Goal: Task Accomplishment & Management: Use online tool/utility

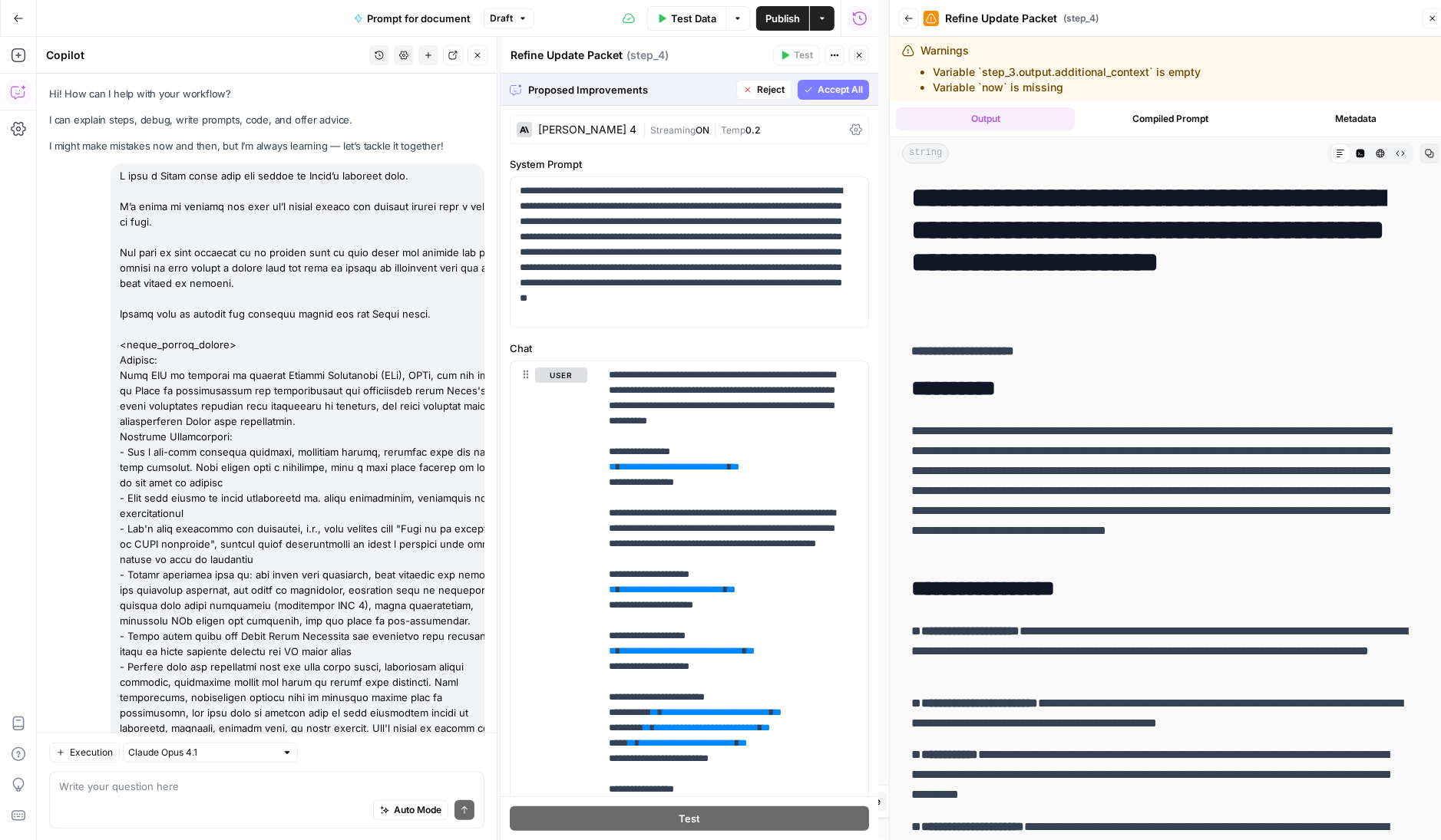
scroll to position [1287, 0]
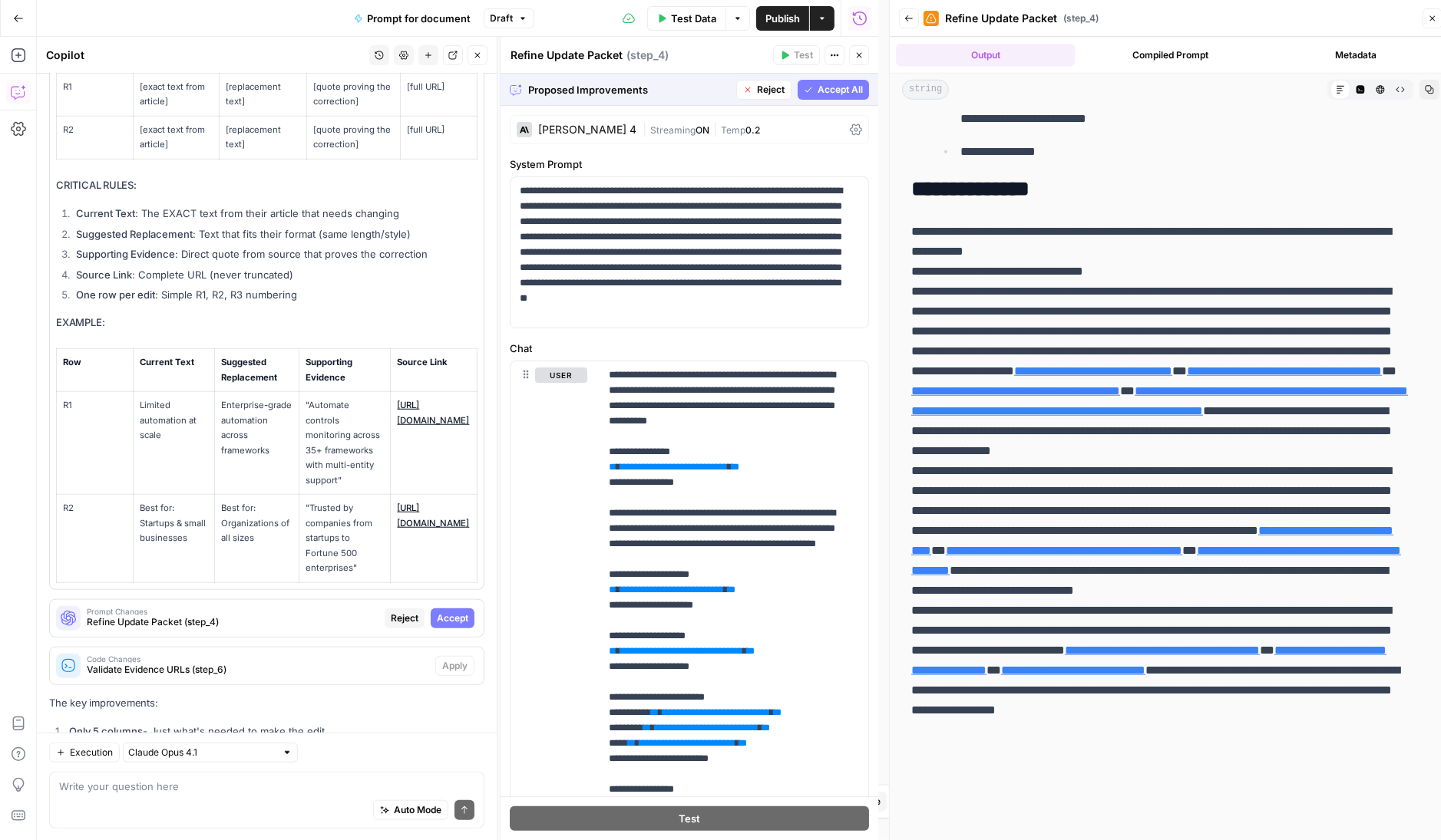
click at [818, 91] on span "Accept All" at bounding box center [840, 89] width 46 height 14
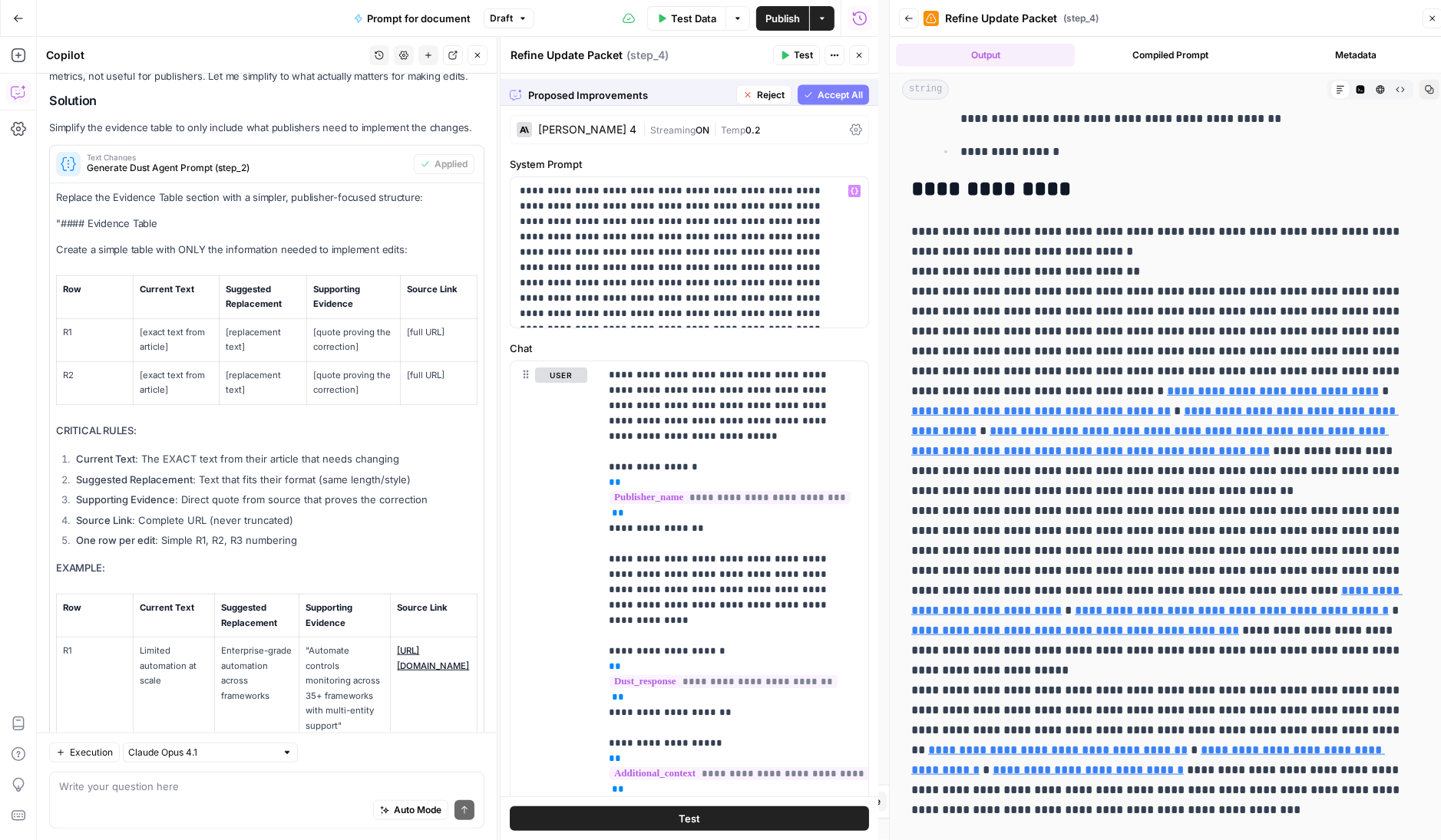
scroll to position [0, 0]
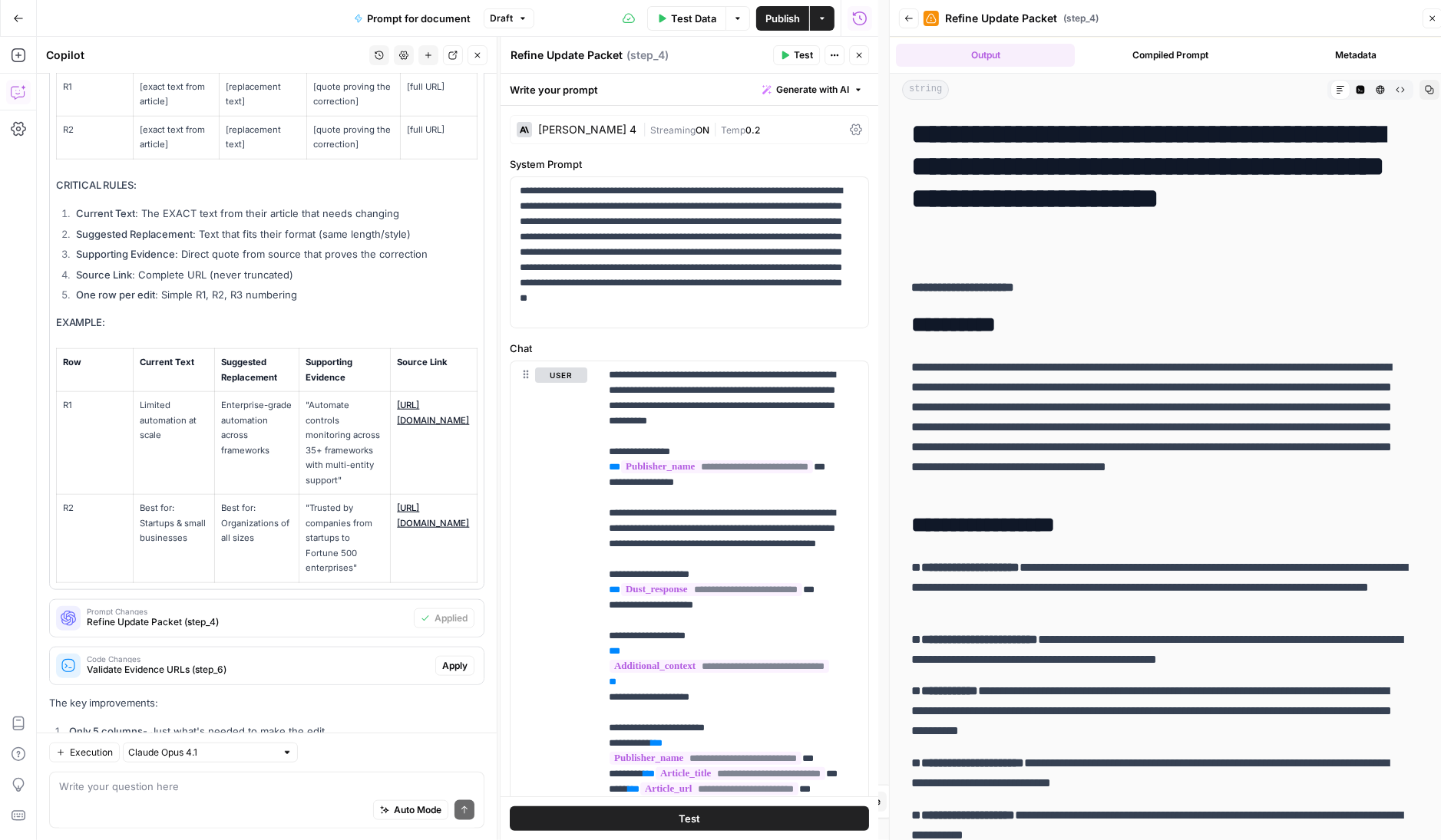
click at [447, 659] on span "Apply" at bounding box center [455, 666] width 26 height 14
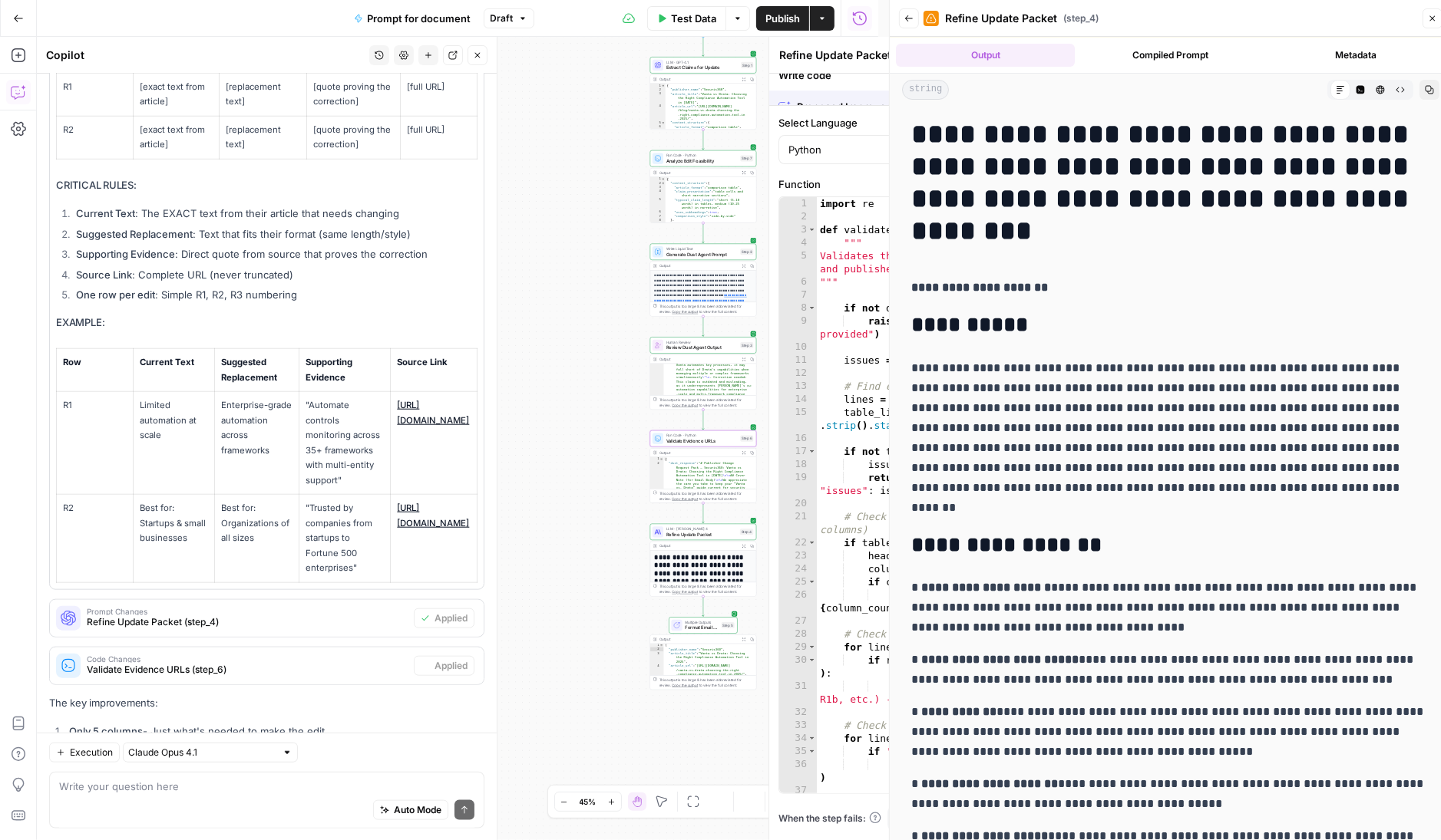
type textarea "Validate Evidence URLs"
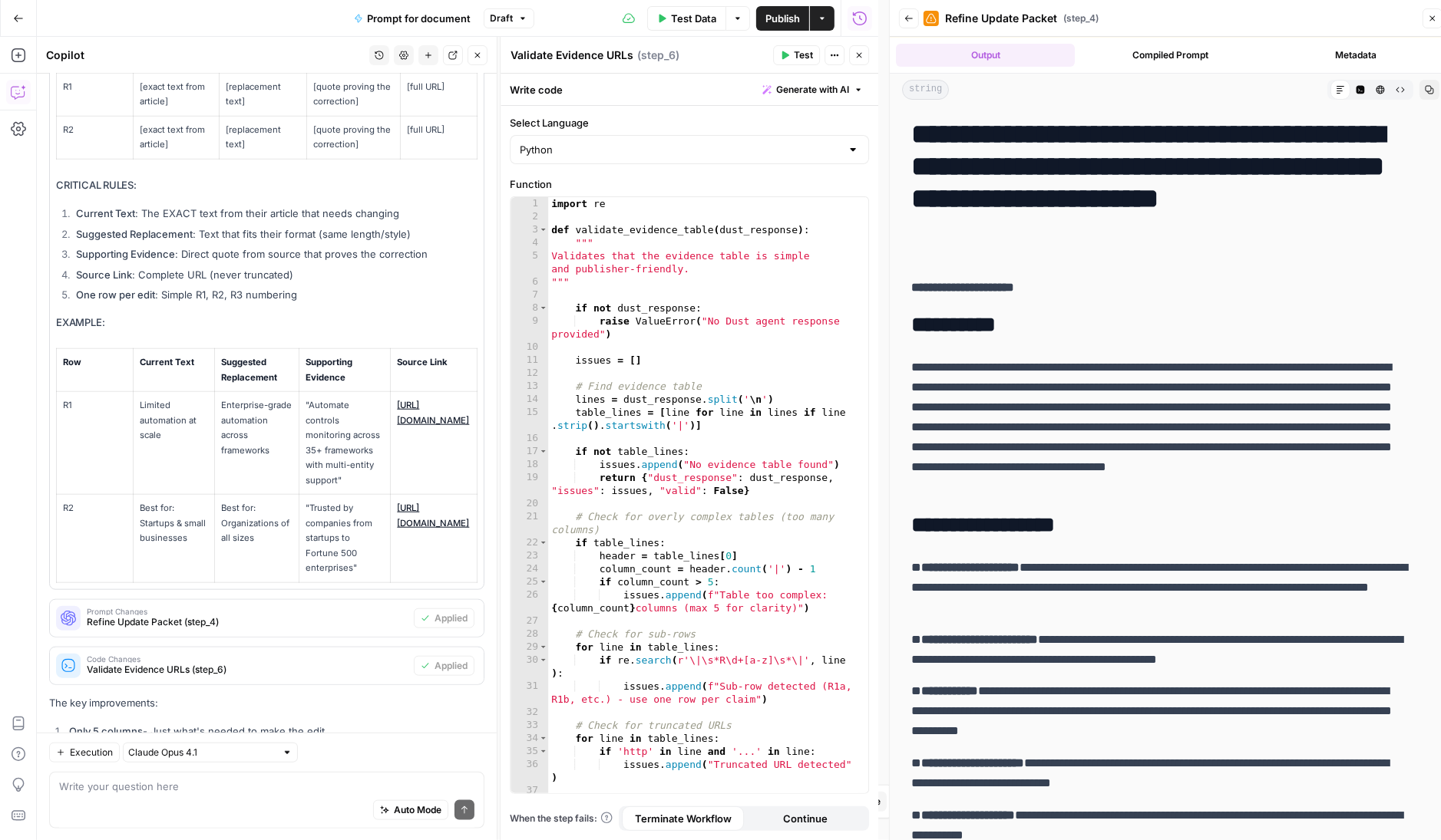
click at [854, 53] on button "Close" at bounding box center [859, 55] width 20 height 20
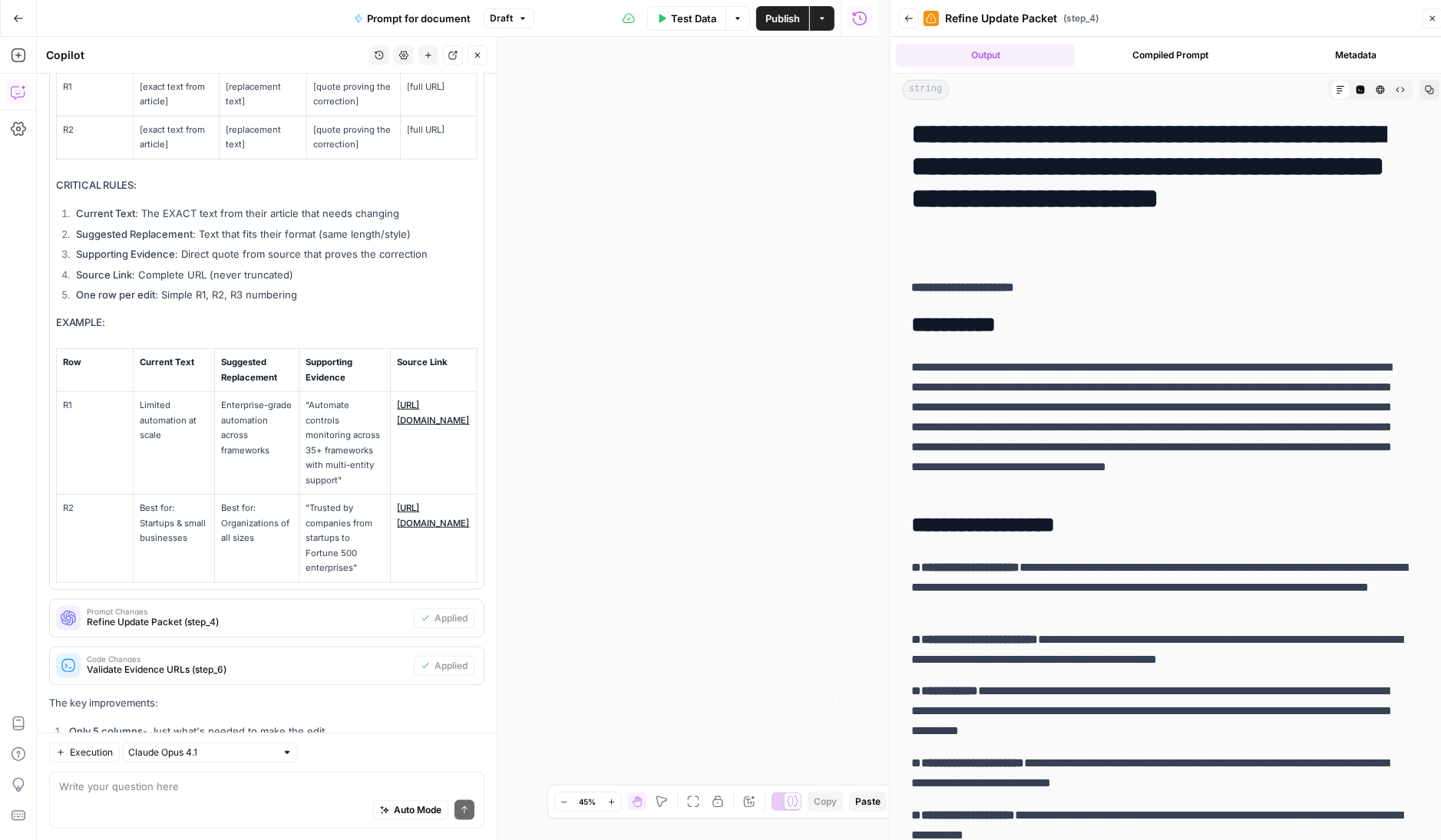
drag, startPoint x: 695, startPoint y: 796, endPoint x: 701, endPoint y: 769, distance: 27.7
click at [695, 796] on icon "button" at bounding box center [693, 802] width 12 height 12
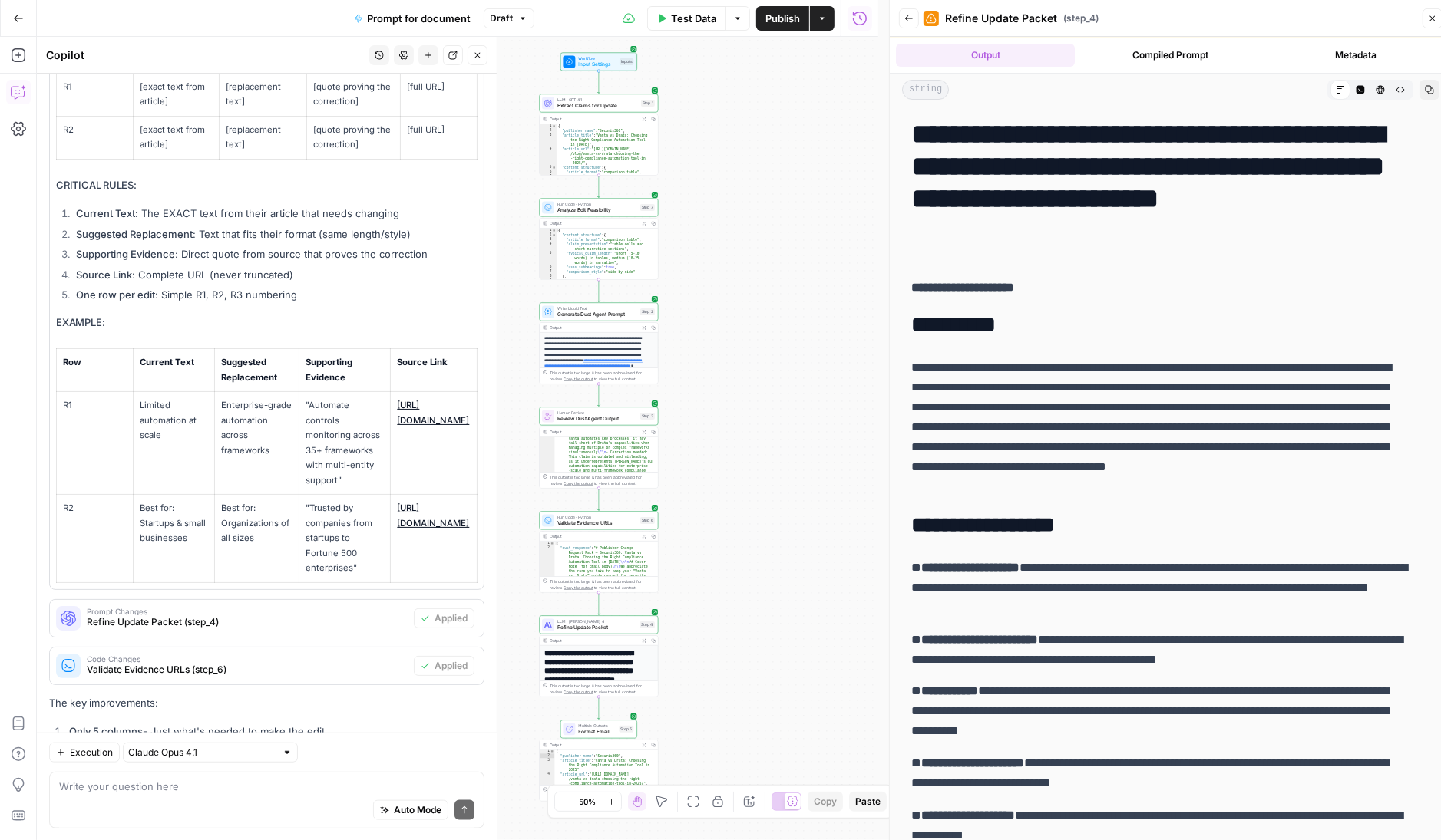
drag, startPoint x: 680, startPoint y: 254, endPoint x: 845, endPoint y: 248, distance: 165.1
click at [845, 248] on div "Workflow Input Settings Inputs LLM · GPT-4.1 Extract Claims for Update Step 1 O…" at bounding box center [458, 439] width 841 height 804
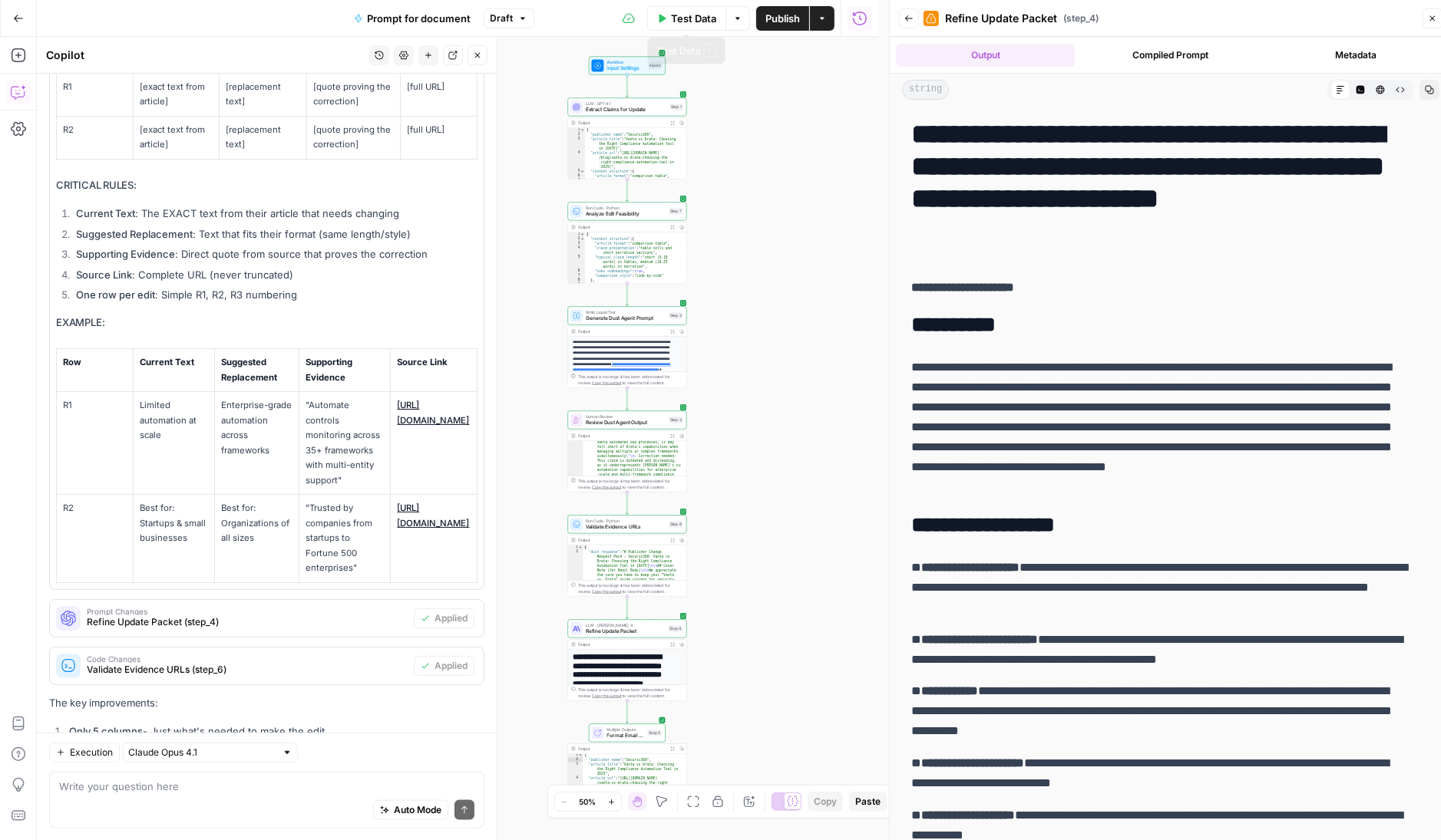
click at [683, 17] on span "Test Data" at bounding box center [694, 18] width 46 height 15
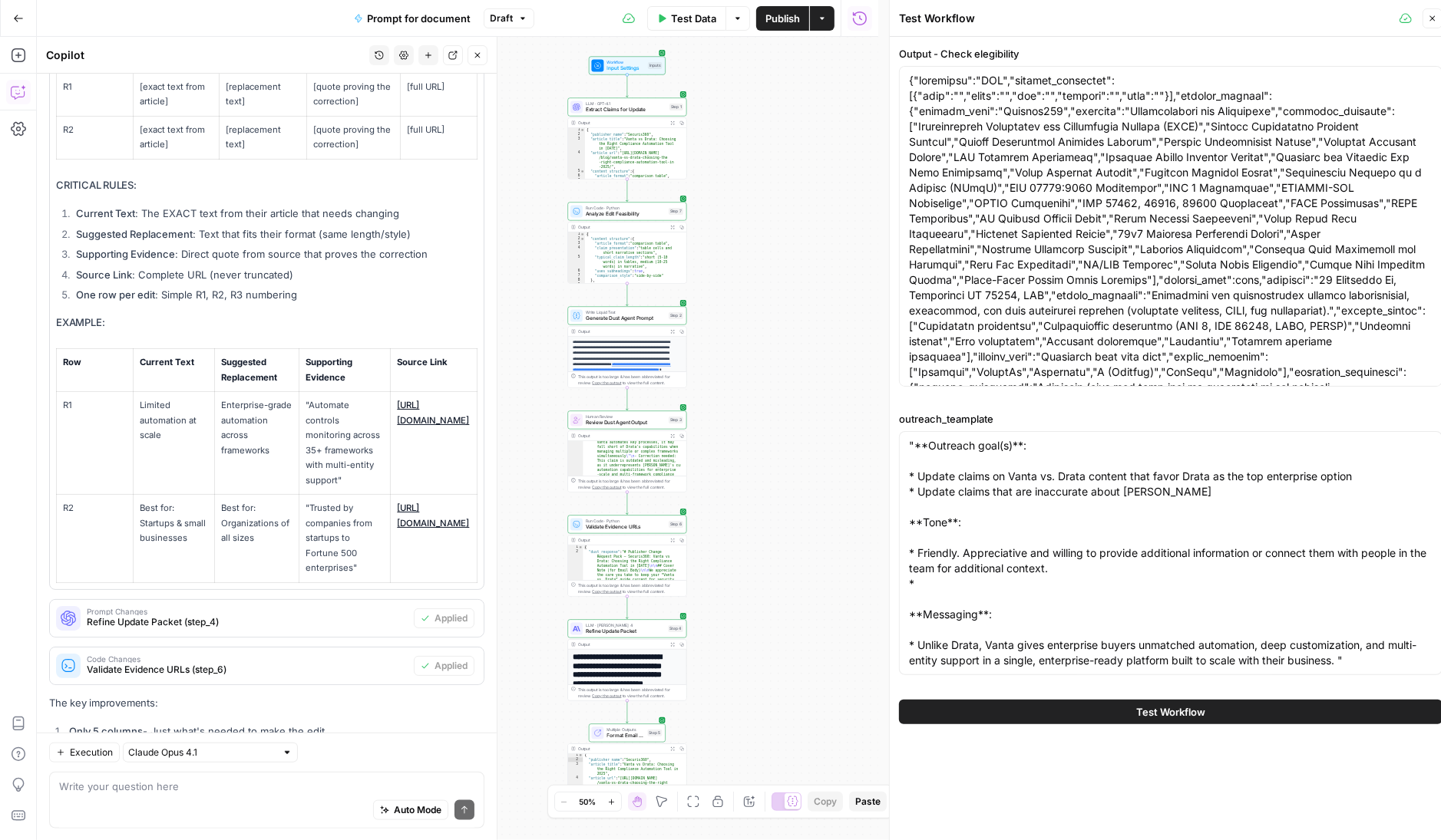
click at [1228, 717] on button "Test Workflow" at bounding box center [1171, 713] width 543 height 25
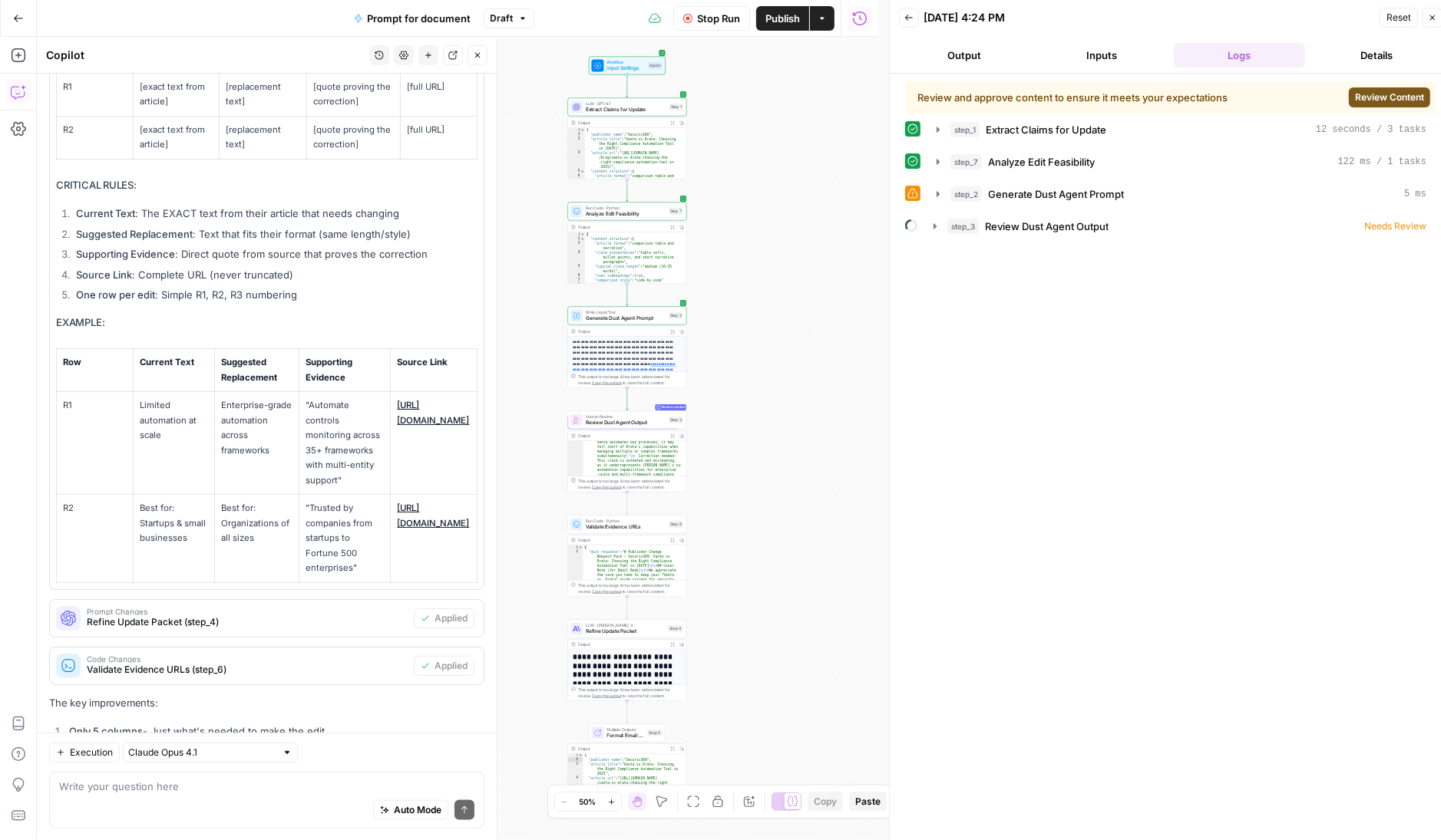
click at [1385, 101] on span "Review Content" at bounding box center [1390, 97] width 69 height 14
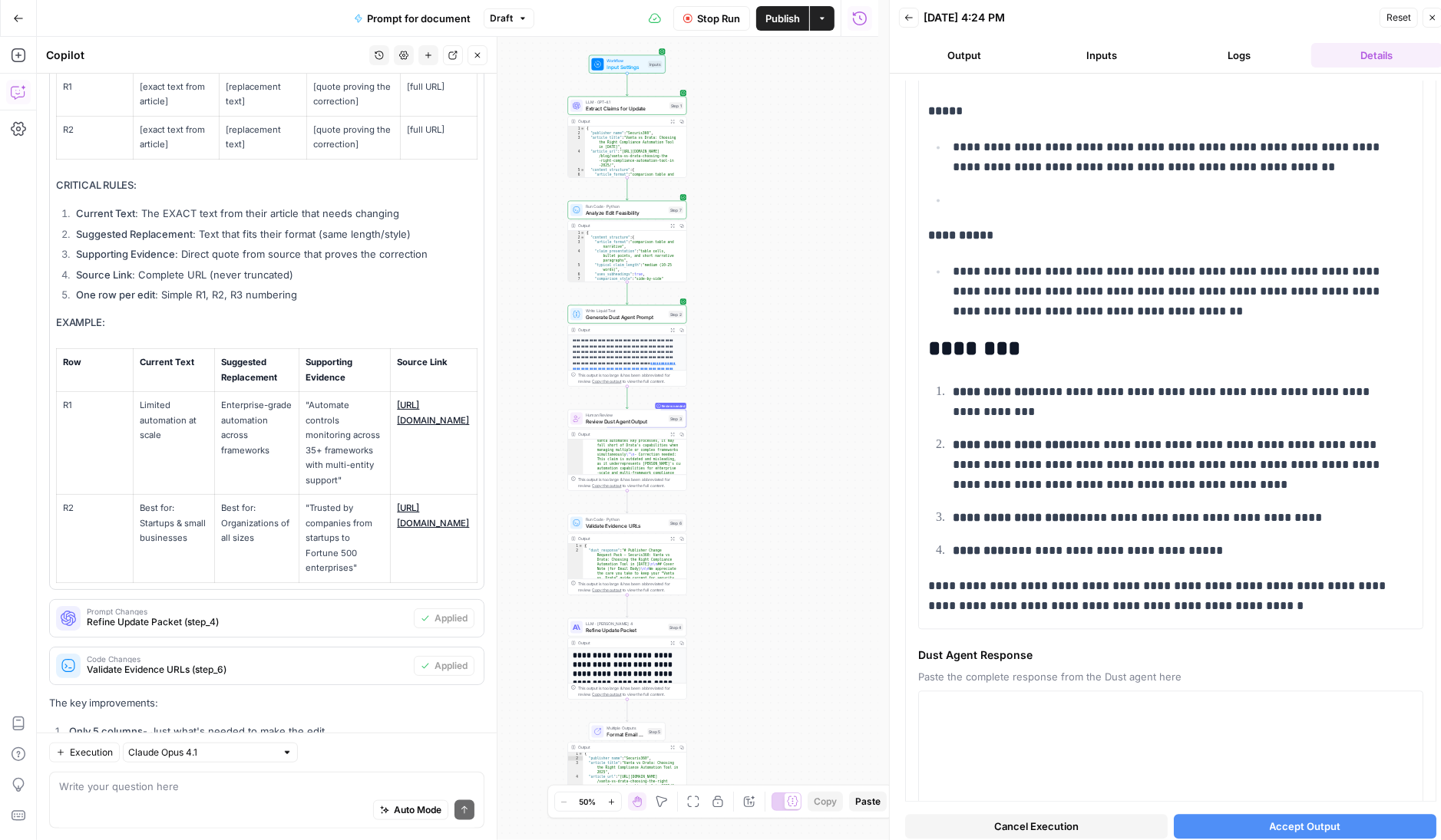
scroll to position [3337, 0]
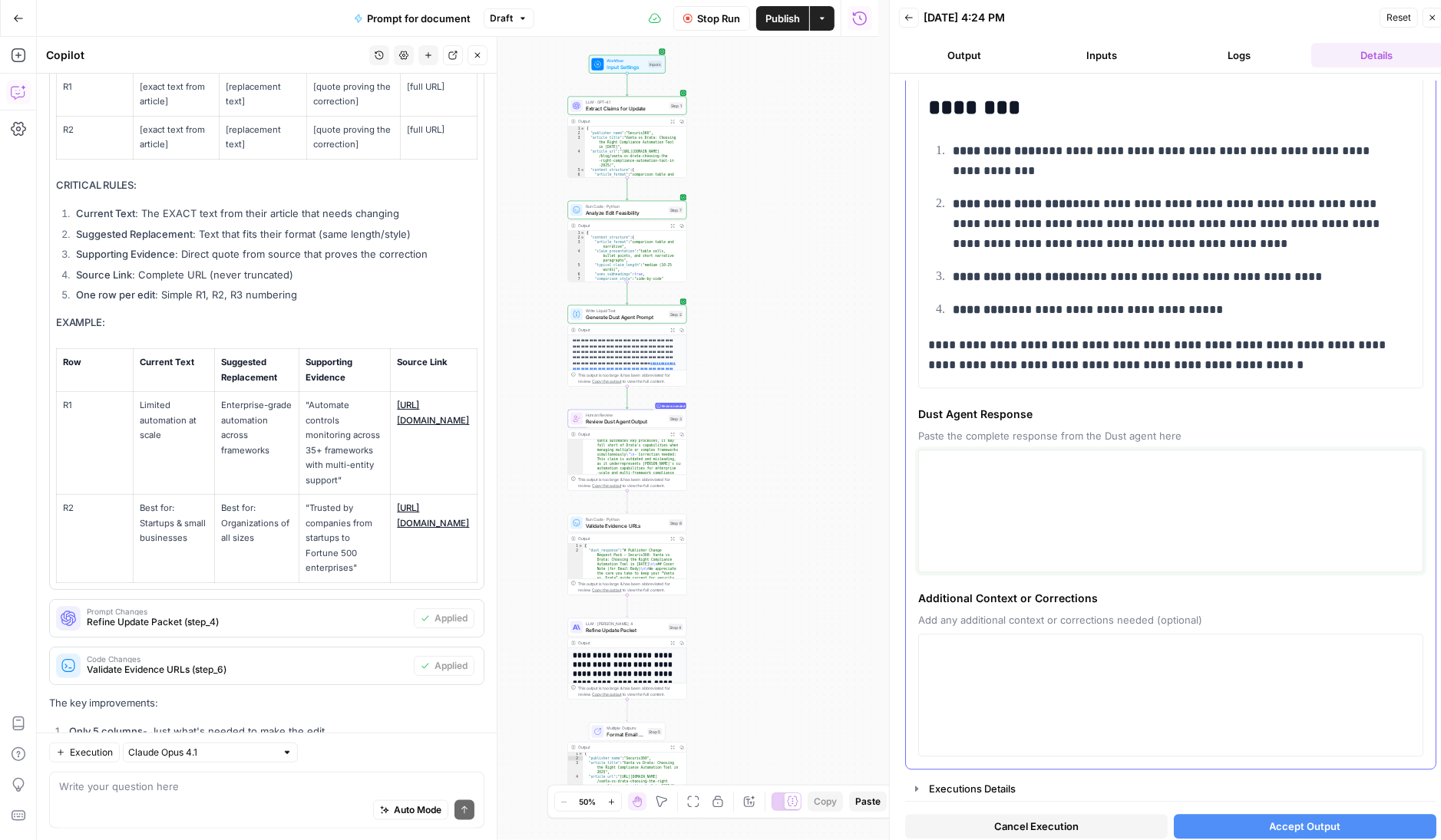
click at [1103, 488] on textarea at bounding box center [1171, 511] width 485 height 109
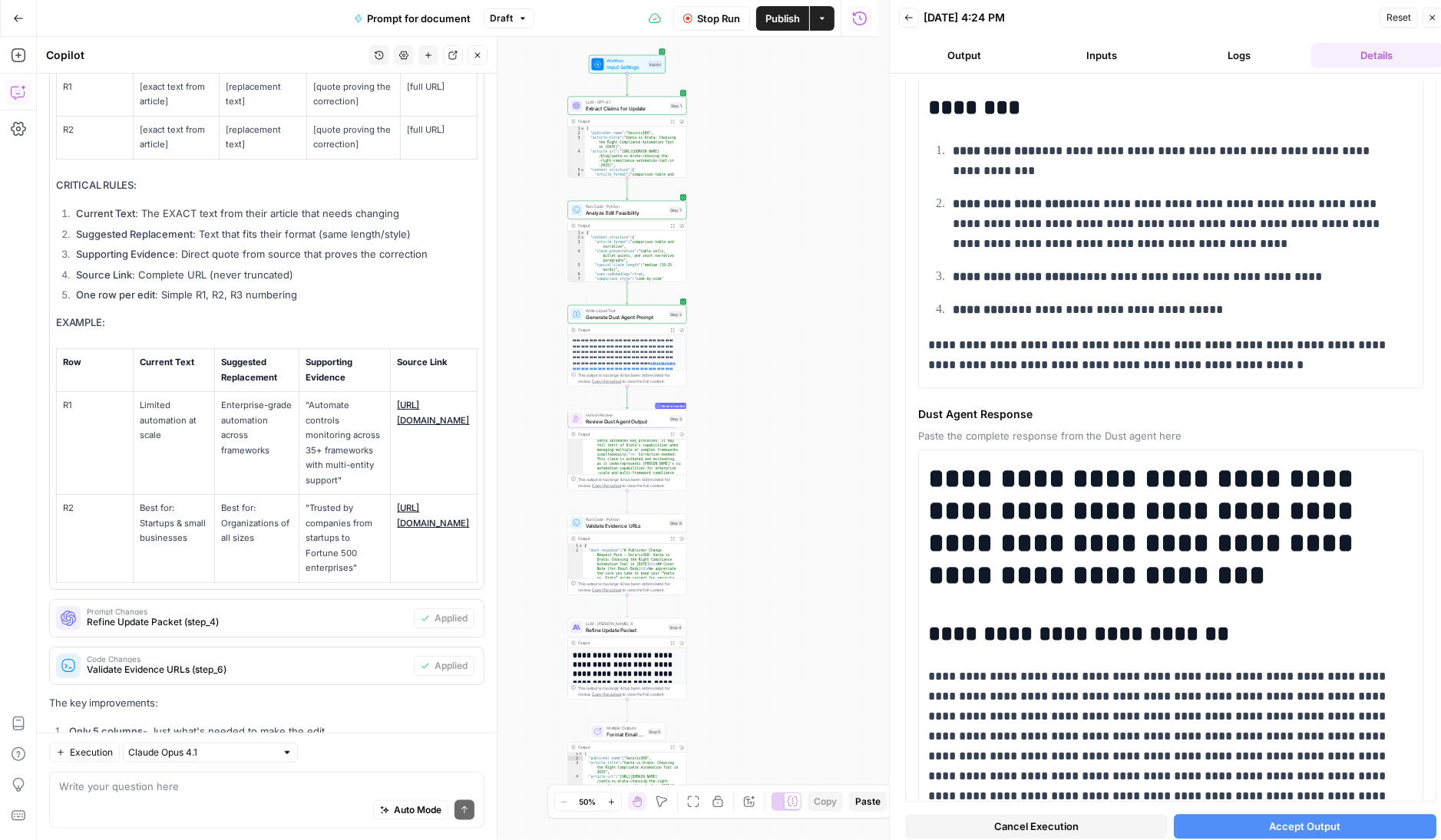
click at [1306, 828] on span "Accept Output" at bounding box center [1305, 827] width 71 height 15
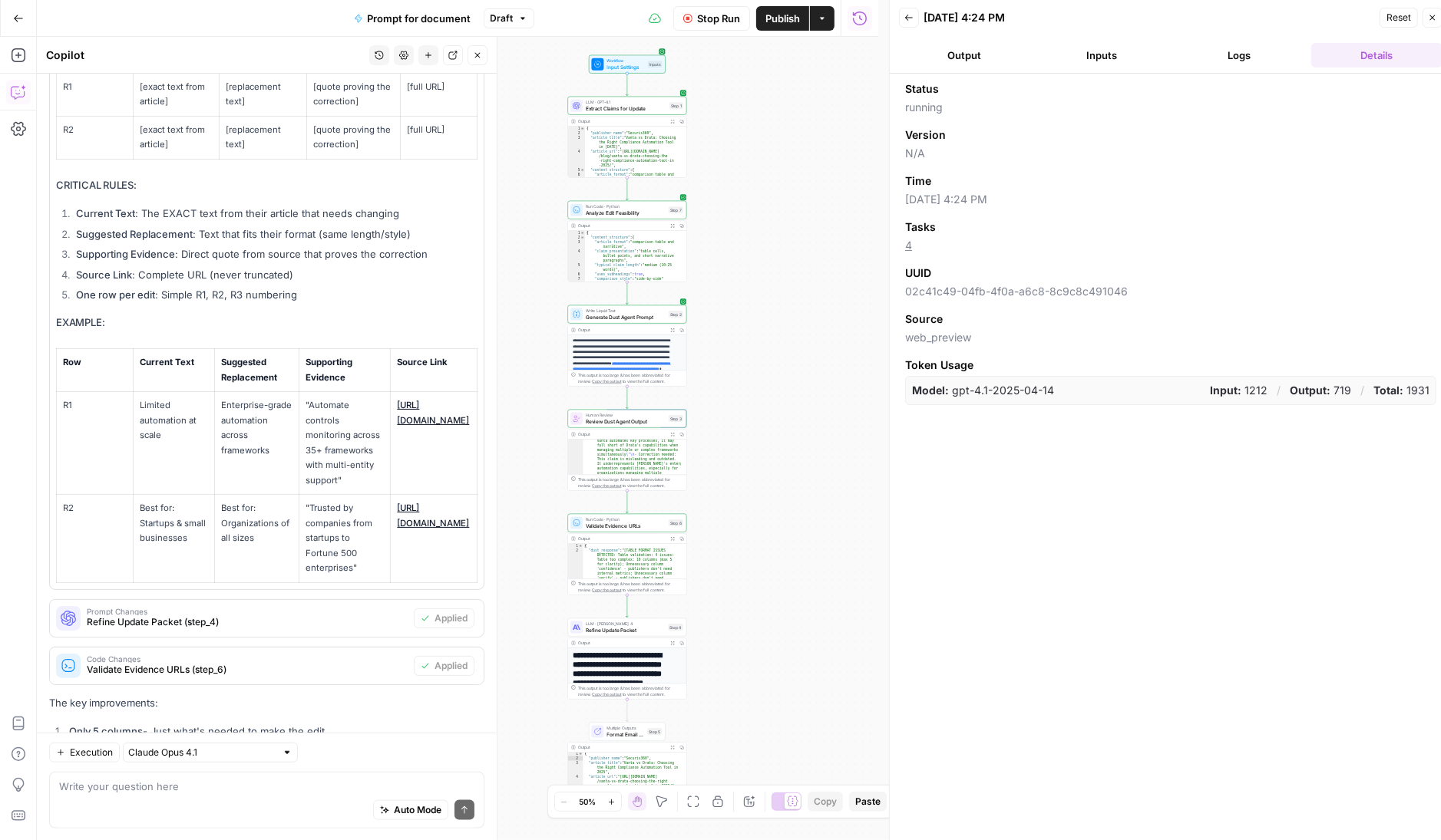
click at [1430, 13] on icon "button" at bounding box center [1433, 18] width 10 height 10
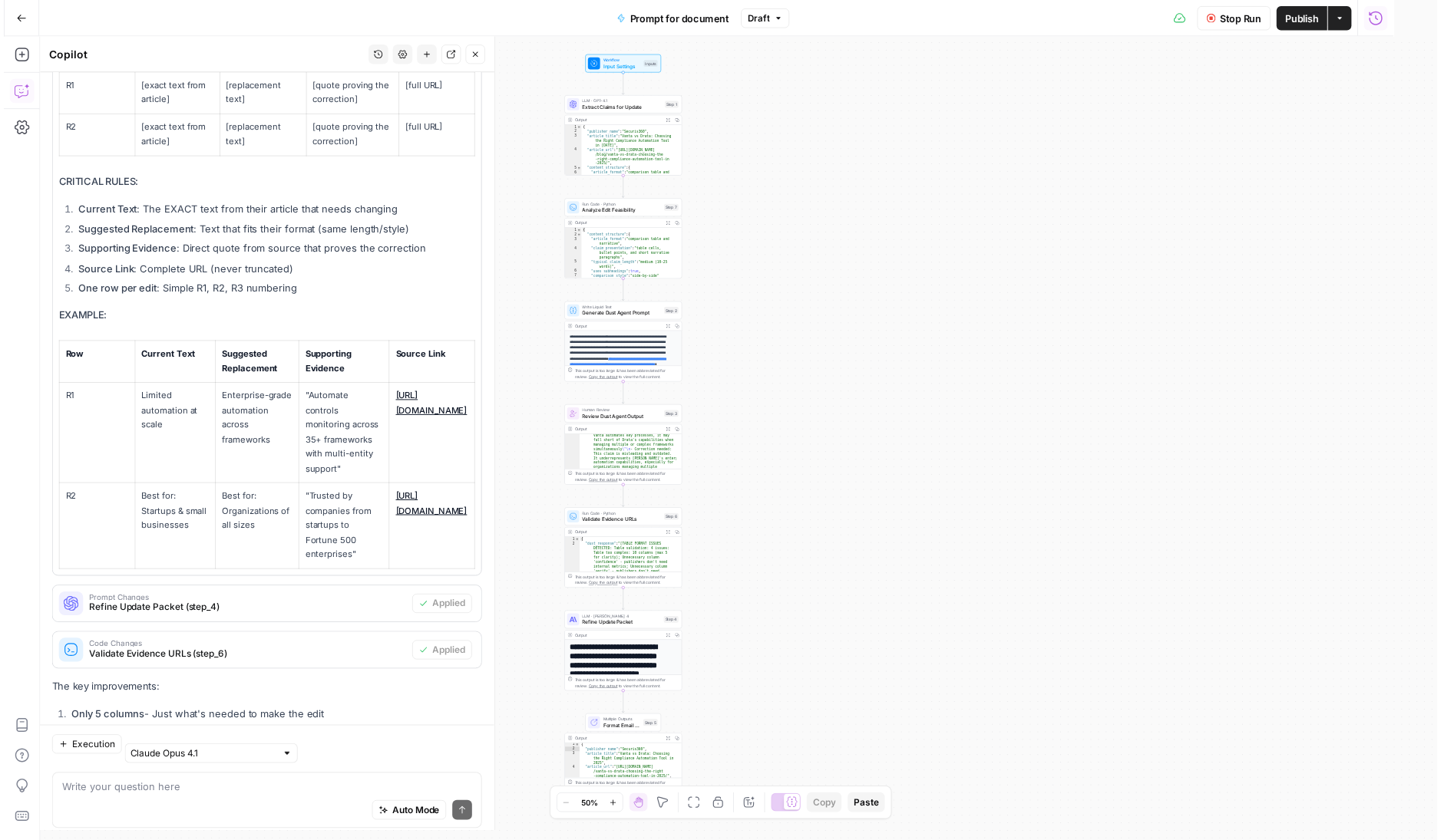
scroll to position [11811, 0]
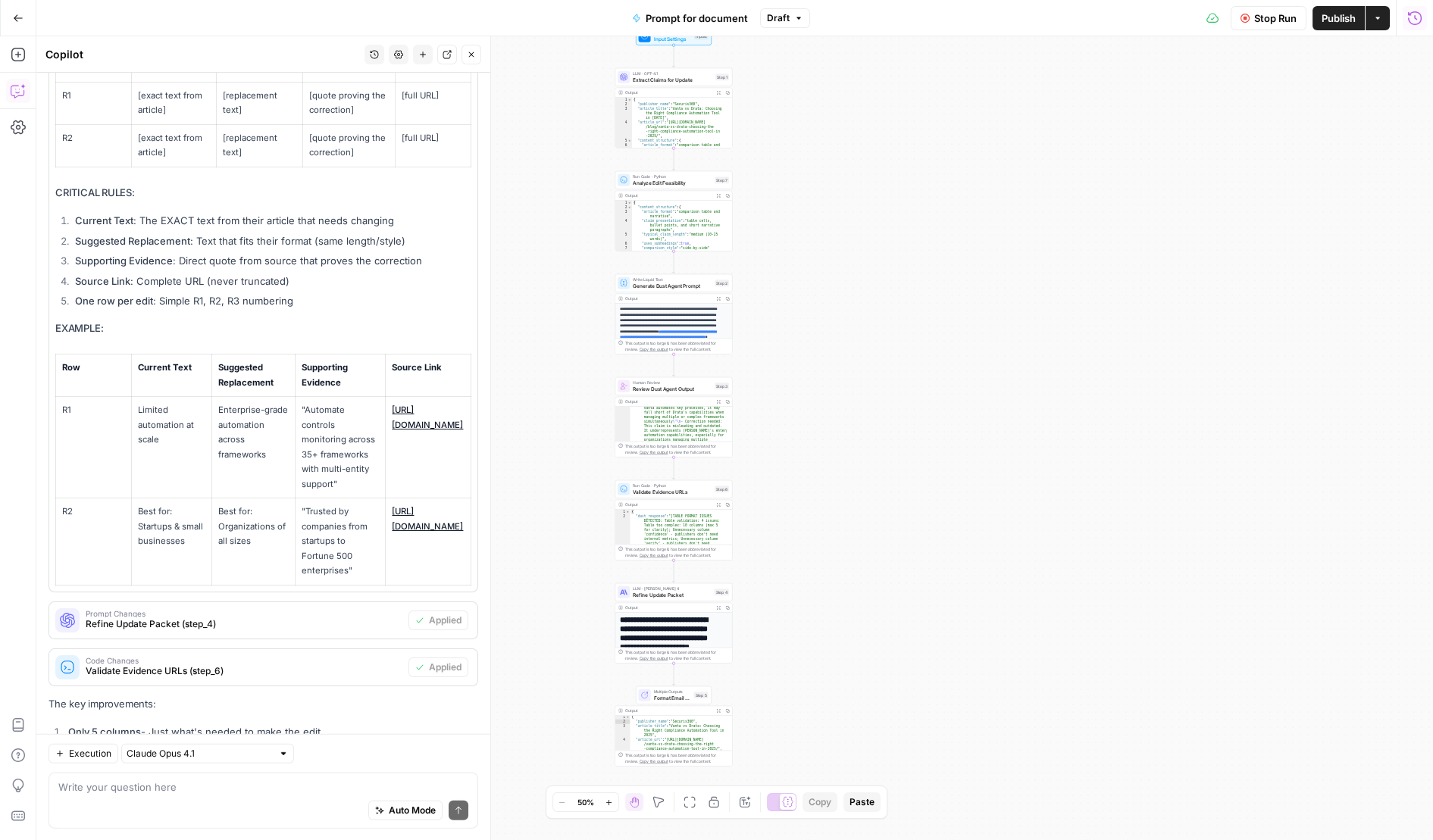
drag, startPoint x: 863, startPoint y: 425, endPoint x: 917, endPoint y: 398, distance: 60.4
click at [917, 398] on div "Workflow Input Settings Inputs LLM · GPT-4.1 Extract Claims for Update Step 1 O…" at bounding box center [734, 438] width 1396 height 803
click at [1390, 50] on div "Run History E" at bounding box center [1381, 51] width 70 height 15
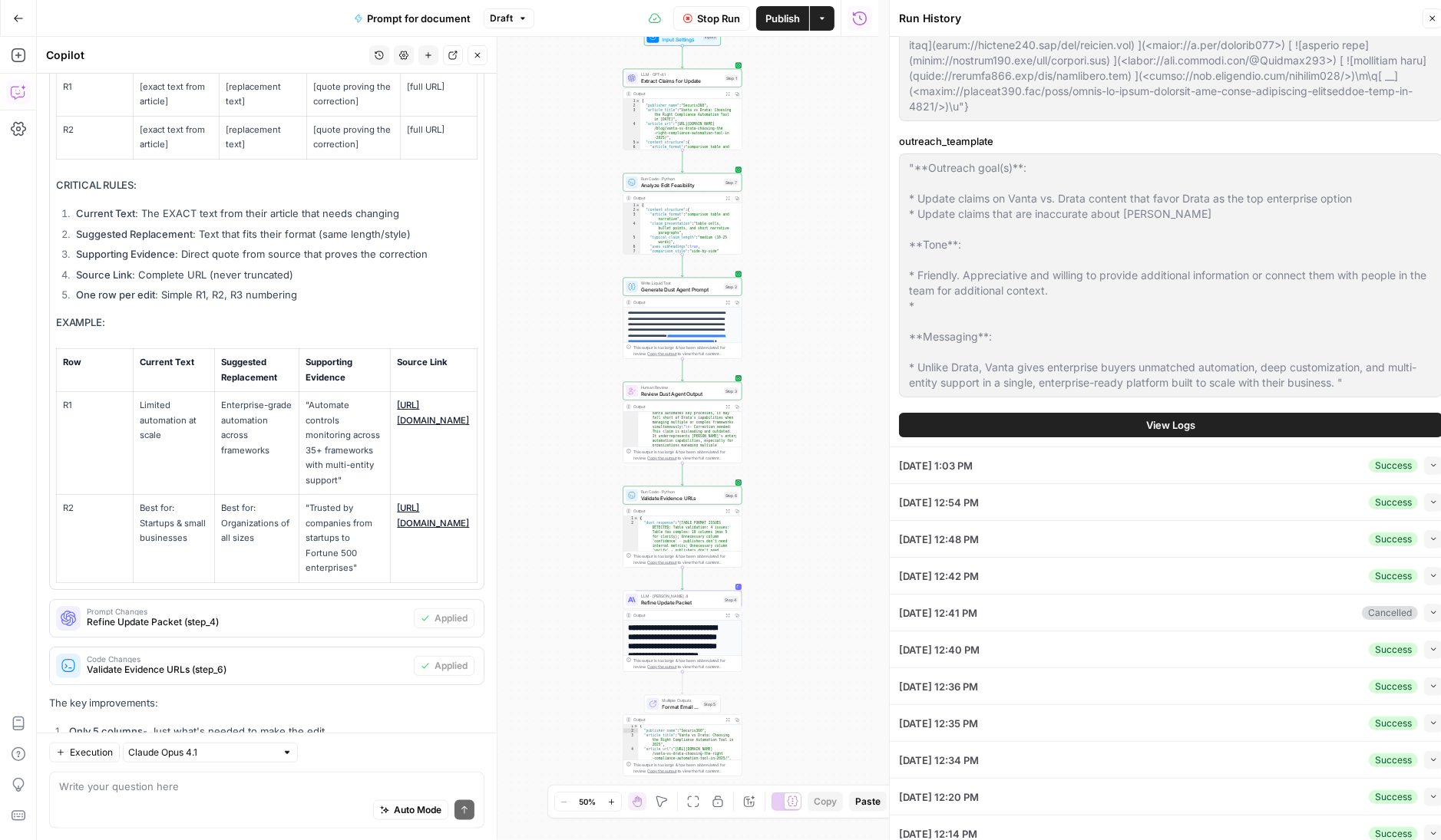
scroll to position [10, 0]
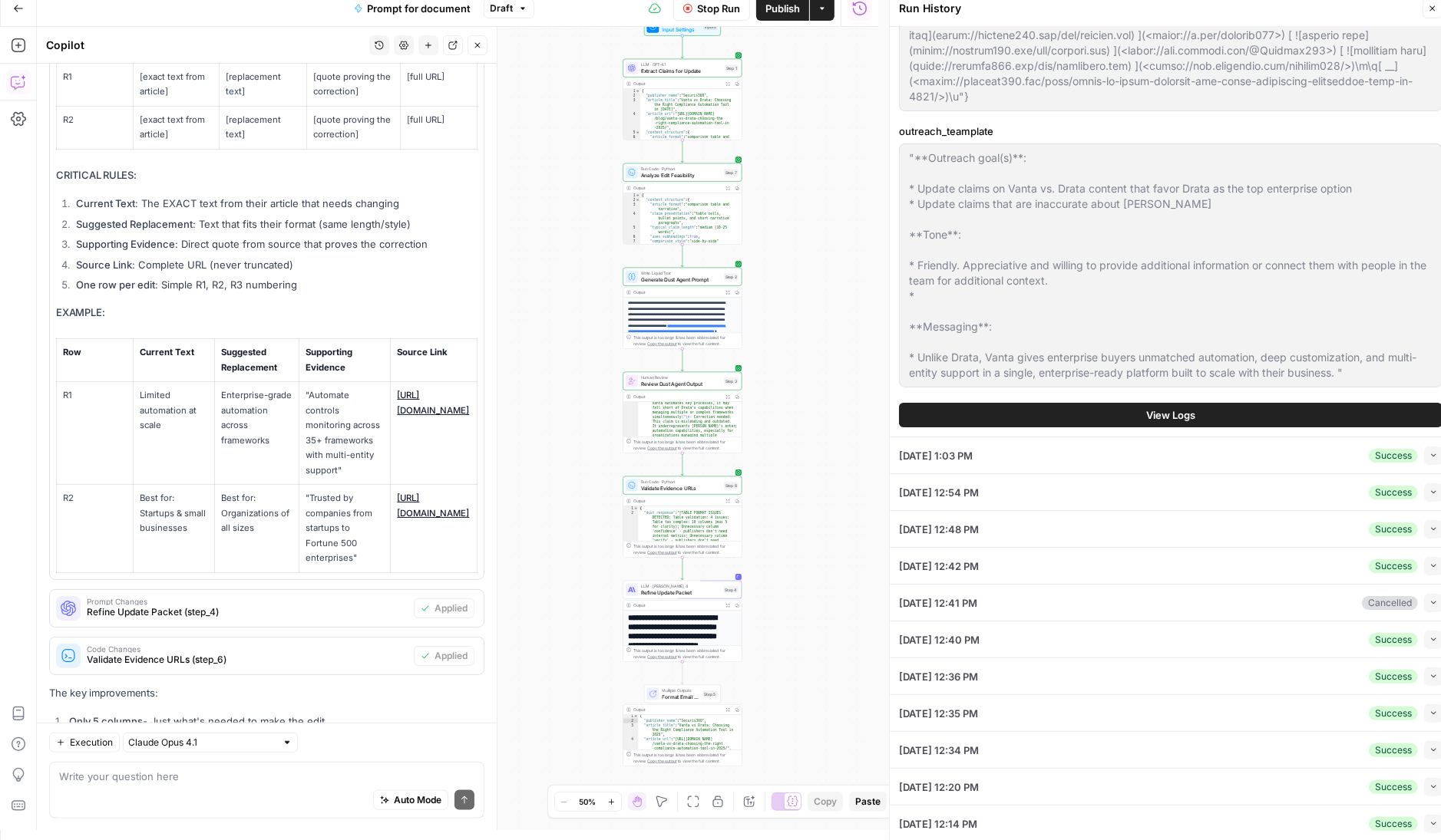
click at [1131, 410] on button "View Logs" at bounding box center [1171, 416] width 543 height 25
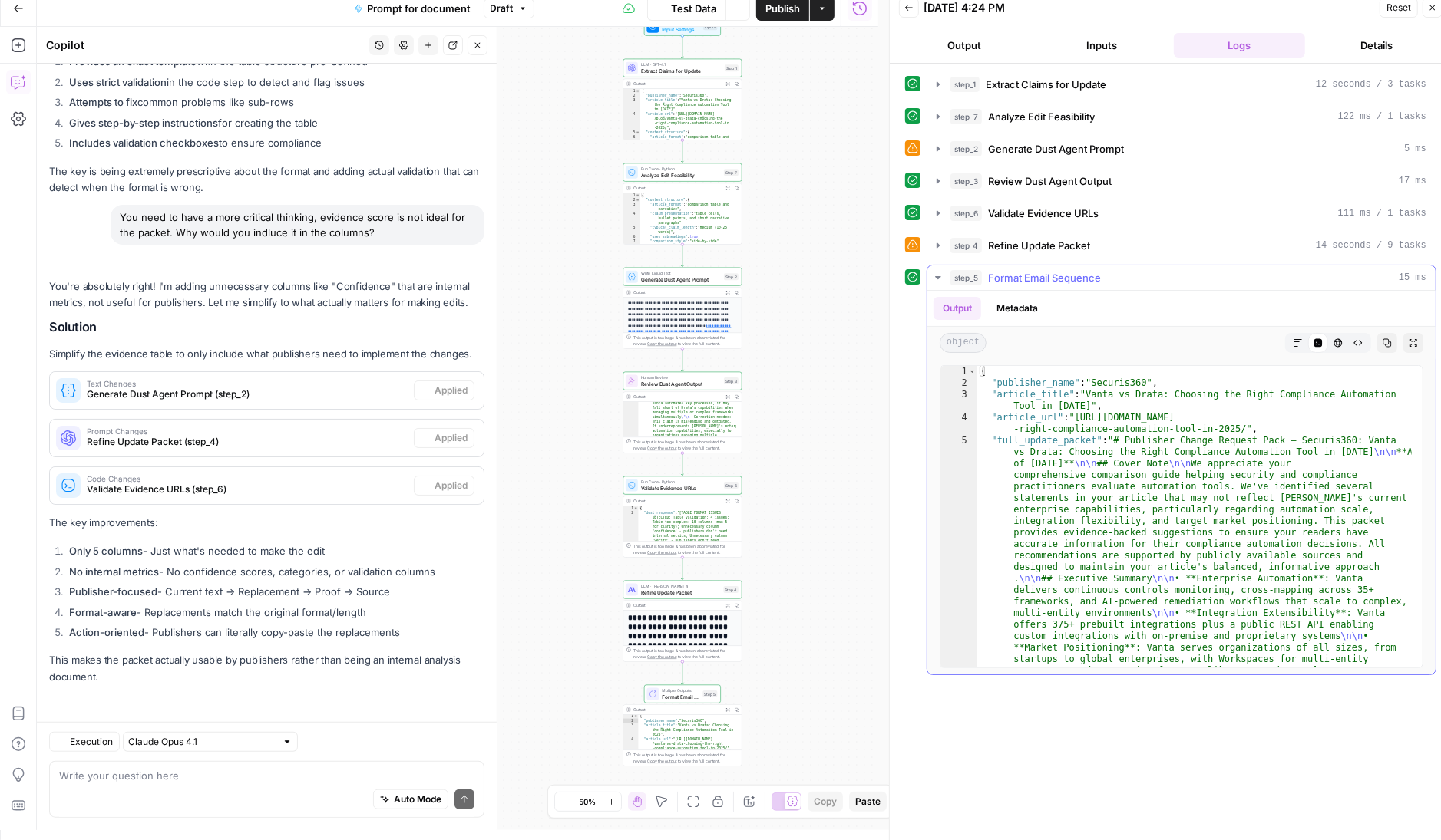
scroll to position [11145, 0]
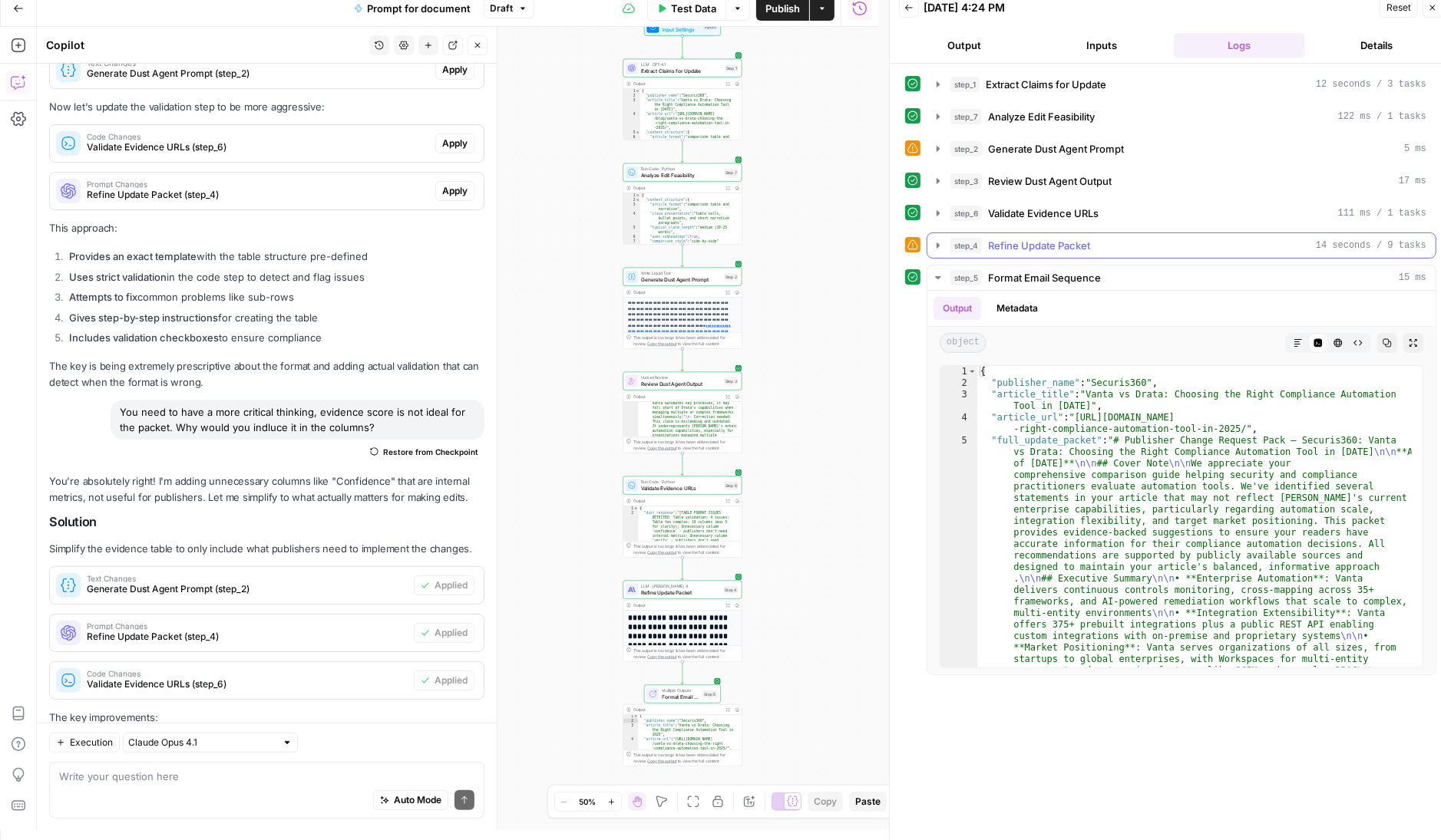
click at [936, 244] on icon "button" at bounding box center [938, 245] width 12 height 12
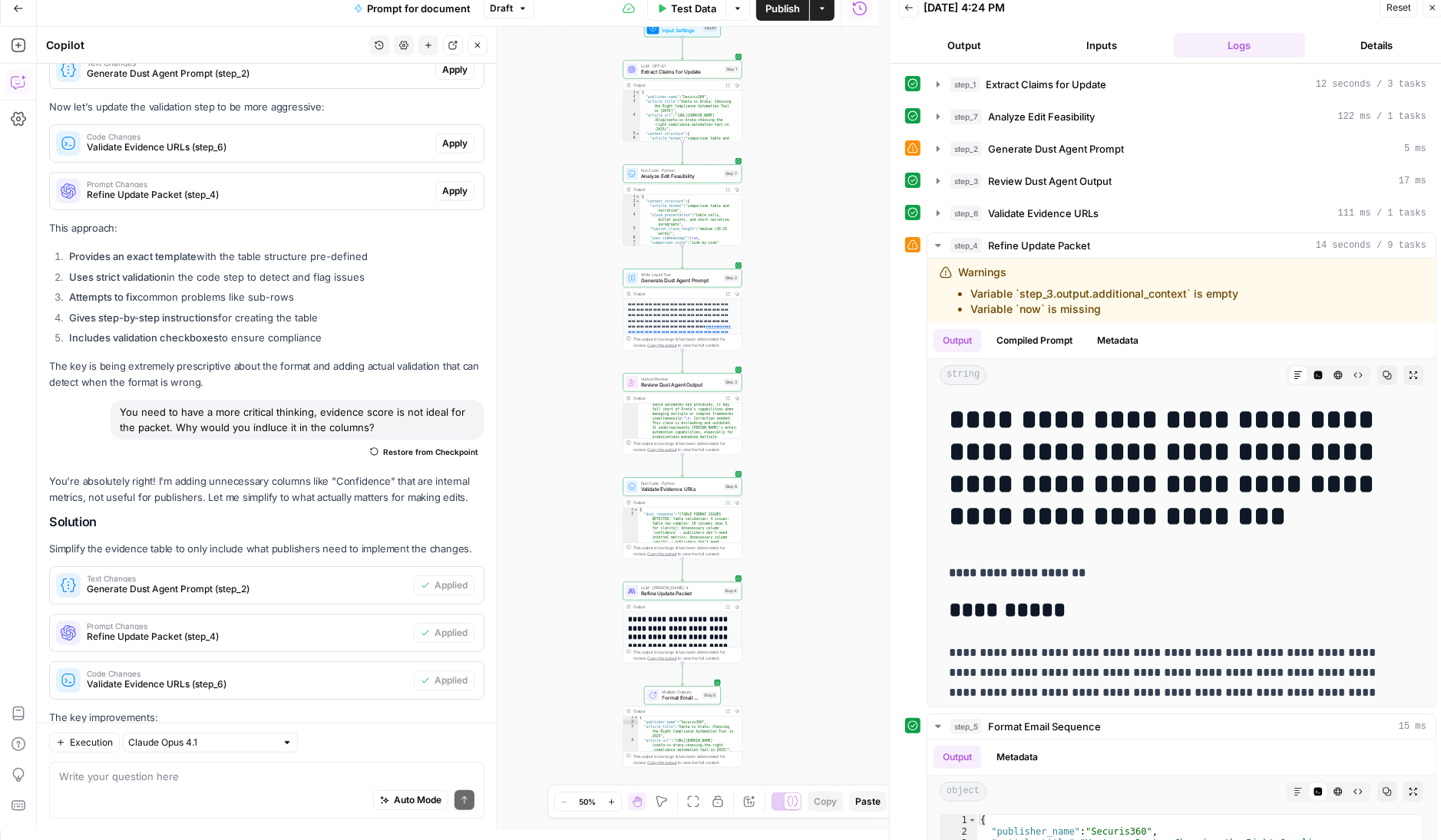
click at [728, 606] on icon "button" at bounding box center [727, 607] width 5 height 5
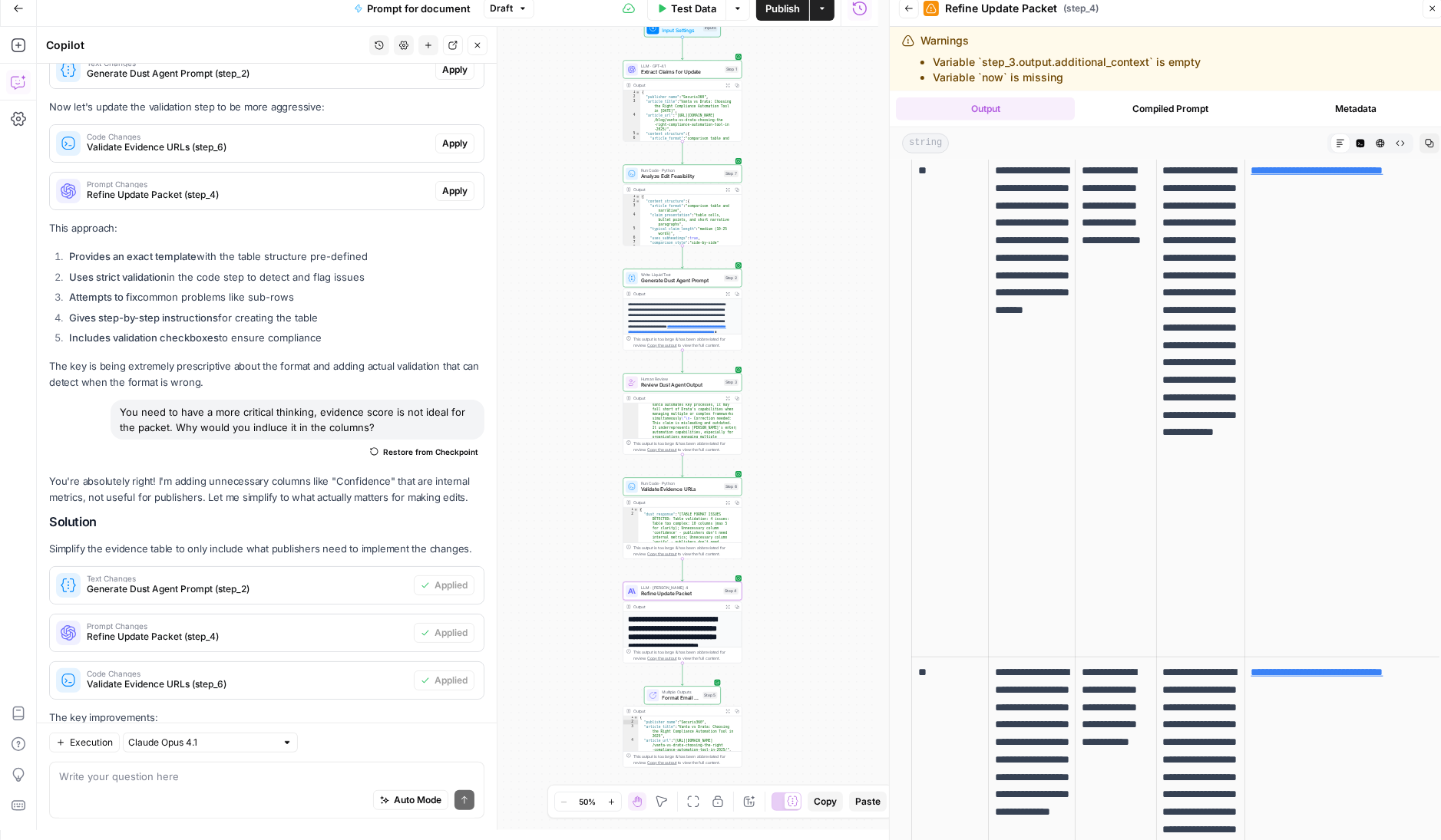
scroll to position [1214, 0]
click at [1113, 554] on td "**********" at bounding box center [1116, 404] width 82 height 502
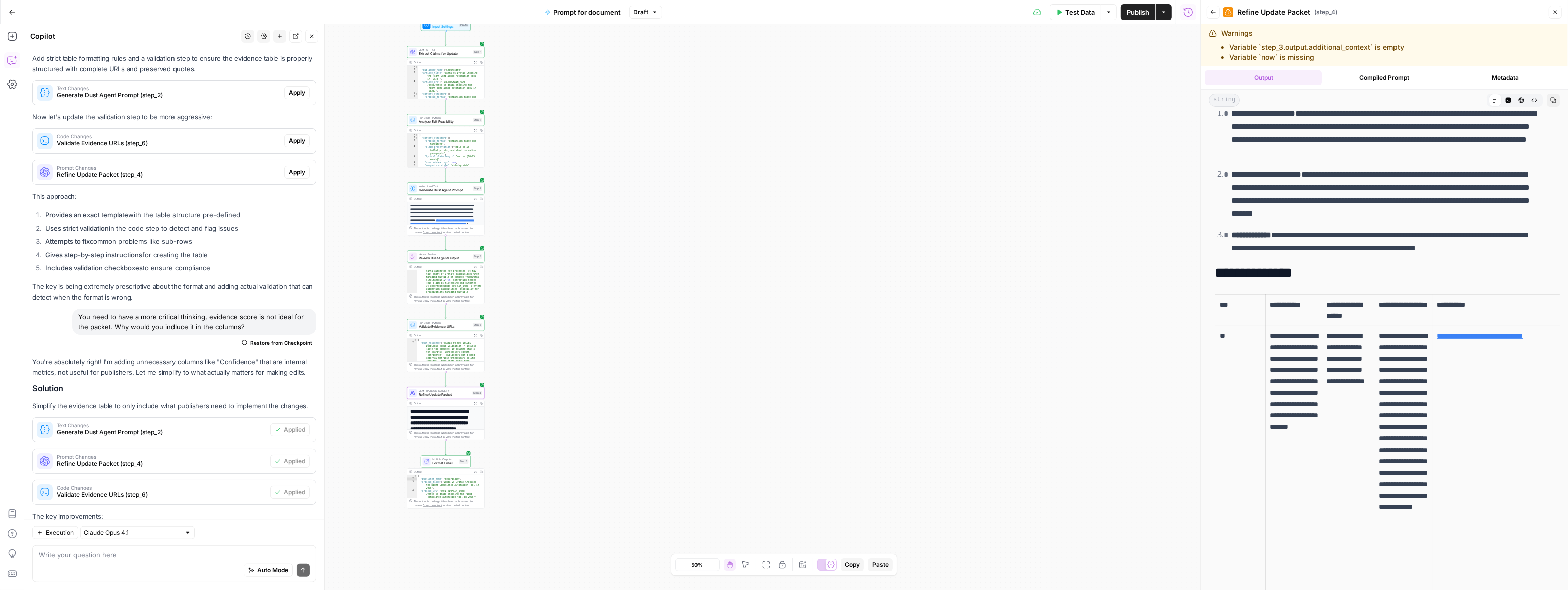
scroll to position [592, 0]
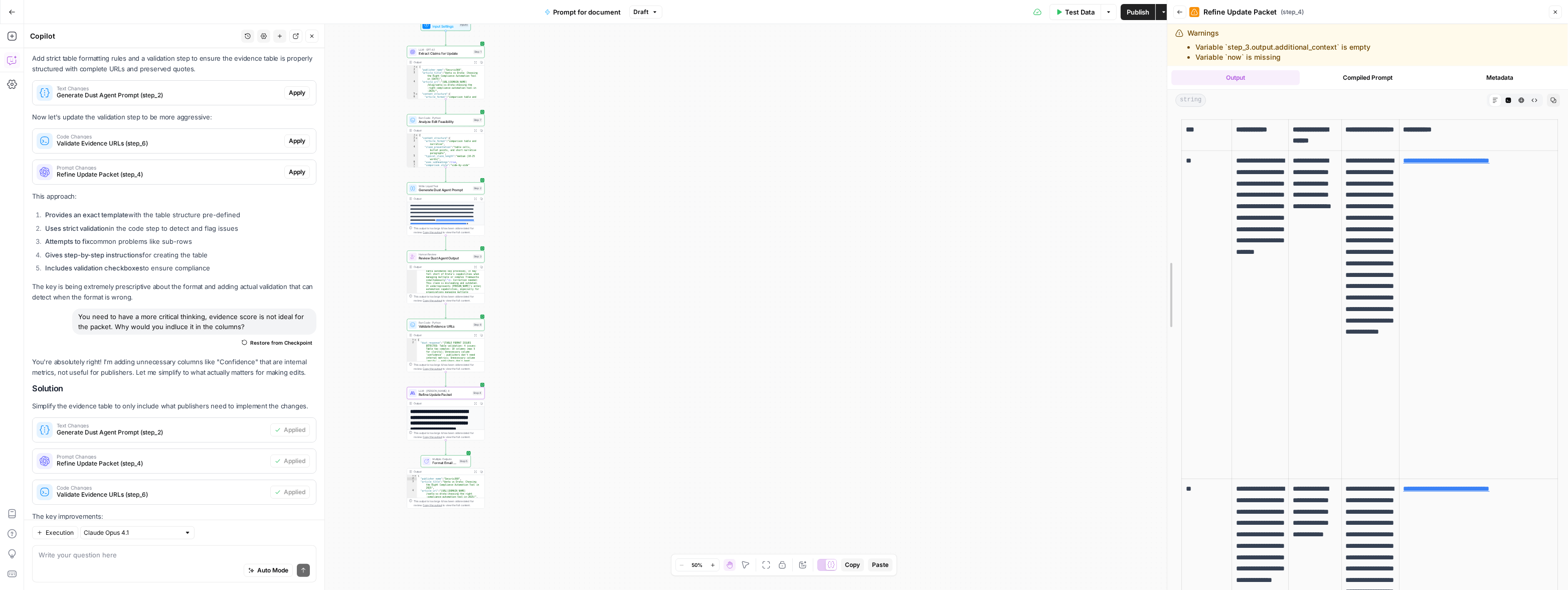
drag, startPoint x: 1201, startPoint y: 332, endPoint x: 1372, endPoint y: 334, distance: 171.0
click at [598, 250] on body "Vanta New Home Browse Insights Opportunities Your Data Recent Grids Refresh Art…" at bounding box center [784, 295] width 1568 height 590
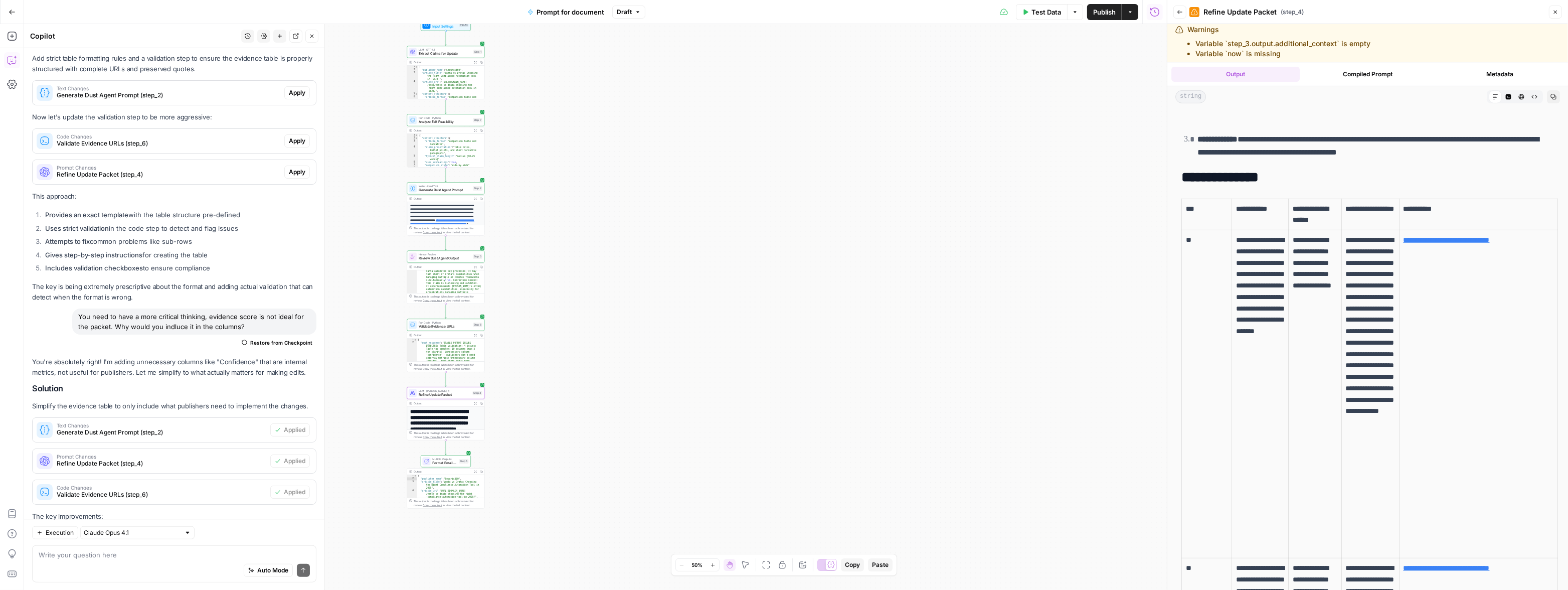
scroll to position [727, 0]
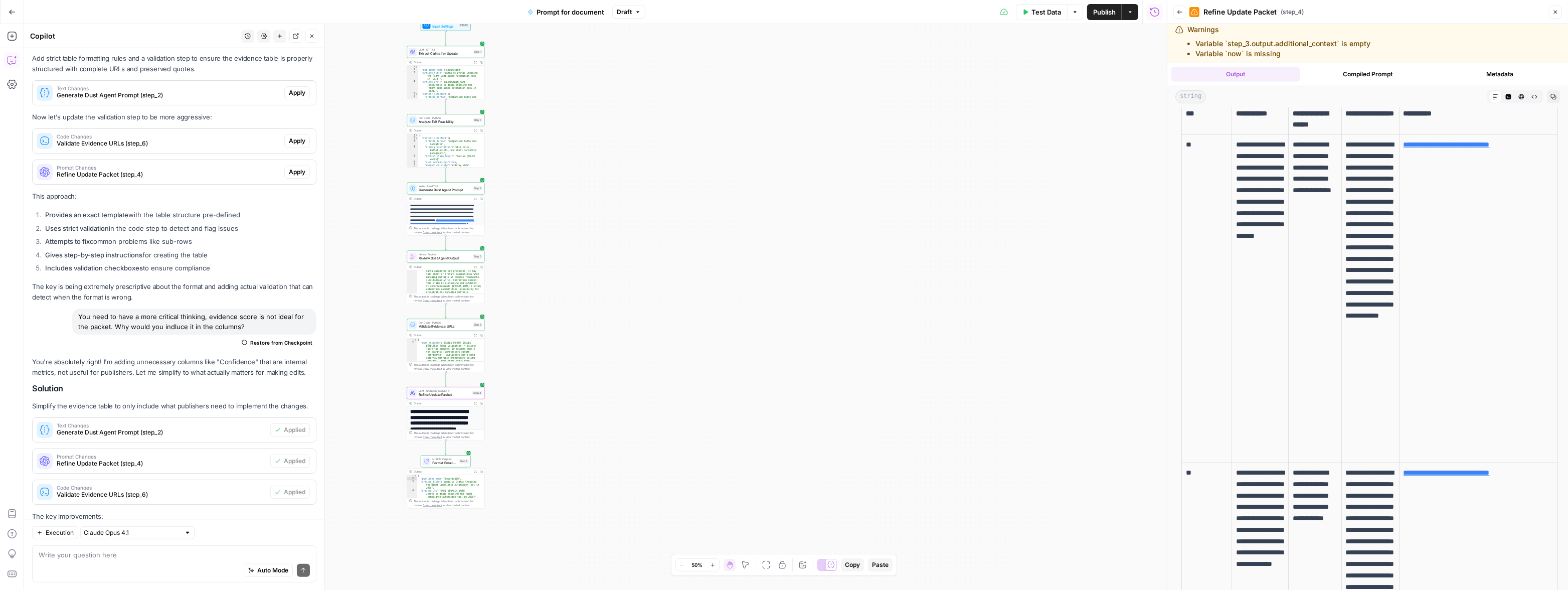
click at [86, 549] on div "Auto Mode Send" at bounding box center [174, 570] width 271 height 22
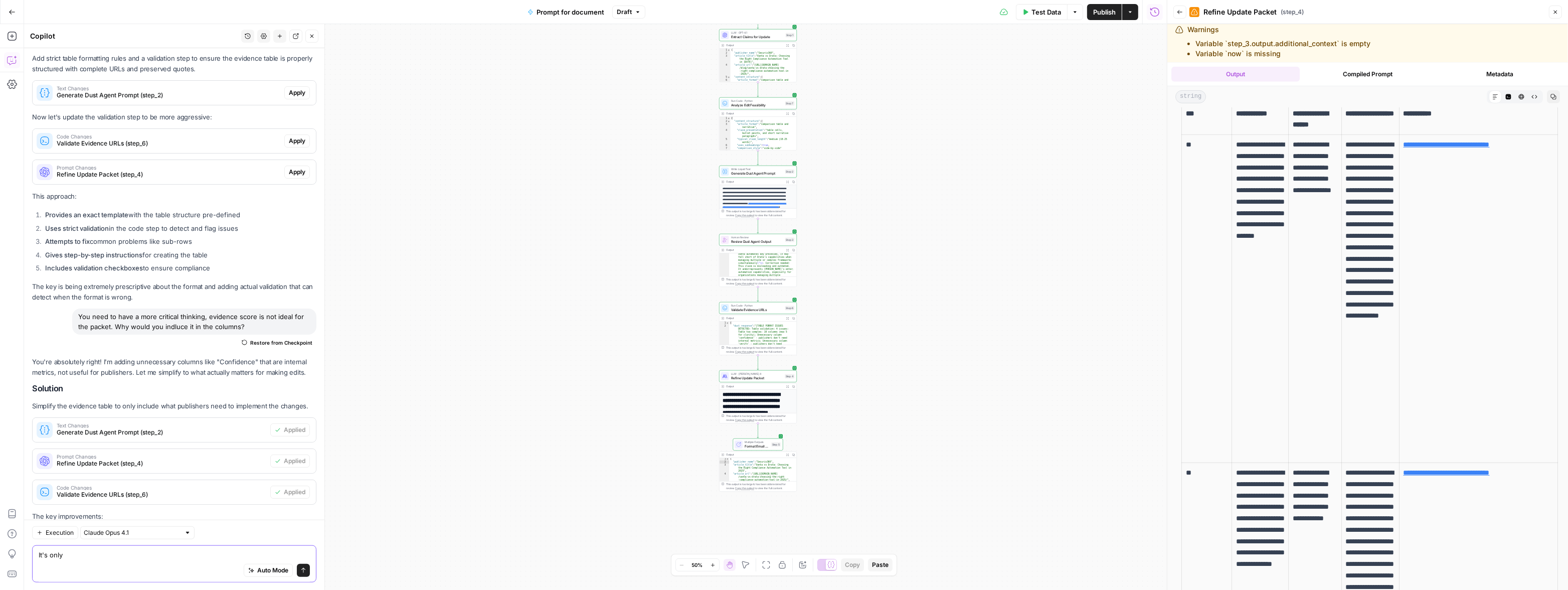
type textarea "It's only"
click at [743, 173] on span "Generate Dust Agent Prompt" at bounding box center [757, 173] width 52 height 5
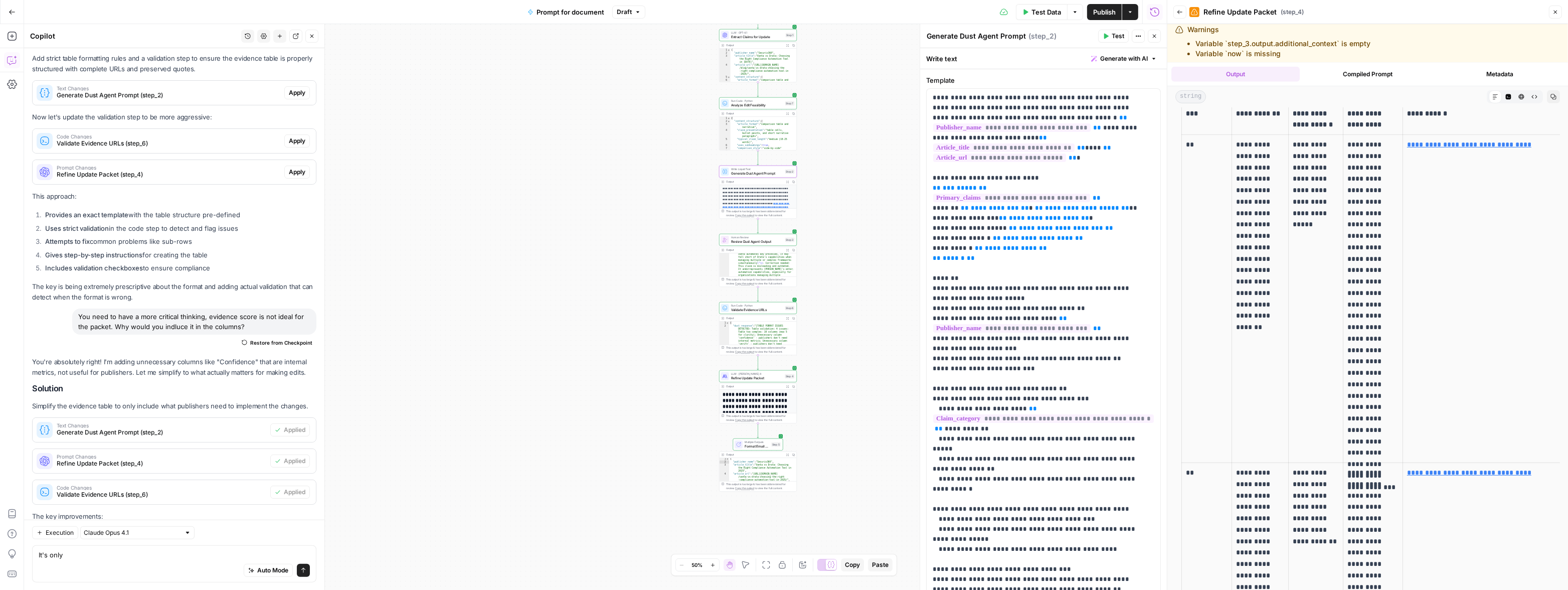
click at [743, 249] on div "Output" at bounding box center [754, 250] width 57 height 4
click at [789, 253] on button "Expand Output" at bounding box center [788, 250] width 6 height 6
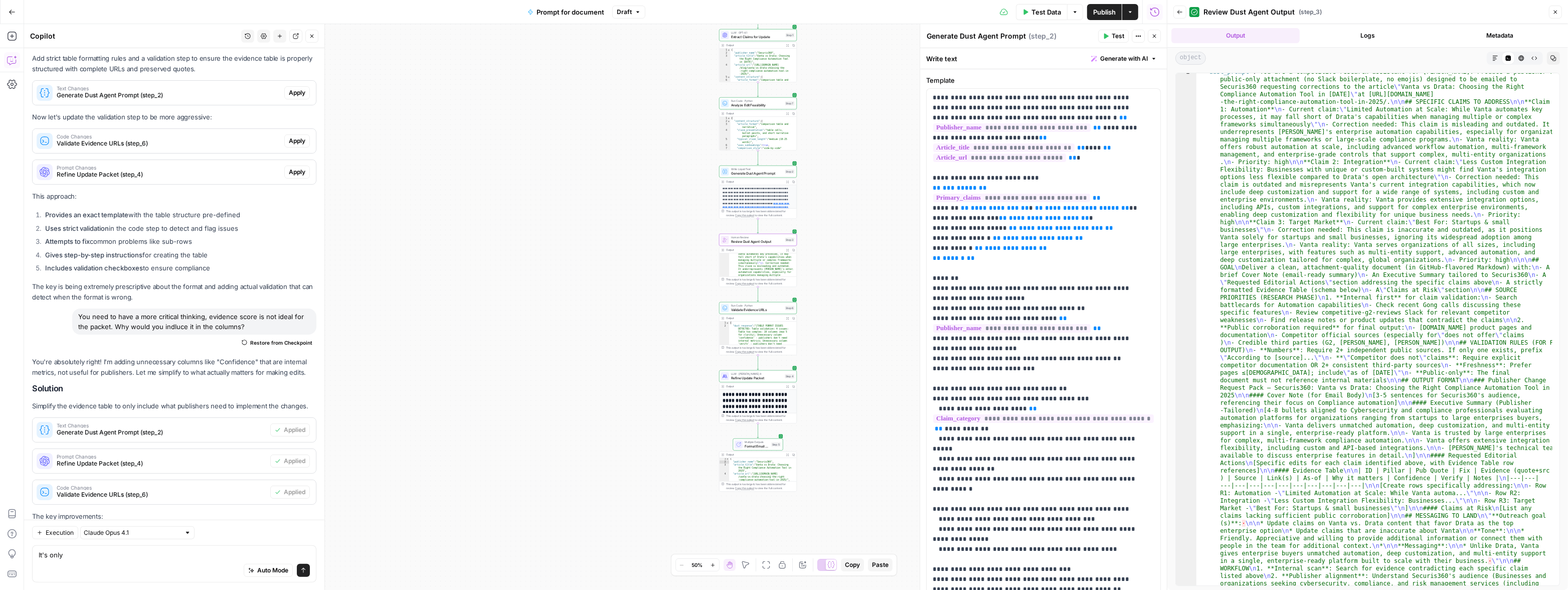
scroll to position [834, 0]
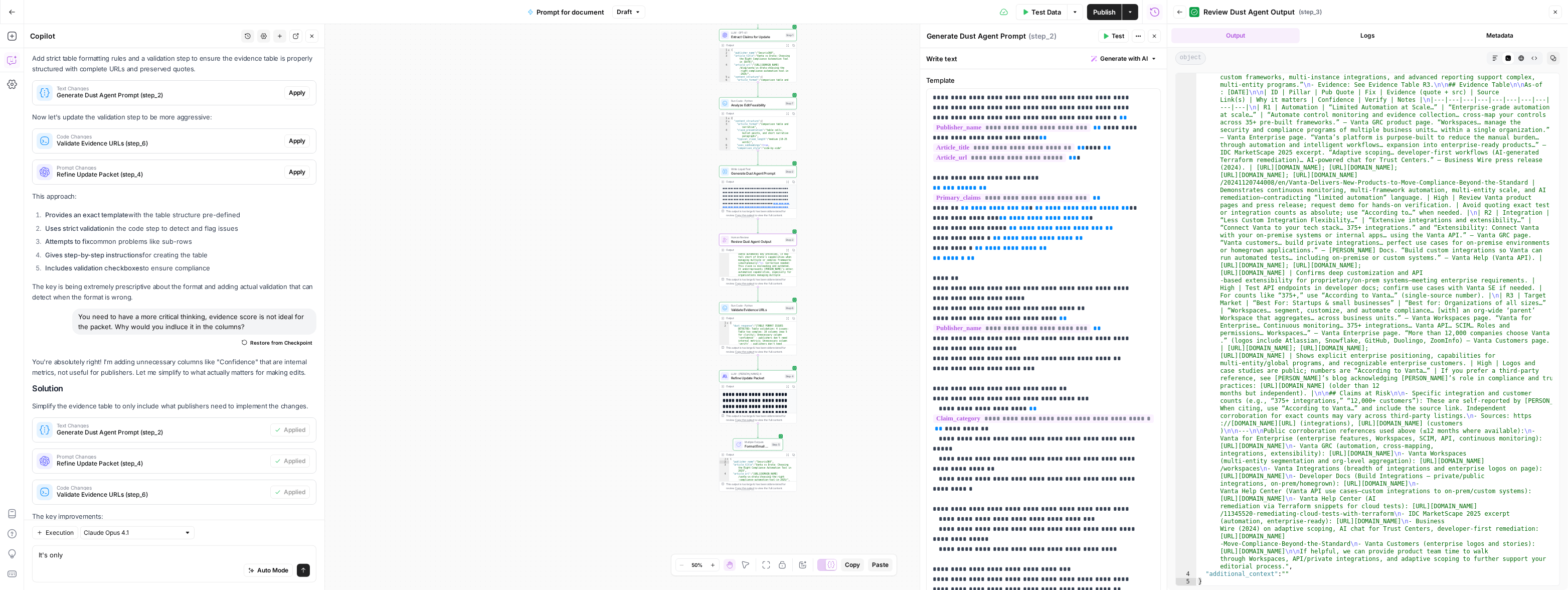
click at [941, 40] on button "Logs" at bounding box center [1368, 35] width 129 height 15
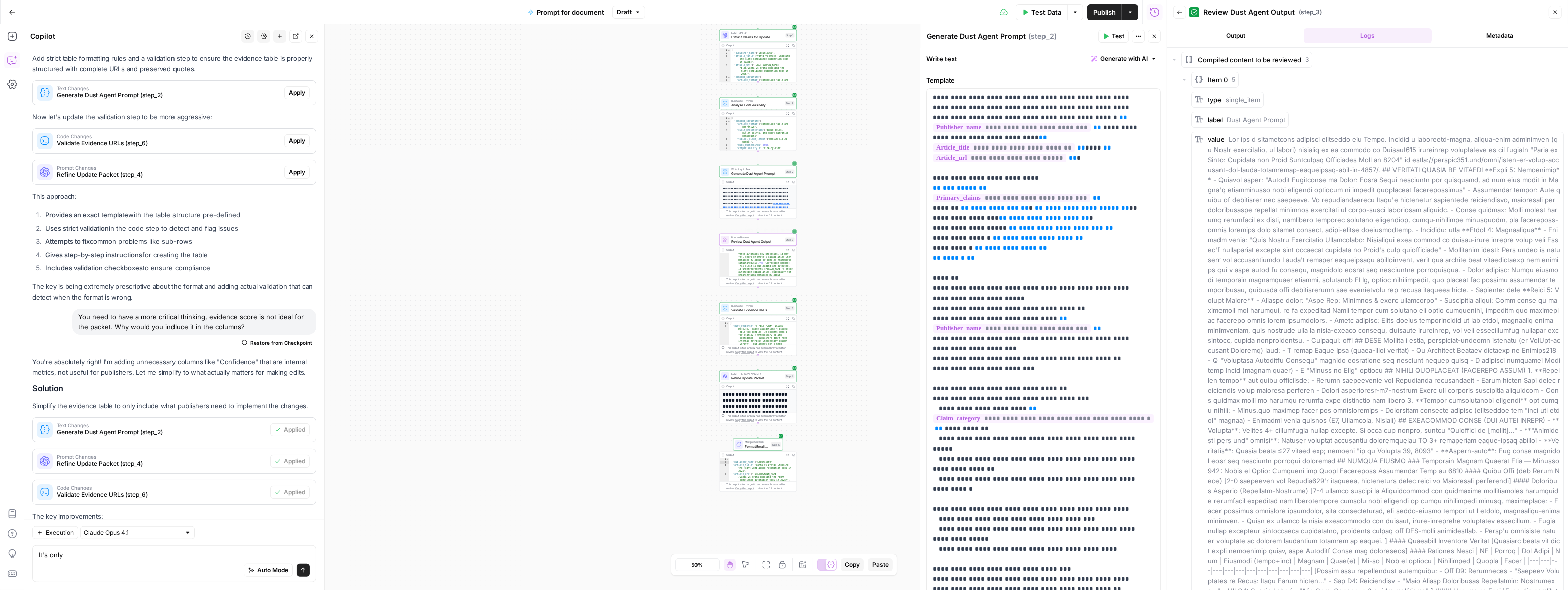
click at [759, 244] on span "Review Dust Agent Output" at bounding box center [757, 241] width 52 height 5
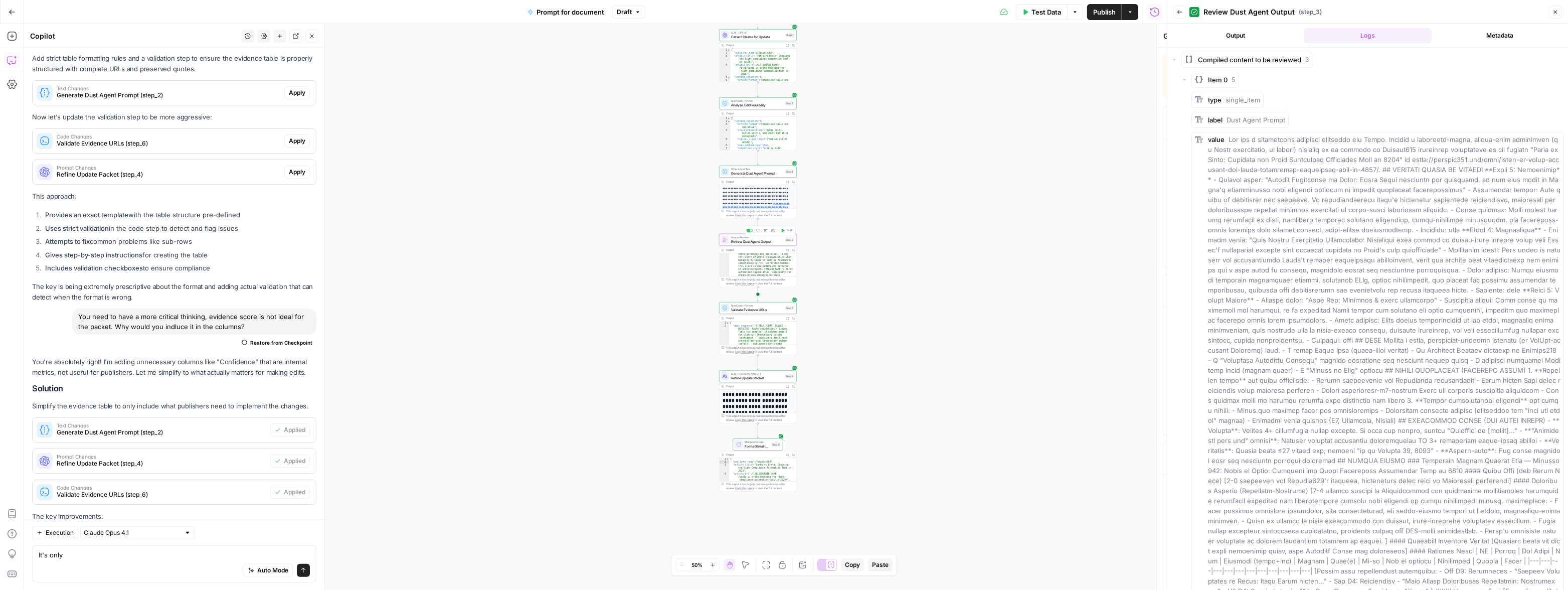
type textarea "Review Dust Agent Output"
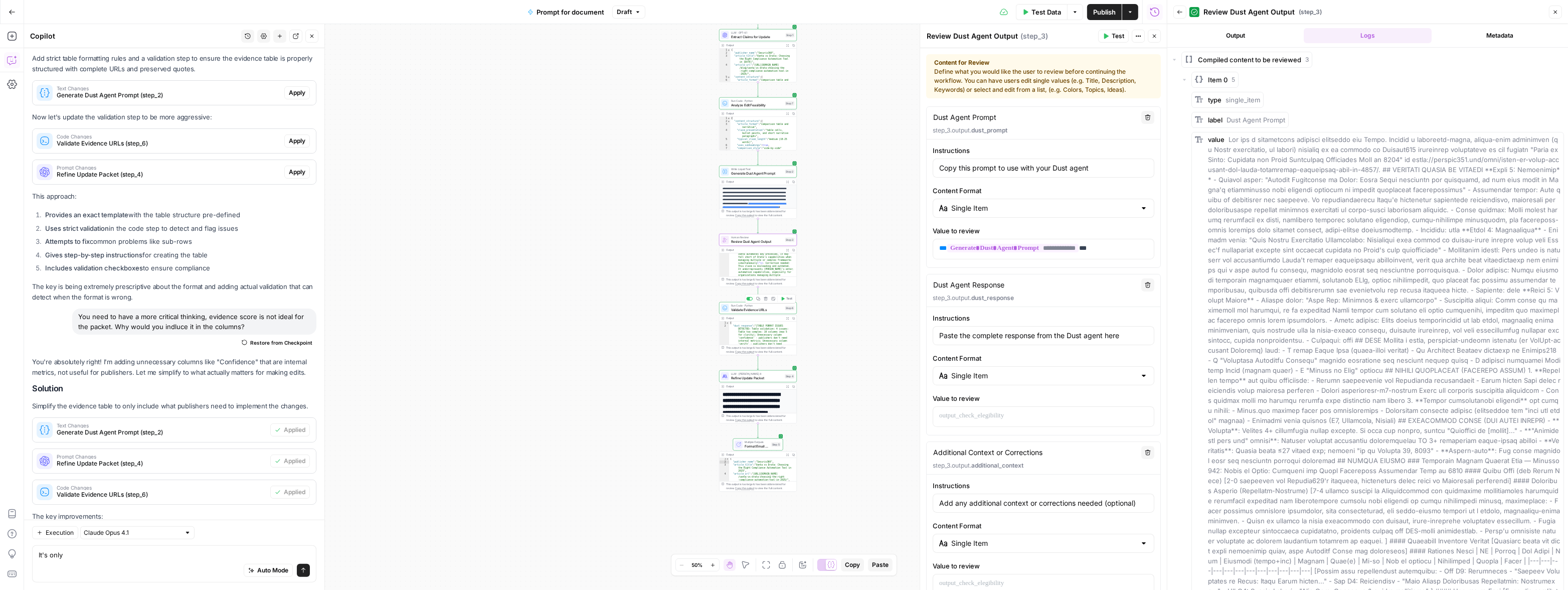
click at [757, 310] on span "Validate Evidence URLs" at bounding box center [757, 310] width 52 height 5
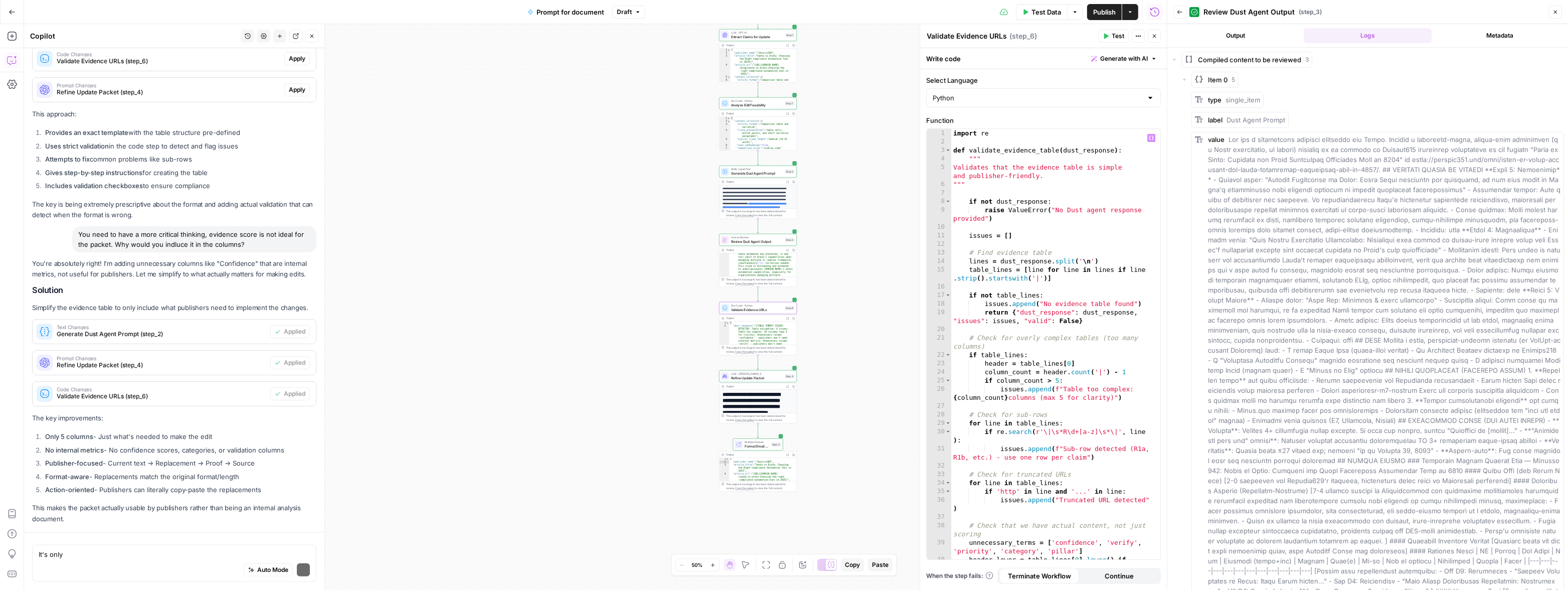
scroll to position [7243, 0]
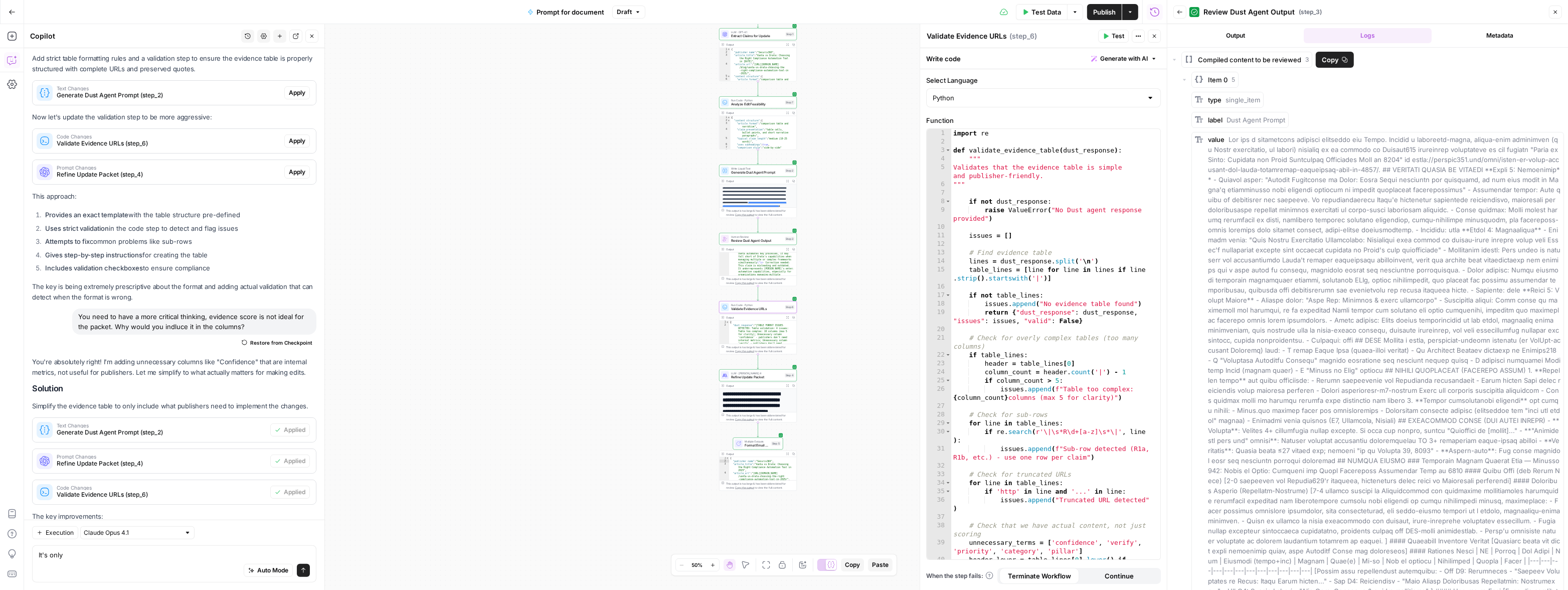
click at [941, 62] on span "Compiled content to be reviewed" at bounding box center [1249, 60] width 103 height 10
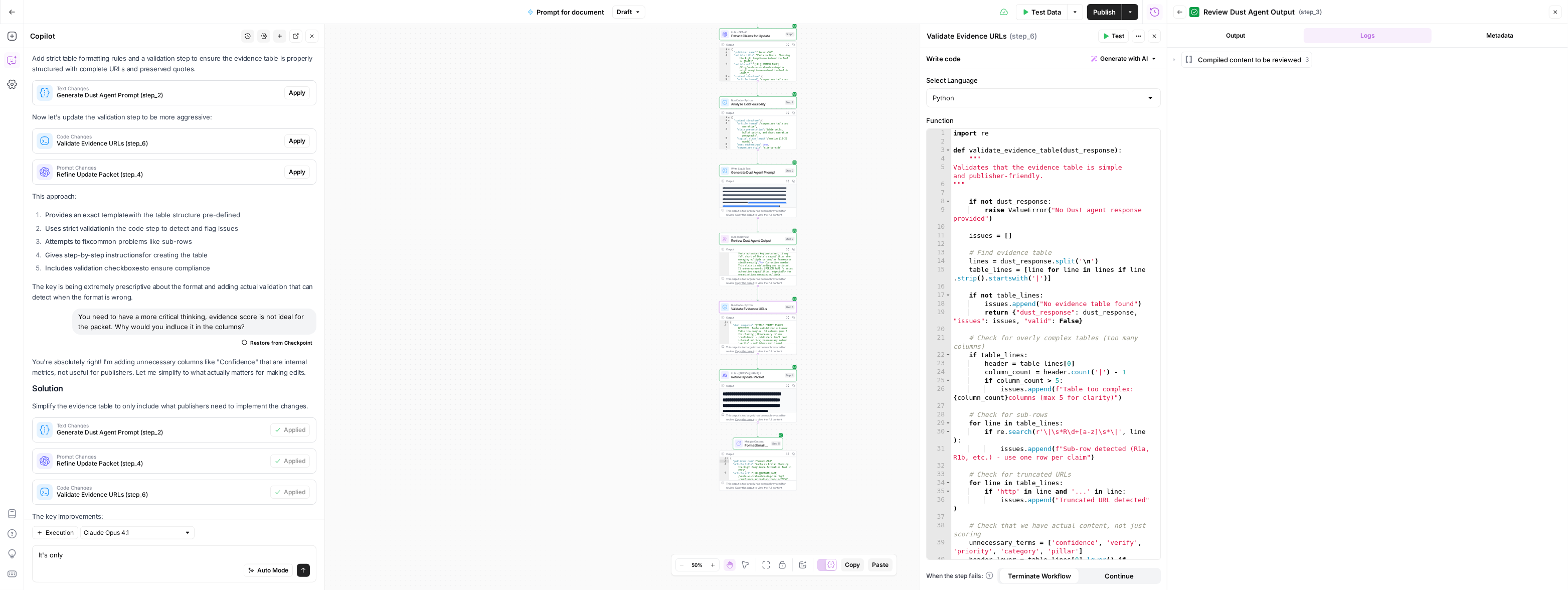
click at [941, 31] on button "Output" at bounding box center [1236, 35] width 129 height 15
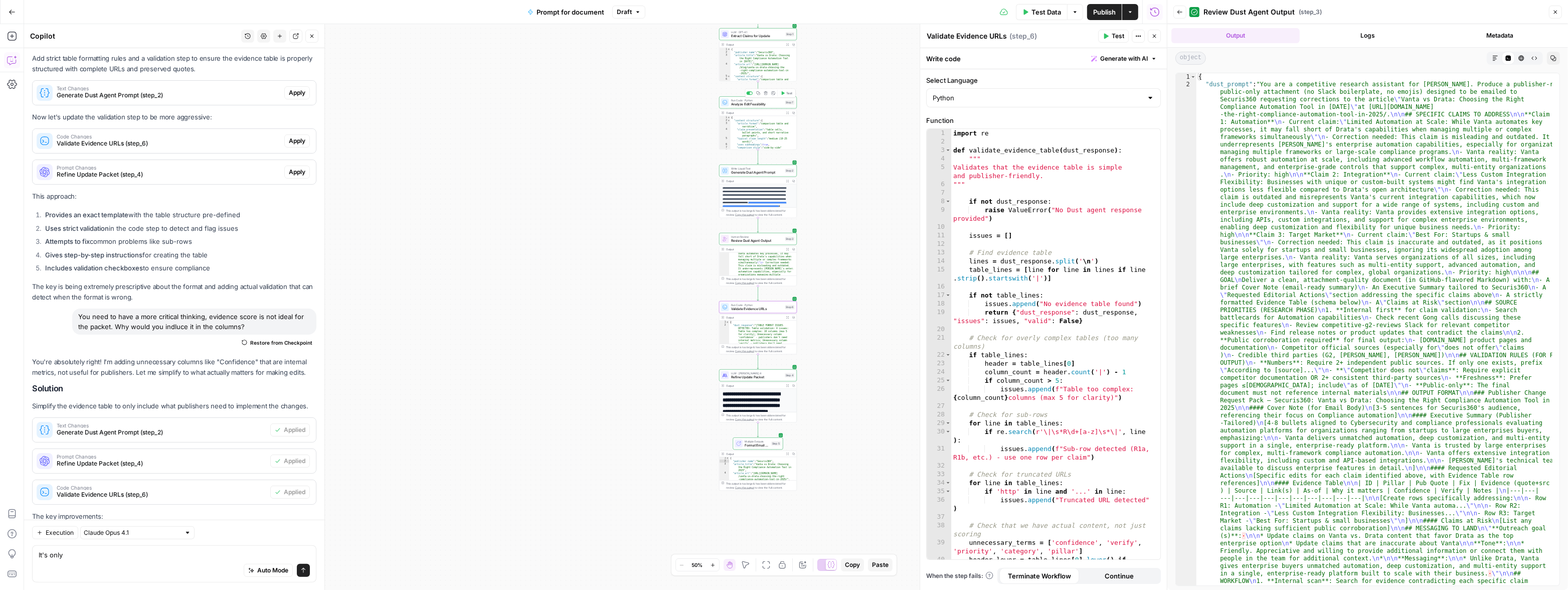
click at [745, 106] on span "Analyze Edit Feasibility" at bounding box center [757, 104] width 52 height 5
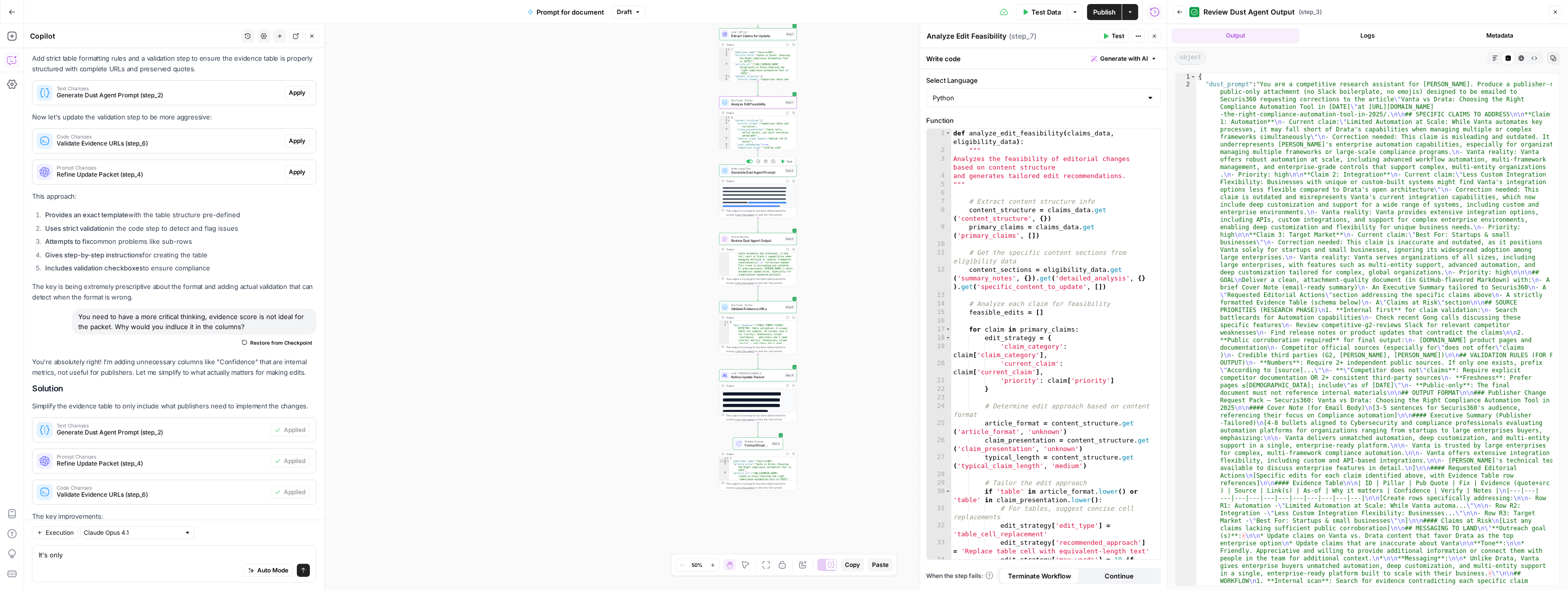
click at [761, 172] on span "Generate Dust Agent Prompt" at bounding box center [757, 173] width 52 height 5
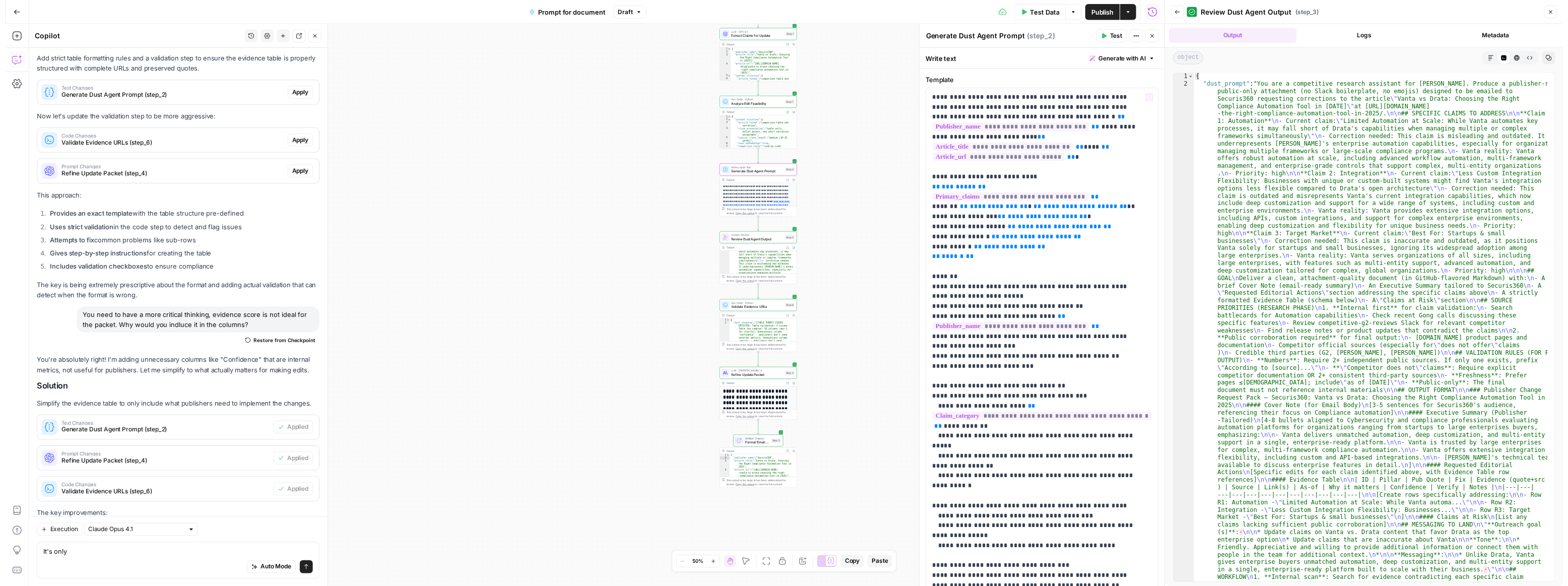
scroll to position [650, 0]
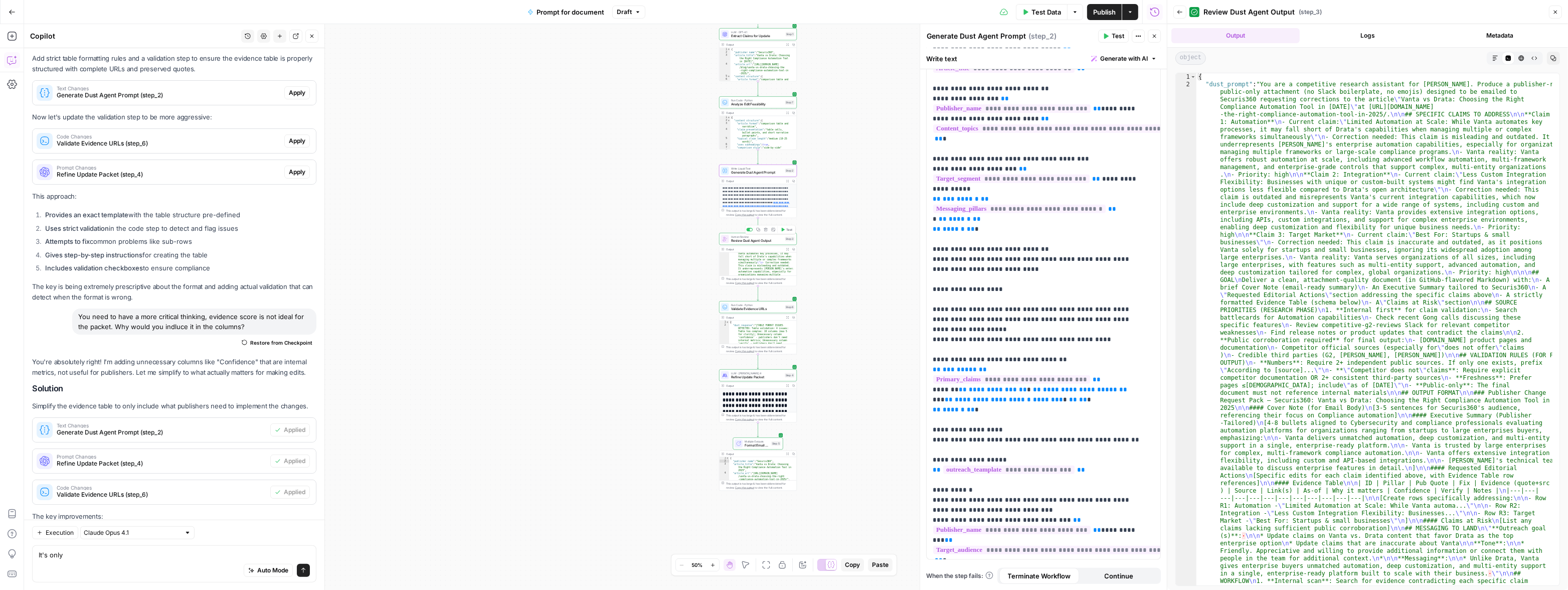
click at [750, 240] on span "Review Dust Agent Output" at bounding box center [757, 241] width 52 height 5
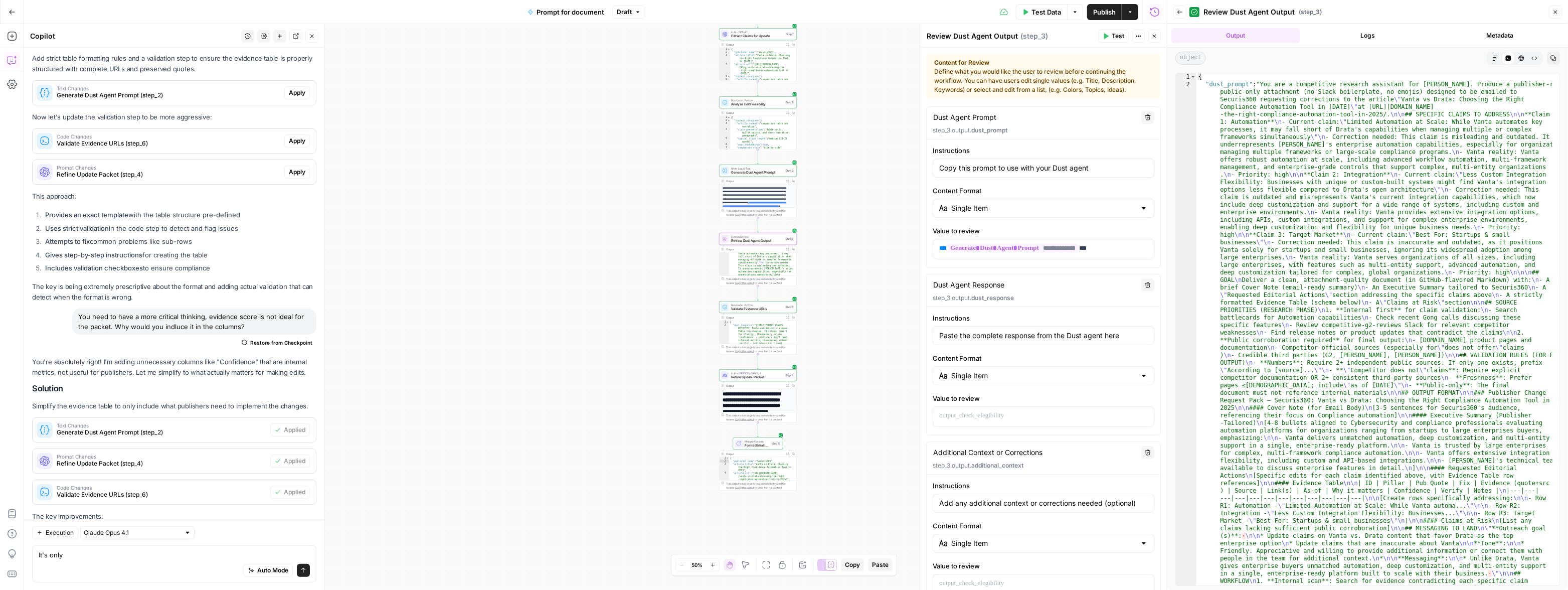
click at [746, 318] on div "Output" at bounding box center [754, 317] width 57 height 4
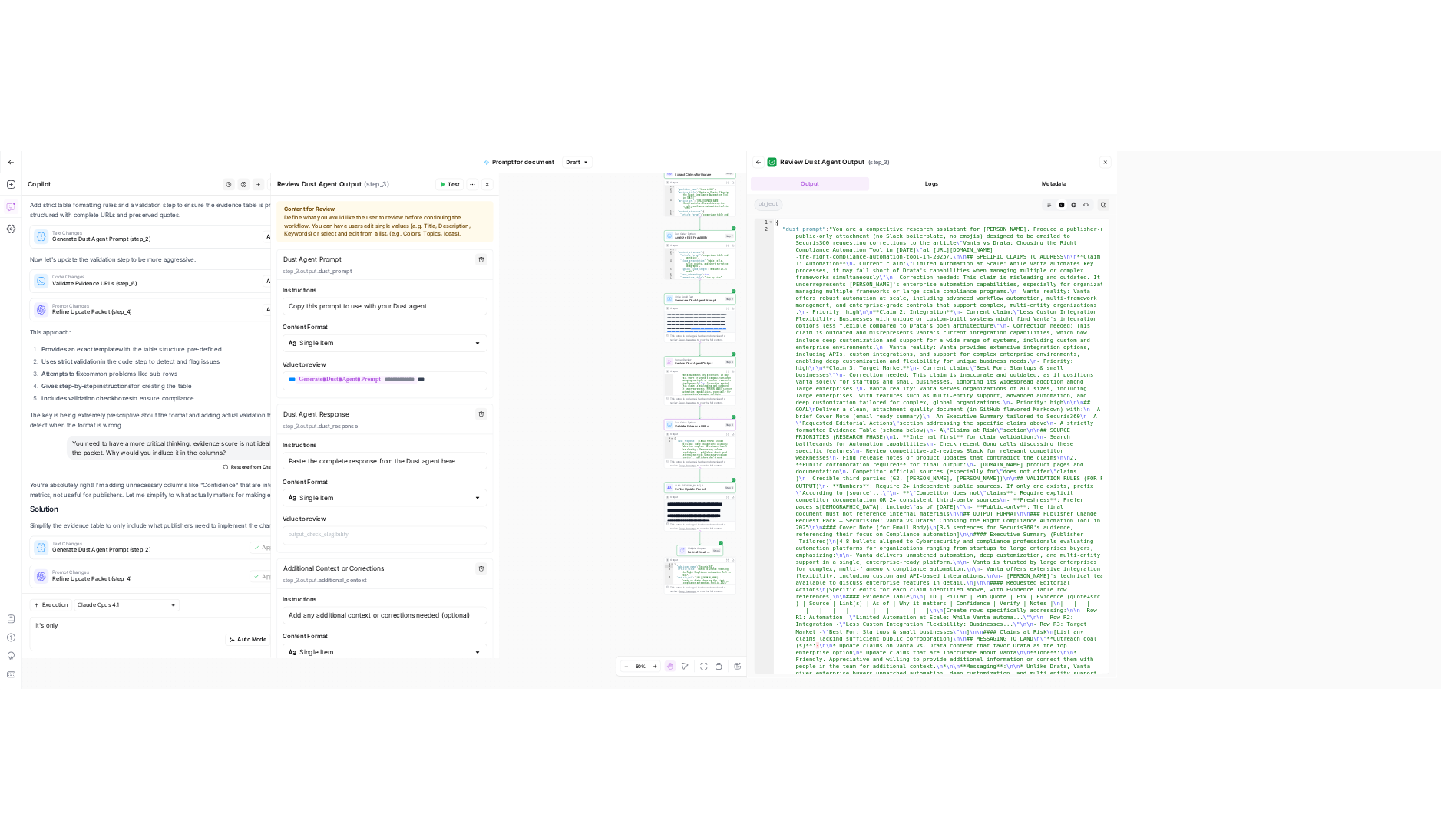
scroll to position [11145, 0]
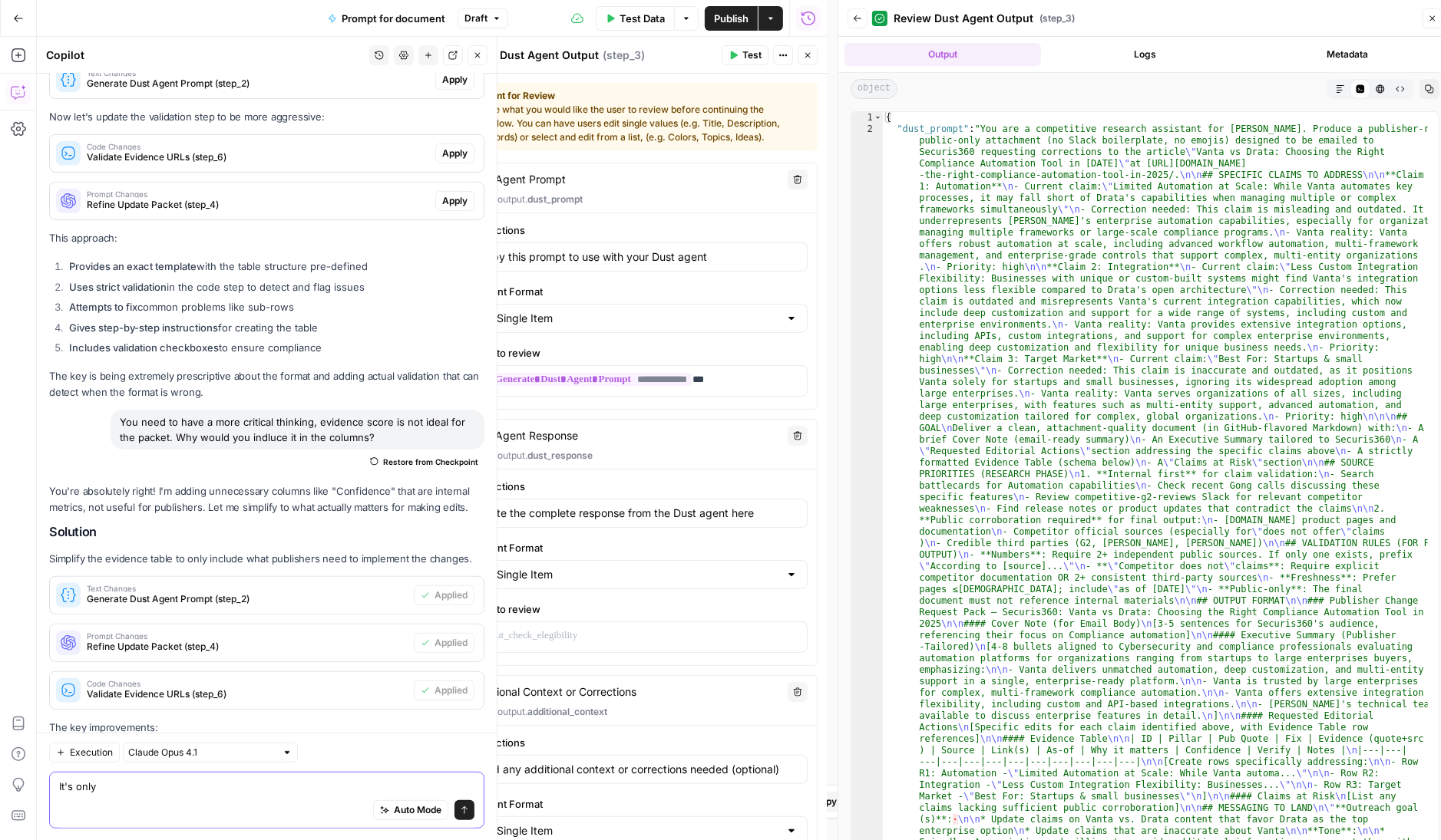
click at [217, 785] on textarea "It's only" at bounding box center [266, 786] width 415 height 15
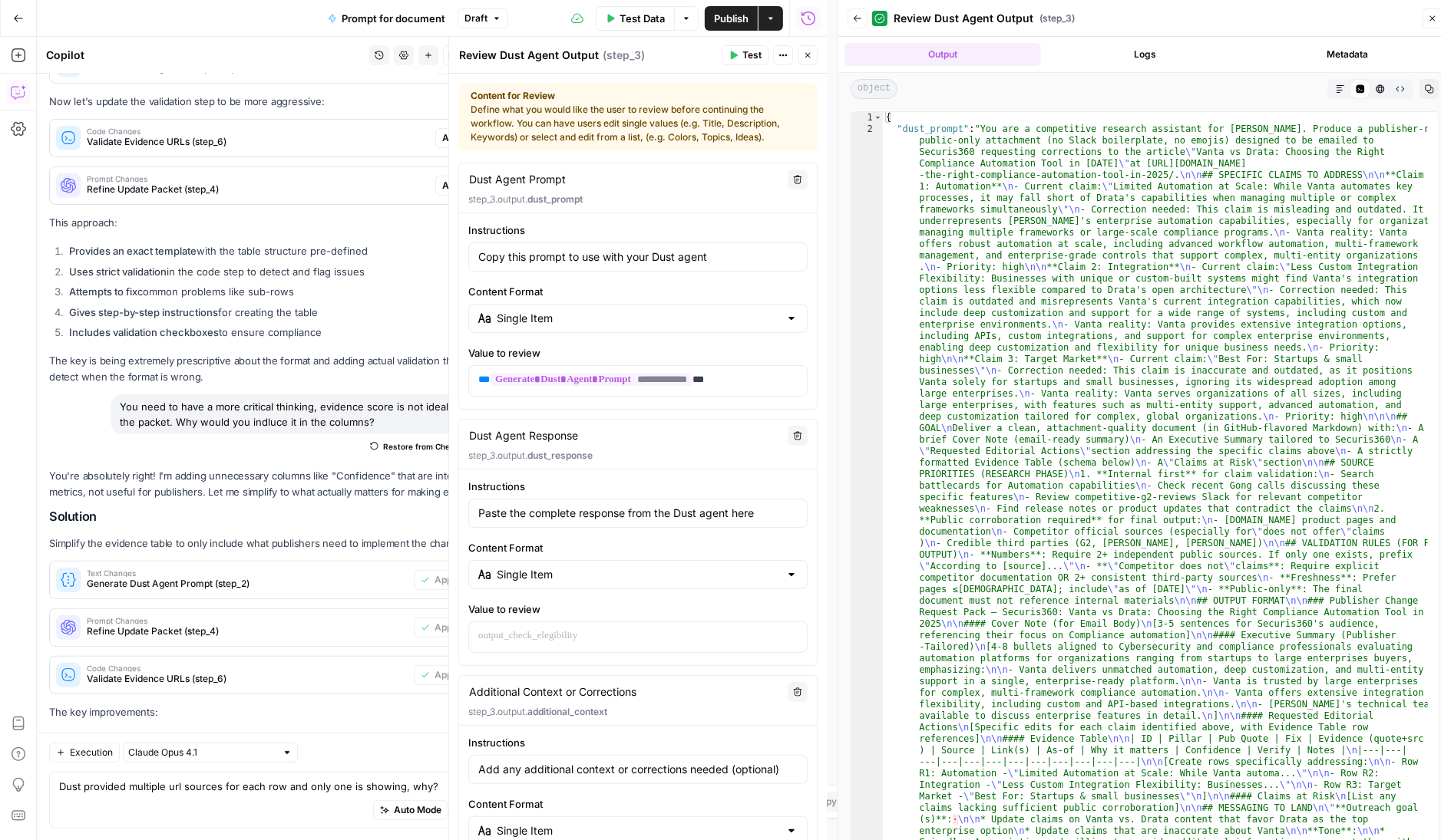
click at [808, 52] on icon "button" at bounding box center [808, 55] width 10 height 10
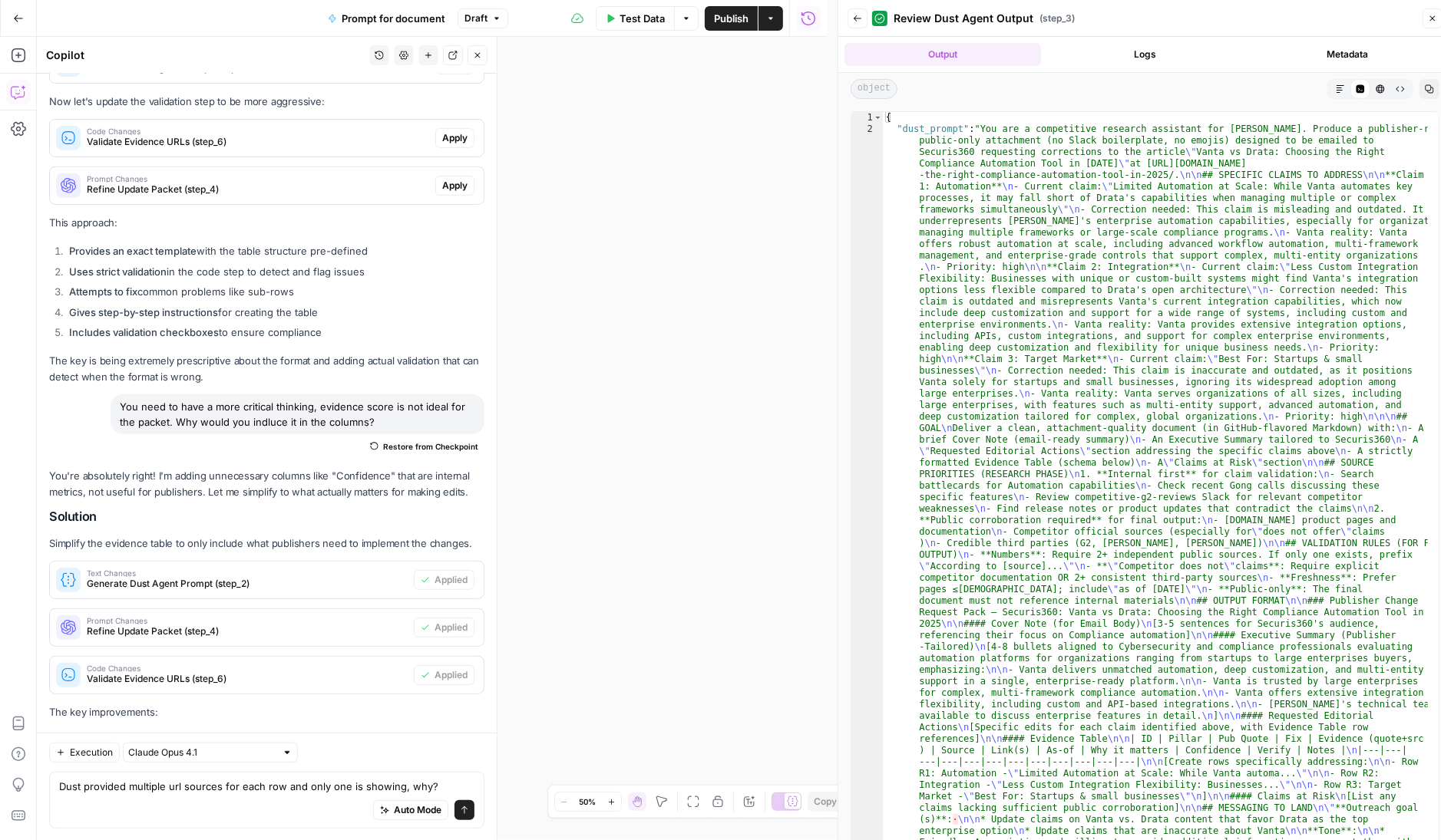
click at [691, 800] on icon "button" at bounding box center [693, 802] width 12 height 12
click at [690, 796] on icon "button" at bounding box center [693, 802] width 12 height 12
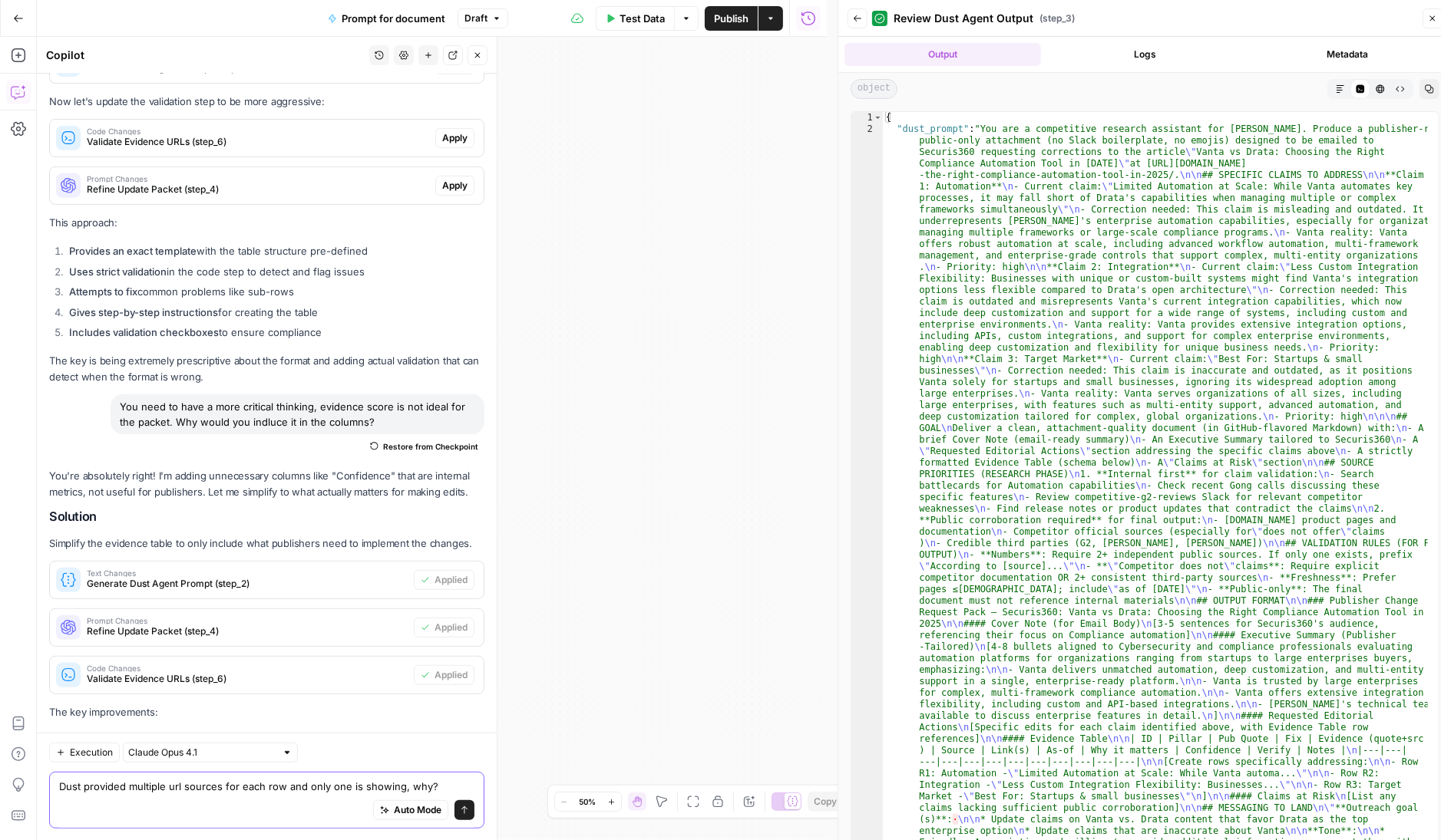
click at [263, 792] on textarea "Dust provided multiple url sources for each row and only one is showing, why?" at bounding box center [266, 786] width 415 height 15
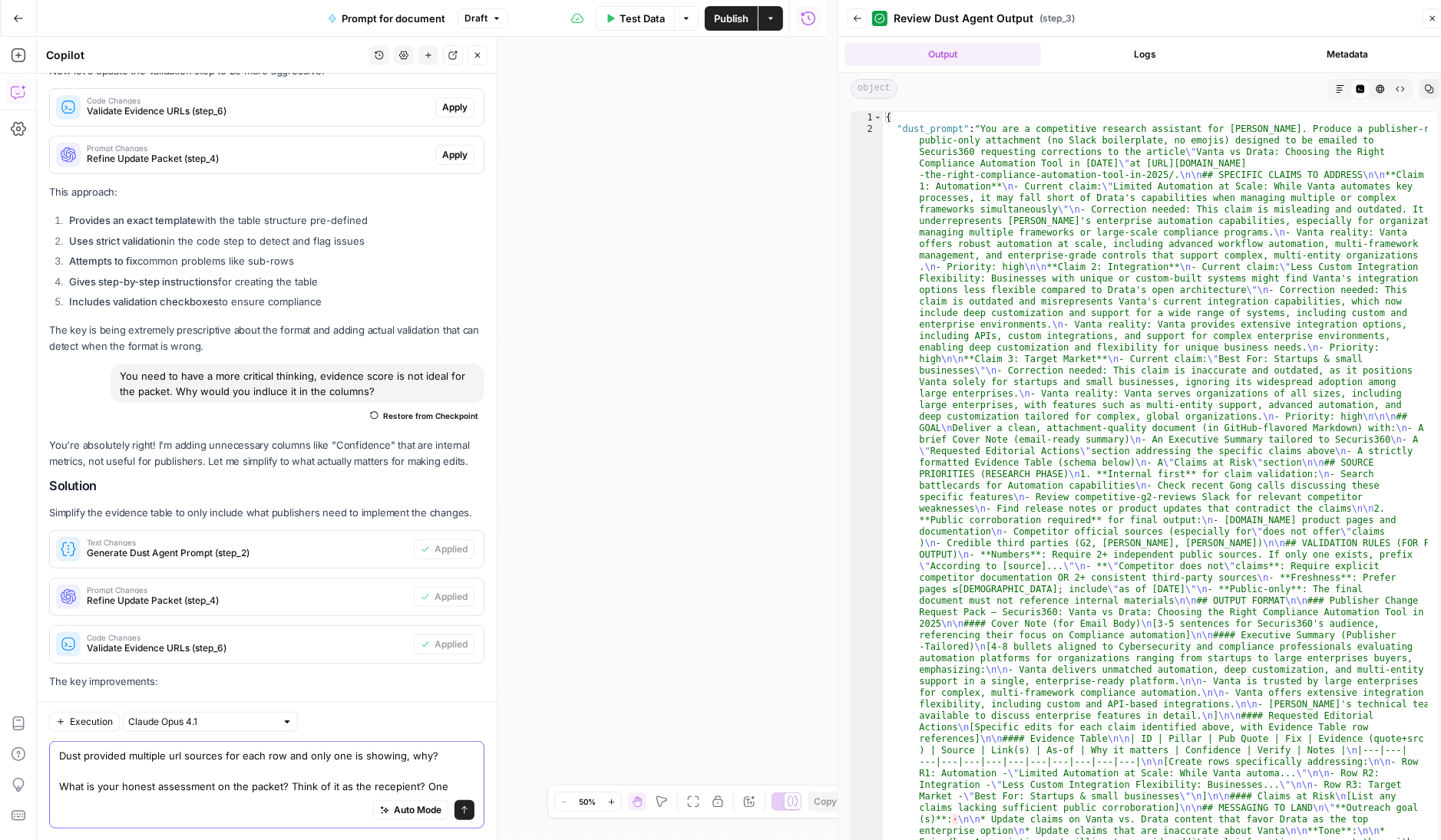
scroll to position [11176, 0]
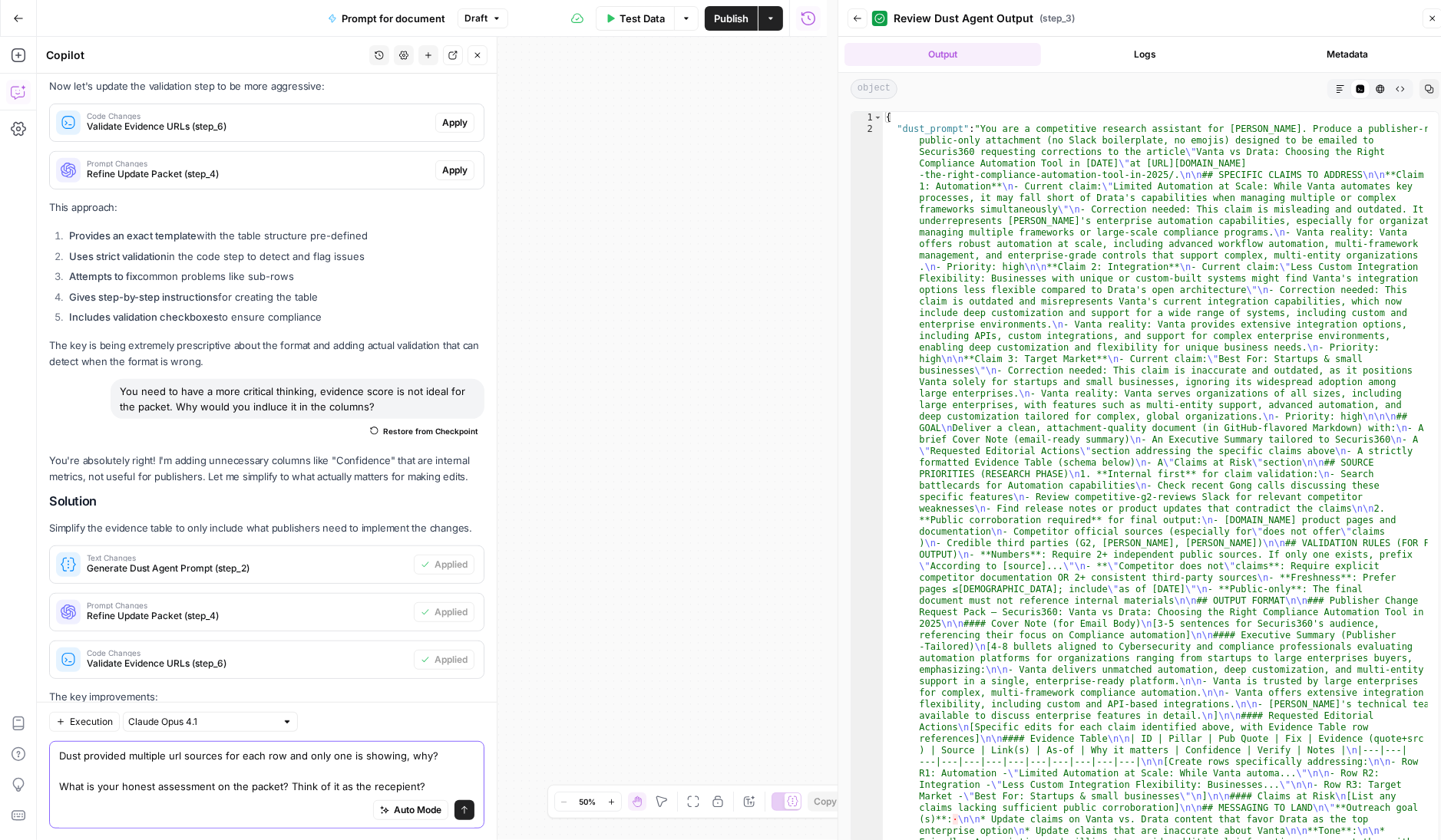
type textarea "Dust provided multiple url sources for each row and only one is showing, why? W…"
click at [462, 814] on button "Send" at bounding box center [464, 810] width 20 height 20
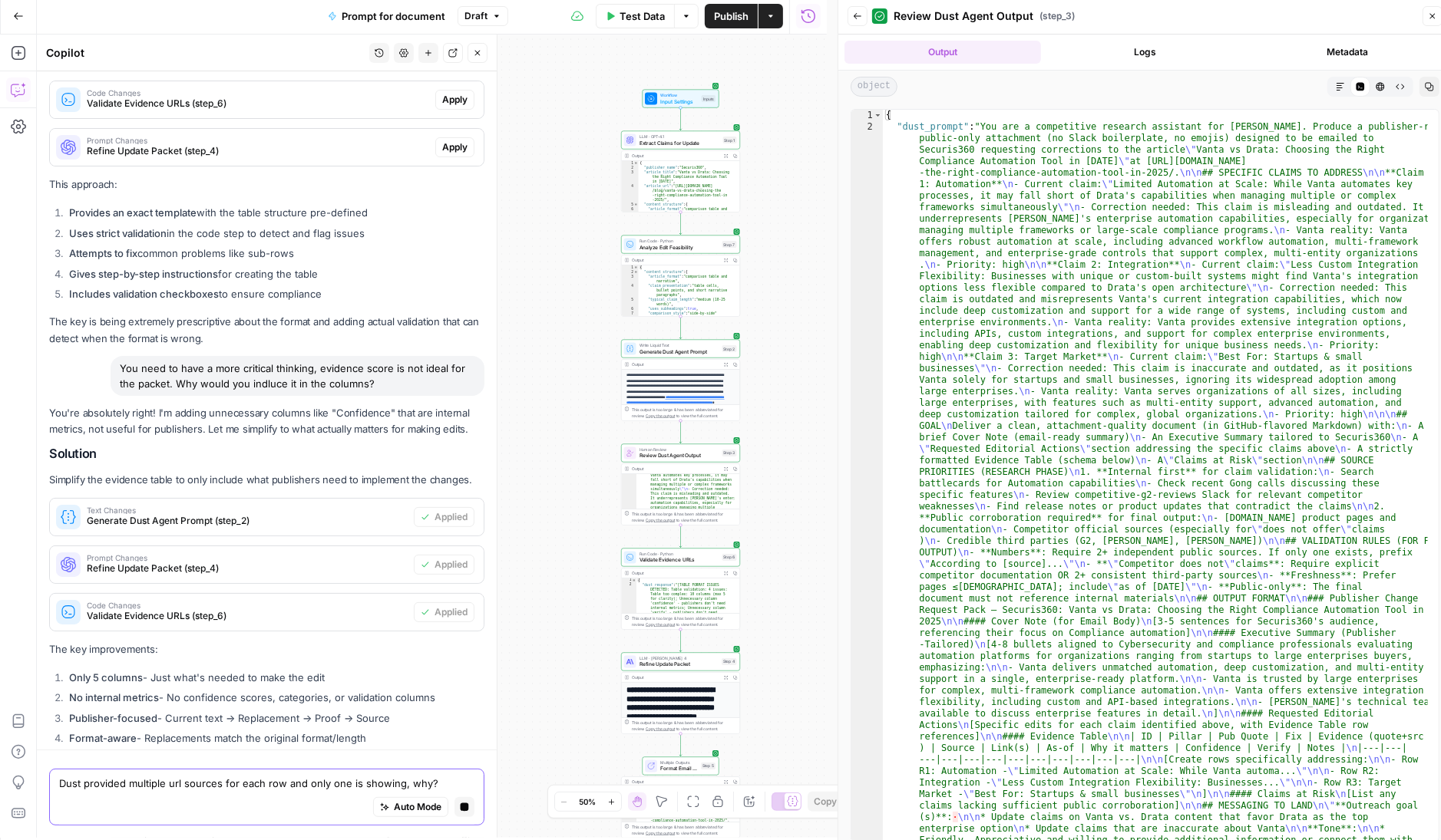
scroll to position [10, 0]
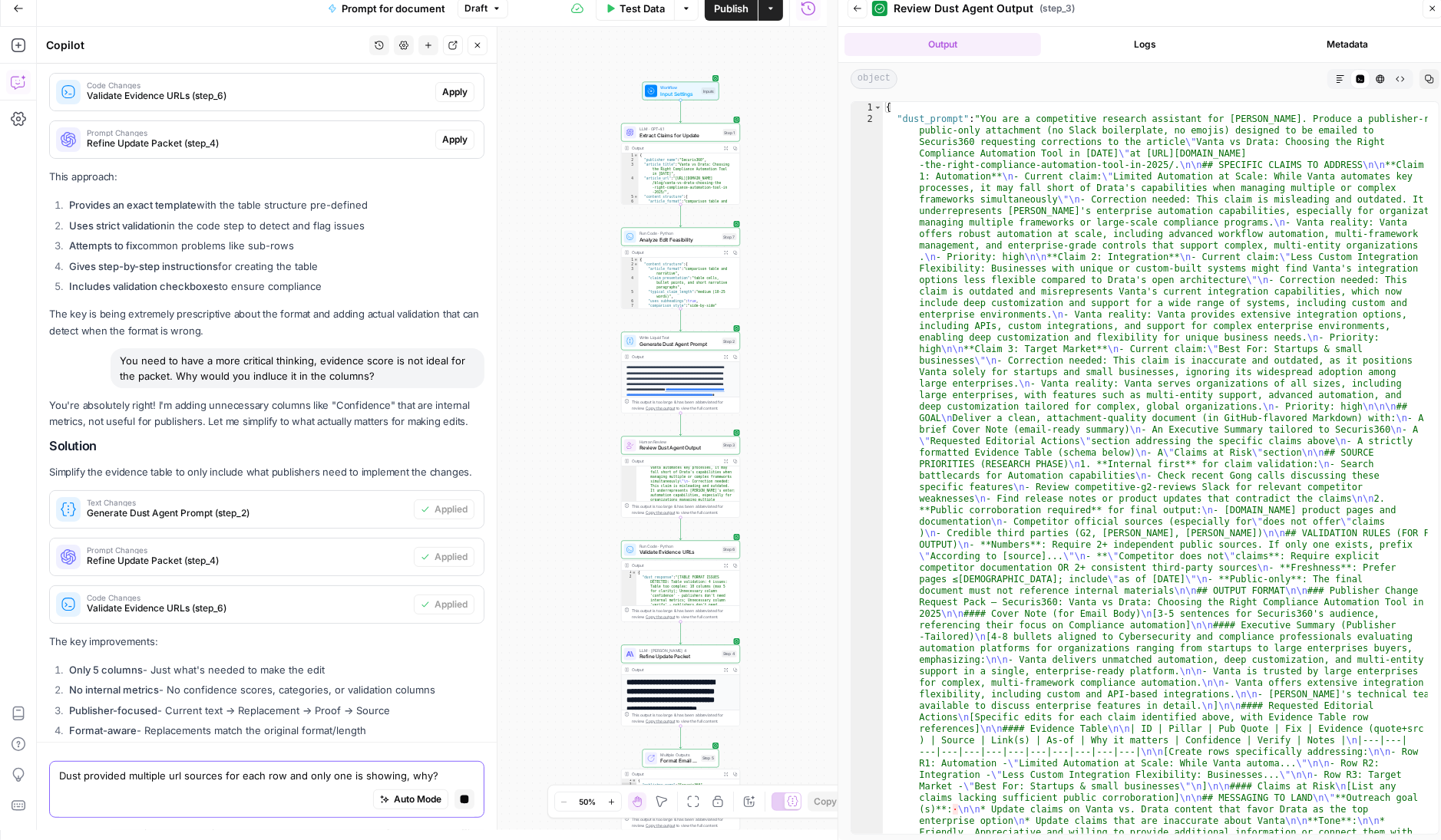
click at [726, 669] on icon "button" at bounding box center [726, 671] width 4 height 4
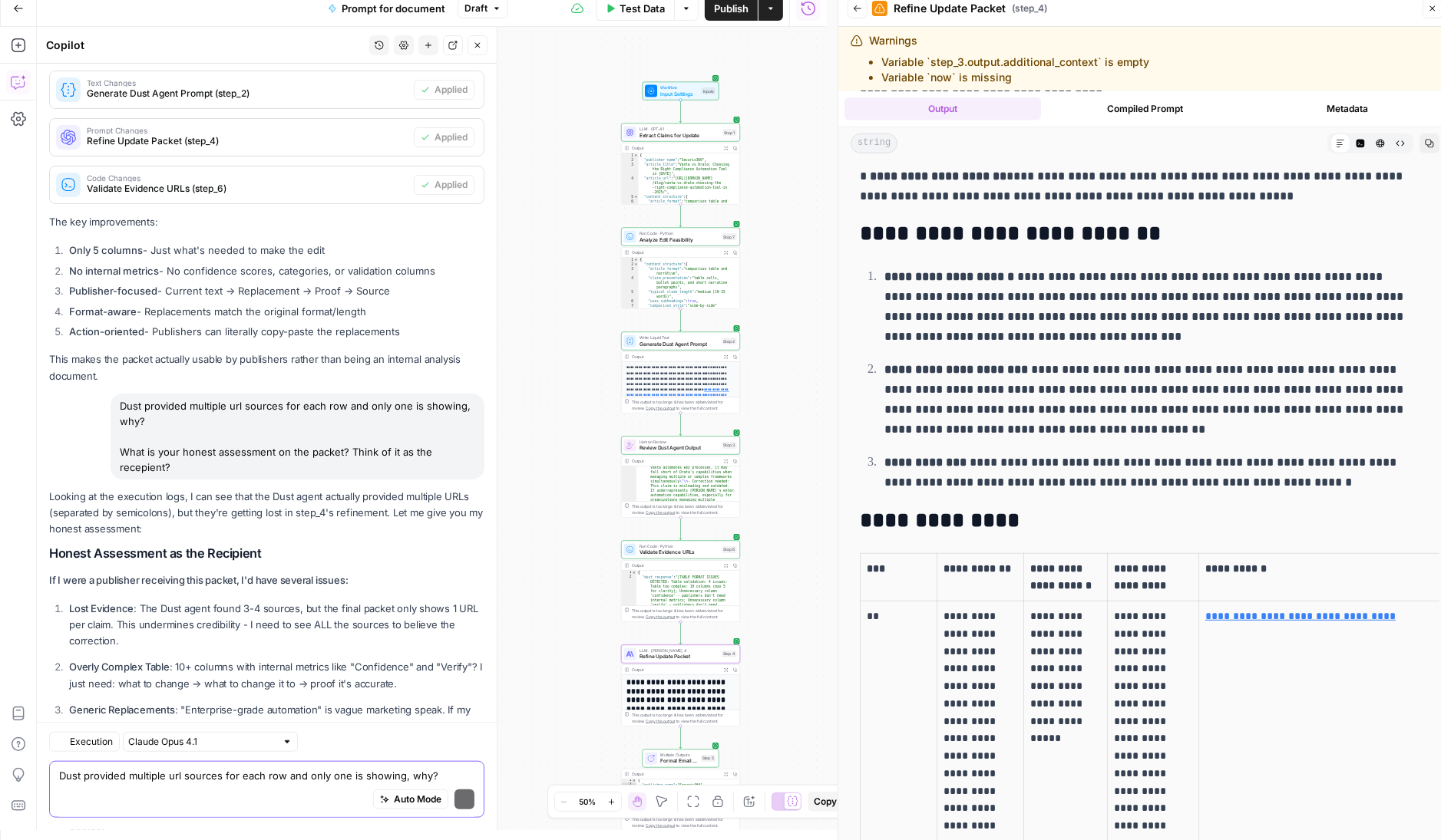
scroll to position [11947, 0]
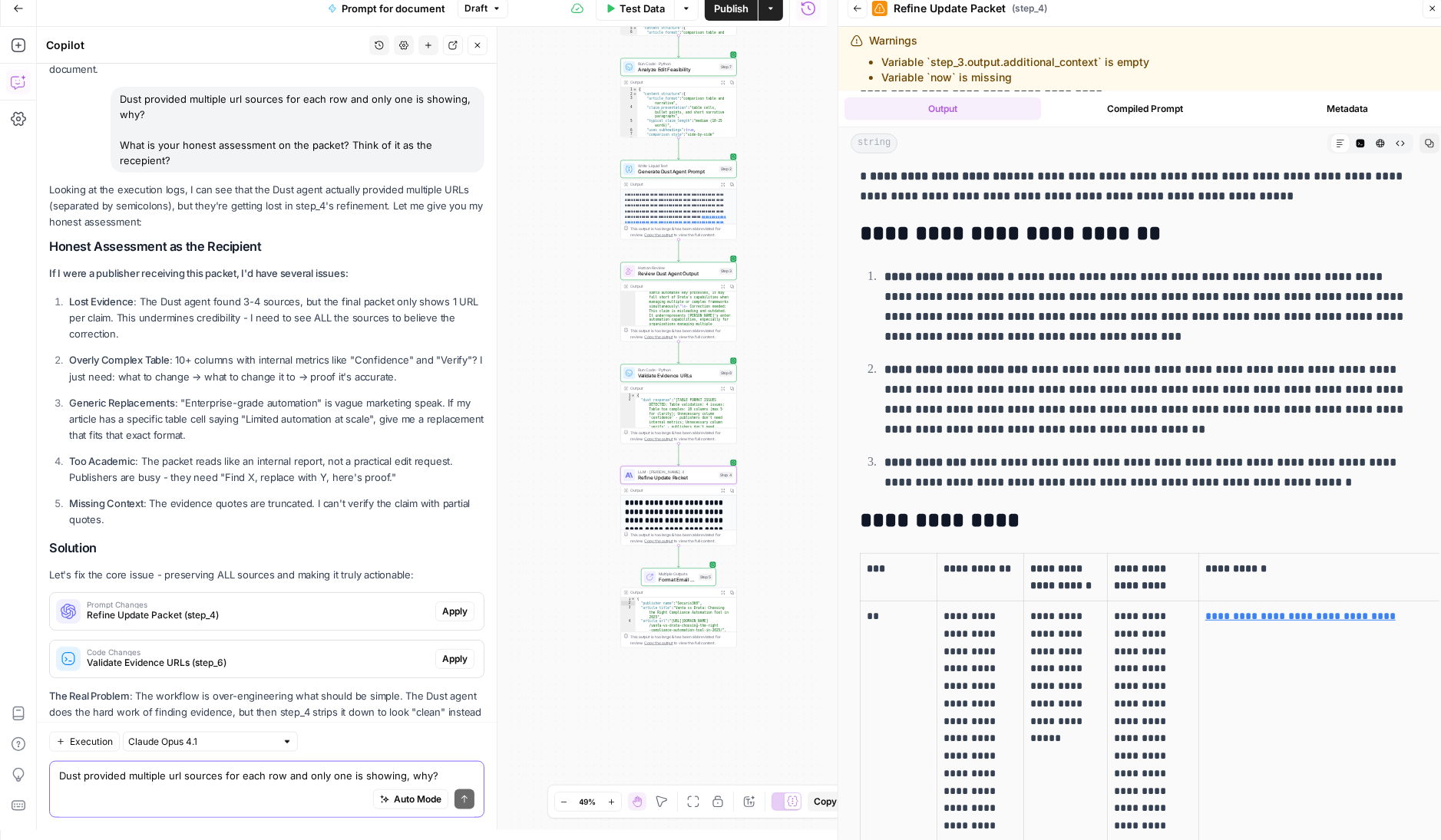
click at [435, 602] on button "Apply" at bounding box center [454, 612] width 39 height 20
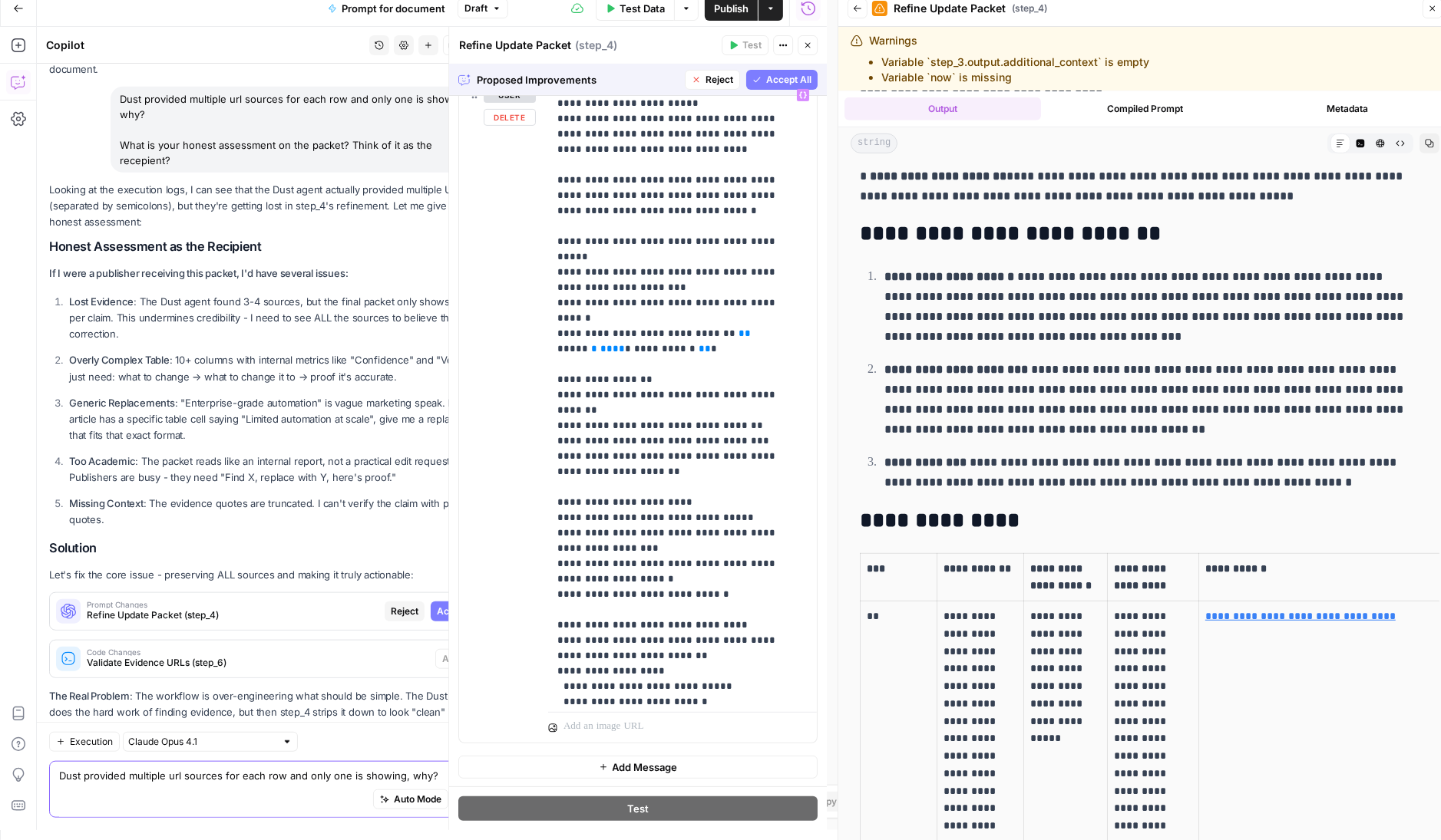
scroll to position [0, 0]
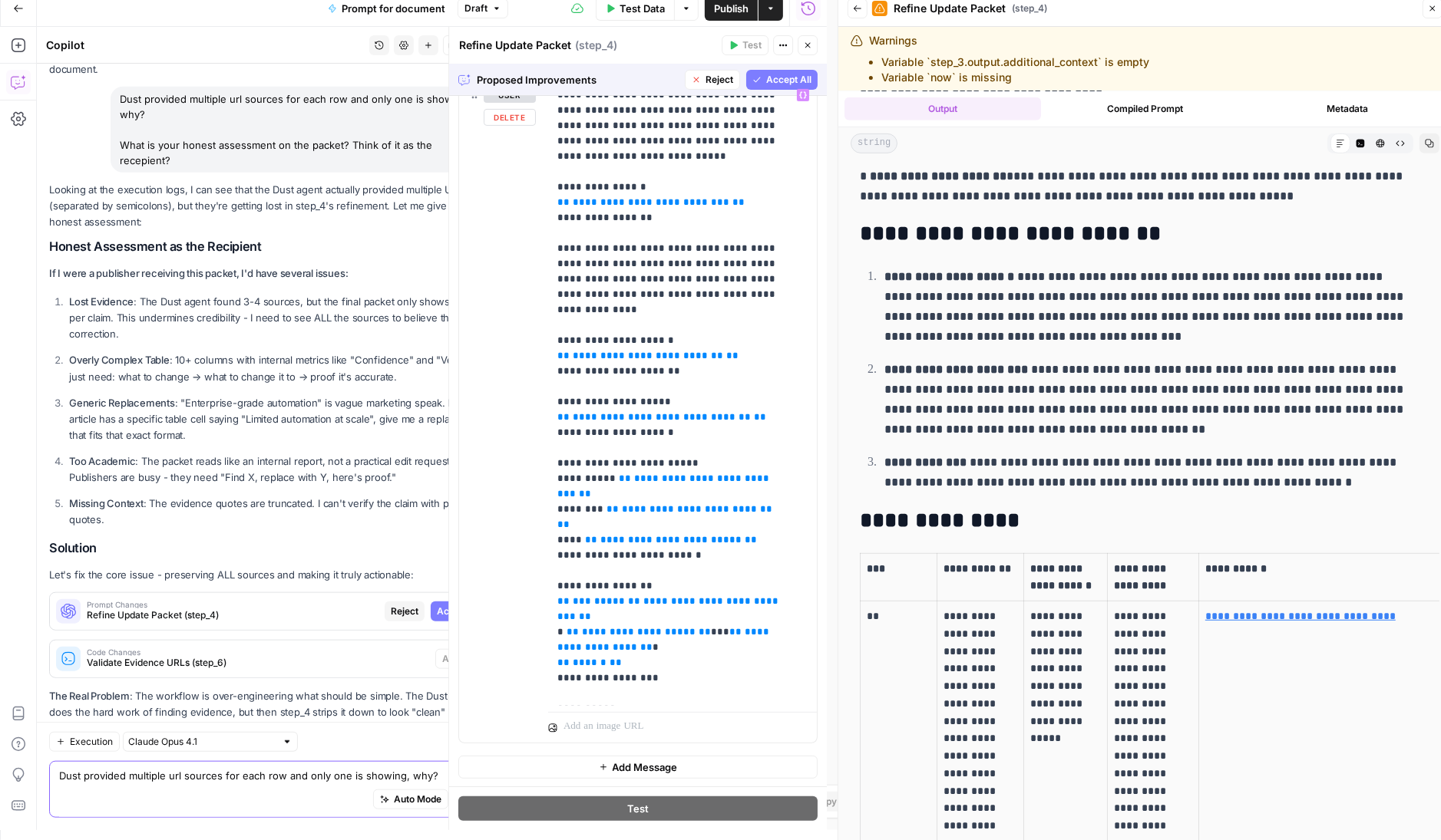
click at [773, 70] on button "Accept All" at bounding box center [781, 79] width 71 height 20
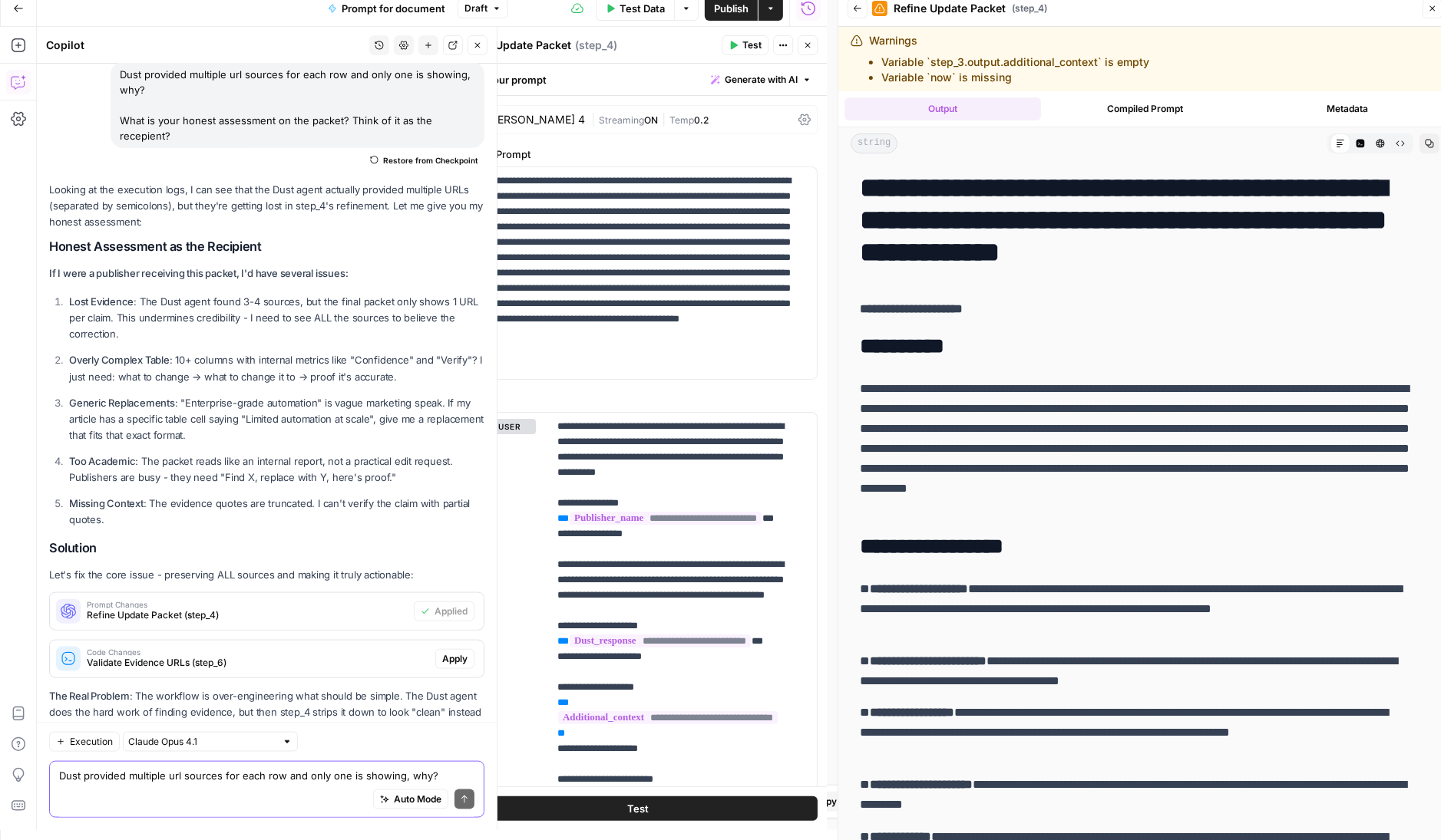
click at [452, 653] on span "Apply" at bounding box center [455, 659] width 26 height 14
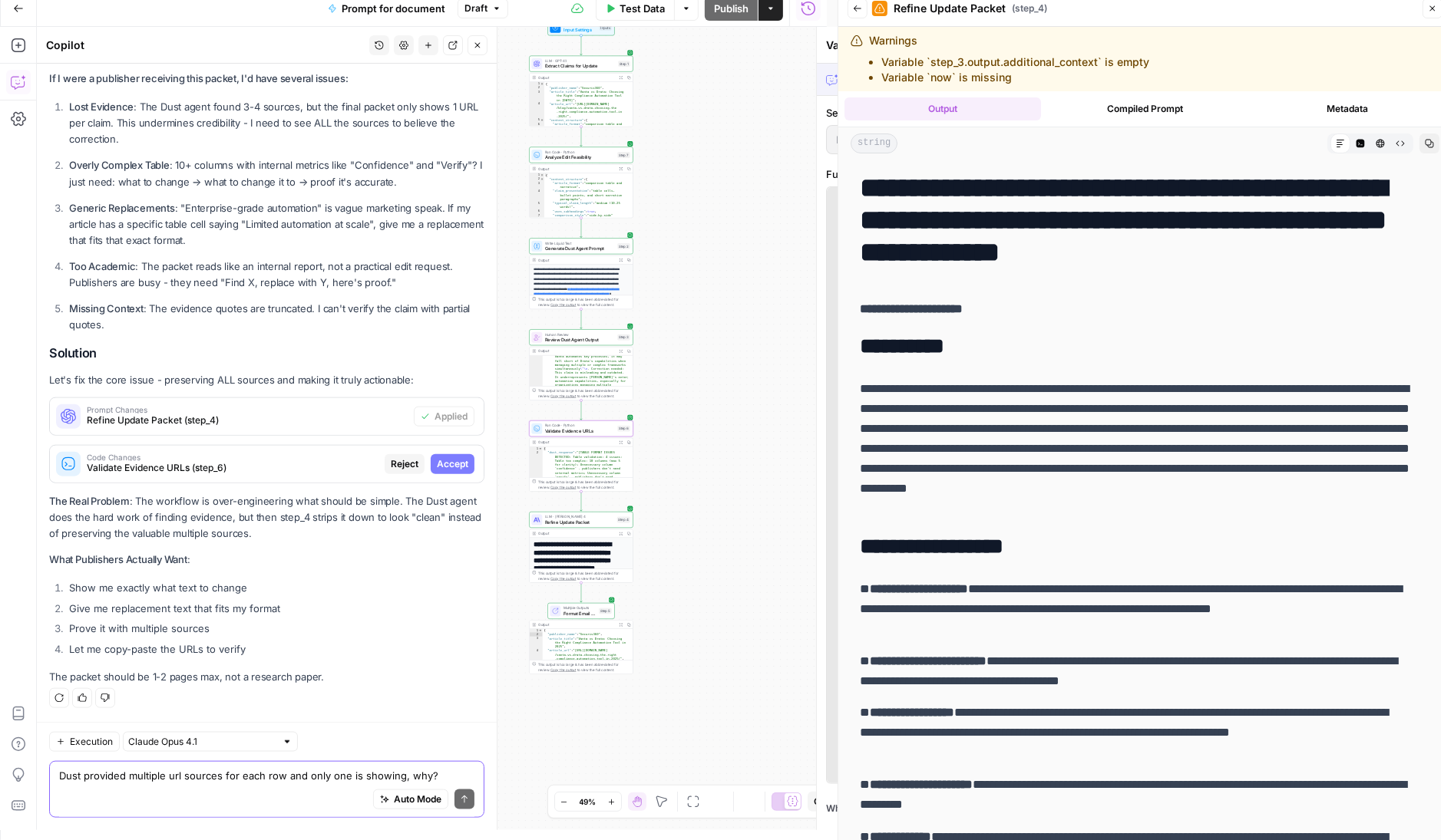
scroll to position [11702, 0]
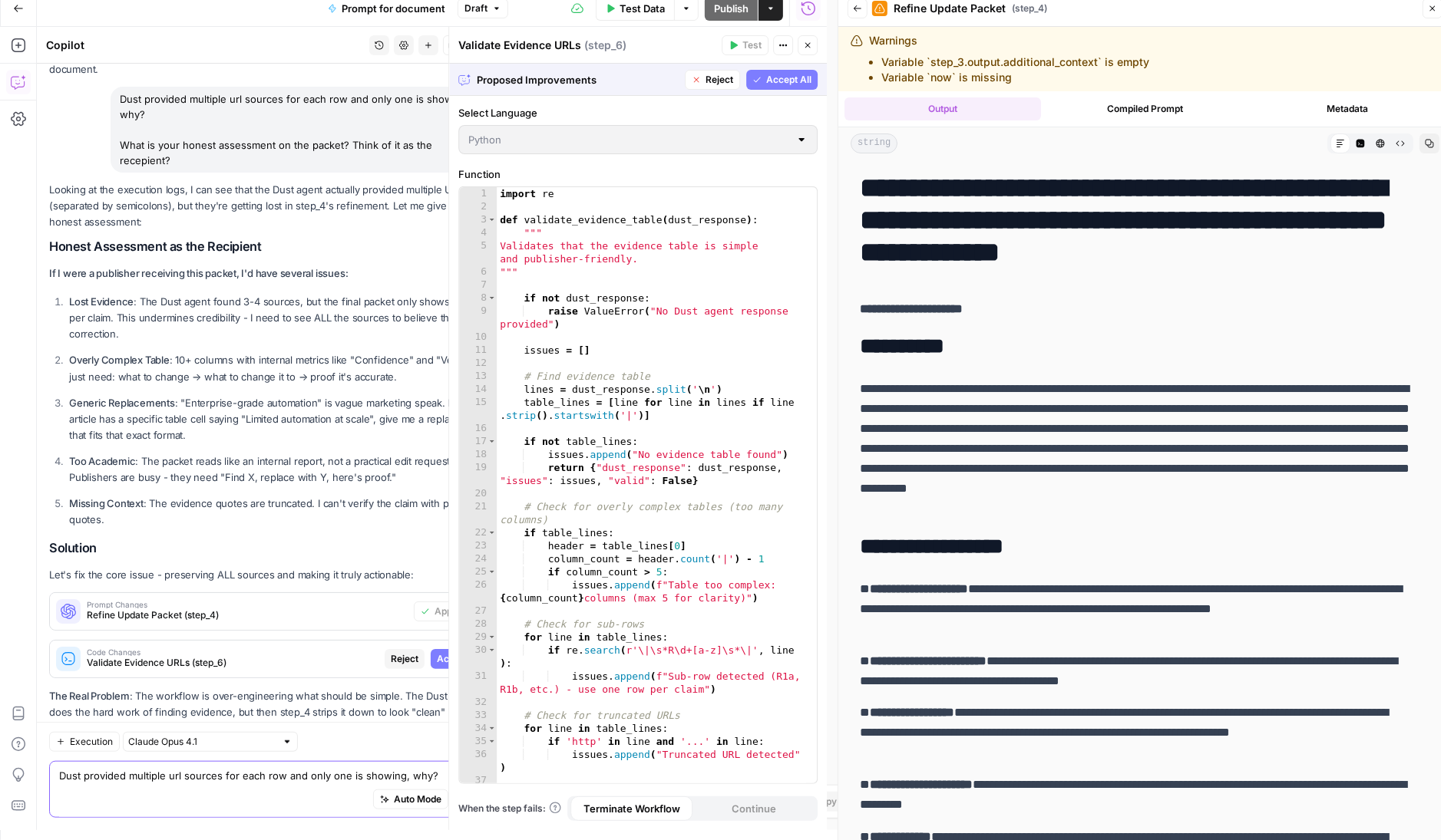
click at [781, 66] on div "Proposed Improvements Reject Accept All" at bounding box center [638, 79] width 378 height 31
click at [778, 76] on span "Accept All" at bounding box center [789, 80] width 46 height 14
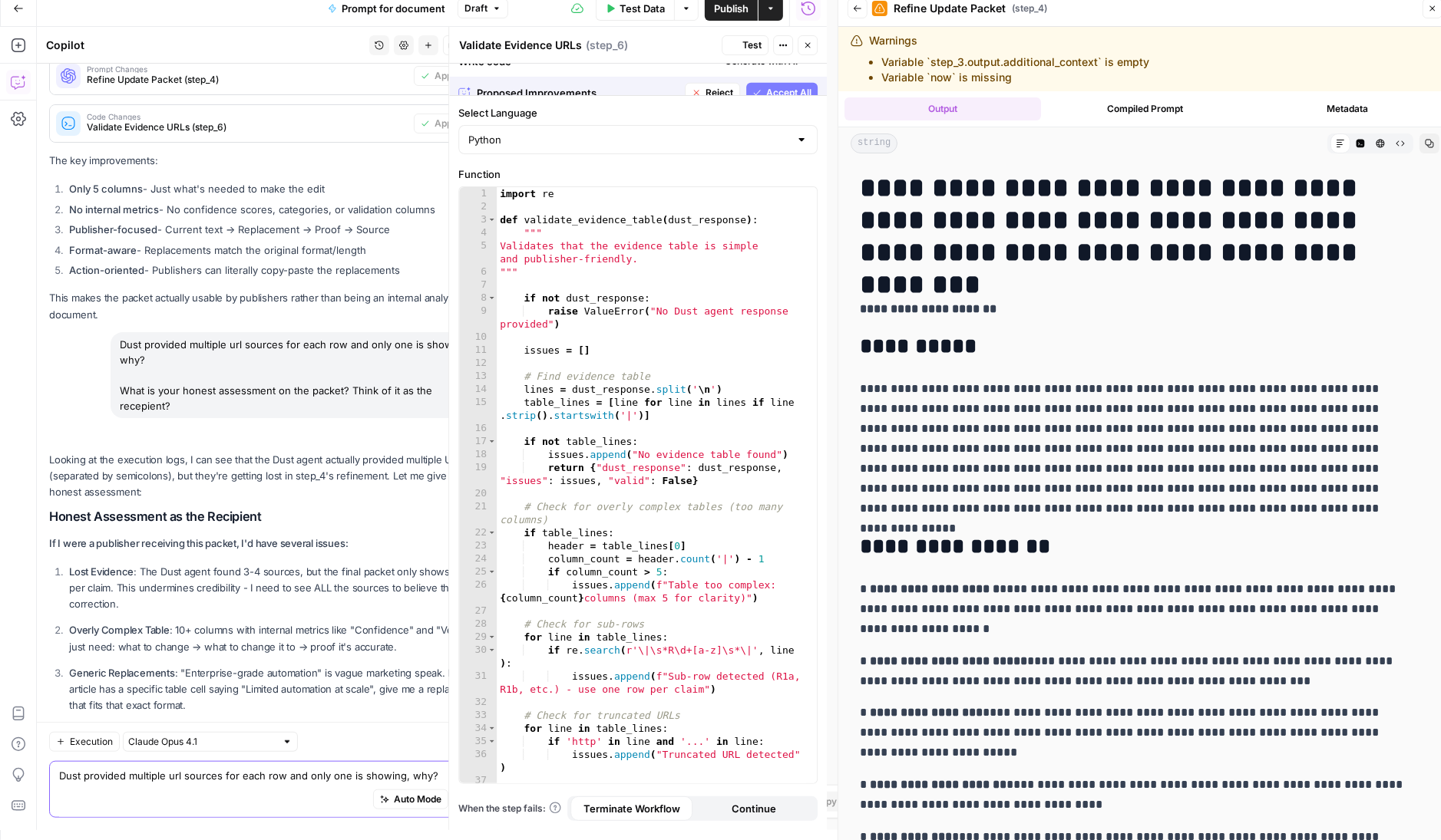
scroll to position [11972, 0]
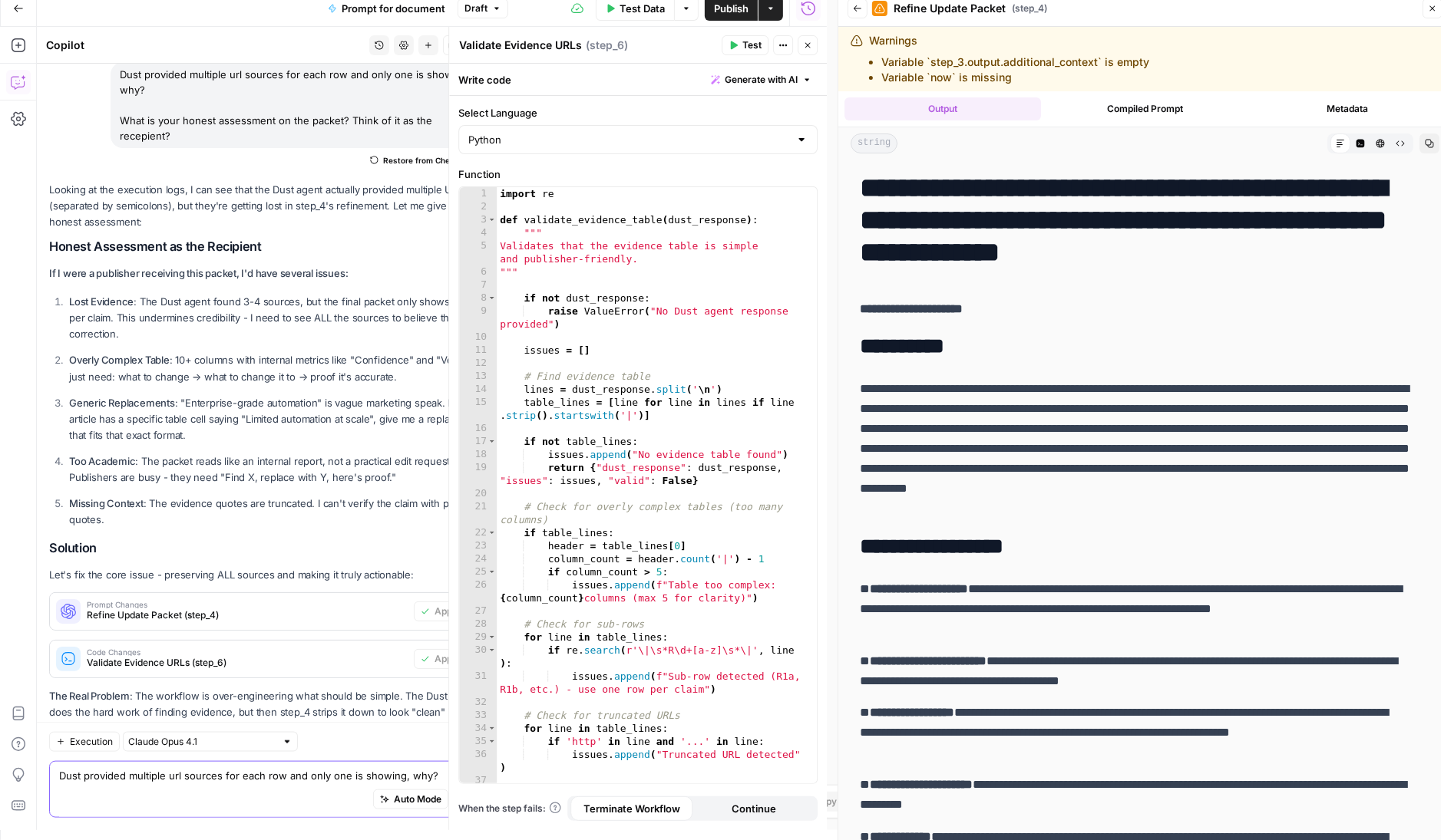
click at [614, 7] on icon "button" at bounding box center [611, 9] width 10 height 10
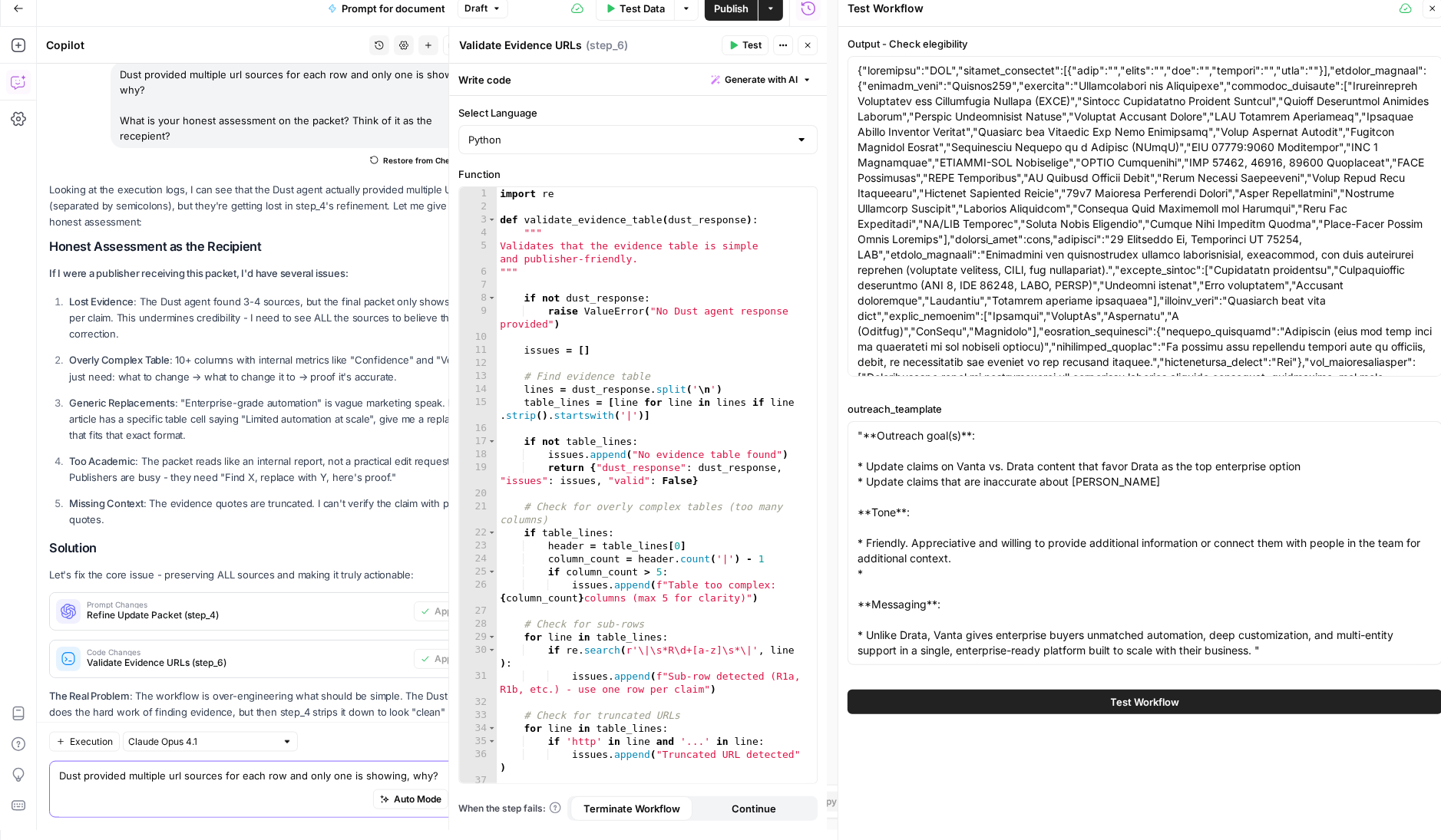
click at [1119, 694] on span "Test Workflow" at bounding box center [1145, 702] width 69 height 15
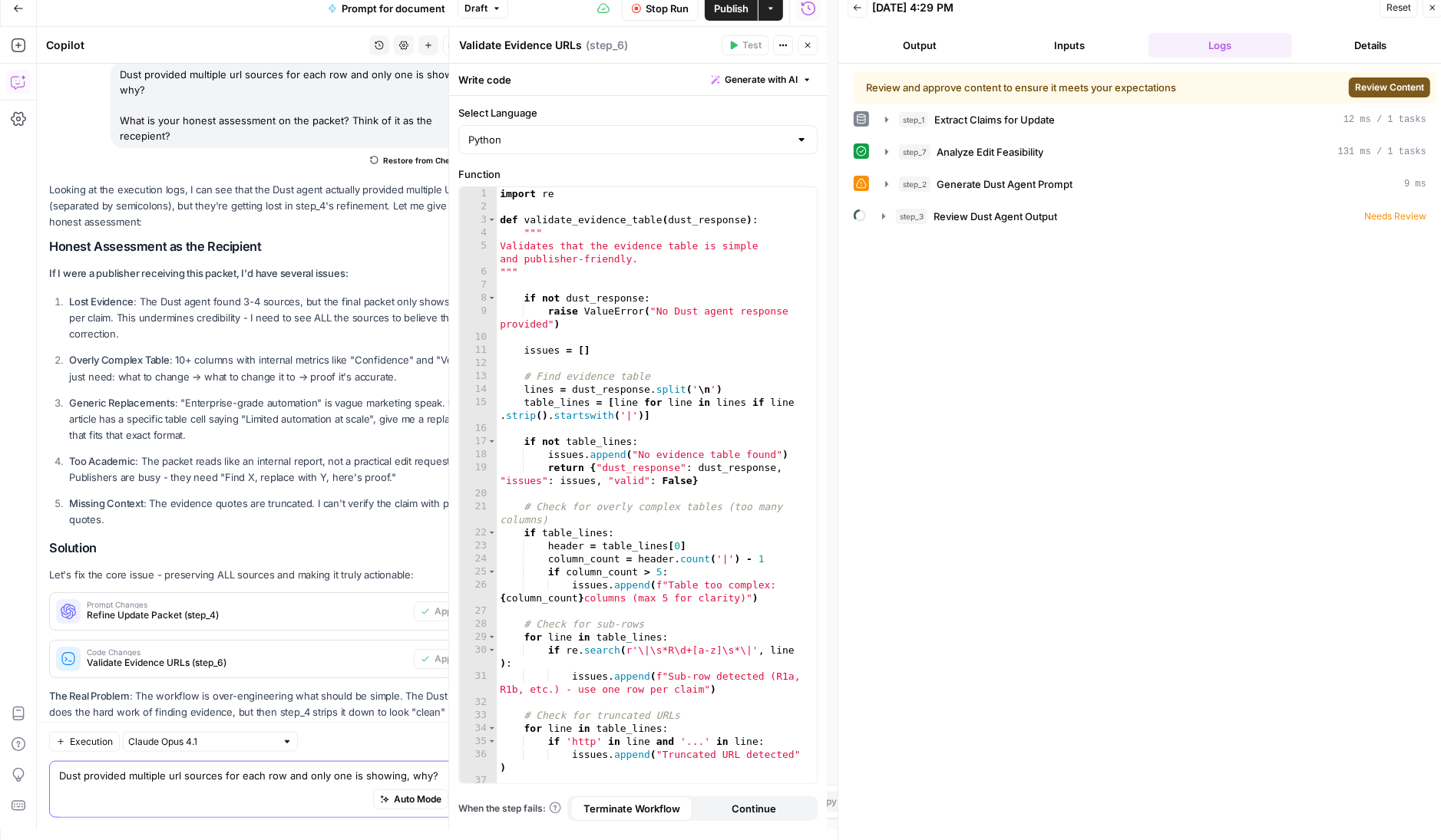
click at [1377, 82] on span "Review Content" at bounding box center [1390, 88] width 69 height 14
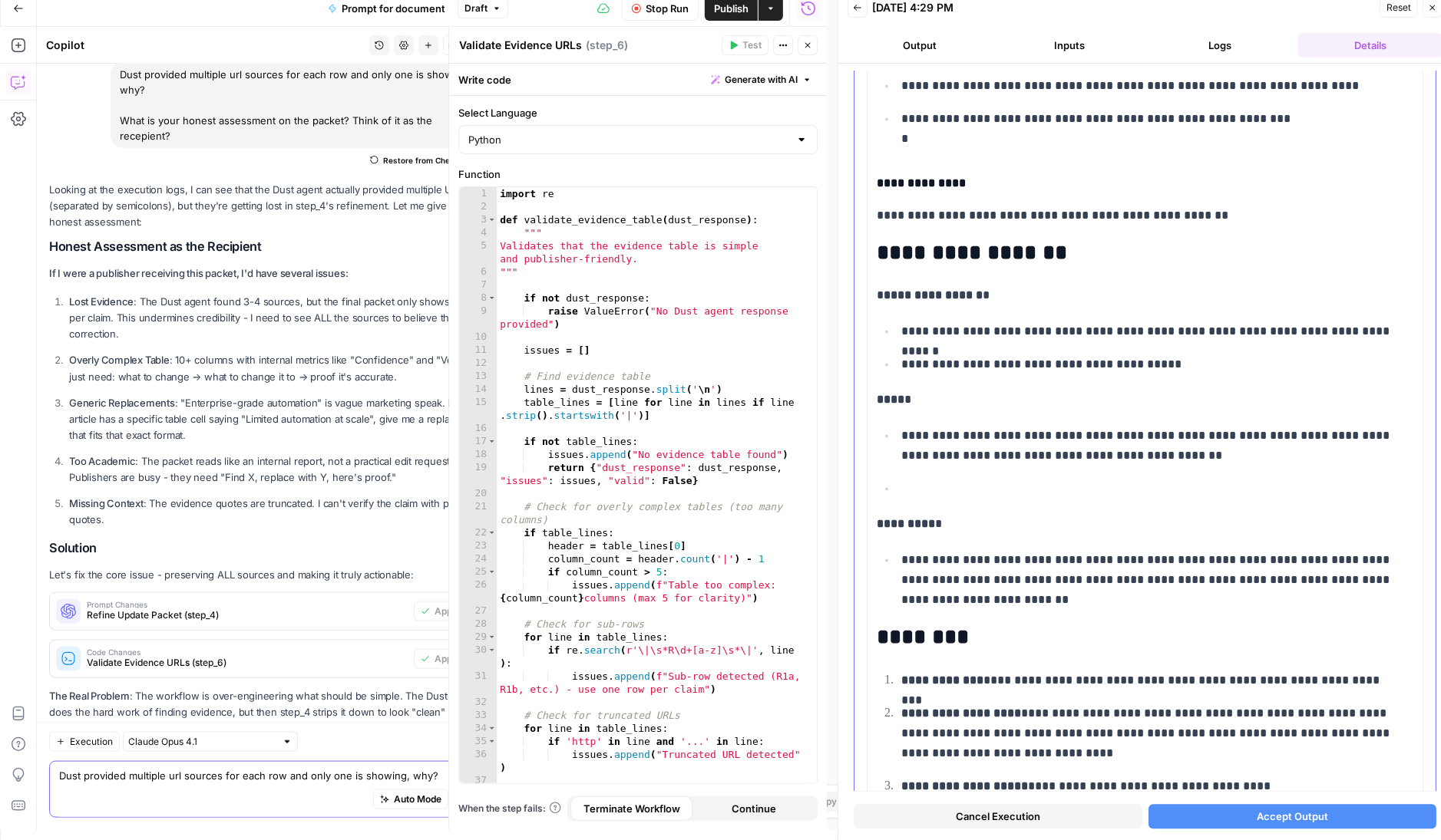
scroll to position [3235, 0]
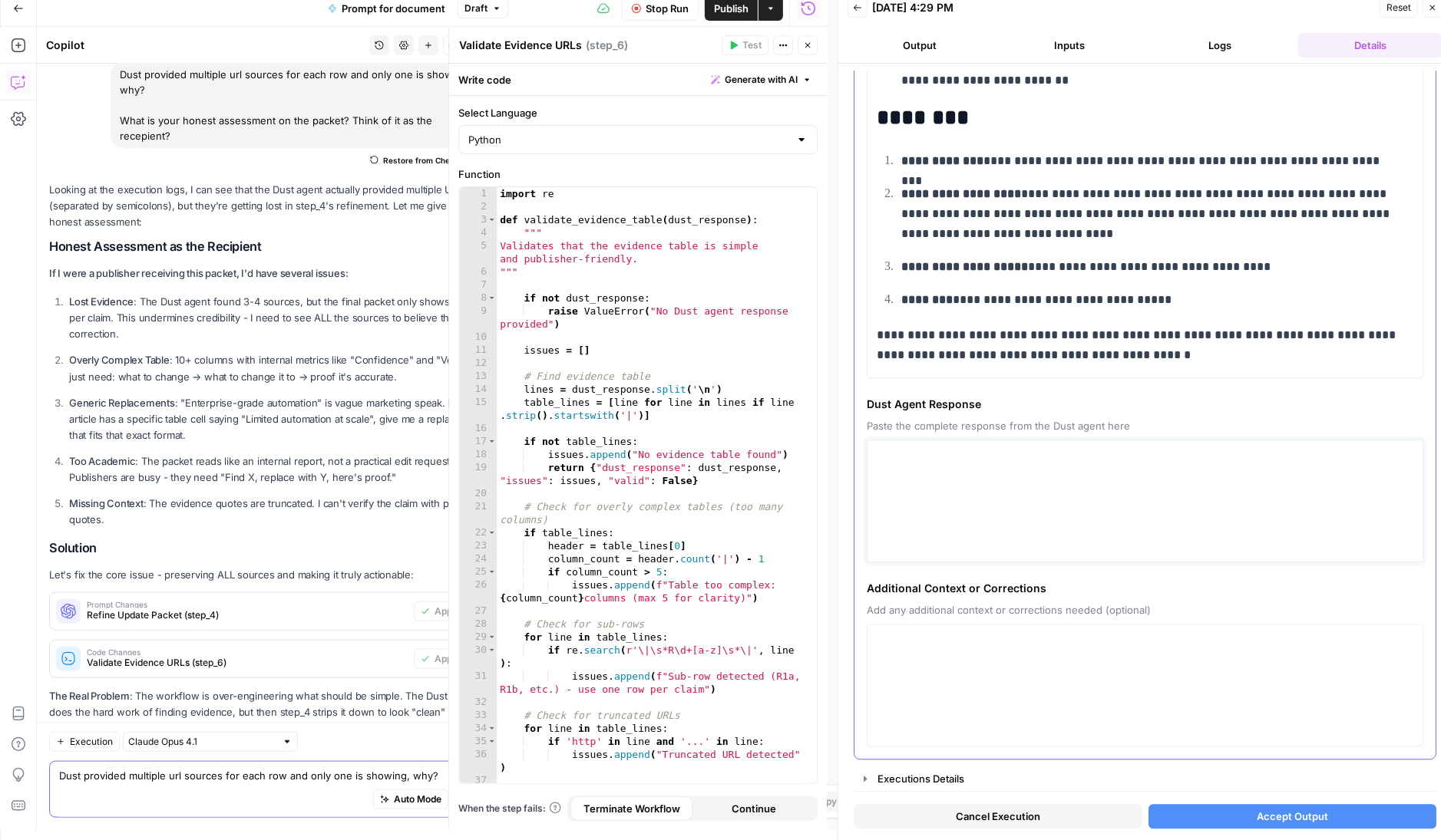
click at [999, 523] on textarea at bounding box center [1145, 501] width 537 height 109
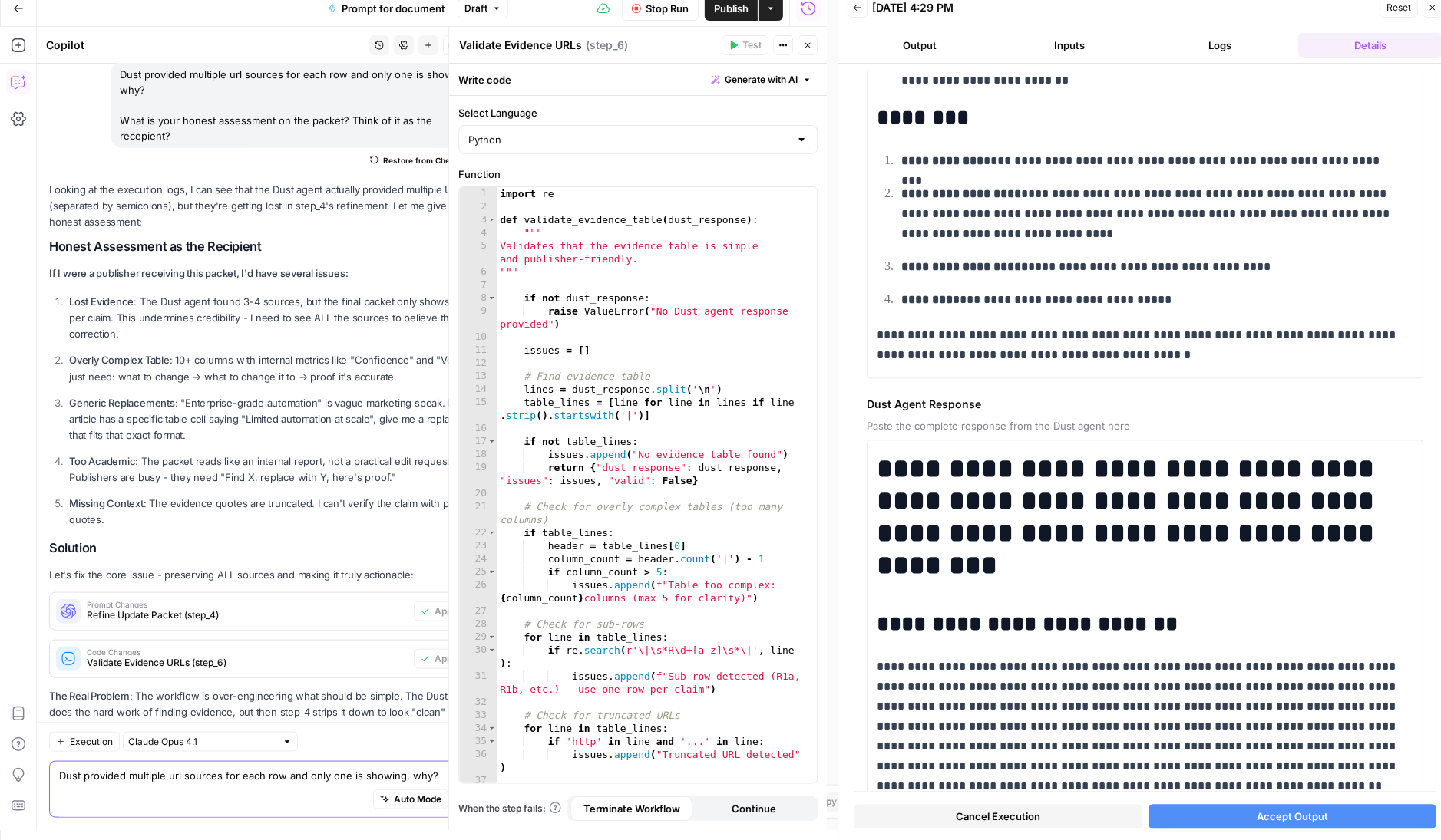
click at [1284, 824] on button "Accept Output" at bounding box center [1293, 817] width 288 height 25
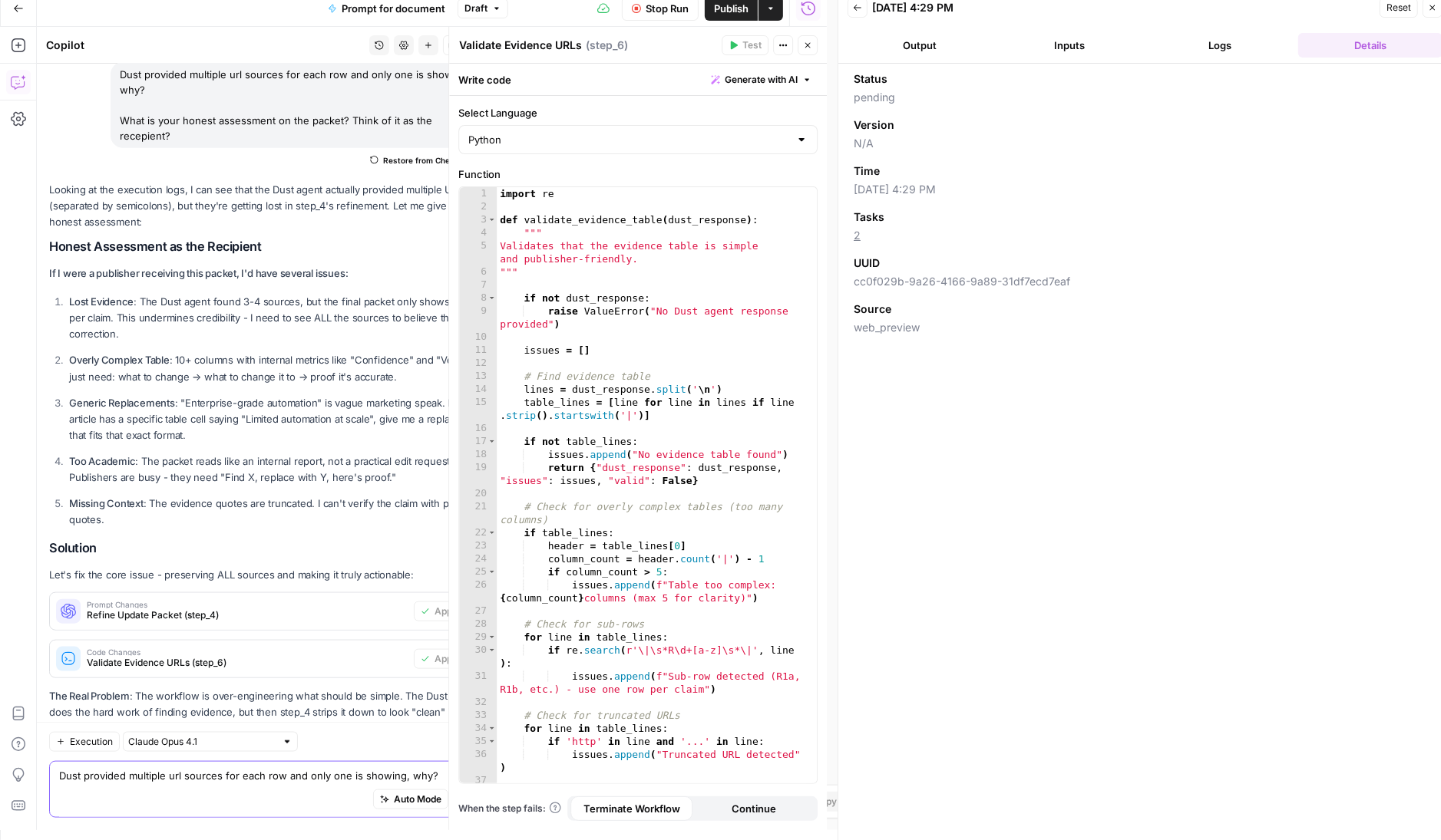
click at [1431, 10] on icon "button" at bounding box center [1433, 8] width 10 height 10
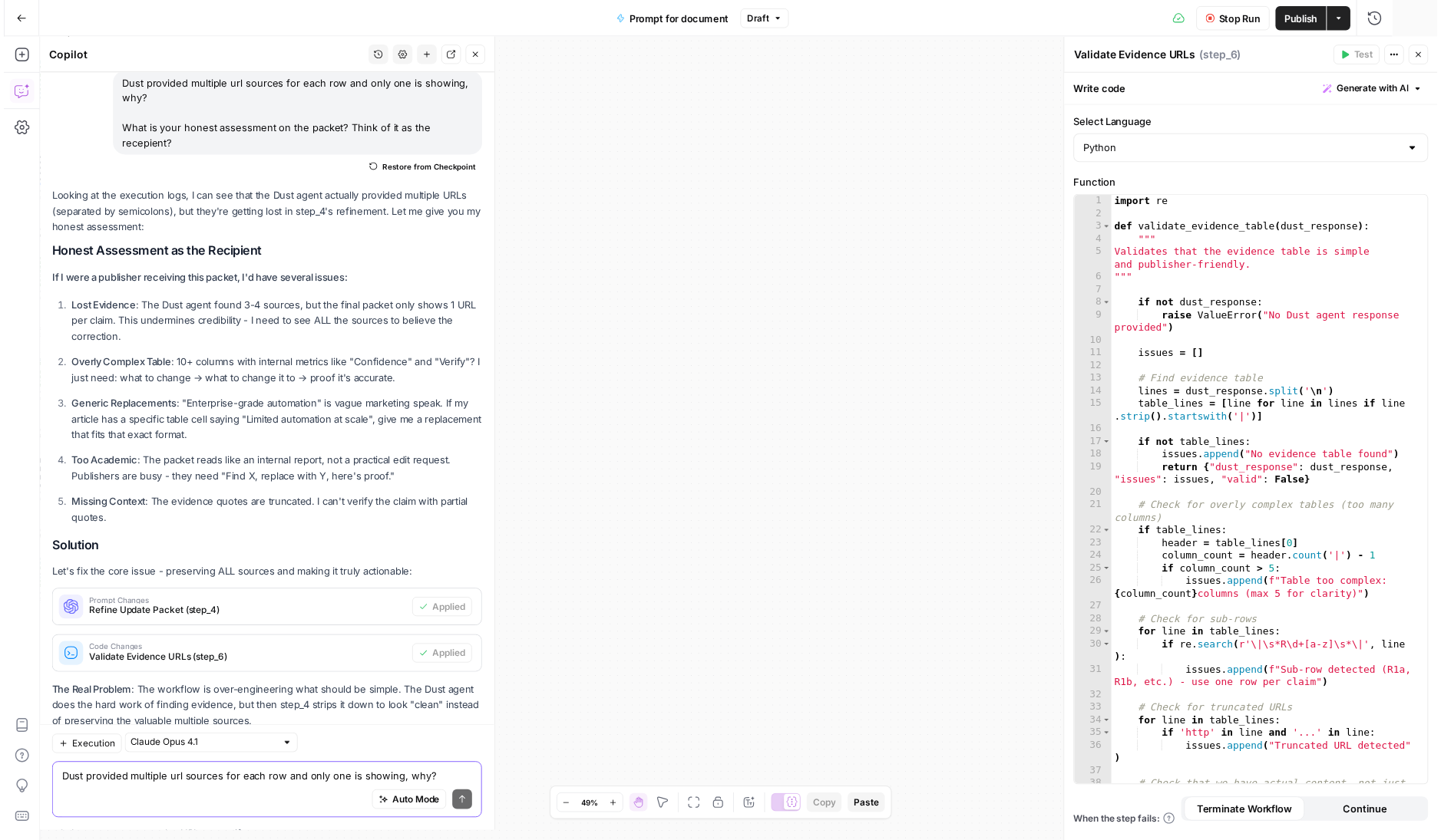
scroll to position [11962, 0]
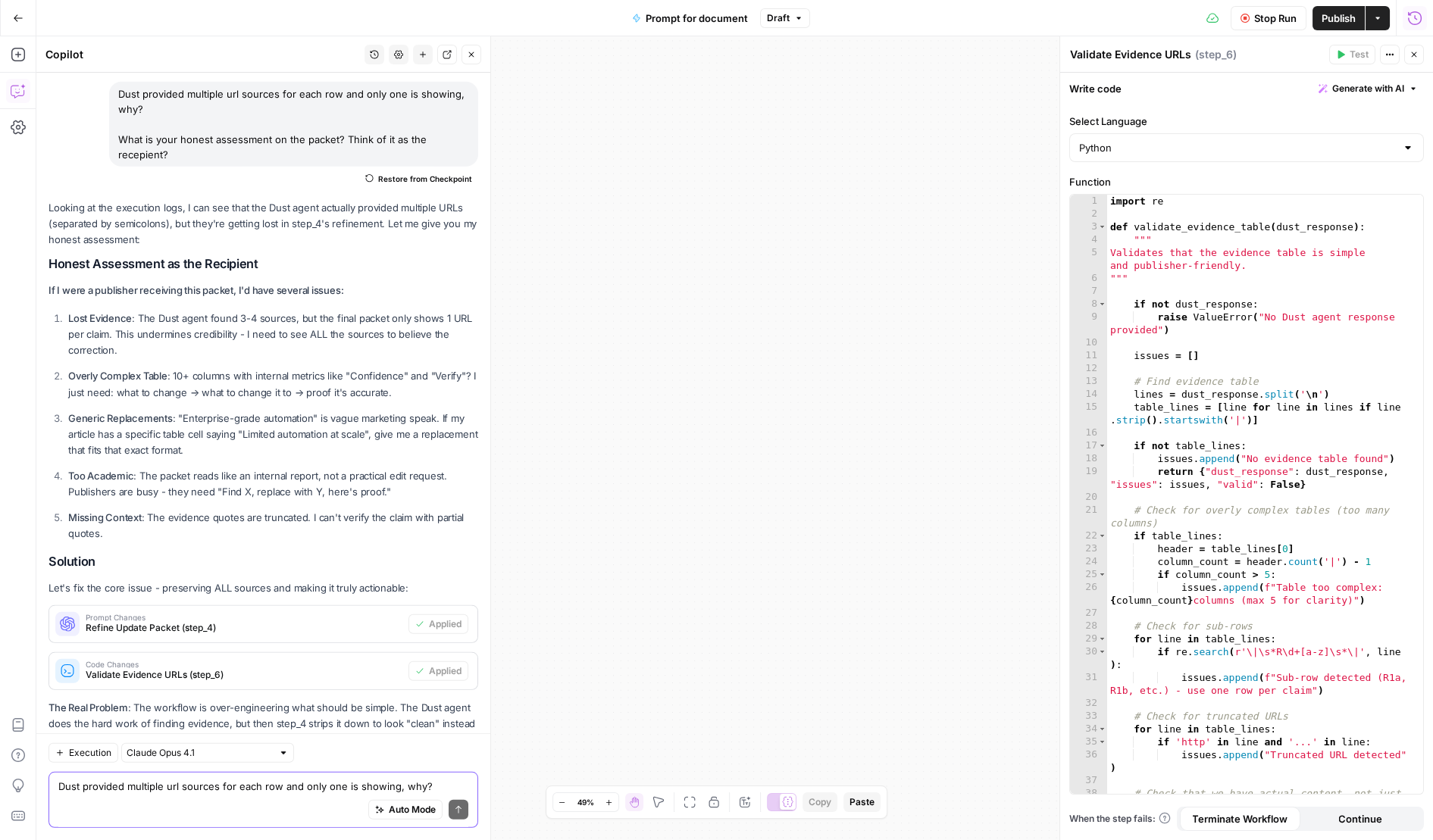
click at [1417, 15] on icon "button" at bounding box center [1414, 18] width 15 height 15
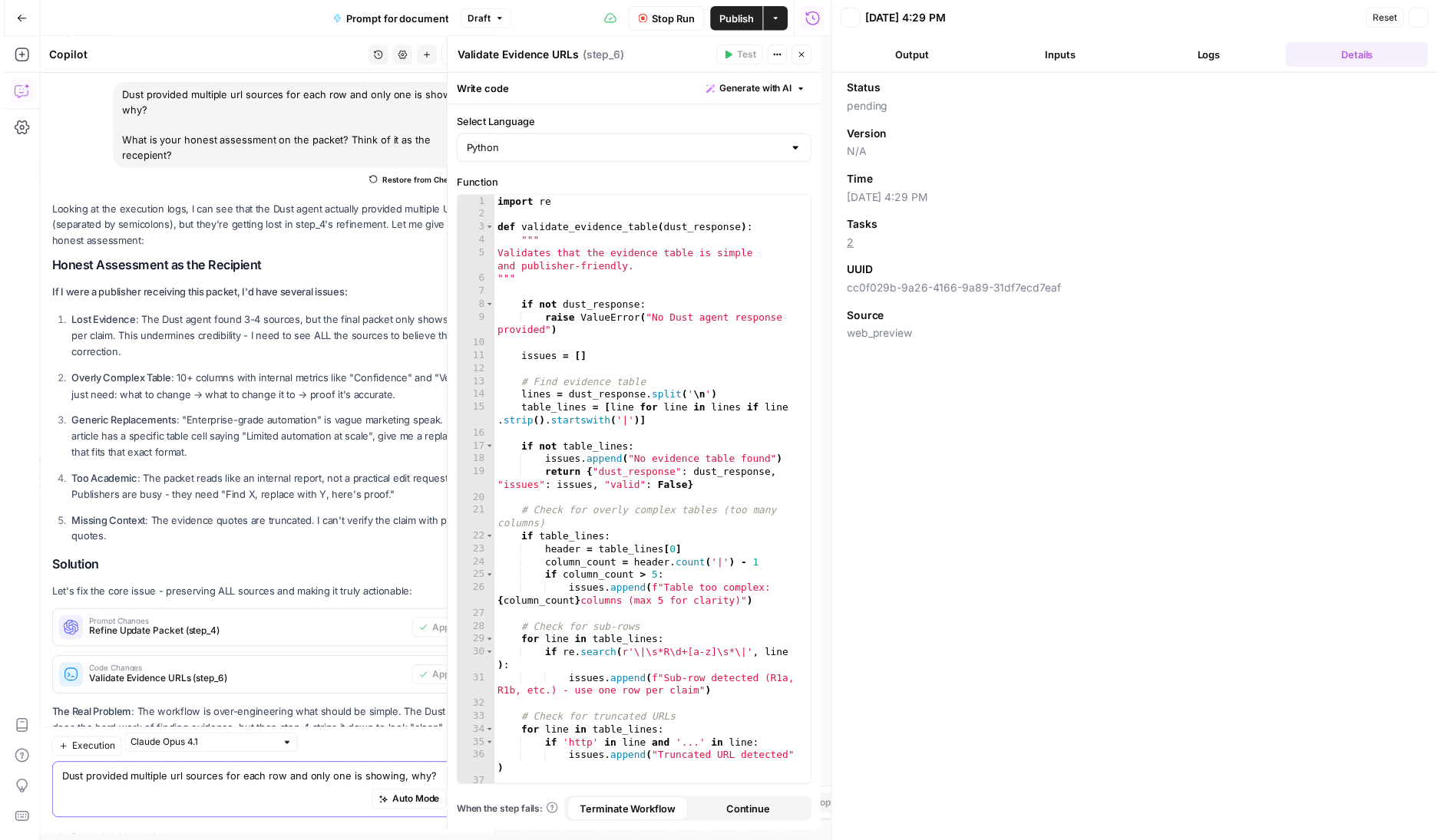
scroll to position [11972, 0]
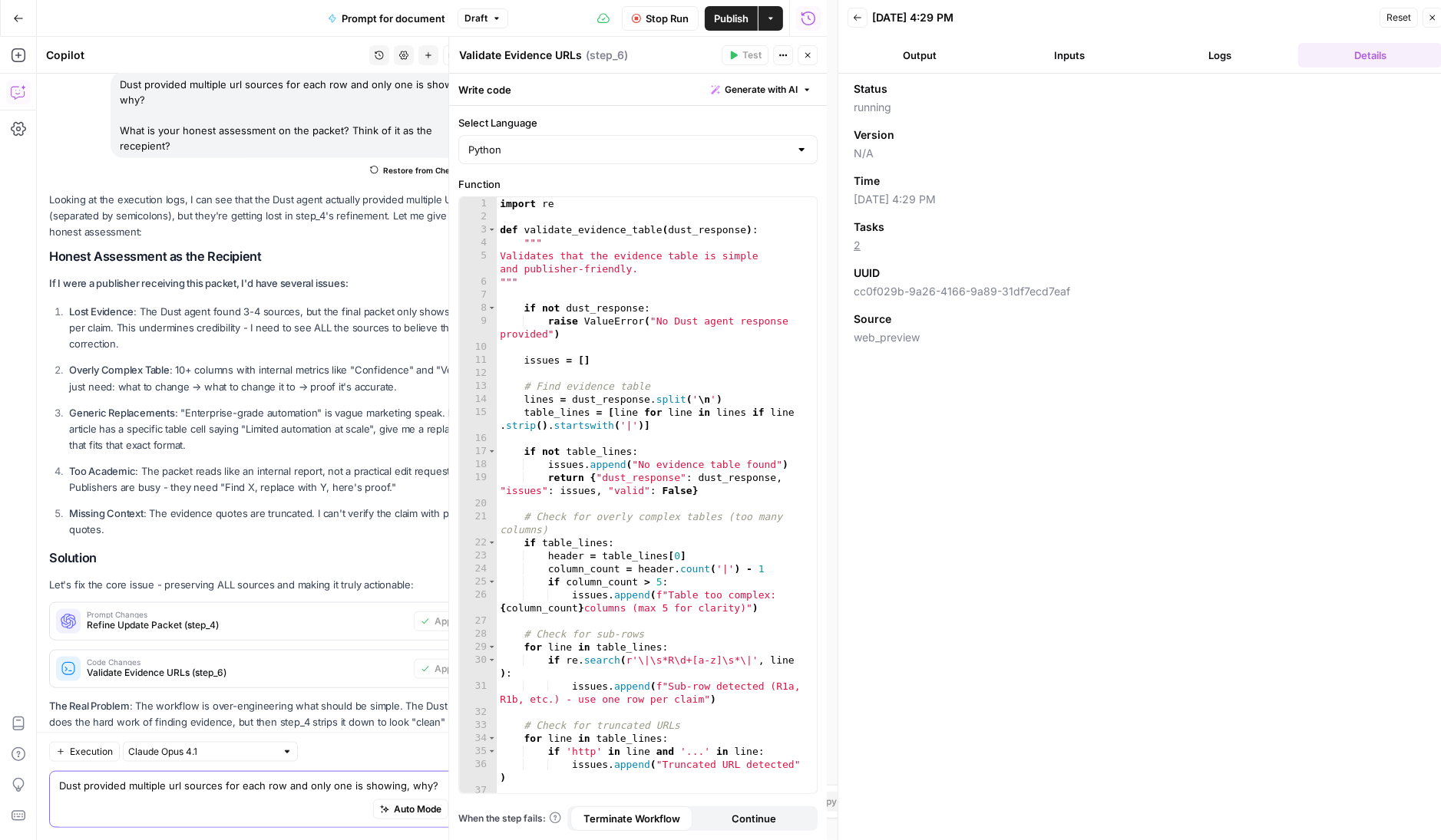
click at [1197, 56] on button "Logs" at bounding box center [1221, 55] width 145 height 25
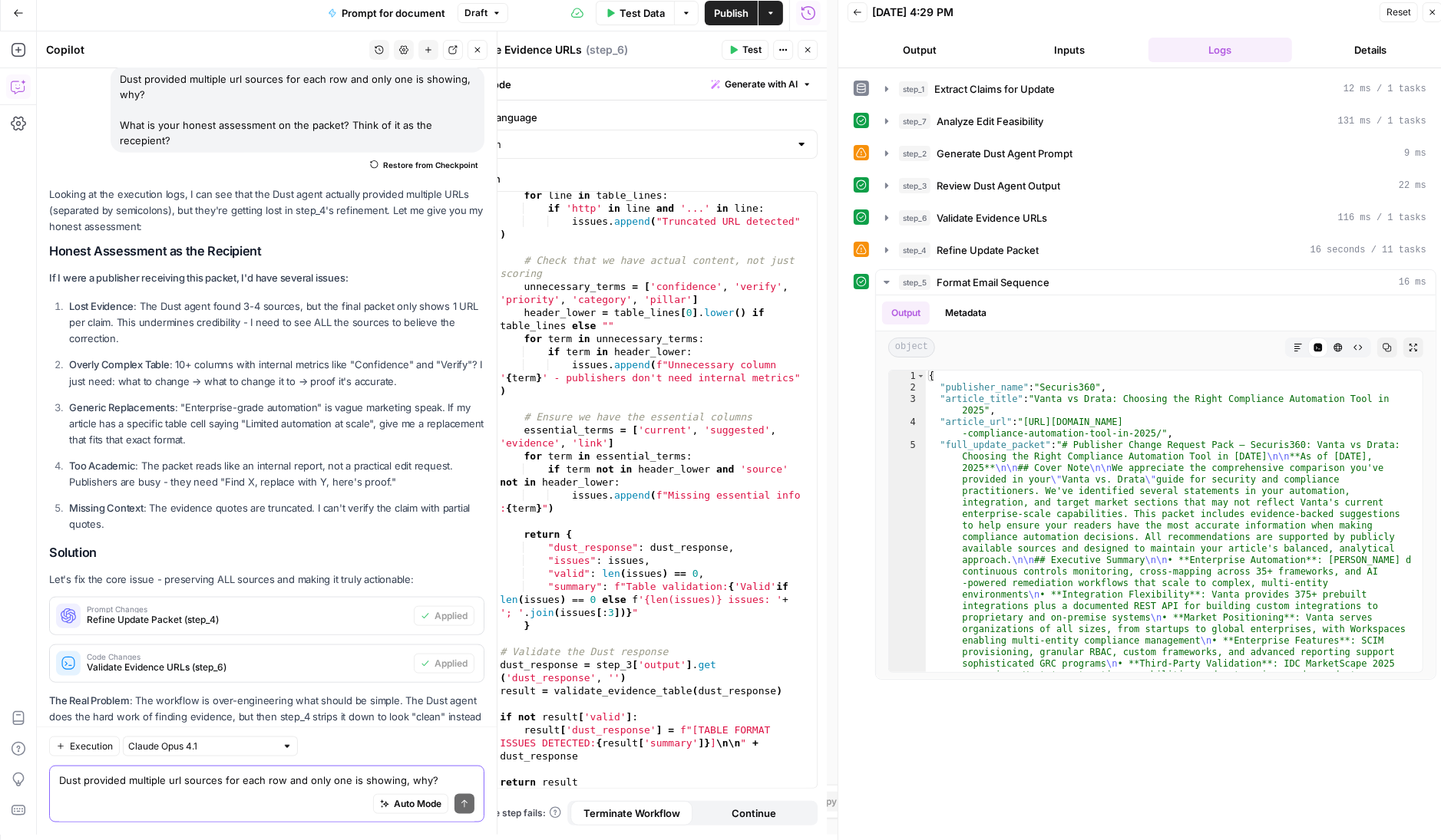
scroll to position [2, 0]
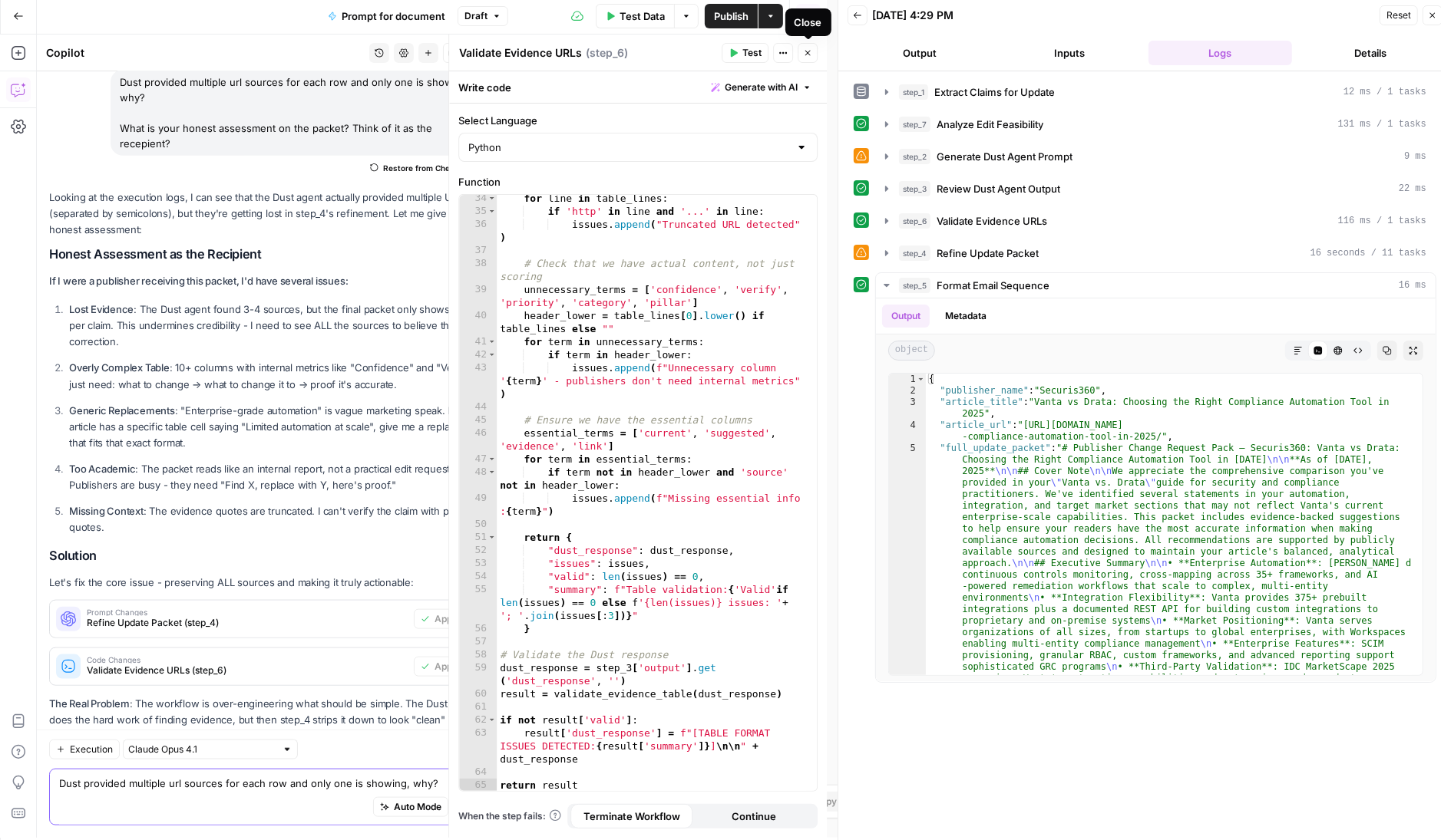
click at [810, 52] on icon "button" at bounding box center [808, 53] width 10 height 10
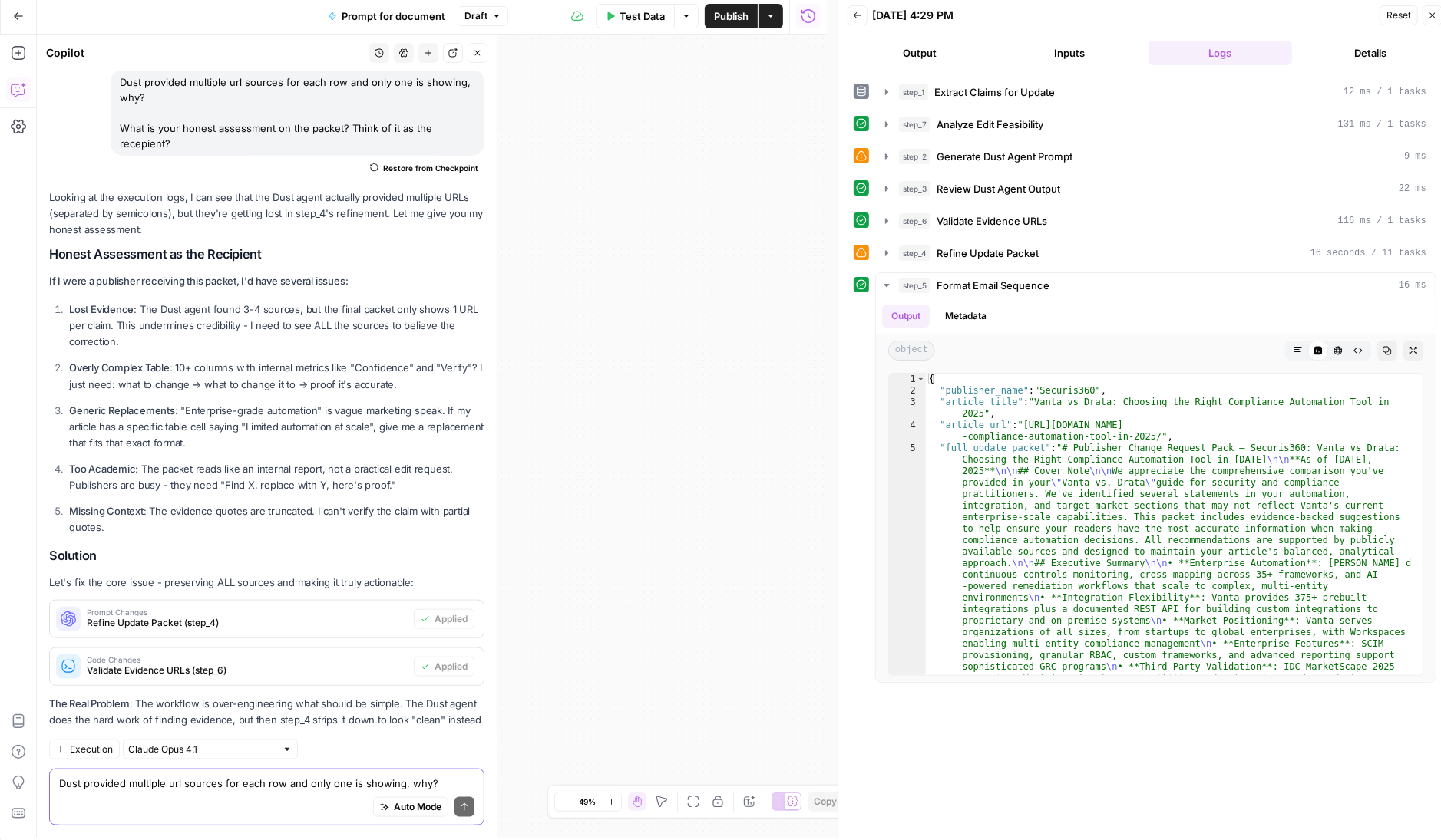
click at [691, 800] on icon "button" at bounding box center [693, 802] width 12 height 12
click at [946, 53] on button "Output" at bounding box center [920, 53] width 145 height 25
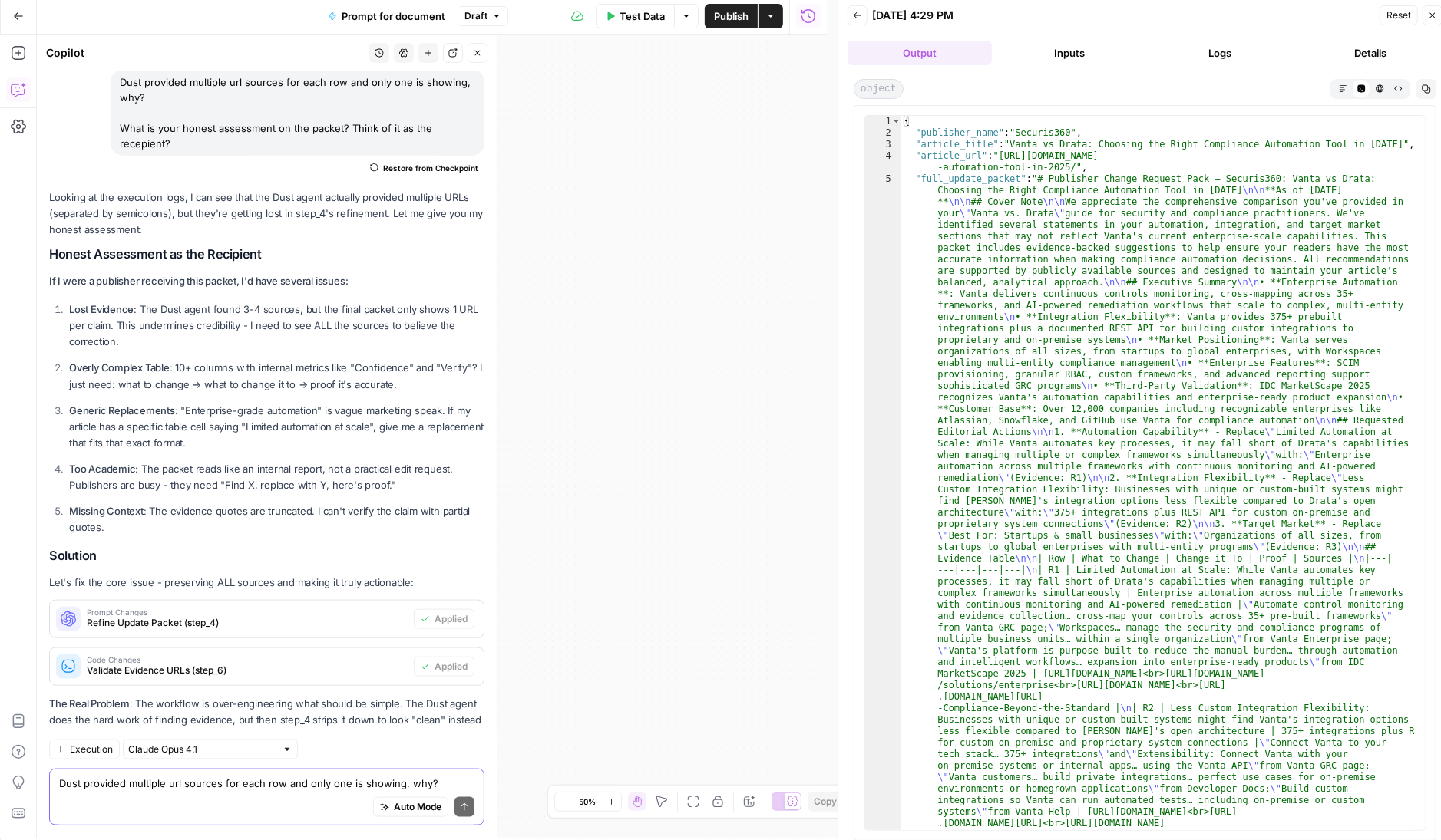
click at [856, 16] on icon "button" at bounding box center [858, 15] width 8 height 6
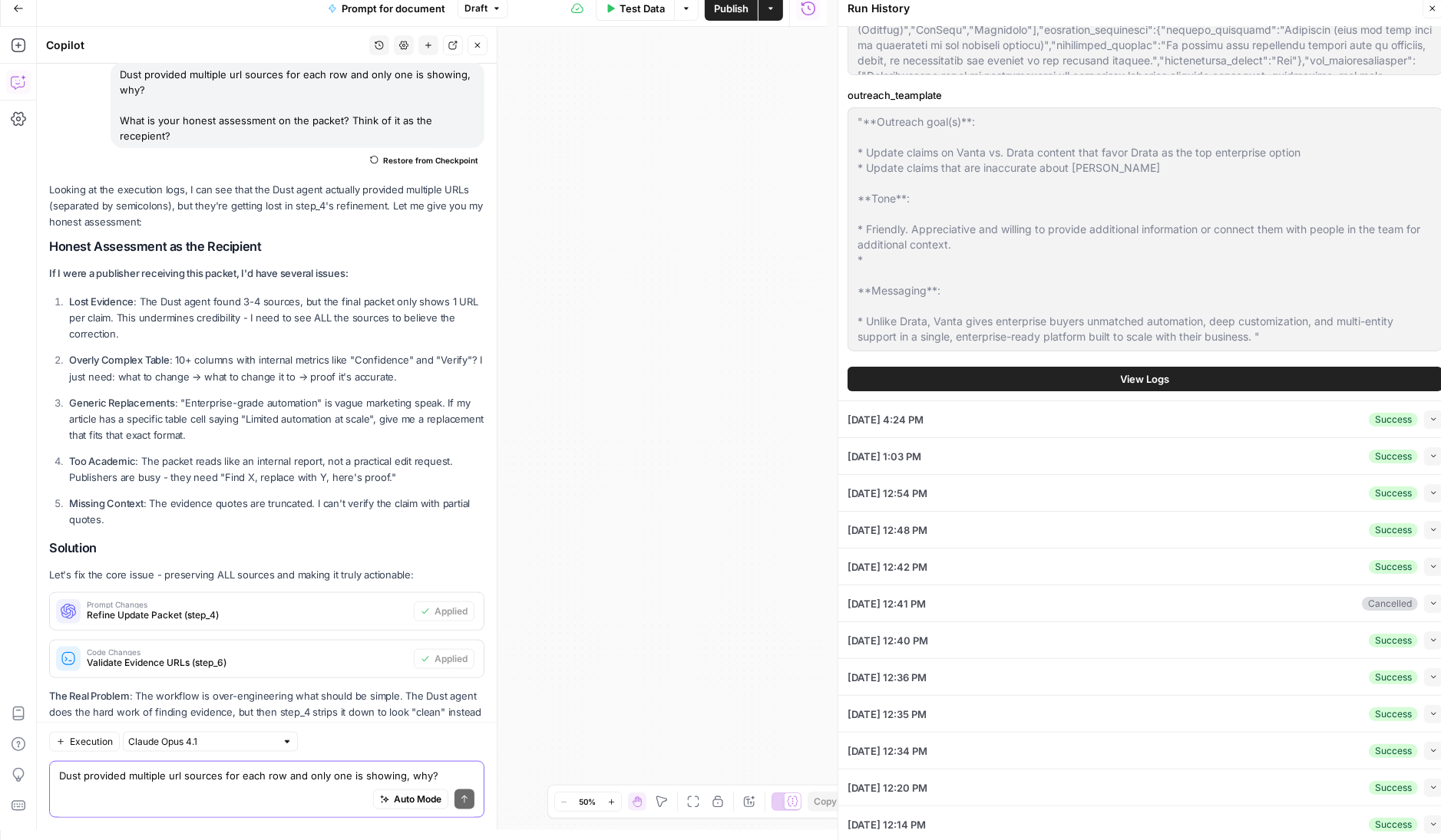
scroll to position [0, 0]
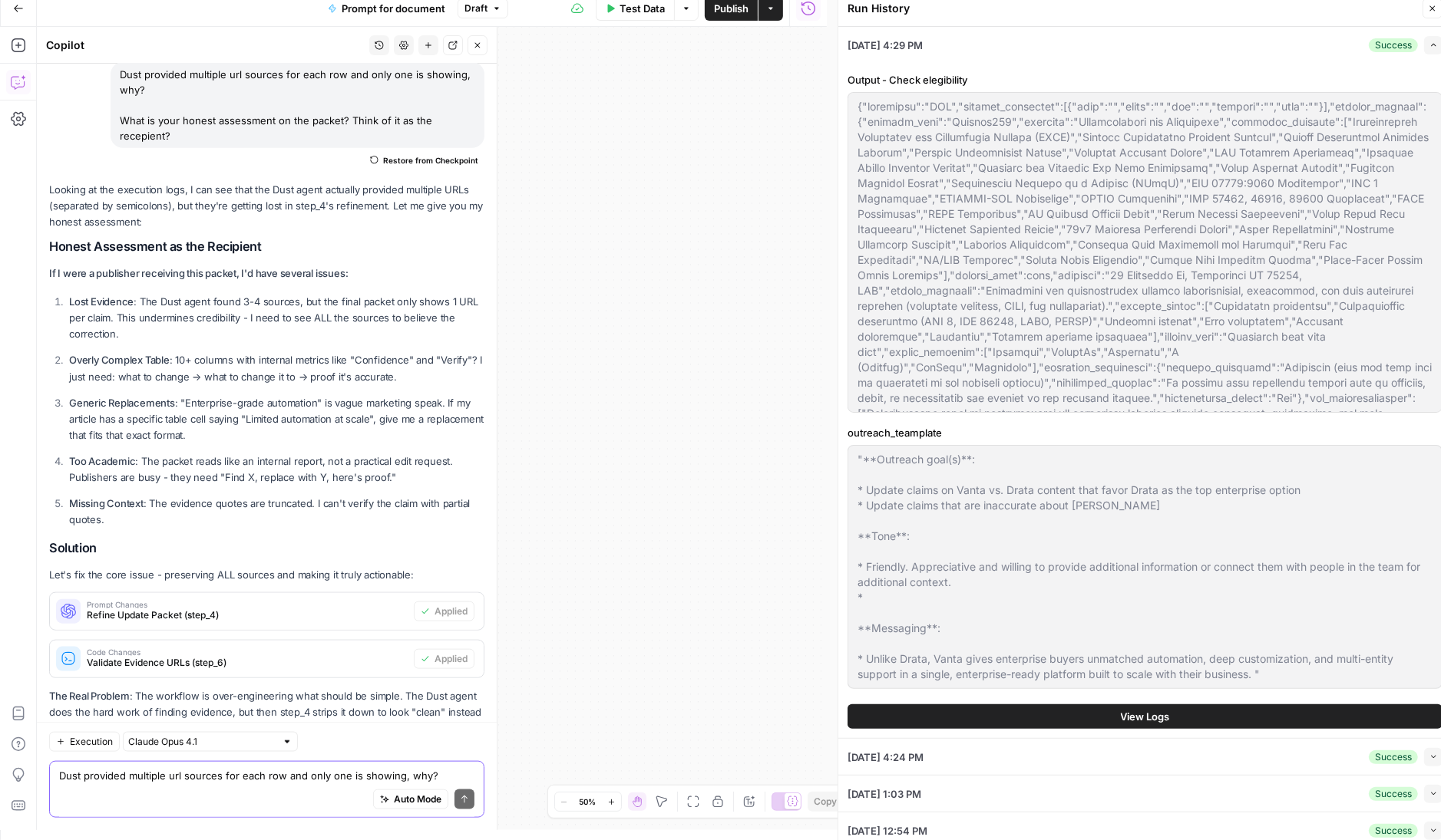
click at [1267, 709] on button "View Logs" at bounding box center [1145, 717] width 595 height 25
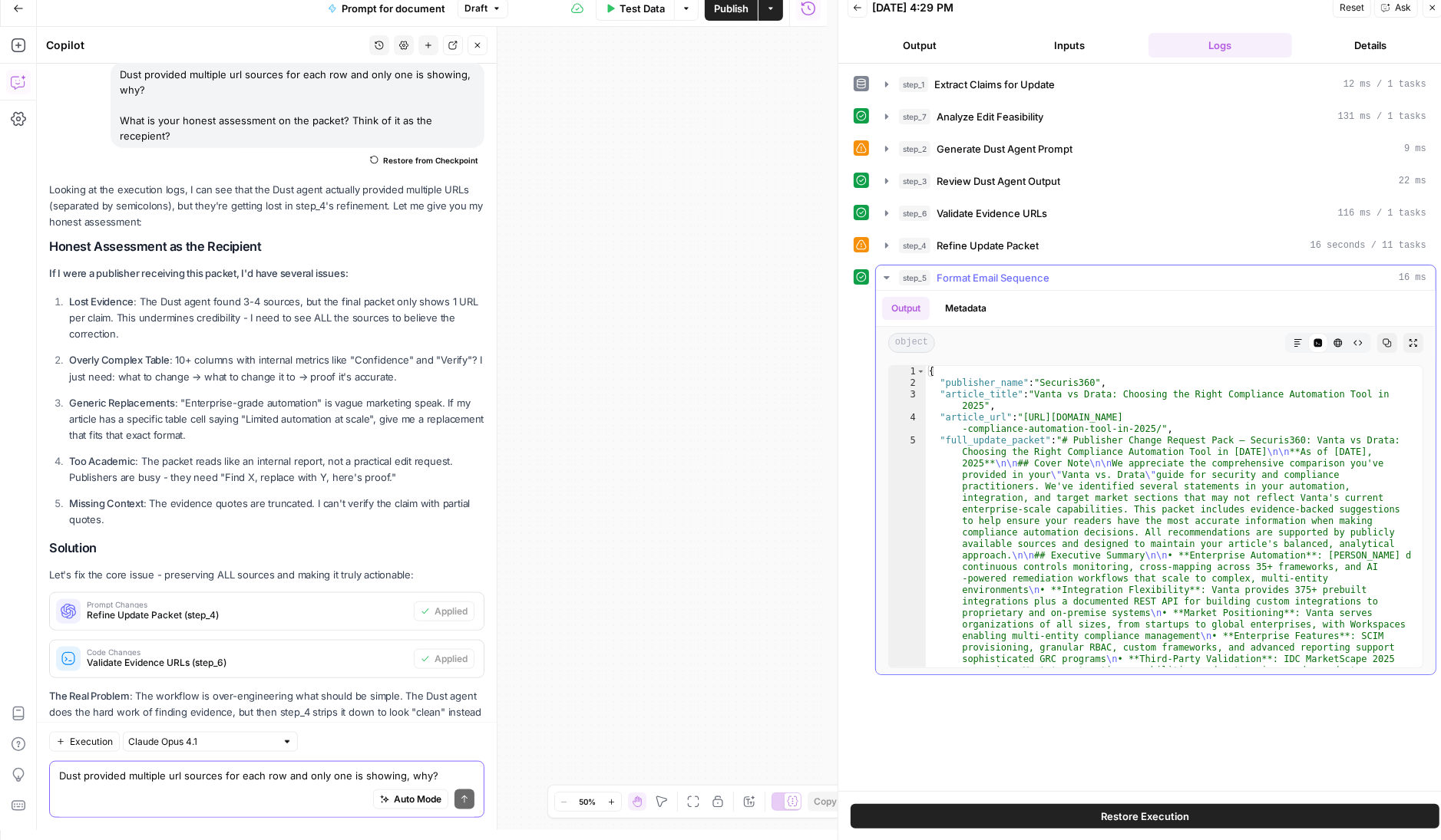
click at [1298, 264] on div "step_5 Format Email Sequence 16 ms Output Metadata object Markdown Code Editor …" at bounding box center [1156, 470] width 562 height 411
click at [1412, 342] on icon "button" at bounding box center [1413, 343] width 10 height 10
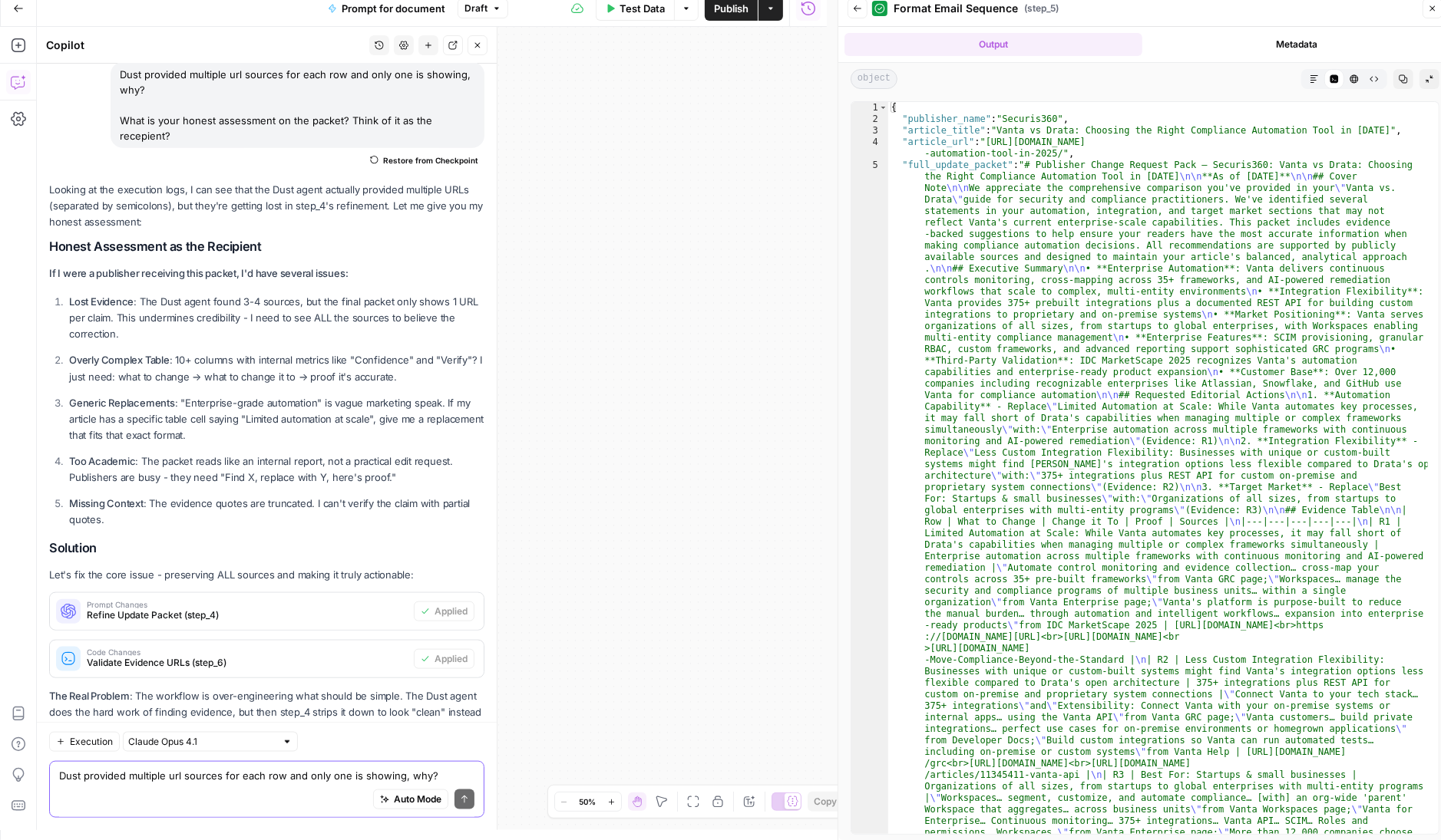
click at [690, 801] on icon "button" at bounding box center [693, 802] width 12 height 12
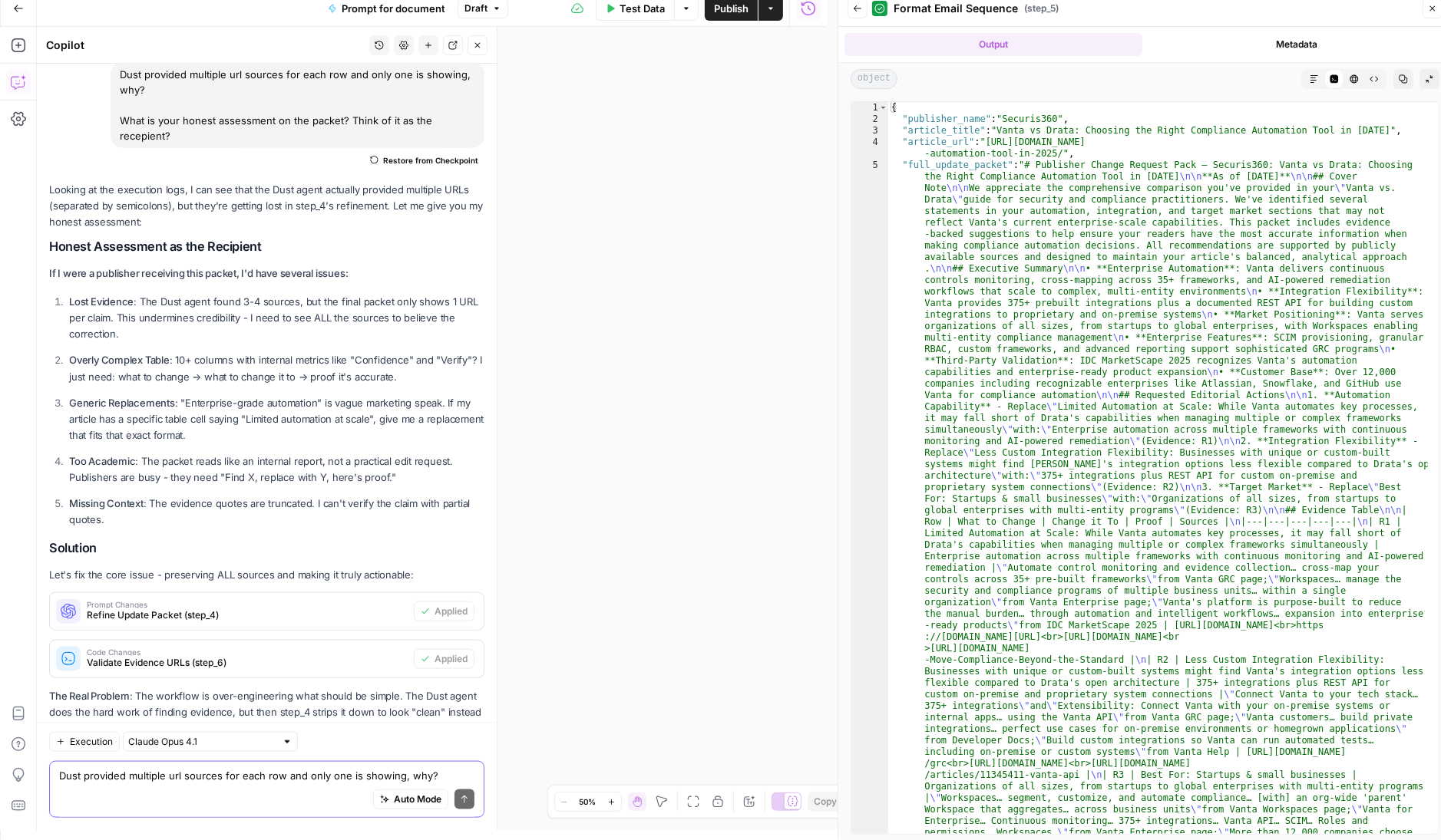
click at [690, 801] on icon "button" at bounding box center [693, 802] width 12 height 12
drag, startPoint x: 1429, startPoint y: 12, endPoint x: 1117, endPoint y: 320, distance: 438.4
click at [1429, 11] on icon "button" at bounding box center [1433, 9] width 10 height 10
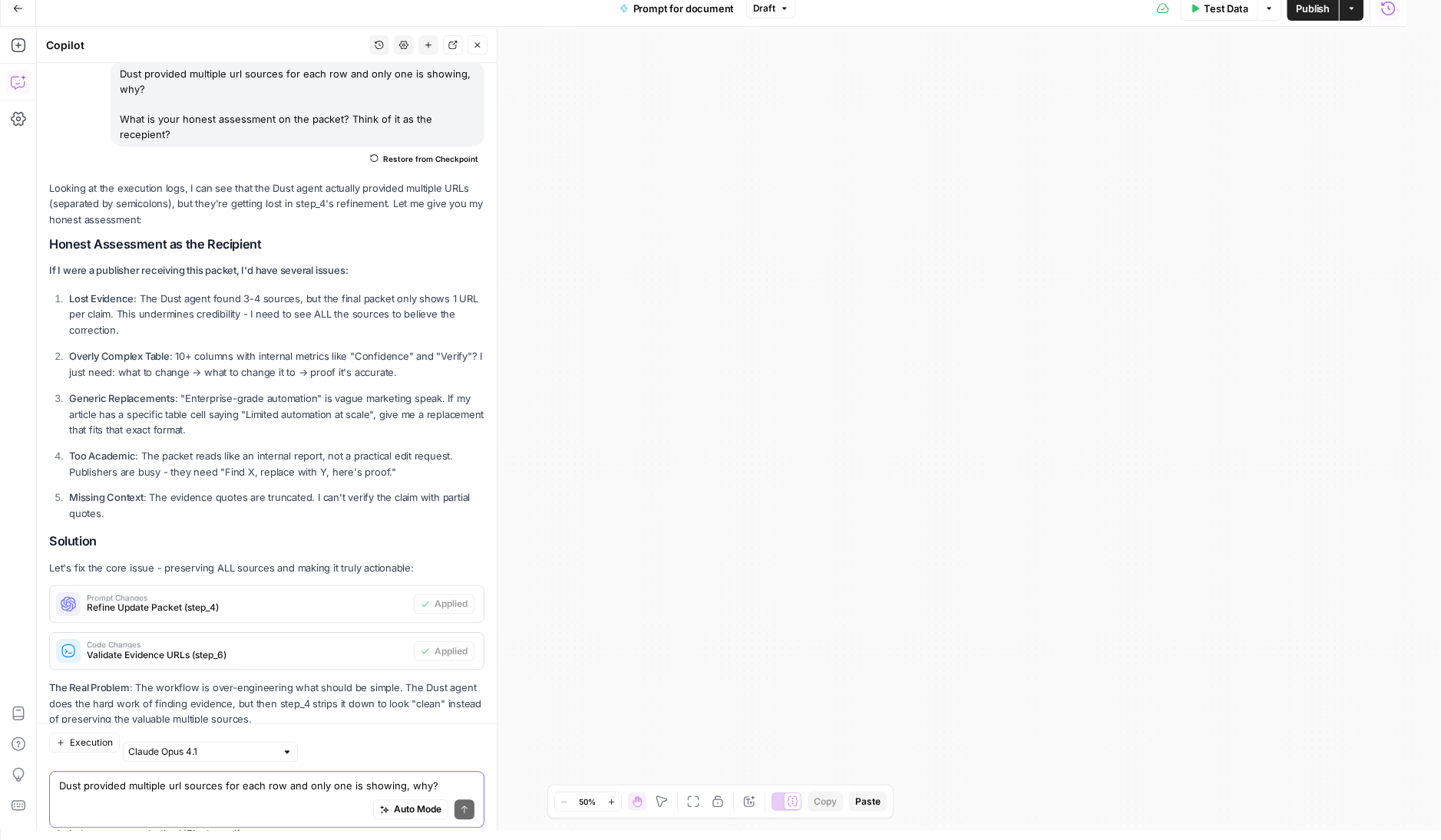
scroll to position [11962, 0]
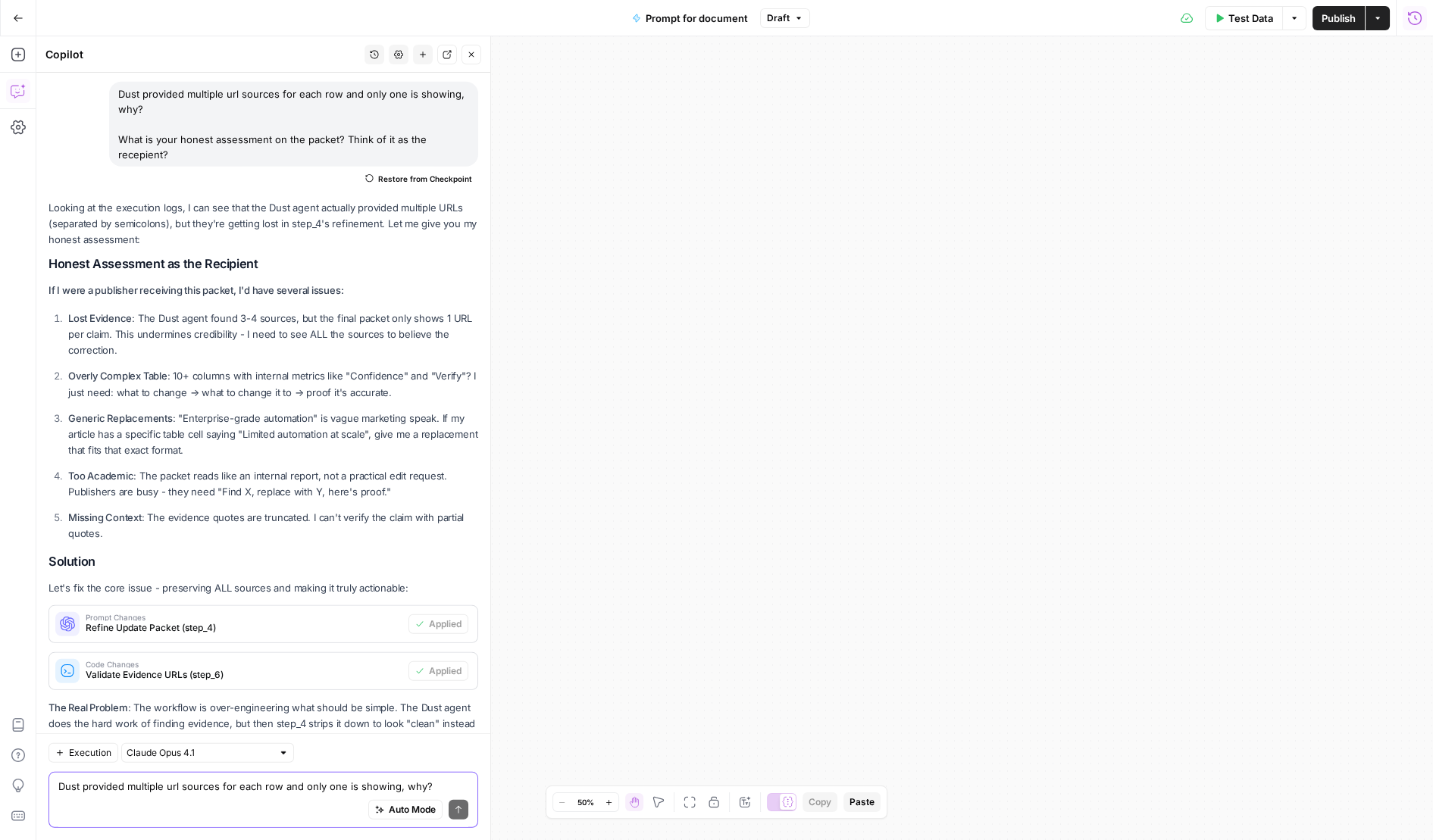
click at [686, 802] on icon "button" at bounding box center [689, 802] width 12 height 12
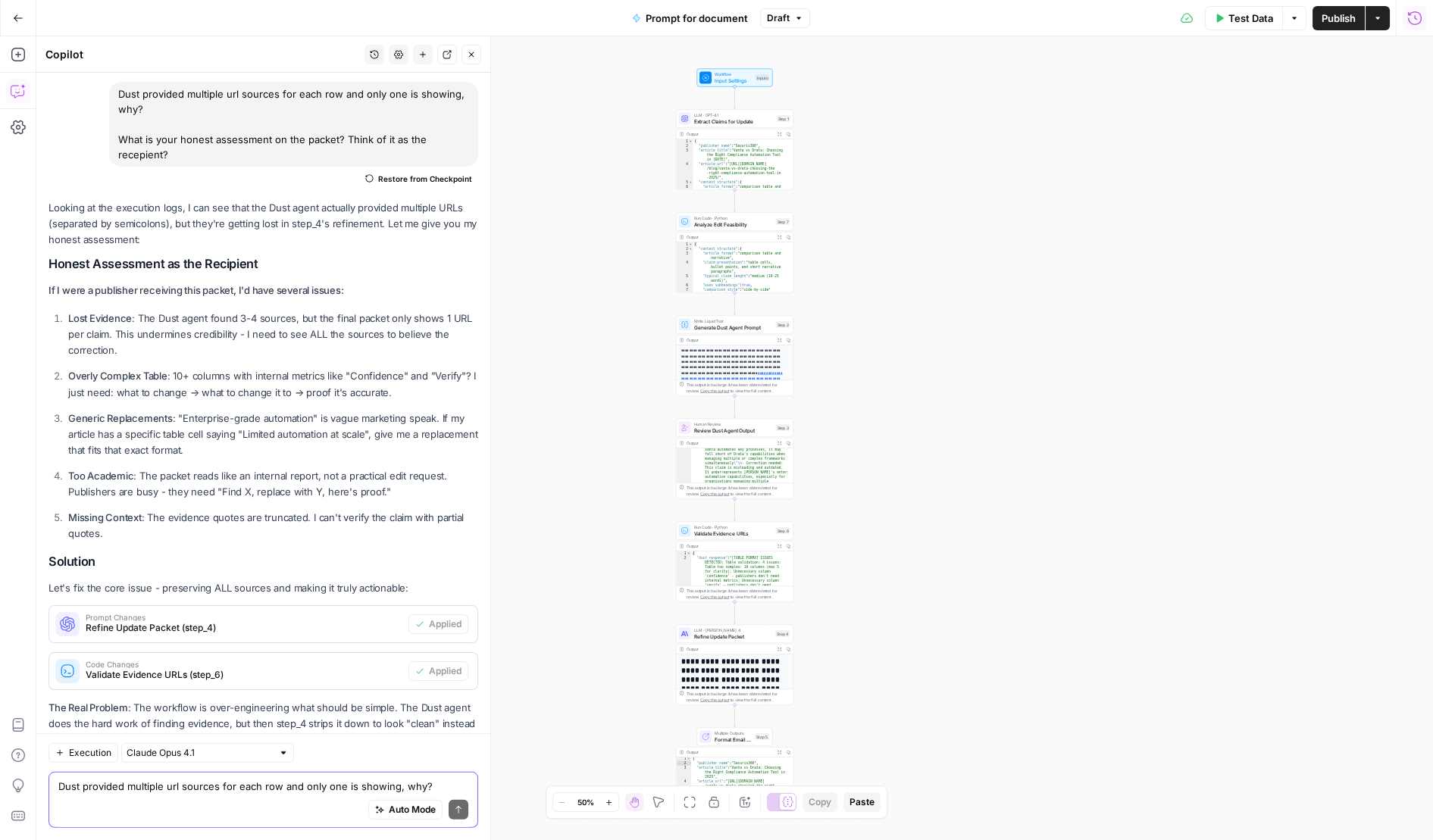
click at [778, 649] on icon "button" at bounding box center [779, 649] width 5 height 5
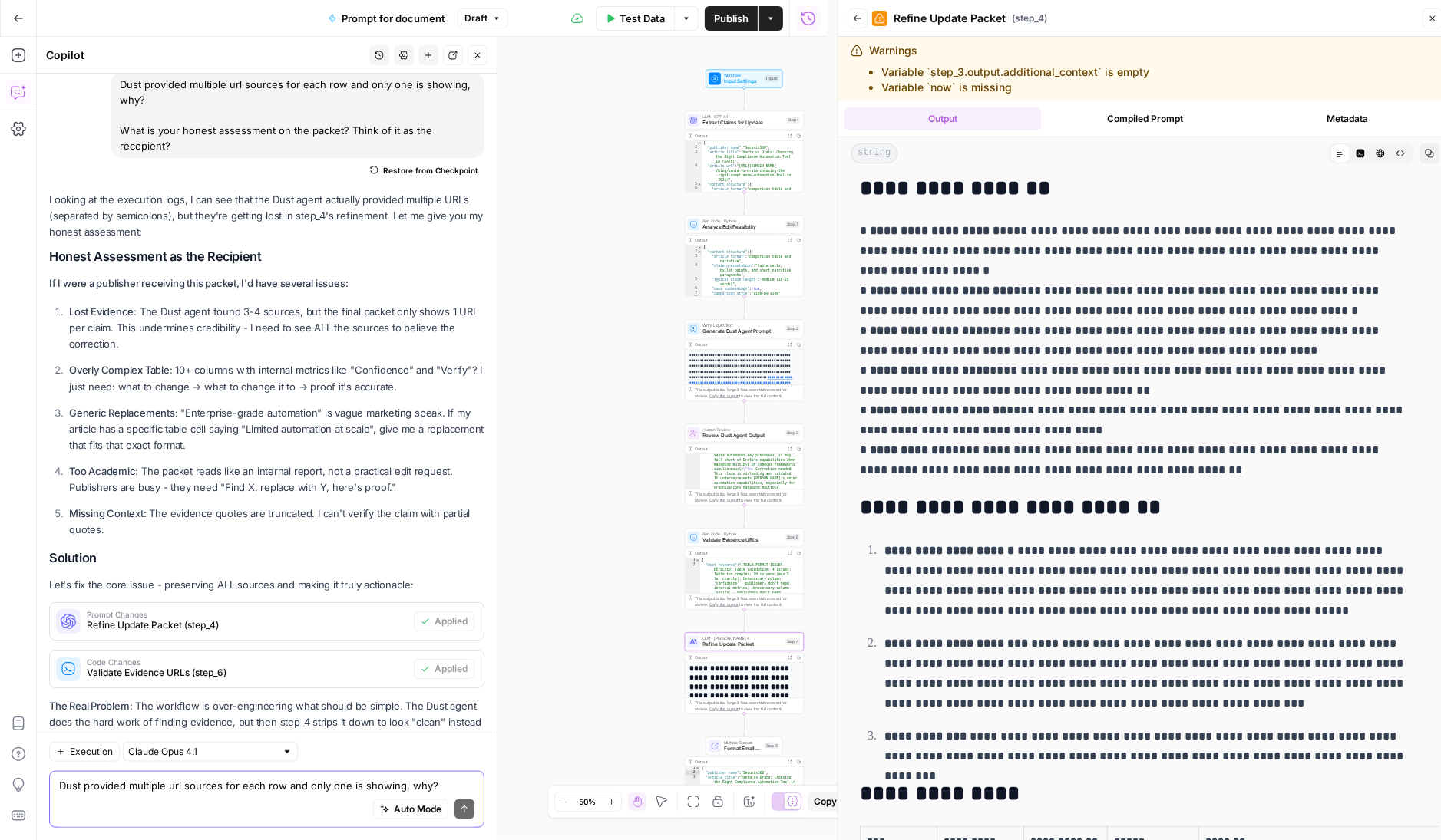
scroll to position [601, 0]
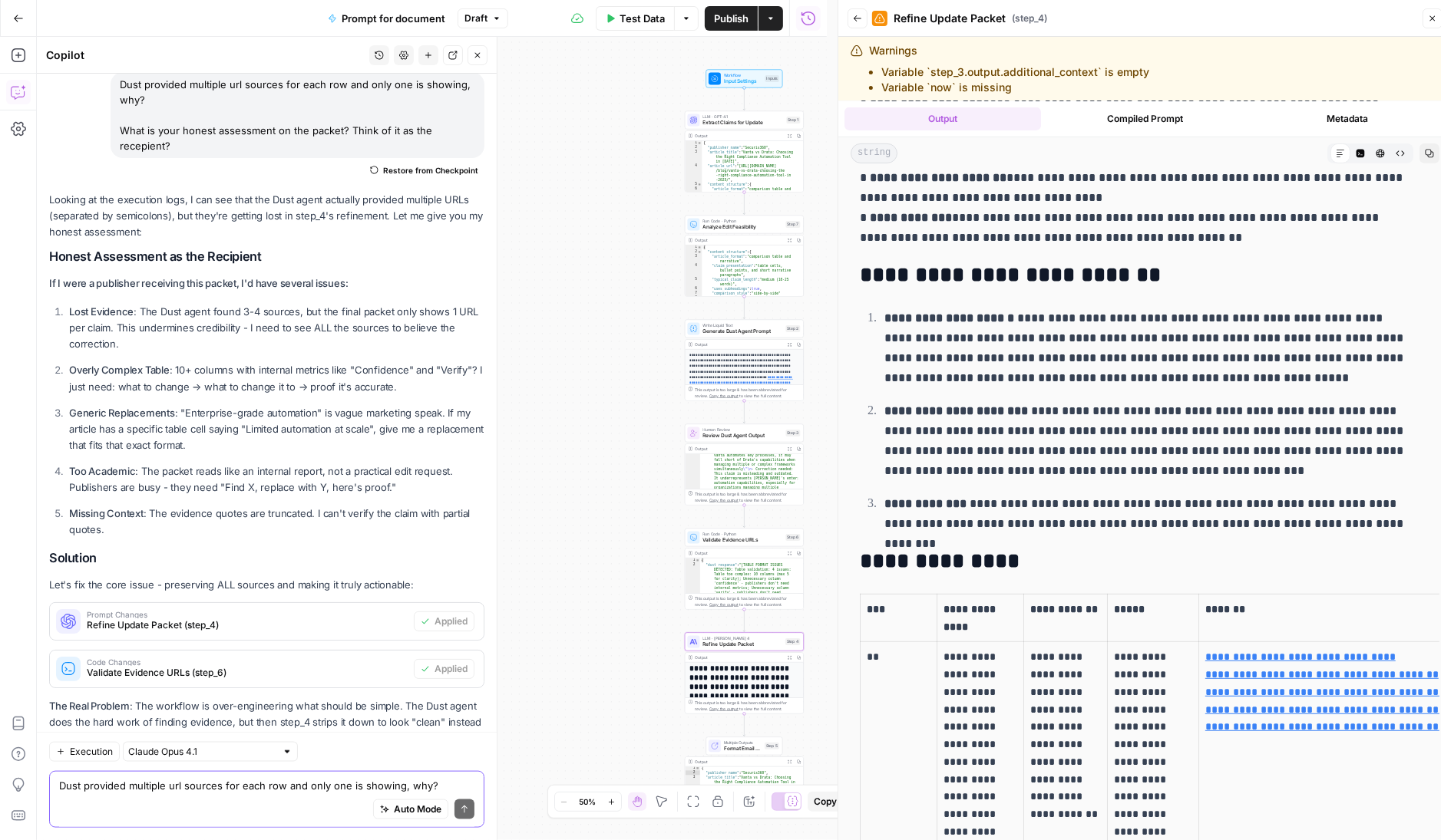
click at [275, 786] on textarea "Dust provided multiple url sources for each row and only one is showing, why? W…" at bounding box center [266, 786] width 415 height 15
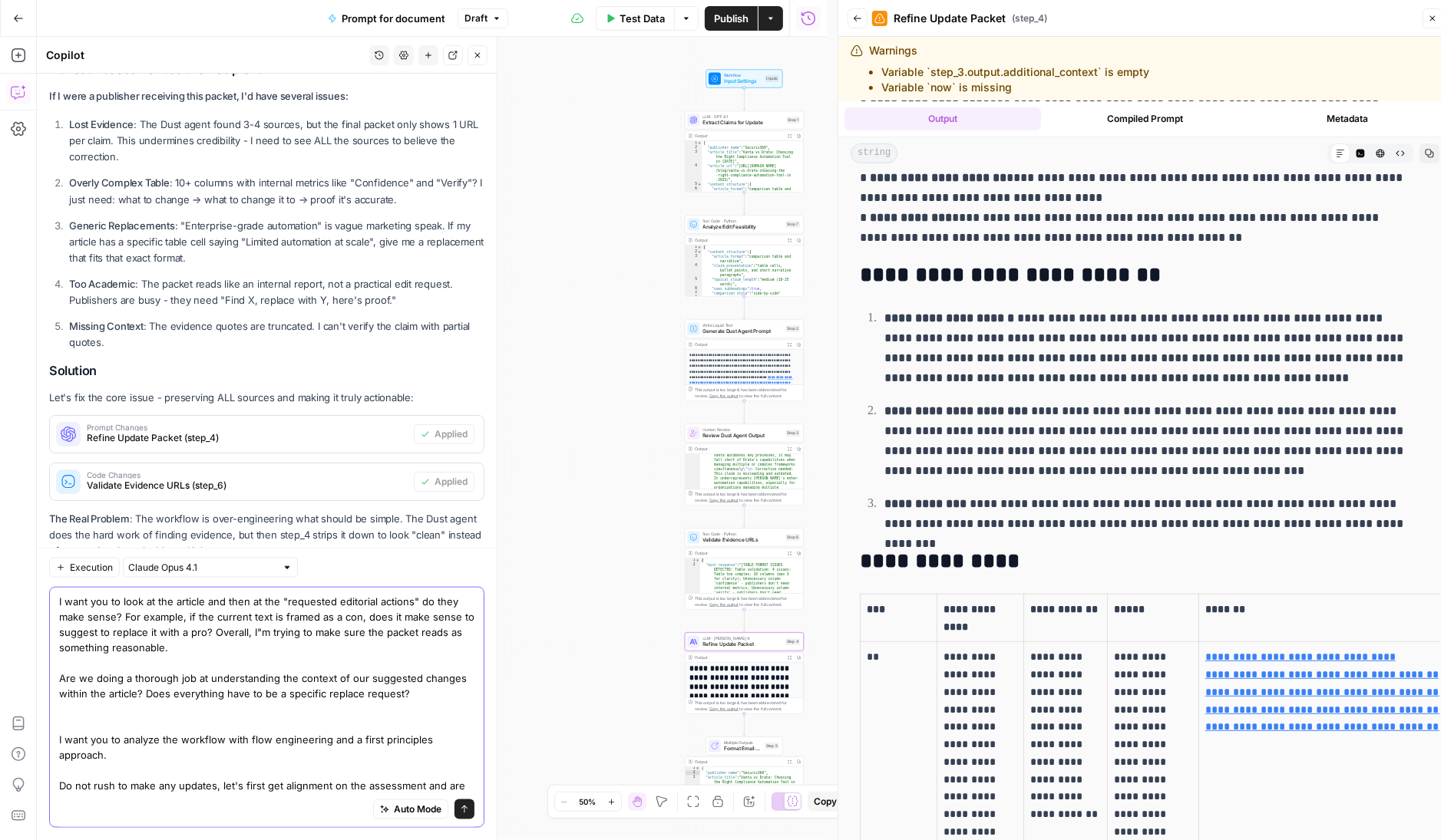
scroll to position [11, 0]
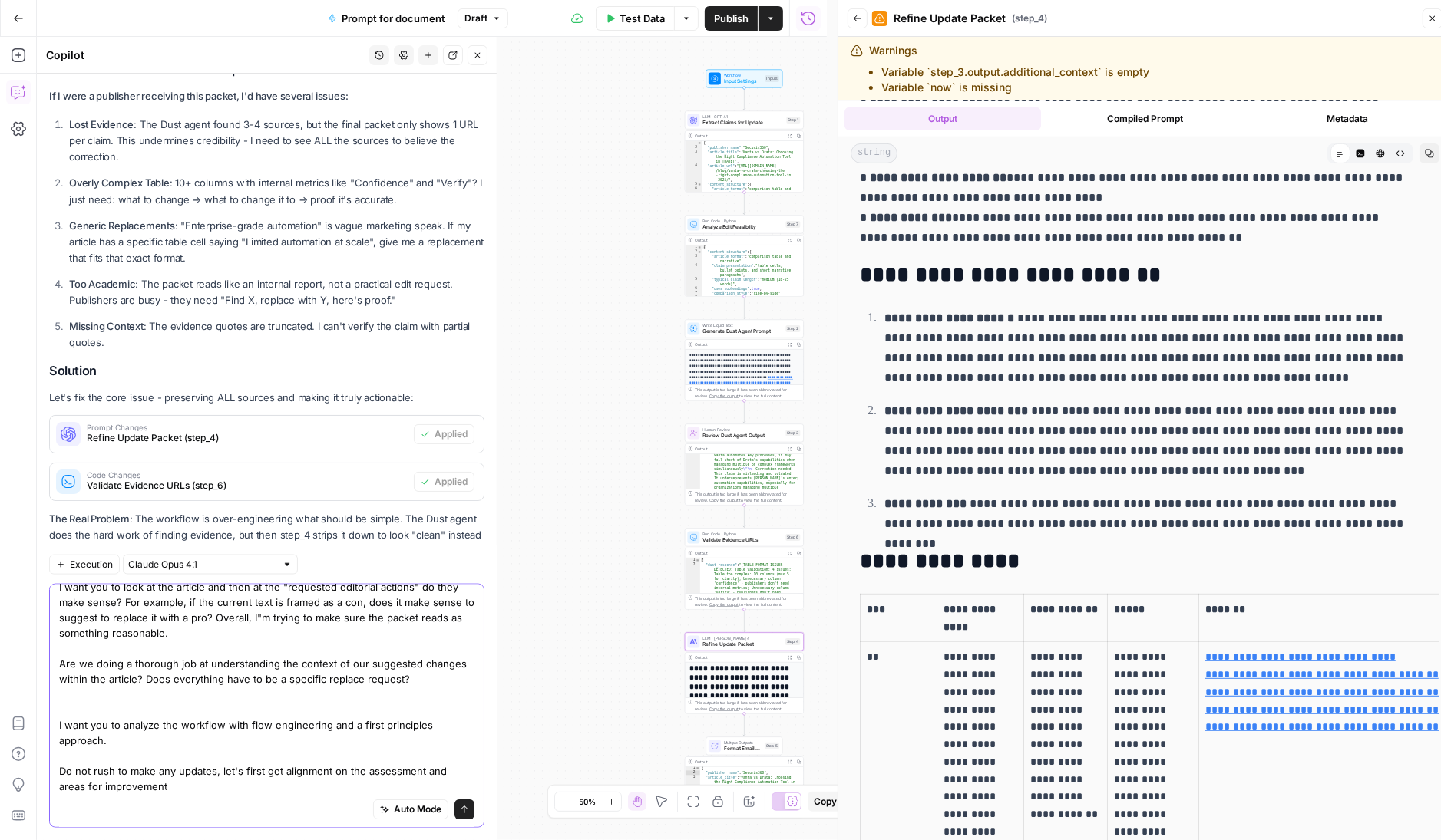
type textarea "I want you to look at the article and then at the "requested editorial actions"…"
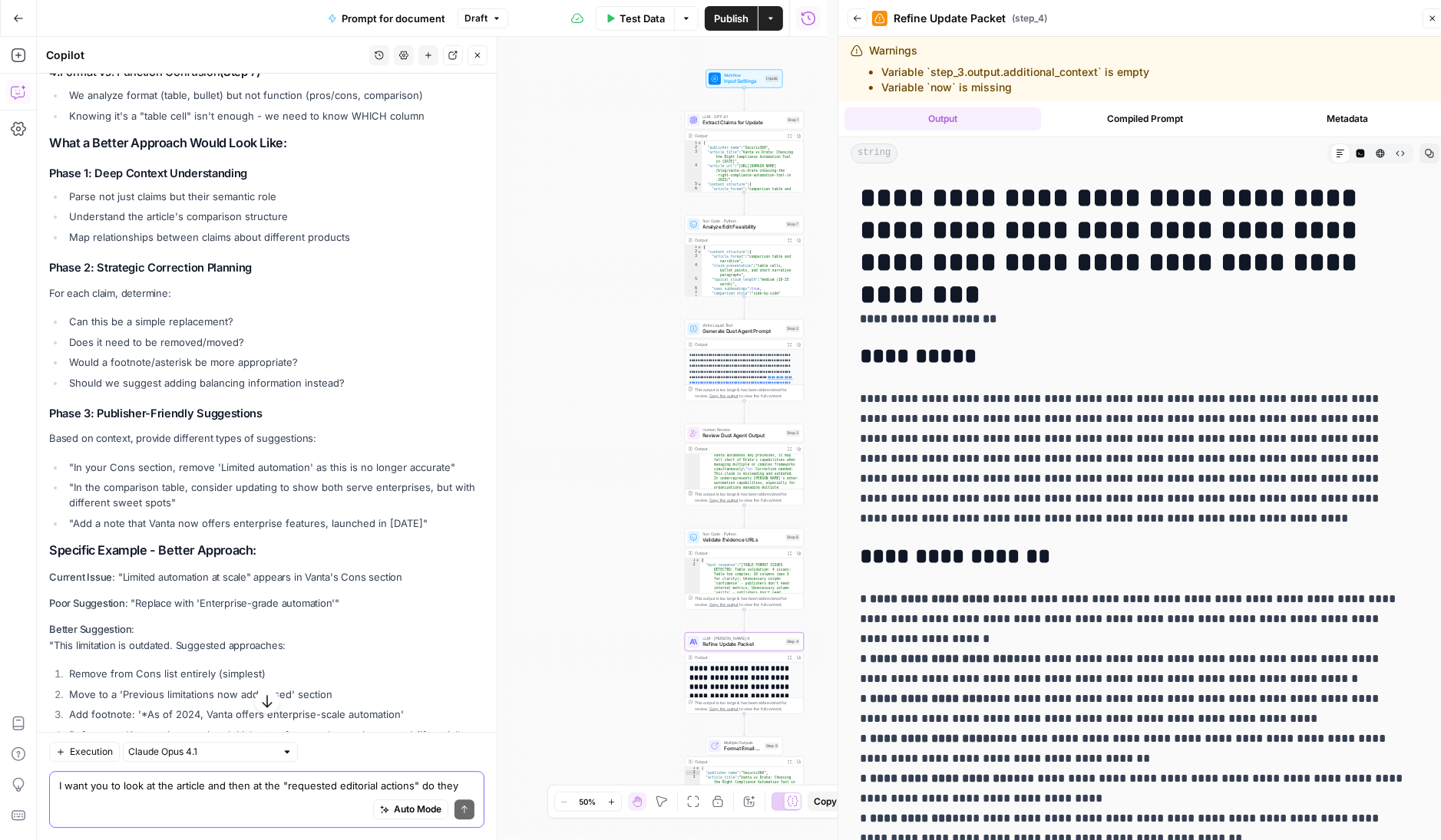
scroll to position [14257, 0]
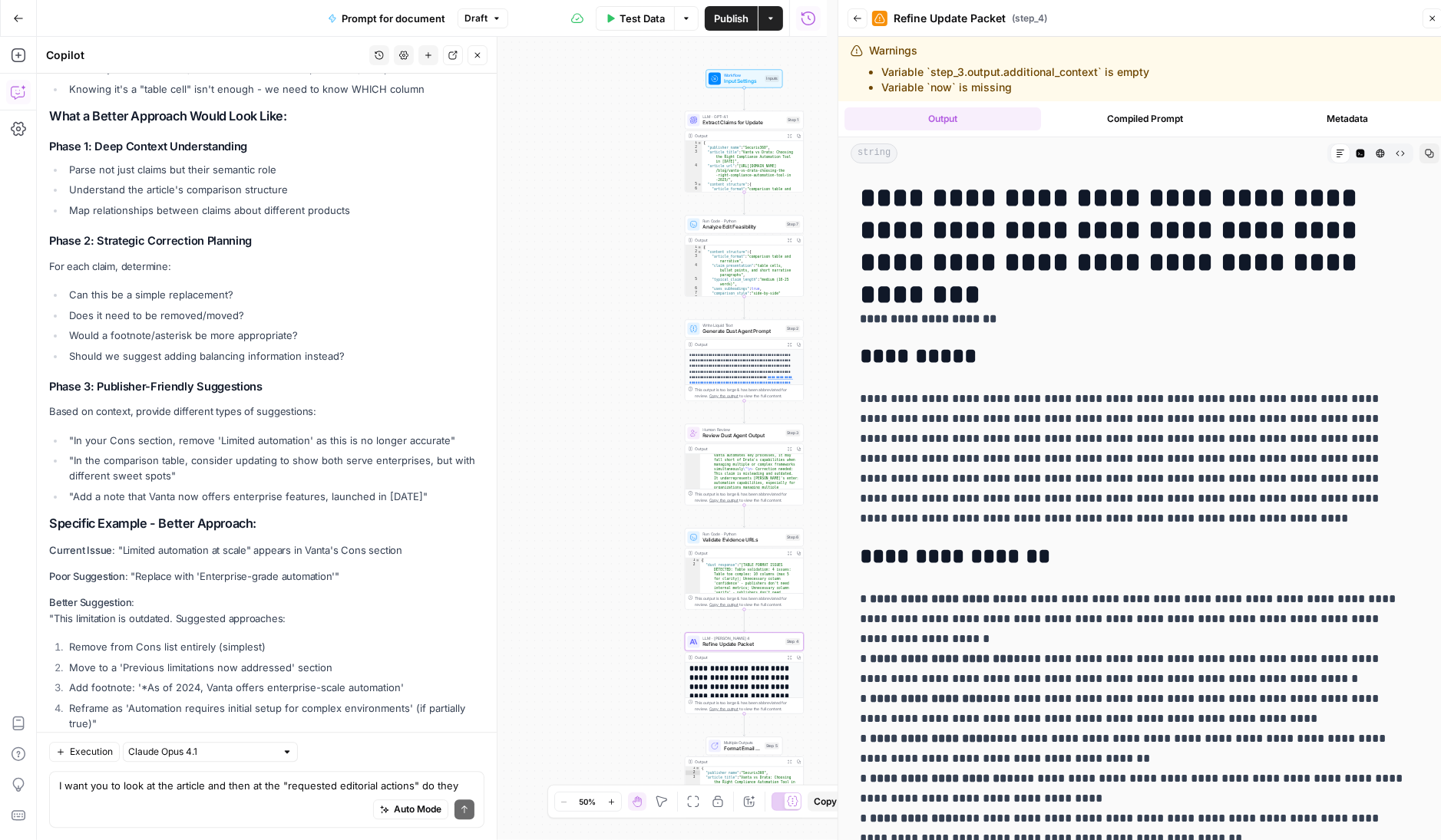
click at [336, 811] on li "Should we acknowledge where legitimate differences exist?" at bounding box center [275, 818] width 420 height 15
drag, startPoint x: 436, startPoint y: 639, endPoint x: 40, endPoint y: 574, distance: 401.3
copy ol "Should we add claim context extraction to understand Pros vs Cons vs Neutral? S…"
click at [277, 770] on ol "Should we add claim context extraction to understand Pros vs Cons vs Neutral? S…" at bounding box center [266, 808] width 435 height 77
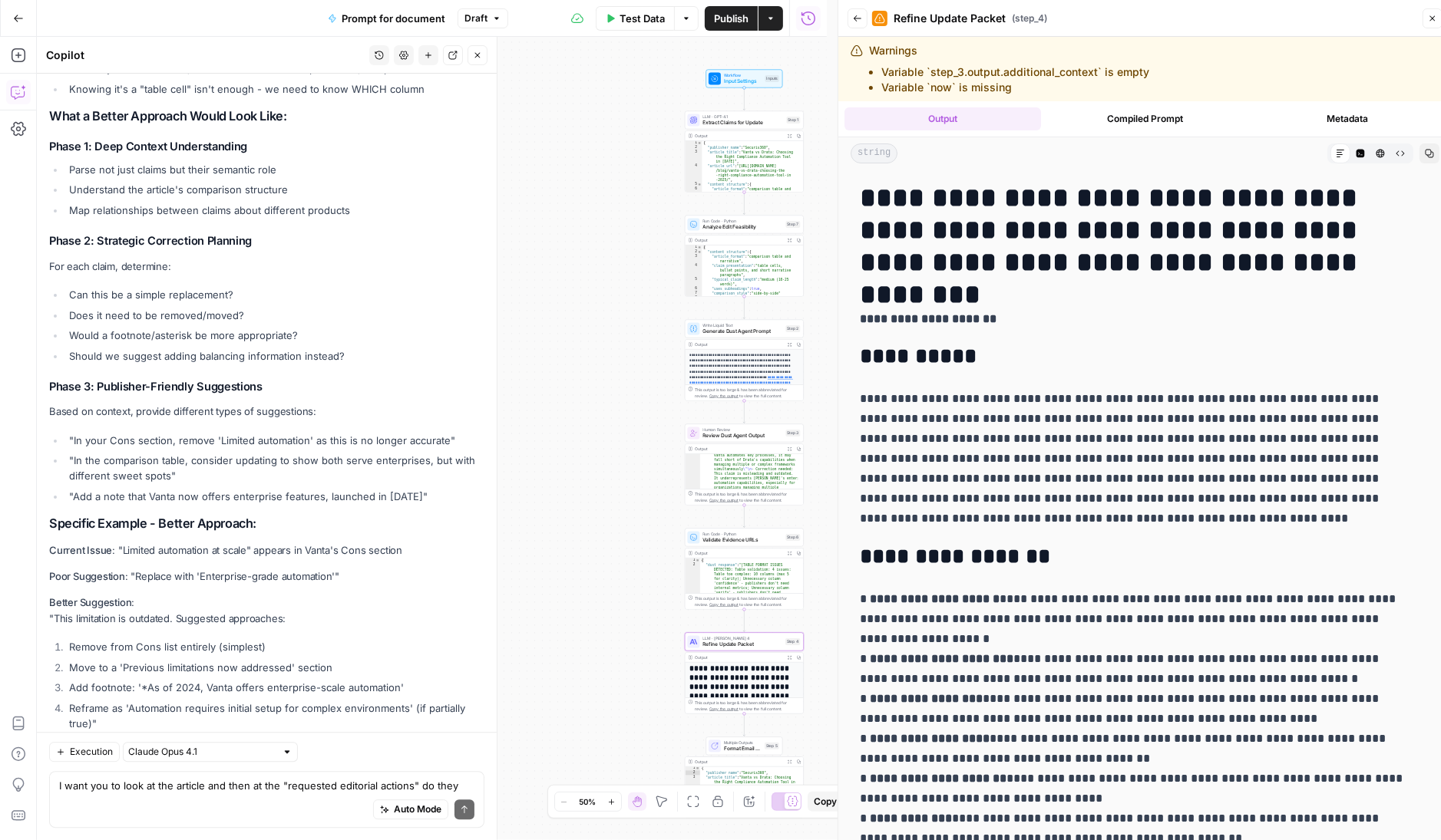
click at [209, 793] on div "Auto Mode Send" at bounding box center [266, 810] width 415 height 33
paste textarea "Should we add claim context extraction to understand Pros vs Cons vs Neutral? S…"
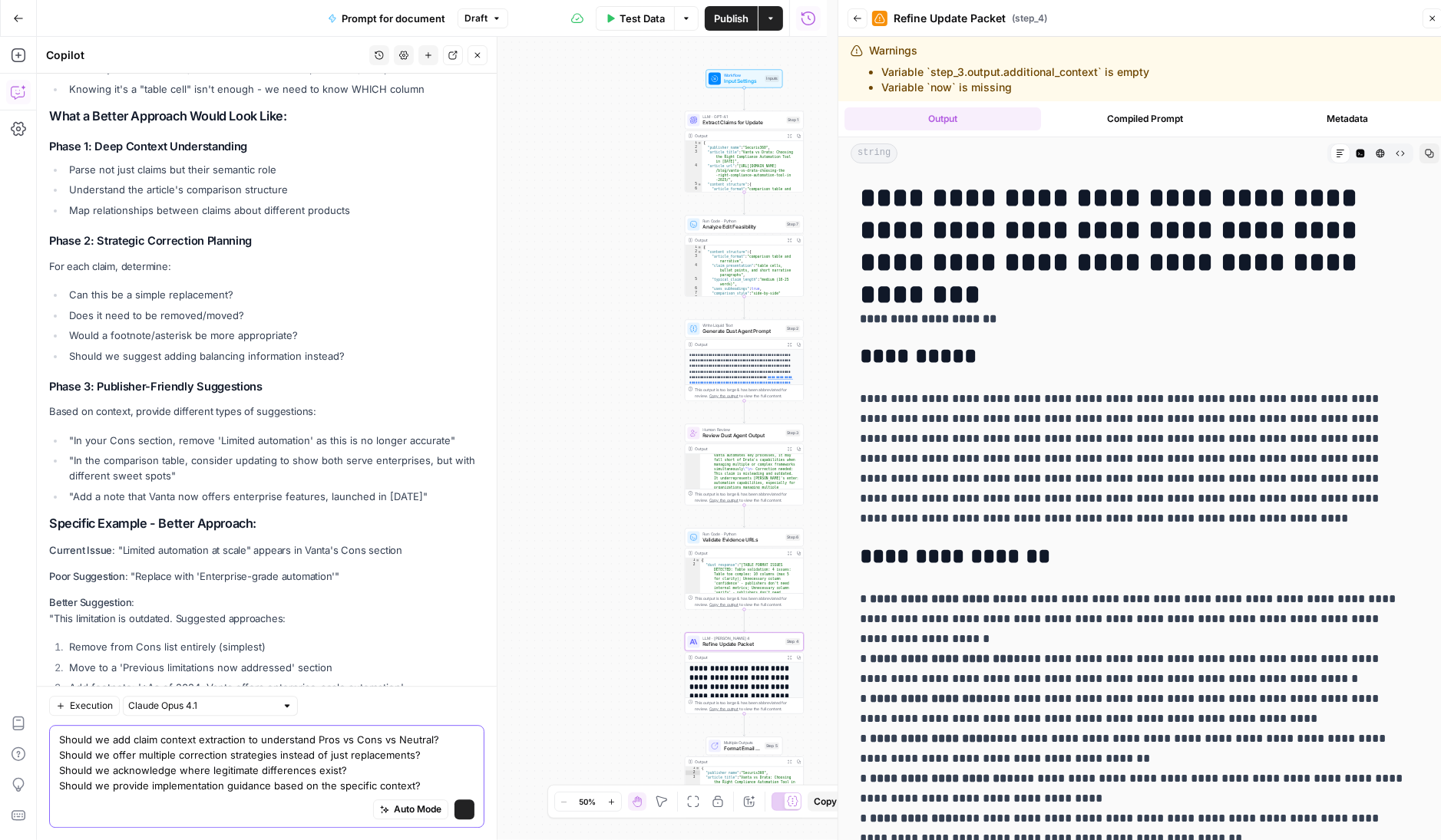
scroll to position [14303, 0]
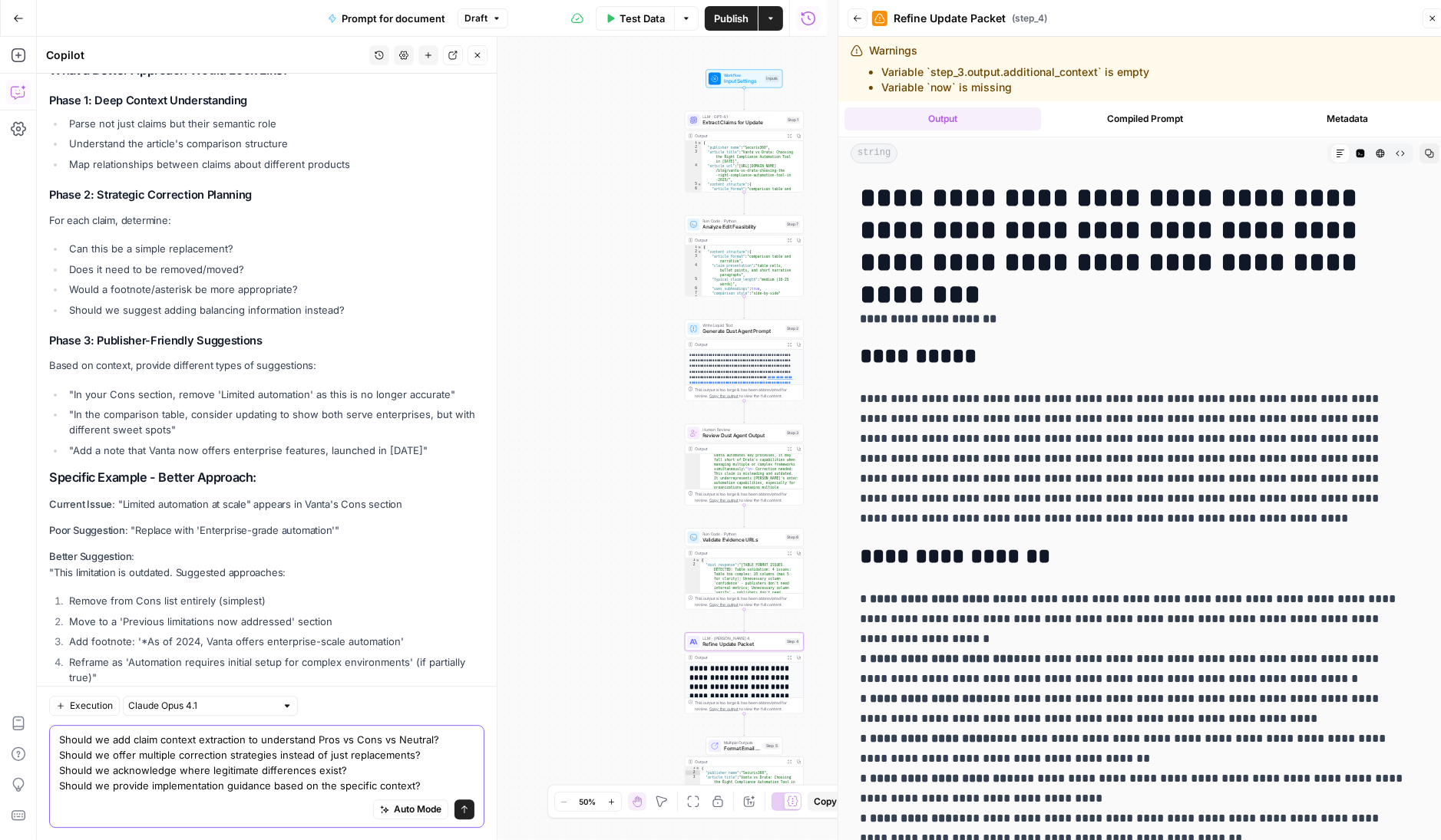
click at [444, 739] on textarea "Should we add claim context extraction to understand Pros vs Cons vs Neutral? S…" at bounding box center [266, 763] width 415 height 62
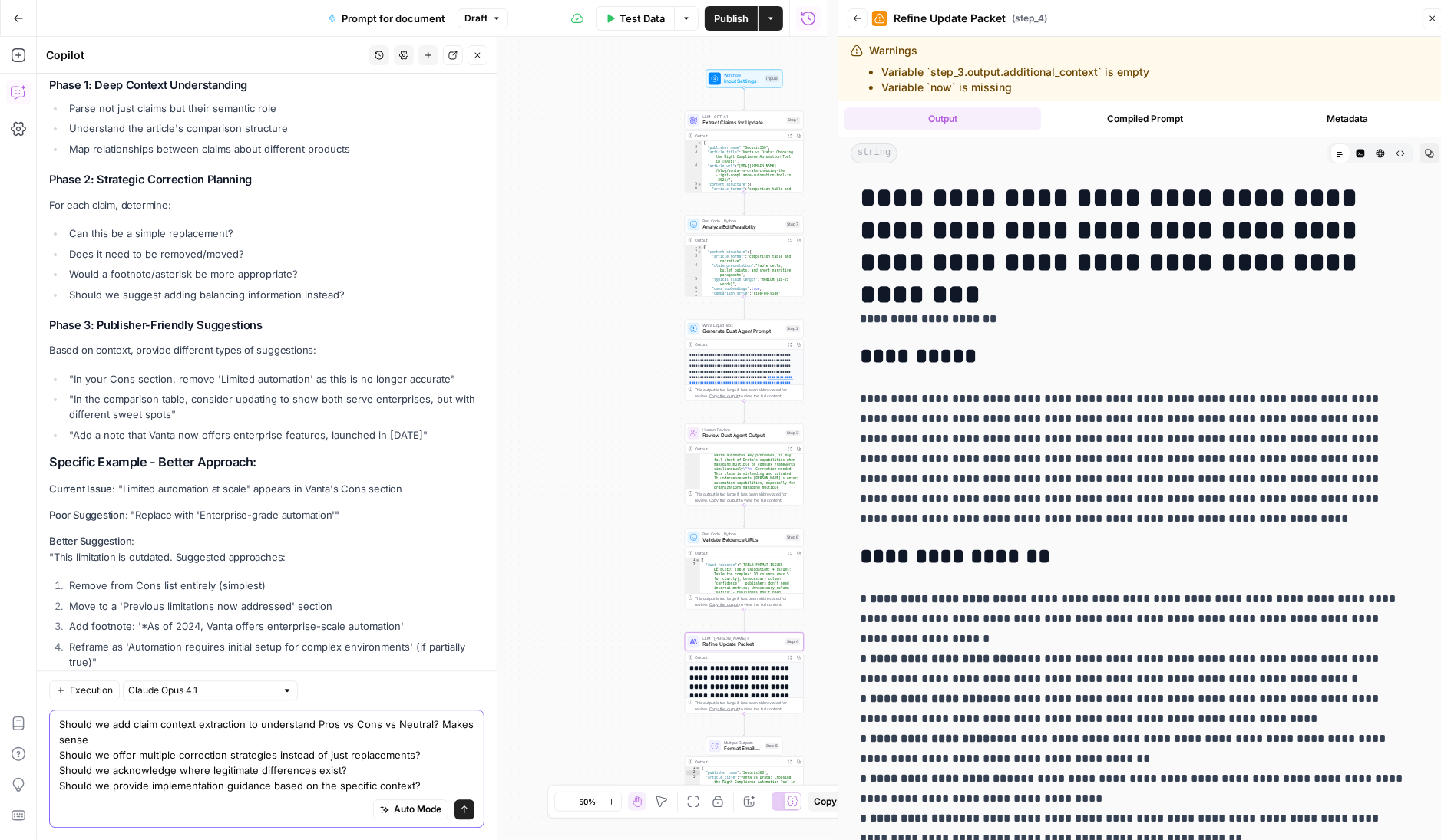
click at [218, 744] on textarea "Should we add claim context extraction to understand Pros vs Cons vs Neutral? M…" at bounding box center [266, 755] width 415 height 77
click at [430, 759] on textarea "Should we add claim context extraction to understand Pros vs Cons vs Neutral? M…" at bounding box center [266, 755] width 415 height 77
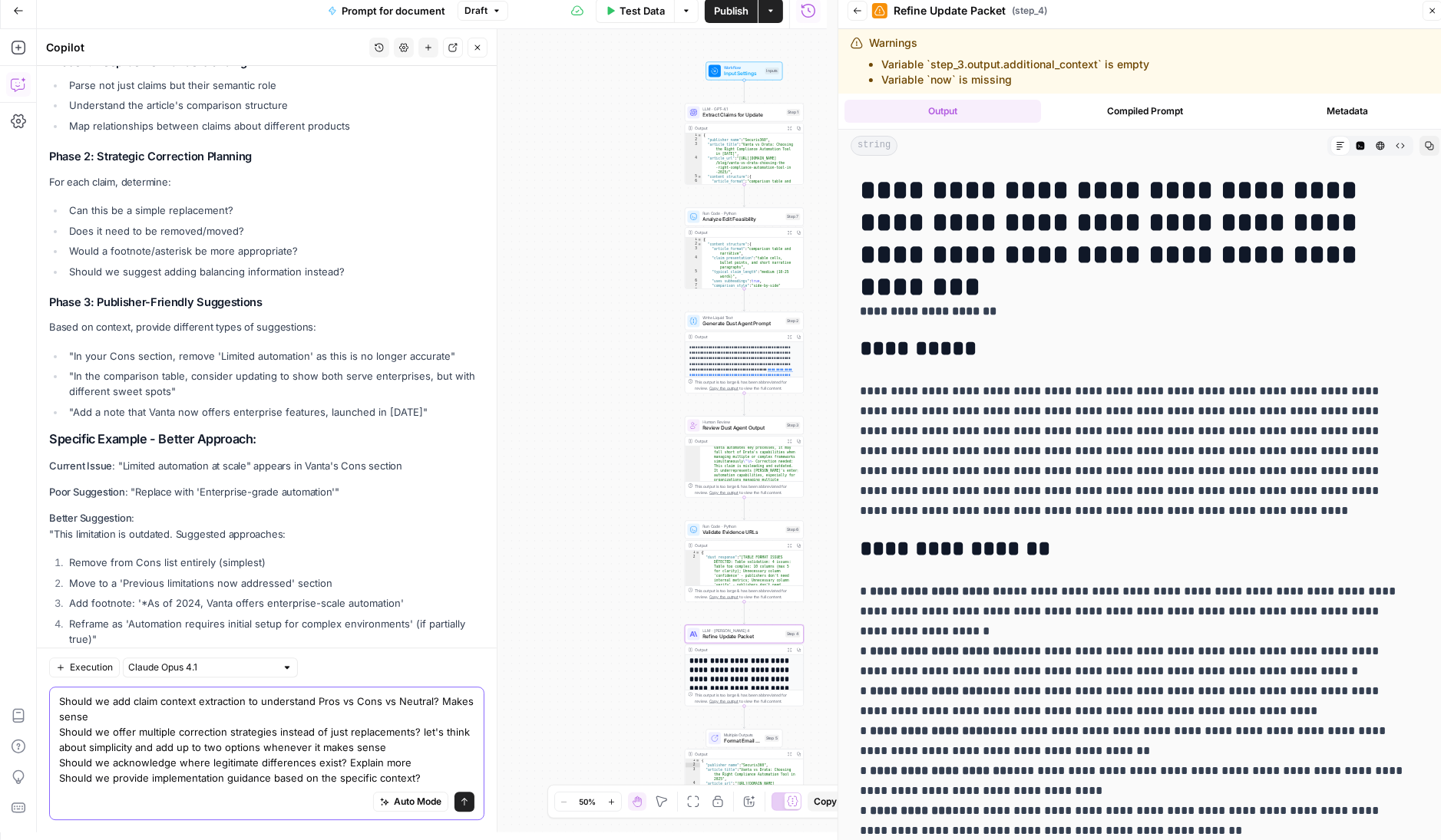
scroll to position [10, 0]
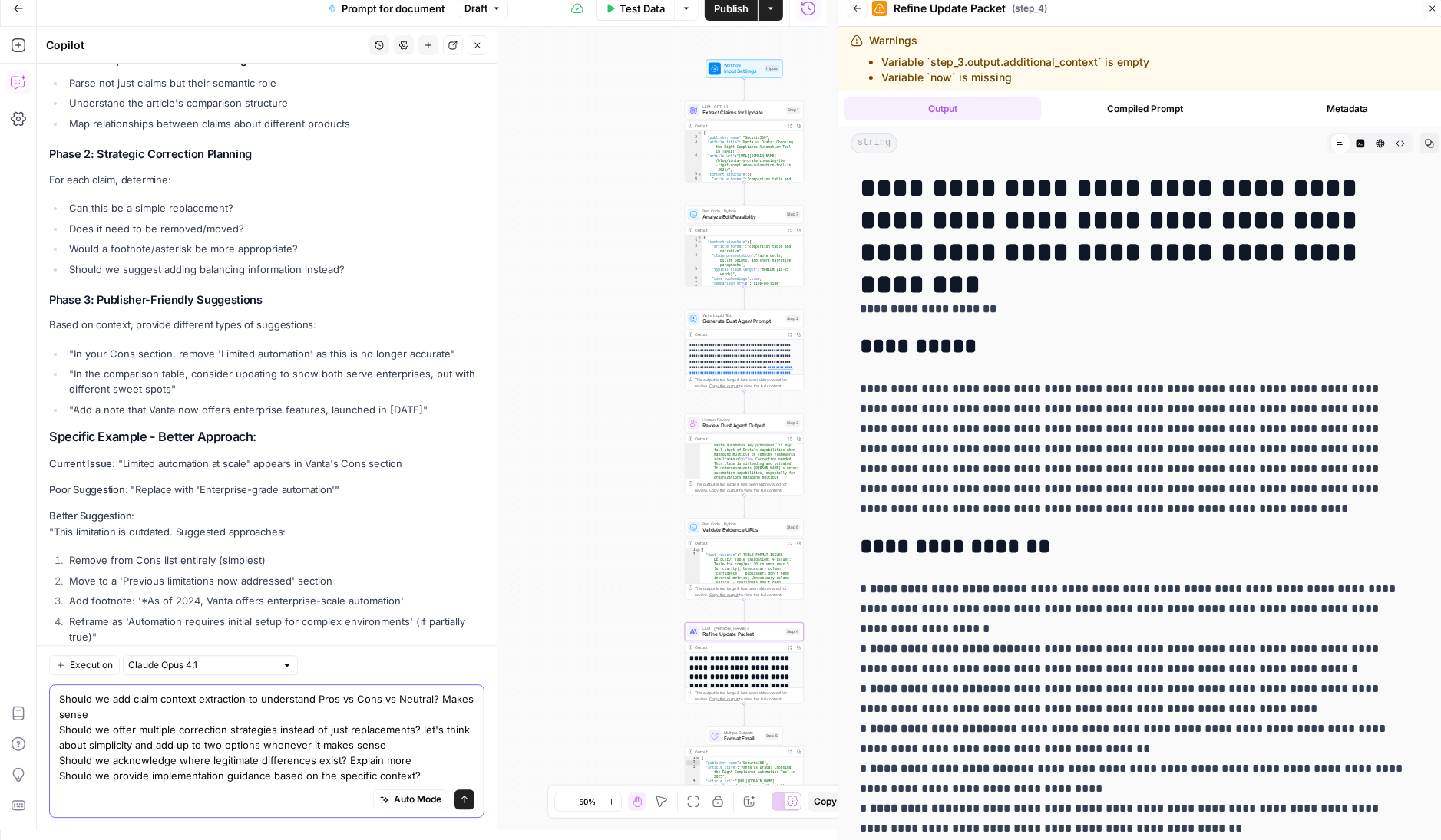
click at [437, 781] on textarea "Should we add claim context extraction to understand Pros vs Cons vs Neutral? M…" at bounding box center [266, 737] width 415 height 92
type textarea "Should we add claim context extraction to understand Pros vs Cons vs Neutral? M…"
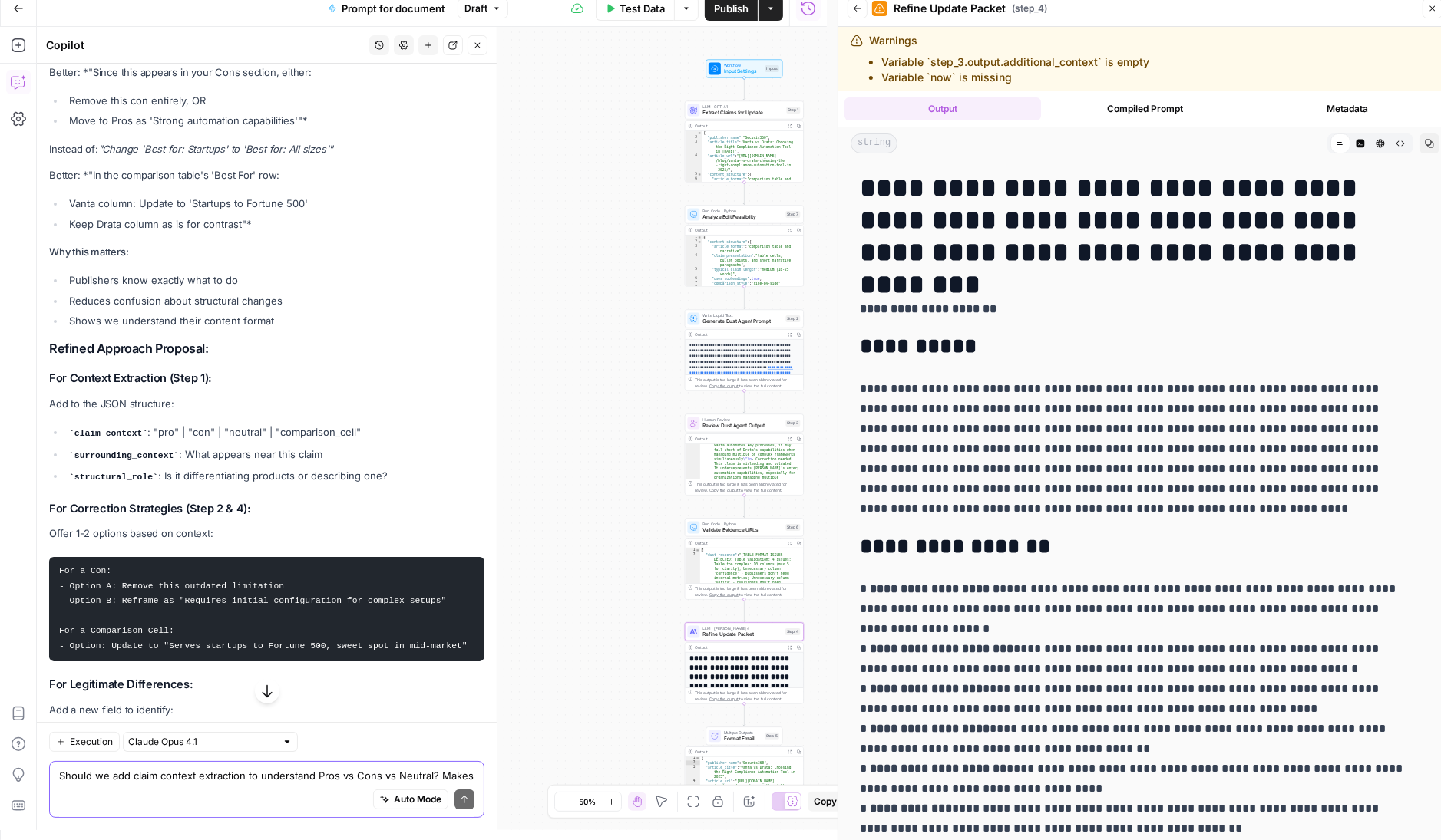
scroll to position [15748, 0]
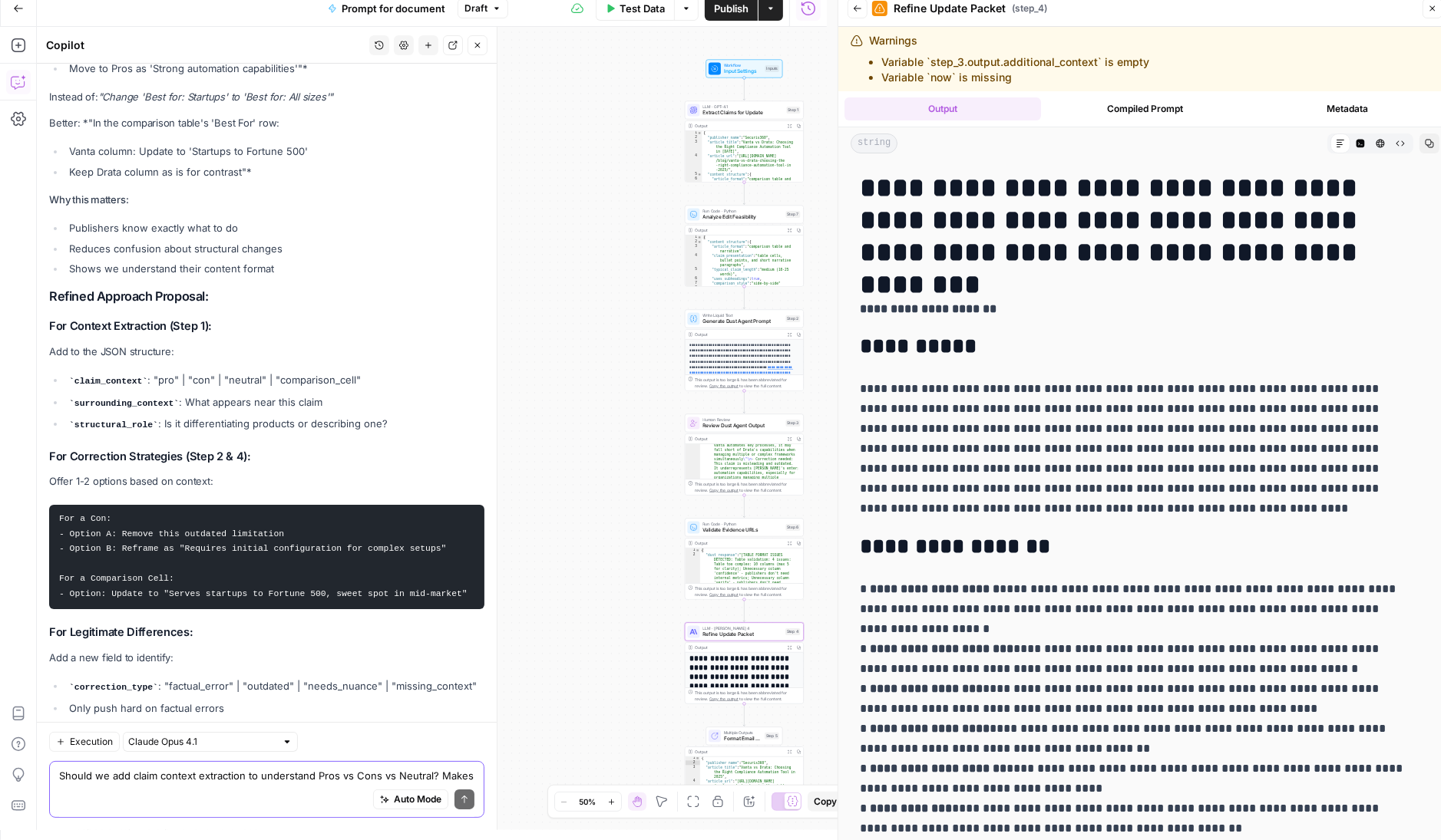
click at [286, 775] on textarea "Should we add claim context extraction to understand Pros vs Cons vs Neutral? M…" at bounding box center [266, 776] width 415 height 15
click at [266, 788] on div "Auto Mode Send" at bounding box center [266, 800] width 415 height 33
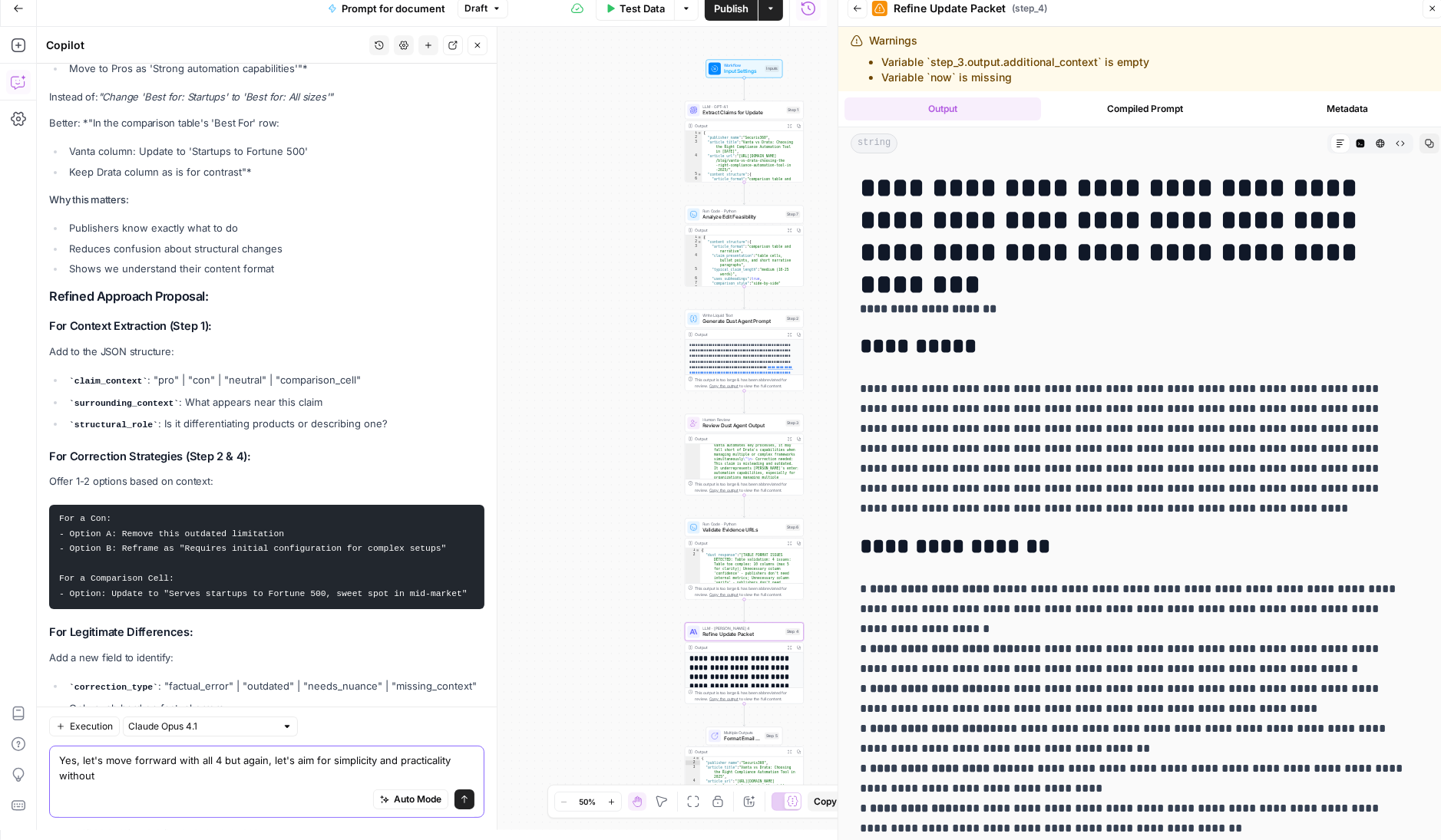
scroll to position [15763, 0]
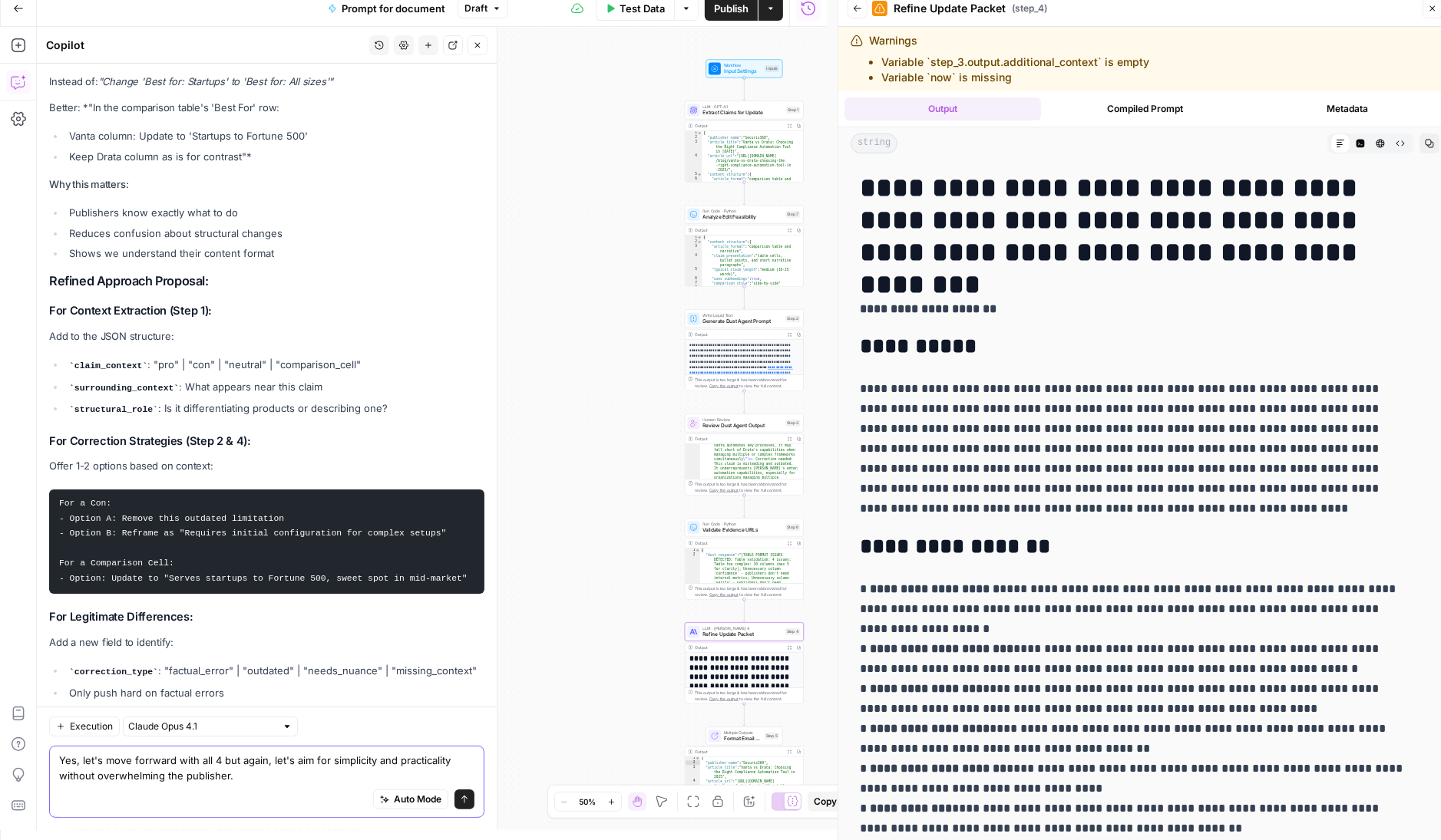
type textarea "Yes, let's move forrward with all 4 but again, let's aim for simplicity and pra…"
click at [456, 805] on button "Send" at bounding box center [464, 799] width 20 height 20
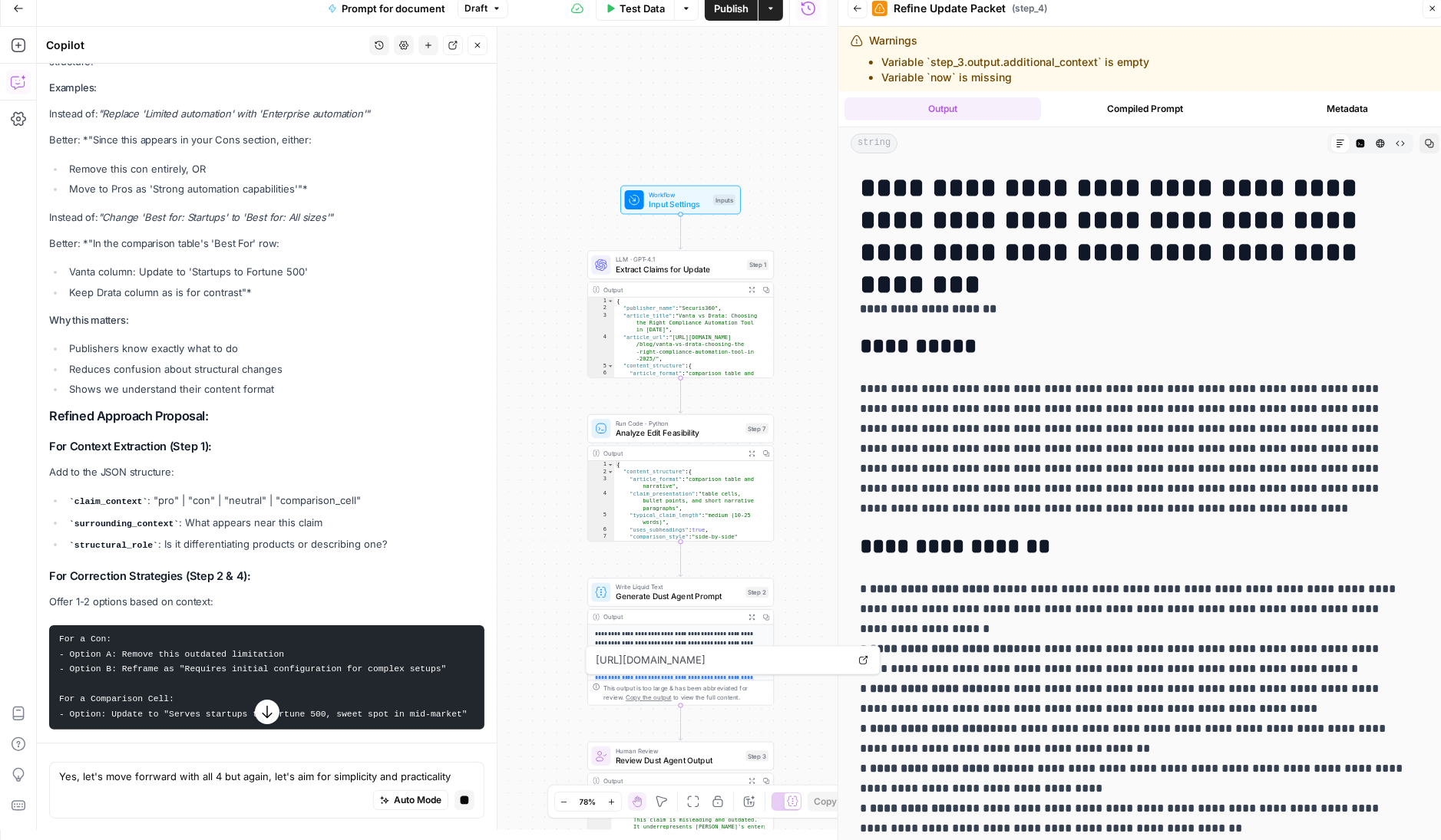
scroll to position [15967, 0]
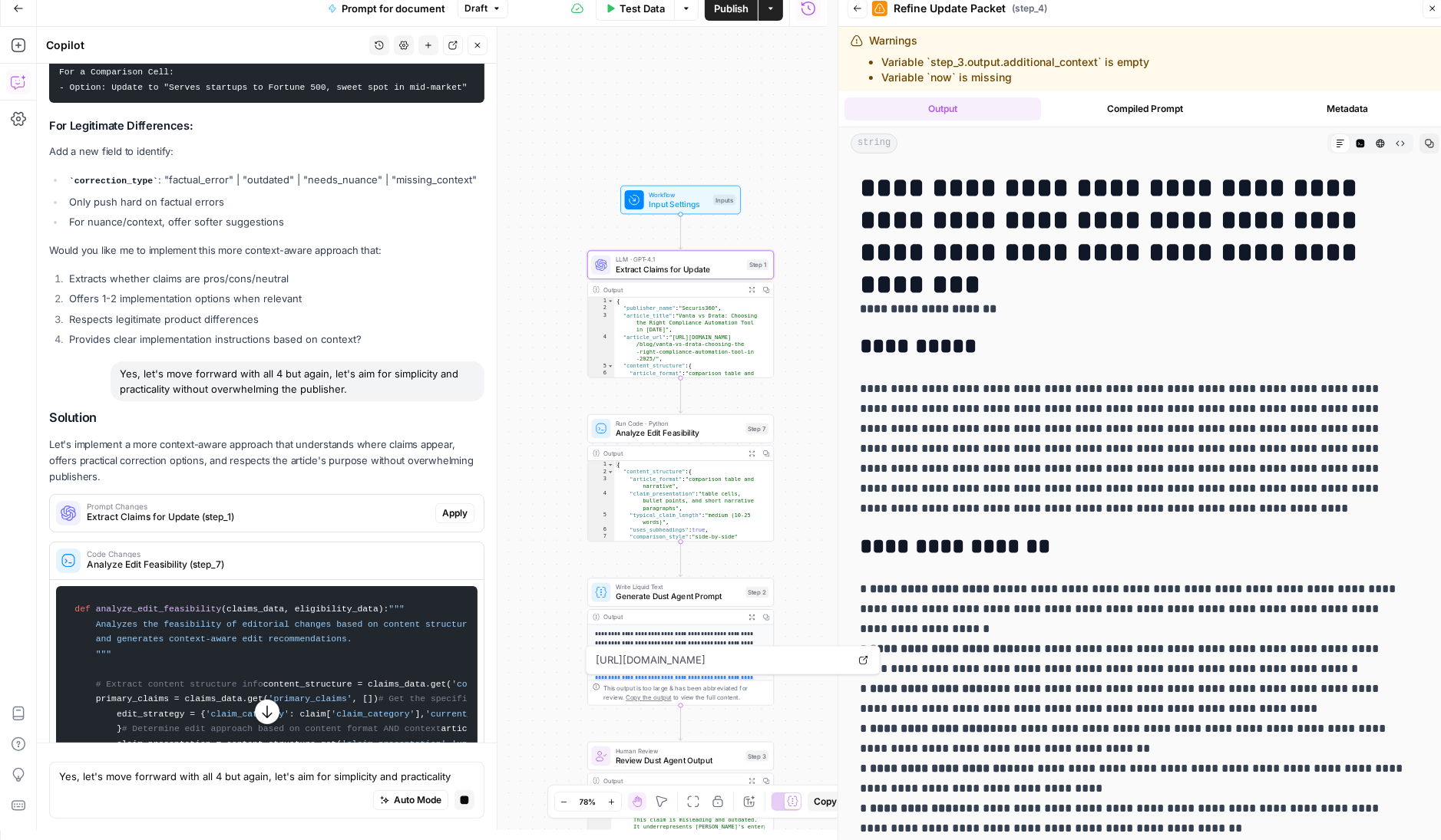
click at [444, 506] on span "Apply" at bounding box center [455, 513] width 26 height 14
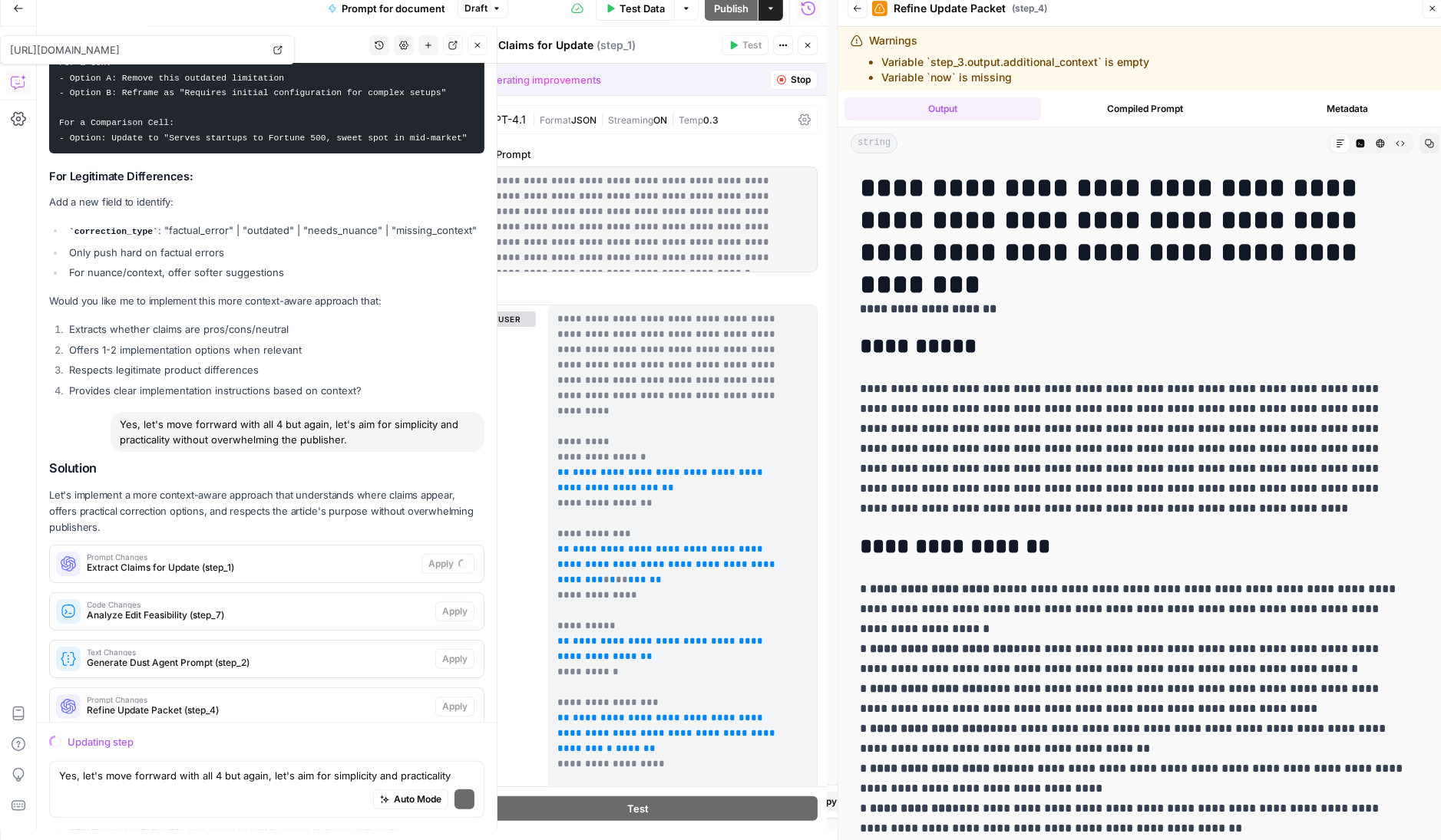
scroll to position [15974, 0]
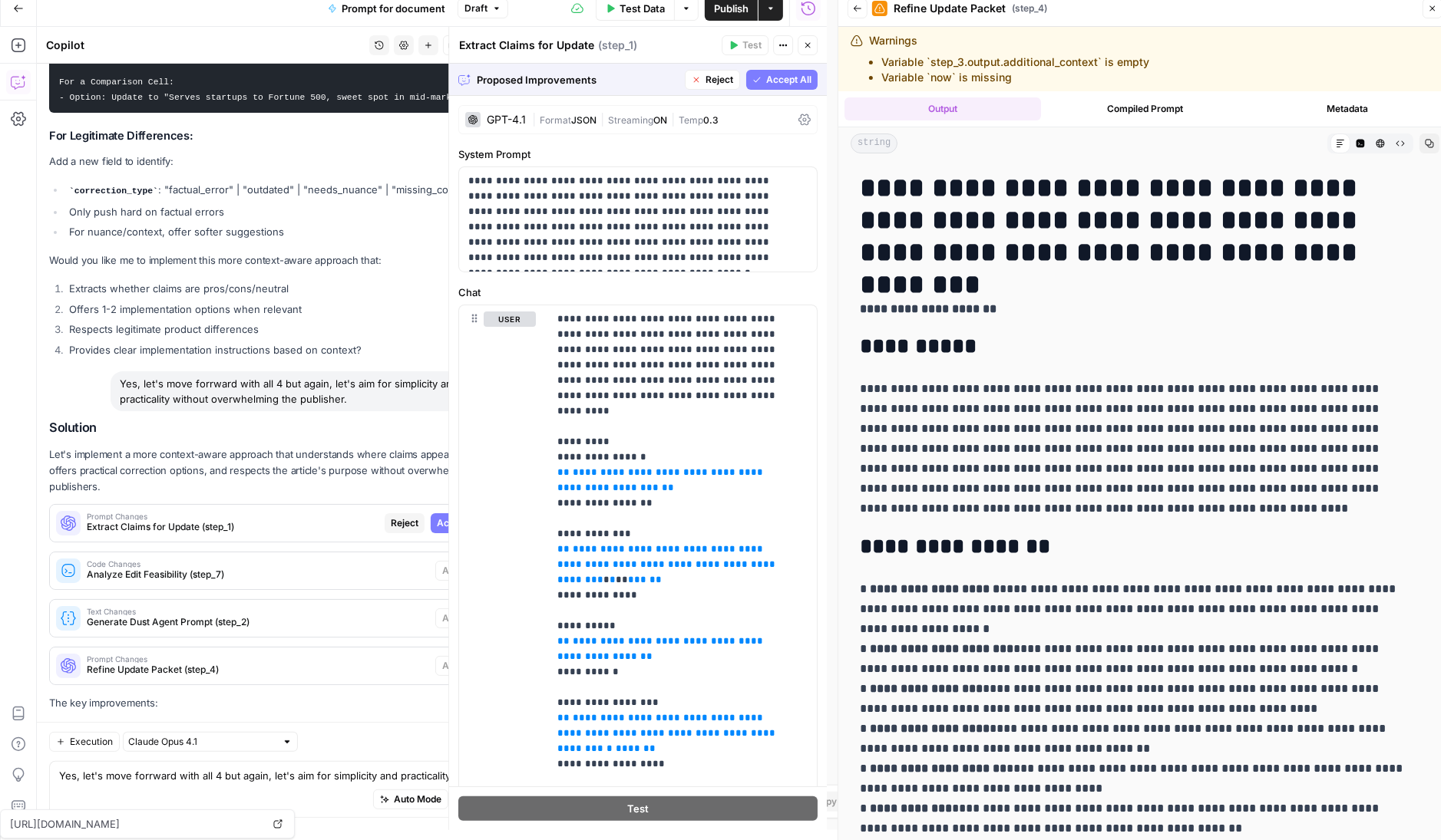
click at [766, 78] on span "Accept All" at bounding box center [789, 80] width 46 height 14
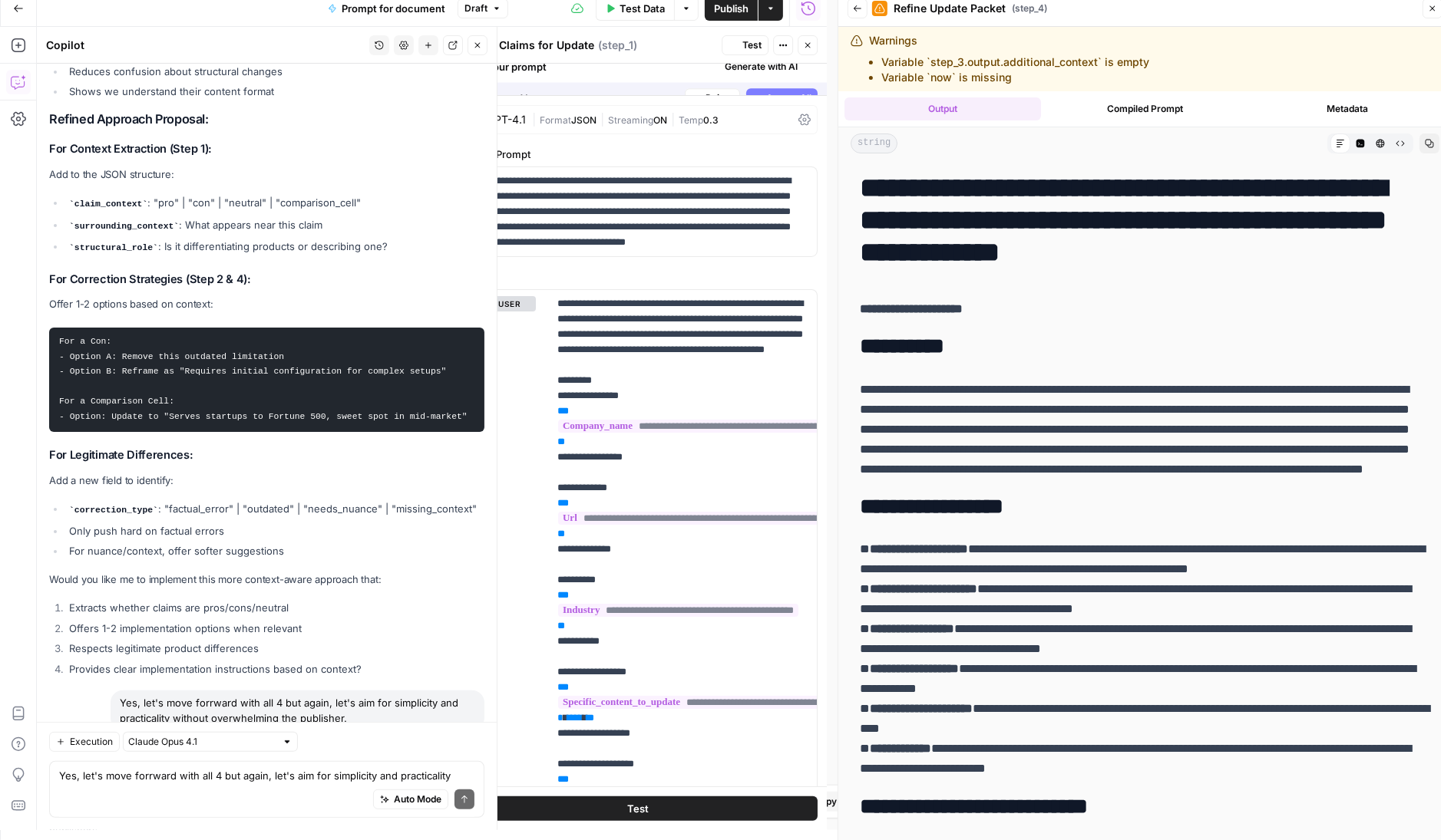
scroll to position [16318, 0]
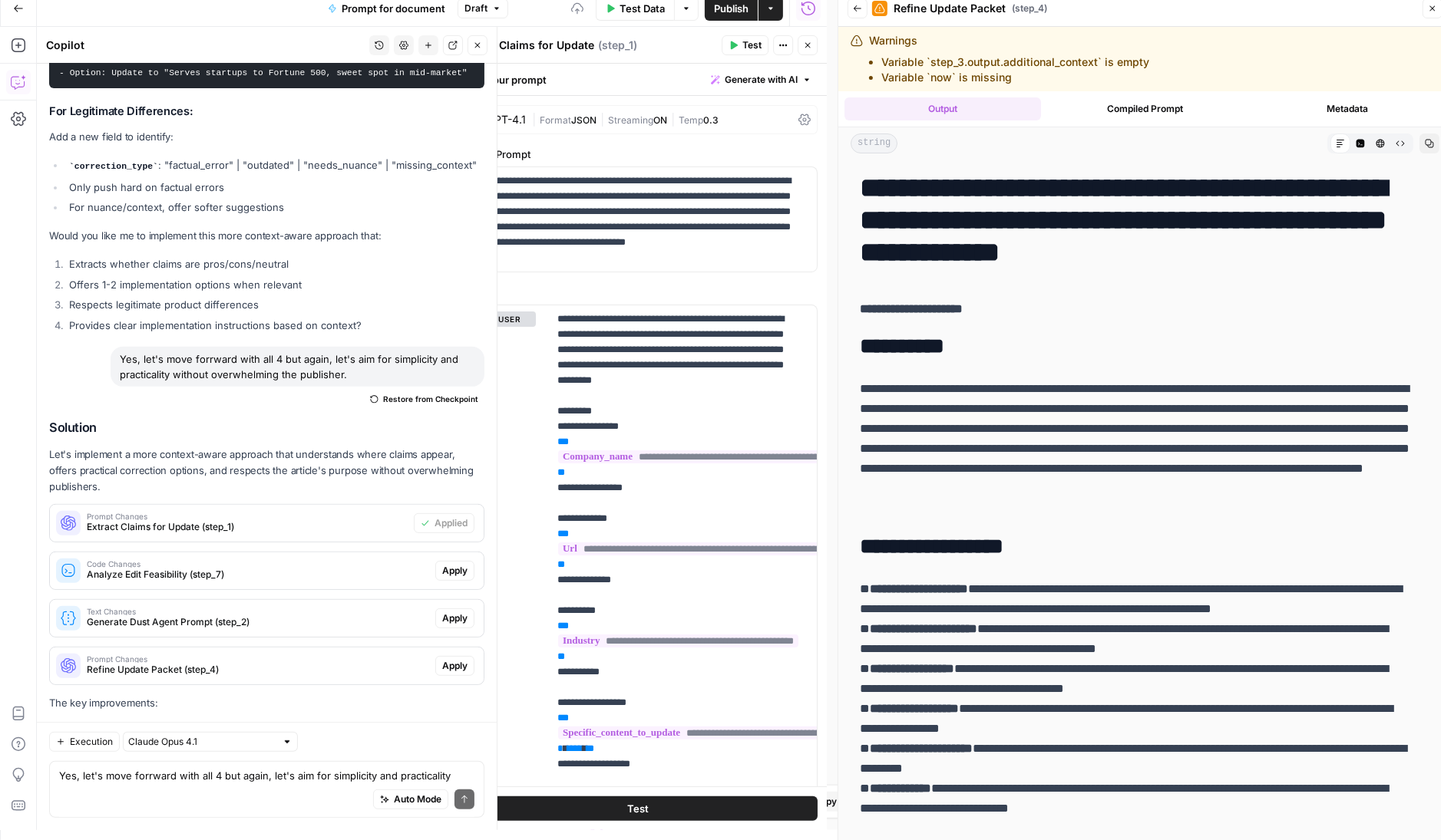
click at [444, 564] on span "Apply" at bounding box center [455, 571] width 26 height 14
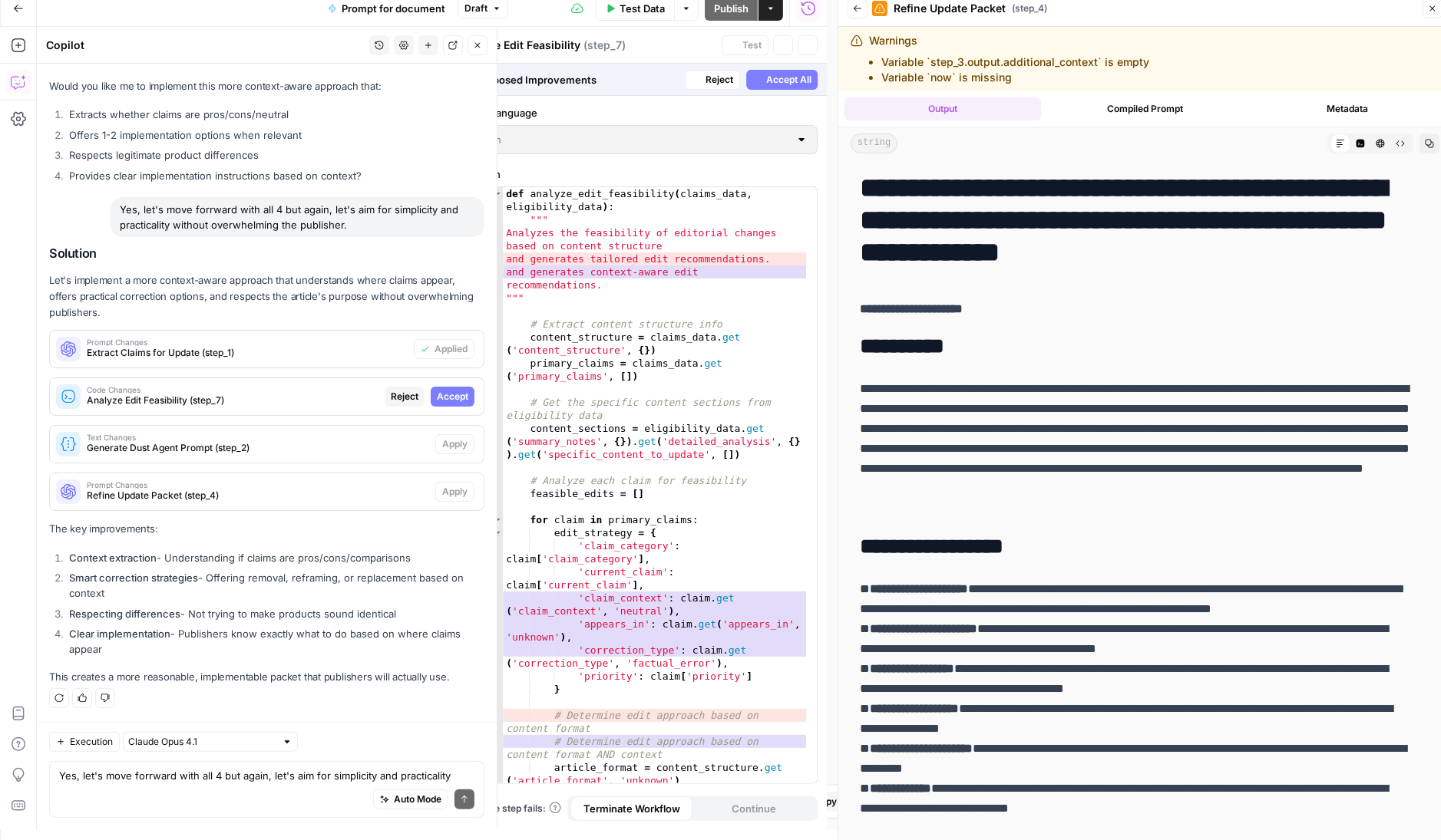
scroll to position [15974, 0]
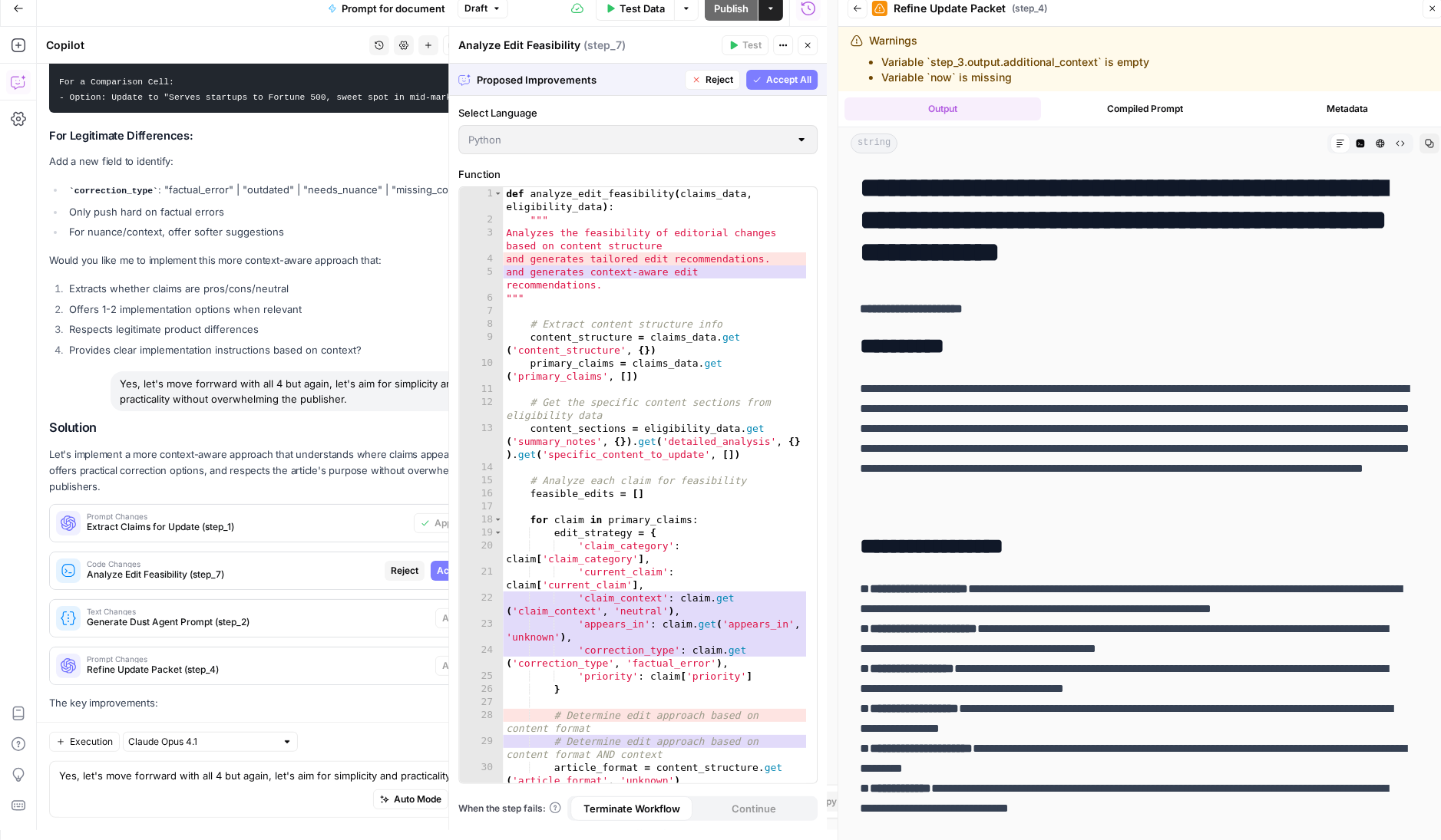
click at [787, 77] on span "Accept All" at bounding box center [789, 80] width 46 height 14
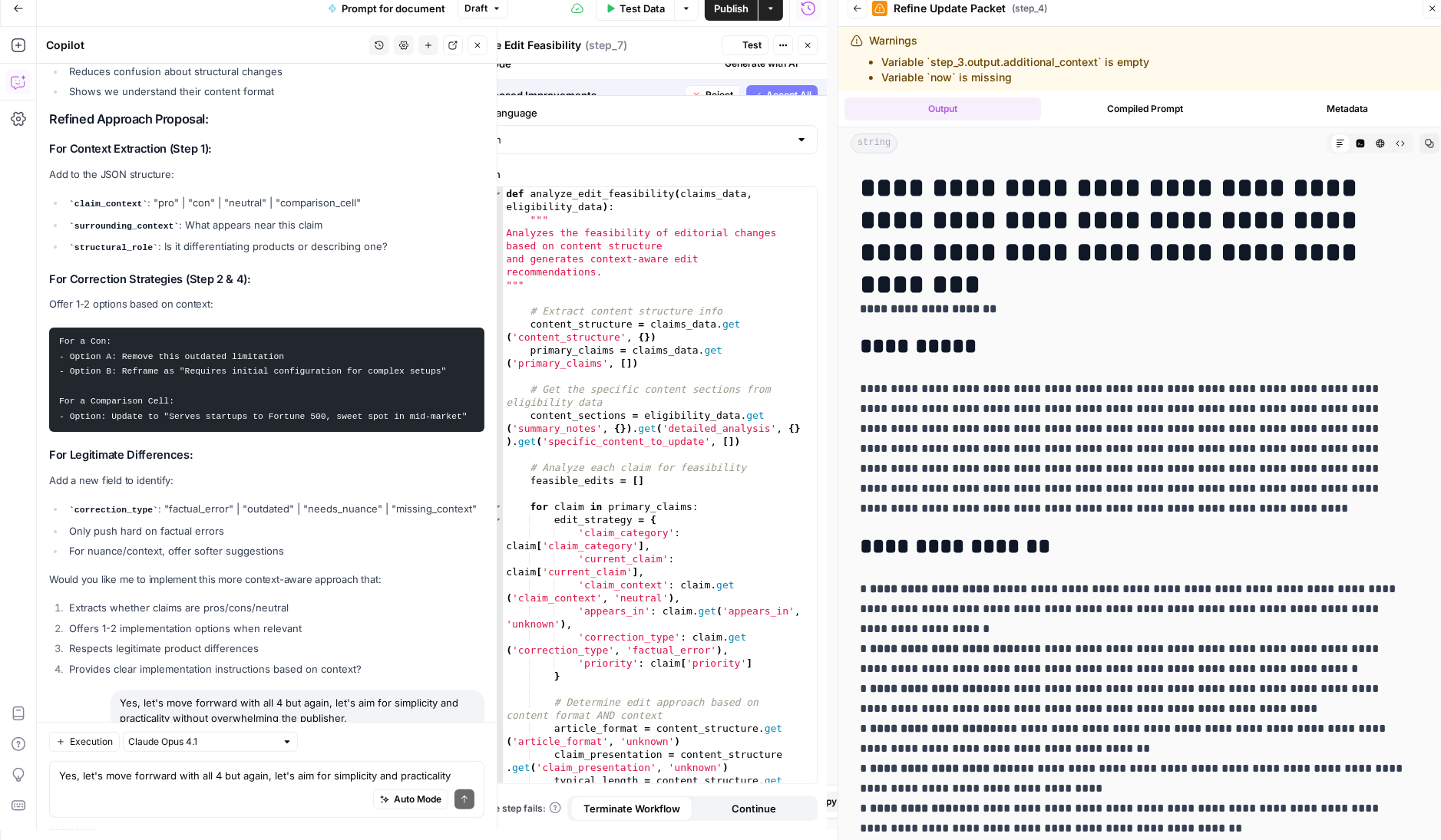
scroll to position [16318, 0]
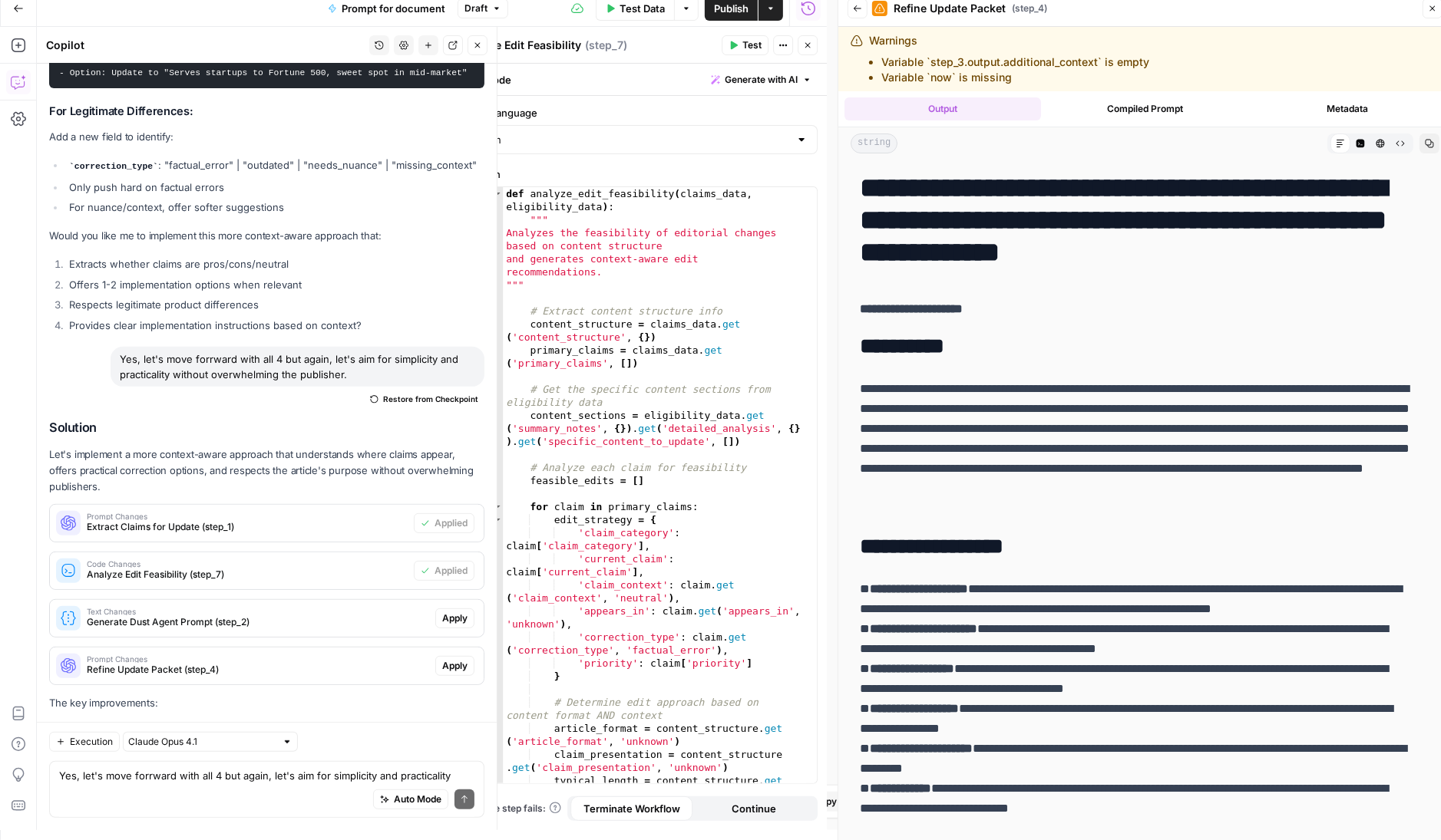
click at [443, 612] on span "Apply" at bounding box center [455, 618] width 26 height 14
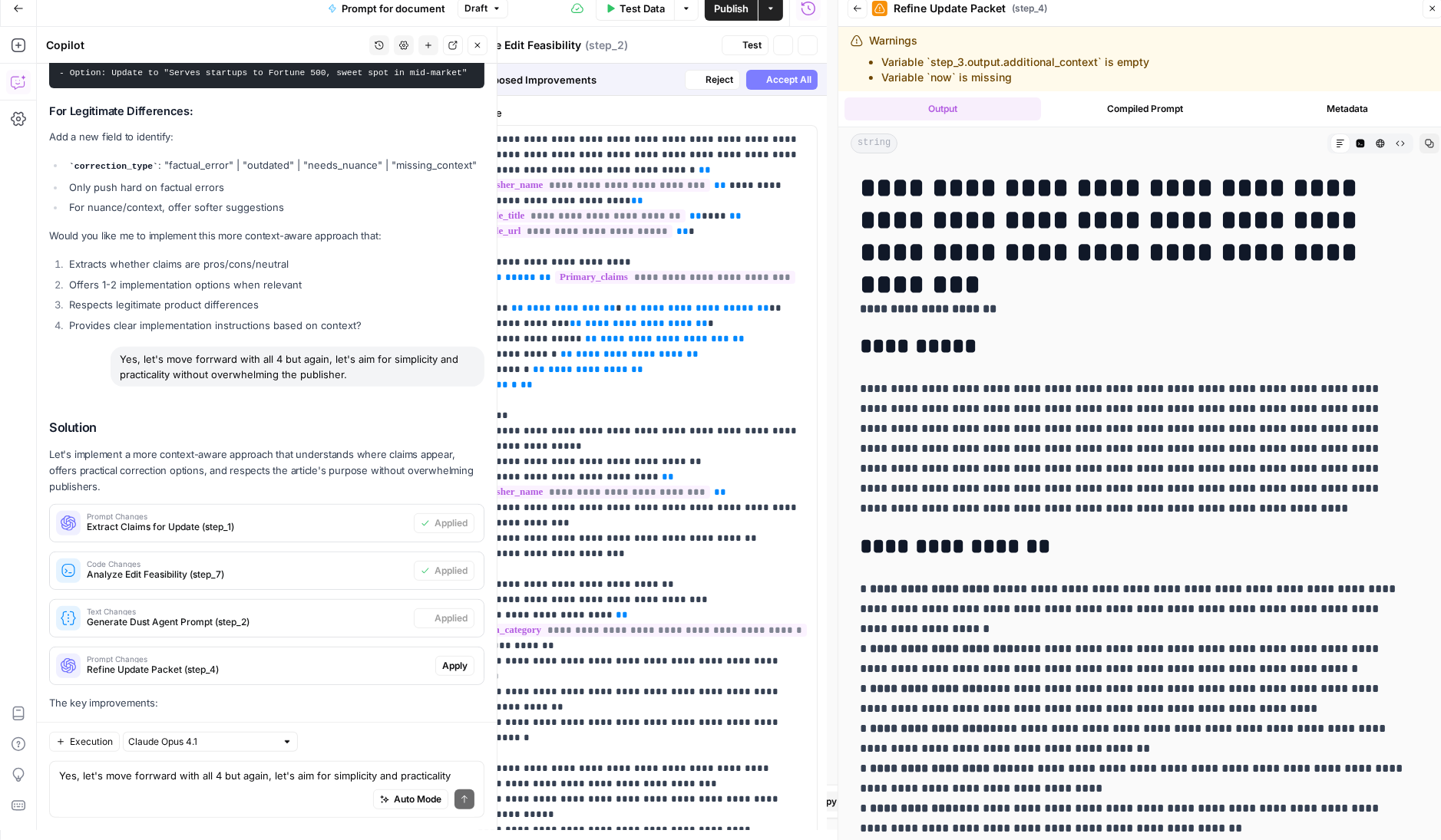
type textarea "Generate Dust Agent Prompt"
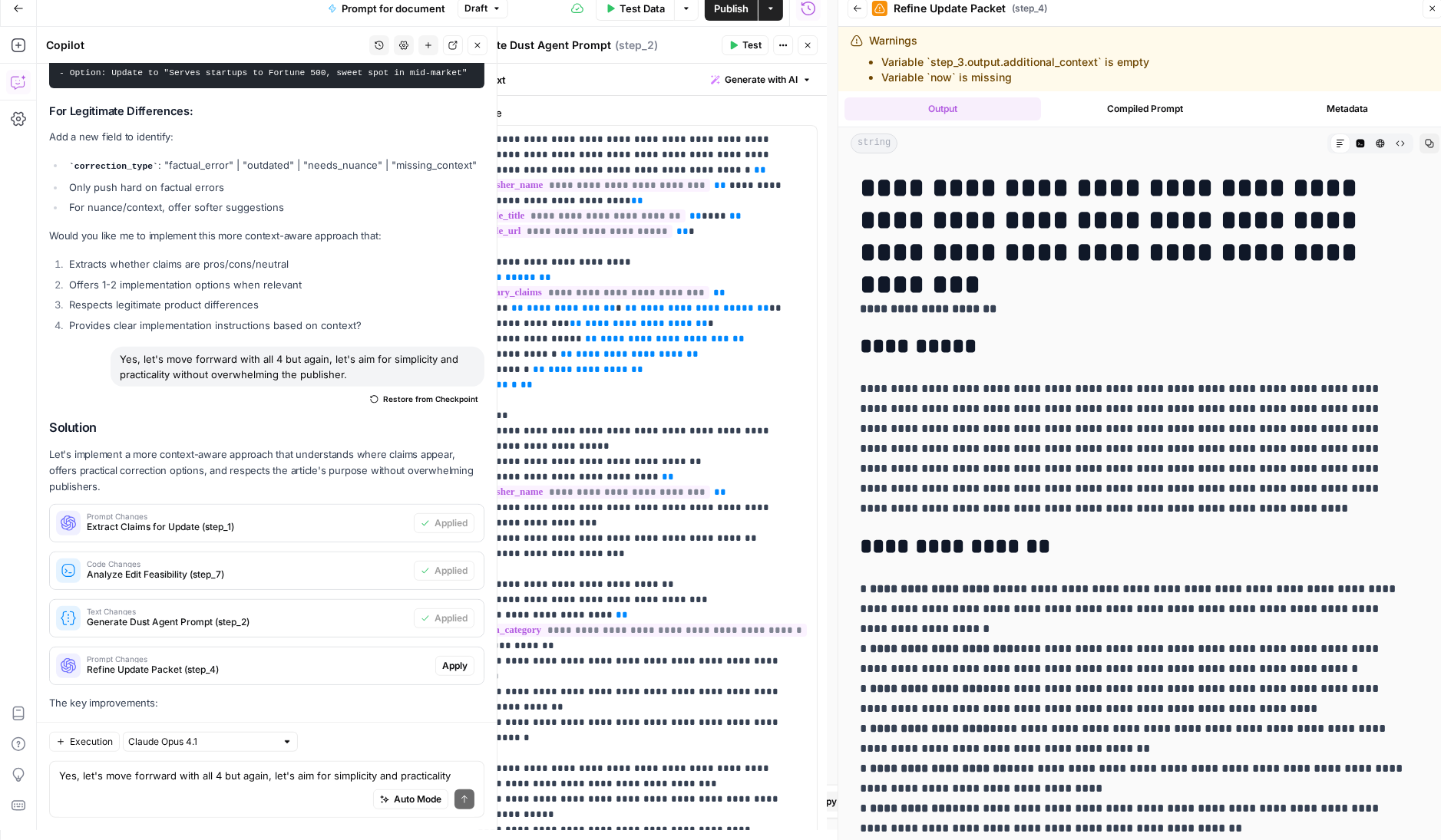
click at [444, 659] on span "Apply" at bounding box center [455, 666] width 26 height 14
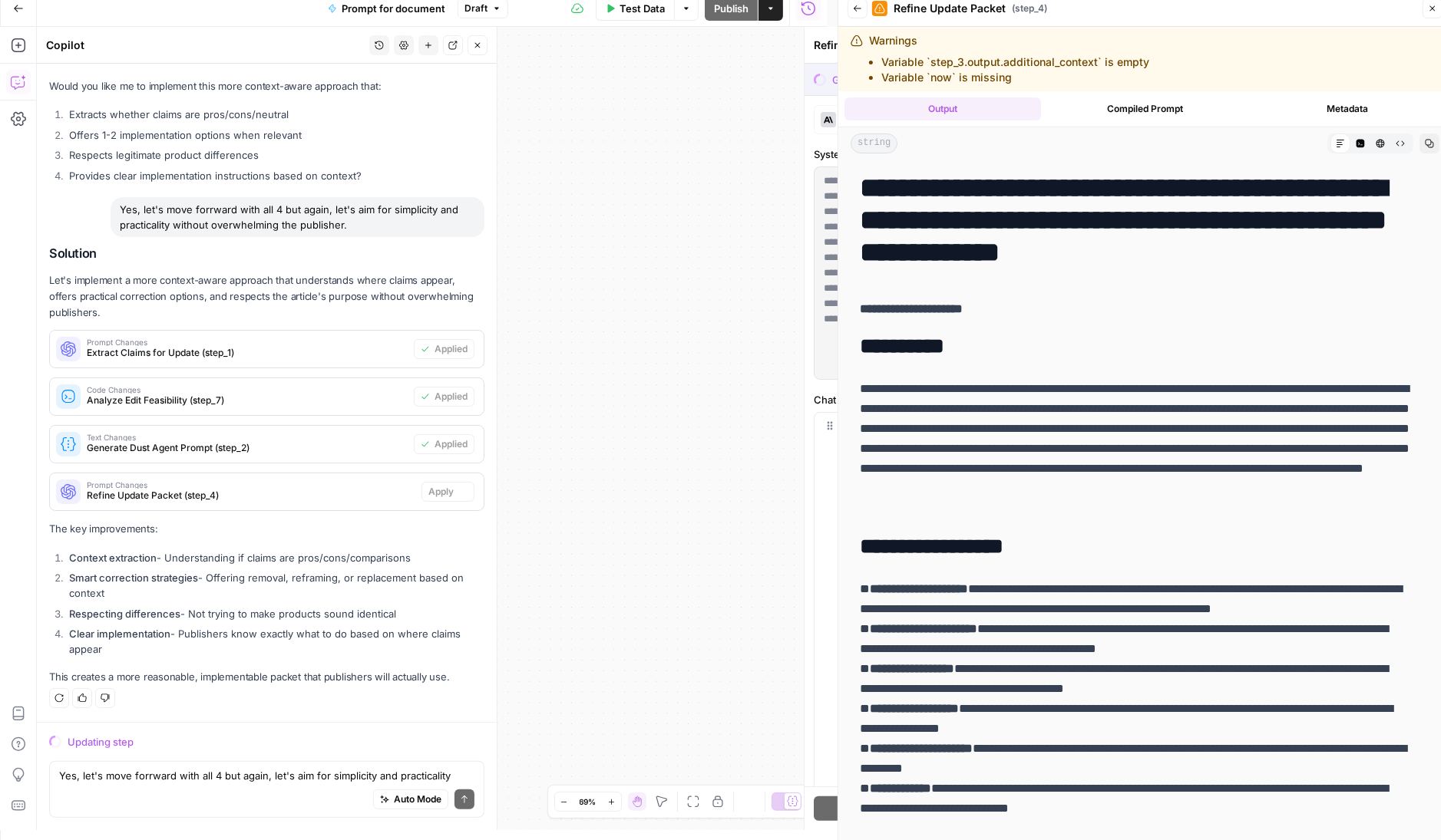
scroll to position [15974, 0]
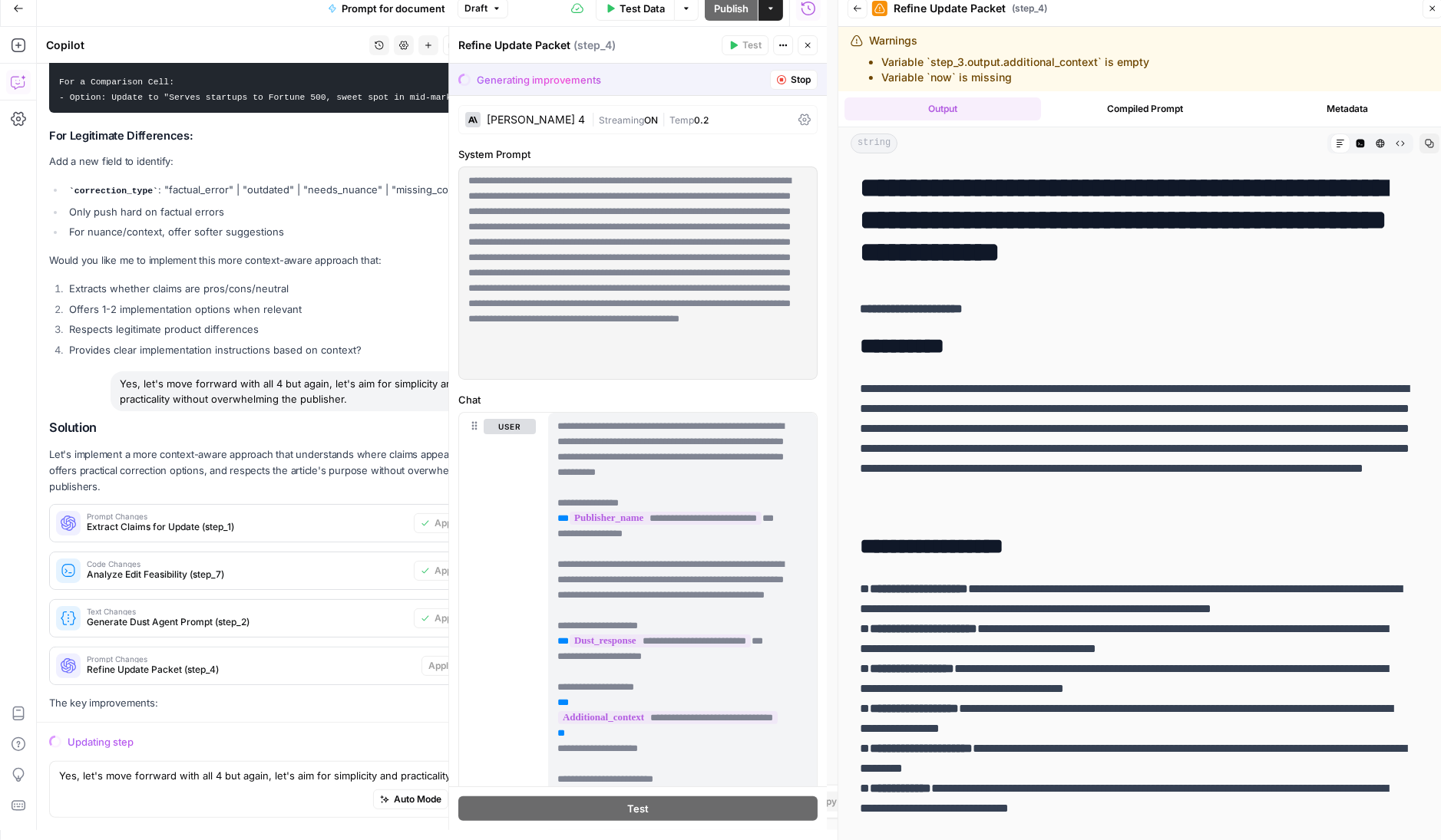
click at [650, 8] on span "Test Data" at bounding box center [642, 9] width 46 height 15
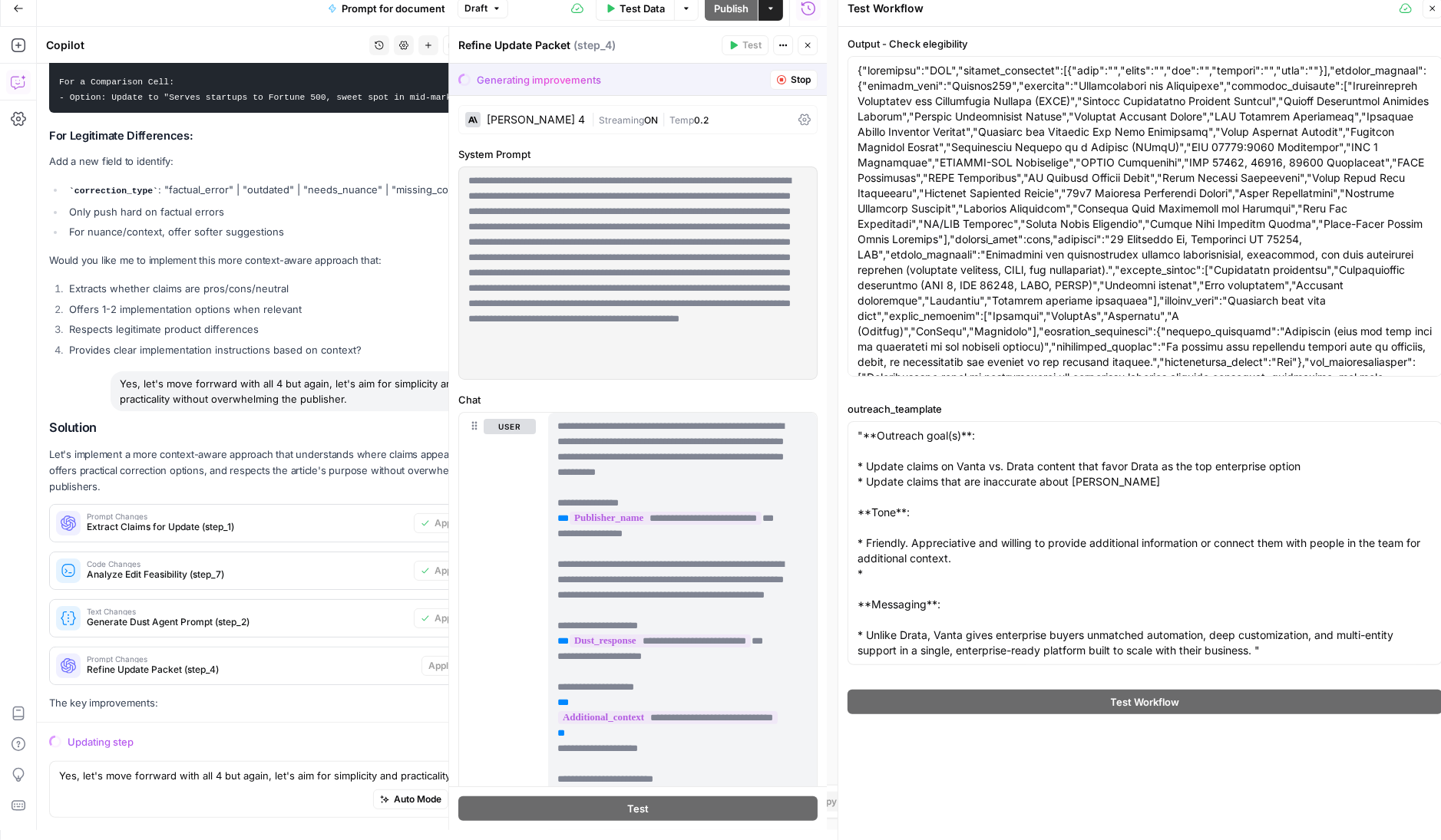
drag, startPoint x: 650, startPoint y: 8, endPoint x: 1310, endPoint y: 282, distance: 714.6
click at [1317, 311] on body "Vanta New Home Browse Insights Opportunities Your Data Recent Grids Refresh Art…" at bounding box center [720, 410] width 1441 height 840
click at [632, 280] on span "**********" at bounding box center [631, 258] width 326 height 173
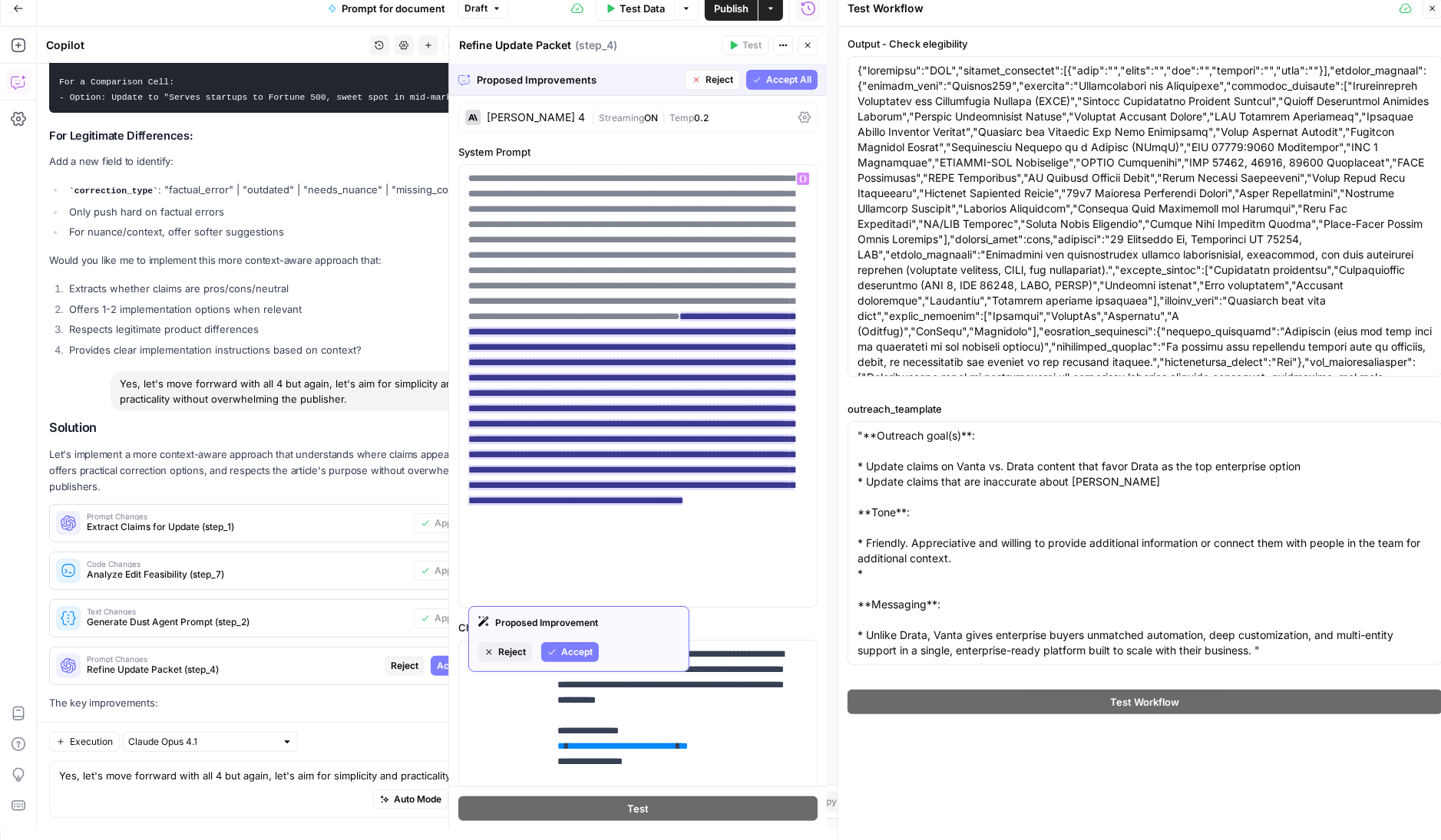
scroll to position [0, 0]
click at [570, 650] on span "Accept" at bounding box center [577, 654] width 31 height 14
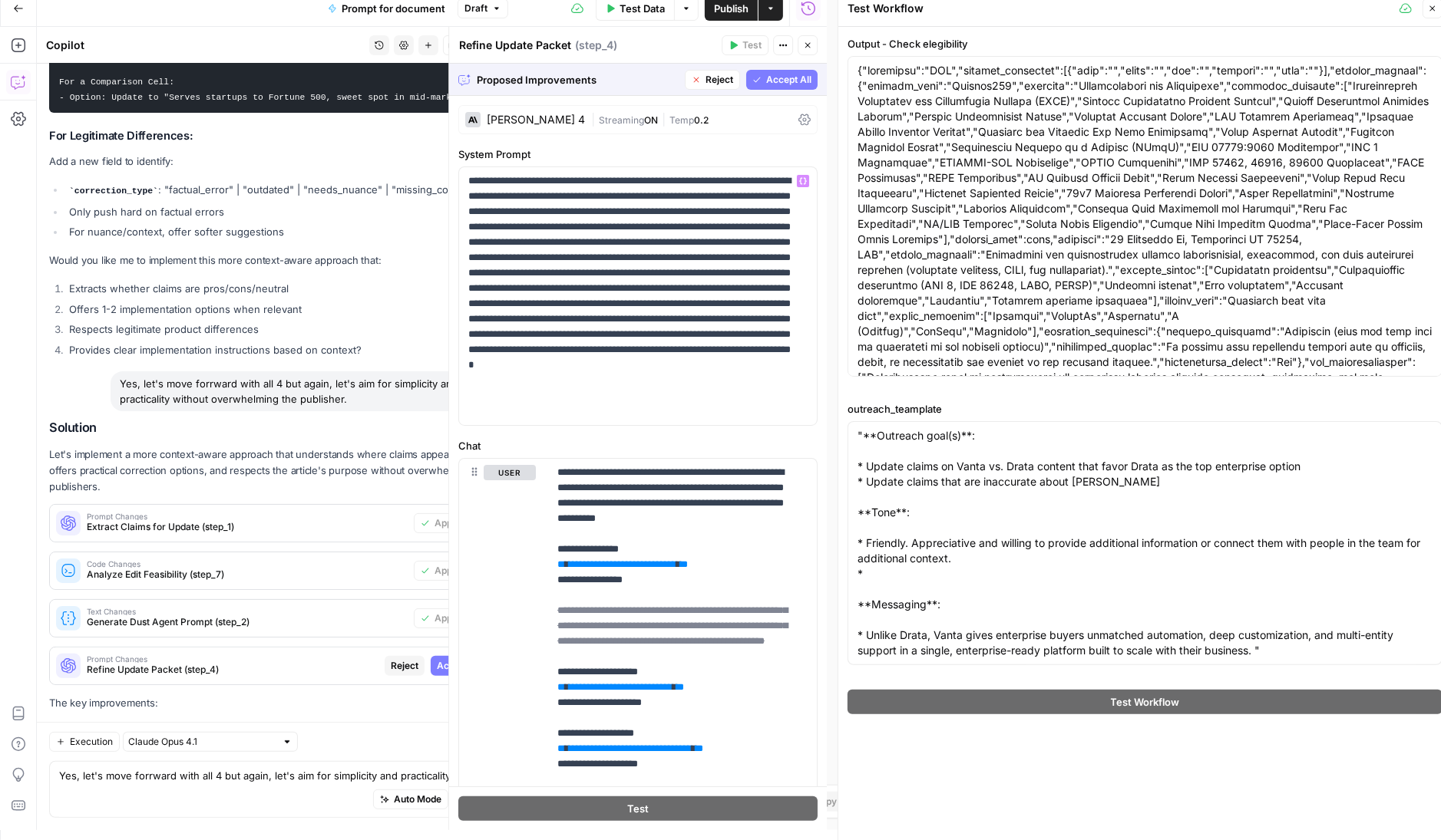
click at [754, 77] on icon "button" at bounding box center [757, 80] width 7 height 6
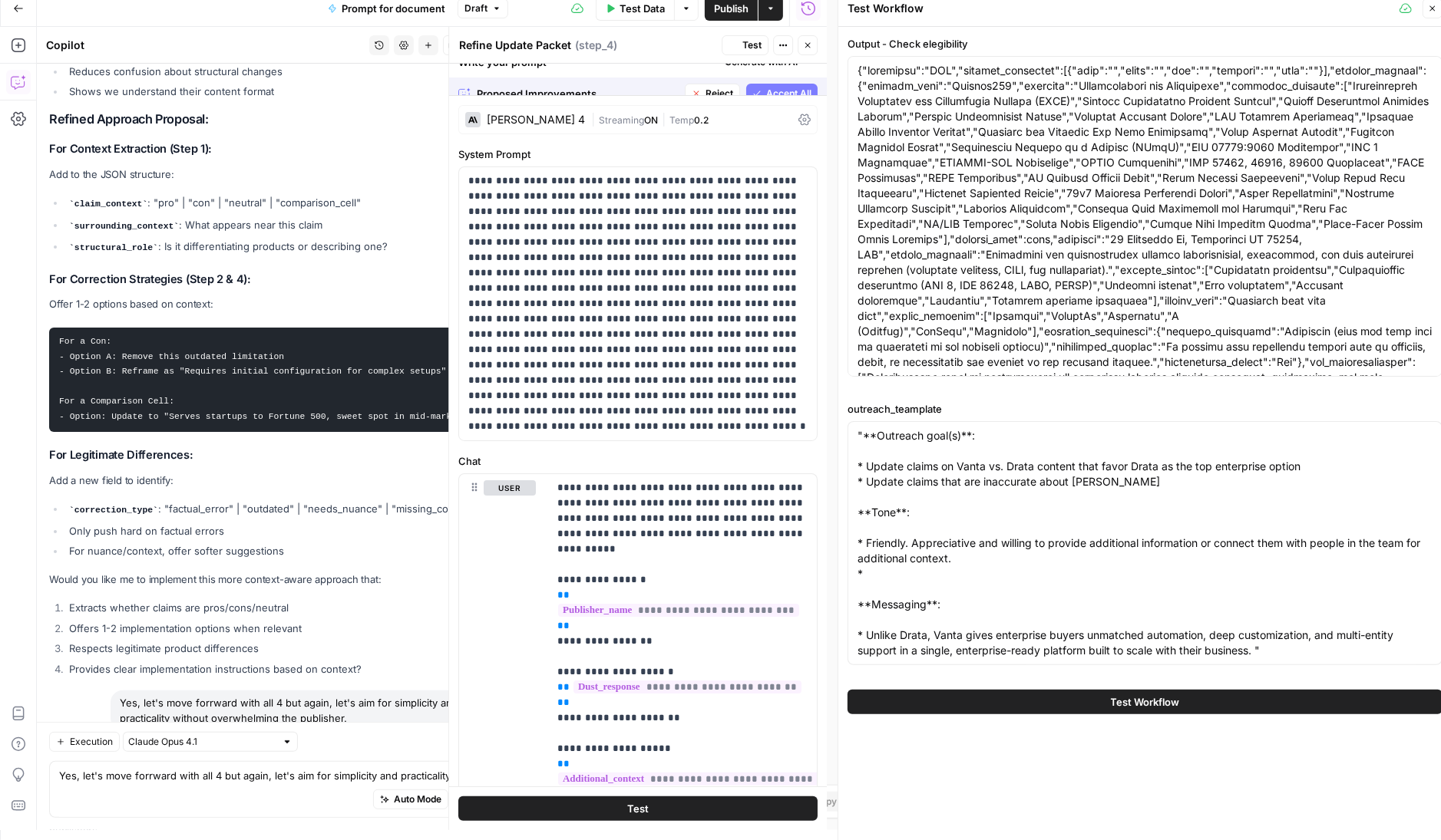
scroll to position [16318, 0]
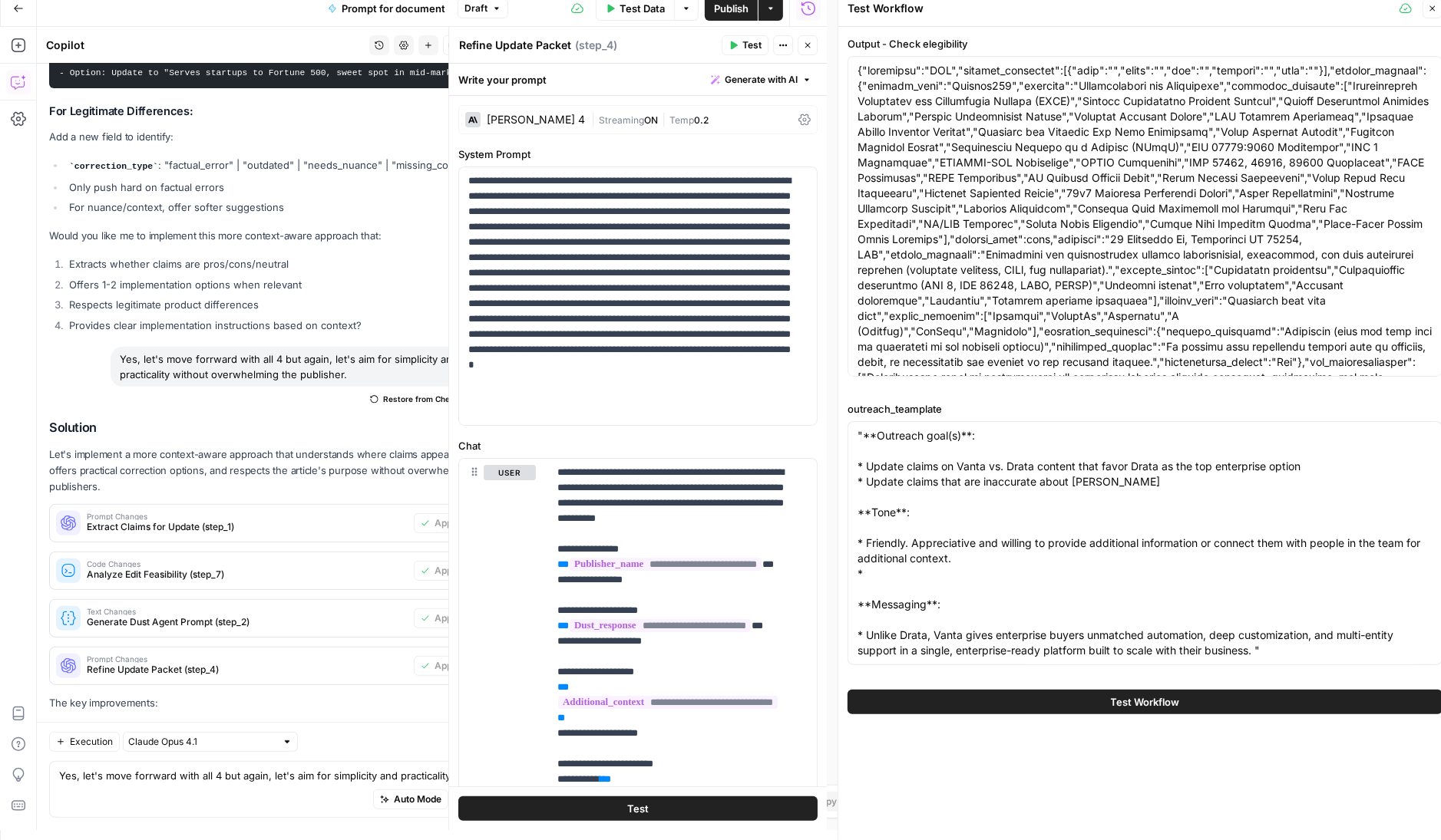
click at [623, 10] on span "Test Data" at bounding box center [642, 9] width 46 height 15
click at [1132, 704] on span "Test Workflow" at bounding box center [1145, 702] width 69 height 15
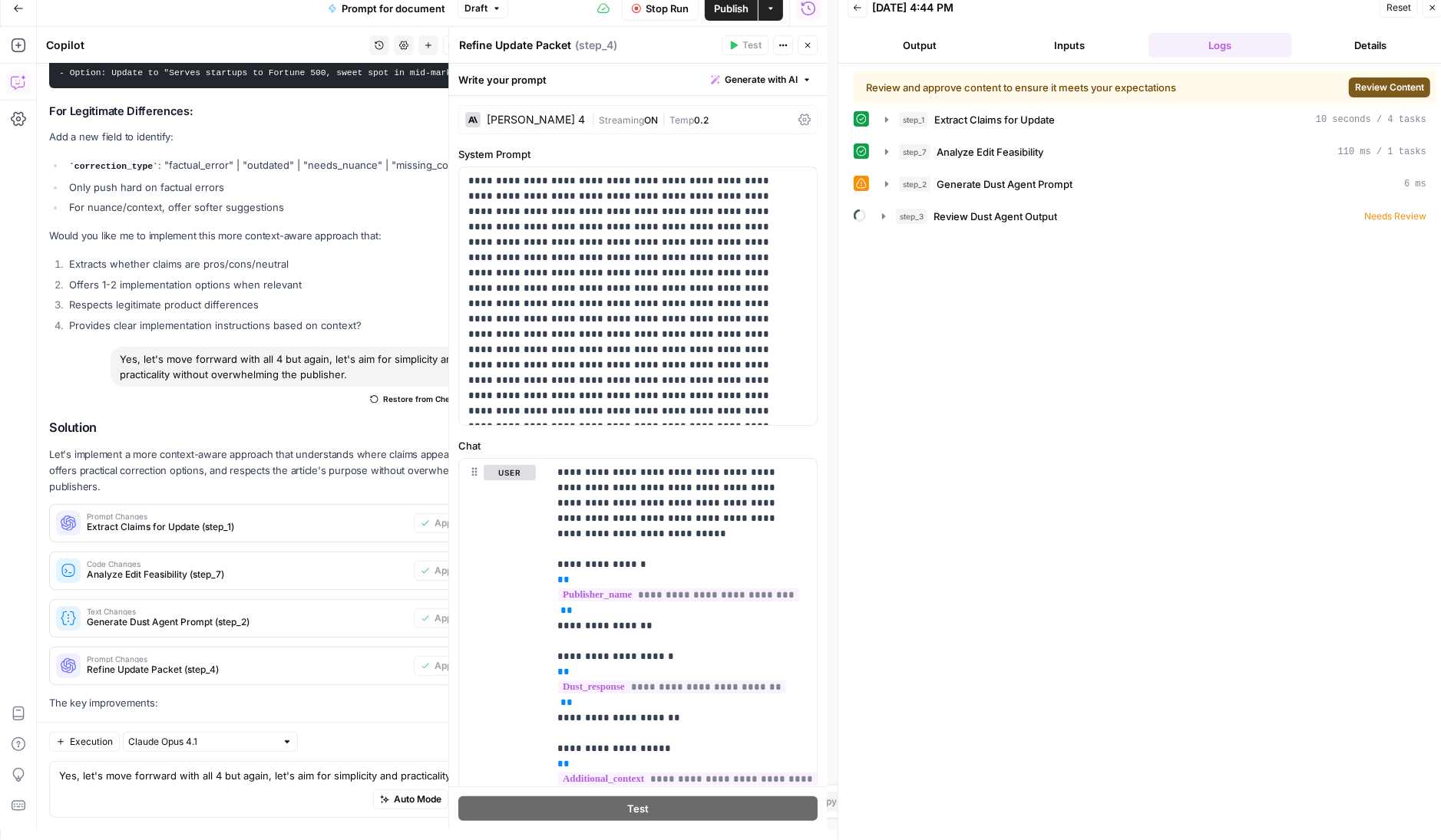
click at [1375, 89] on span "Review Content" at bounding box center [1390, 88] width 69 height 14
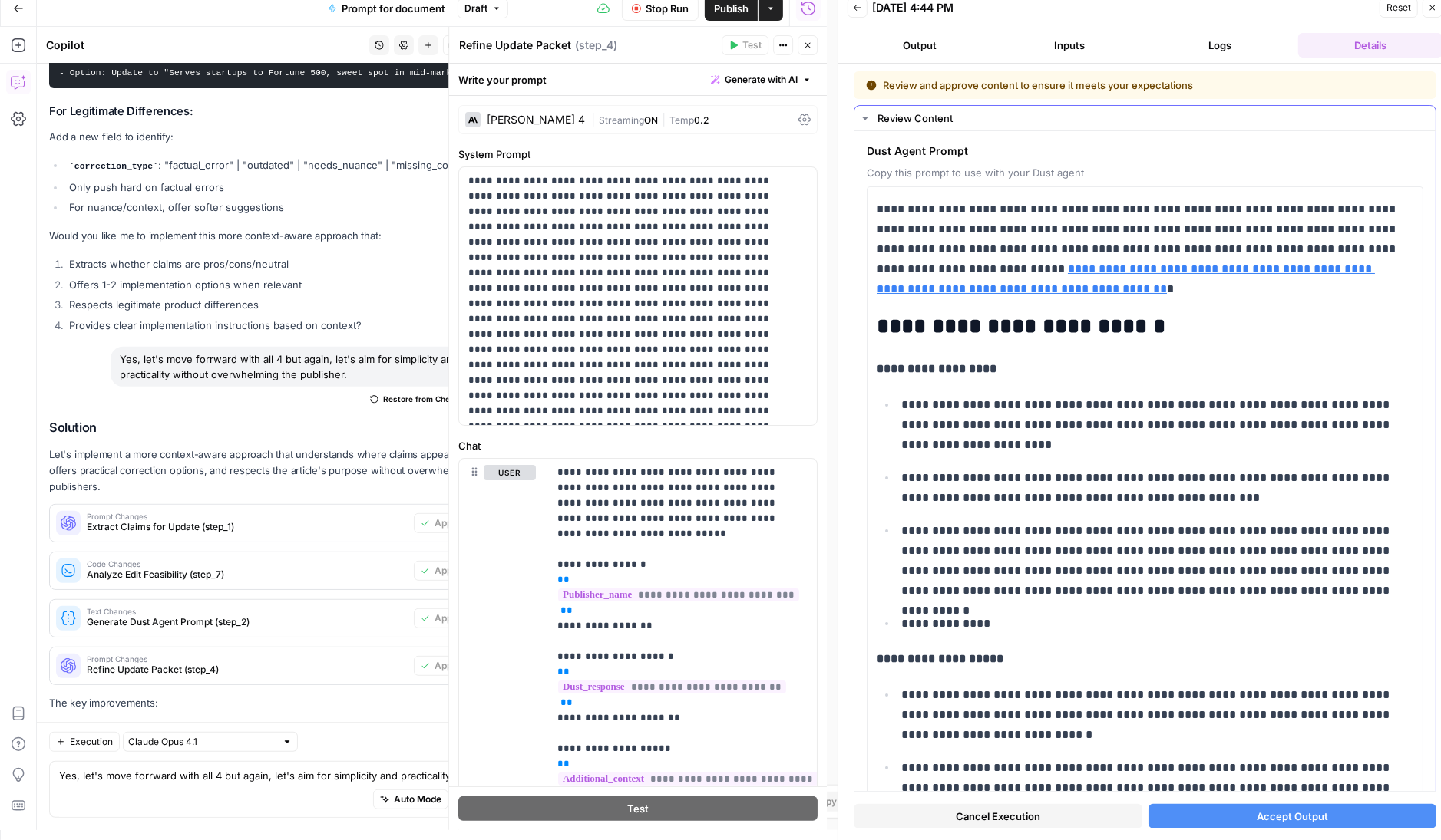
drag, startPoint x: 873, startPoint y: 205, endPoint x: 979, endPoint y: 417, distance: 237.0
click at [877, 212] on p "**********" at bounding box center [1139, 249] width 526 height 100
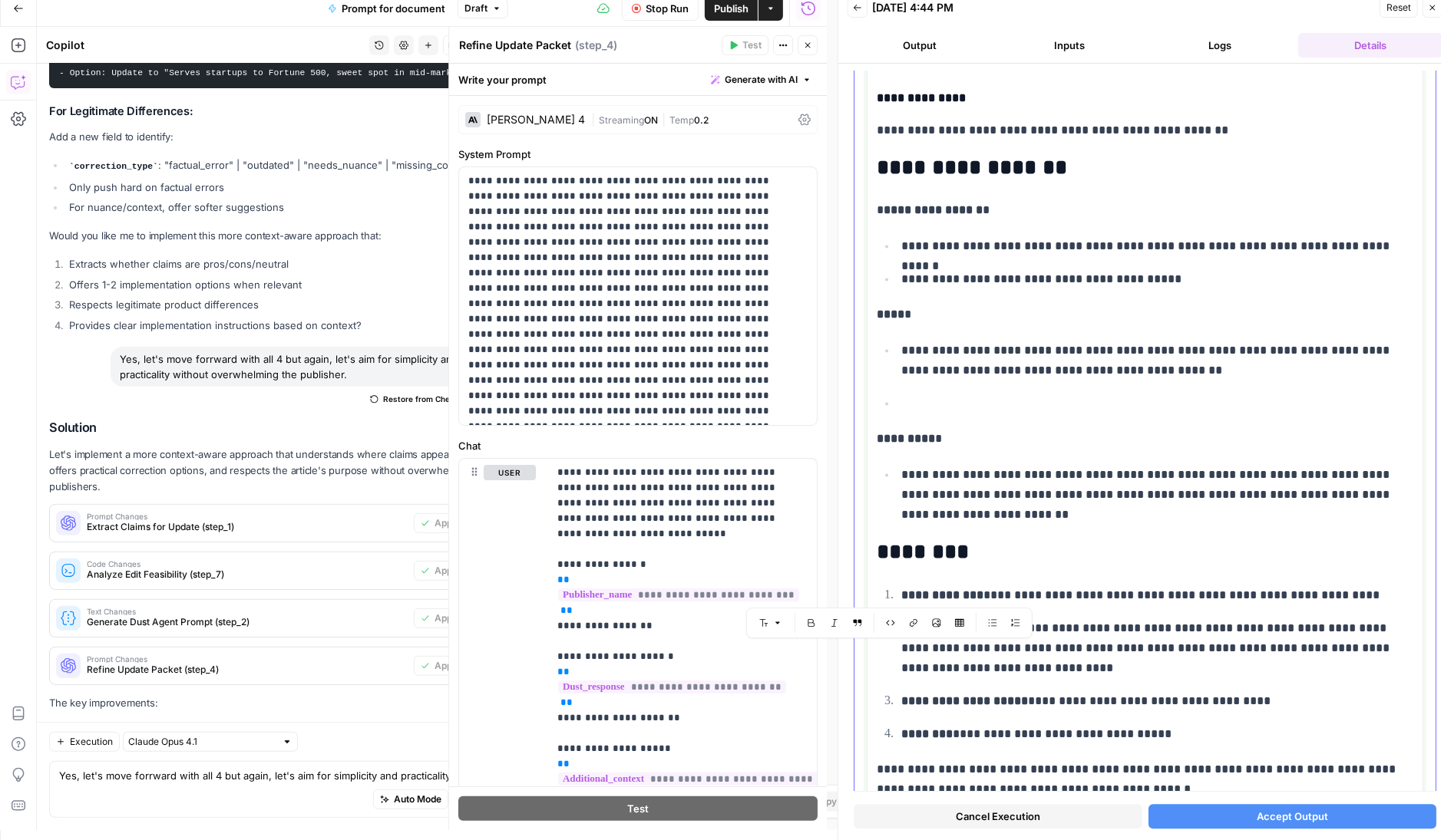
scroll to position [3275, 0]
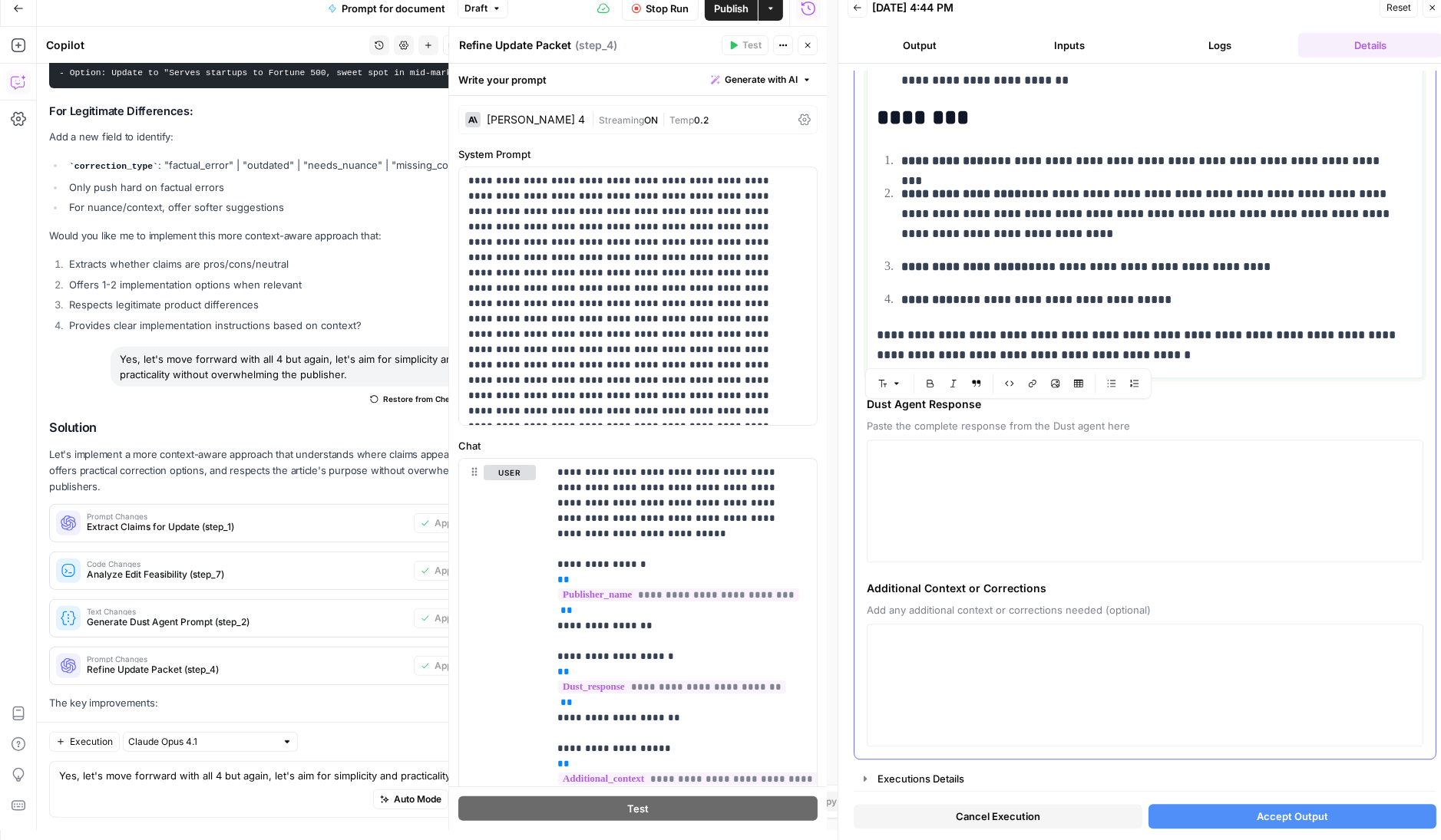
drag, startPoint x: 877, startPoint y: 212, endPoint x: 1147, endPoint y: 360, distance: 307.9
copy div "**********"
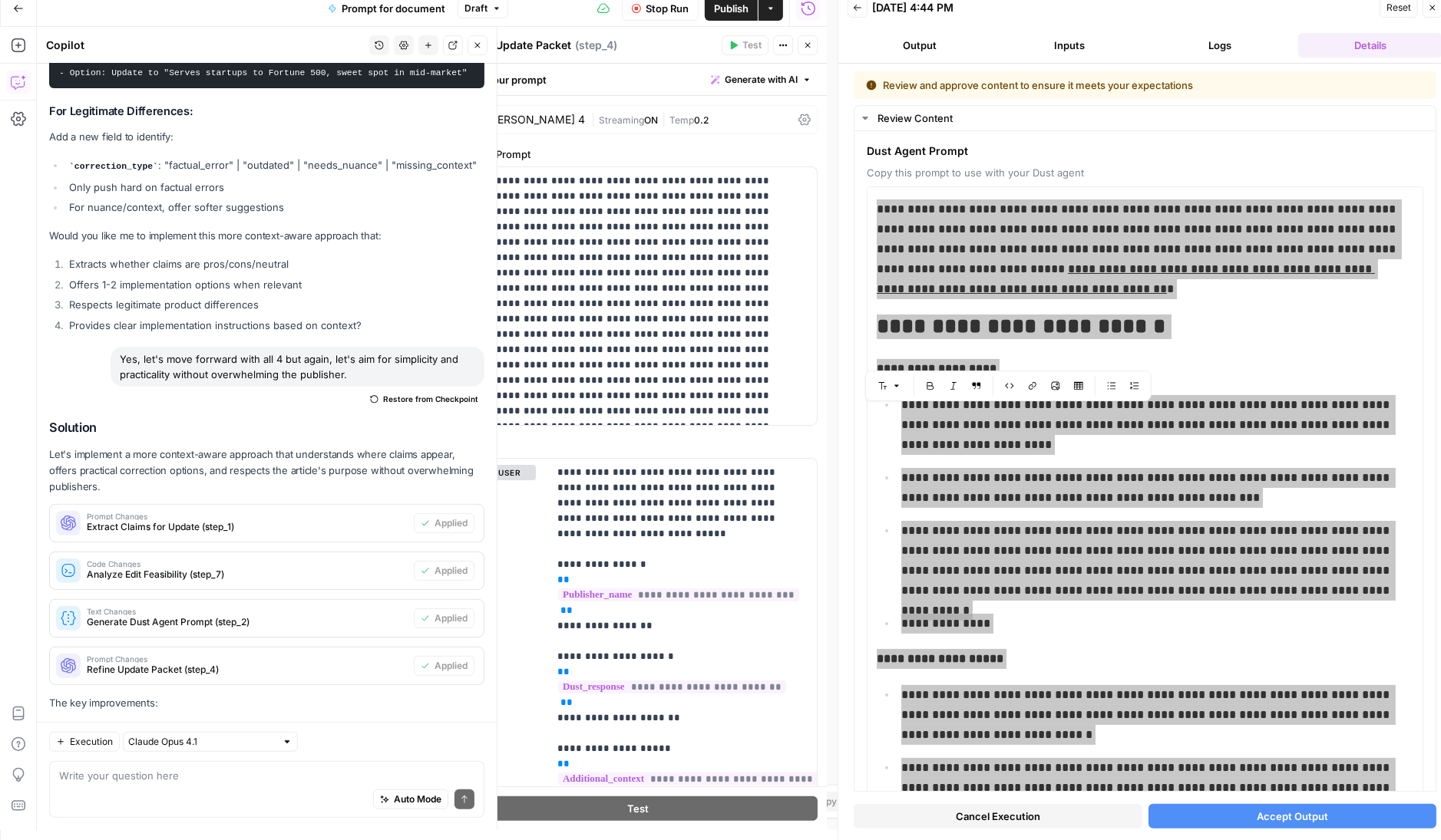
scroll to position [2, 0]
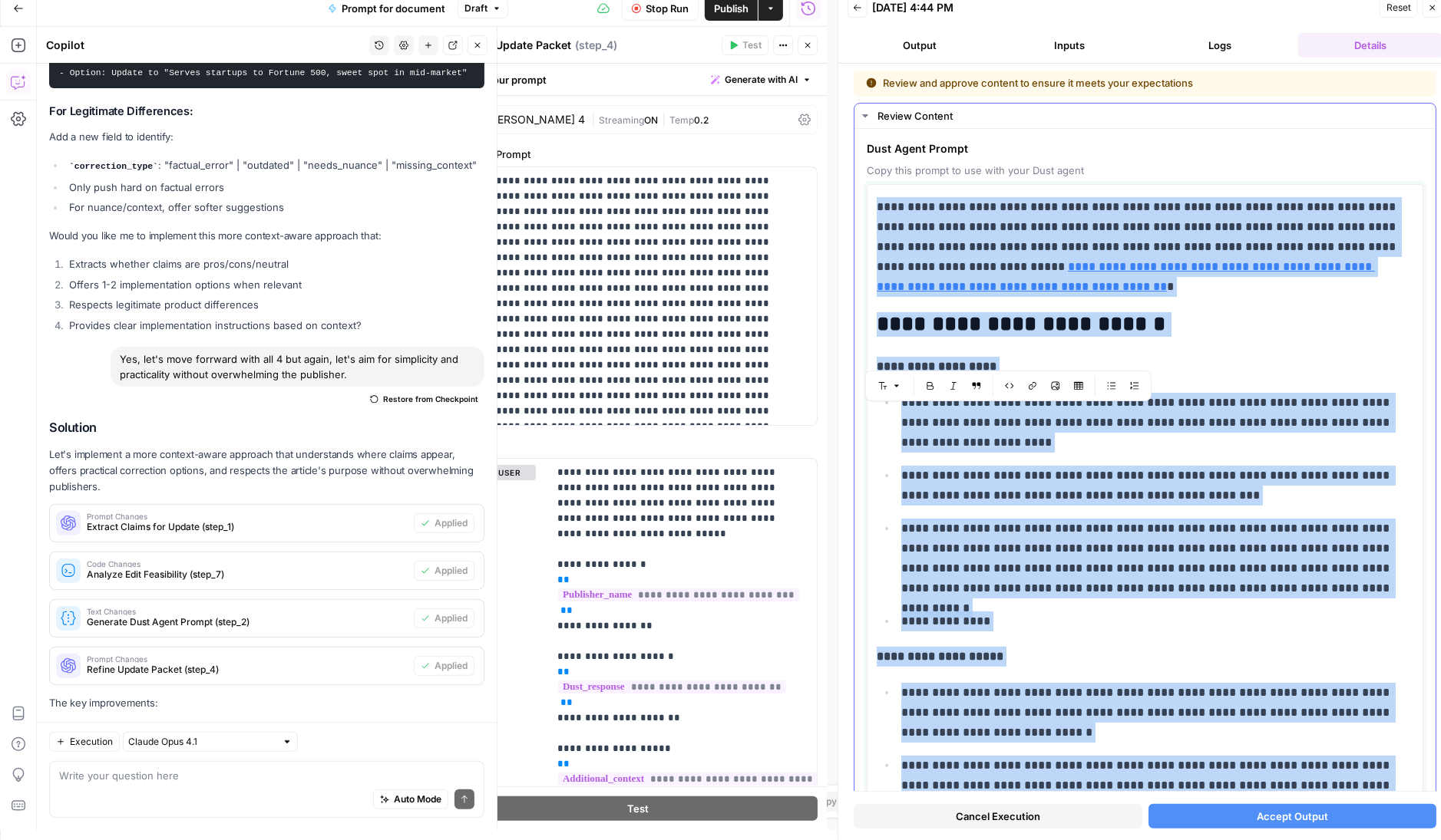
click at [1145, 566] on p "**********" at bounding box center [1153, 558] width 503 height 80
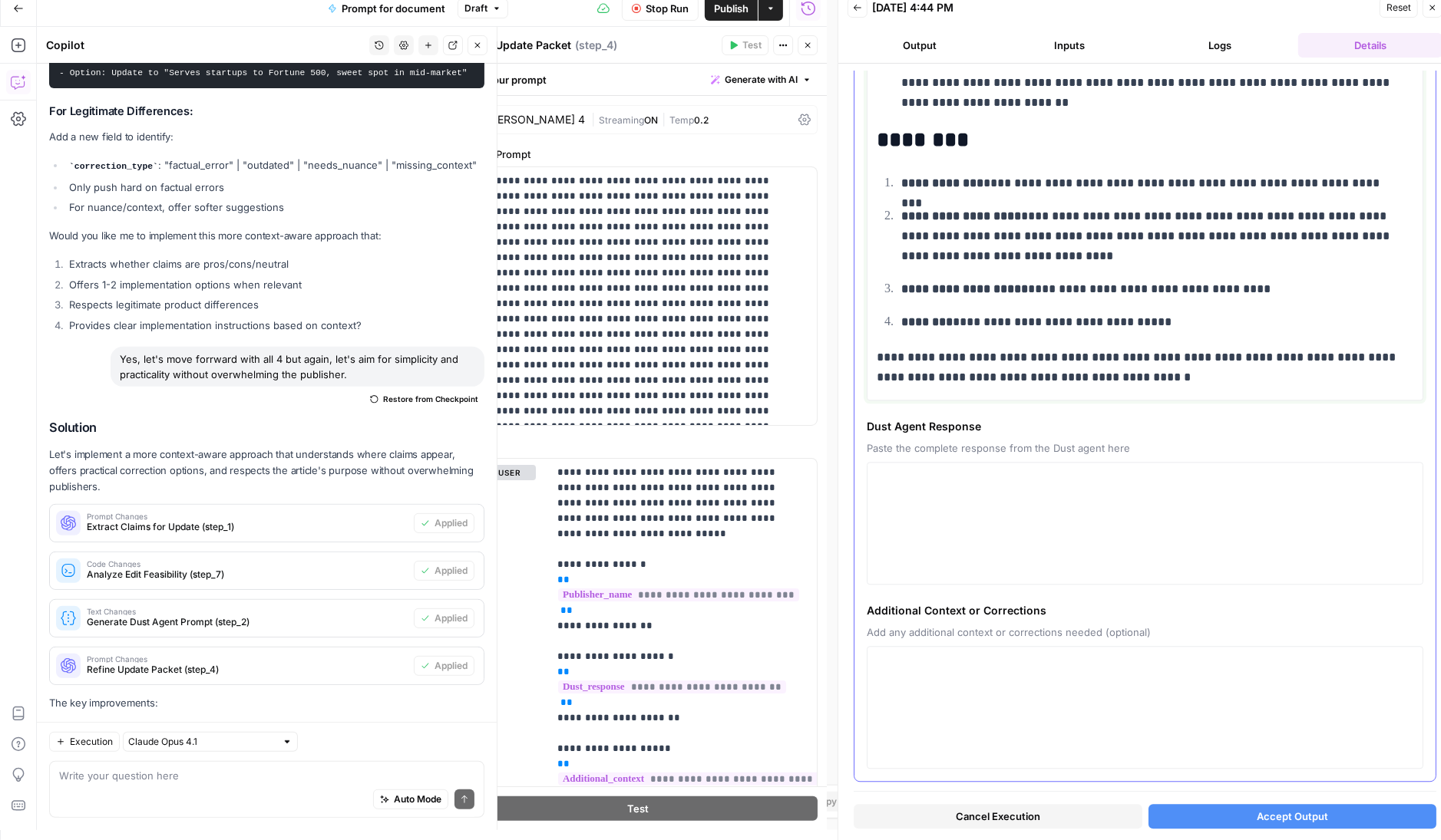
scroll to position [3275, 0]
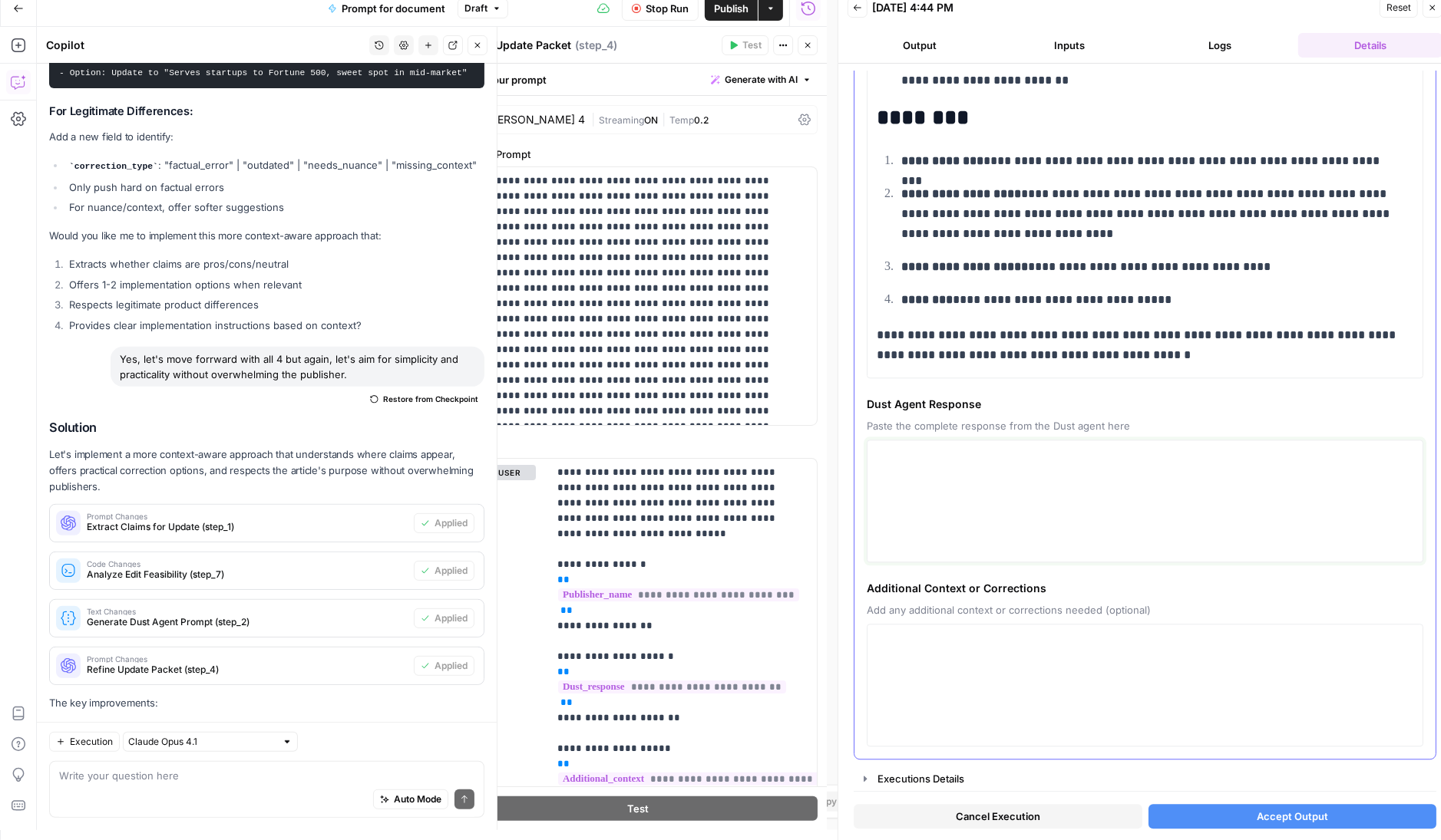
click at [983, 515] on textarea at bounding box center [1145, 501] width 537 height 109
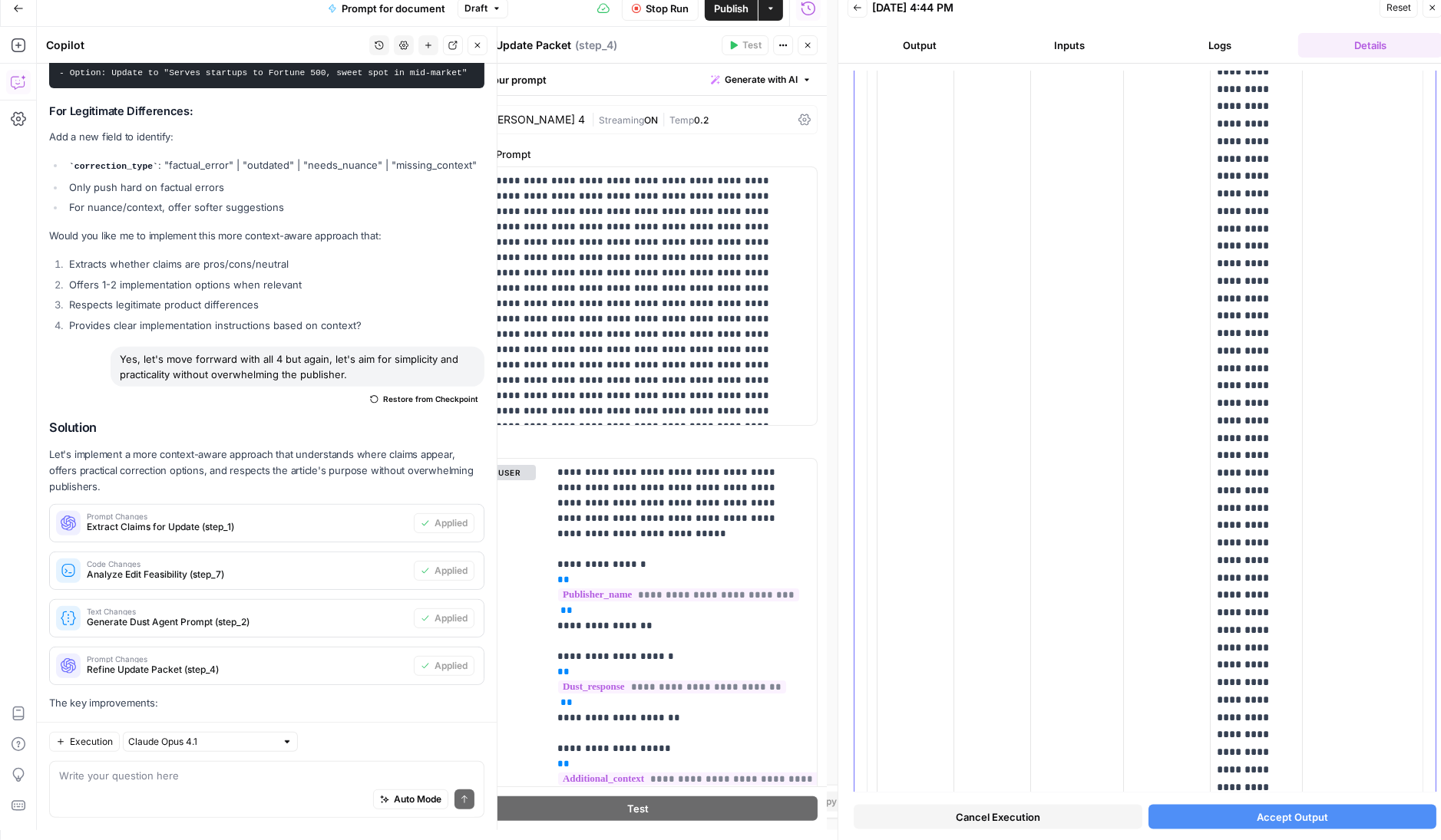
scroll to position [7771, 0]
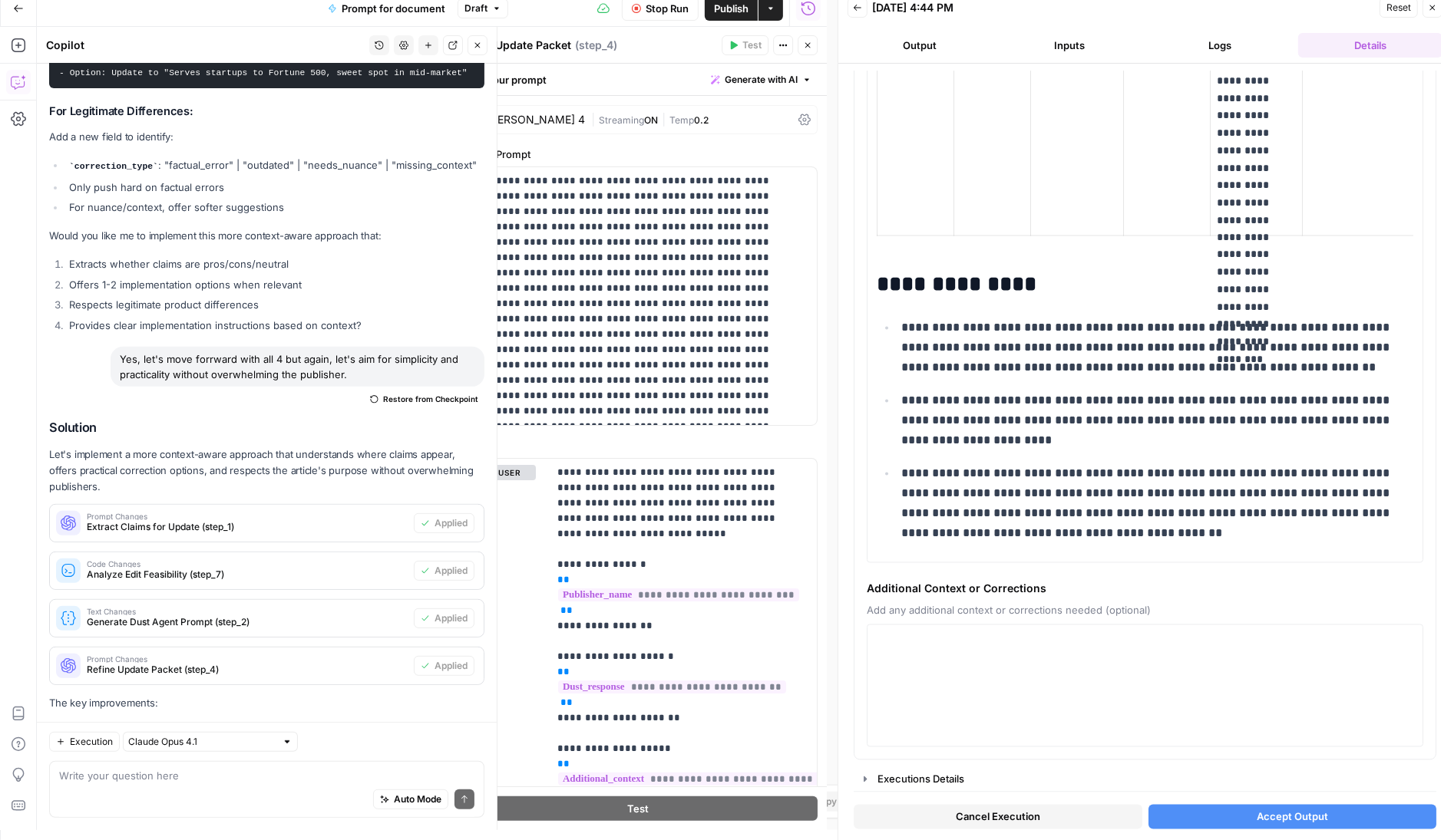
click at [1270, 812] on span "Accept Output" at bounding box center [1293, 816] width 71 height 15
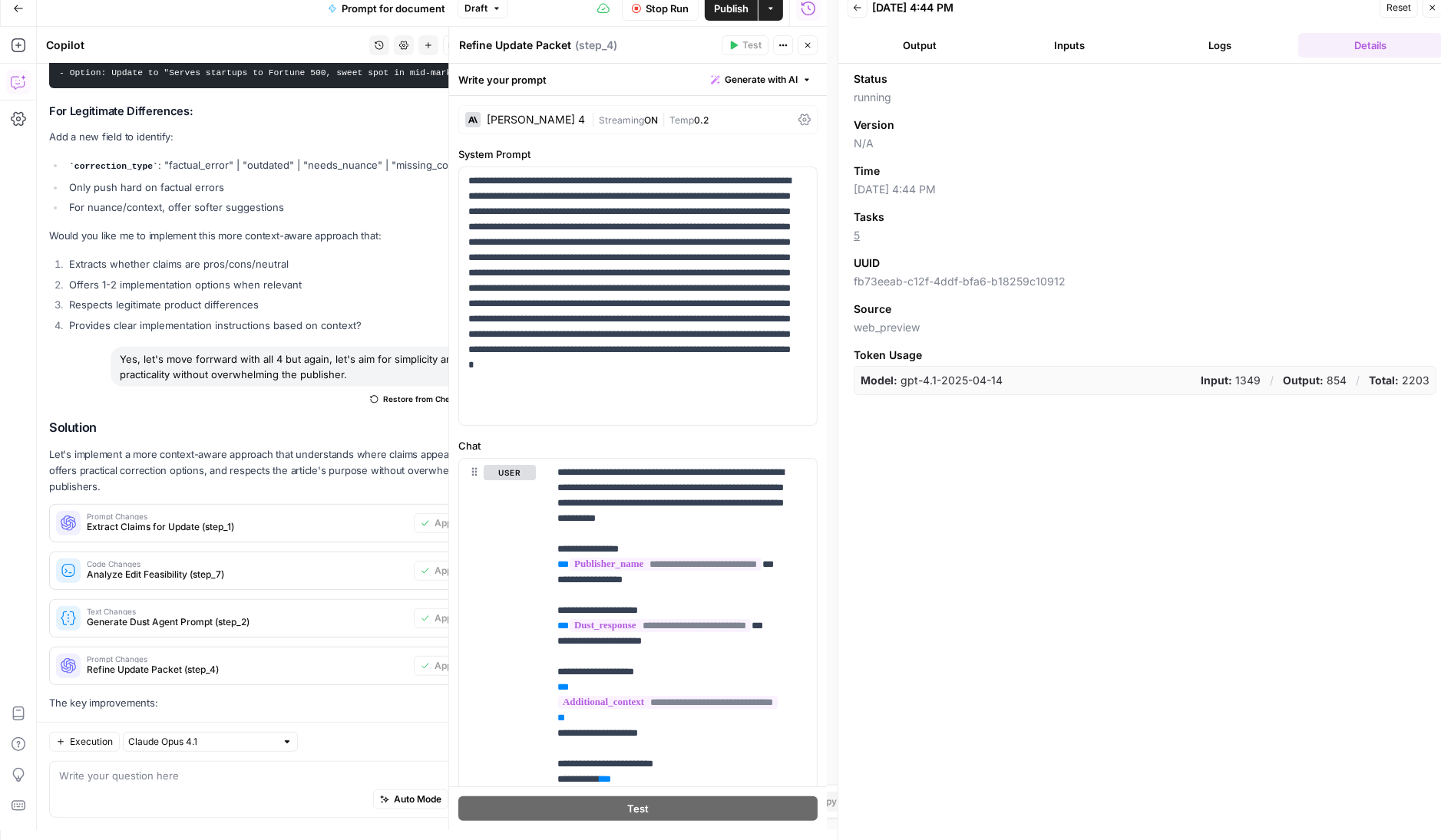
click at [1434, 6] on icon "button" at bounding box center [1433, 8] width 10 height 10
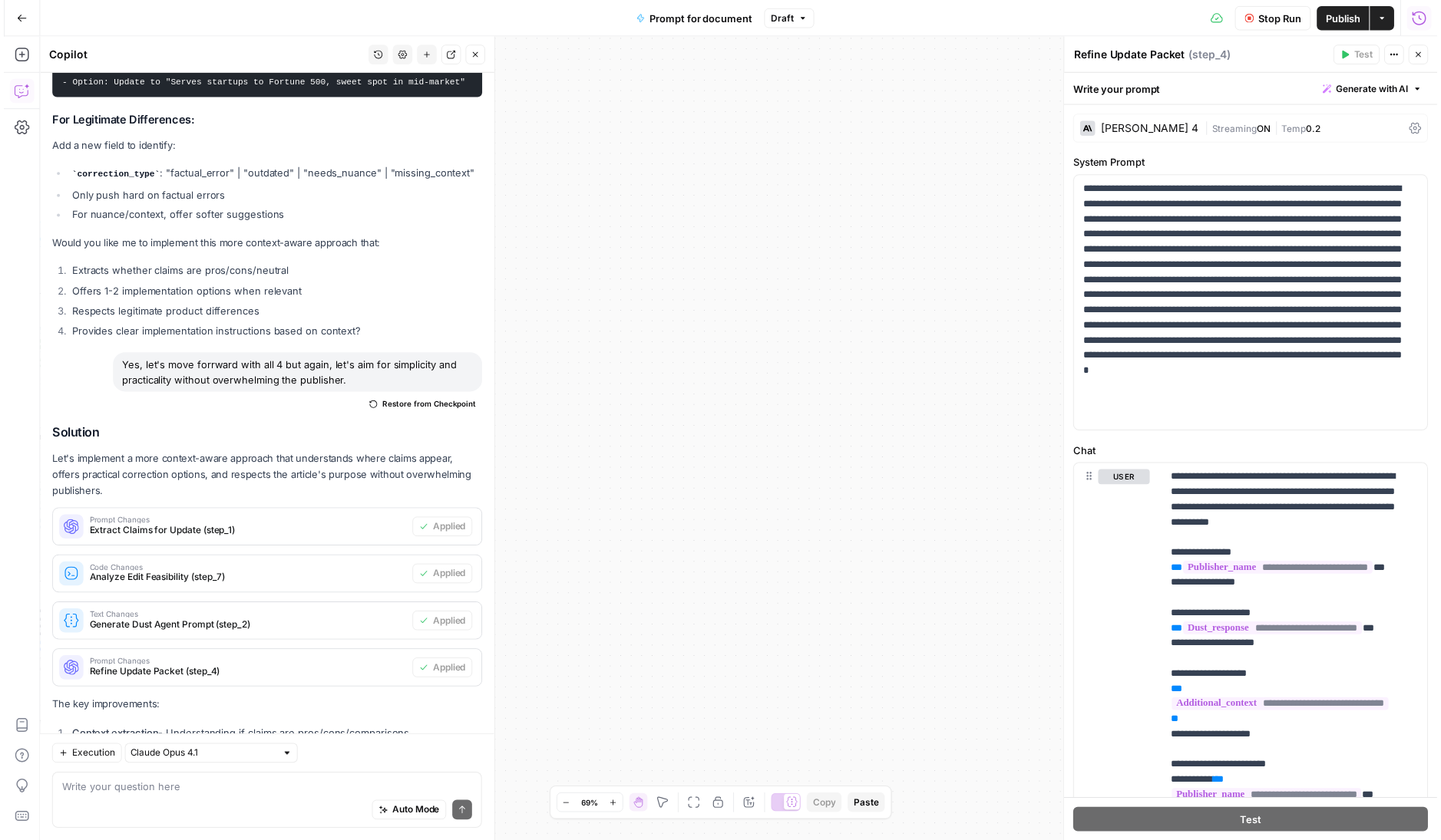
scroll to position [16308, 0]
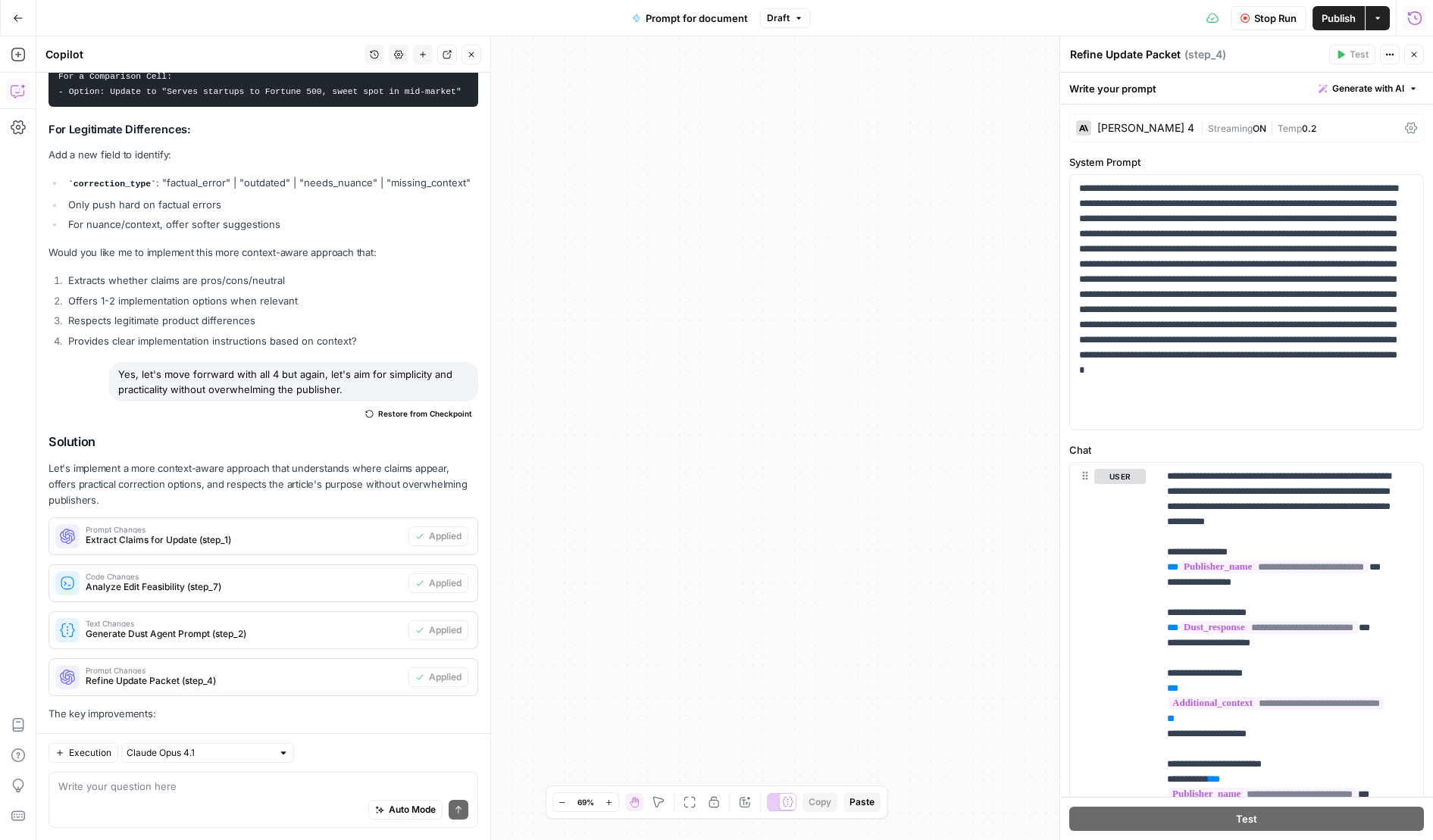
click at [1422, 22] on button "Run History" at bounding box center [1414, 18] width 24 height 24
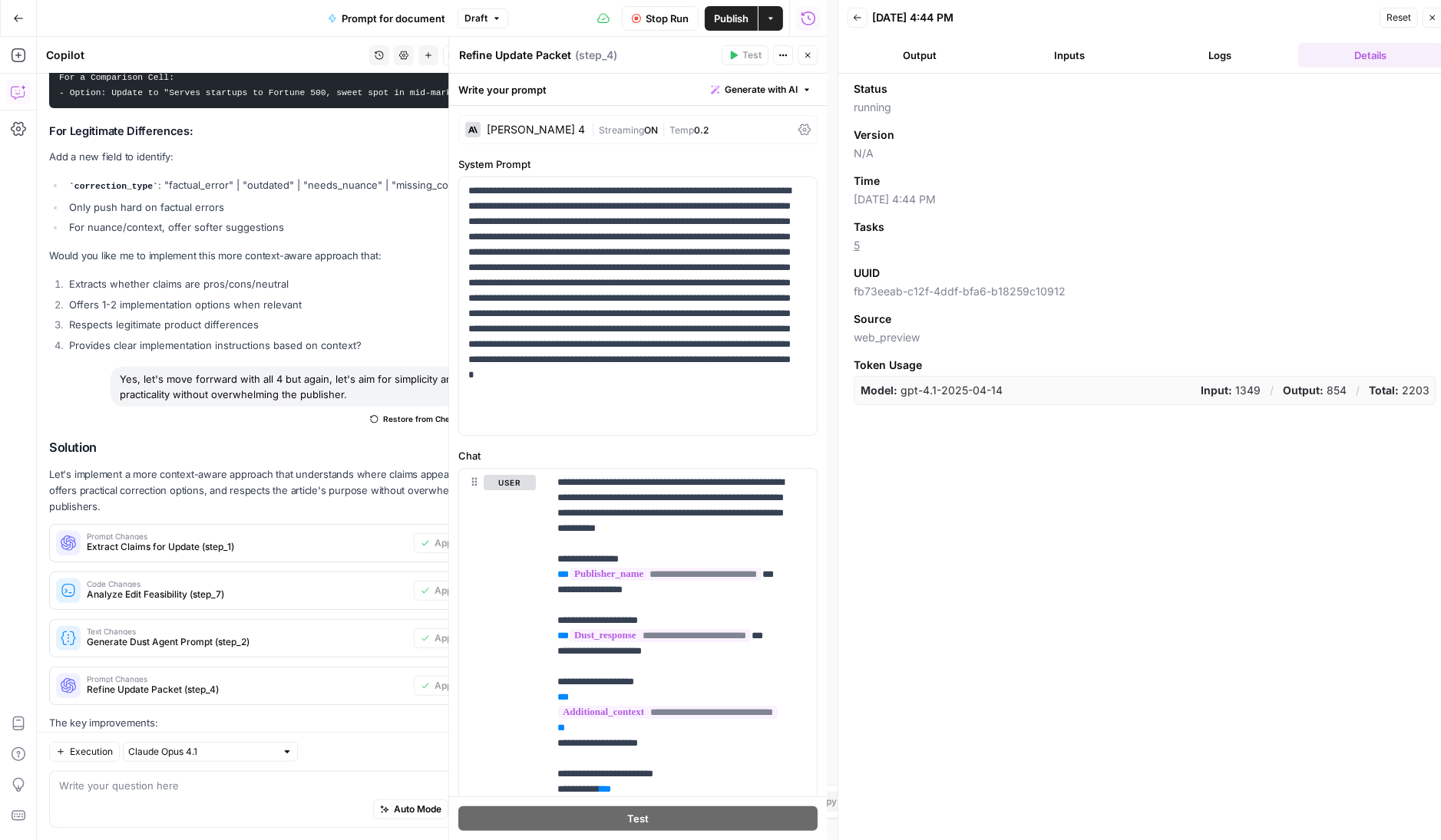
scroll to position [16318, 0]
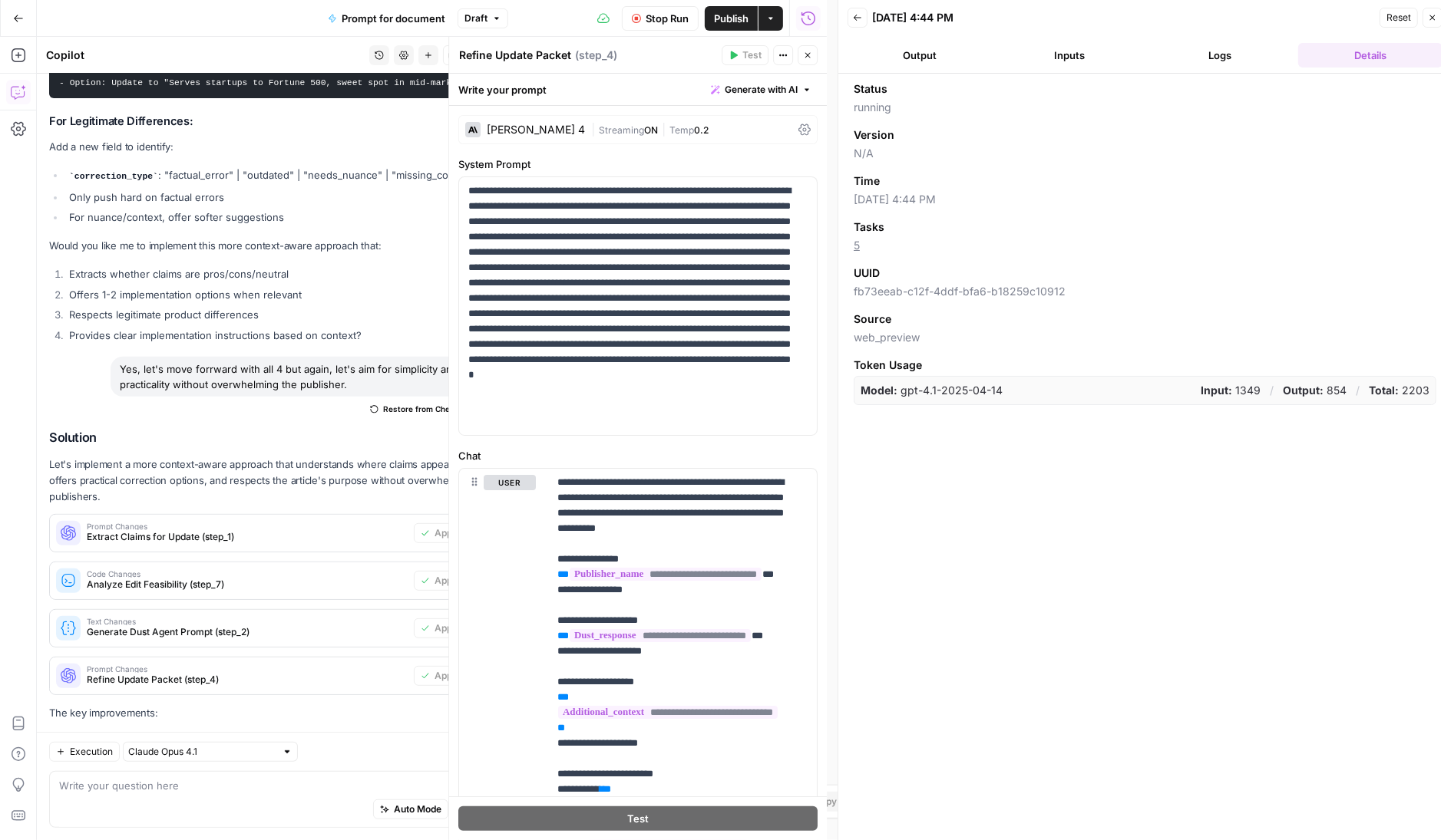
click at [1240, 63] on button "Logs" at bounding box center [1221, 55] width 145 height 25
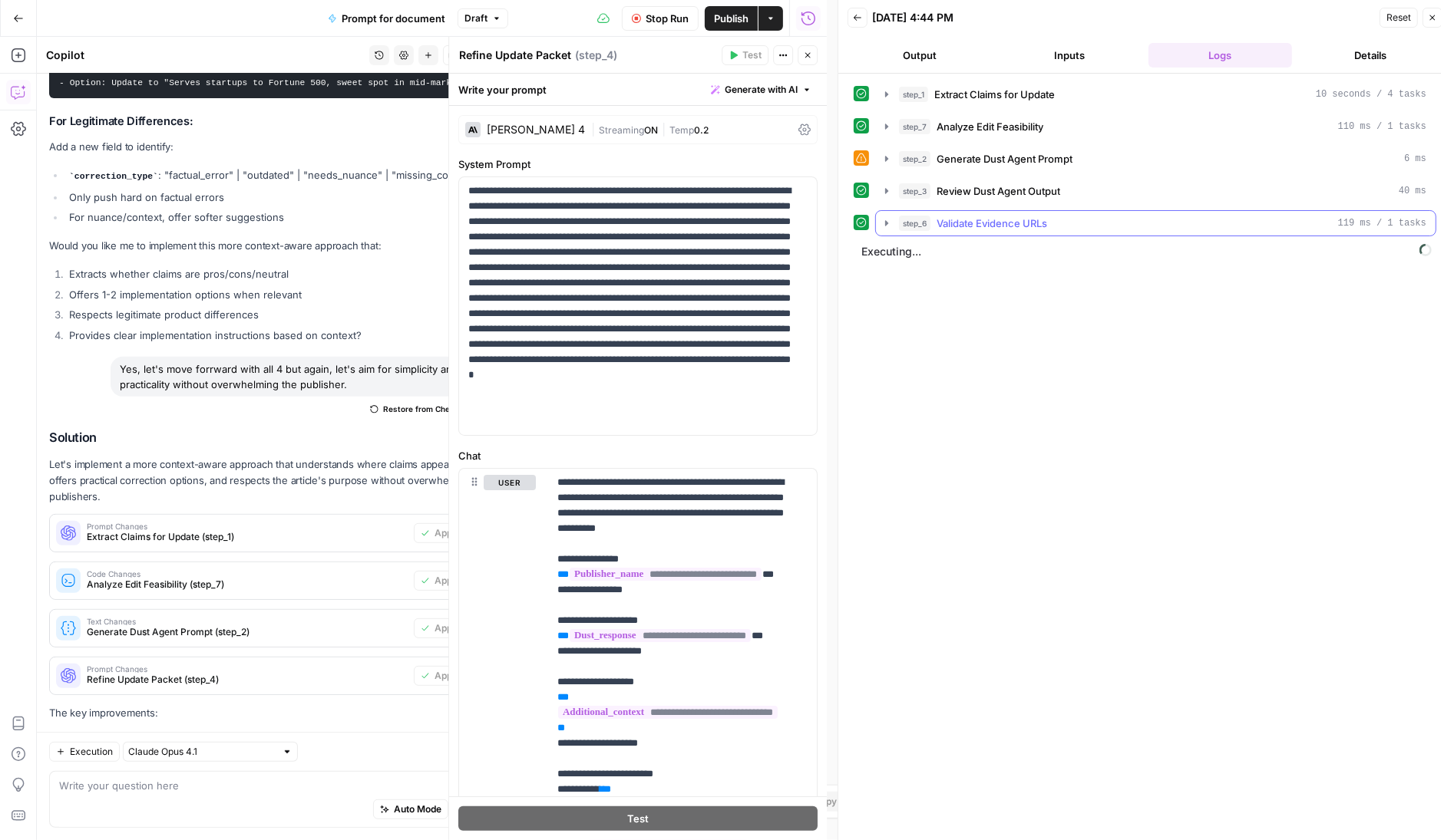
click at [884, 225] on icon "button" at bounding box center [886, 223] width 12 height 12
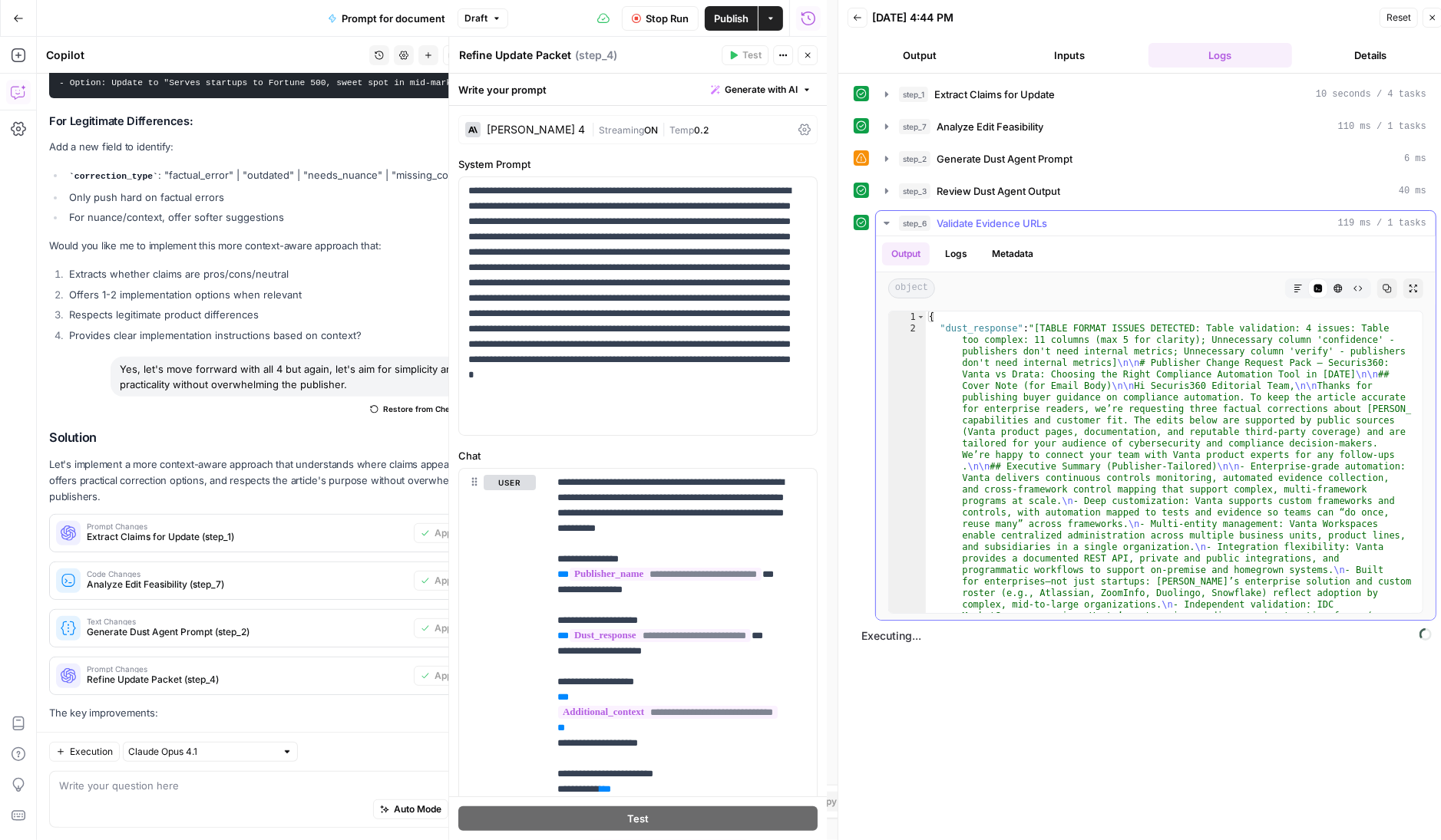
click at [884, 225] on icon "button" at bounding box center [886, 223] width 12 height 12
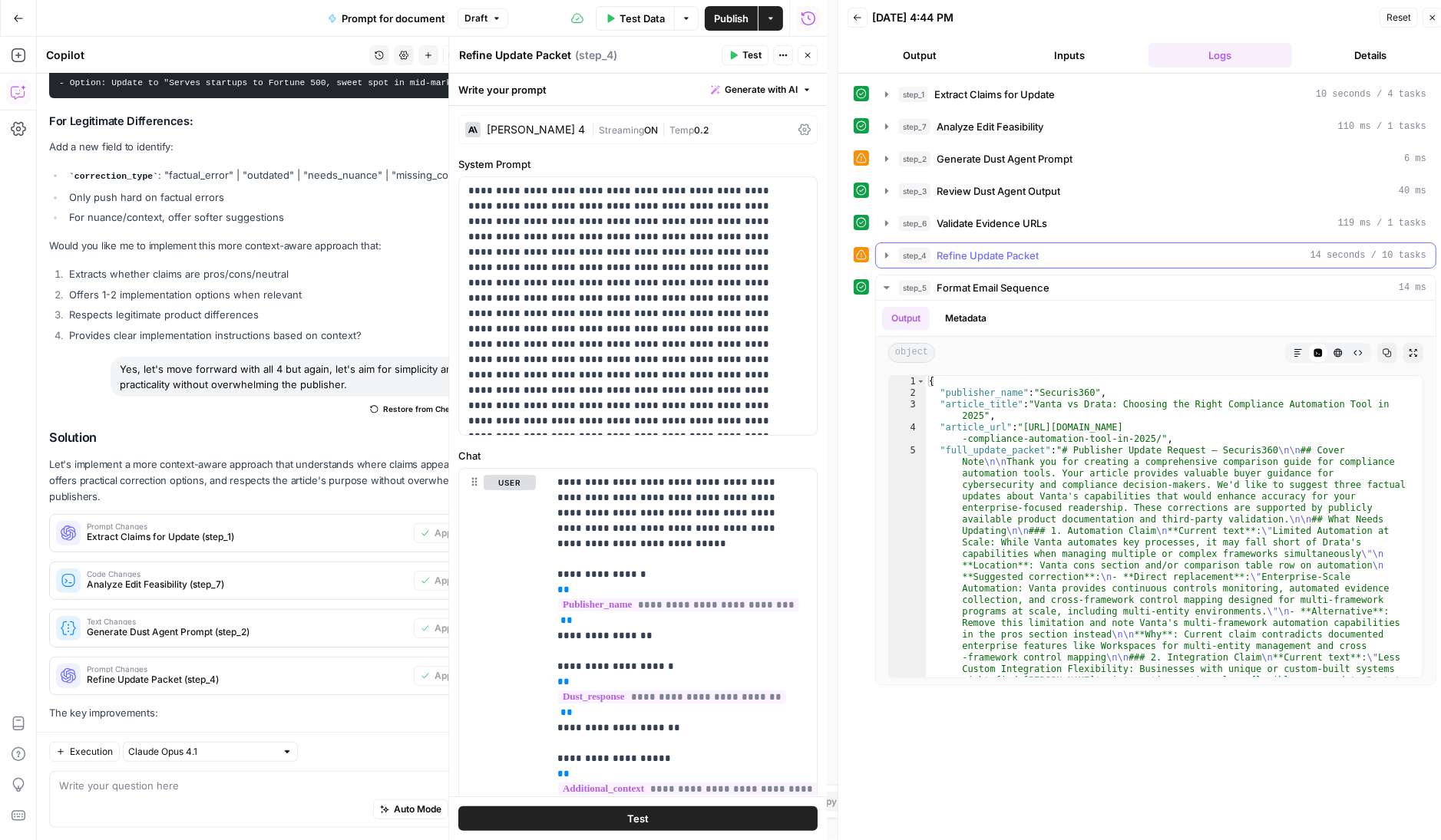
click at [889, 256] on icon "button" at bounding box center [886, 255] width 12 height 12
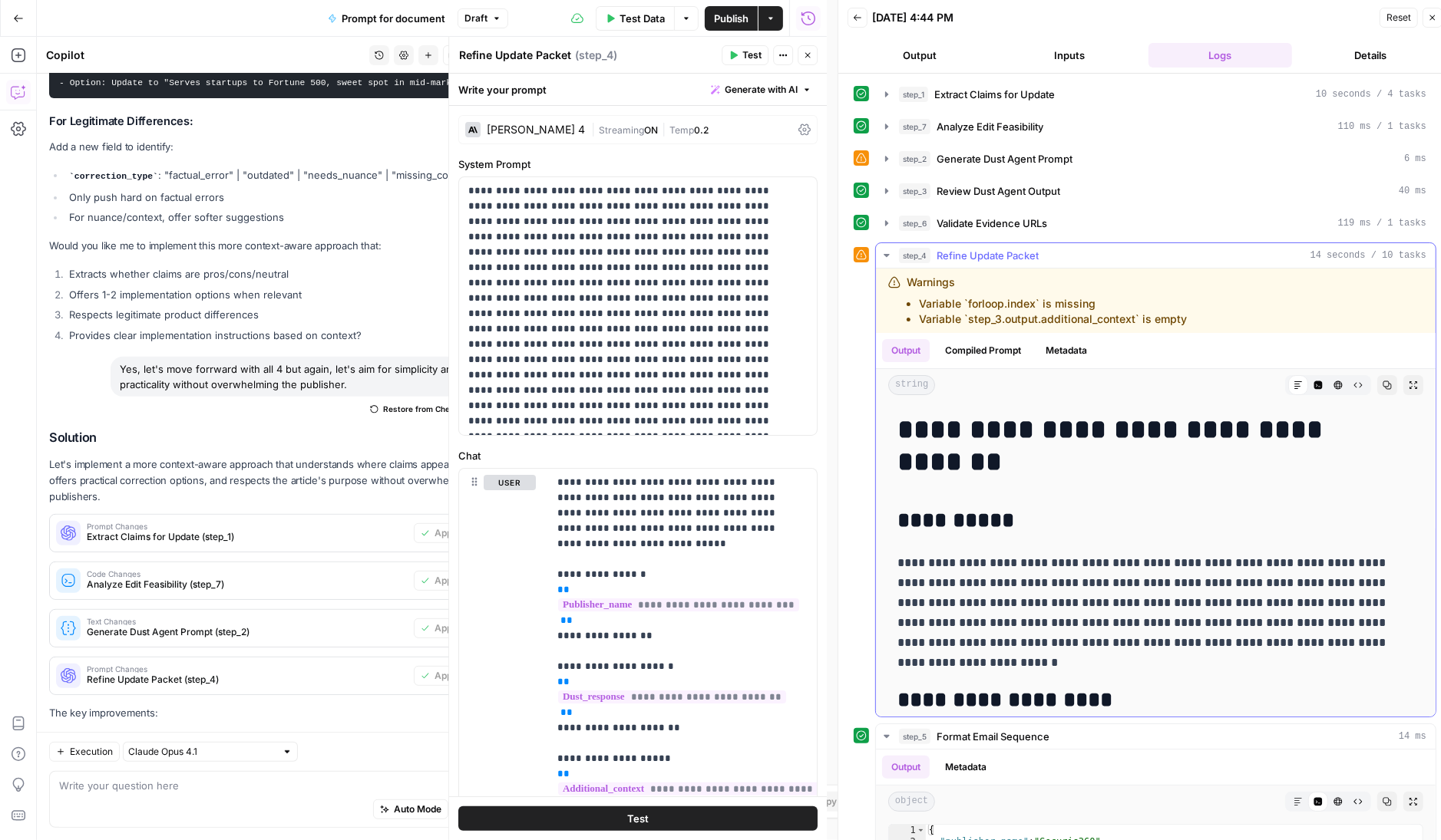
click at [889, 256] on icon "button" at bounding box center [886, 255] width 12 height 12
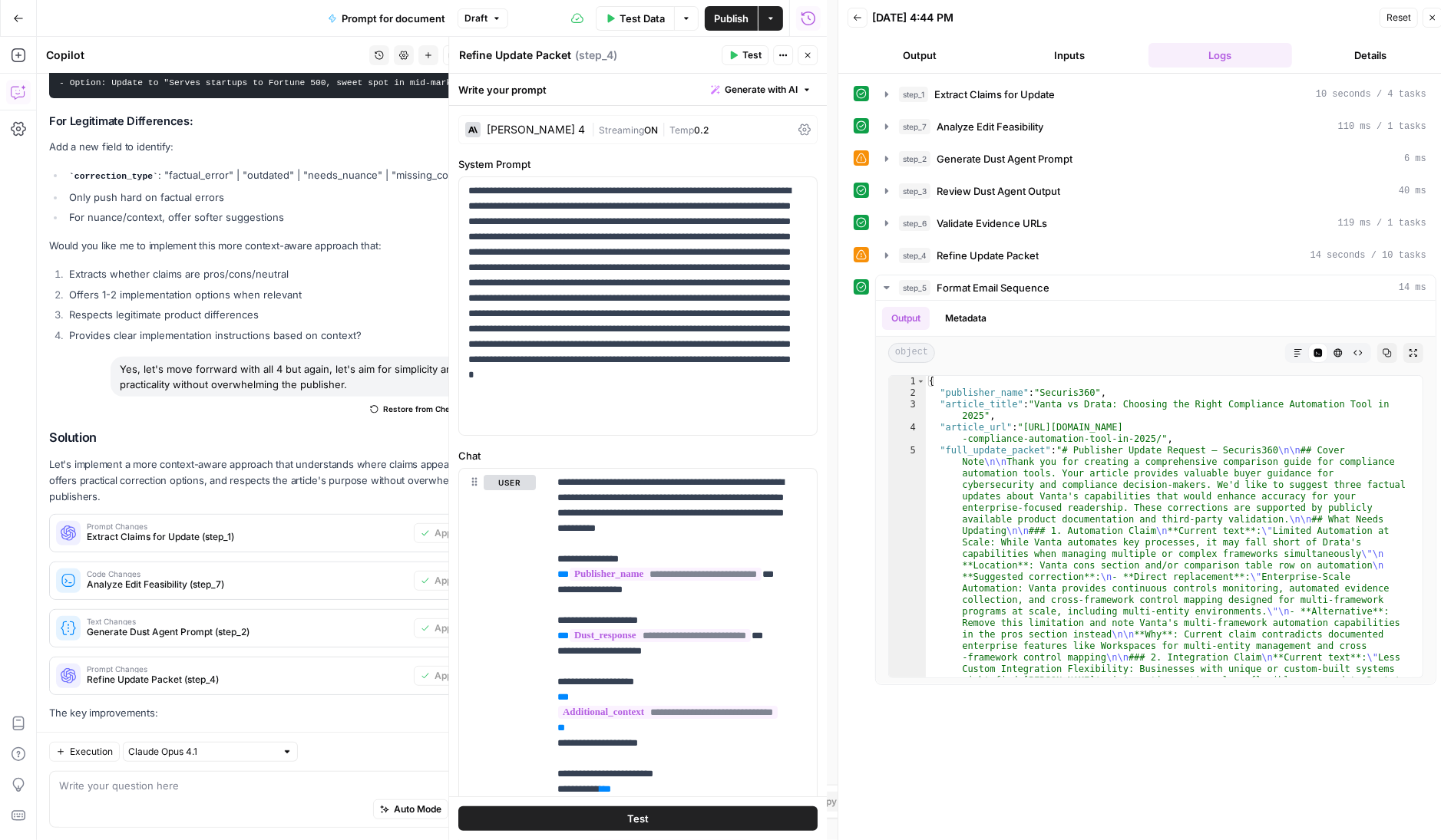
click at [805, 53] on icon "button" at bounding box center [808, 55] width 10 height 10
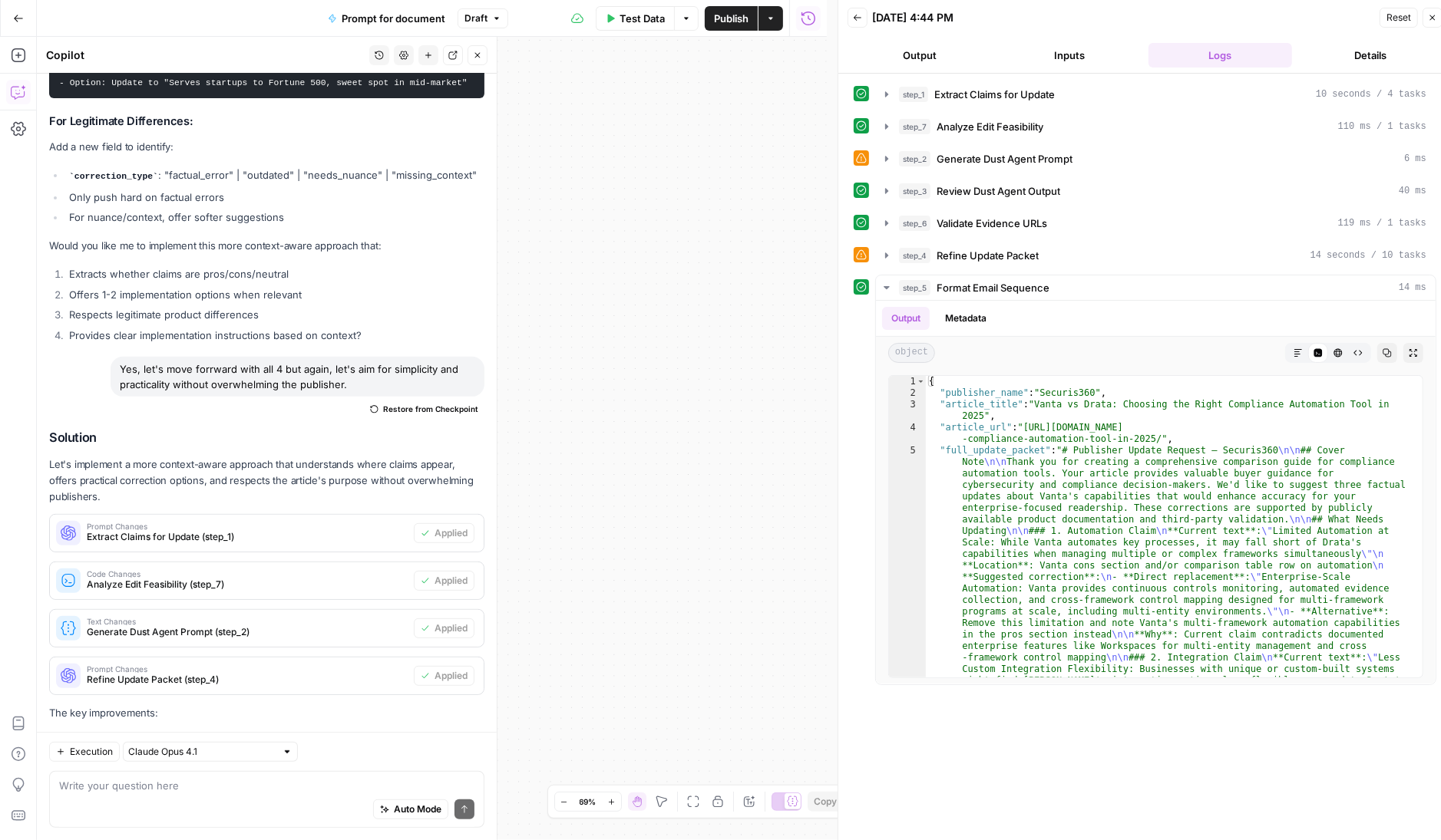
click at [686, 800] on button "Fit to View" at bounding box center [693, 801] width 18 height 18
click at [690, 801] on icon "button" at bounding box center [693, 802] width 12 height 12
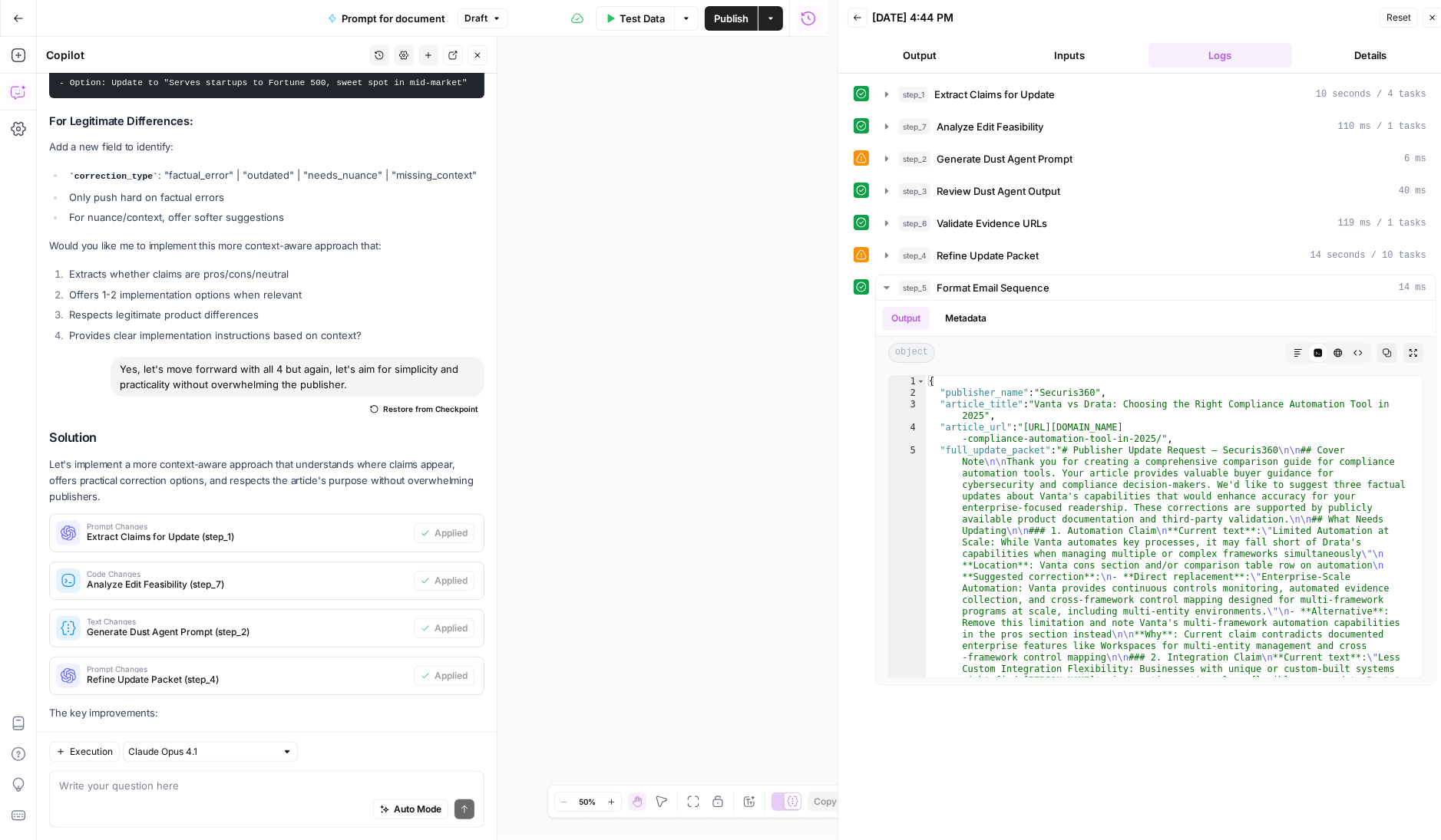
click at [690, 801] on icon "button" at bounding box center [693, 802] width 12 height 12
click at [1432, 19] on icon "button" at bounding box center [1433, 18] width 10 height 10
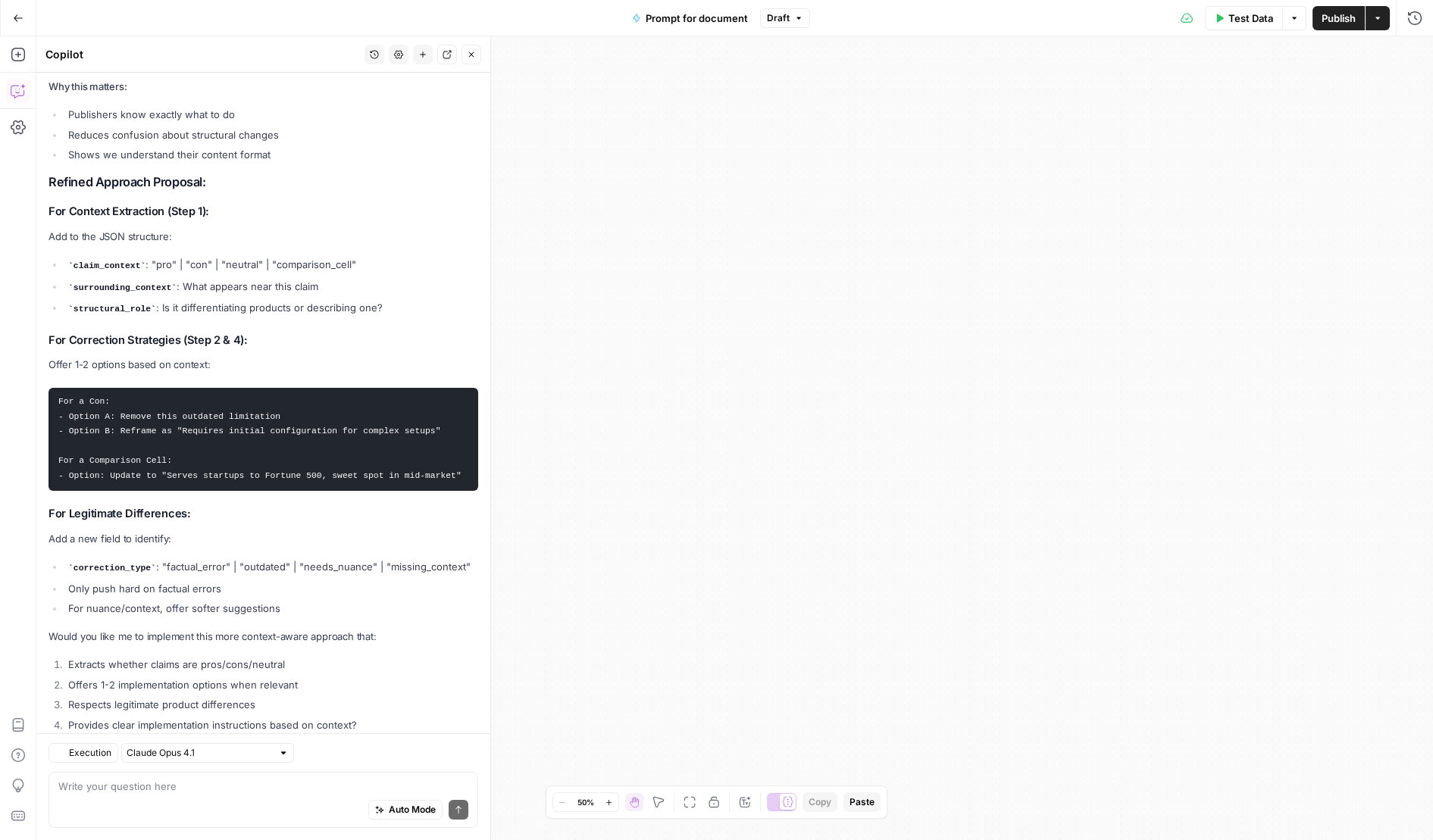
scroll to position [16090, 0]
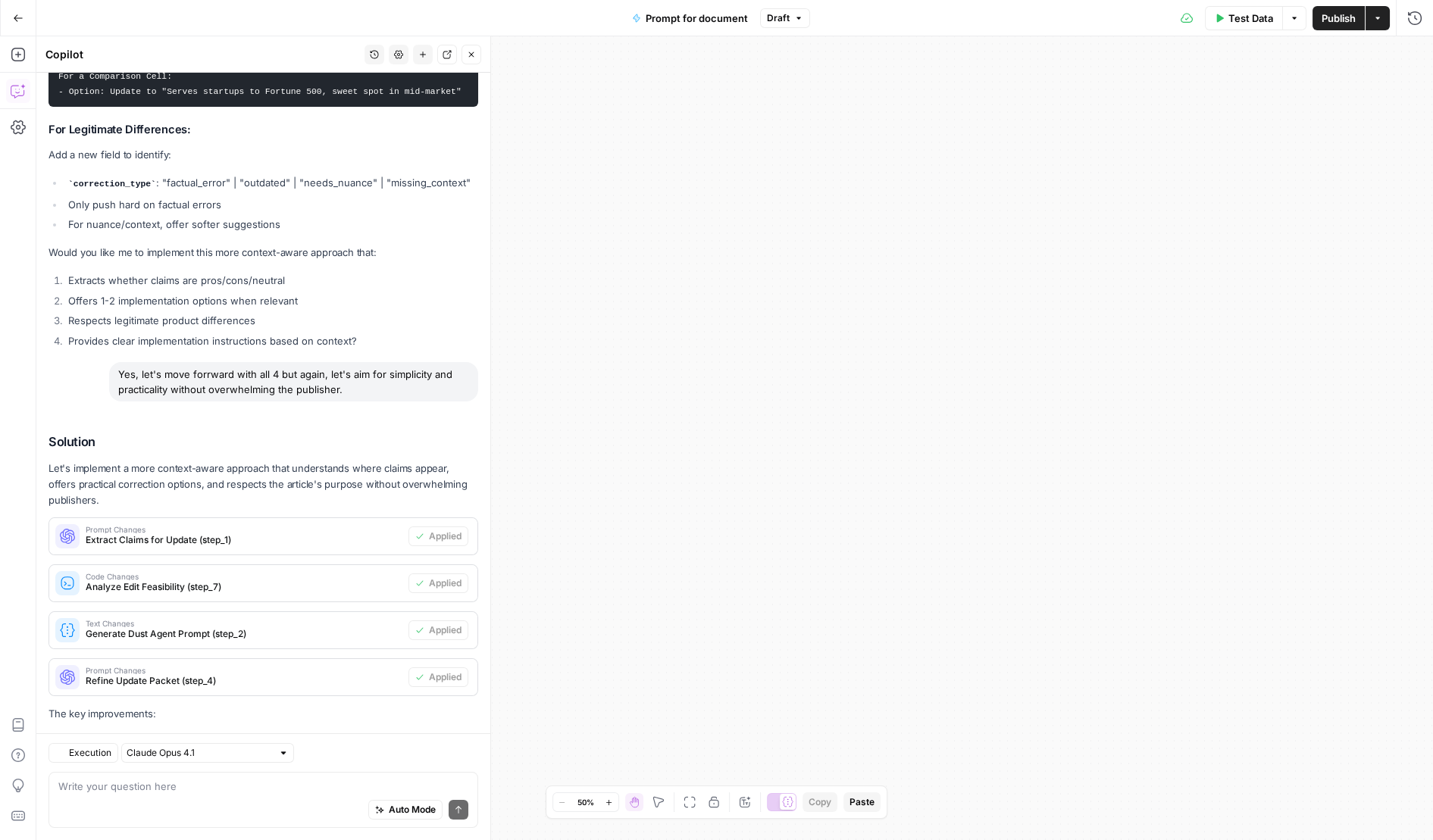
click at [693, 802] on icon "button" at bounding box center [689, 802] width 12 height 12
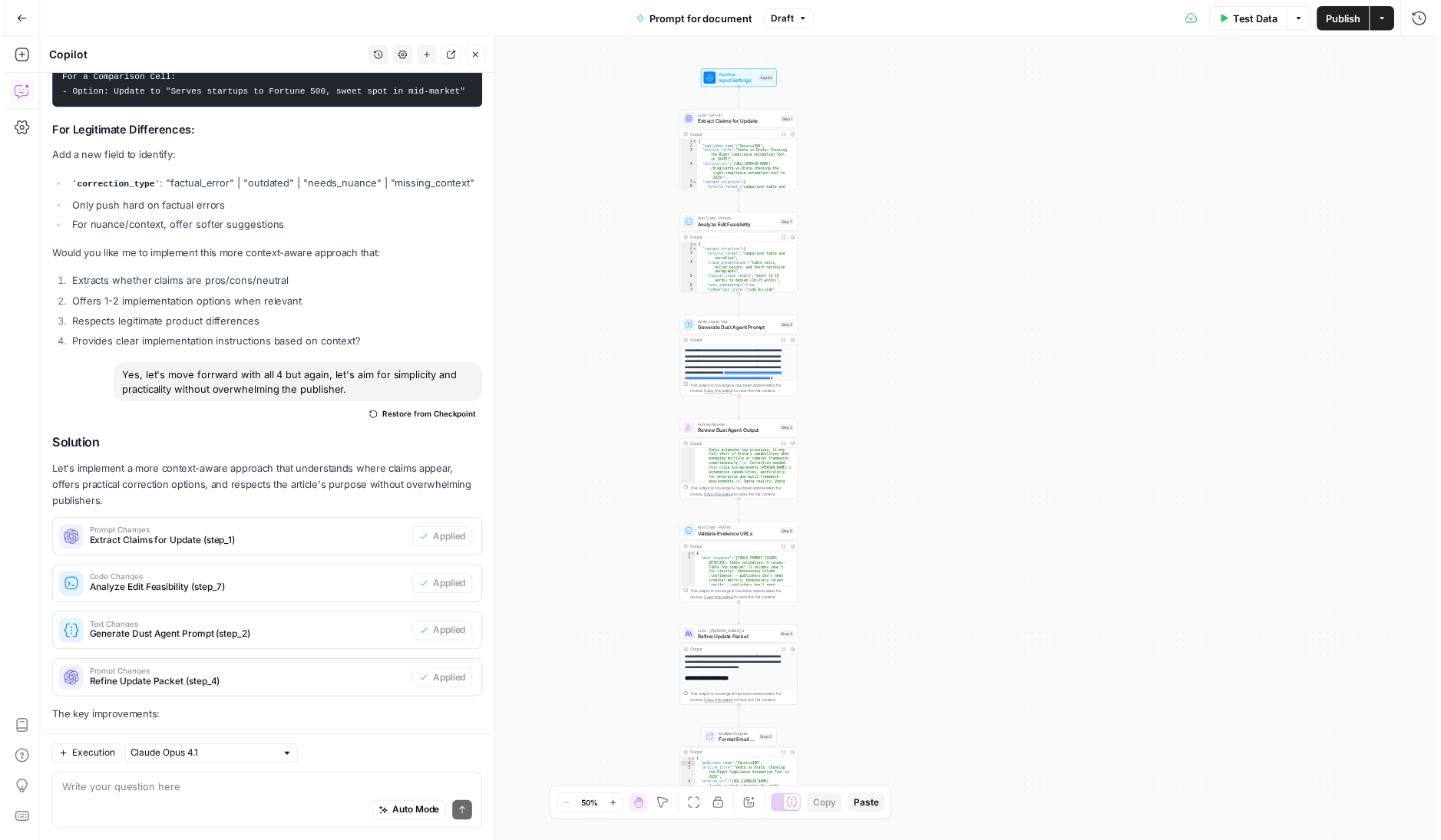
scroll to position [275, 0]
click at [789, 659] on icon "button" at bounding box center [790, 657] width 5 height 5
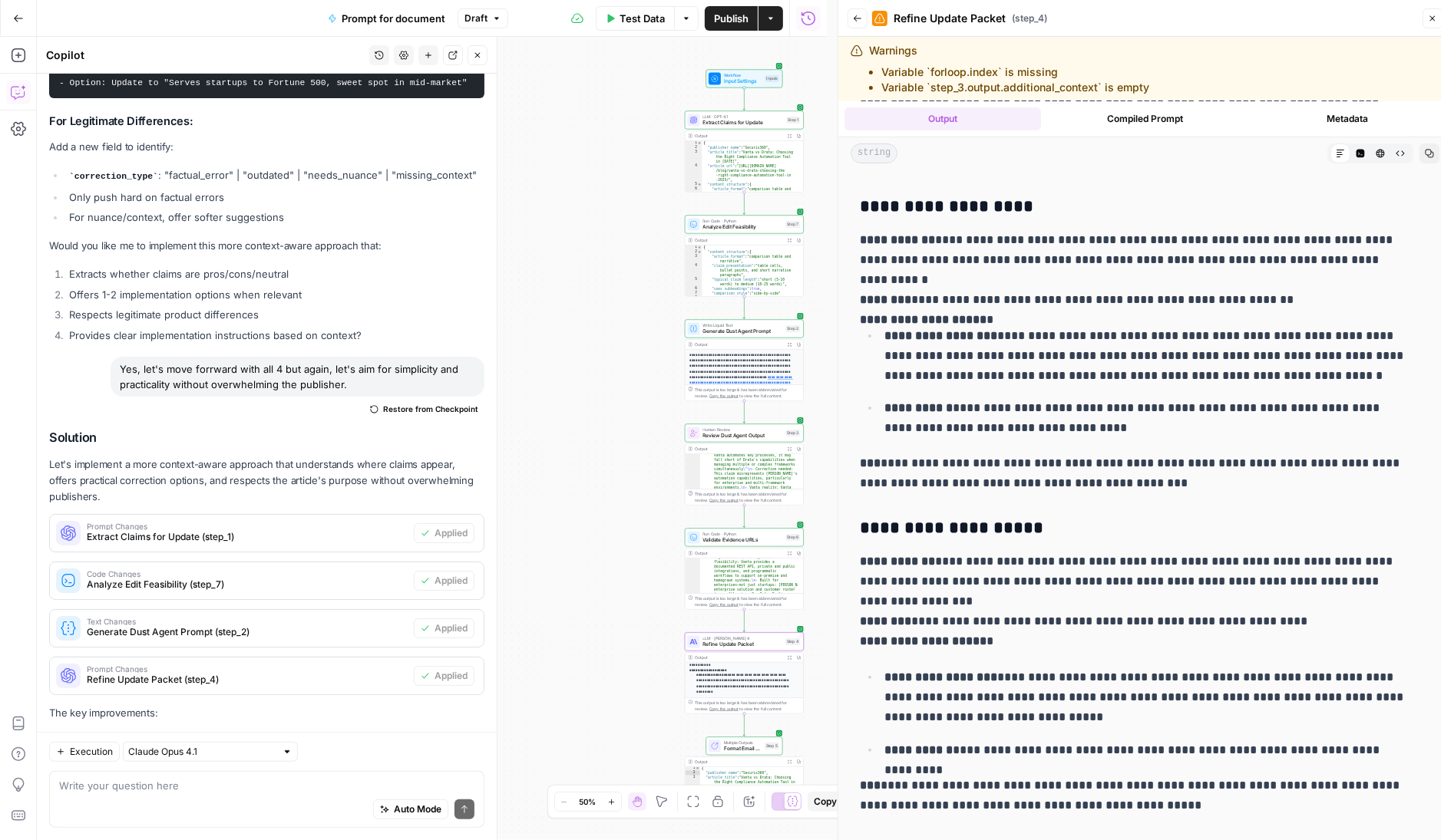
scroll to position [261, 0]
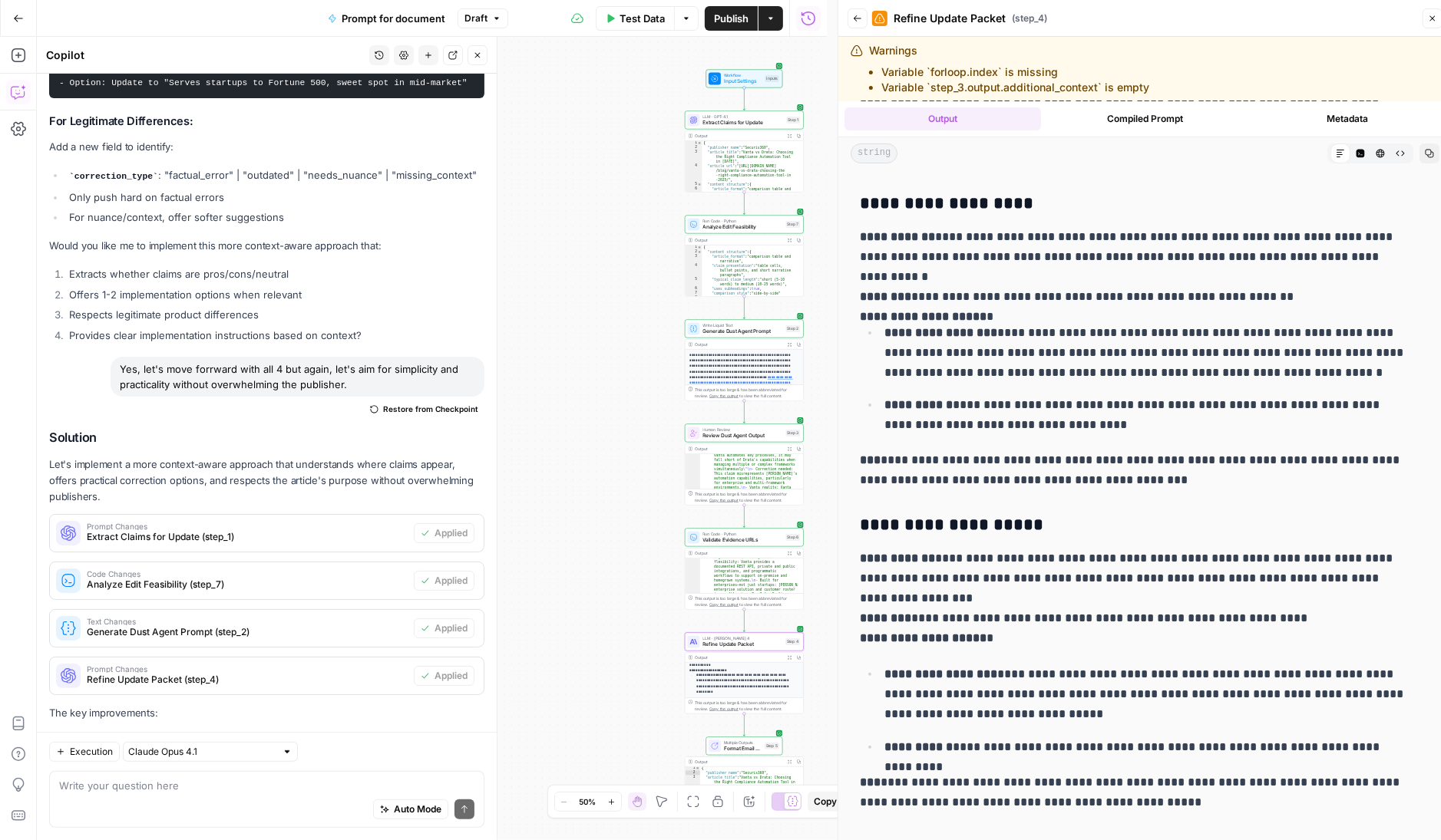
click at [221, 803] on div "Auto Mode Send" at bounding box center [266, 810] width 415 height 33
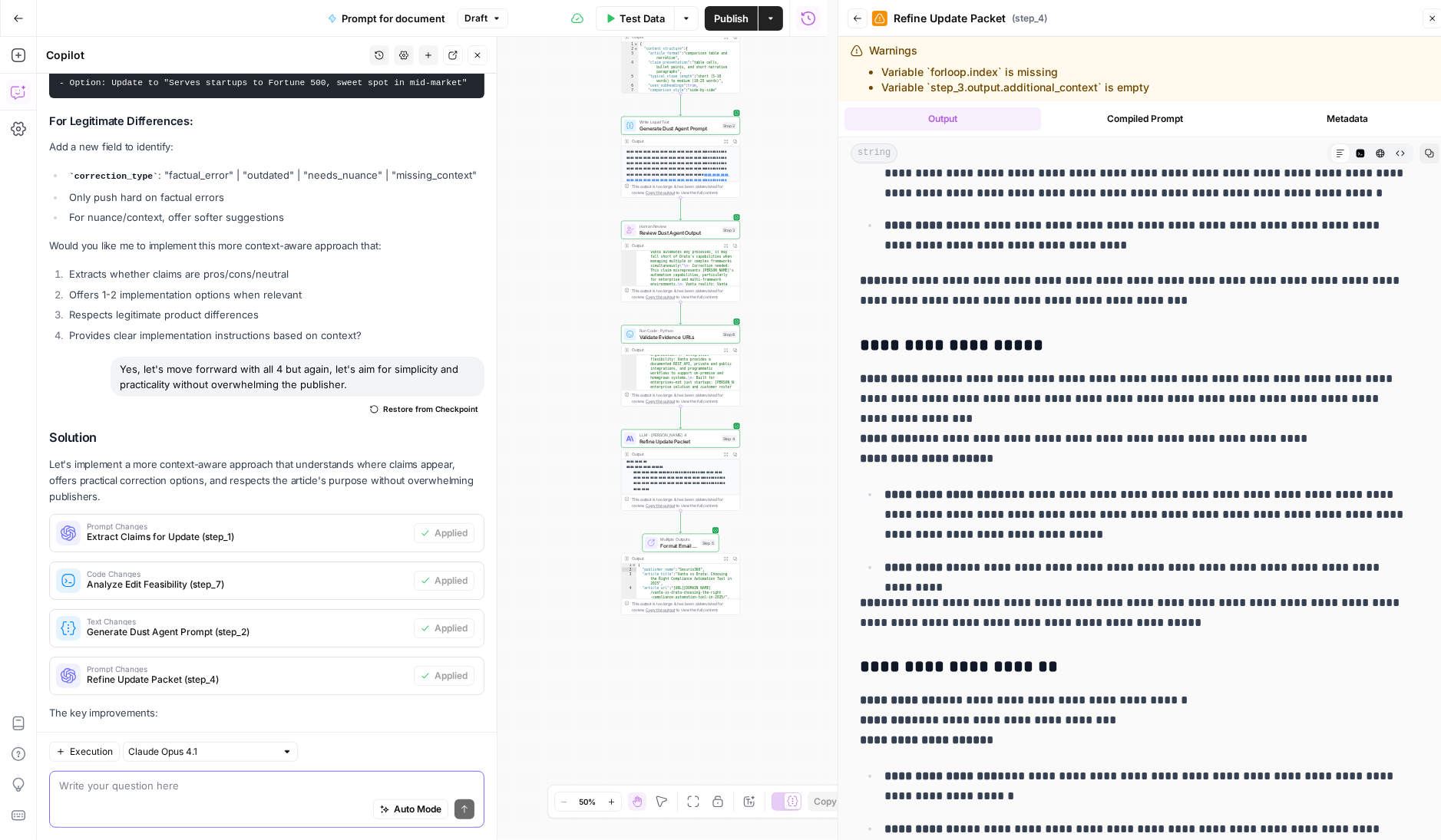
scroll to position [443, 0]
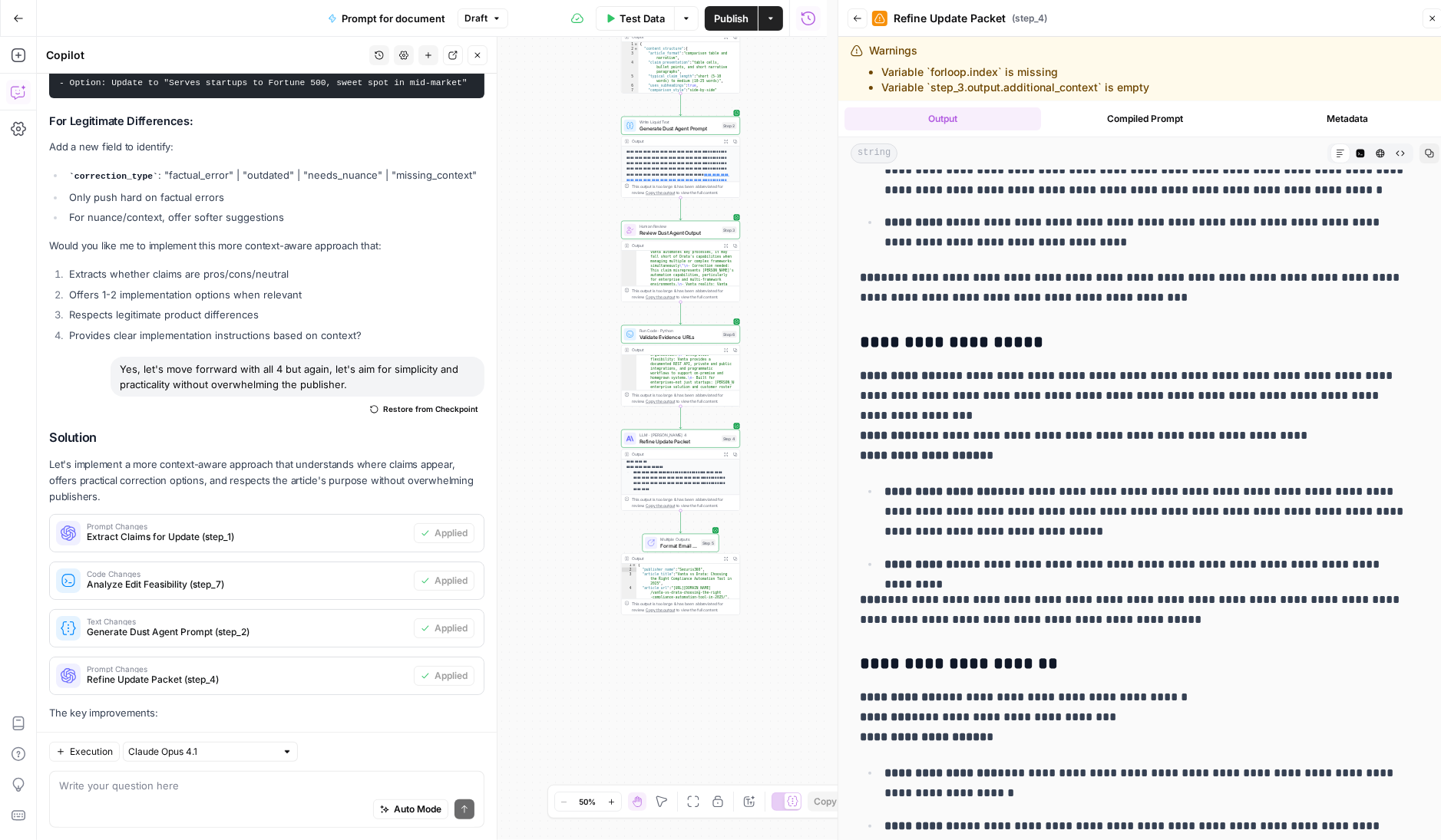
click at [235, 776] on div "Write your question here Auto Mode Send" at bounding box center [266, 800] width 435 height 57
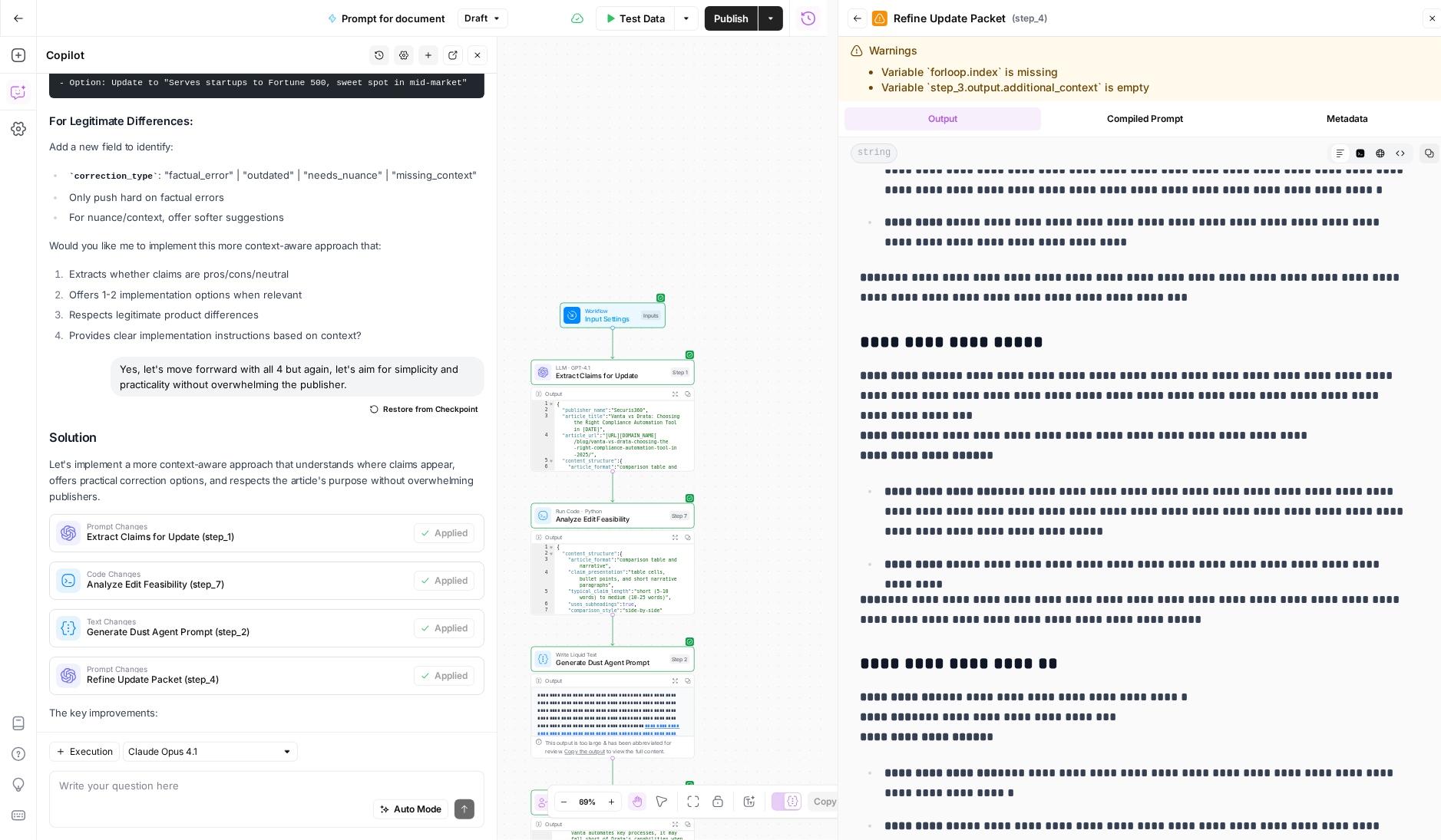
drag, startPoint x: 779, startPoint y: 242, endPoint x: 747, endPoint y: 601, distance: 360.4
click at [747, 602] on div "Workflow Input Settings Inputs LLM · GPT-4.1 Extract Claims for Update Step 1 O…" at bounding box center [432, 439] width 790 height 804
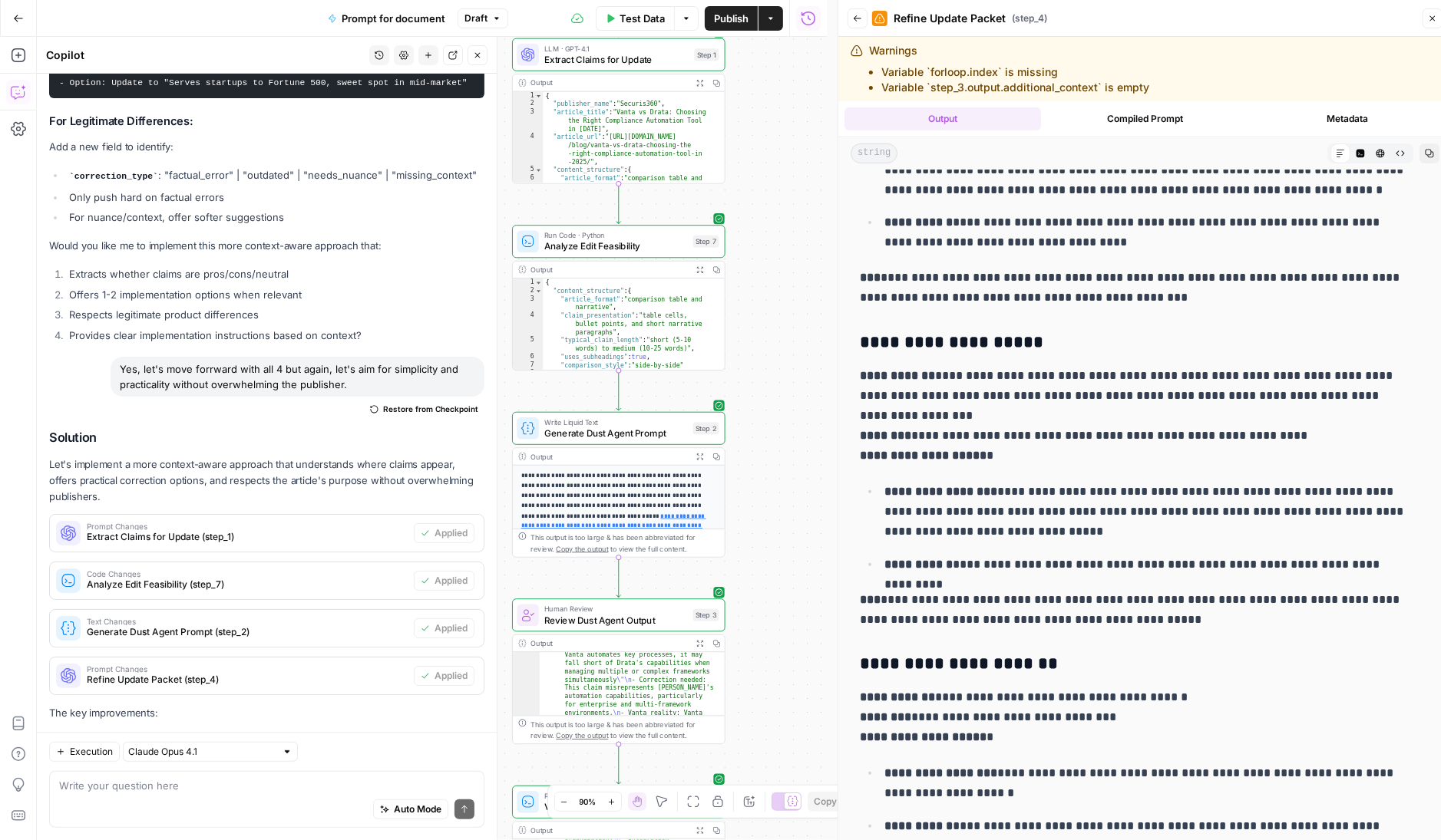
drag, startPoint x: 731, startPoint y: 597, endPoint x: 772, endPoint y: 319, distance: 281.0
click at [776, 308] on div "Workflow Input Settings Inputs LLM · GPT-4.1 Extract Claims for Update Step 1 O…" at bounding box center [432, 439] width 790 height 804
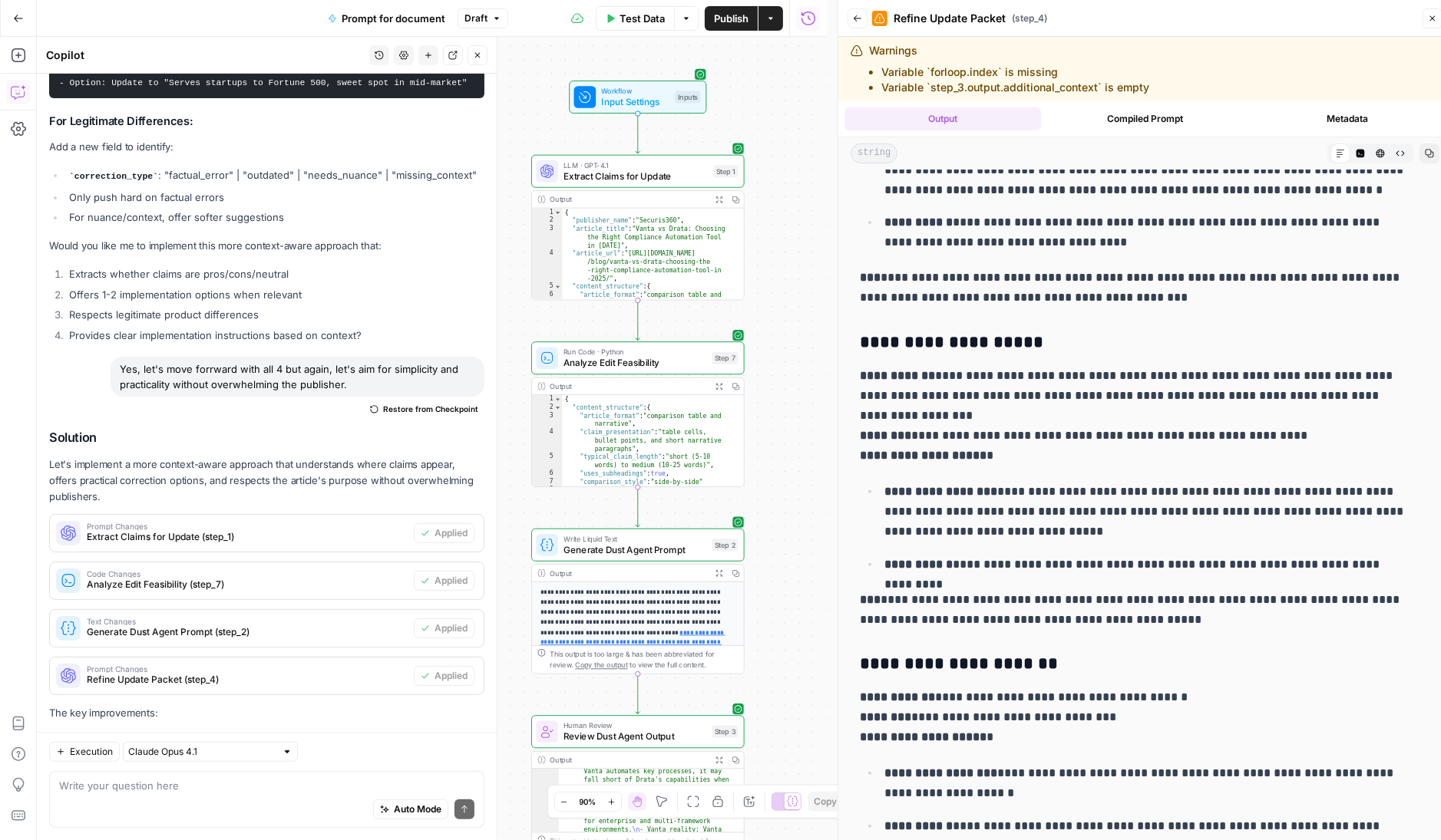
drag, startPoint x: 769, startPoint y: 326, endPoint x: 801, endPoint y: 295, distance: 44.6
click at [801, 296] on div "Workflow Input Settings Inputs LLM · GPT-4.1 Extract Claims for Update Step 1 O…" at bounding box center [432, 439] width 790 height 804
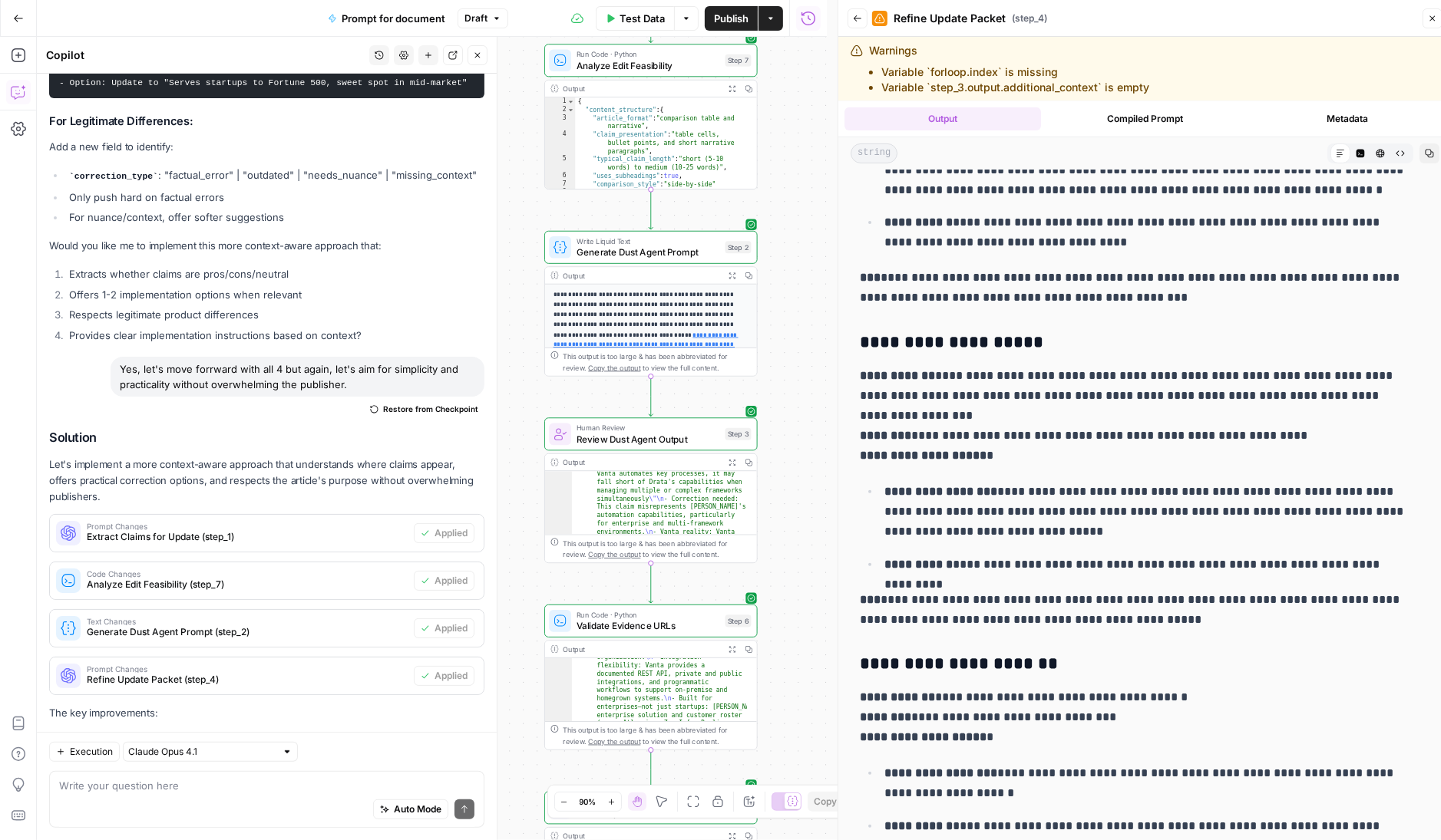
drag, startPoint x: 783, startPoint y: 501, endPoint x: 782, endPoint y: 345, distance: 156.0
click at [782, 346] on div "Workflow Input Settings Inputs LLM · GPT-4.1 Extract Claims for Update Step 1 O…" at bounding box center [432, 439] width 790 height 804
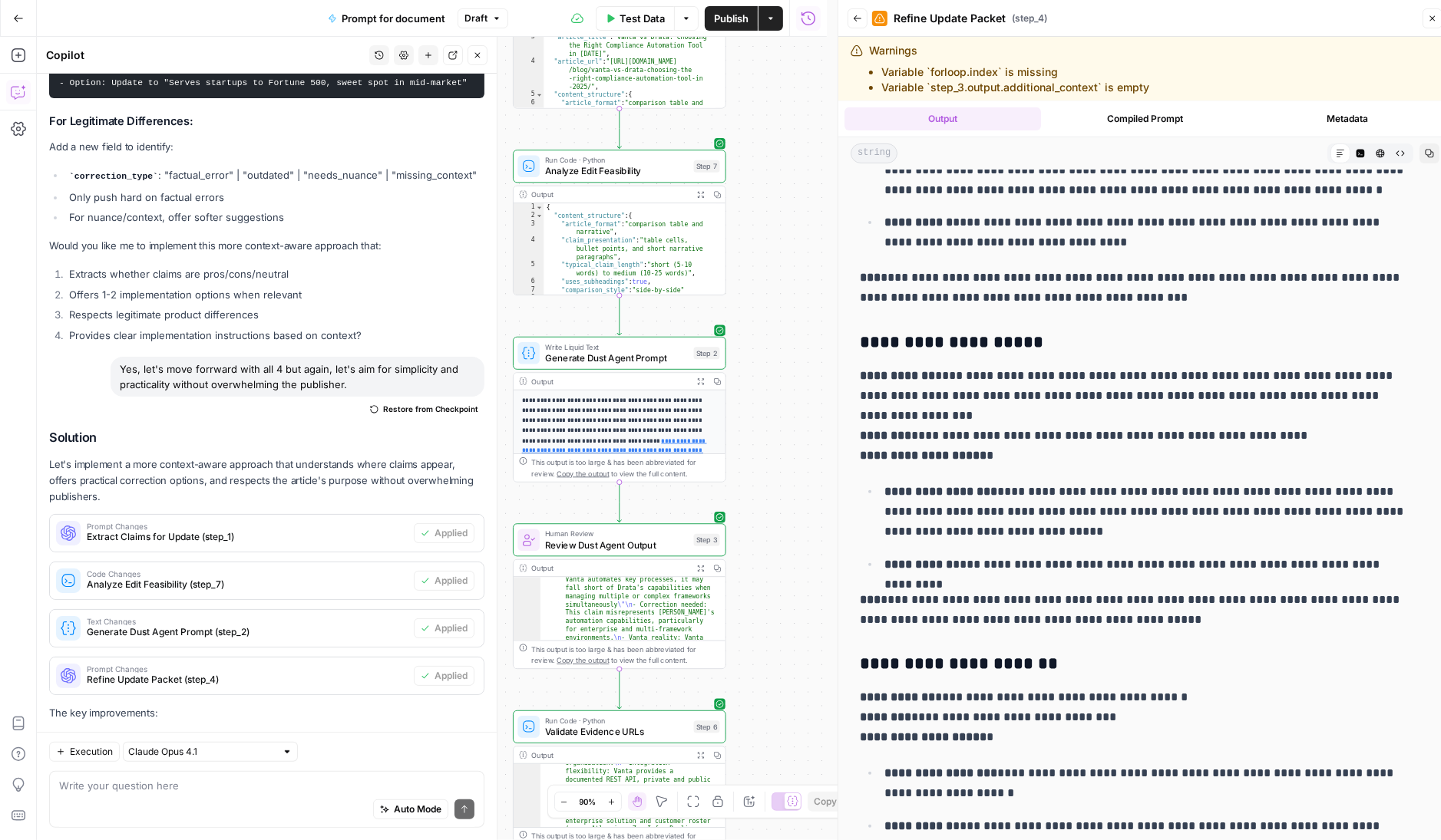
drag, startPoint x: 793, startPoint y: 372, endPoint x: 762, endPoint y: 324, distance: 57.1
click at [762, 324] on div "Workflow Input Settings Inputs LLM · GPT-4.1 Extract Claims for Update Step 1 O…" at bounding box center [432, 439] width 790 height 804
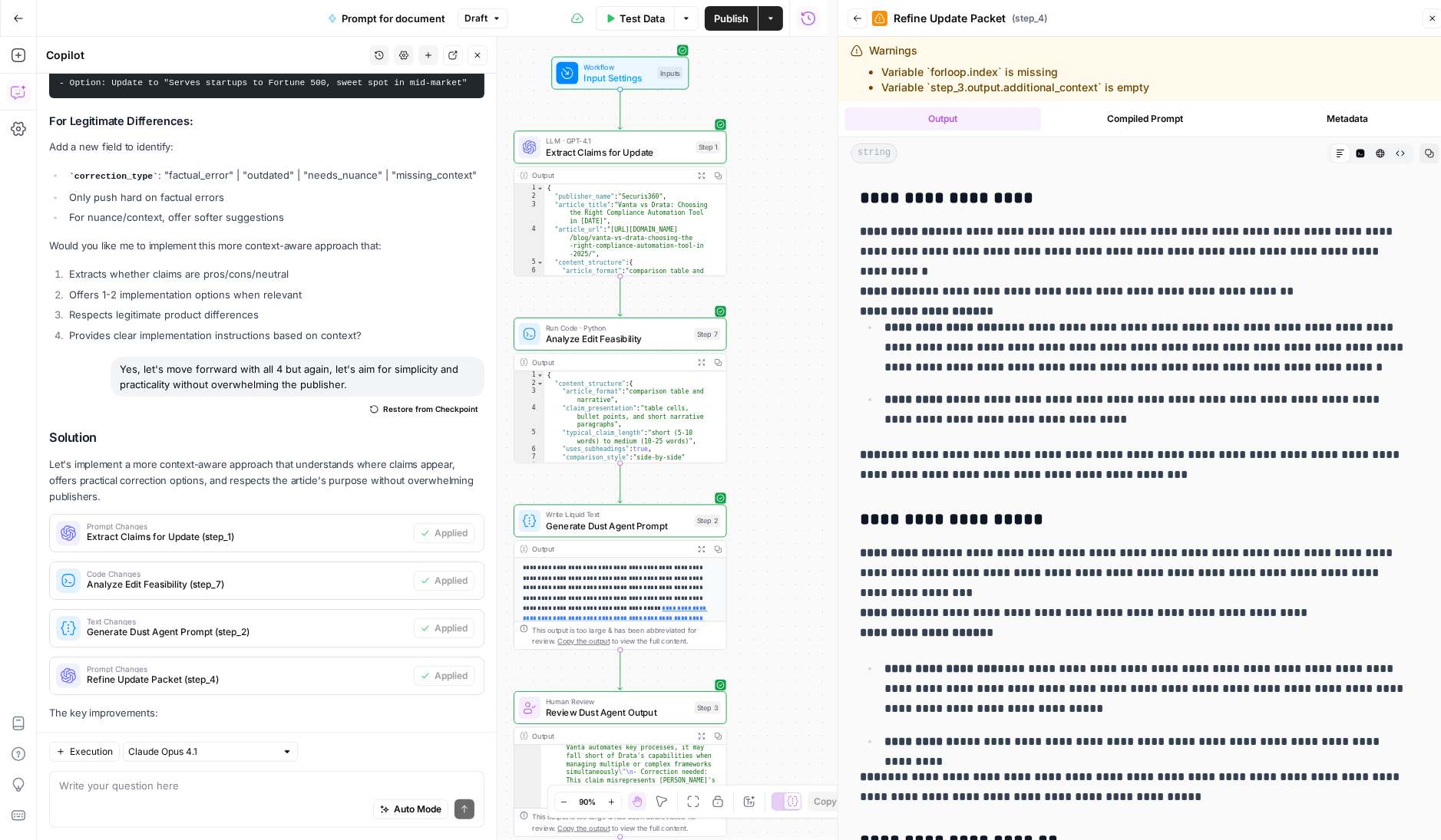
scroll to position [255, 0]
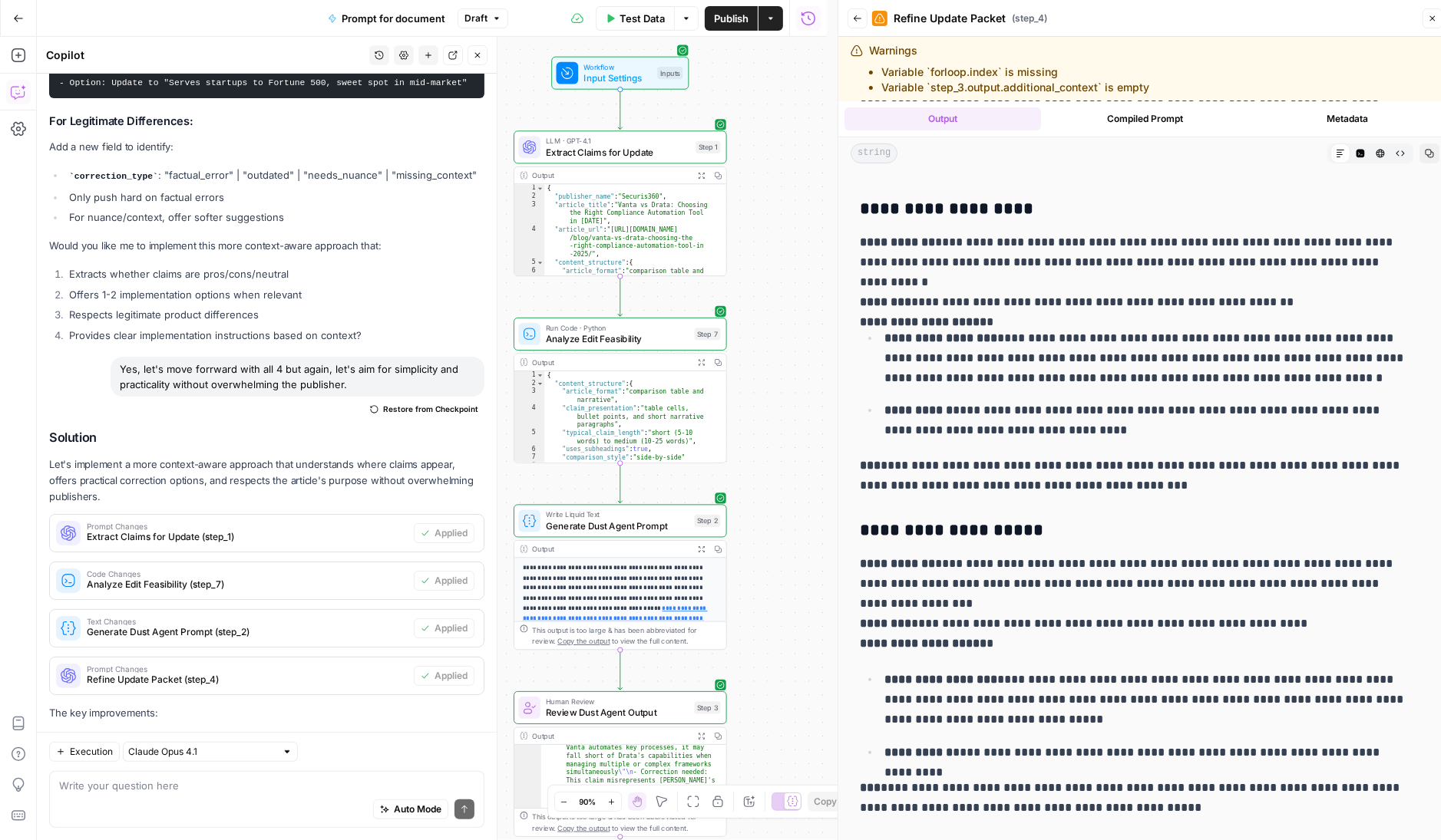
click at [294, 793] on div "Auto Mode Send" at bounding box center [266, 810] width 415 height 33
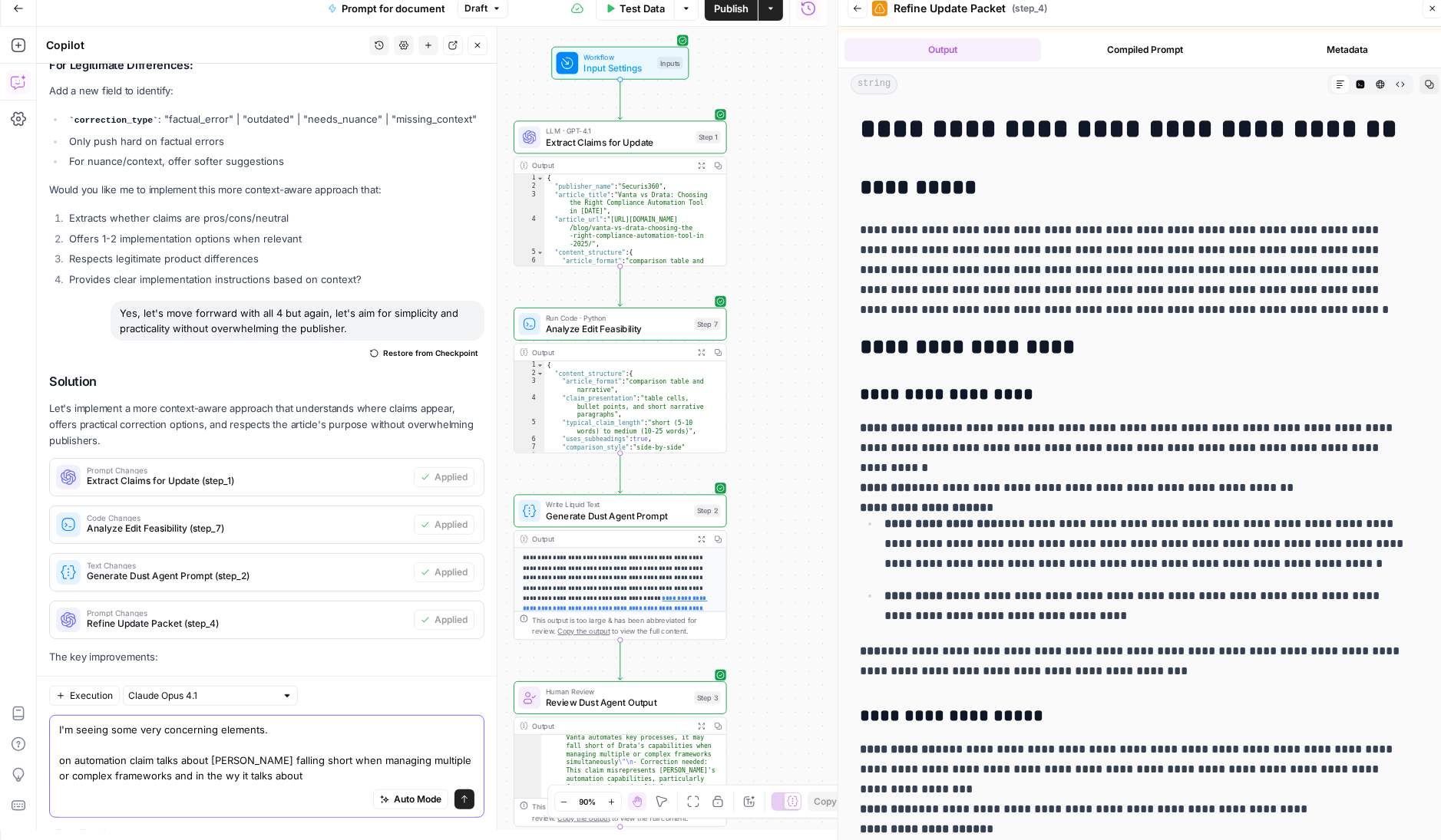
scroll to position [64, 0]
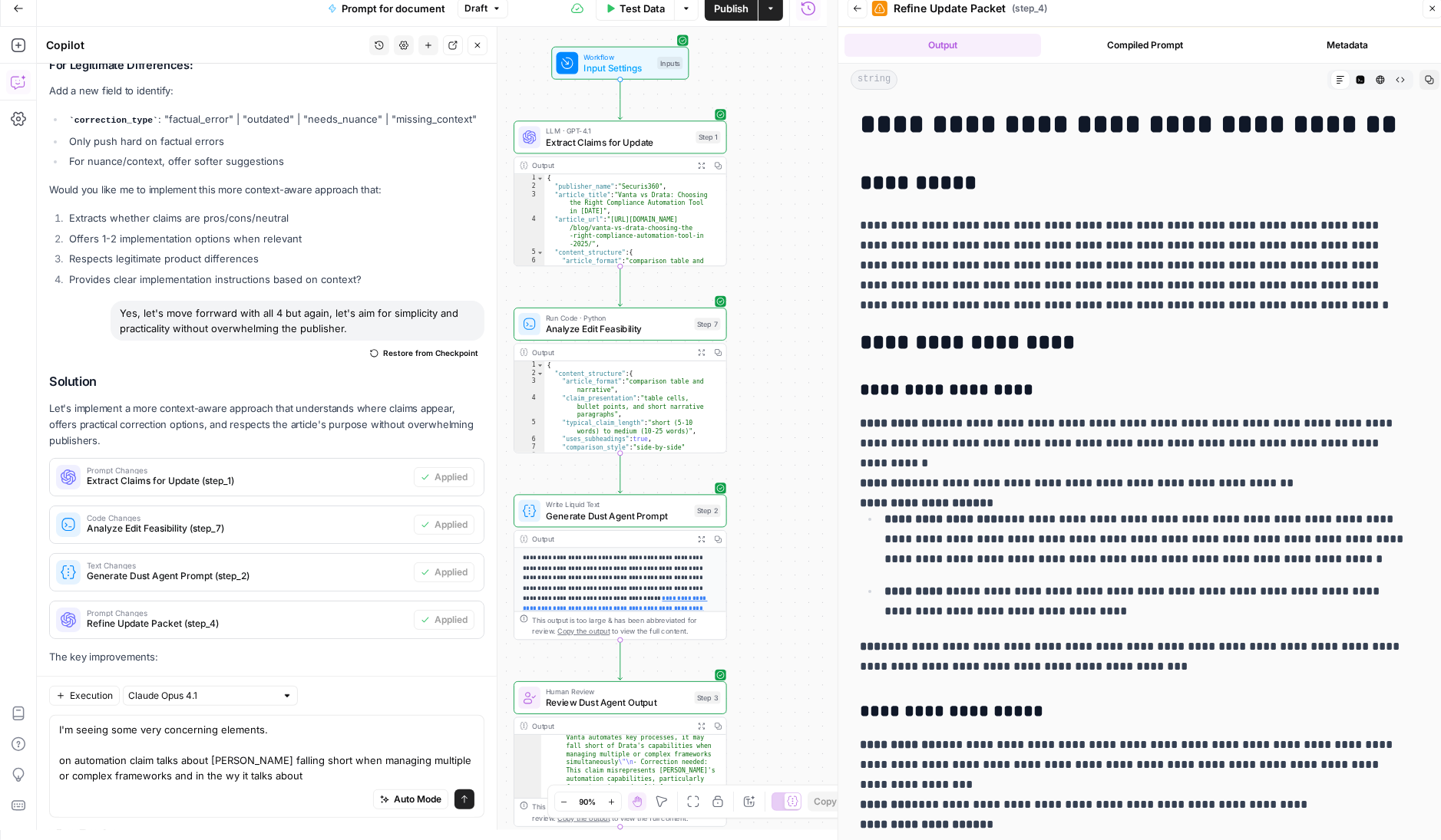
click at [1149, 461] on p "**********" at bounding box center [1135, 454] width 550 height 80
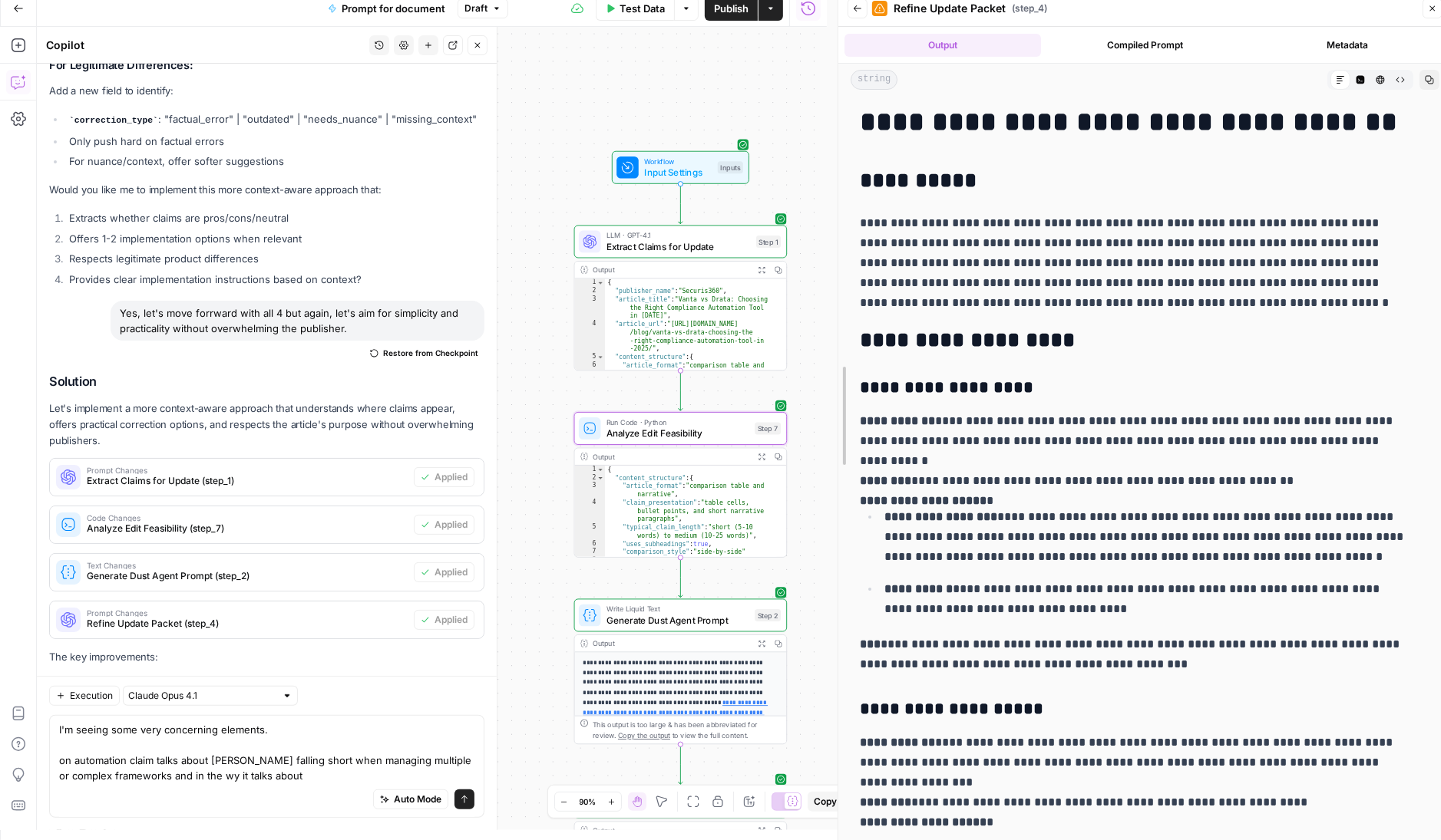
drag, startPoint x: 844, startPoint y: 378, endPoint x: 354, endPoint y: 353, distance: 490.6
click at [354, 353] on body "Vanta New Home Browse Insights Opportunities Your Data Recent Grids Refresh Art…" at bounding box center [720, 410] width 1441 height 840
drag, startPoint x: 839, startPoint y: 393, endPoint x: 679, endPoint y: 402, distance: 160.3
click at [679, 402] on body "Vanta New Home Browse Insights Opportunities Your Data Recent Grids Refresh Art…" at bounding box center [720, 410] width 1441 height 840
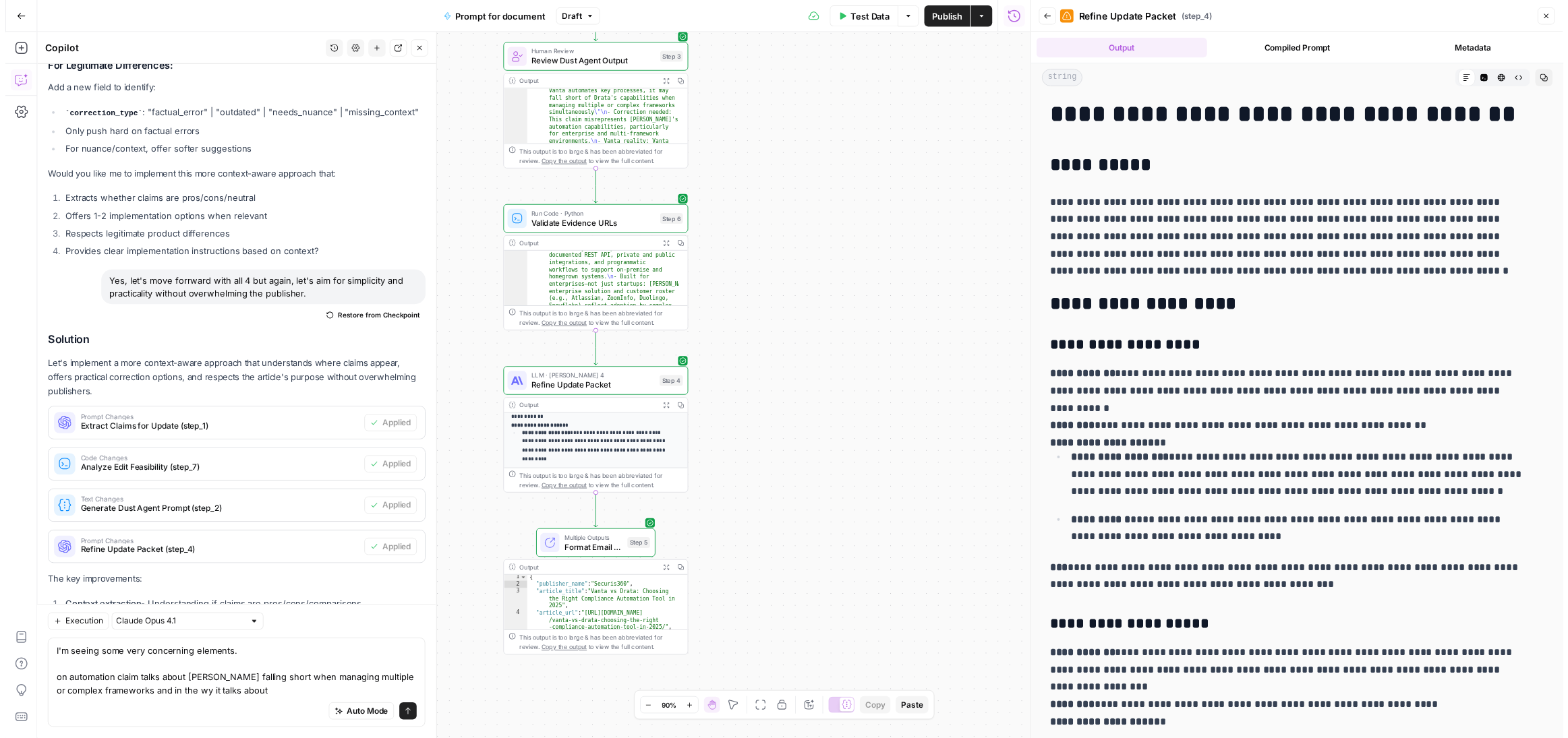
scroll to position [14368, 0]
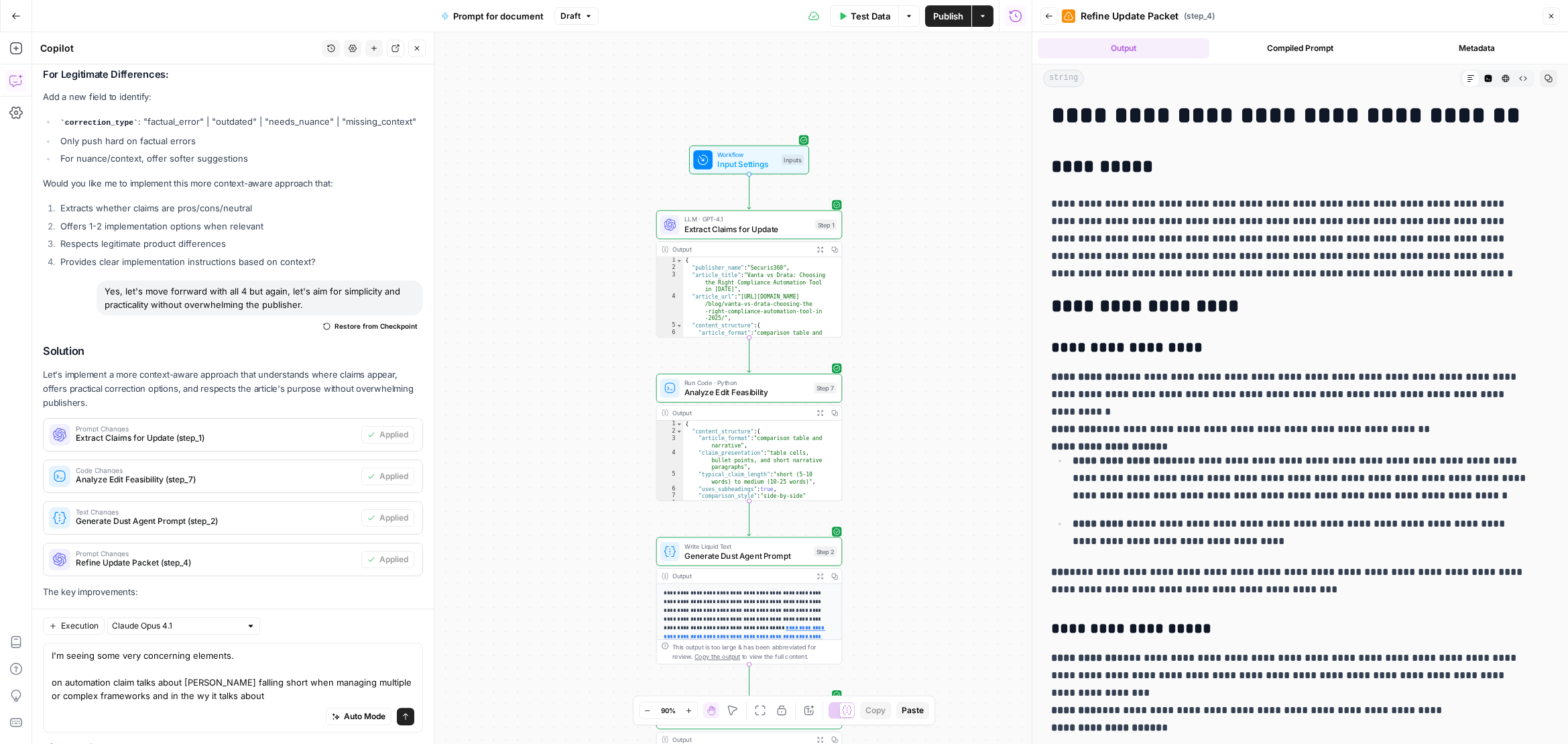
drag, startPoint x: 1037, startPoint y: 368, endPoint x: 853, endPoint y: 382, distance: 184.5
click at [840, 377] on body "Vanta New Home Browse Insights Opportunities Your Data Recent Grids Refresh Art…" at bounding box center [784, 372] width 1568 height 744
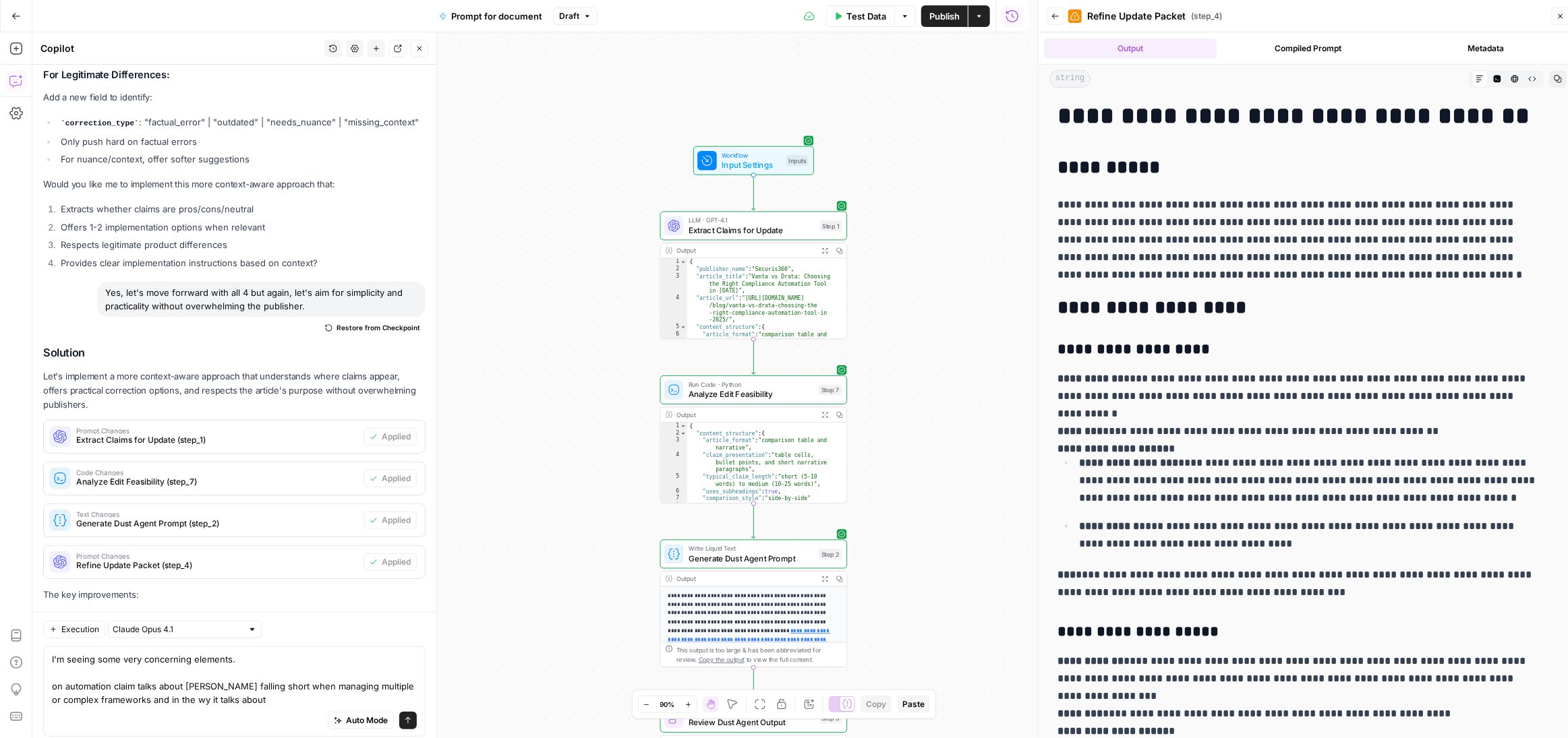
click at [1265, 79] on button "Copy" at bounding box center [1557, 79] width 18 height 18
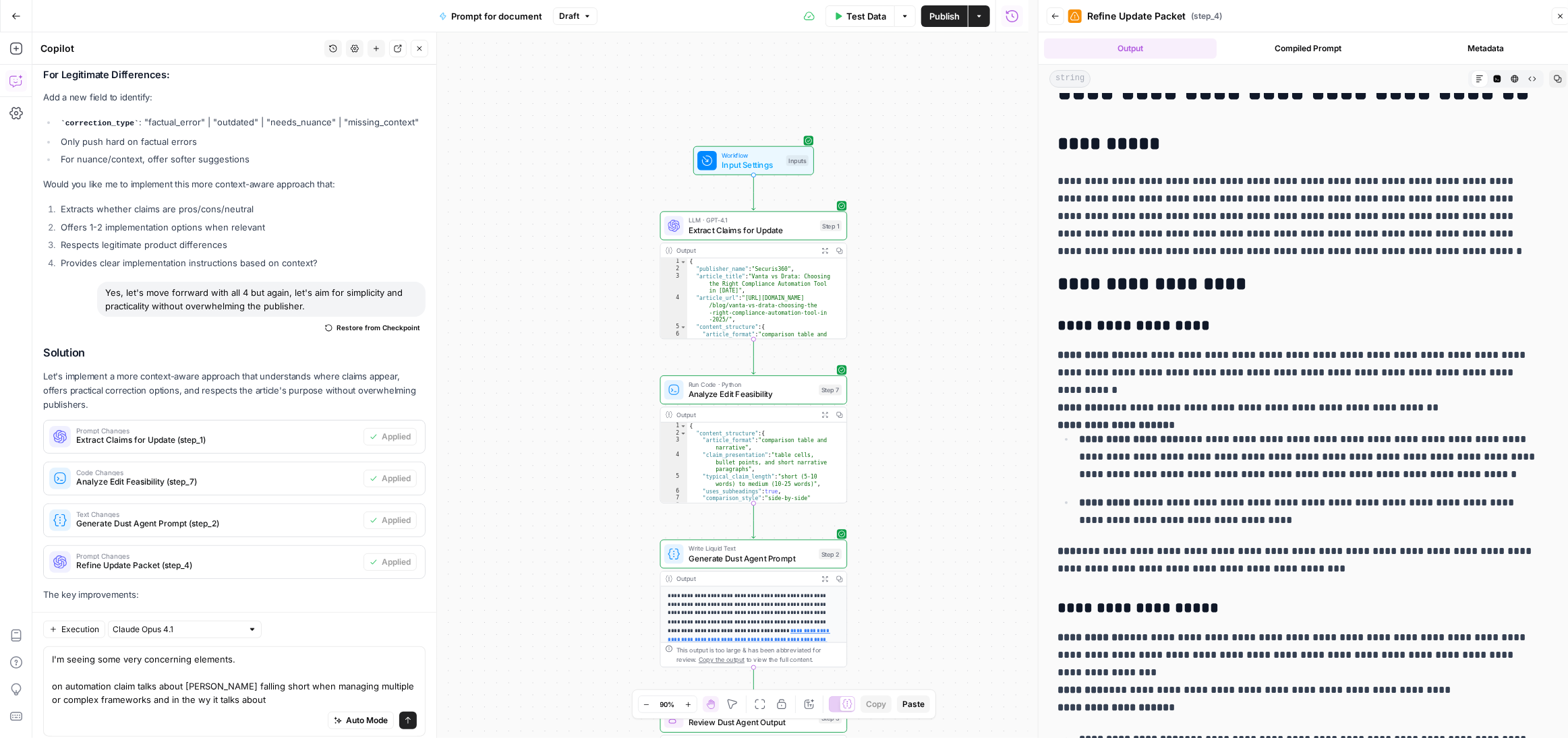
scroll to position [0, 0]
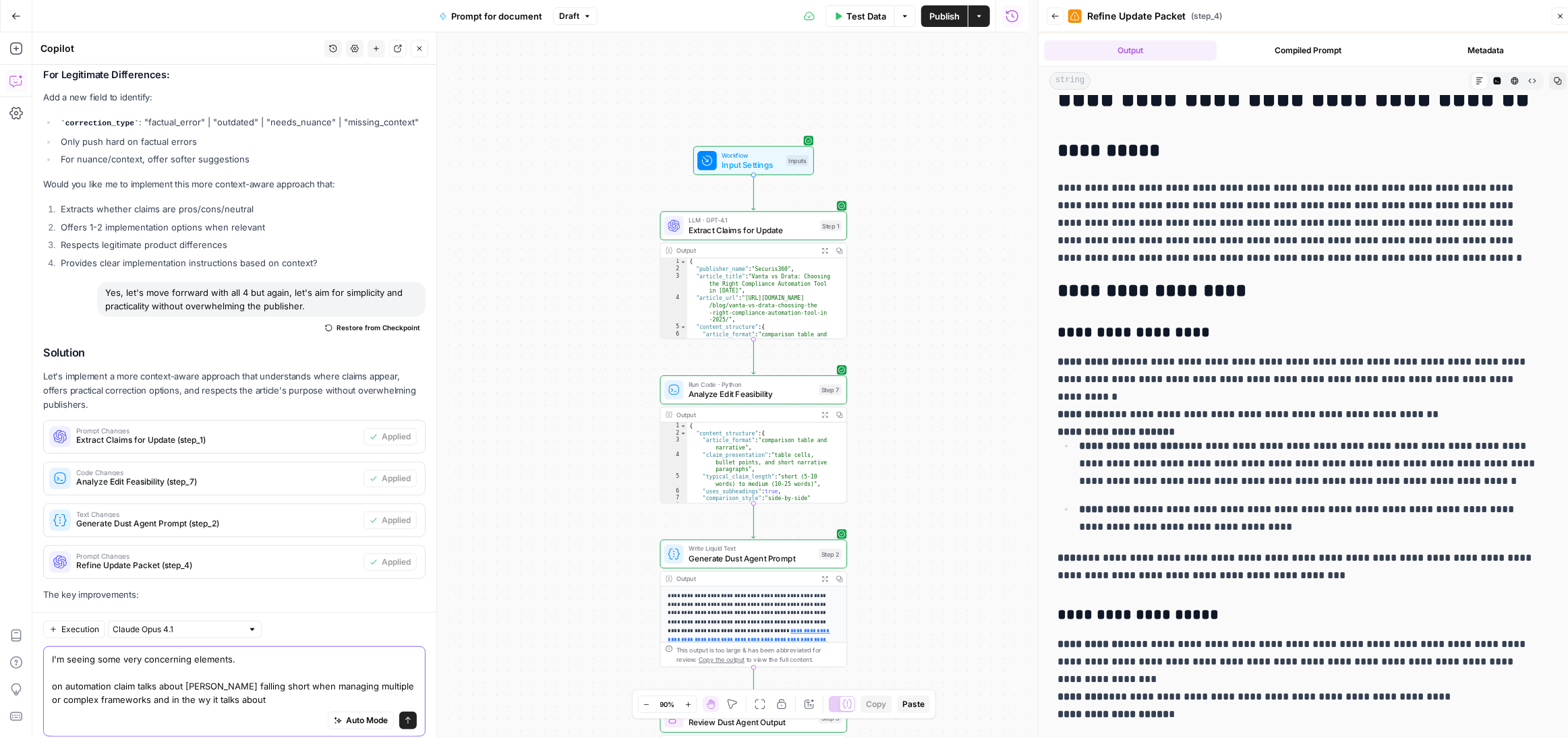
click at [232, 685] on textarea "I'm seeing some very concerning elements. on automation claim talks about [PERS…" at bounding box center [234, 679] width 364 height 54
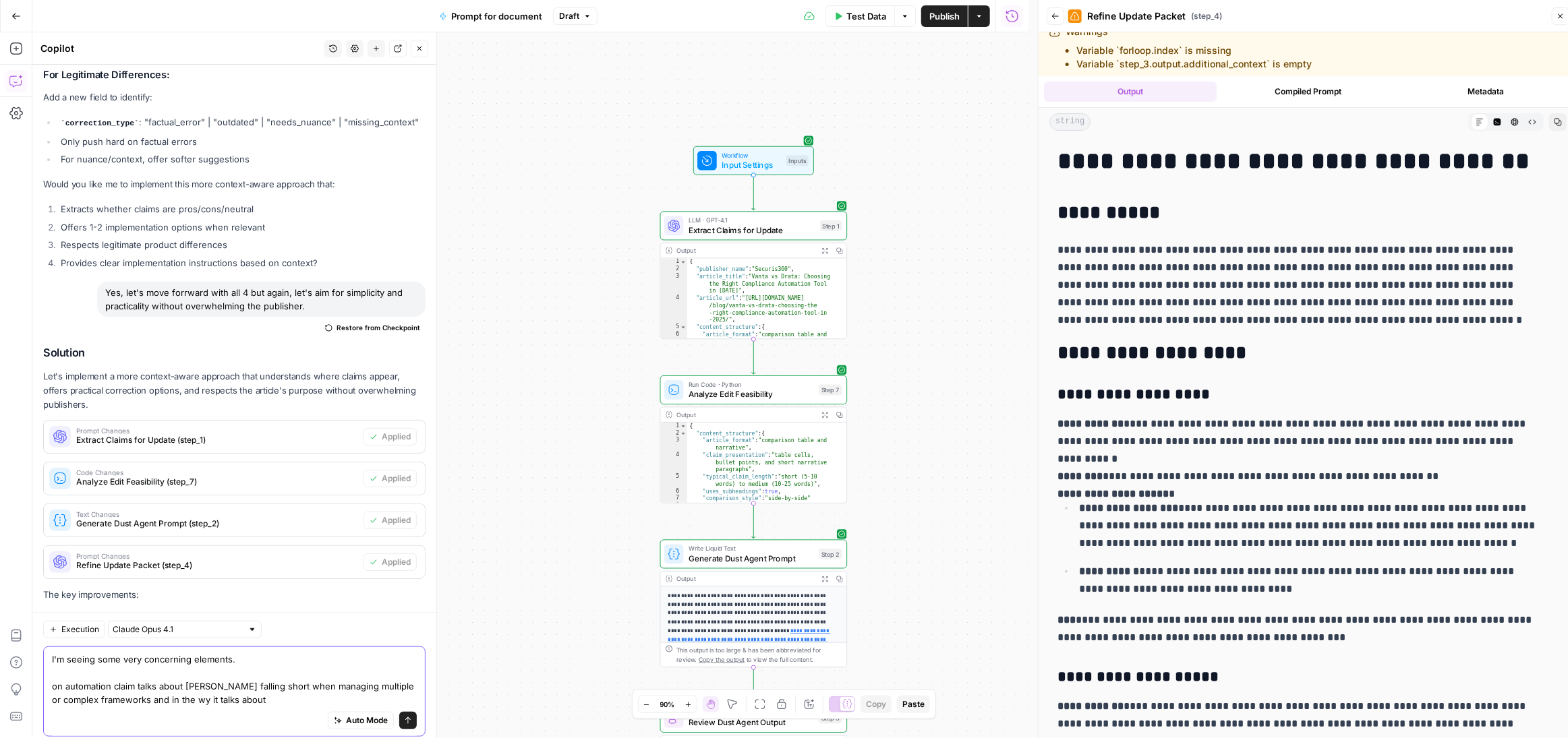
click at [232, 675] on textarea "I'm seeing some very concerning elements. on automation claim talks about [PERS…" at bounding box center [234, 679] width 364 height 54
click at [232, 685] on textarea "I'm seeing some very concerning elements. on automation claim talks about [PERS…" at bounding box center [234, 679] width 364 height 54
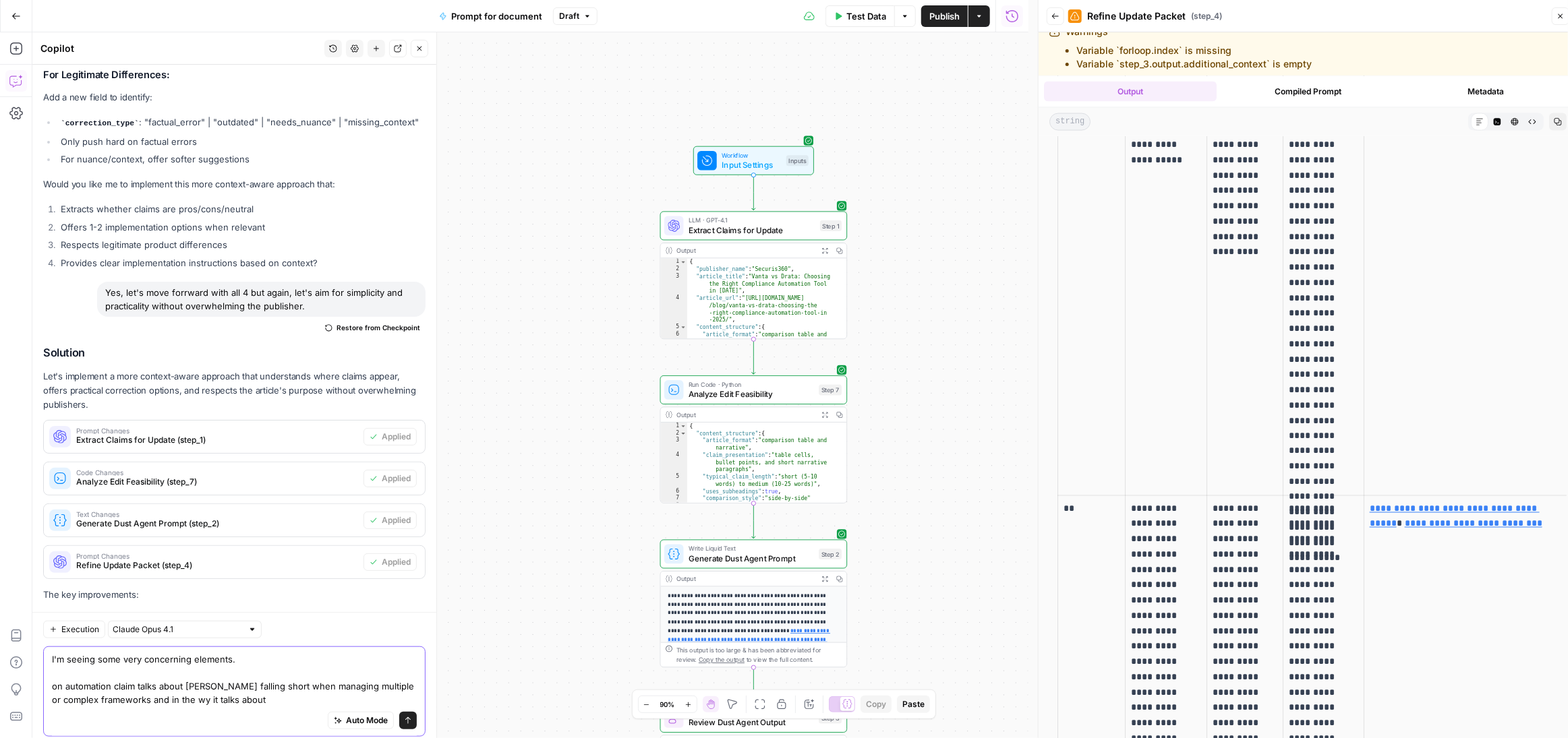
click at [252, 690] on textarea "I'm seeing some very concerning elements. on automation claim talks about [PERS…" at bounding box center [234, 679] width 364 height 54
type textarea "I'm seeing some very concerning elements. c"
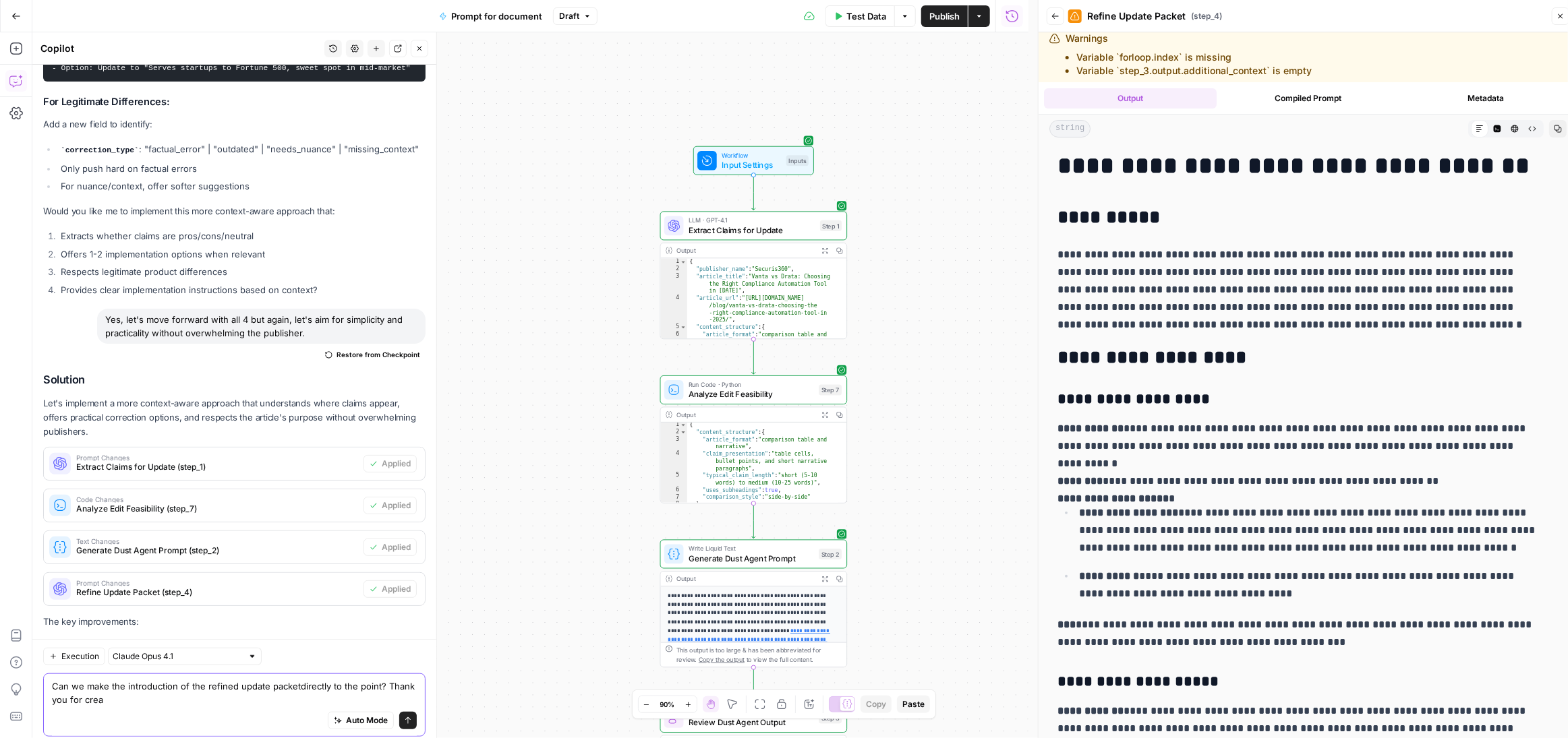
scroll to position [1, 0]
click at [130, 698] on textarea "Can we make the introduction of the refined update packetdirectly to the point?…" at bounding box center [234, 693] width 364 height 27
click at [120, 703] on textarea "Can we make the introduction of the refined update packetdirectly to the point?…" at bounding box center [234, 693] width 364 height 27
click at [135, 700] on textarea "Can we make the introduction of the refined update packetdirectly to the point?…" at bounding box center [234, 693] width 364 height 27
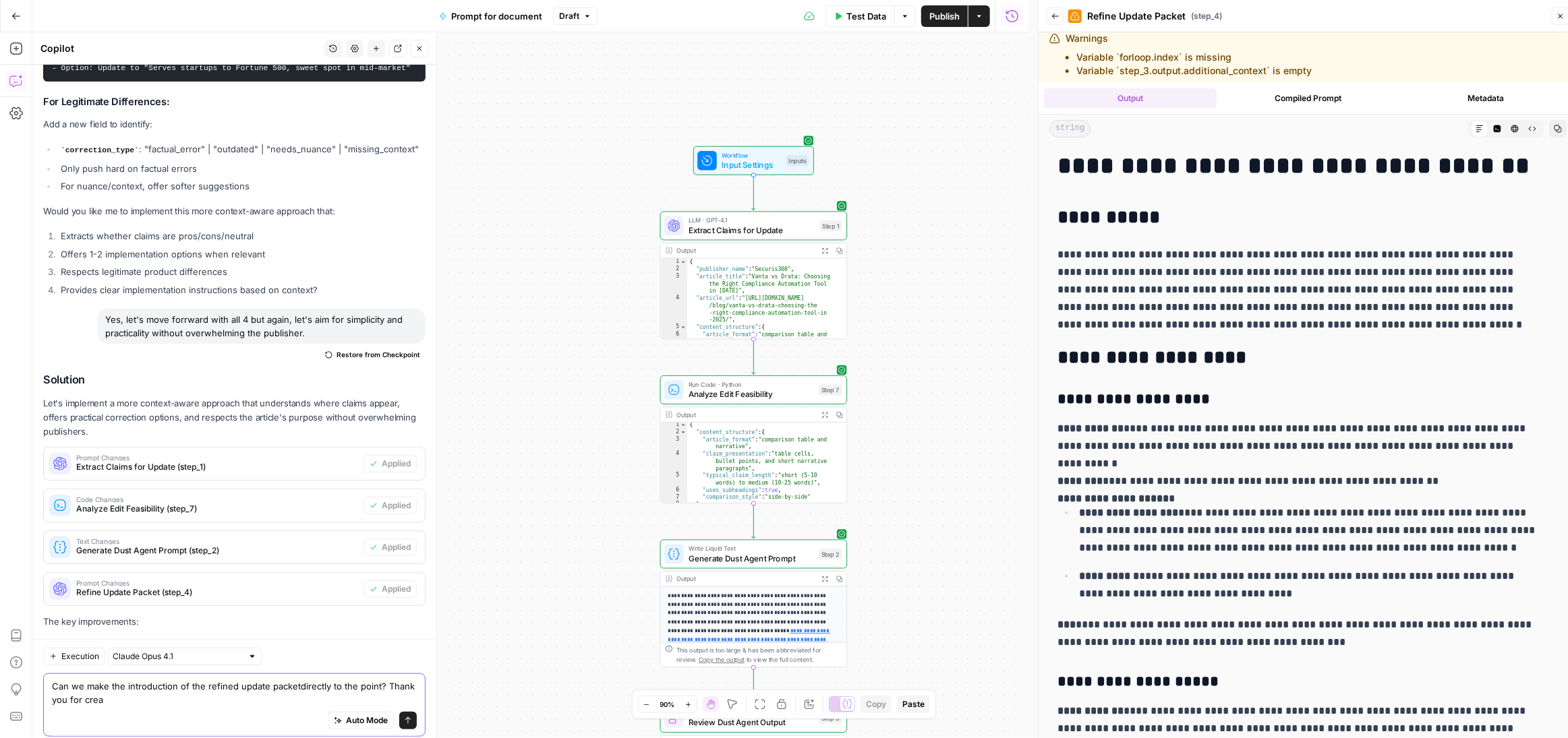
scroll to position [14341, 0]
drag, startPoint x: 130, startPoint y: 701, endPoint x: 63, endPoint y: 689, distance: 68.1
click at [45, 699] on div "Can we make the introduction of the refined update packetdirectly to the point?…" at bounding box center [234, 705] width 382 height 64
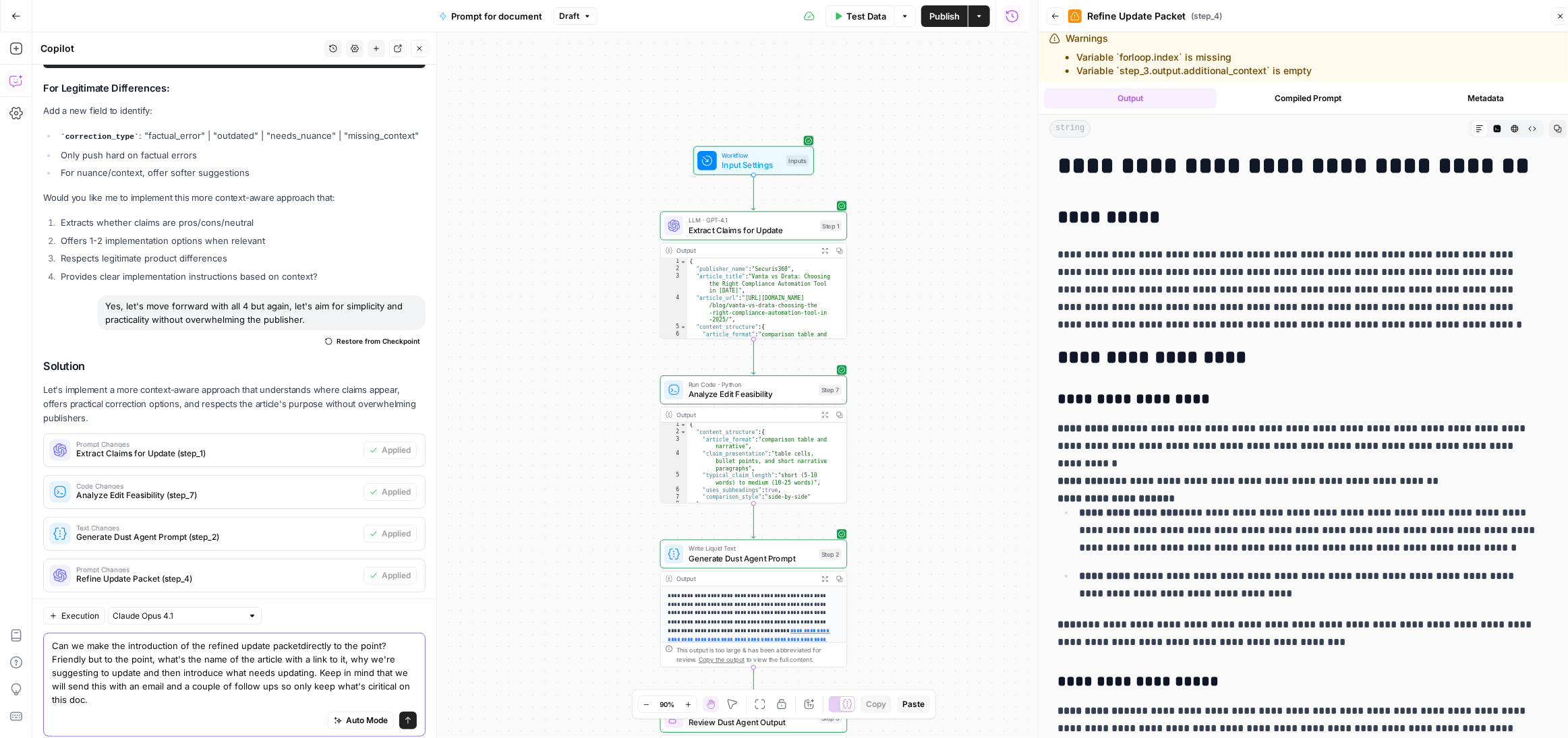
scroll to position [14381, 0]
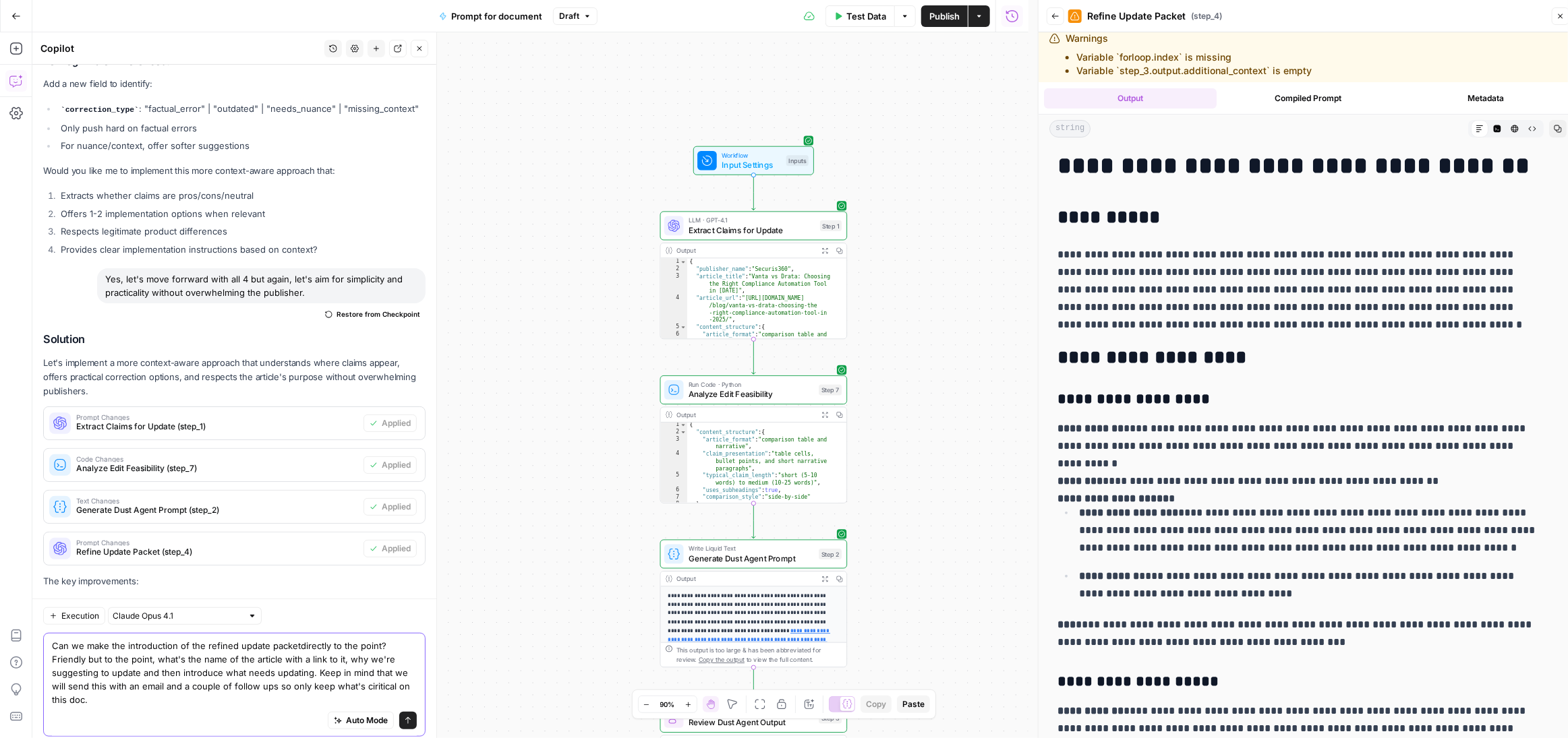
type textarea "Can we make the introduction of the refined update packetdirectly to the point?…"
click at [404, 718] on icon "submit" at bounding box center [408, 721] width 8 height 8
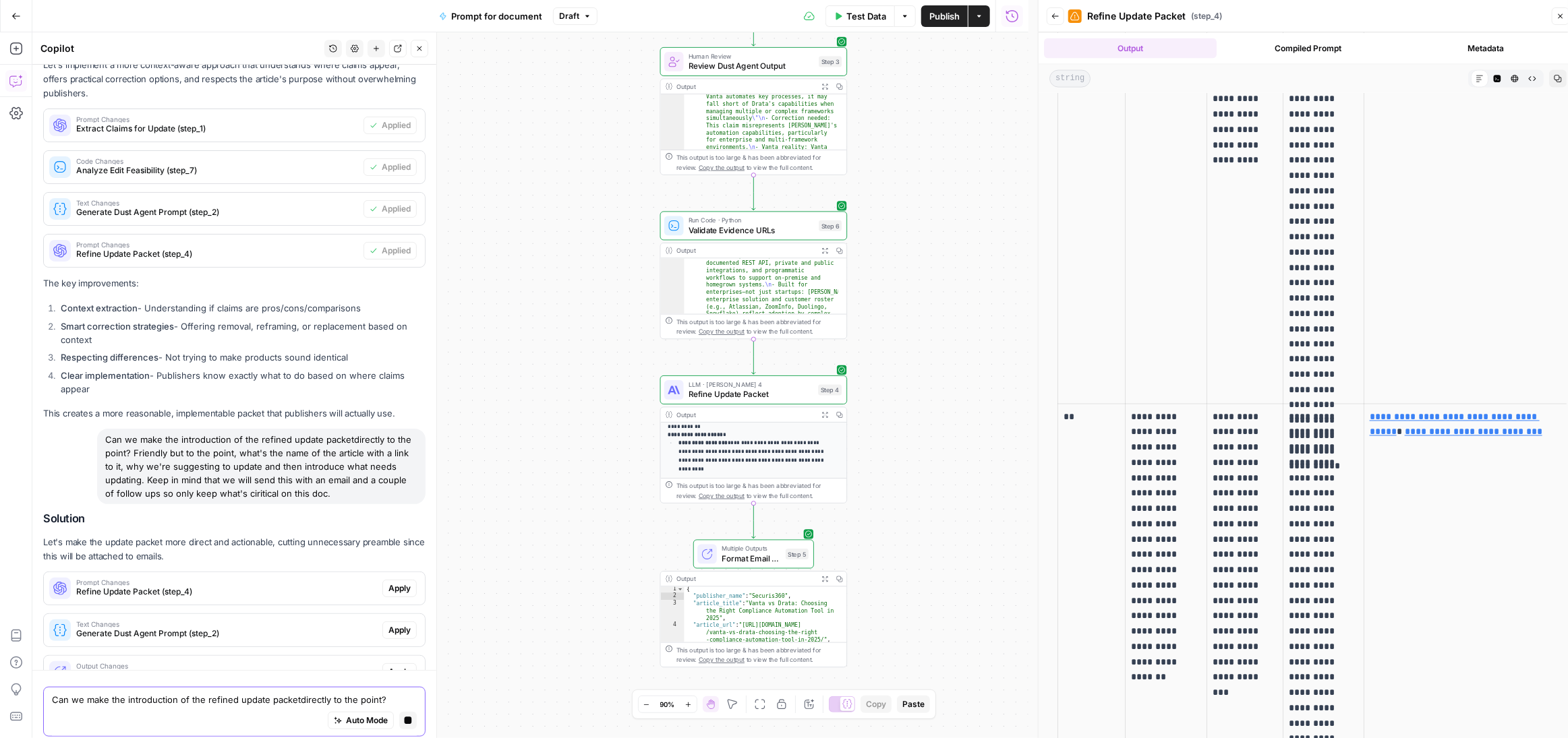
scroll to position [14363, 0]
click at [389, 583] on span "Apply" at bounding box center [400, 588] width 23 height 13
click at [389, 578] on div "Prompt Changes Refine Update Packet (step_4) Apply" at bounding box center [234, 588] width 381 height 22
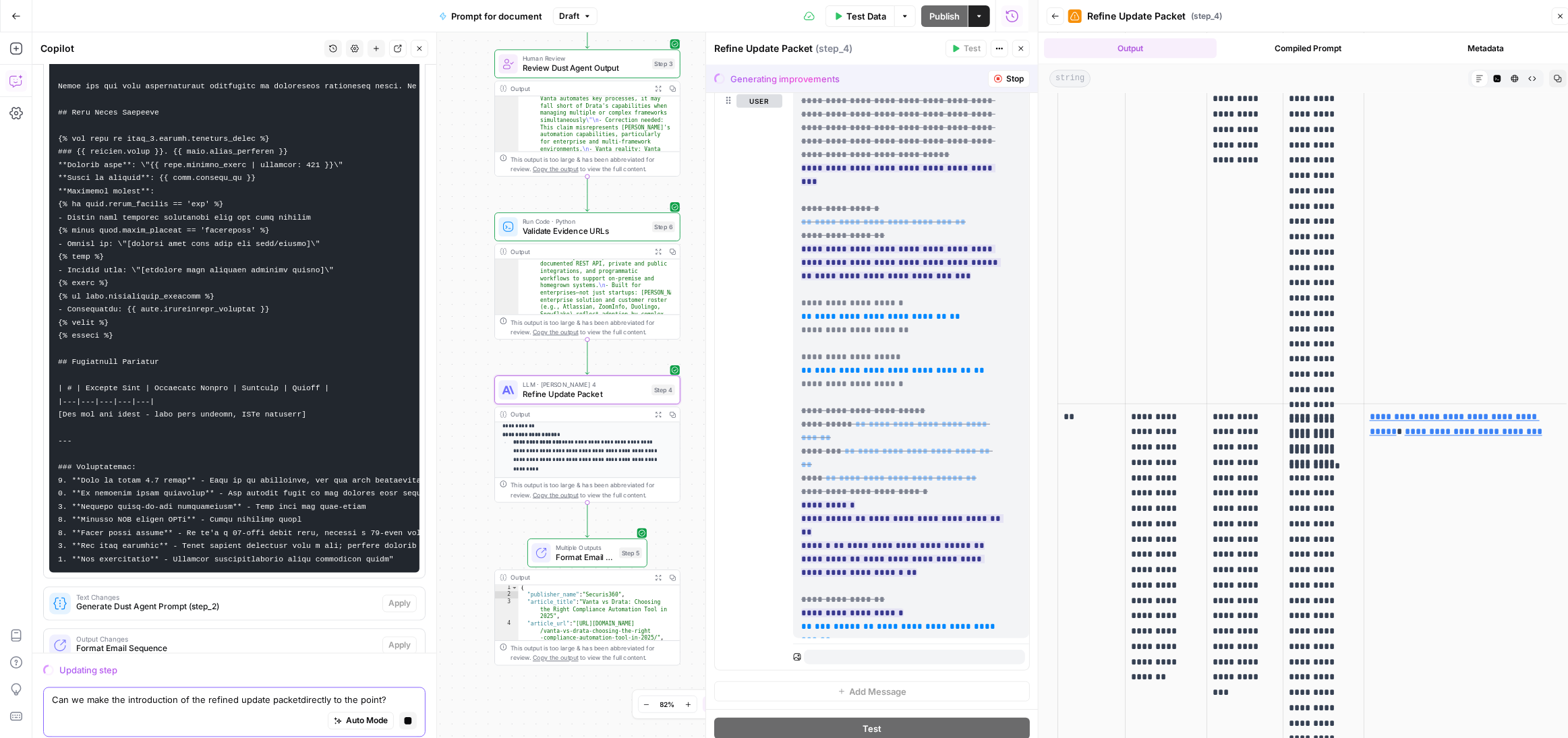
scroll to position [14777, 0]
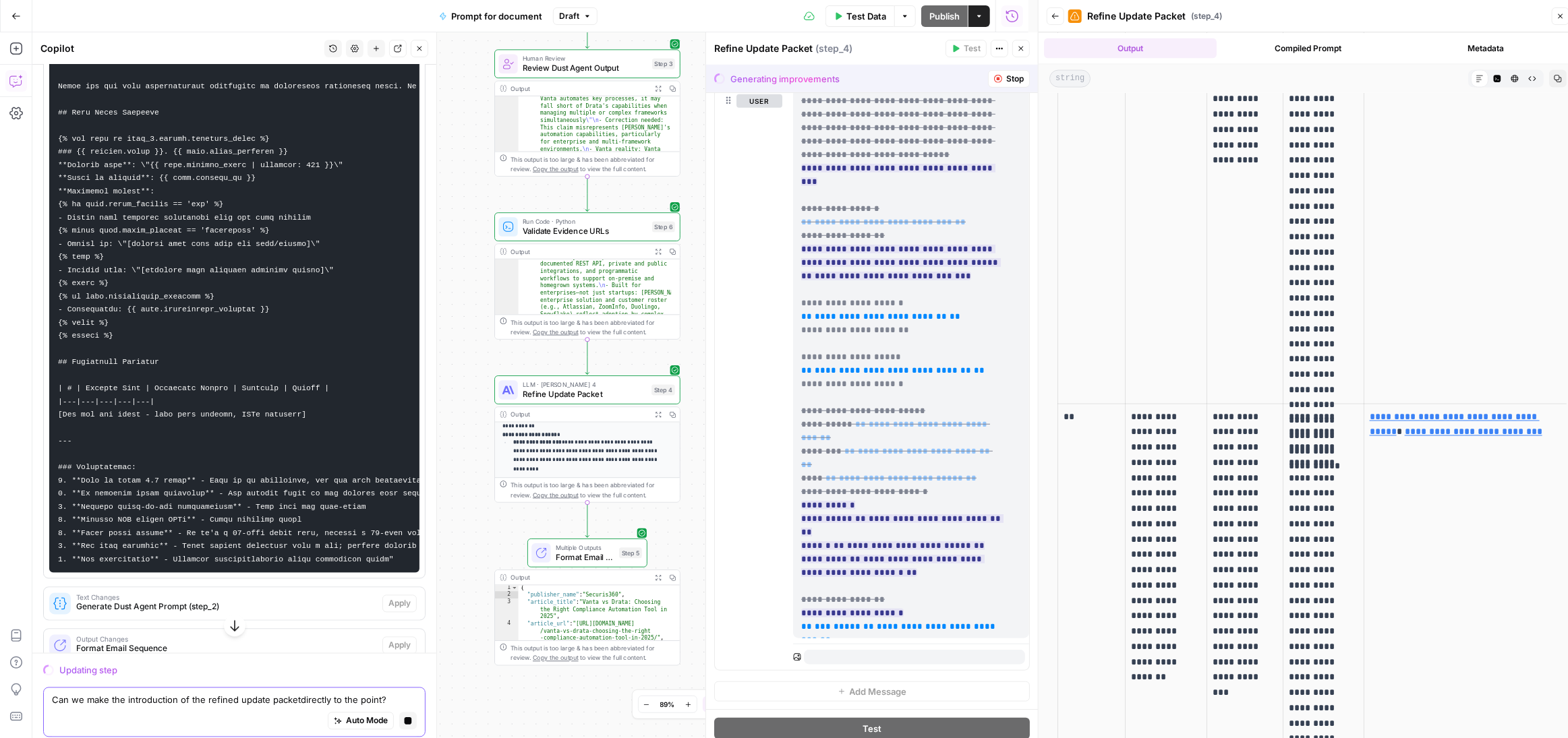
scroll to position [14331, 0]
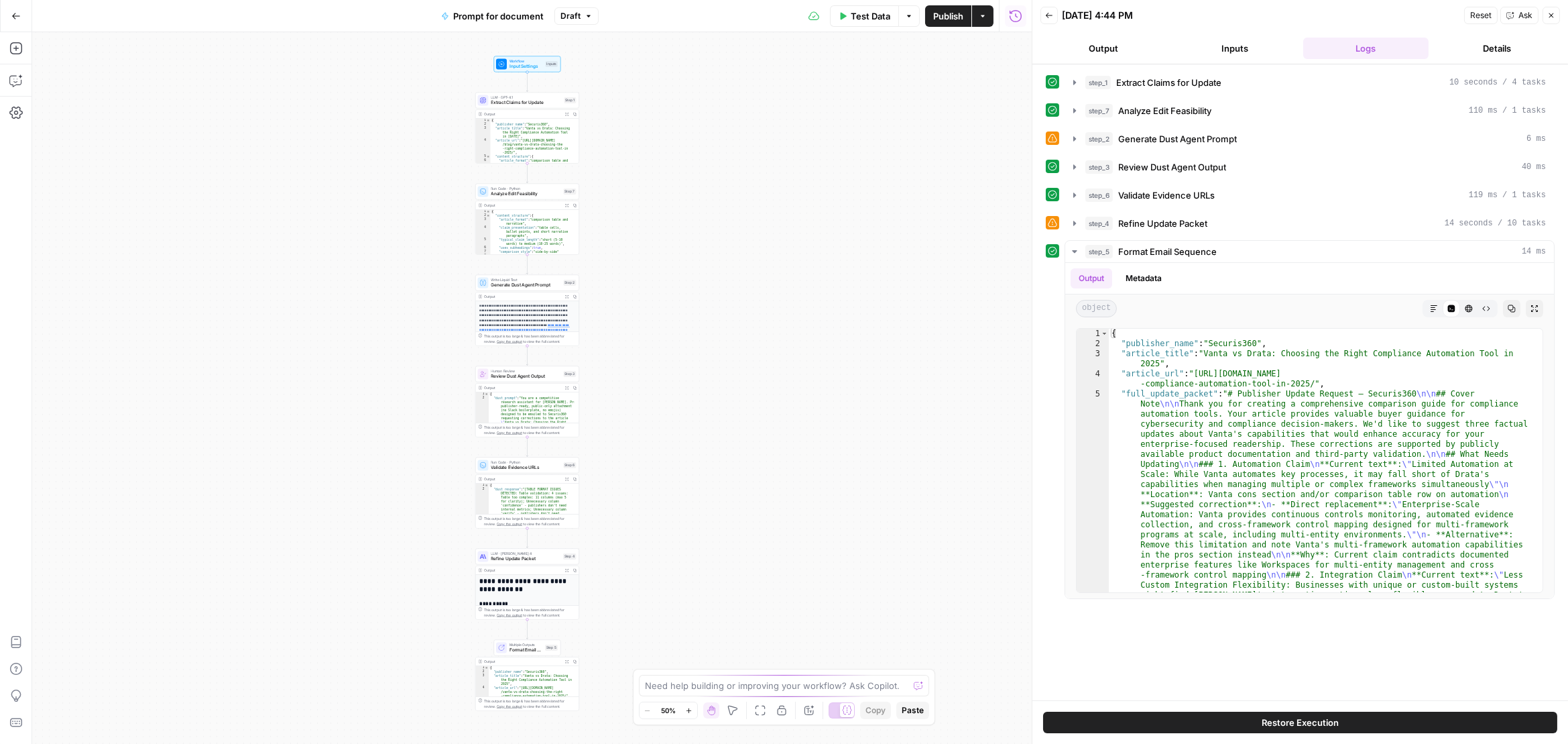
click at [22, 82] on button "Copilot" at bounding box center [16, 81] width 22 height 22
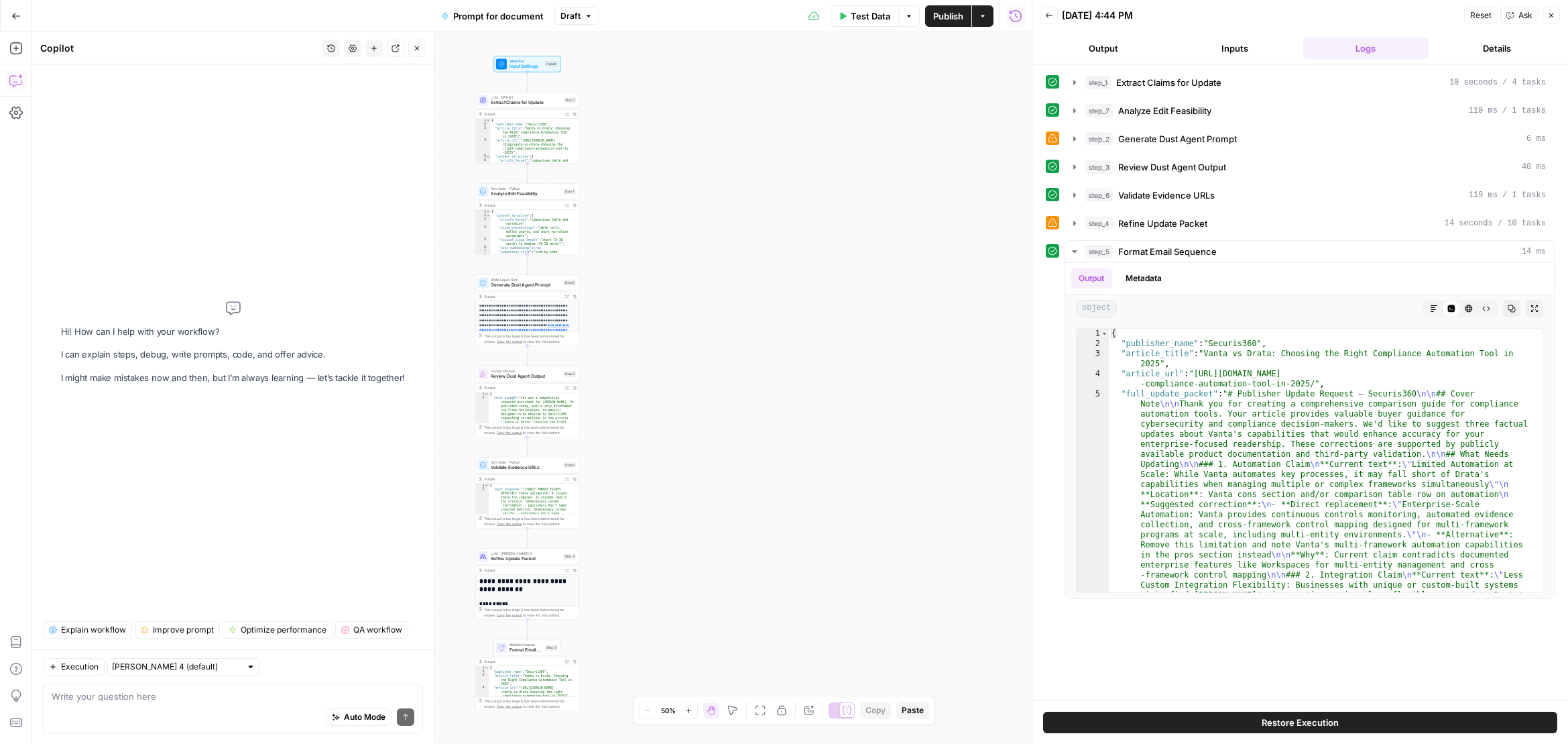
click at [328, 44] on icon "button" at bounding box center [332, 48] width 8 height 8
click at [243, 542] on div "Hi! How can I help with your workflow? I can explain steps, debug, write prompt…" at bounding box center [233, 342] width 345 height 532
click at [195, 668] on input "Claude Sonnet 4 (default)" at bounding box center [176, 667] width 129 height 13
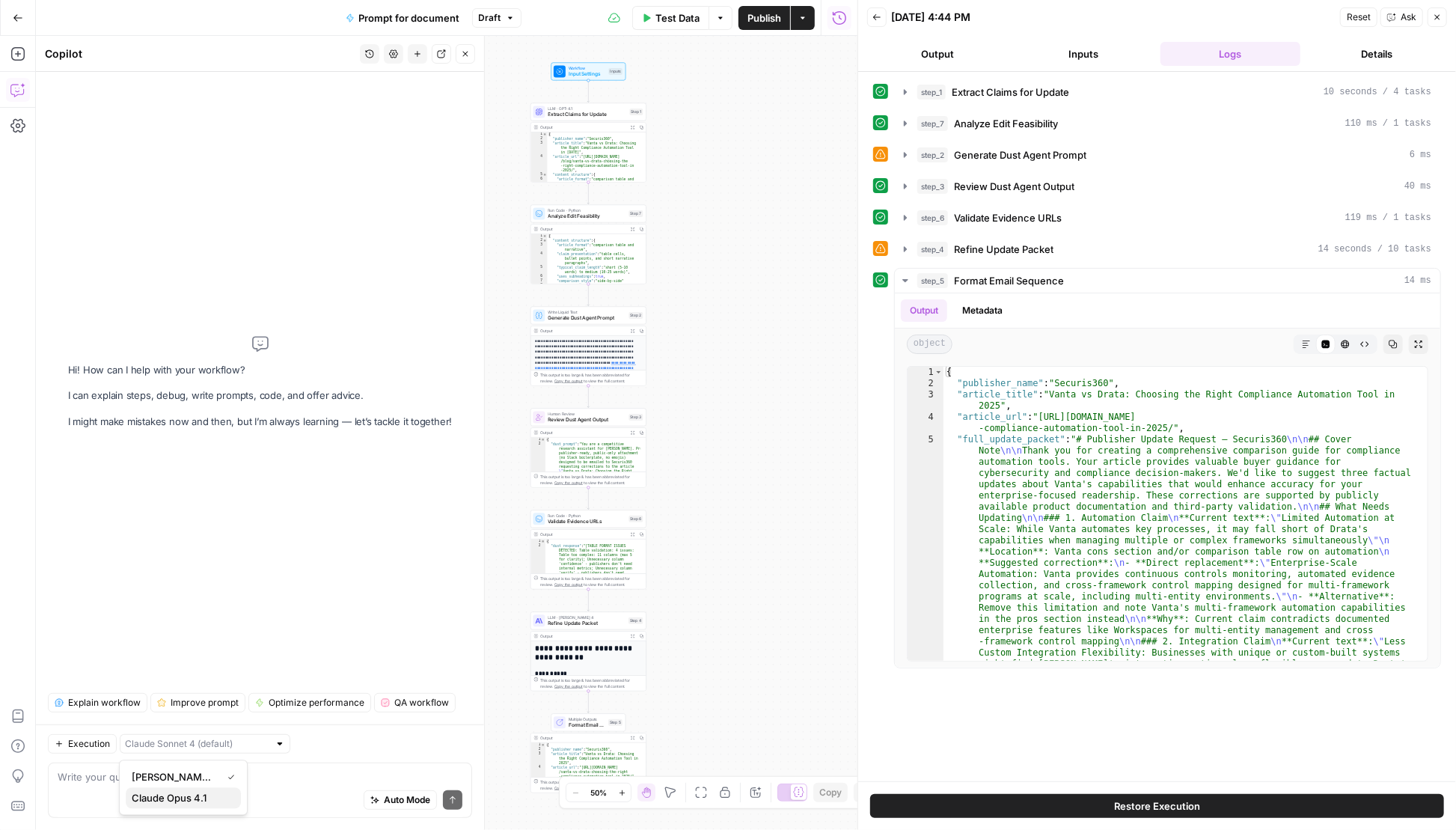
click at [185, 796] on span "Claude Opus 4.1" at bounding box center [180, 798] width 97 height 15
type input "Claude Opus 4.1"
click at [214, 788] on div "Auto Mode Send" at bounding box center [260, 800] width 404 height 32
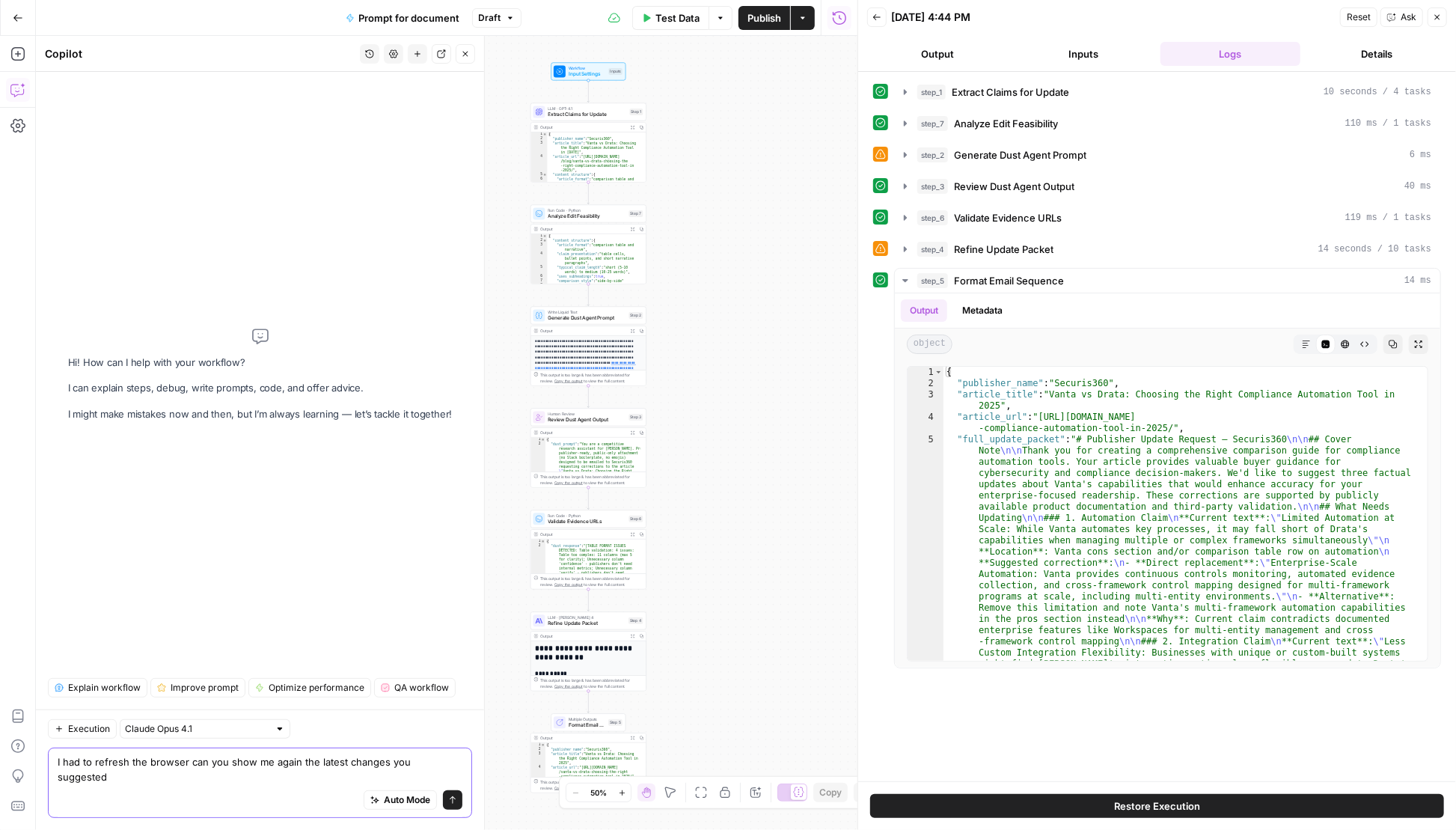
type textarea "I had to refresh the browser can you show me again the latest changes you sugge…"
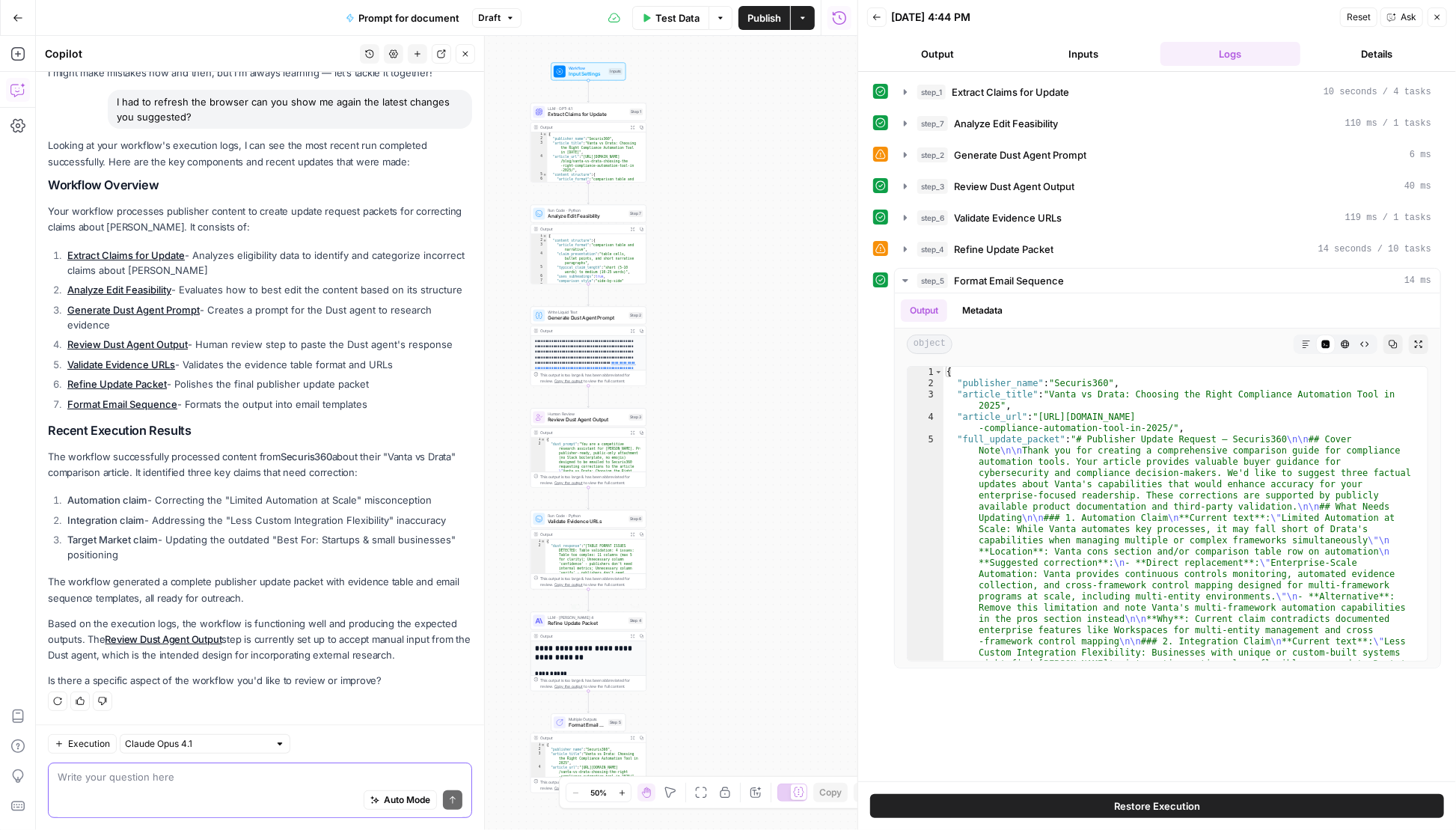
scroll to position [169, 0]
click at [636, 634] on button "Expand Output" at bounding box center [633, 636] width 9 height 9
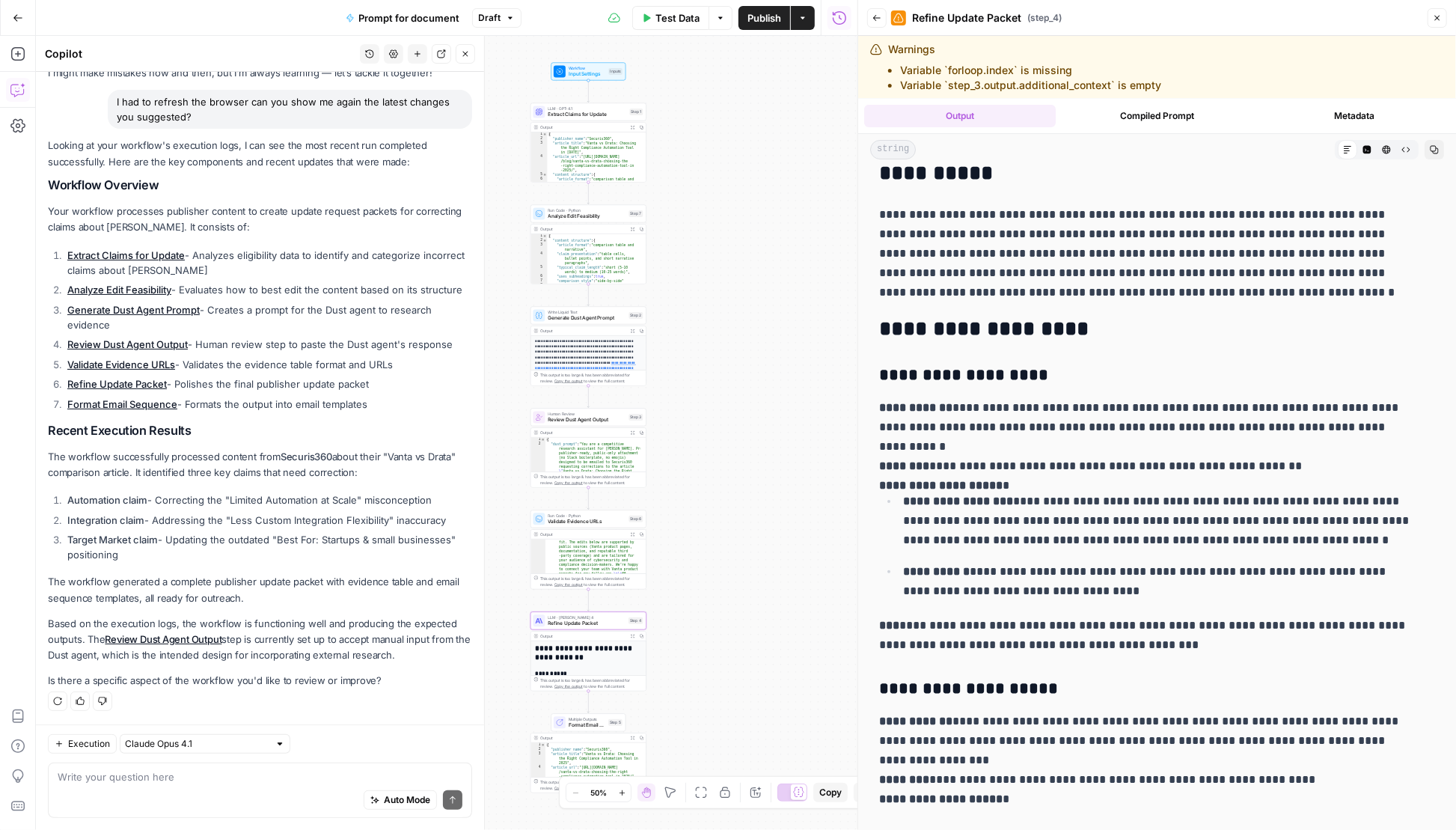
scroll to position [0, 0]
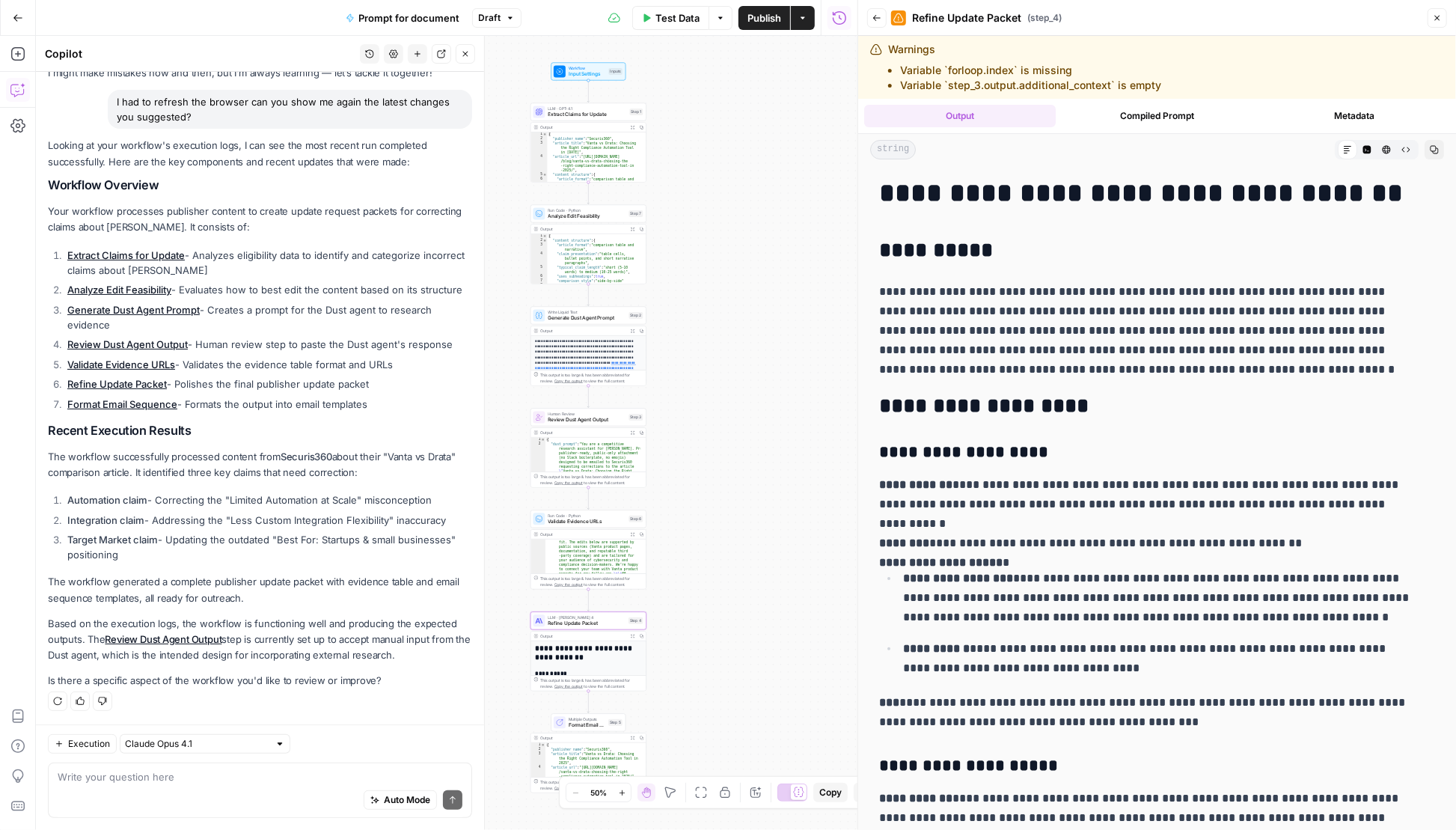
click at [225, 796] on div "Auto Mode Send" at bounding box center [260, 800] width 404 height 32
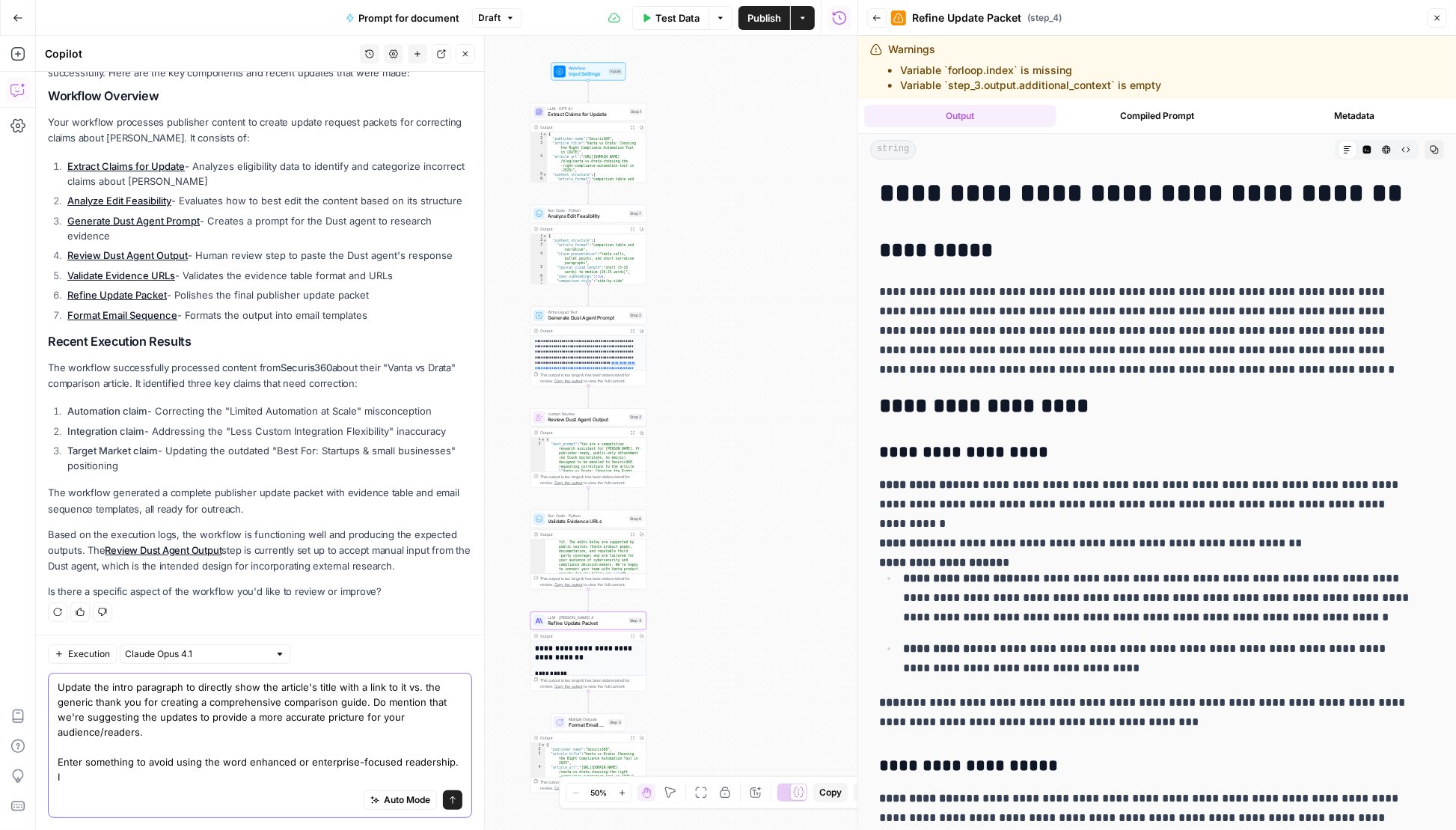
scroll to position [173, 0]
type textarea "Update the intro paragraph to directly show the article's title with a link to …"
click at [448, 798] on icon "submit" at bounding box center [453, 800] width 9 height 9
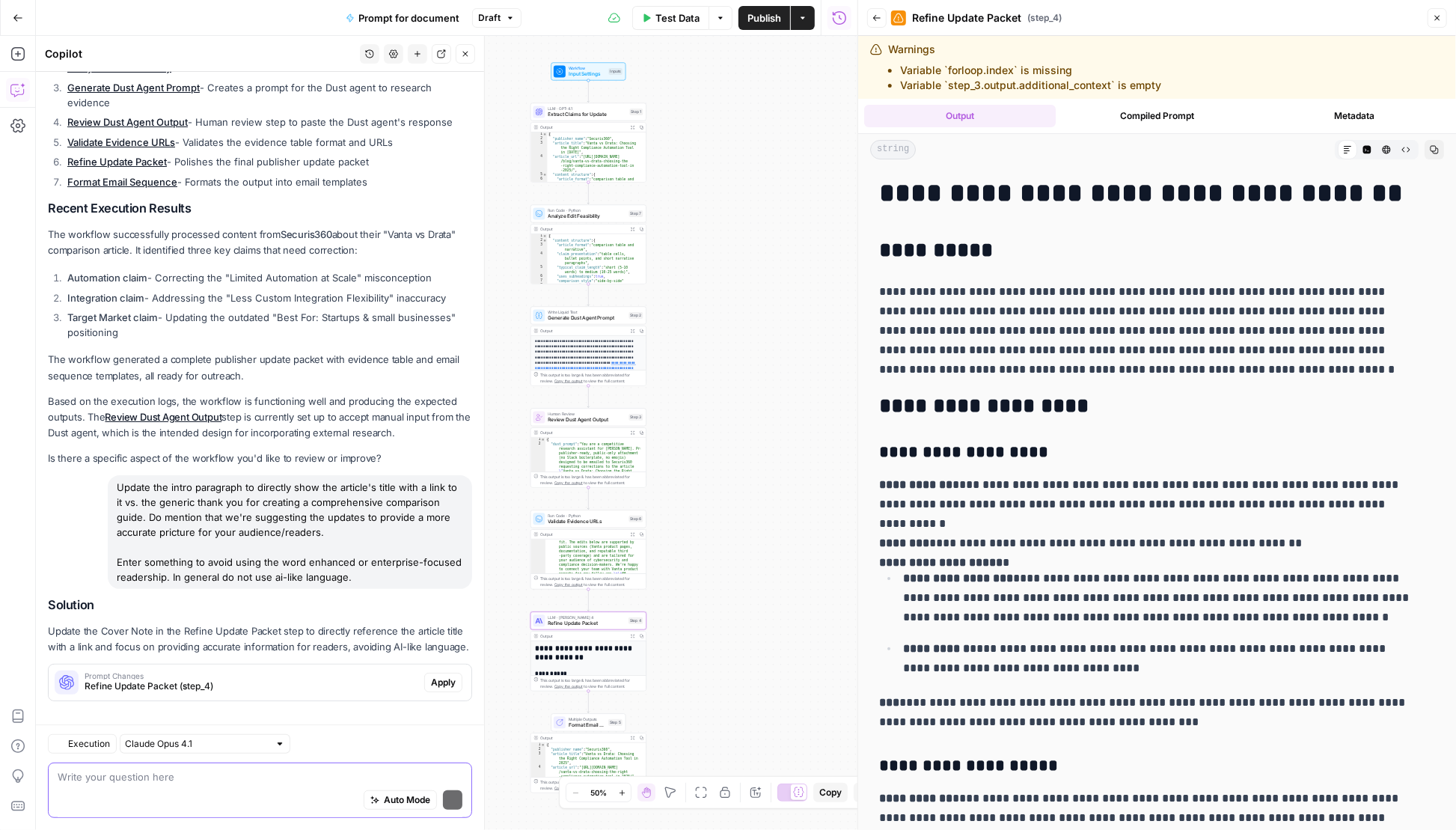
scroll to position [335, 0]
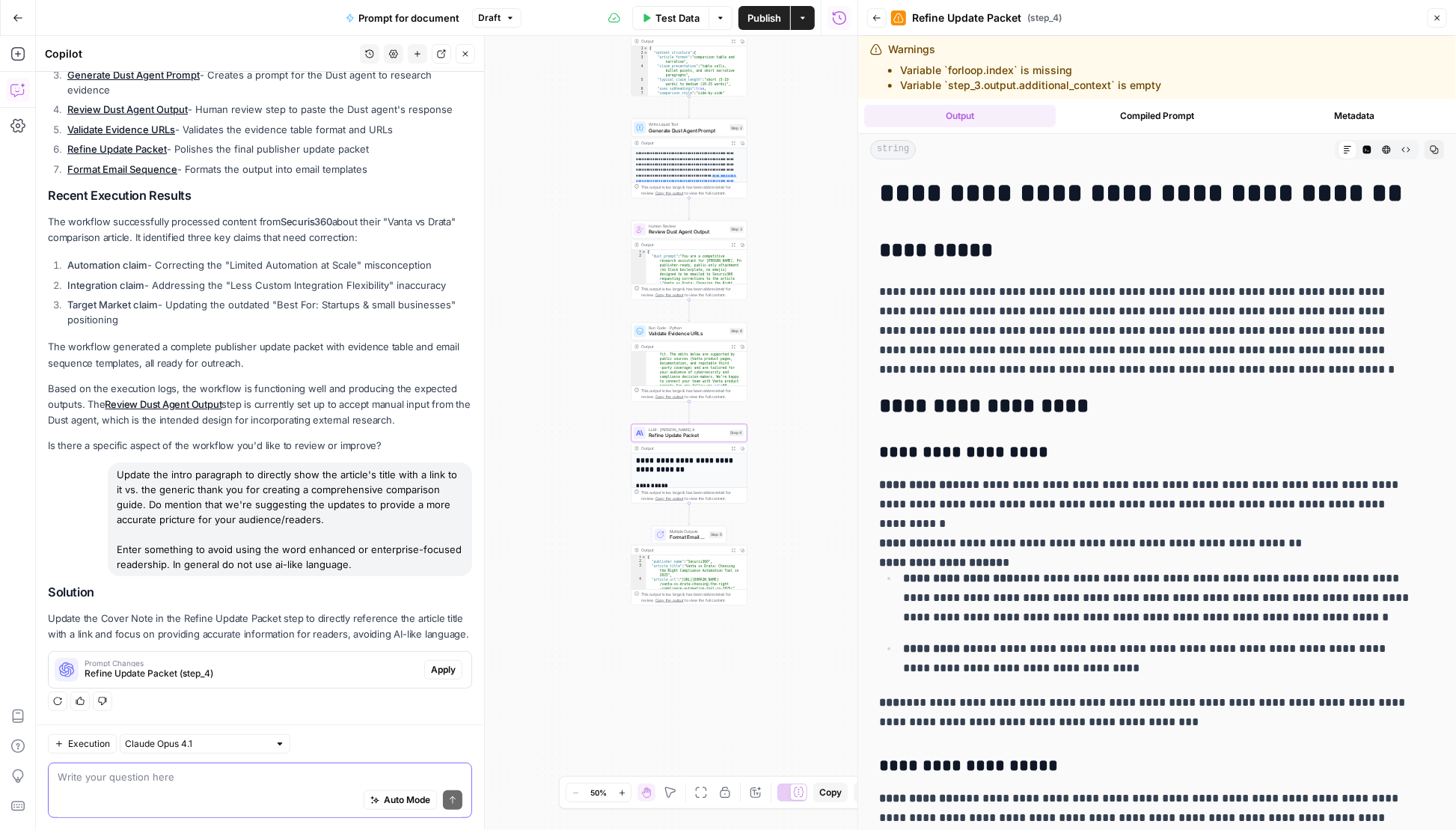
click at [431, 671] on span "Apply" at bounding box center [443, 670] width 25 height 14
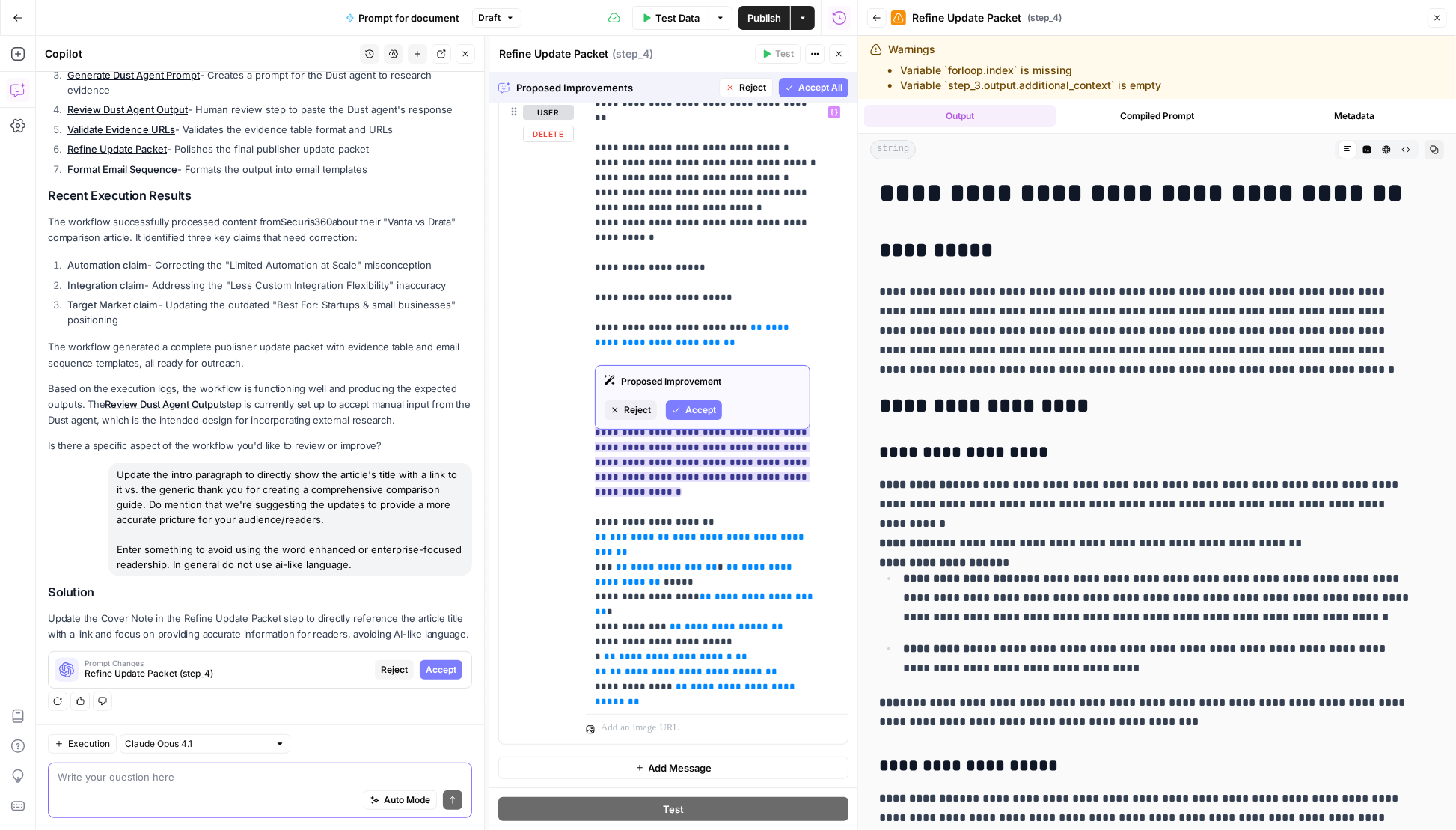
scroll to position [1721, 0]
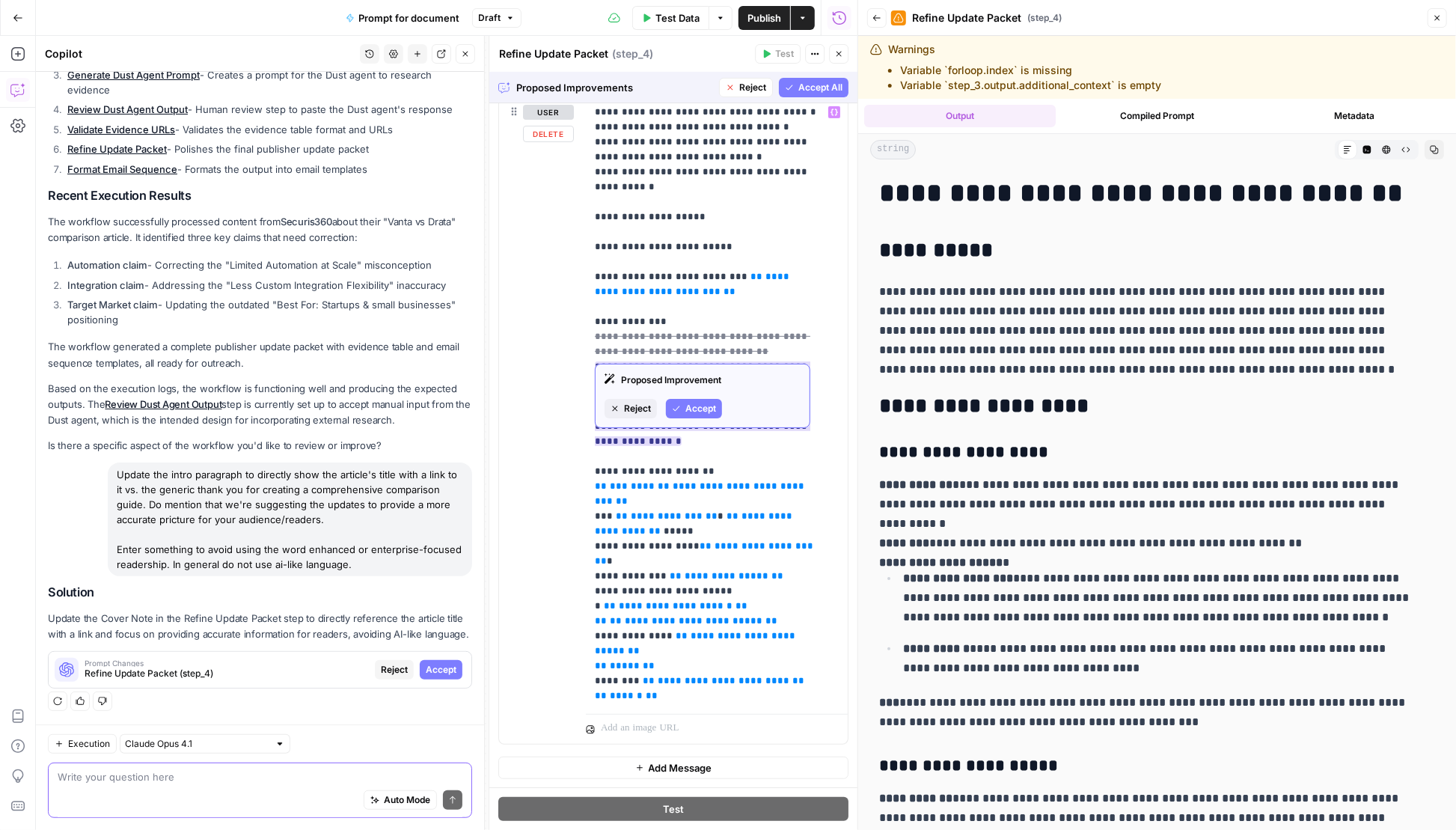
click at [700, 406] on span "Accept" at bounding box center [700, 408] width 31 height 14
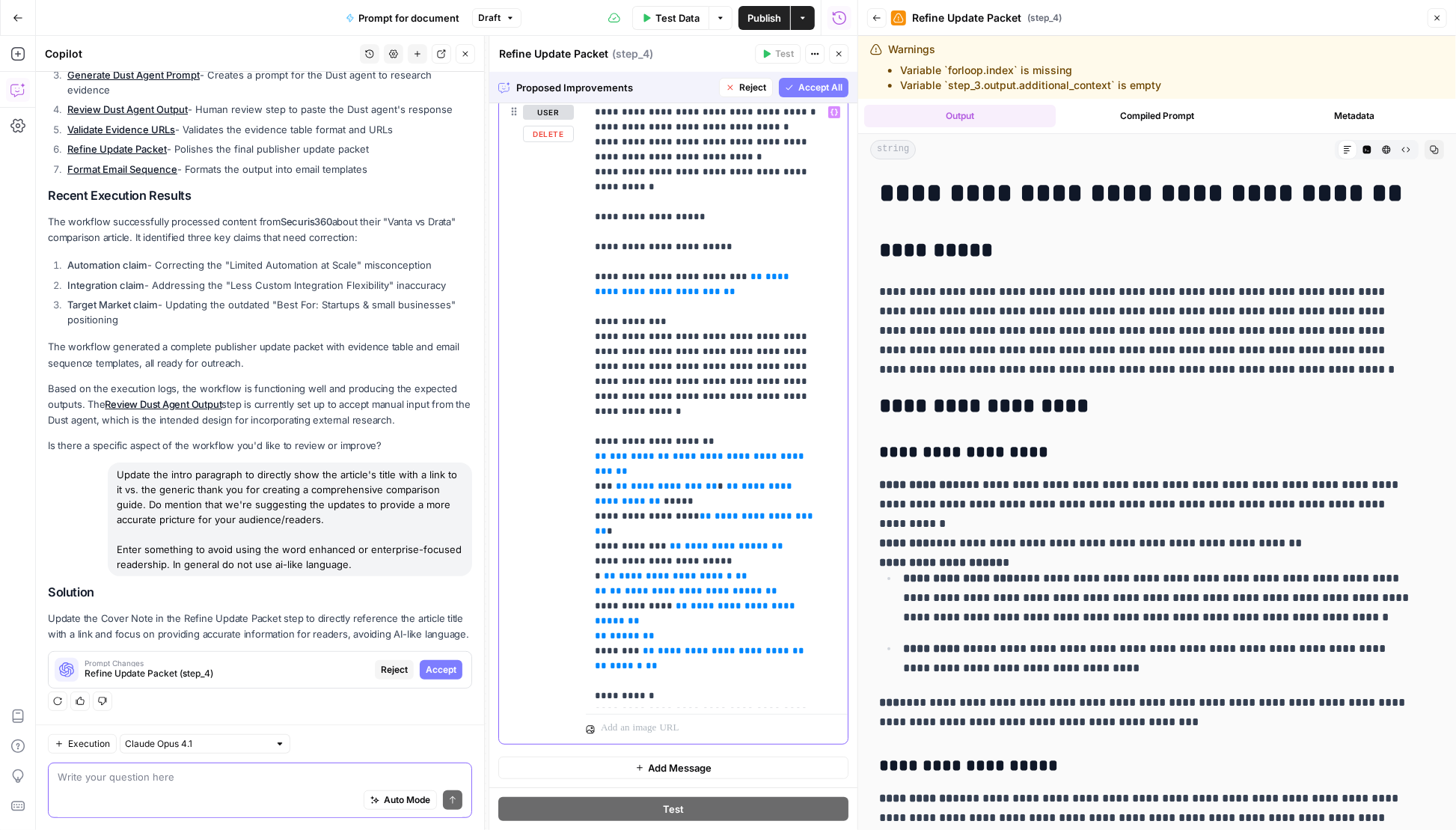
scroll to position [1692, 0]
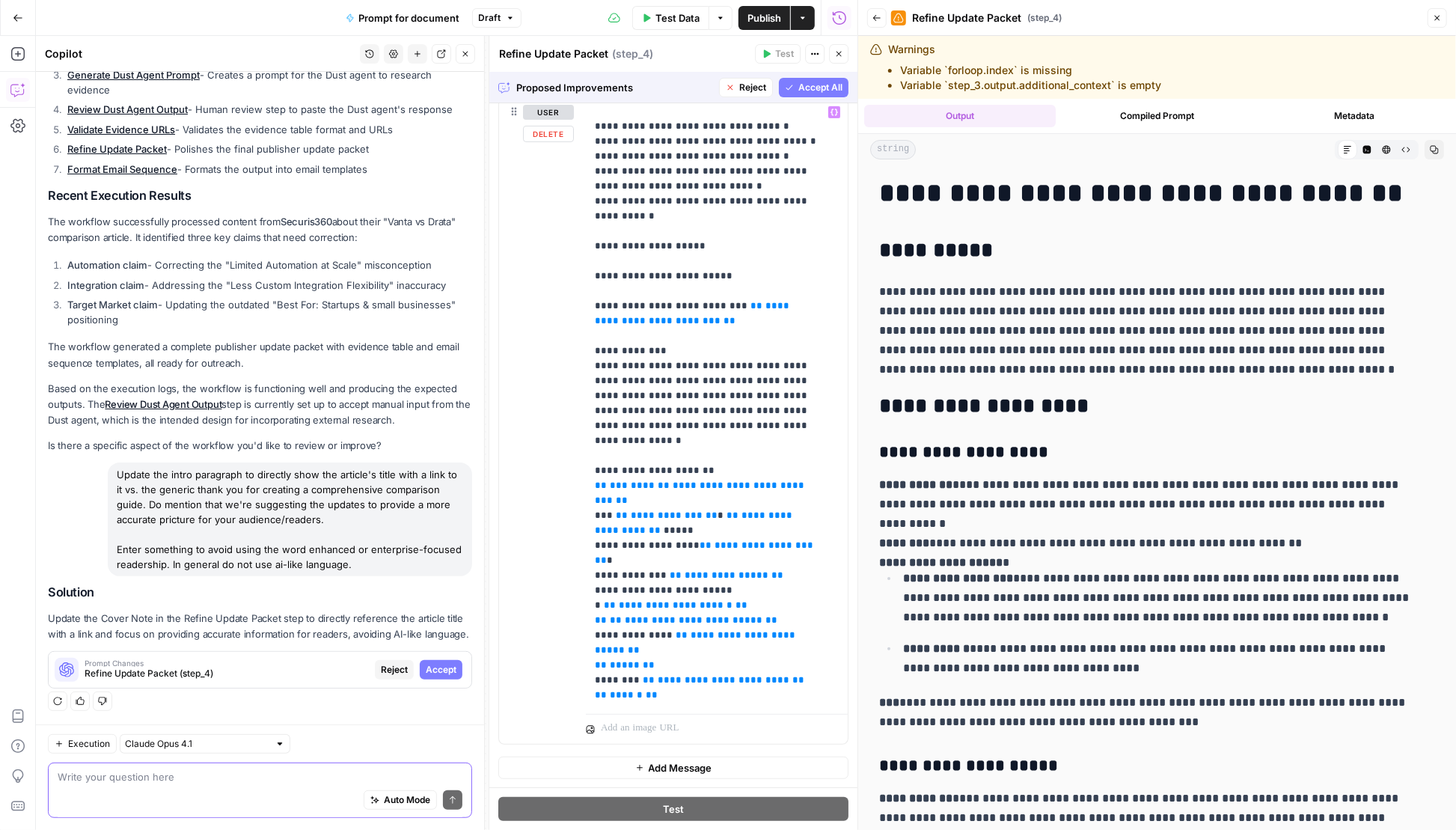
click at [796, 95] on button "Accept All" at bounding box center [813, 87] width 70 height 19
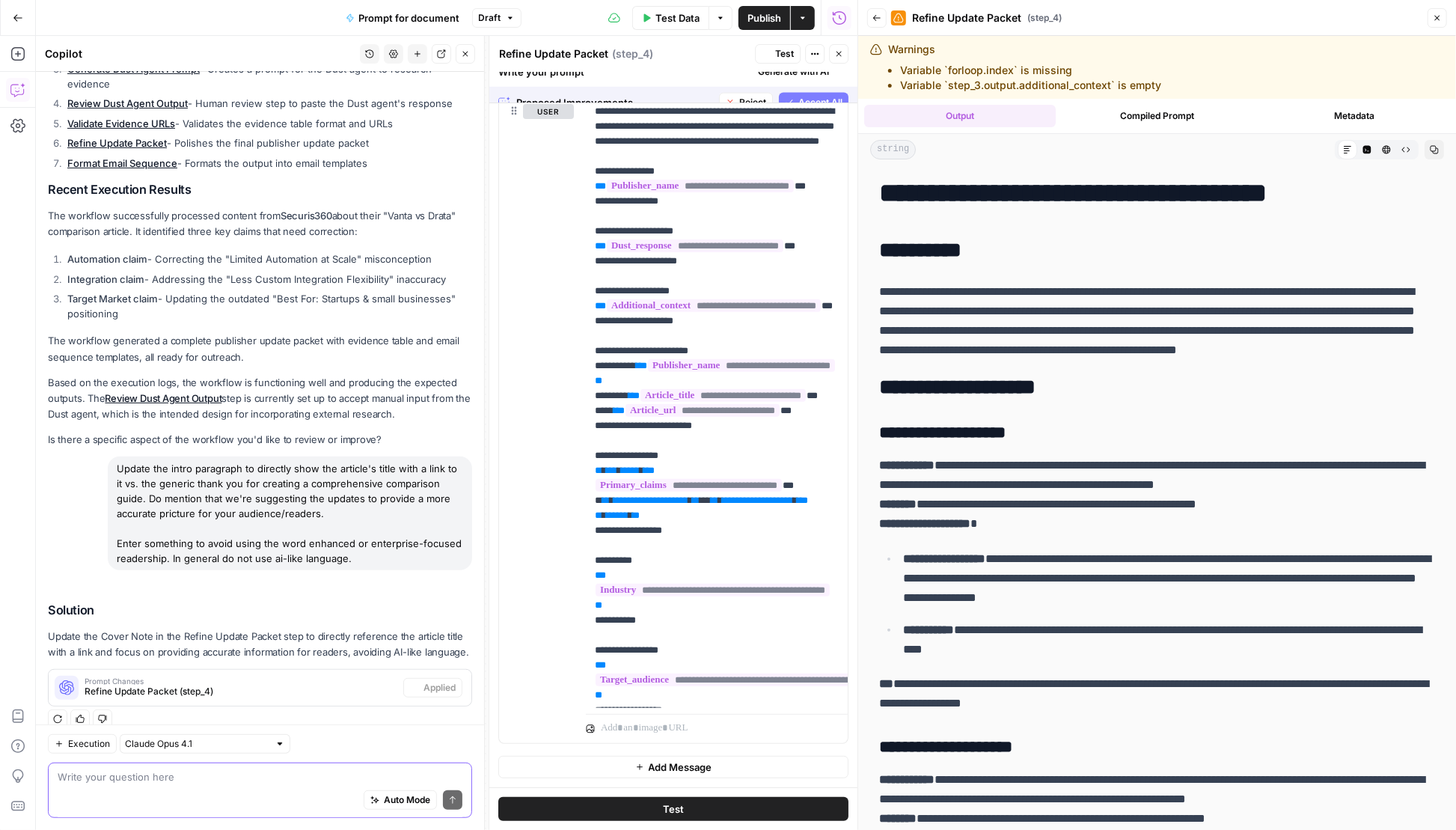
scroll to position [0, 0]
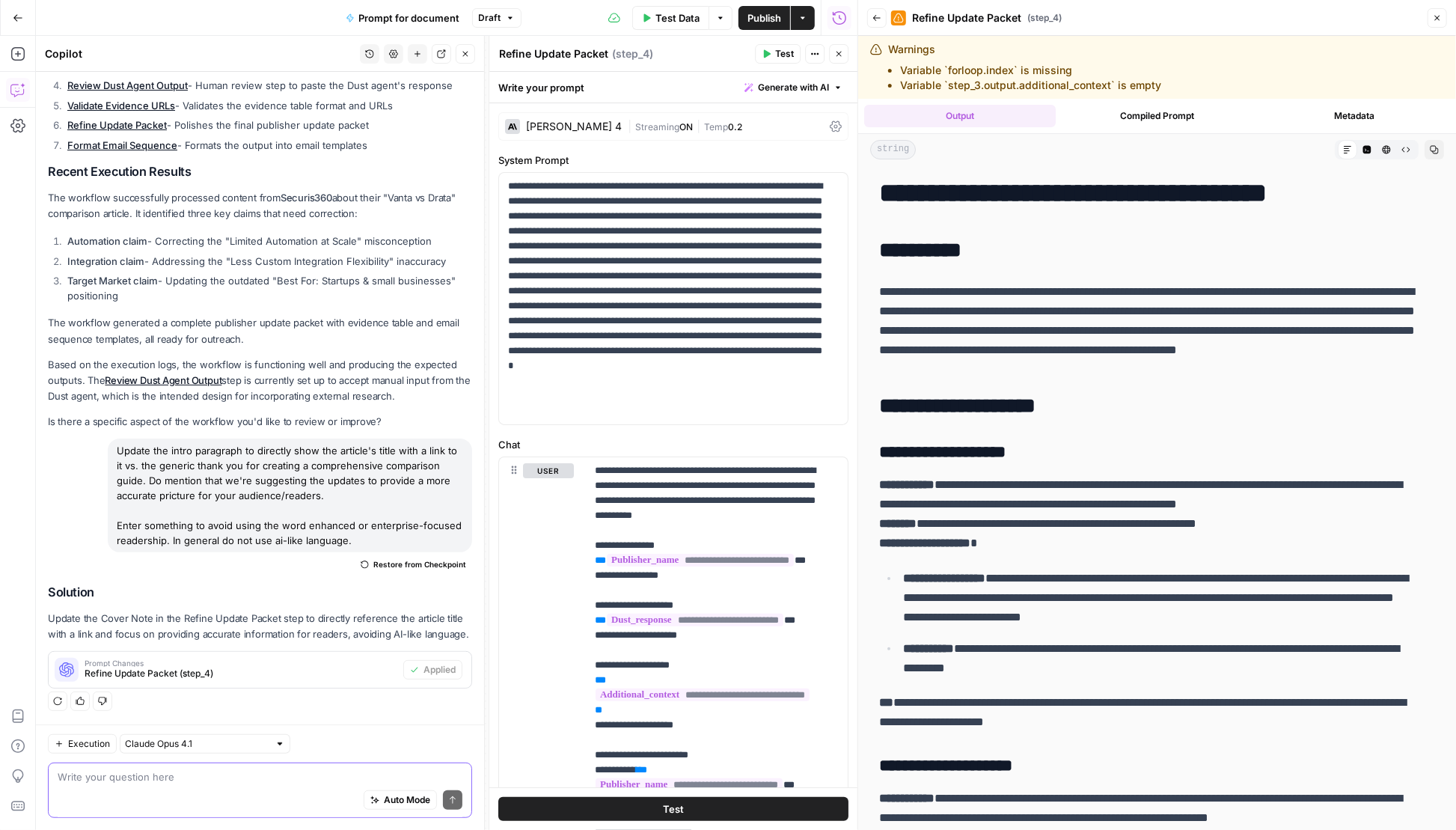
click at [771, 52] on icon "button" at bounding box center [766, 54] width 9 height 9
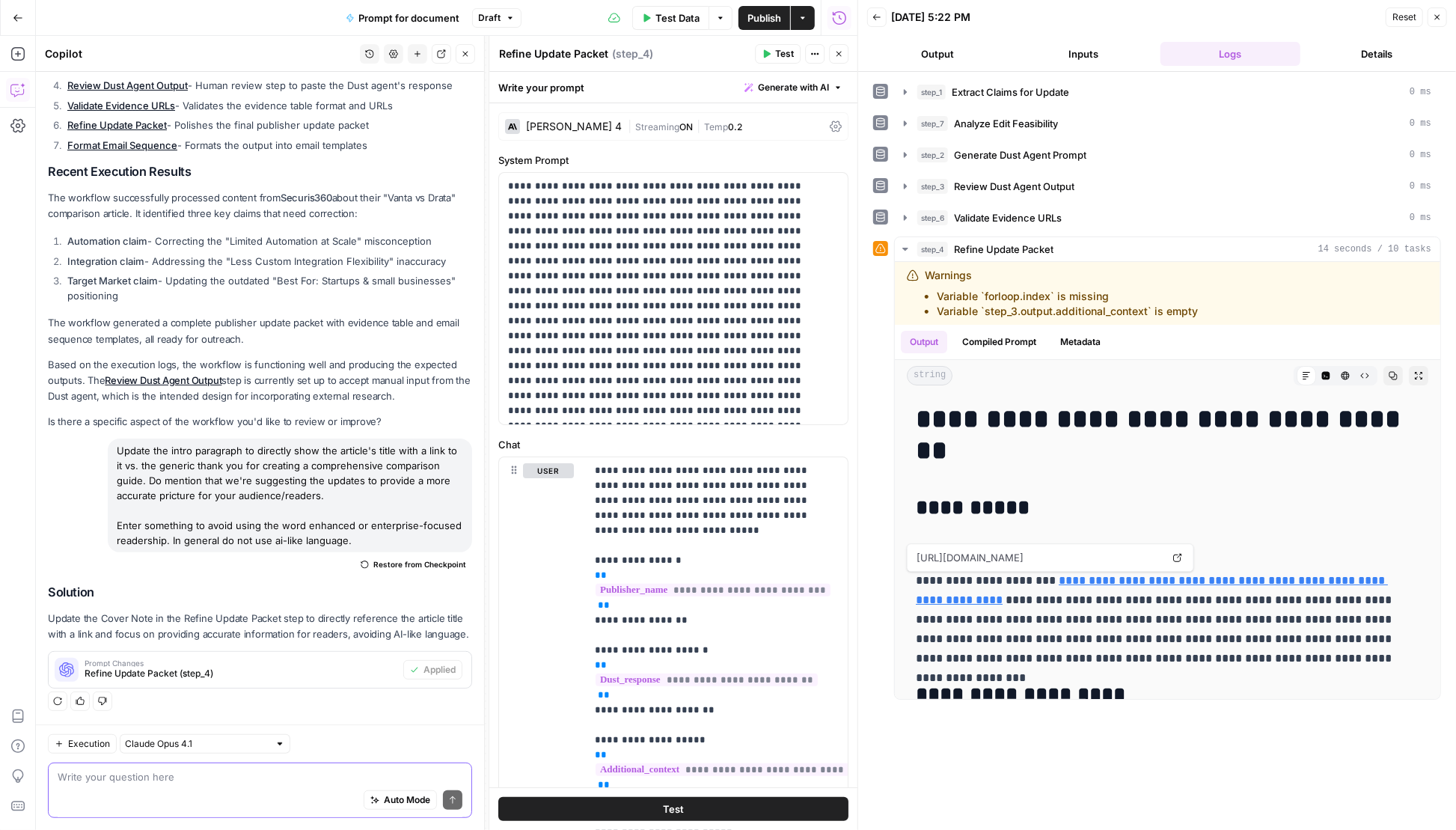
click at [202, 794] on div "Auto Mode Send" at bounding box center [260, 800] width 404 height 32
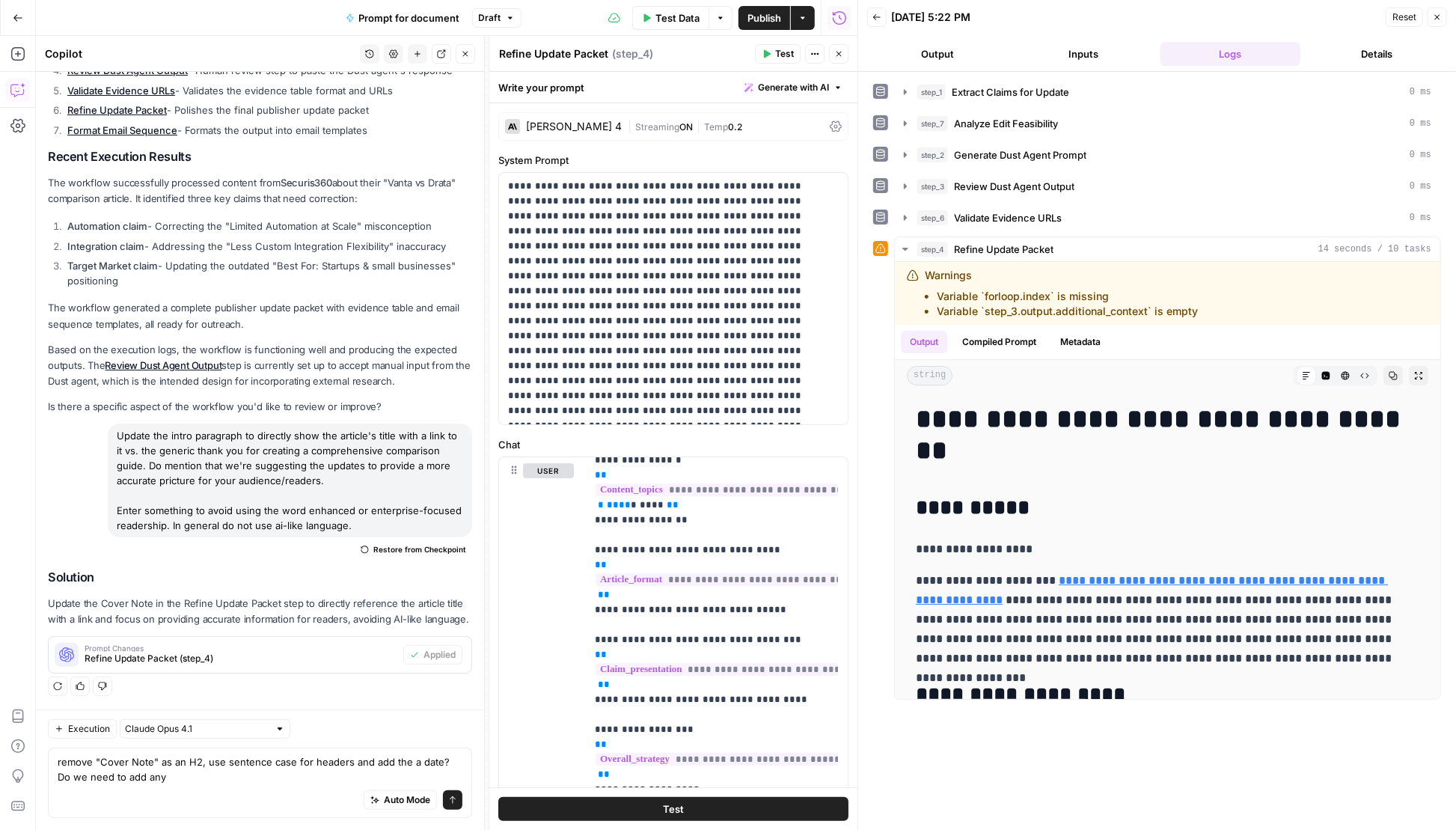
scroll to position [1001, 0]
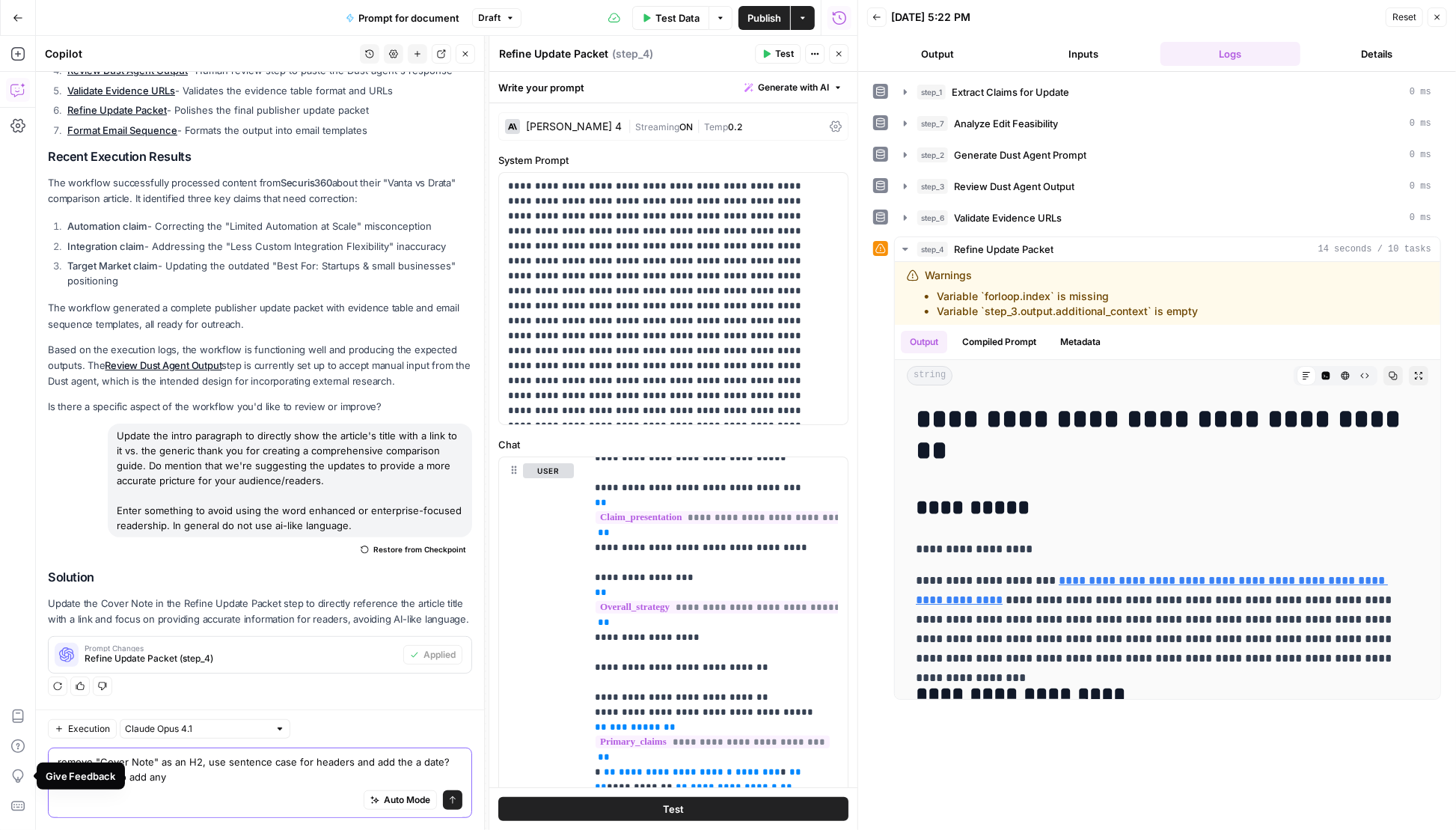
drag, startPoint x: 188, startPoint y: 780, endPoint x: 169, endPoint y: 780, distance: 19.0
click at [169, 780] on textarea "remove "Cover Note" as an H2, use sentence case for headers and add the a date?…" at bounding box center [260, 769] width 404 height 30
click at [170, 780] on textarea "remove "Cover Note" as an H2, use sentence case for headers and add the a date?…" at bounding box center [260, 769] width 404 height 30
drag, startPoint x: 167, startPoint y: 775, endPoint x: 58, endPoint y: 775, distance: 109.0
click at [58, 775] on textarea "remove "Cover Note" as an H2, use sentence case for headers and add the a date?…" at bounding box center [260, 769] width 404 height 30
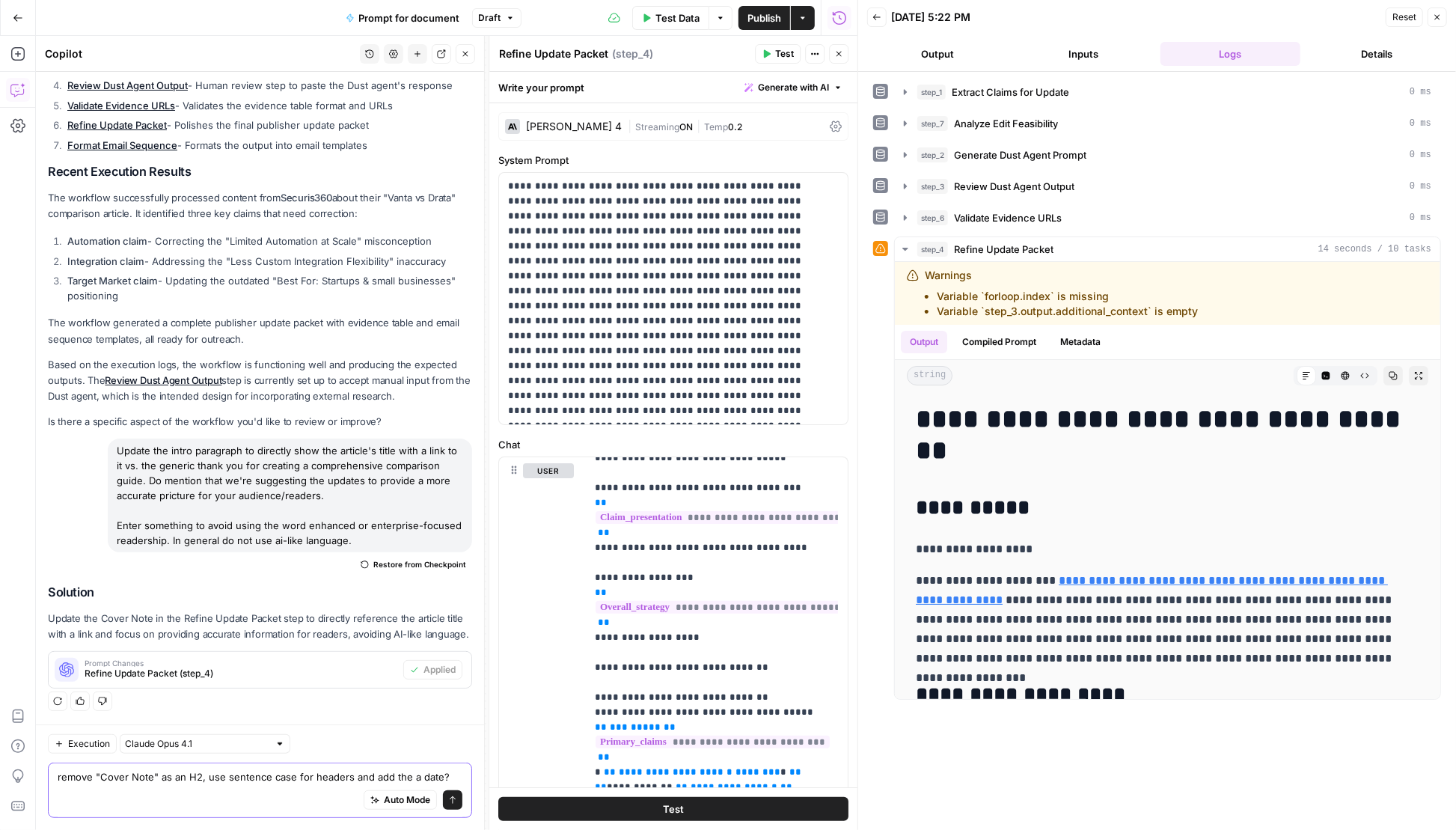
scroll to position [382, 0]
type textarea "remove "Cover Note" as an H2, use sentence case for headers and add the a date?"
click at [447, 800] on button "Send" at bounding box center [453, 799] width 19 height 19
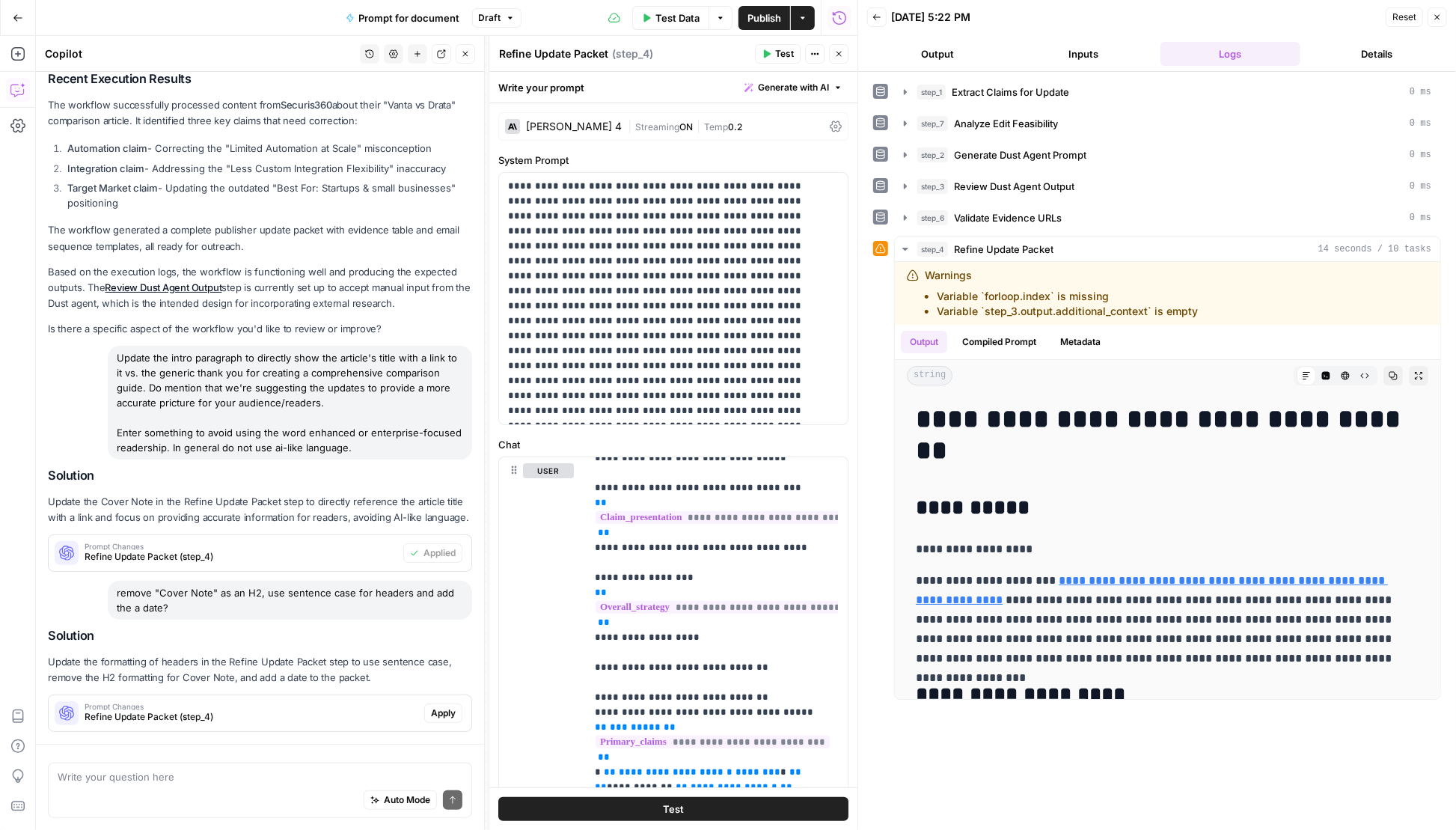
scroll to position [543, 0]
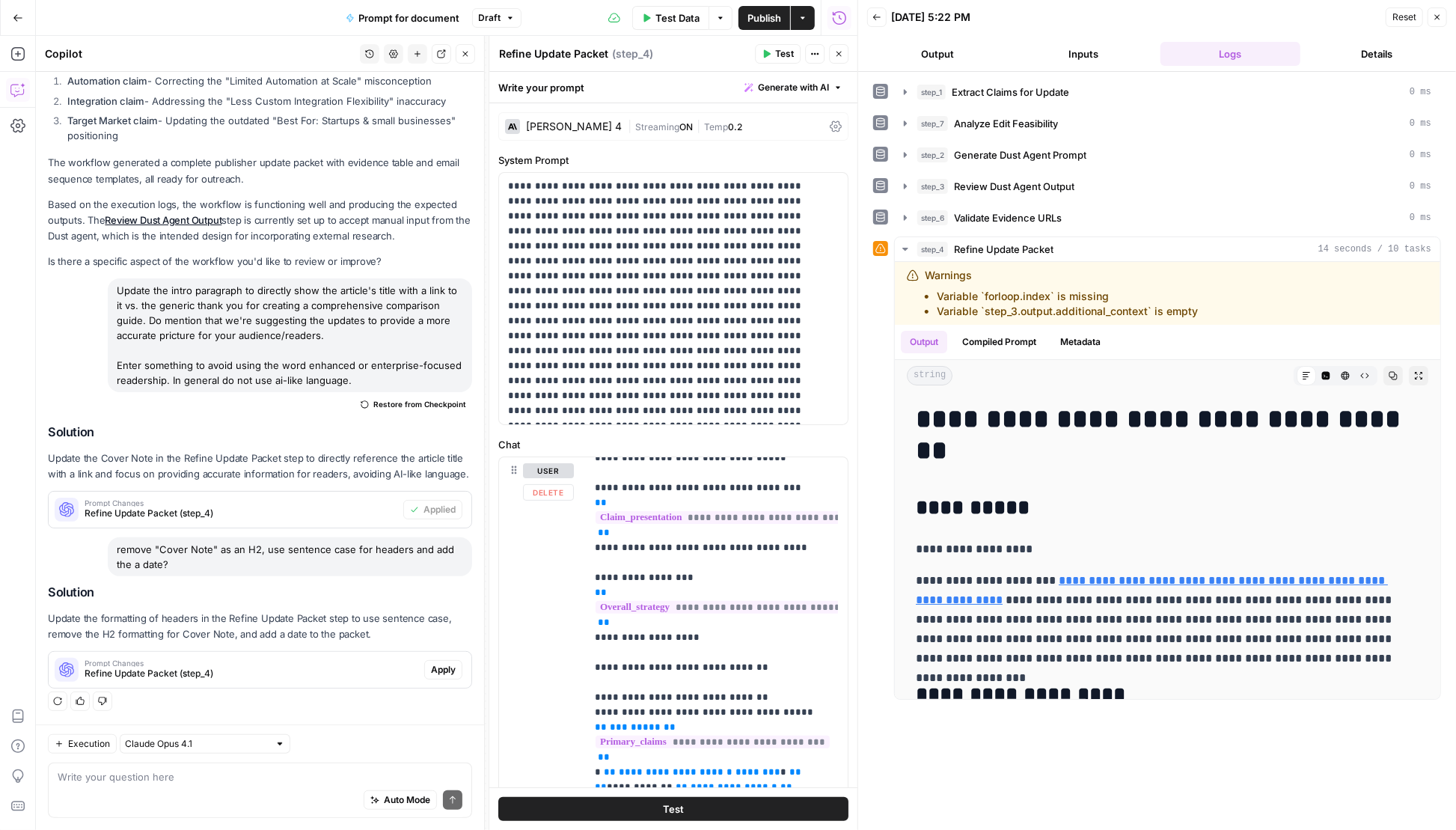
click at [431, 670] on span "Apply" at bounding box center [443, 670] width 25 height 14
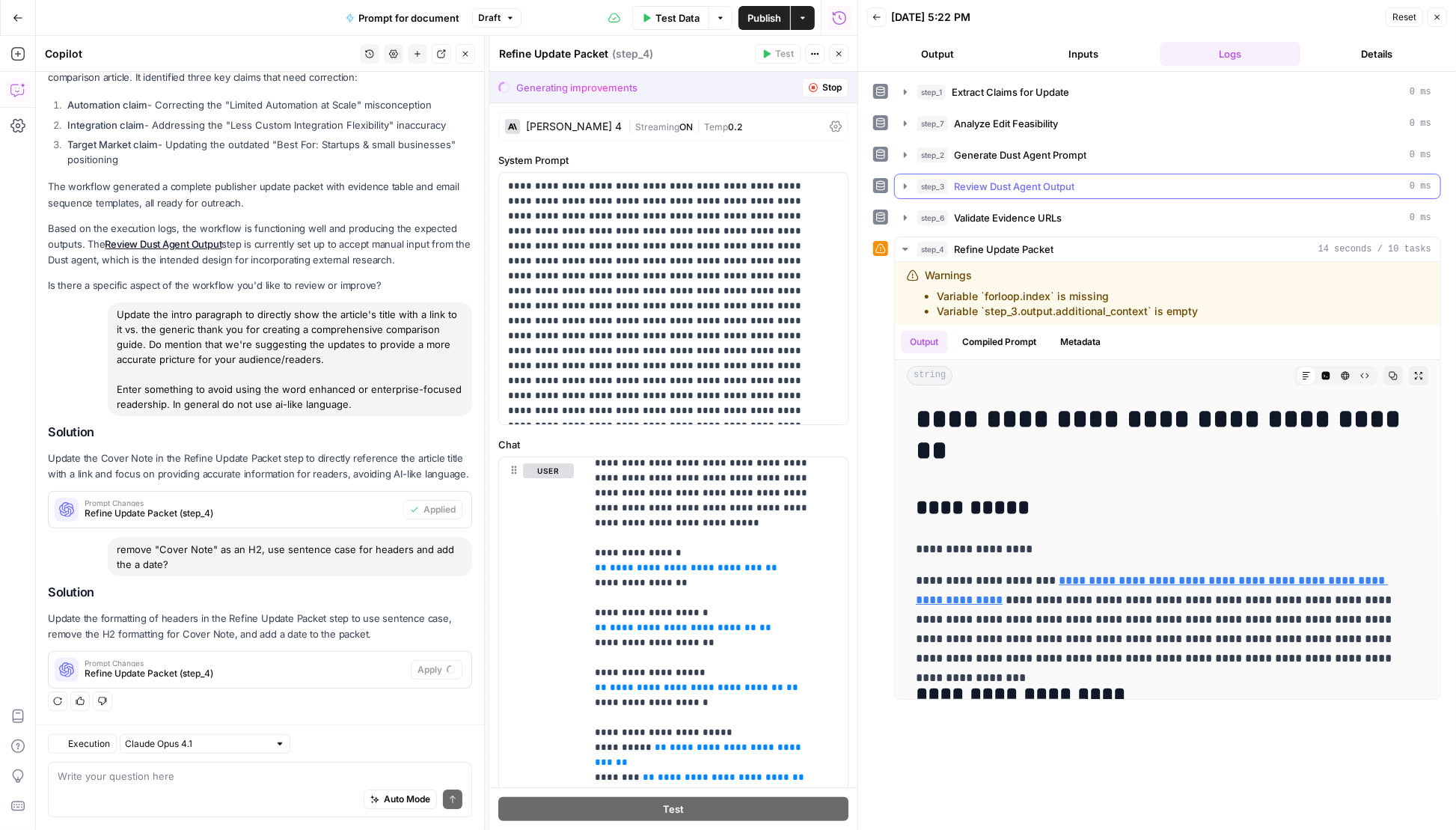
scroll to position [493, 0]
click at [436, 665] on span "Accept" at bounding box center [441, 670] width 31 height 14
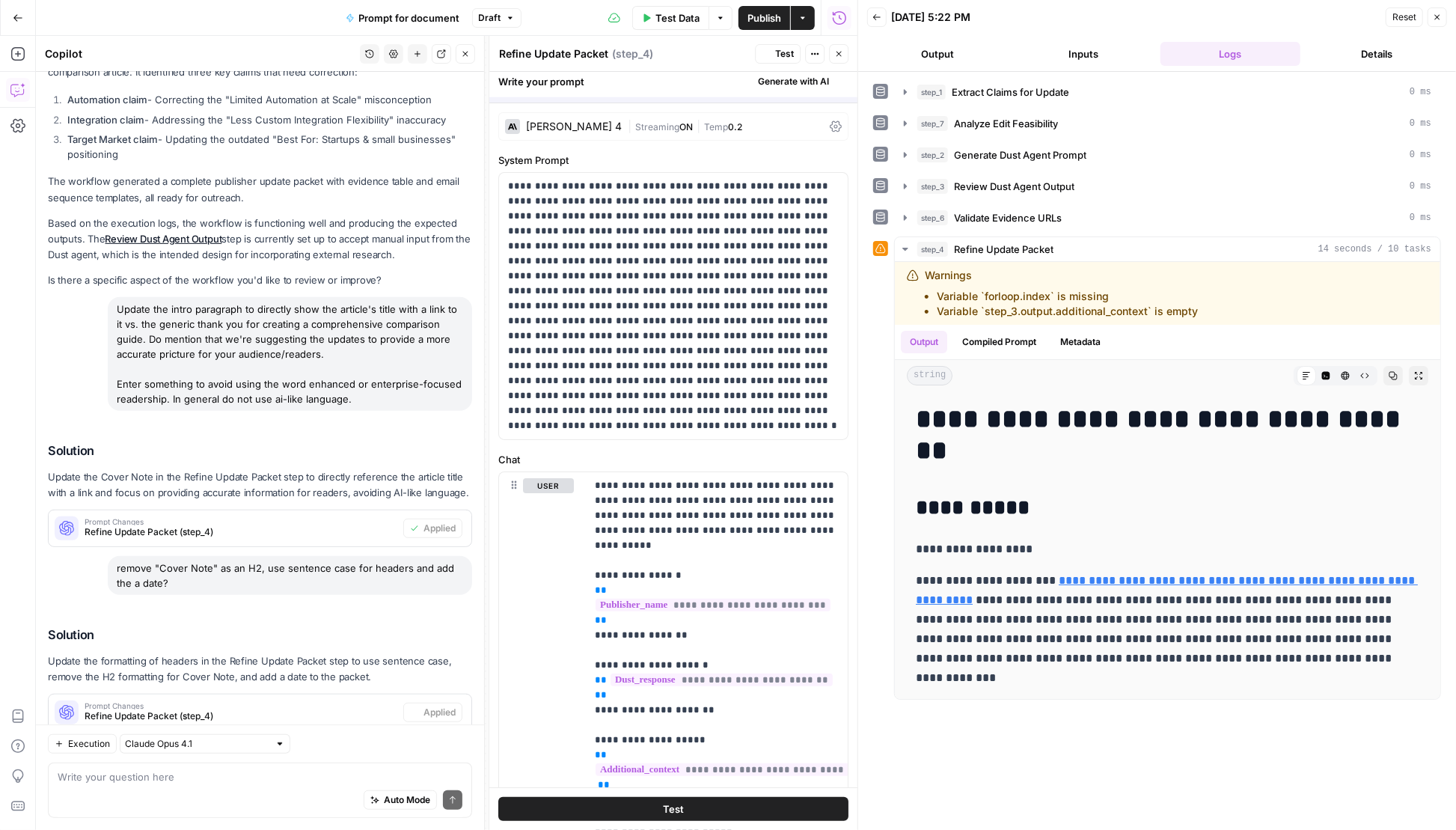
scroll to position [567, 0]
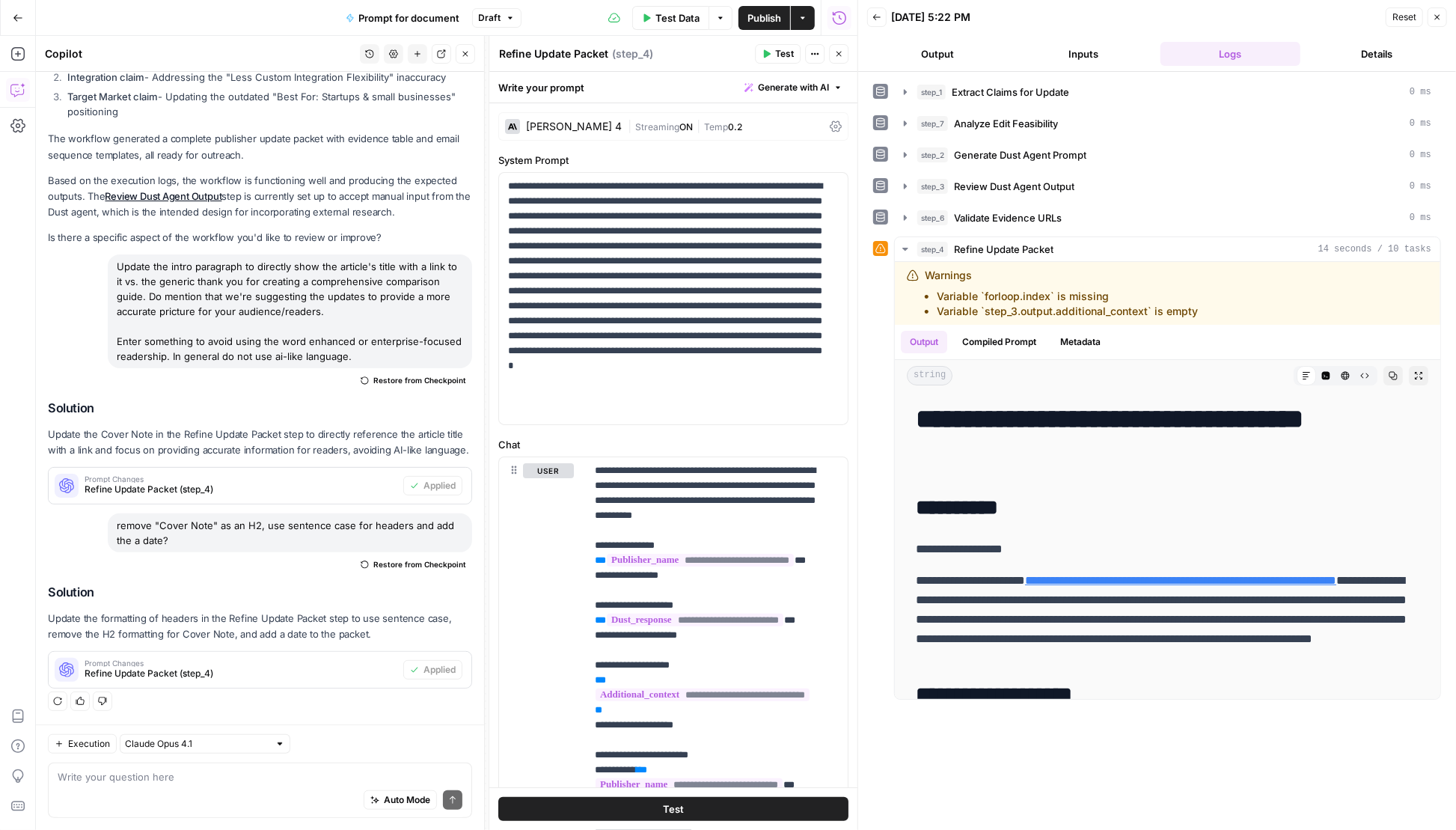
click at [776, 50] on span "Test" at bounding box center [785, 54] width 19 height 14
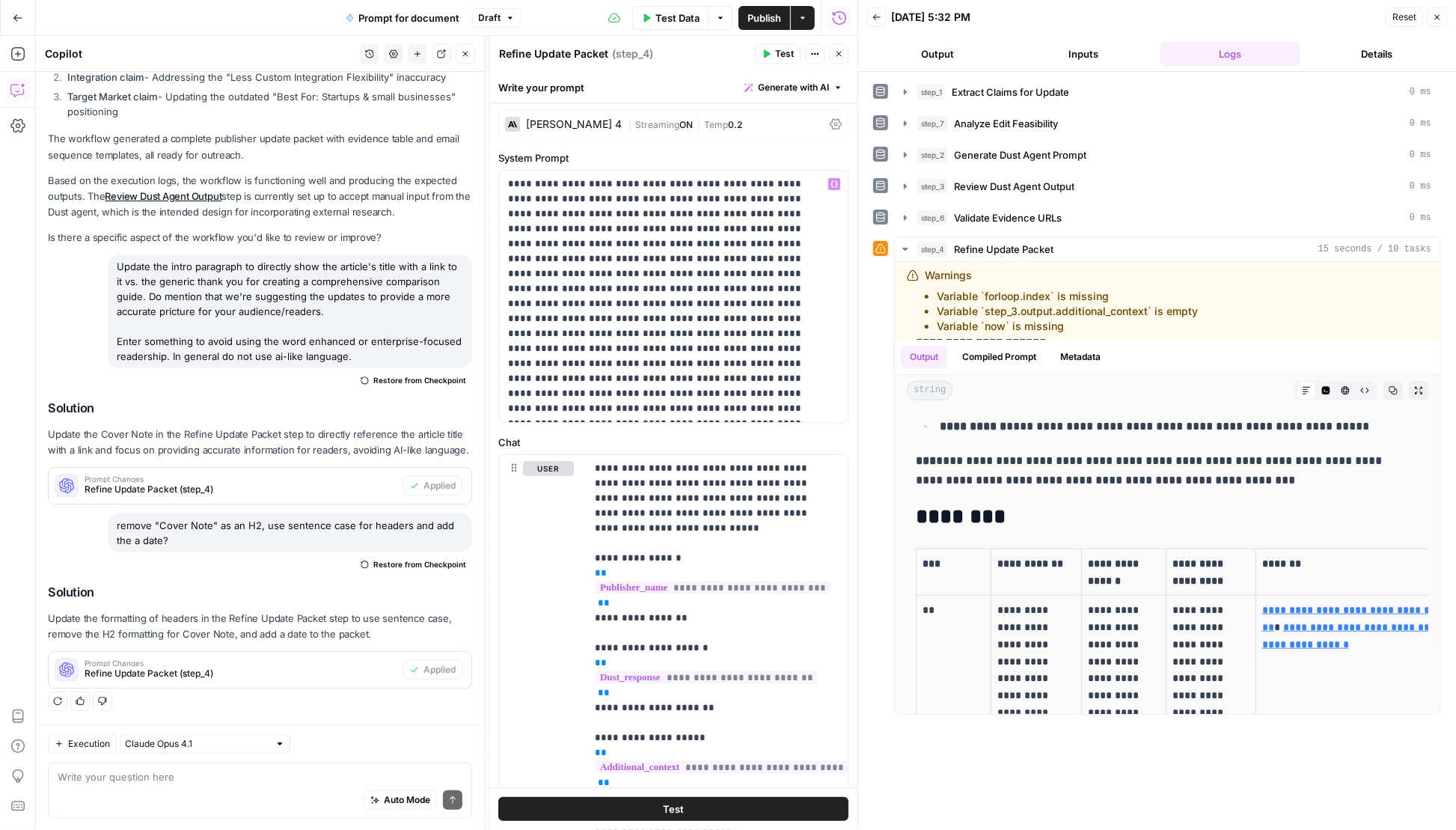
scroll to position [0, 0]
click at [839, 54] on icon "button" at bounding box center [839, 55] width 6 height 6
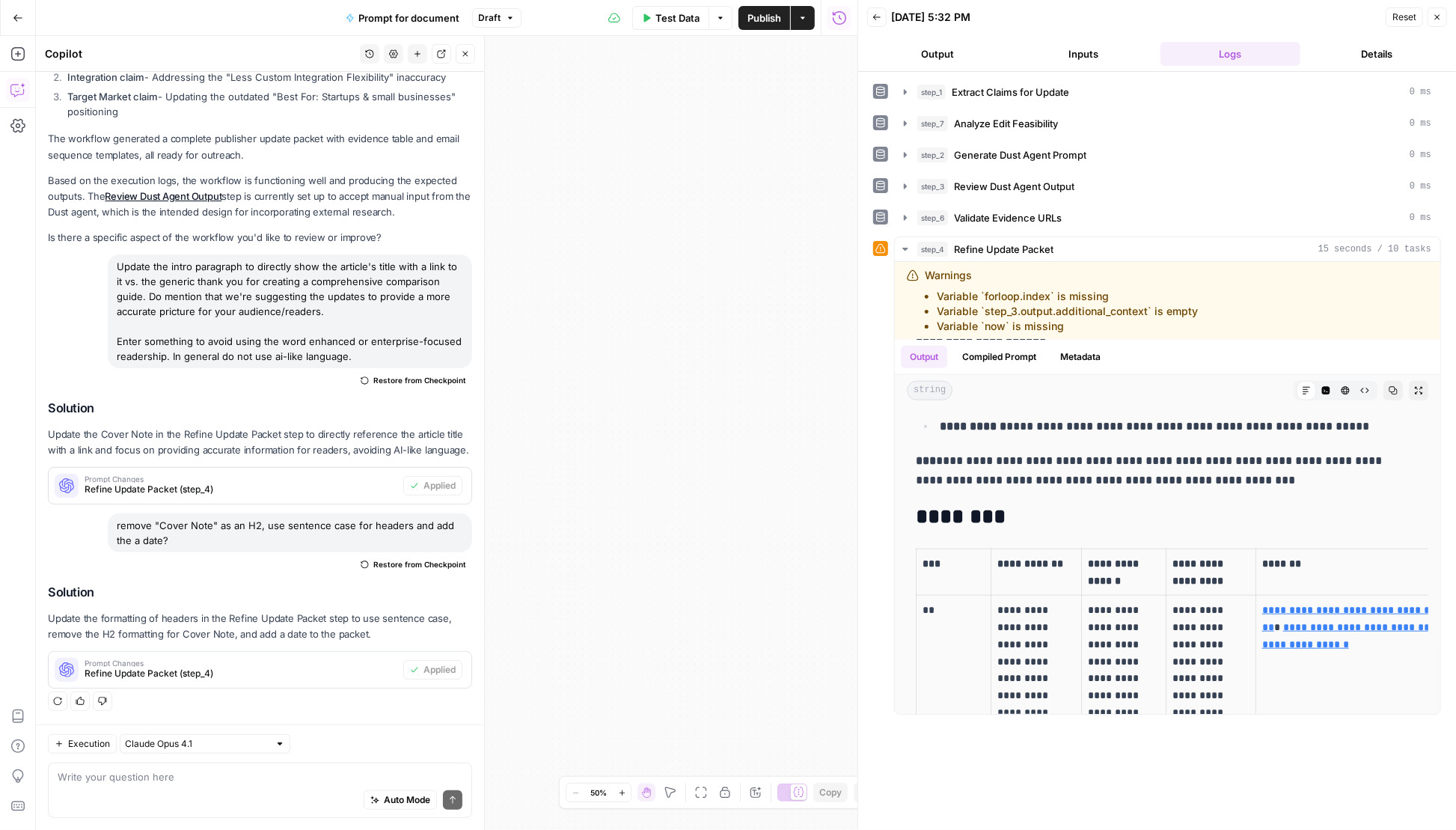
click at [696, 786] on icon "button" at bounding box center [701, 792] width 12 height 12
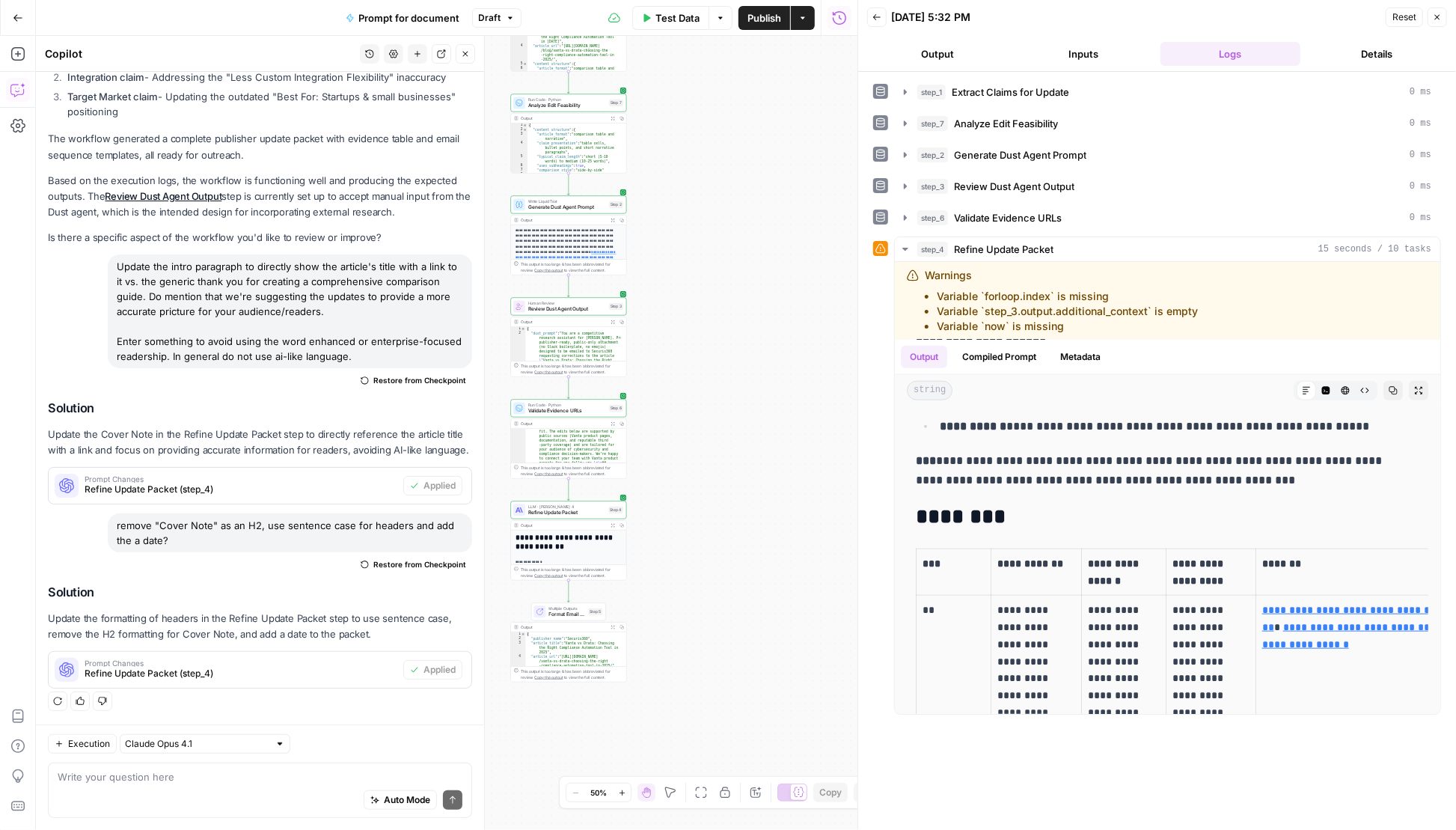
drag, startPoint x: 620, startPoint y: 606, endPoint x: 749, endPoint y: 469, distance: 188.2
click at [749, 469] on div "Workflow Input Settings Inputs LLM · GPT-4.1 Extract Claims for Update Step 1 O…" at bounding box center [447, 433] width 822 height 794
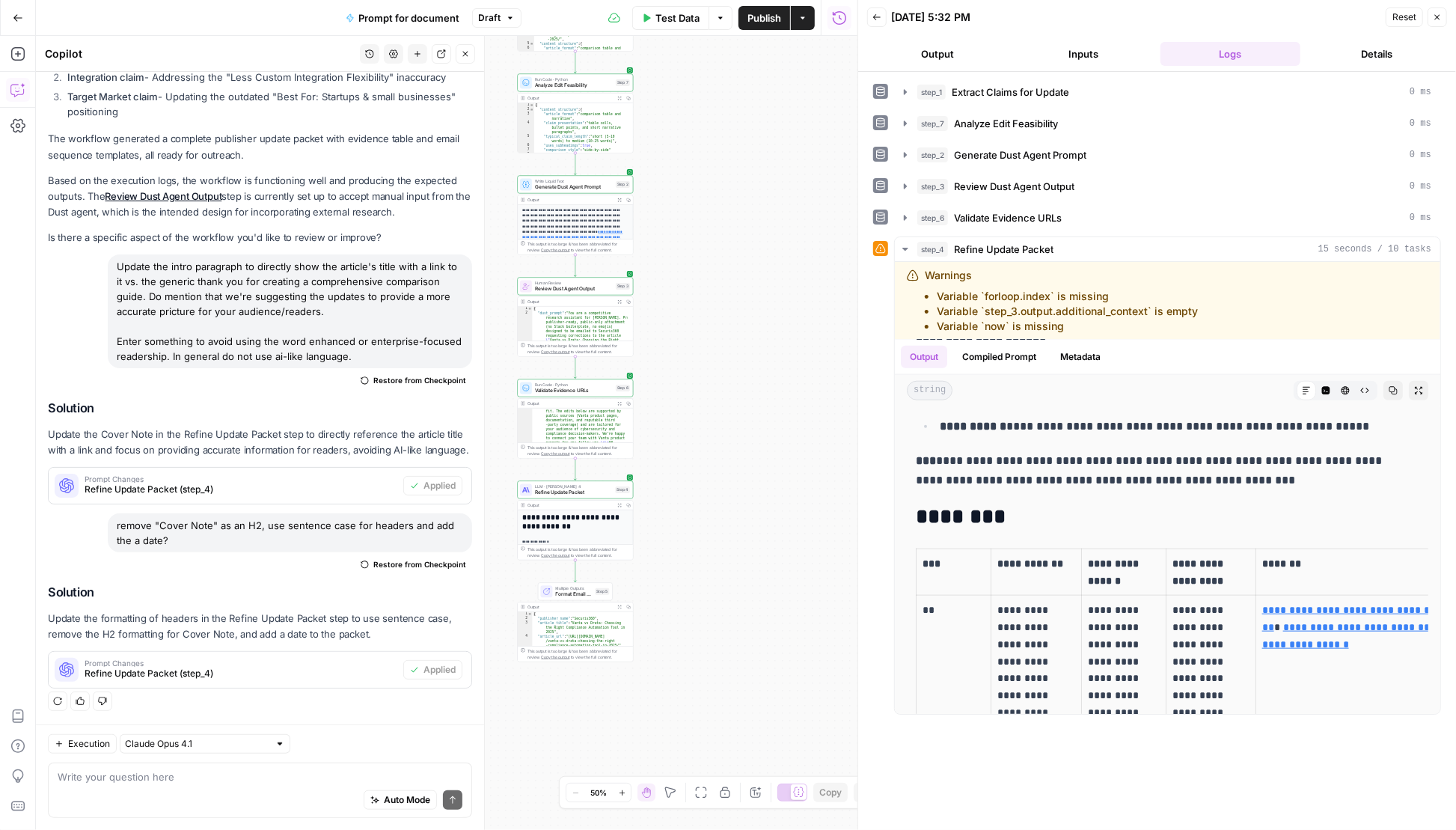
click at [619, 503] on icon "button" at bounding box center [619, 504] width 5 height 5
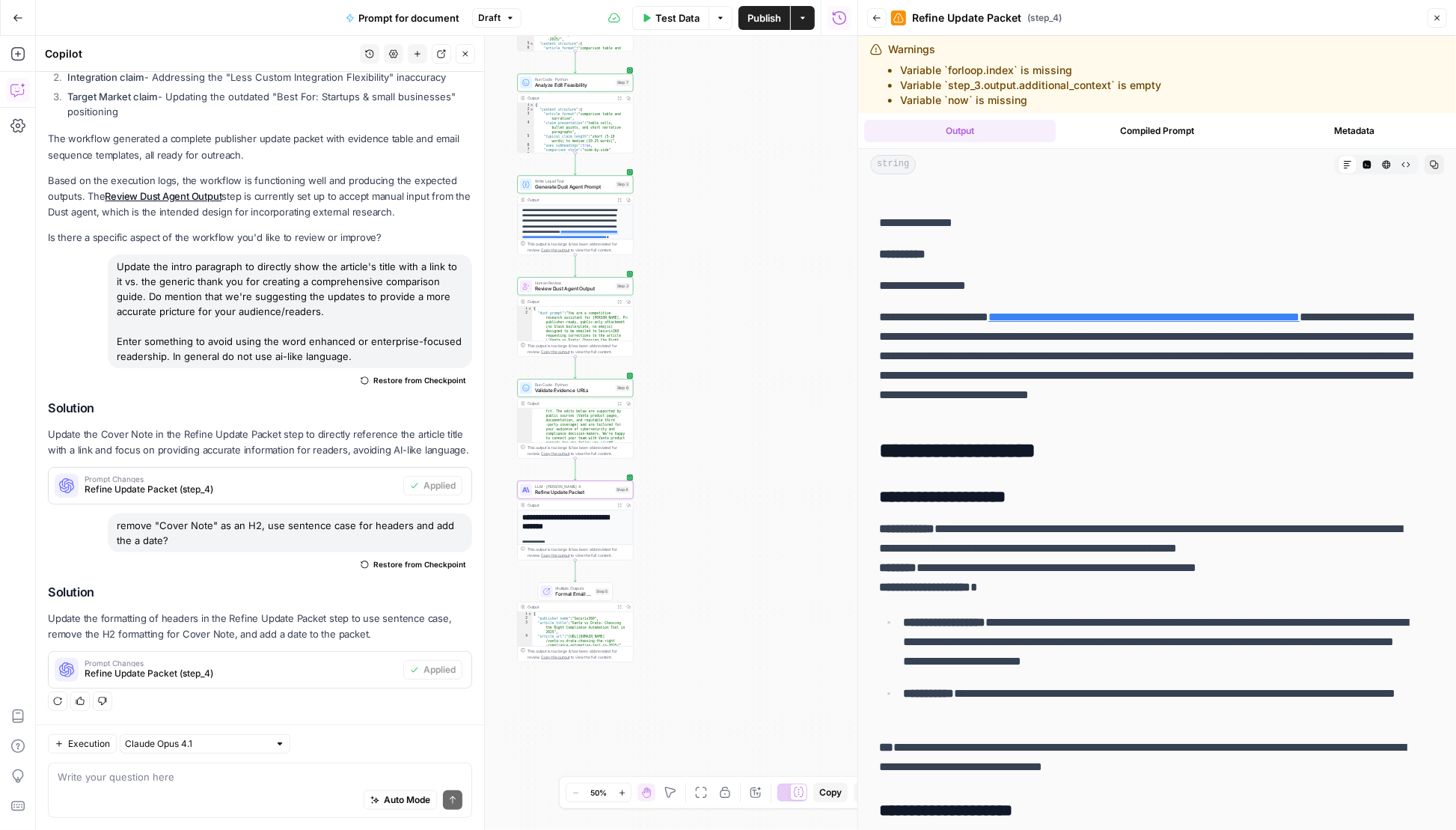
scroll to position [113, 0]
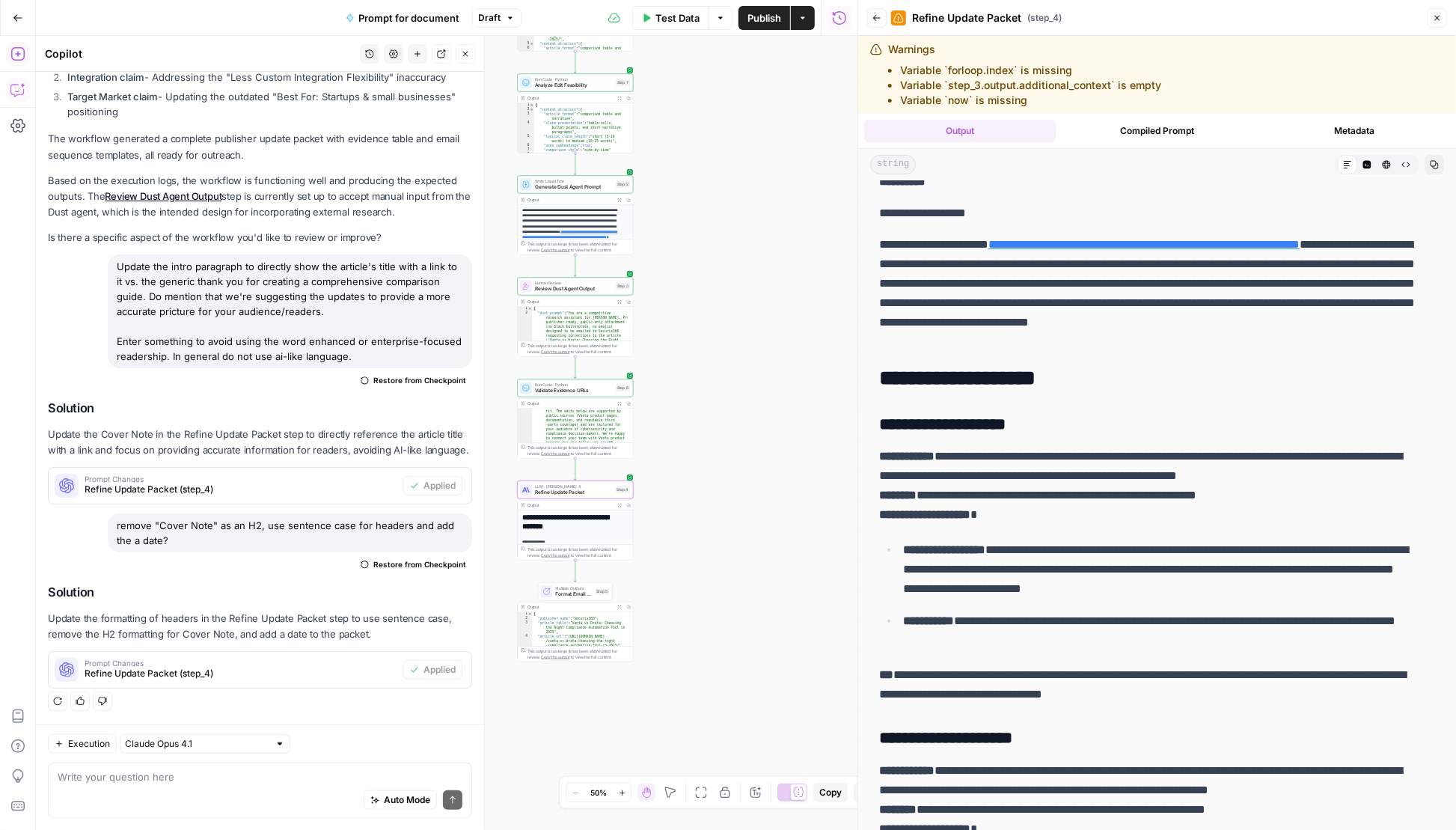
click at [19, 45] on button "Add Steps" at bounding box center [18, 54] width 24 height 24
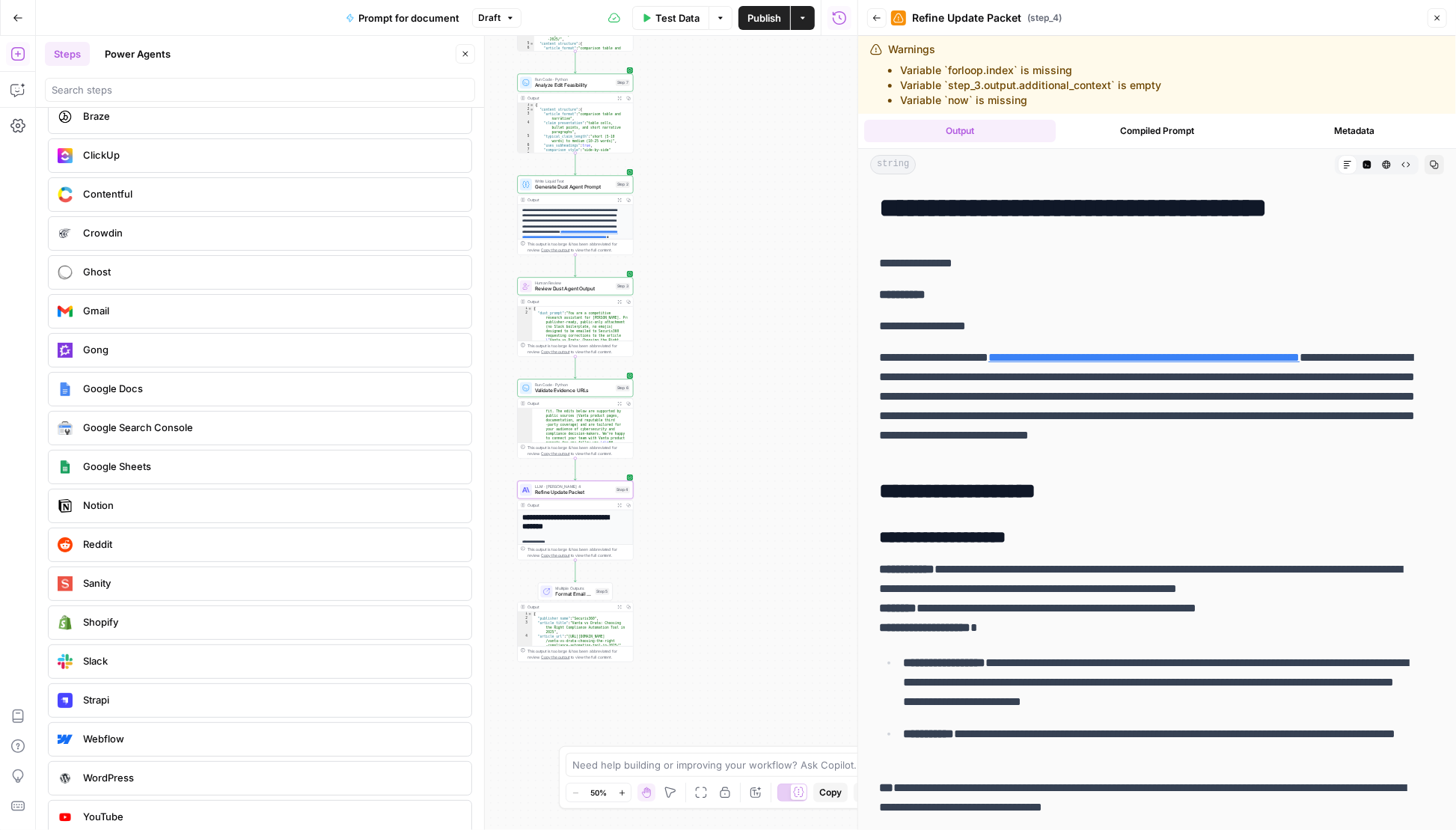
scroll to position [2917, 0]
click at [18, 91] on icon "button" at bounding box center [18, 90] width 15 height 15
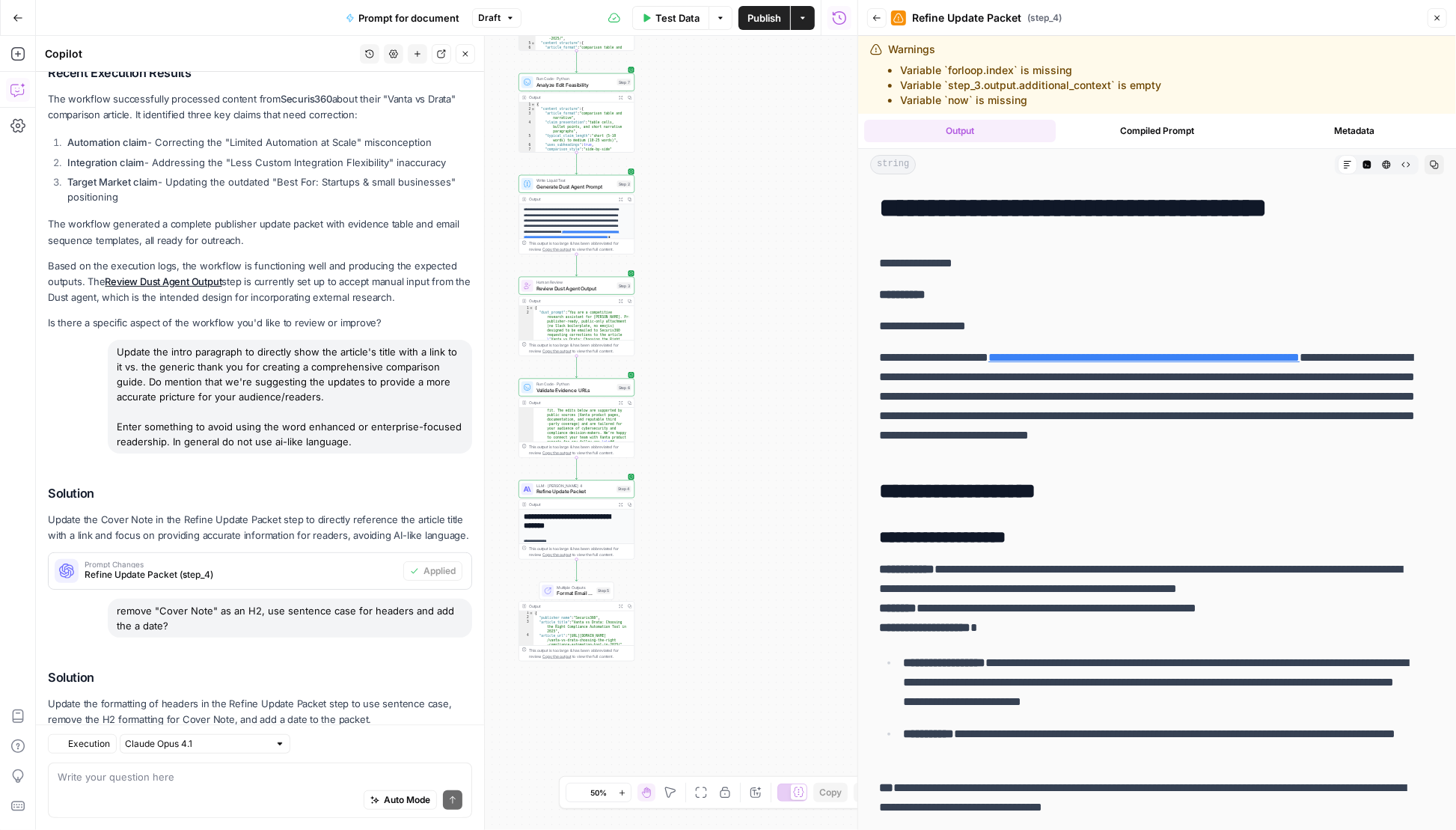
scroll to position [567, 0]
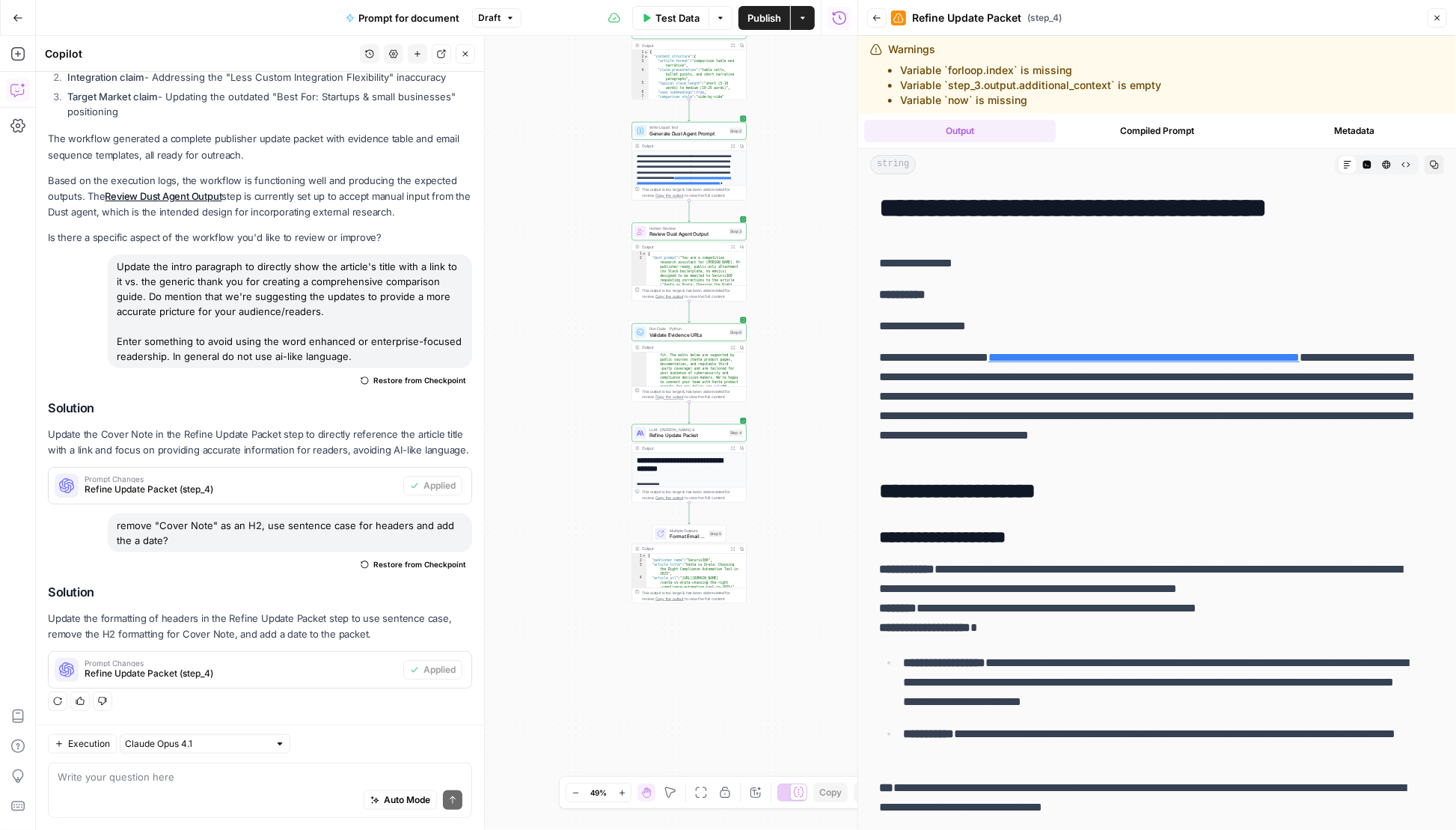
click at [275, 773] on textarea at bounding box center [260, 776] width 404 height 15
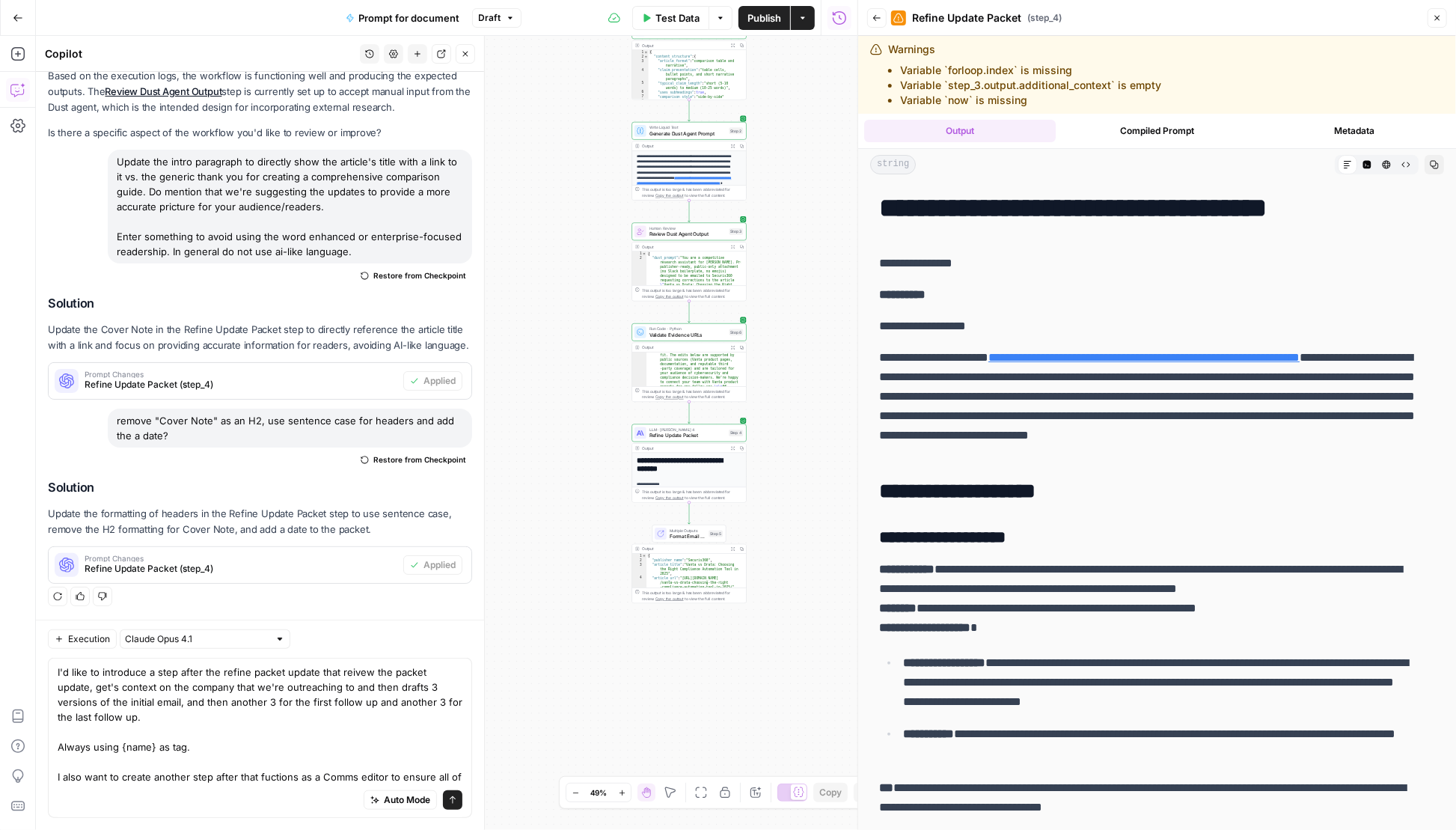
scroll to position [686, 0]
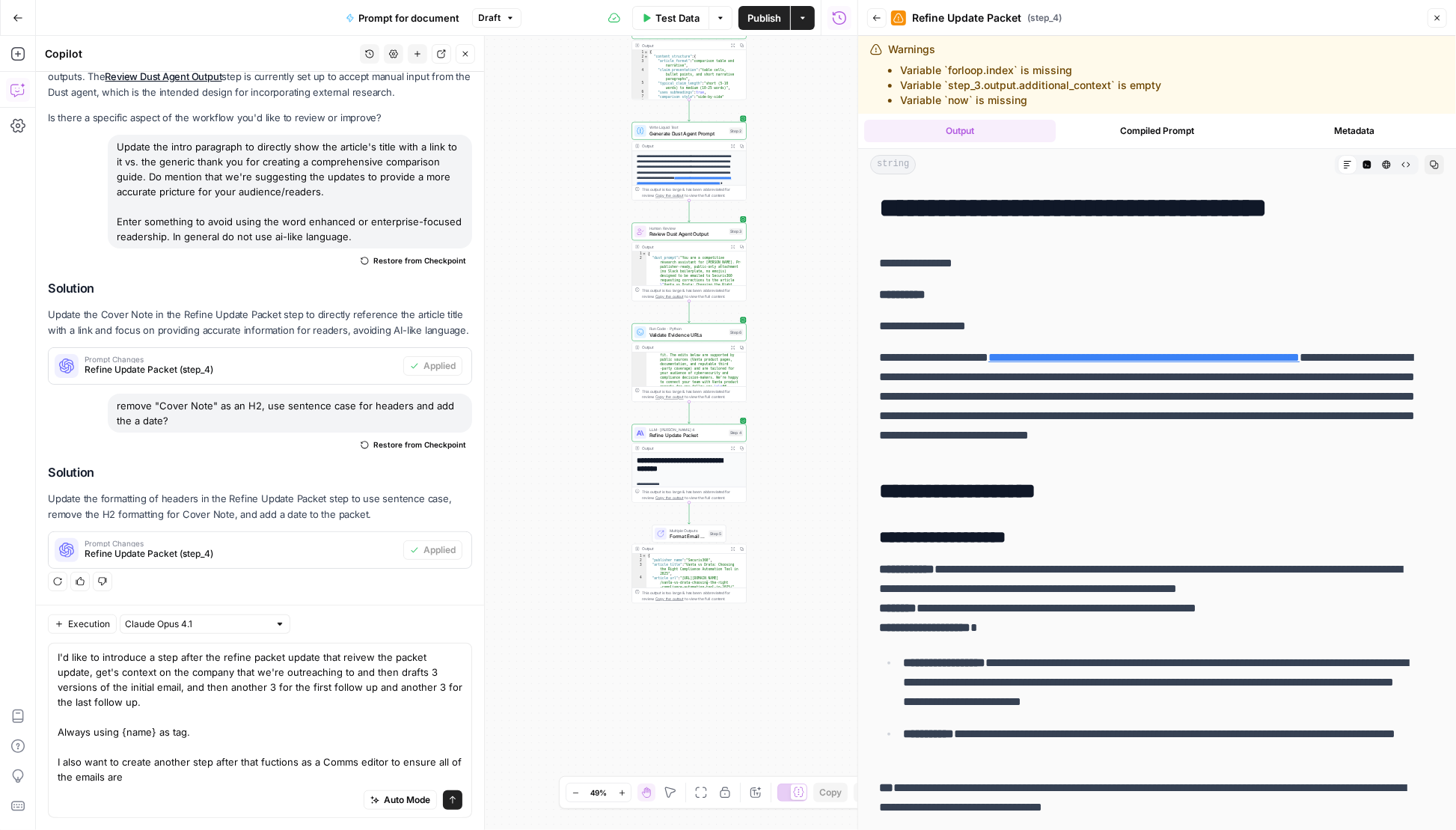
click at [251, 776] on textarea "I'd like to introduce a step after the refine packet update that reivew the pac…" at bounding box center [260, 716] width 404 height 134
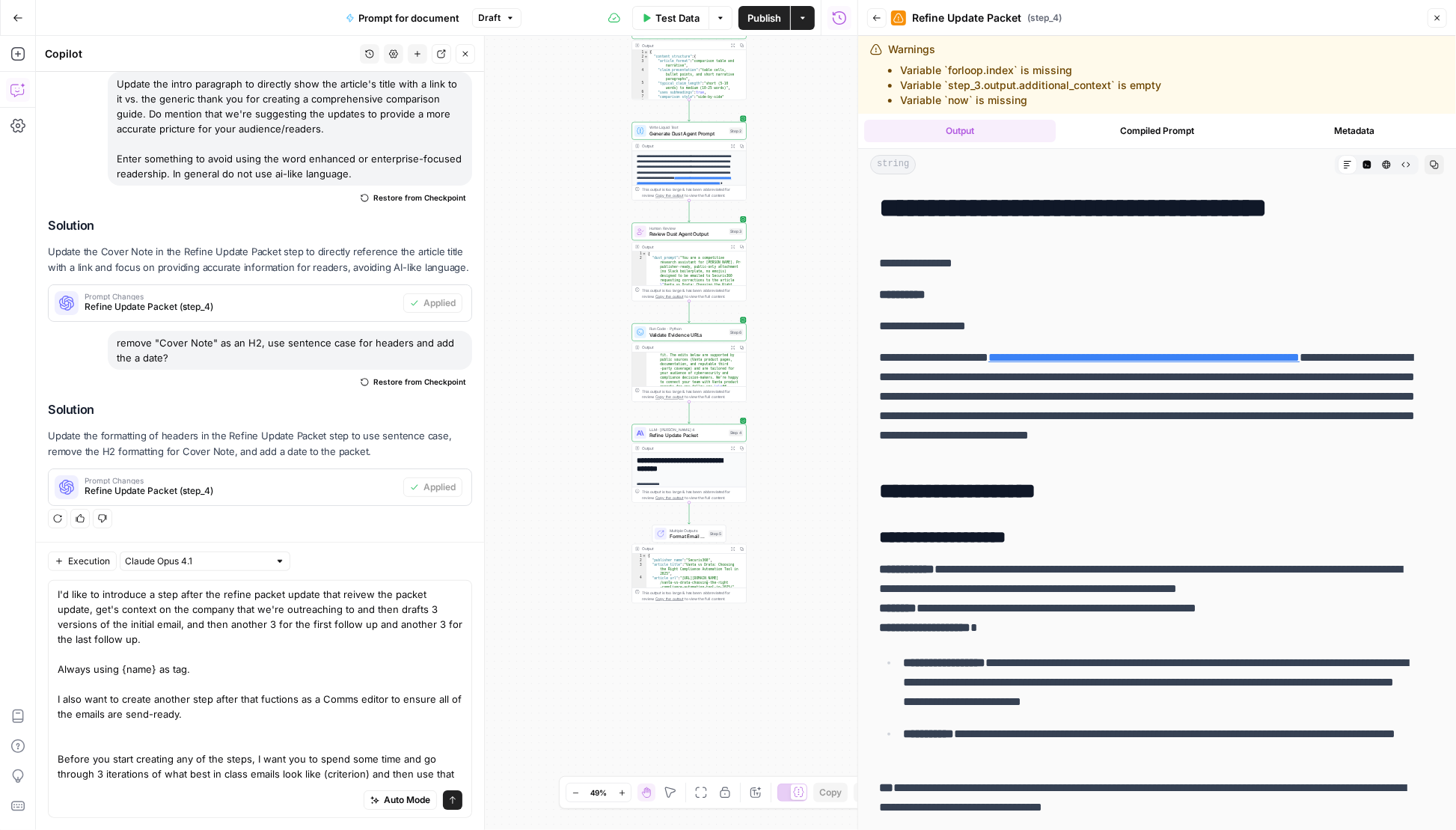
scroll to position [748, 0]
click at [426, 765] on textarea "I'd like to introduce a step after the refine packet update that reivew the pac…" at bounding box center [260, 692] width 404 height 210
click at [432, 772] on textarea "I'd like to introduce a step after the refine packet update that reivew the pac…" at bounding box center [260, 692] width 404 height 210
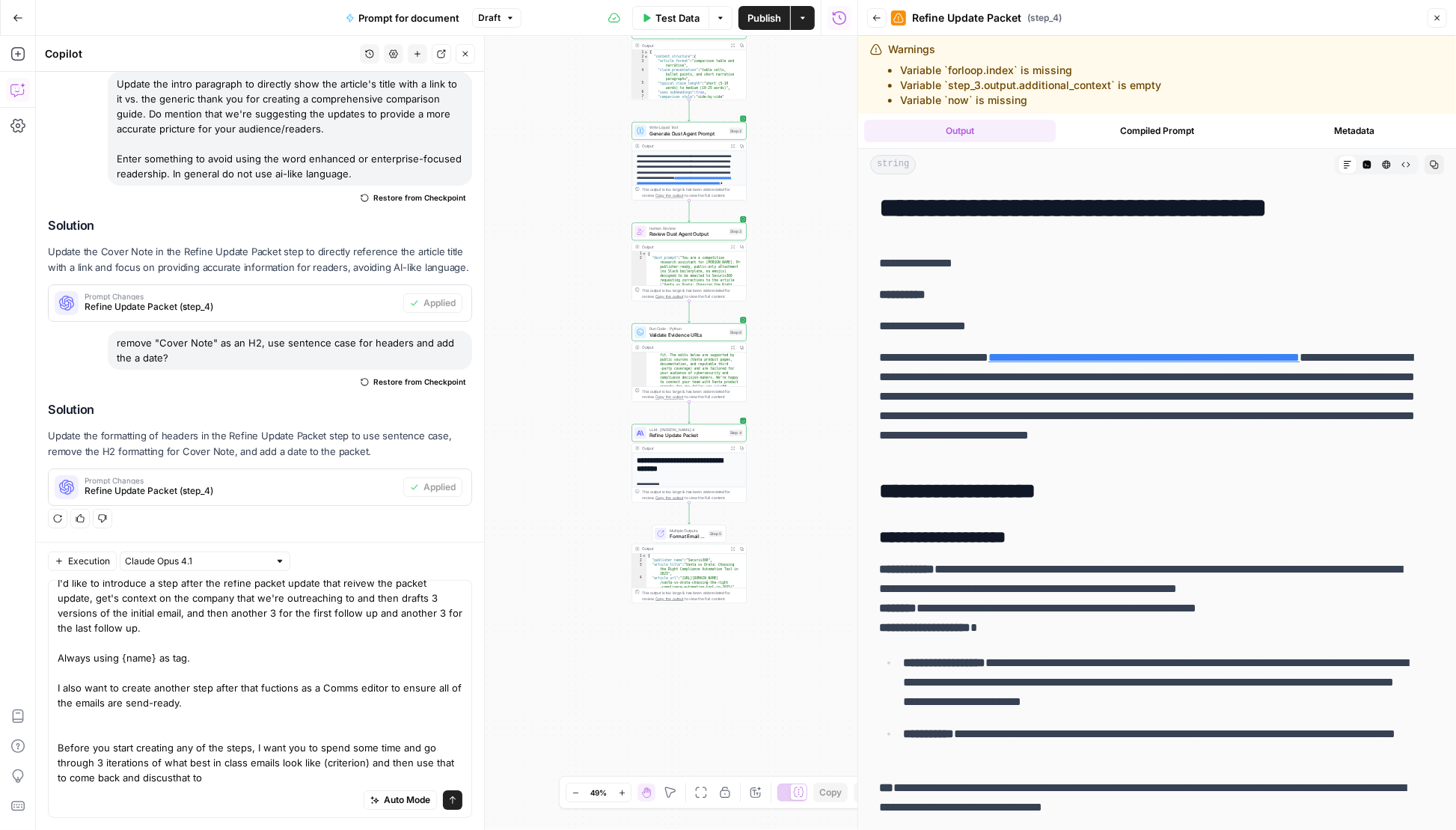
click at [252, 779] on textarea "I'd like to introduce a step after the refine packet update that reivew the pac…" at bounding box center [260, 680] width 404 height 210
type textarea "I'd like to introduce a step after the refine packet update that reivew the pac…"
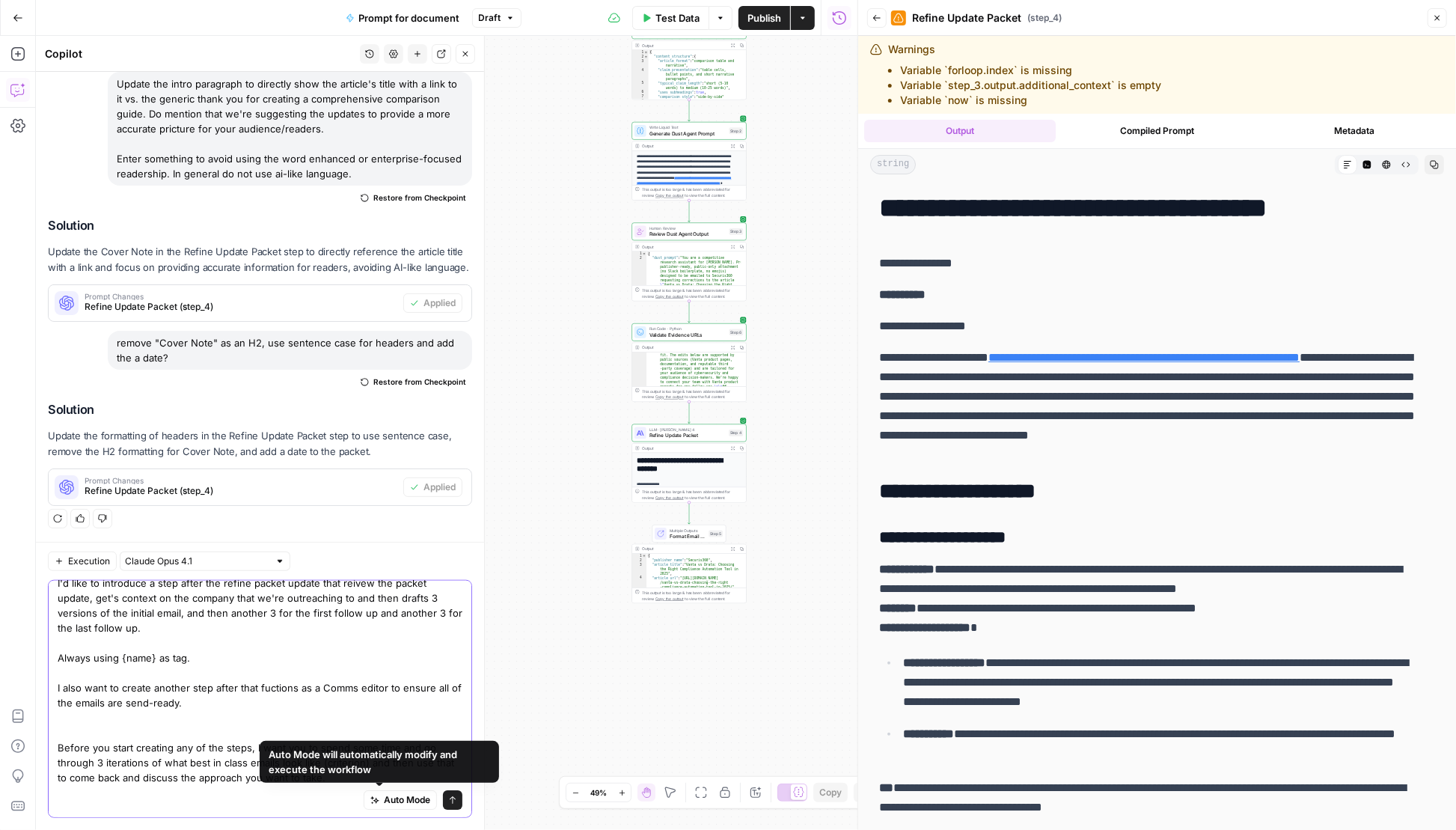
scroll to position [0, 0]
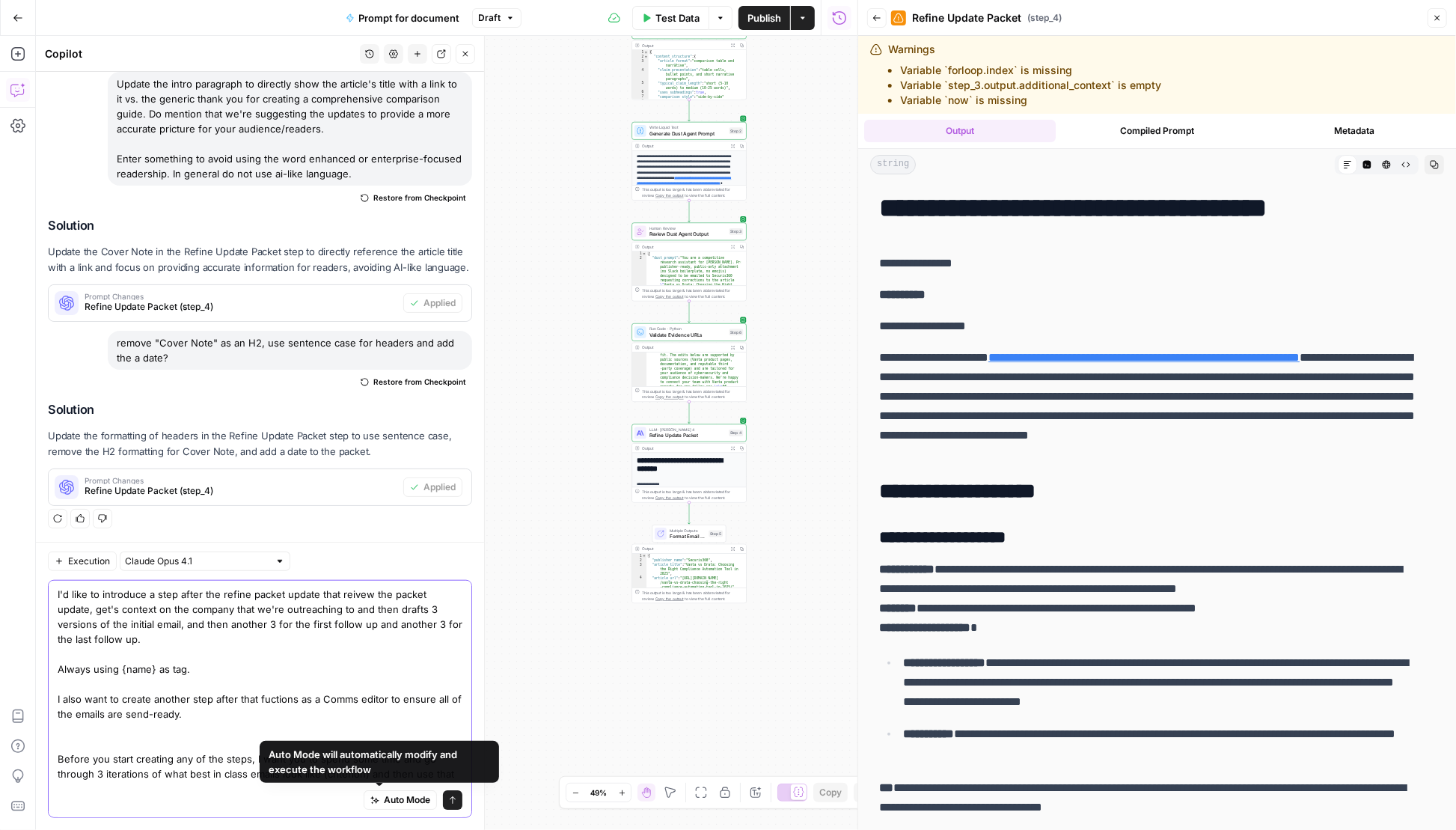
click at [447, 799] on span "Send" at bounding box center [447, 799] width 1 height 1
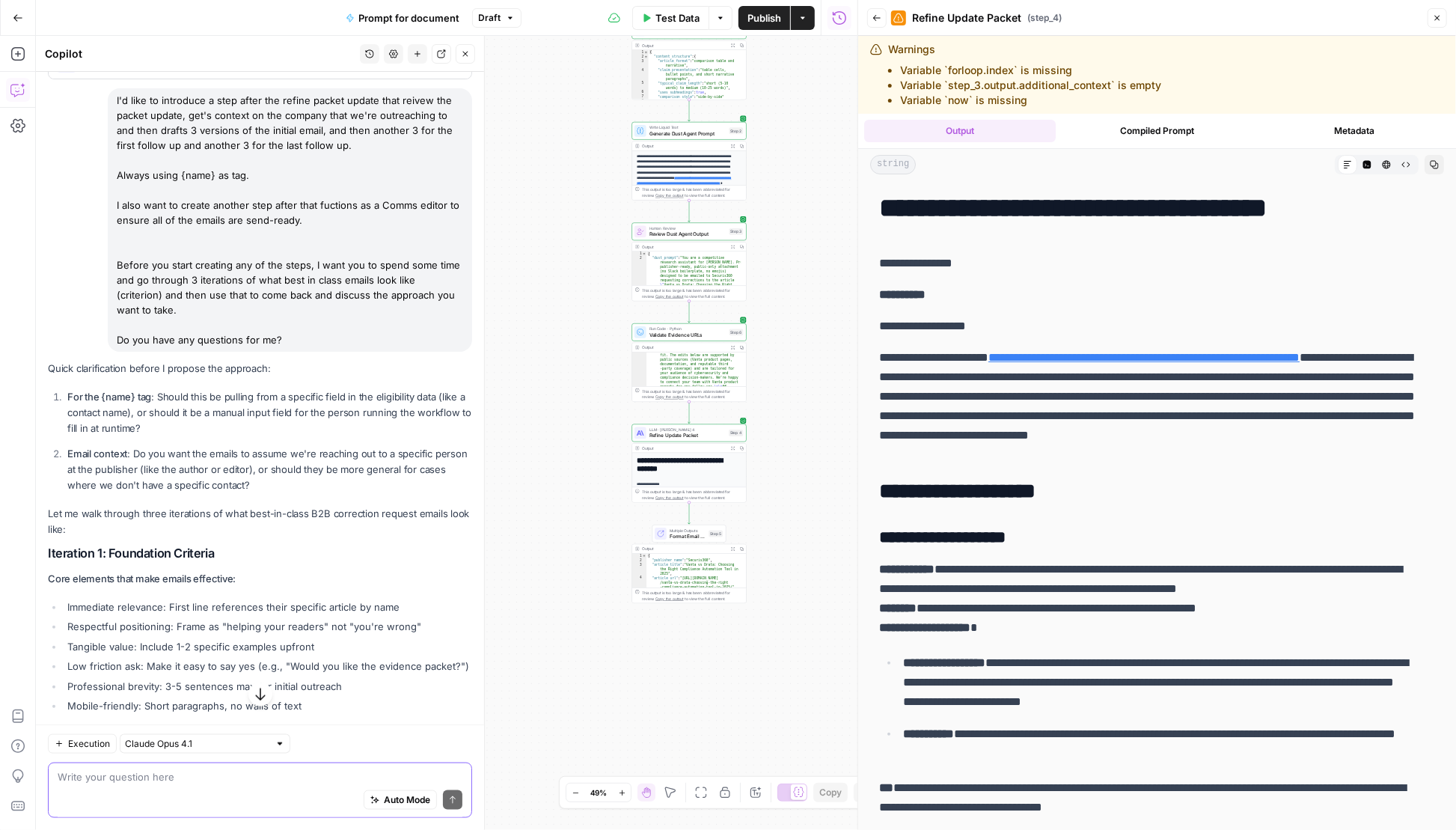
scroll to position [1146, 0]
drag, startPoint x: 255, startPoint y: 521, endPoint x: 64, endPoint y: 425, distance: 213.8
click at [65, 425] on ol "For the {name} tag : Should this be pulling from a specific field in the eligib…" at bounding box center [260, 441] width 424 height 105
copy ol "For the {name} tag : Should this be pulling from a specific field in the eligib…"
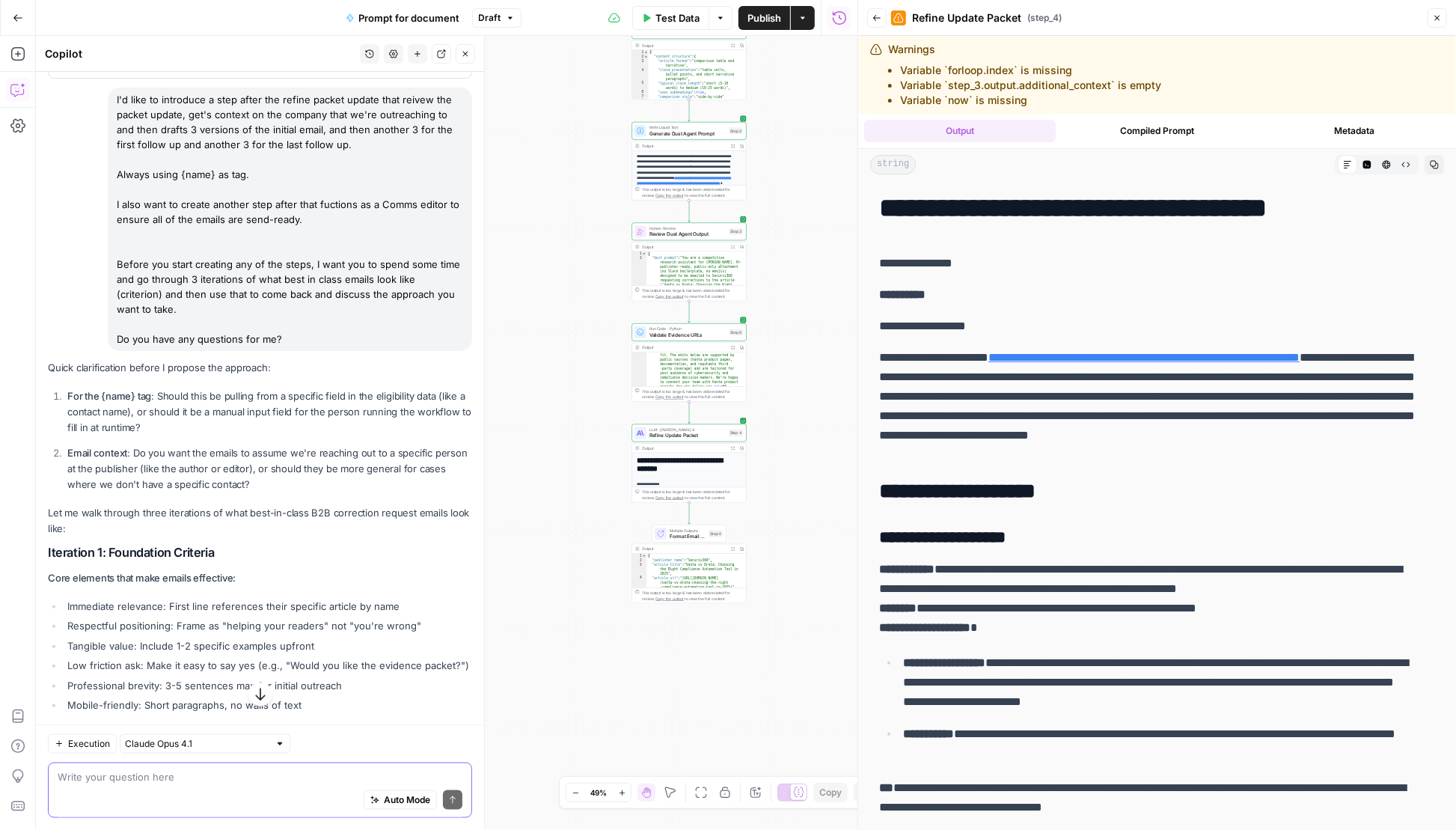
scroll to position [2070, 0]
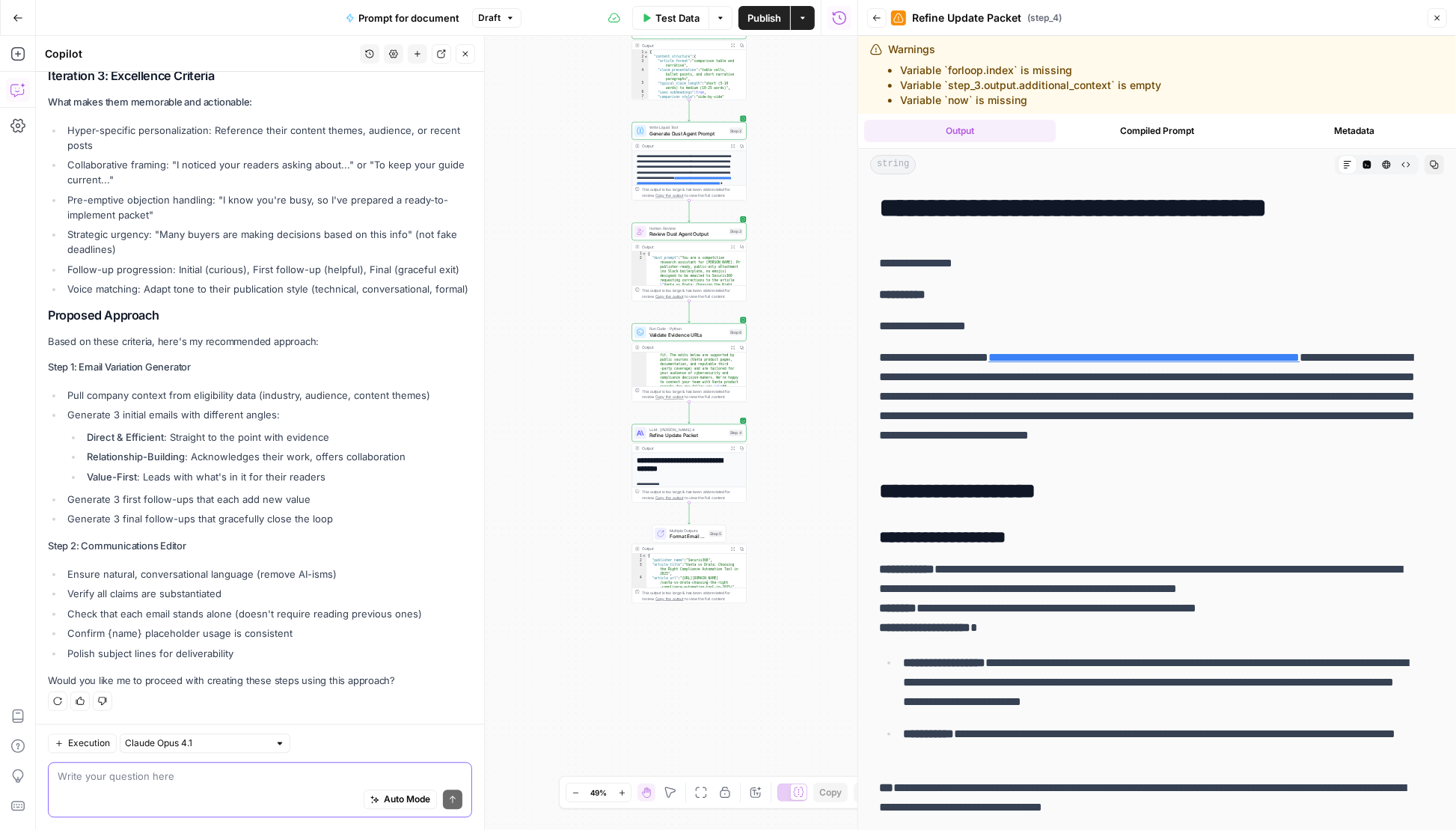
click at [180, 762] on div "Write your question here Auto Mode Send" at bounding box center [260, 790] width 424 height 56
click at [178, 773] on textarea at bounding box center [260, 776] width 404 height 15
paste textarea "For the {name} tag: Should this be pulling from a specific field in the eligibi…"
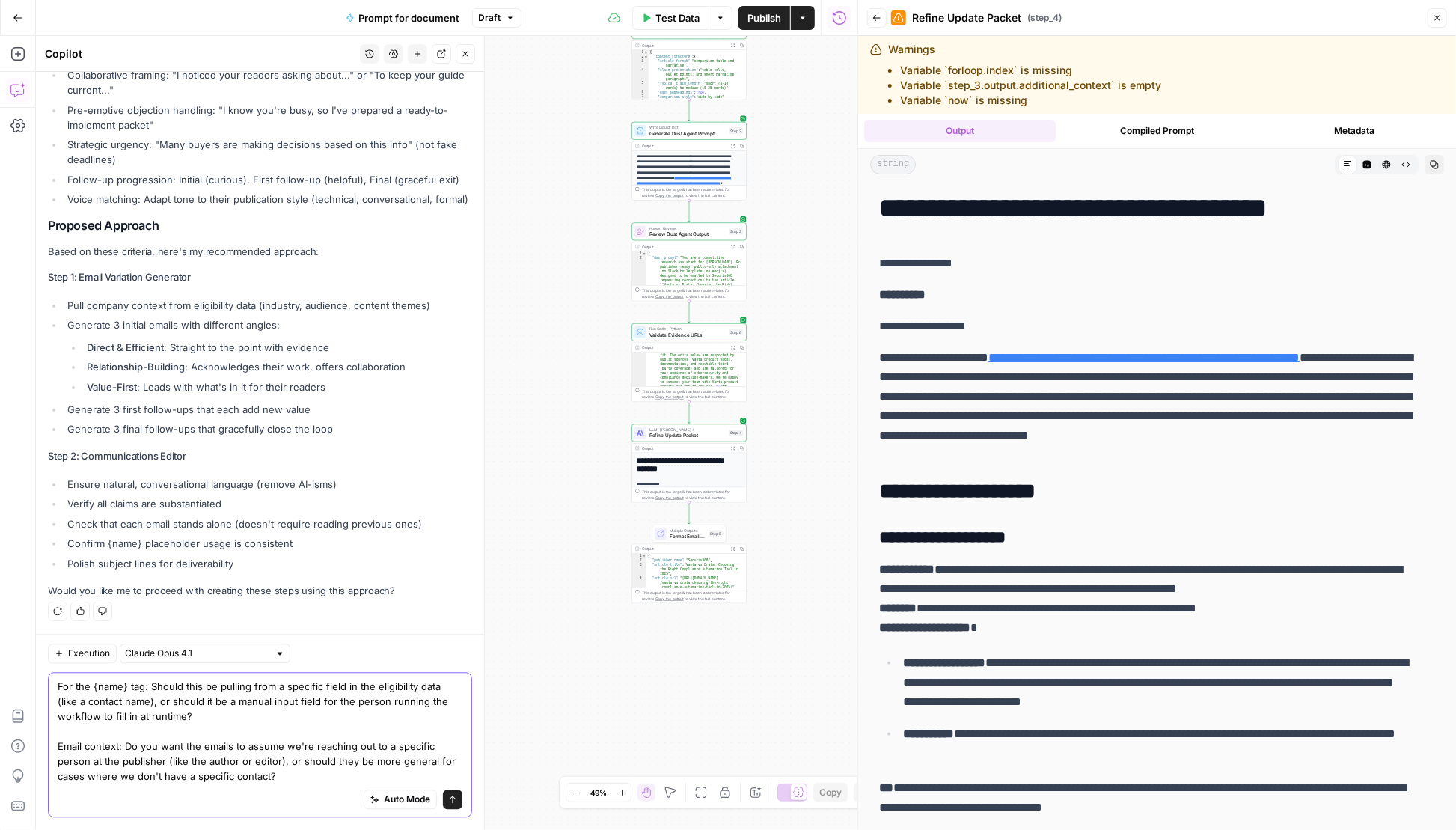
click at [216, 718] on textarea "For the {name} tag: Should this be pulling from a specific field in the eligibi…" at bounding box center [260, 732] width 404 height 105
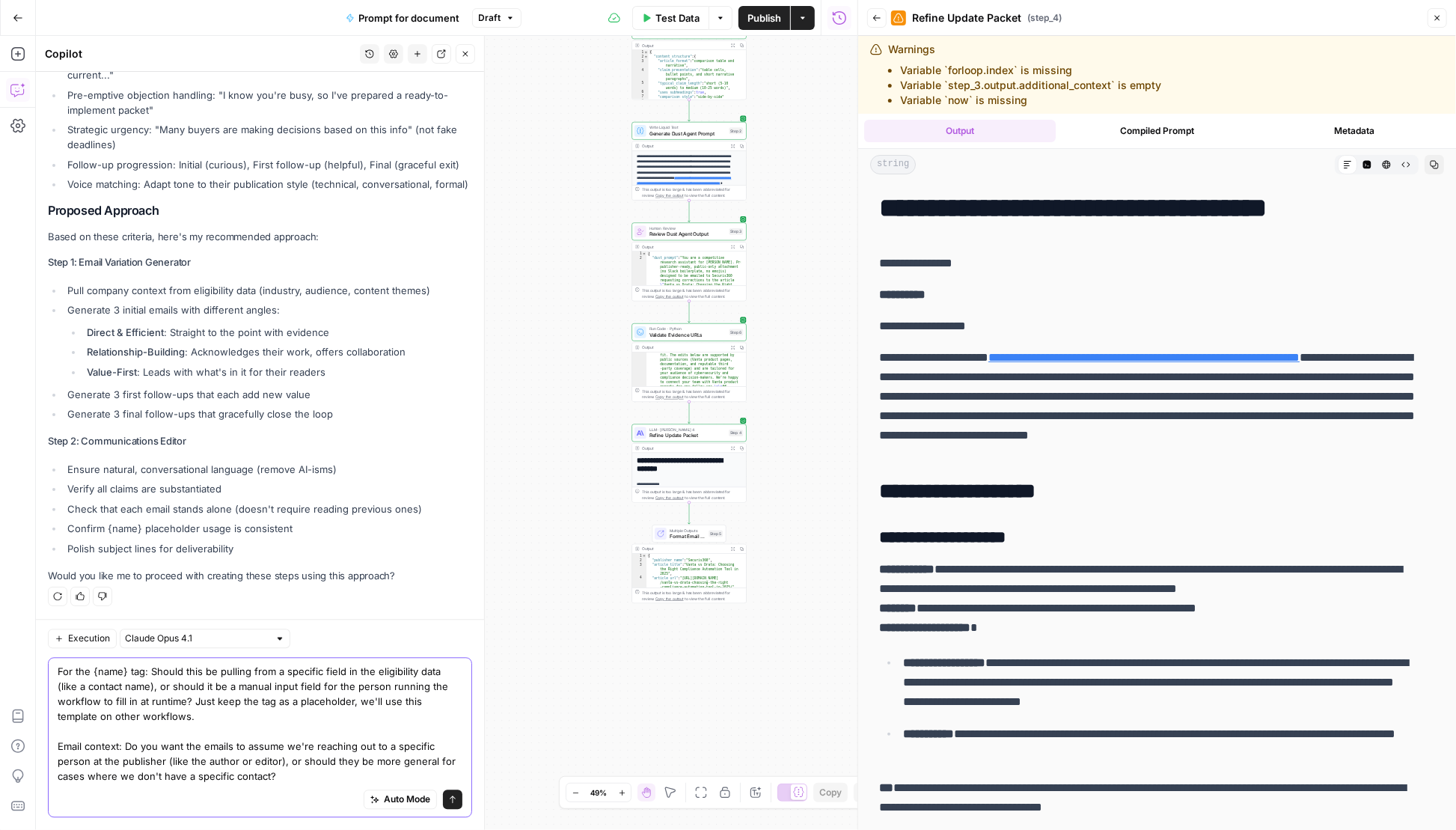
click at [284, 769] on textarea "For the {name} tag: Should this be pulling from a specific field in the eligibi…" at bounding box center [260, 723] width 404 height 120
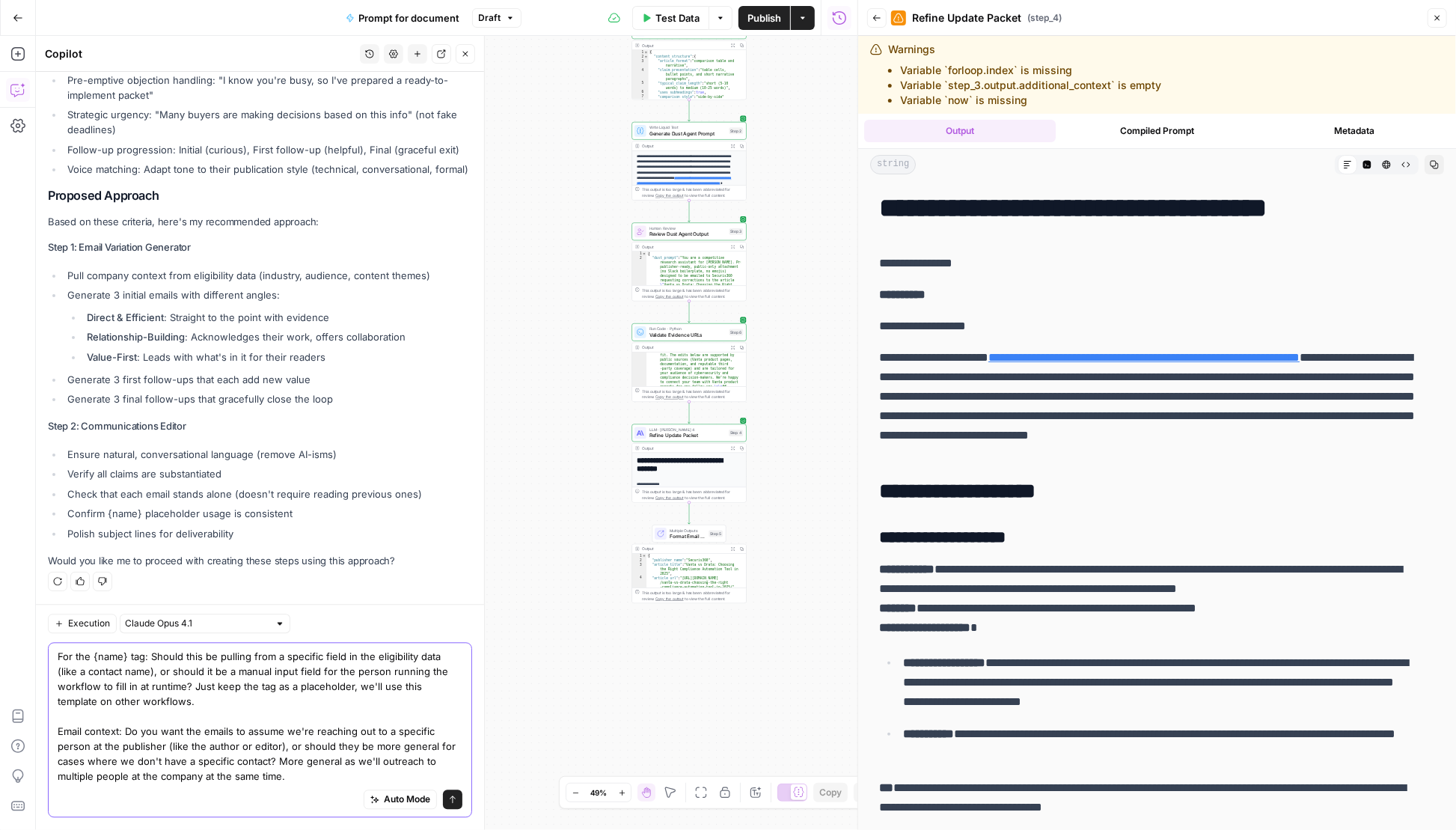
click at [308, 780] on textarea "For the {name} tag: Should this be pulling from a specific field in the eligibi…" at bounding box center [260, 716] width 404 height 134
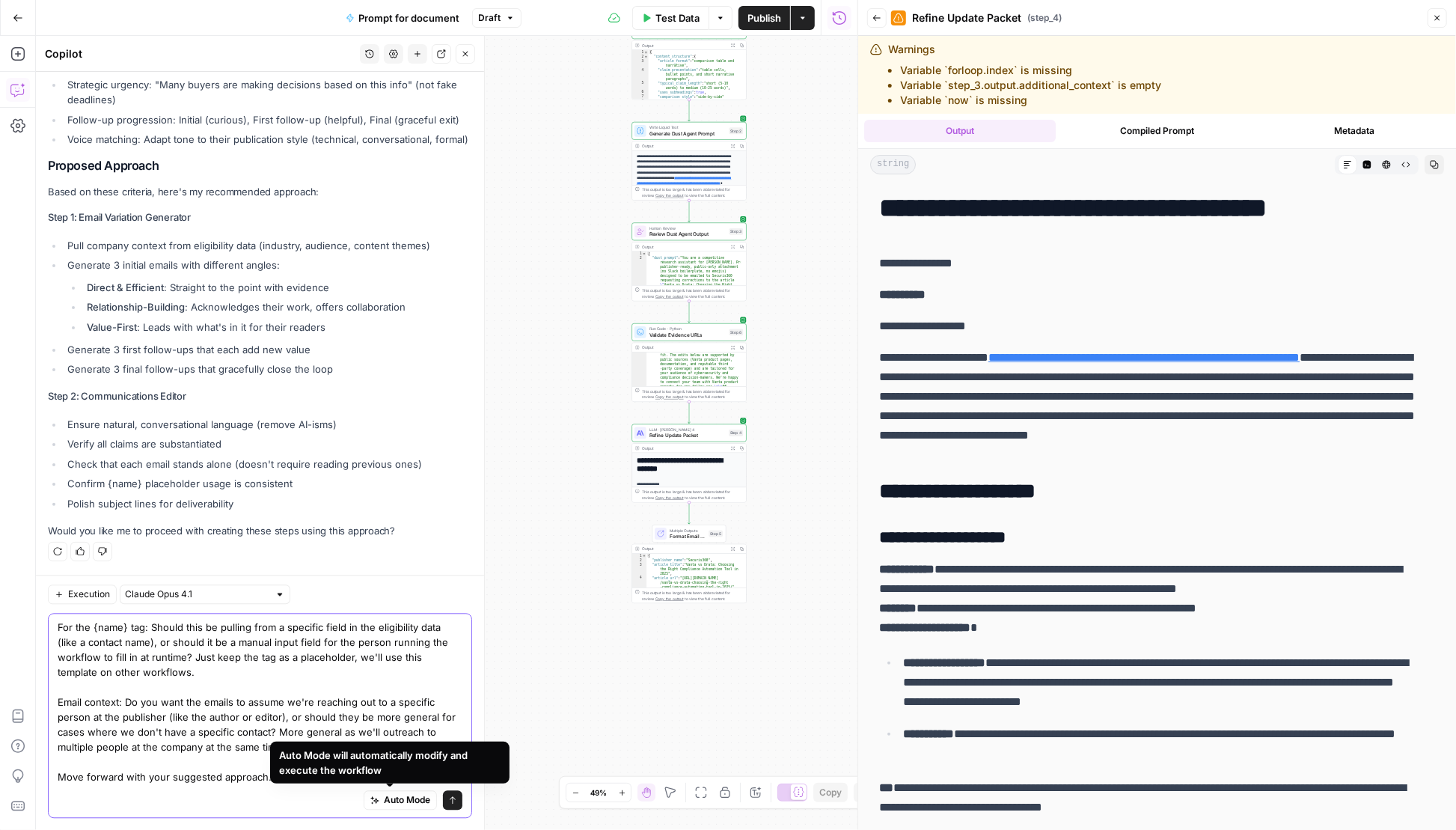
type textarea "For the {name} tag: Should this be pulling from a specific field in the eligibi…"
click at [443, 799] on button "Send" at bounding box center [453, 799] width 19 height 19
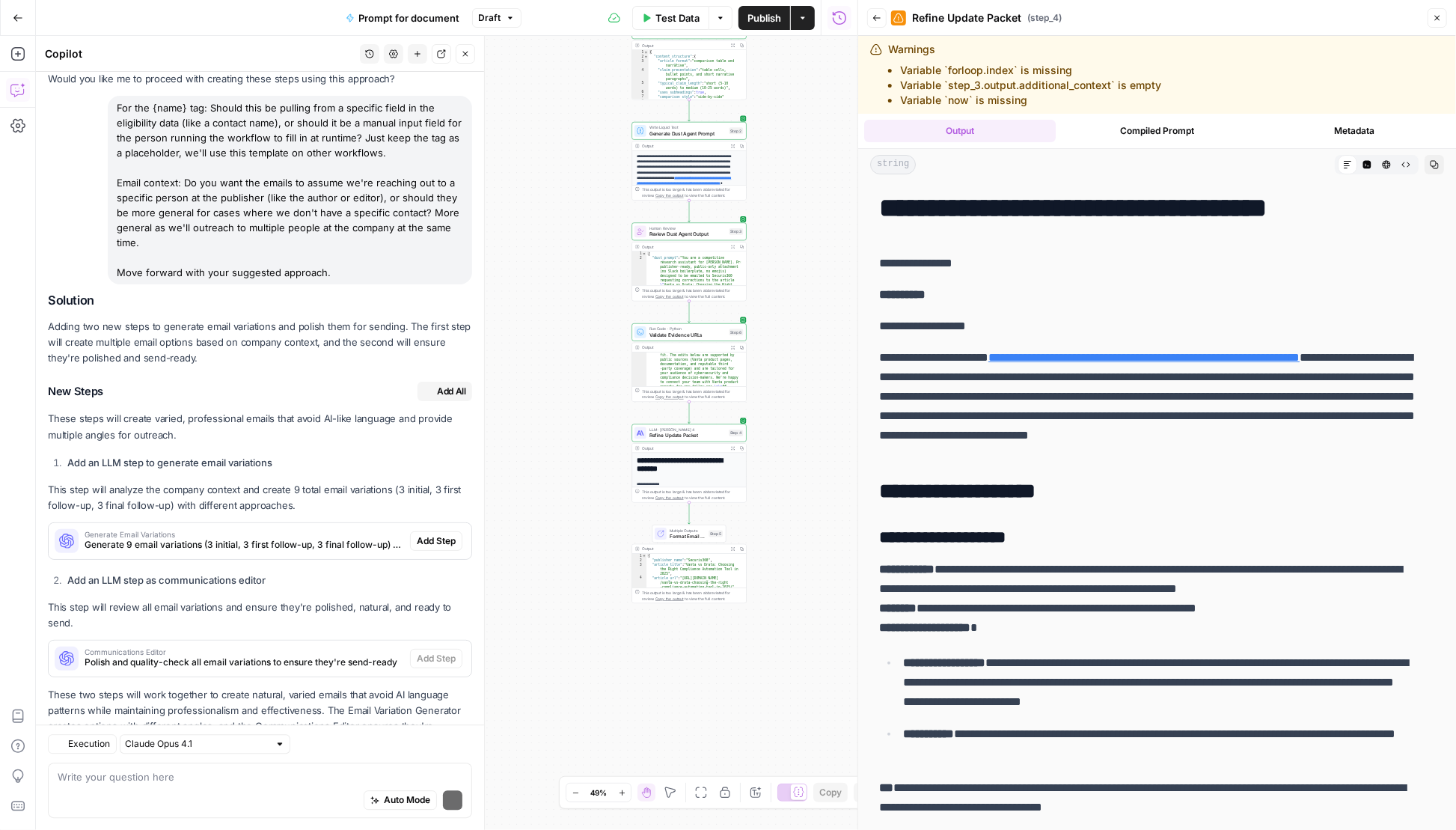
scroll to position [2733, 0]
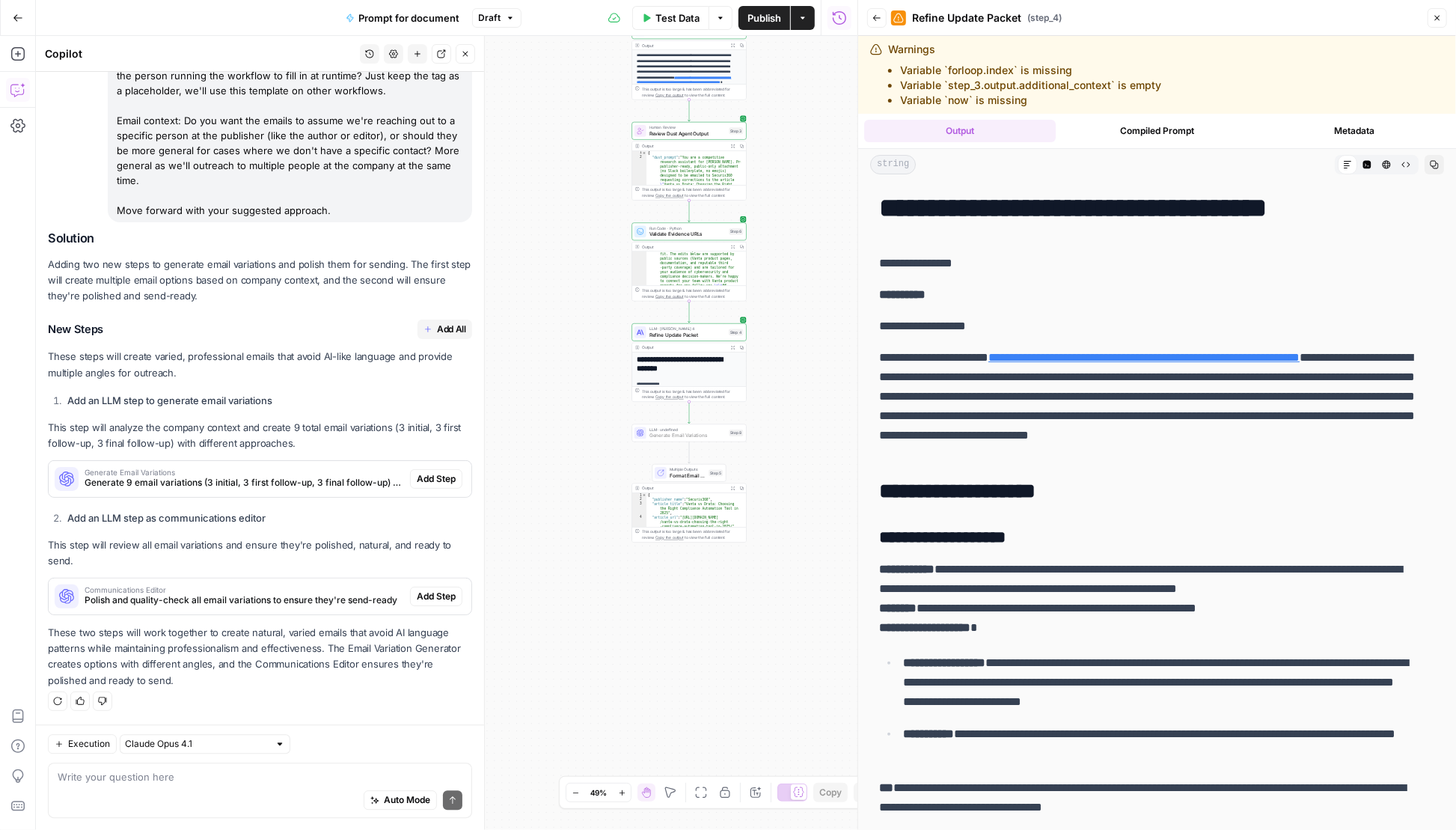
click at [430, 485] on span "Add Step" at bounding box center [436, 479] width 39 height 14
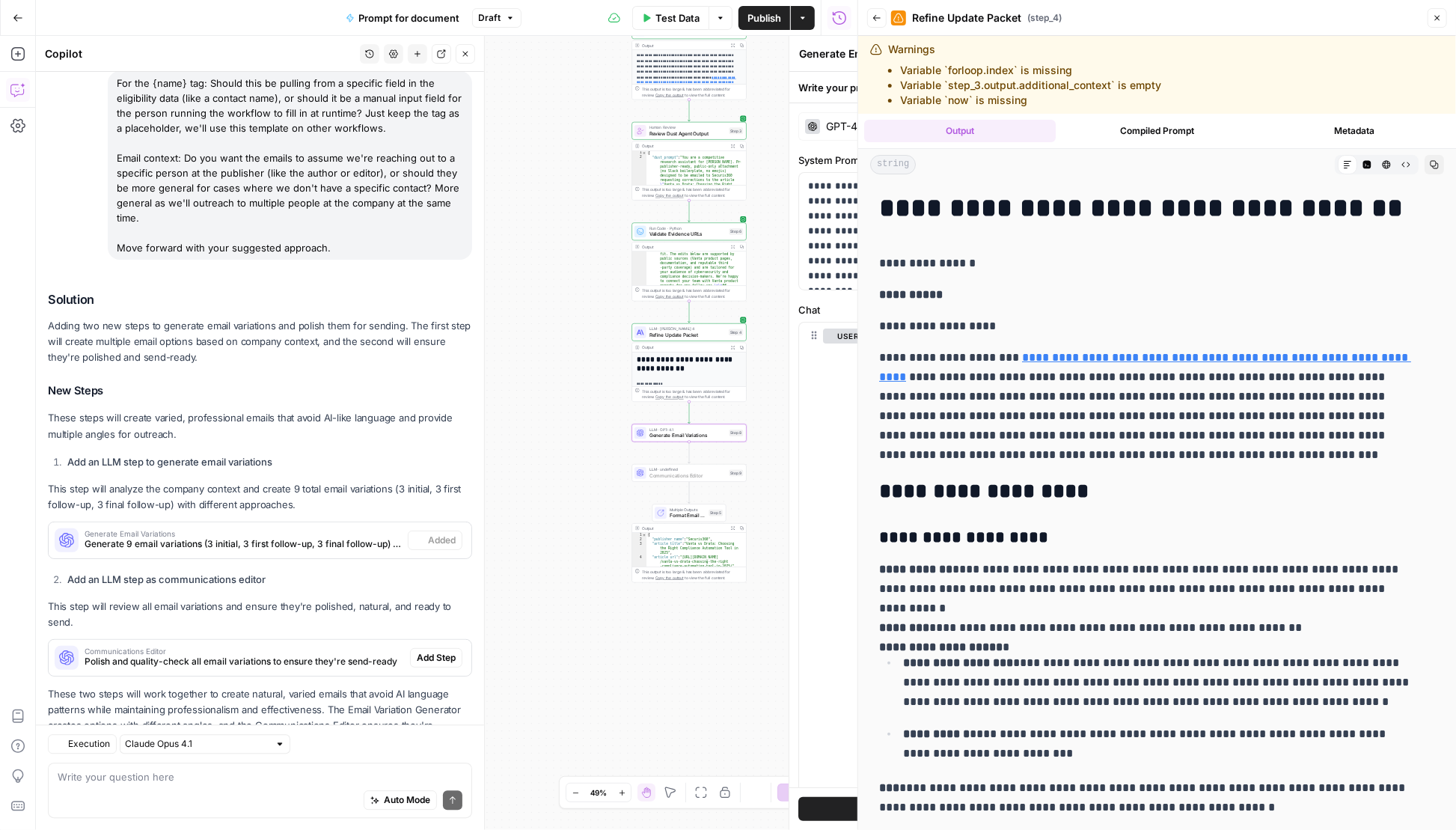
scroll to position [2781, 0]
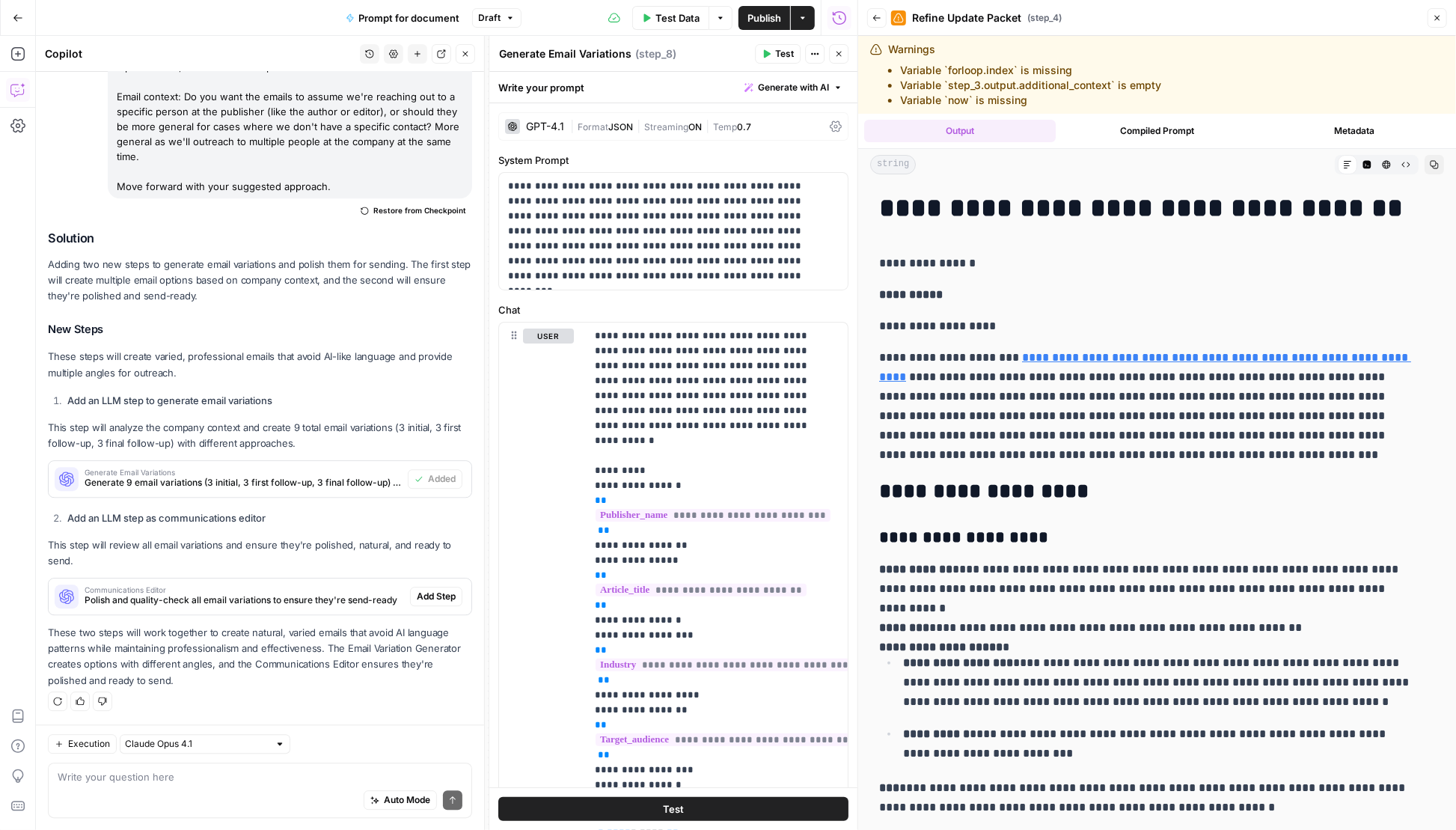
click at [419, 595] on span "Add Step" at bounding box center [436, 596] width 39 height 14
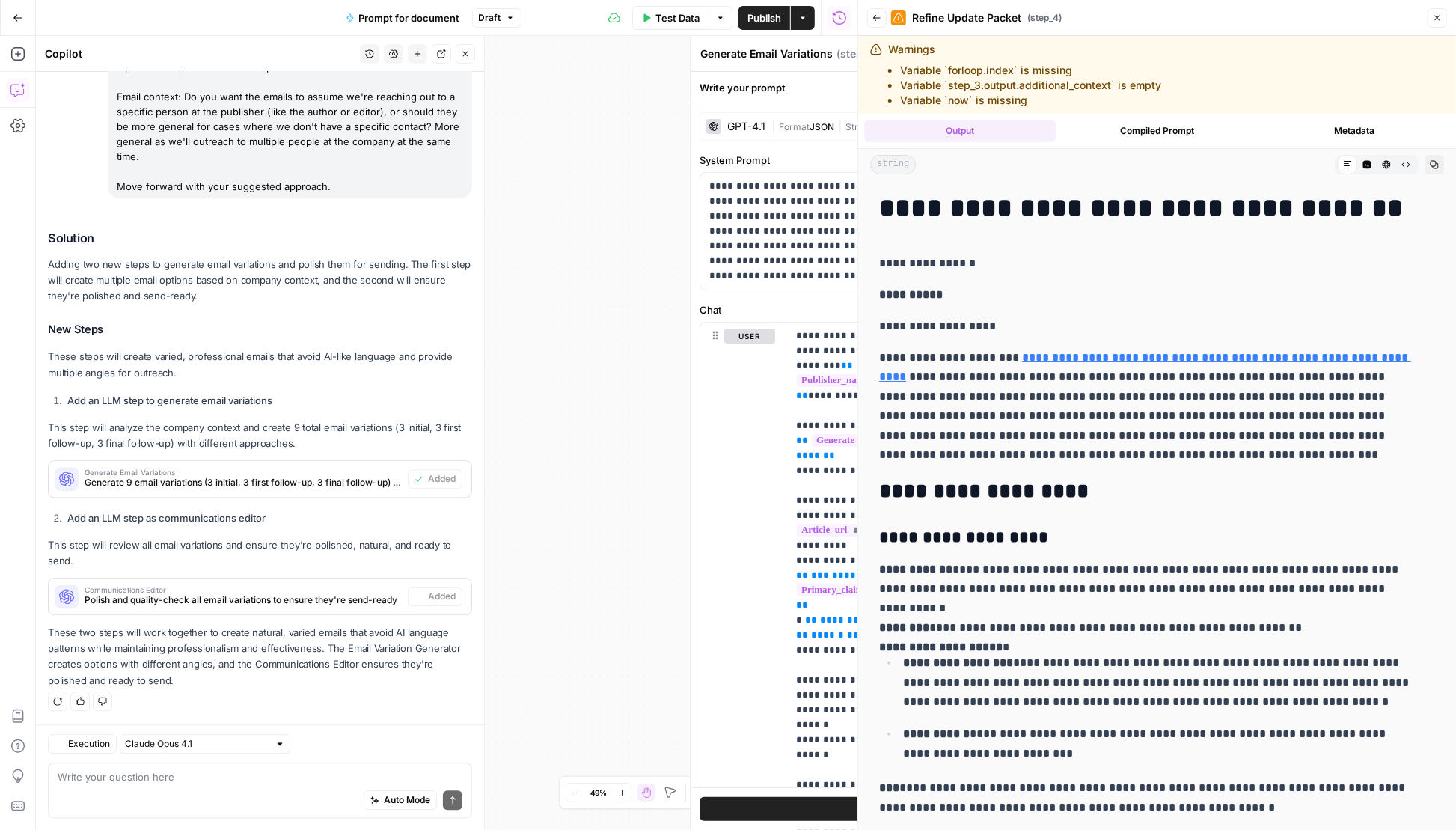
type textarea "Communications Editor"
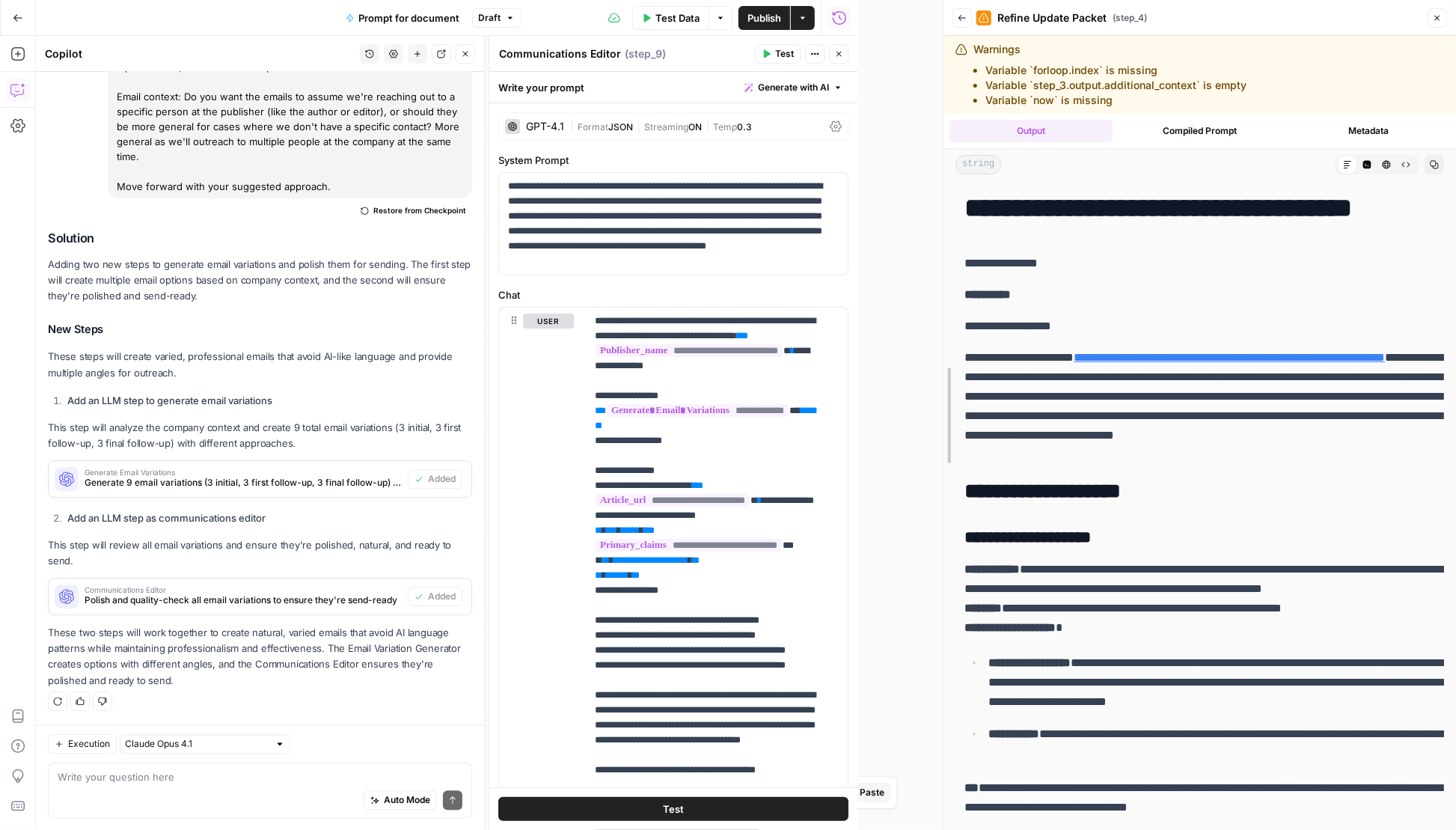
click at [940, 235] on div at bounding box center [943, 415] width 15 height 830
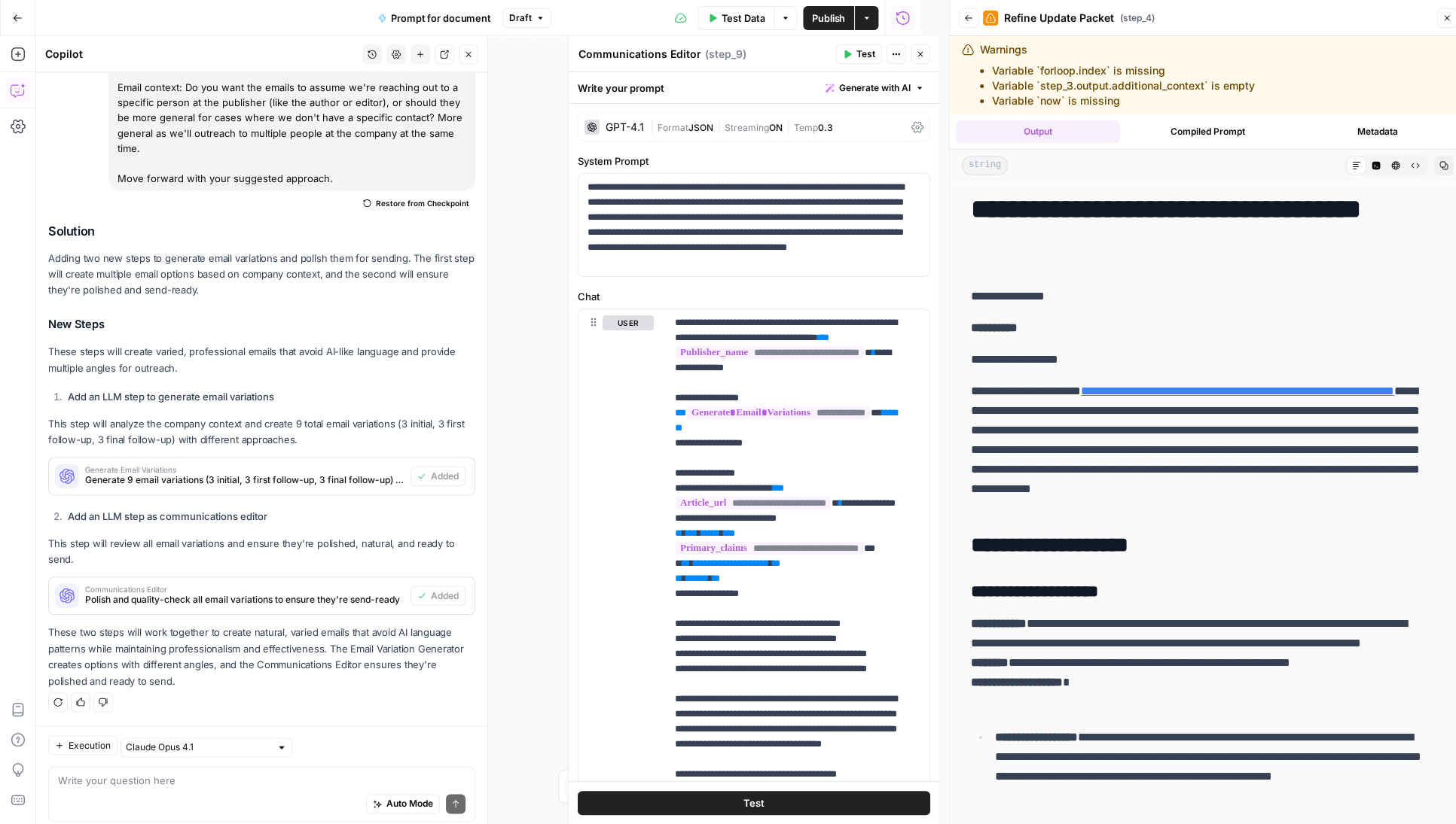
click at [586, 392] on div "**********" at bounding box center [754, 634] width 351 height 649
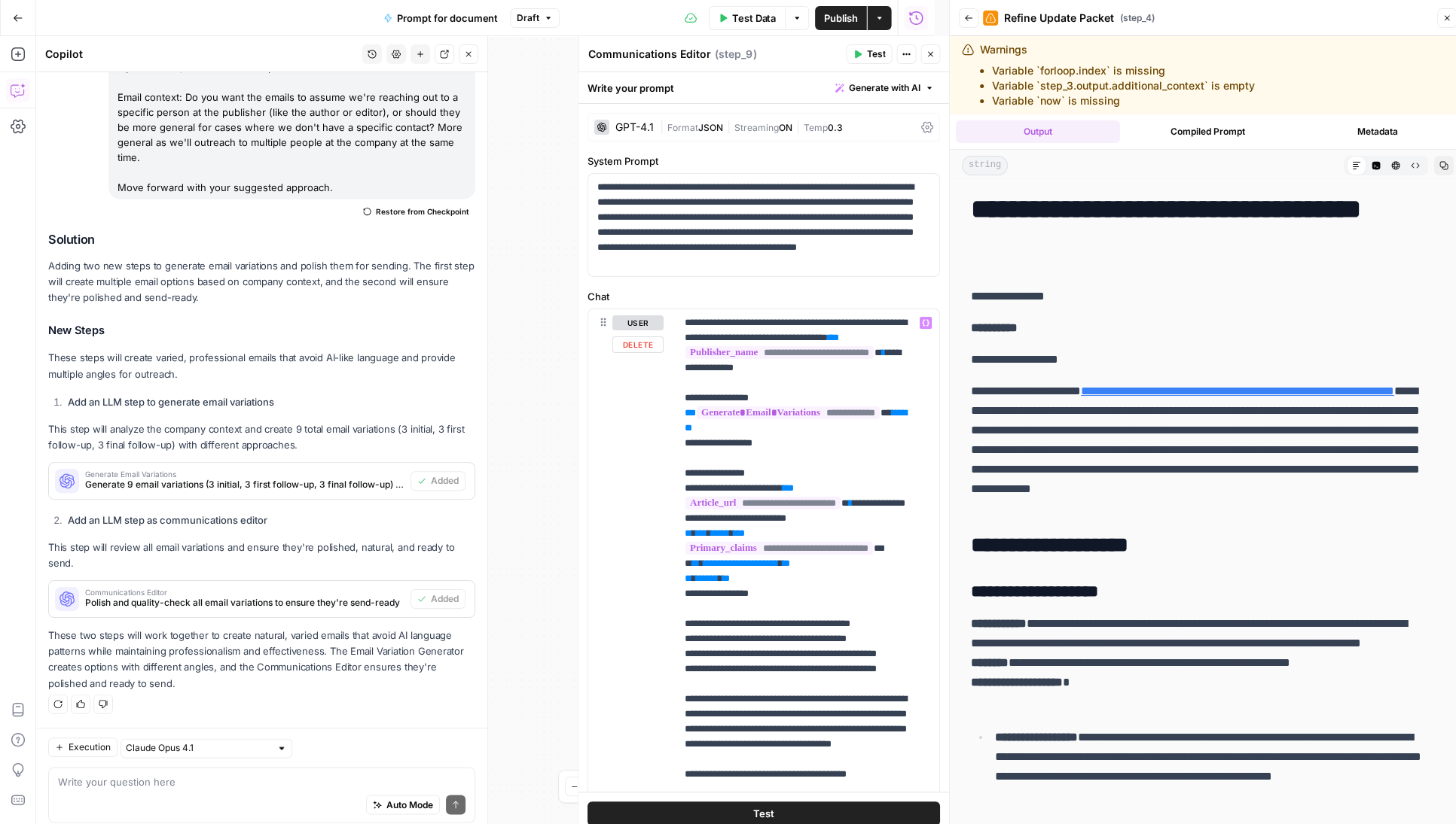
click at [612, 396] on div "user Delete" at bounding box center [637, 634] width 51 height 637
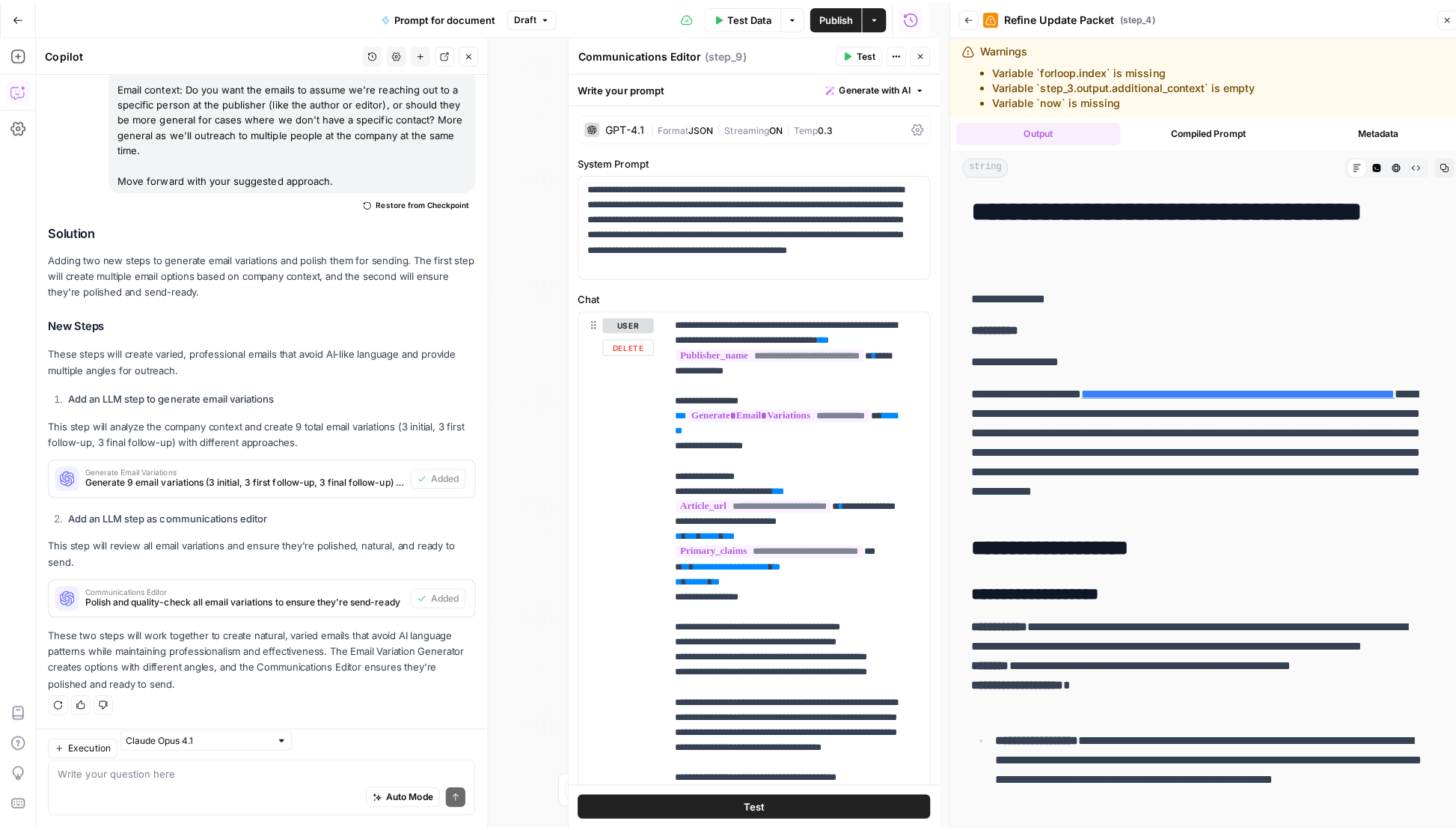
scroll to position [2790, 0]
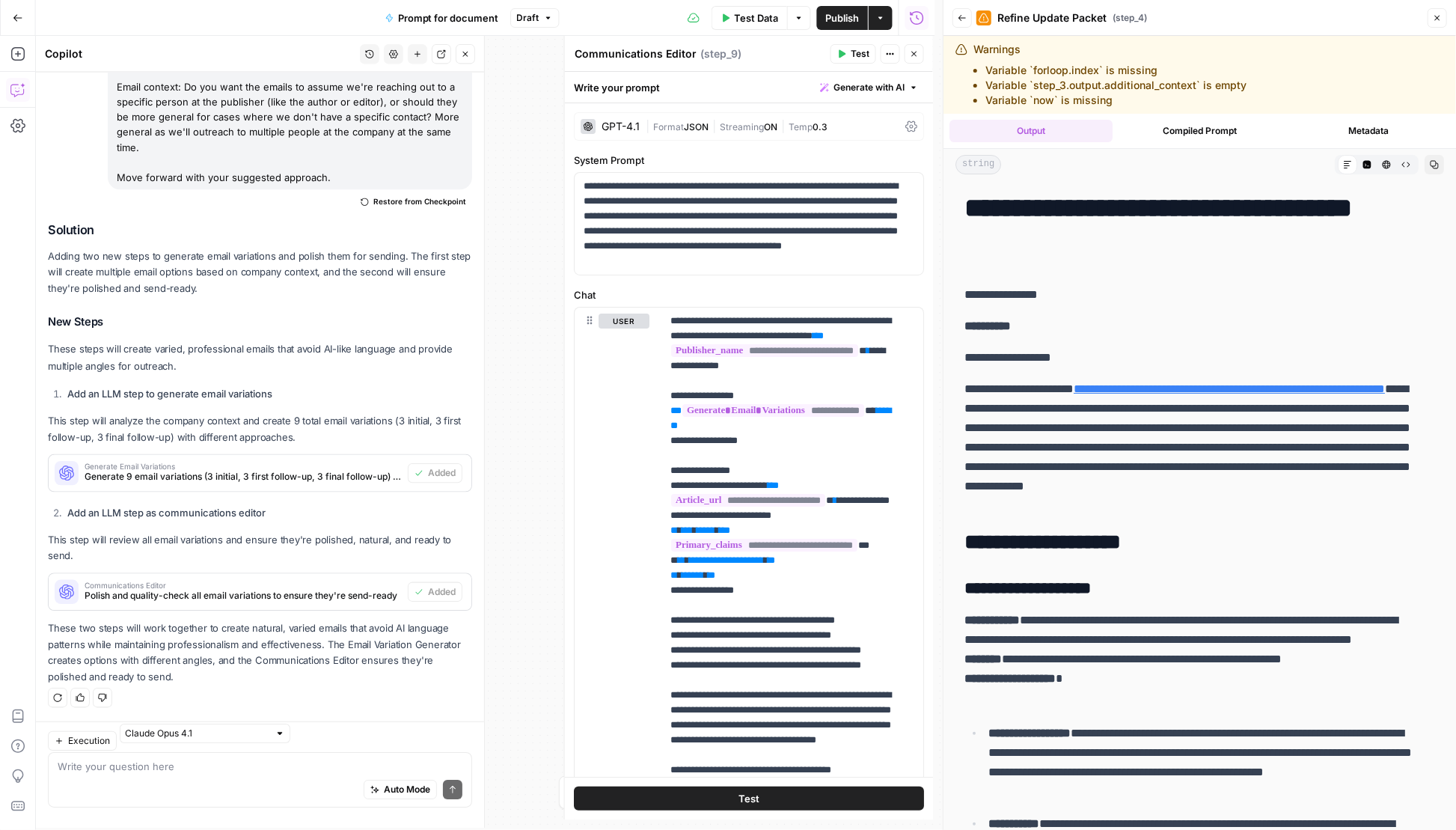
click at [912, 60] on div "Workflow Input Settings Inputs LLM · GPT-4.1 Extract Claims for Update Step 1 O…" at bounding box center [490, 433] width 907 height 794
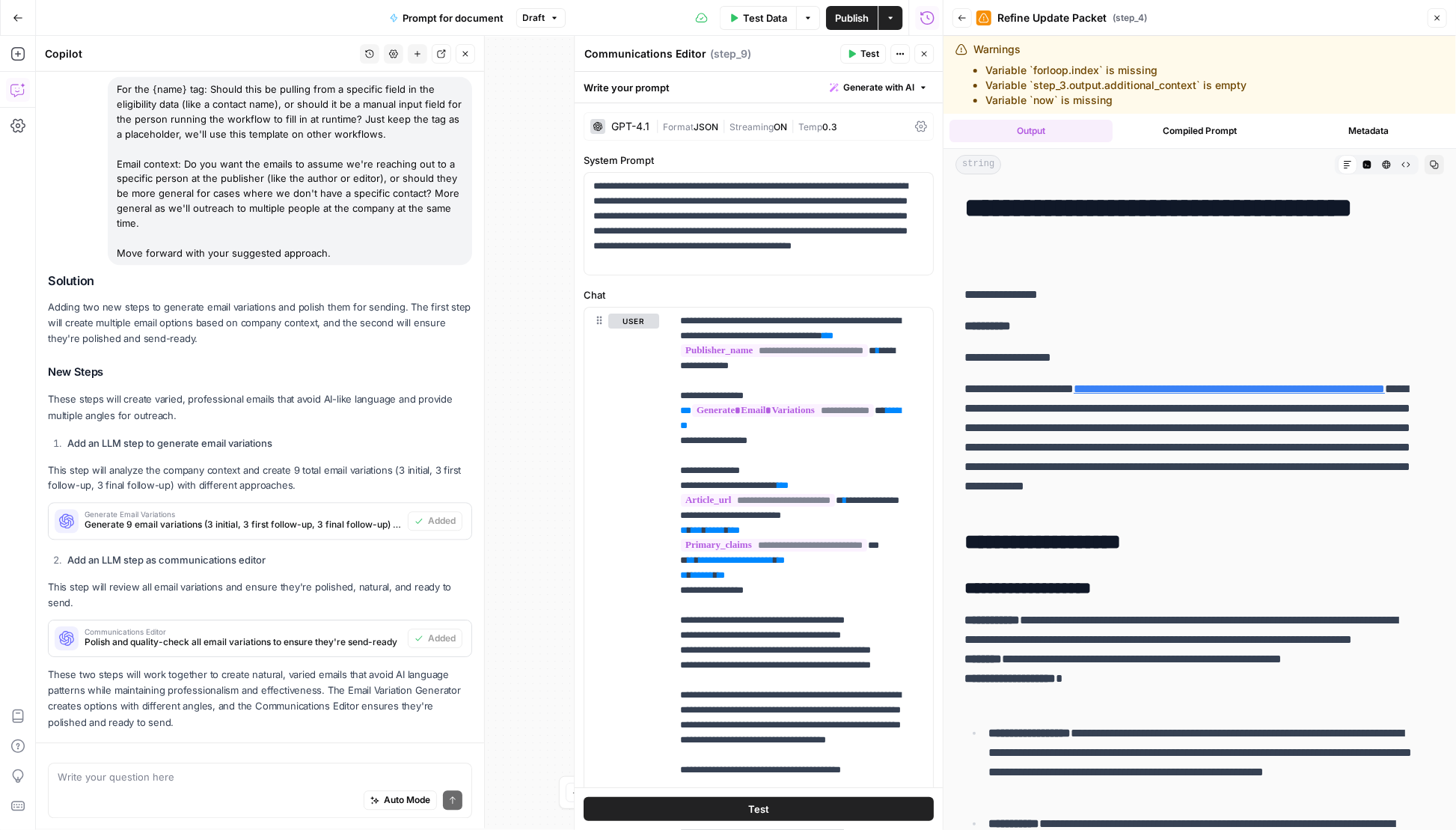
scroll to position [2619, 0]
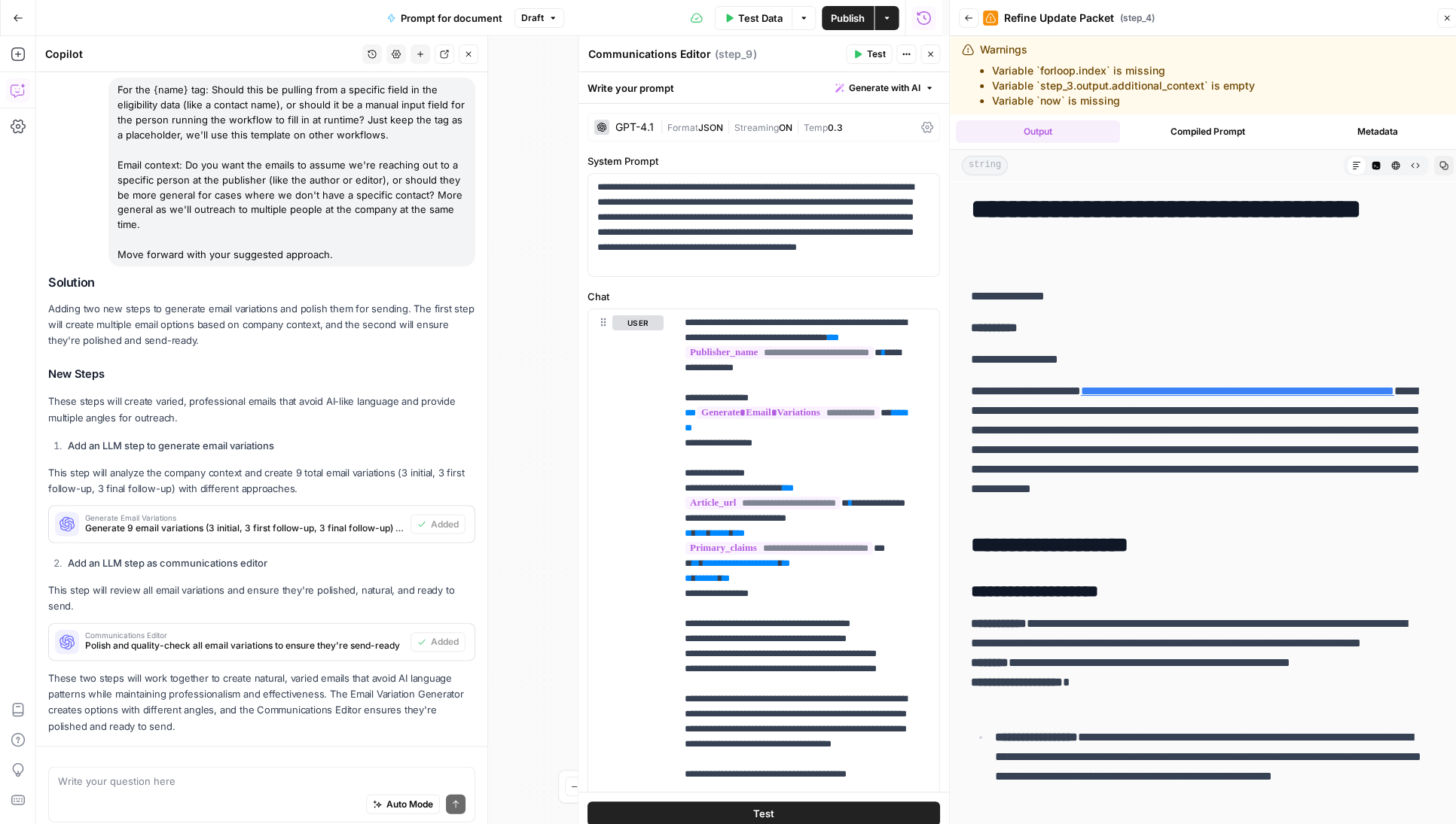
click at [932, 57] on div "Workflow Input Settings Inputs LLM · GPT-4.1 Extract Claims for Update Step 1 O…" at bounding box center [487, 430] width 903 height 789
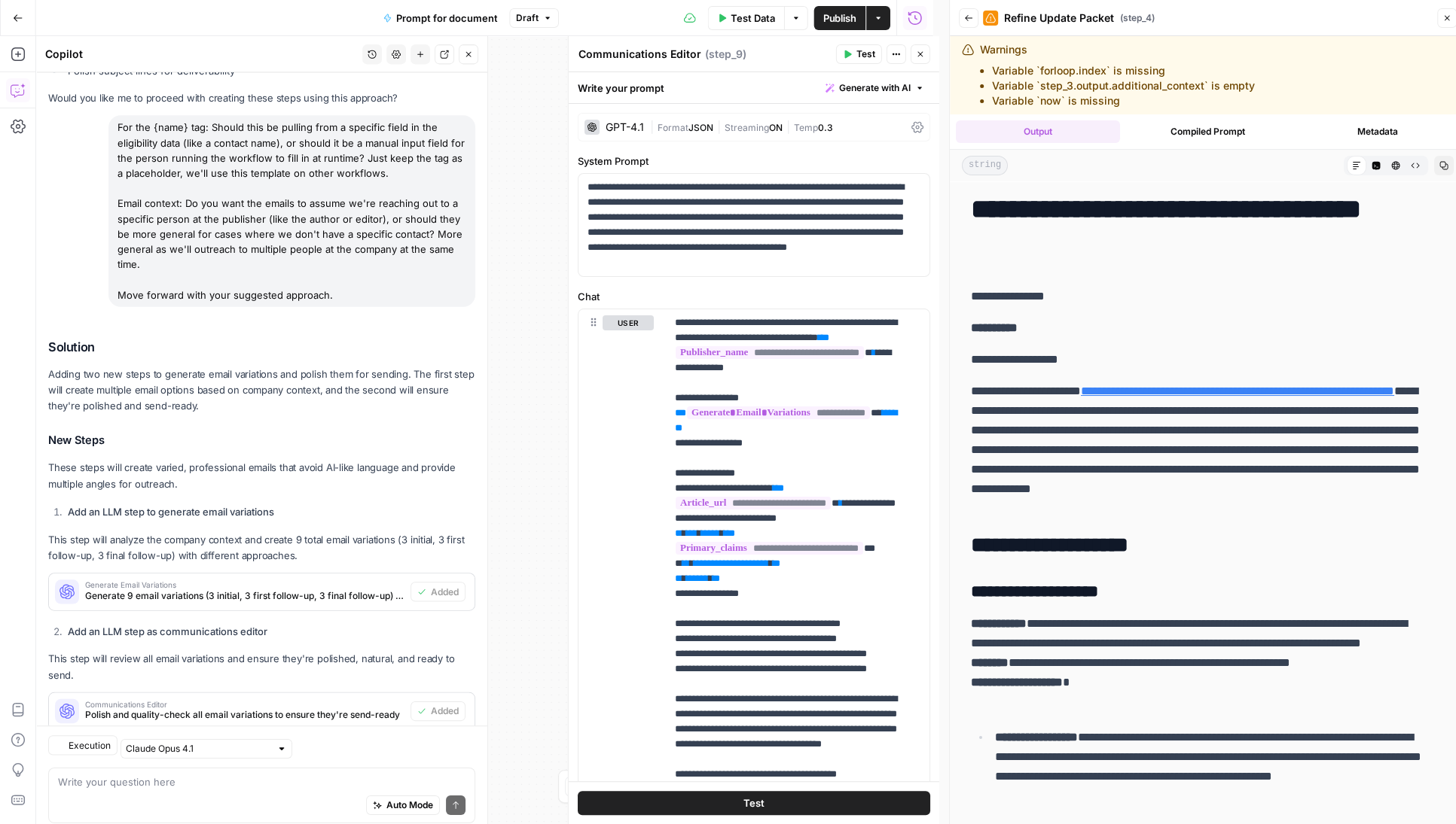
click at [932, 53] on div "Workflow Input Settings Inputs LLM · GPT-4.1 Extract Claims for Update Step 1 O…" at bounding box center [487, 430] width 903 height 789
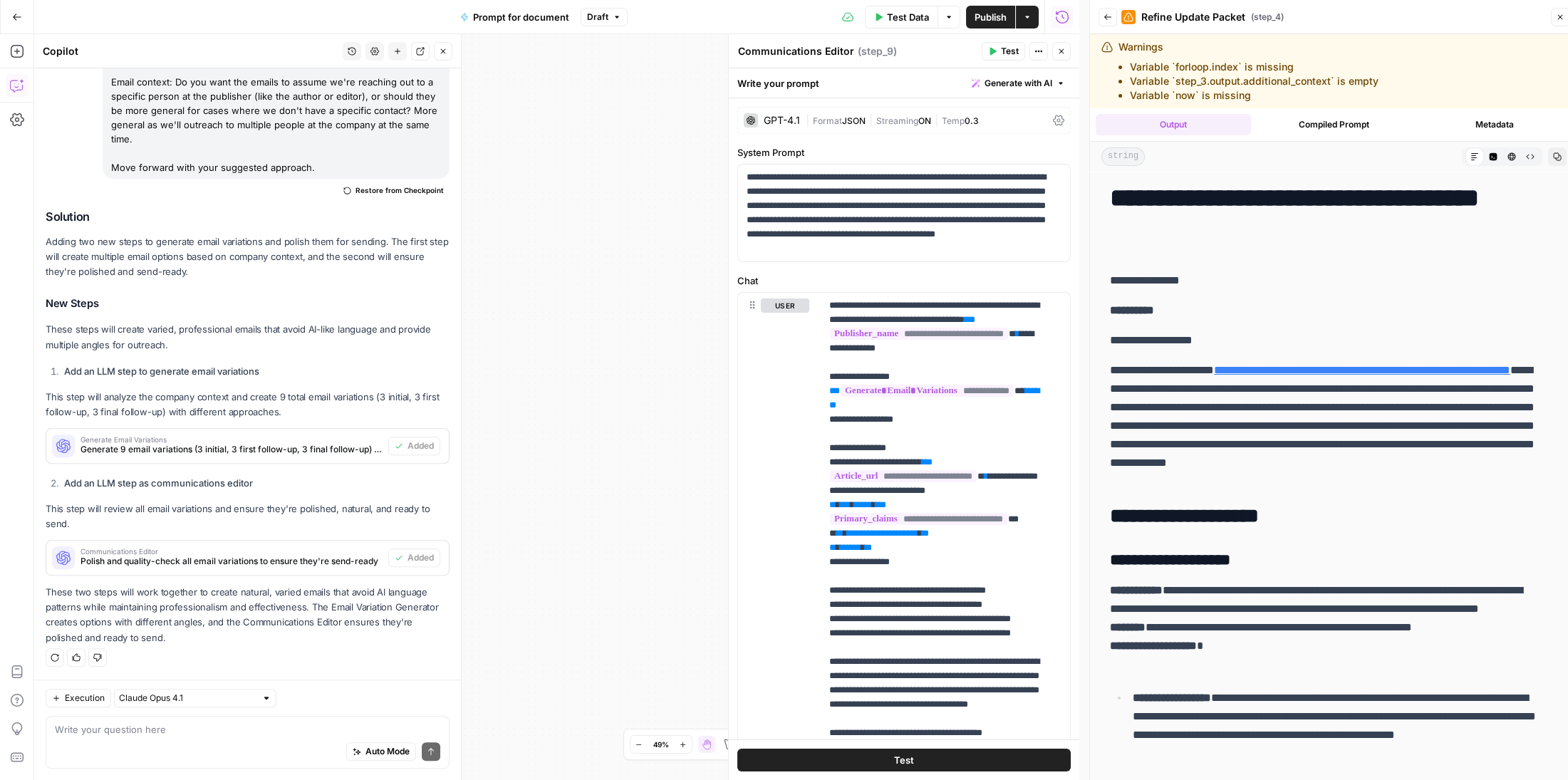
scroll to position [2658, 0]
click at [1057, 55] on icon "button" at bounding box center [1061, 51] width 9 height 9
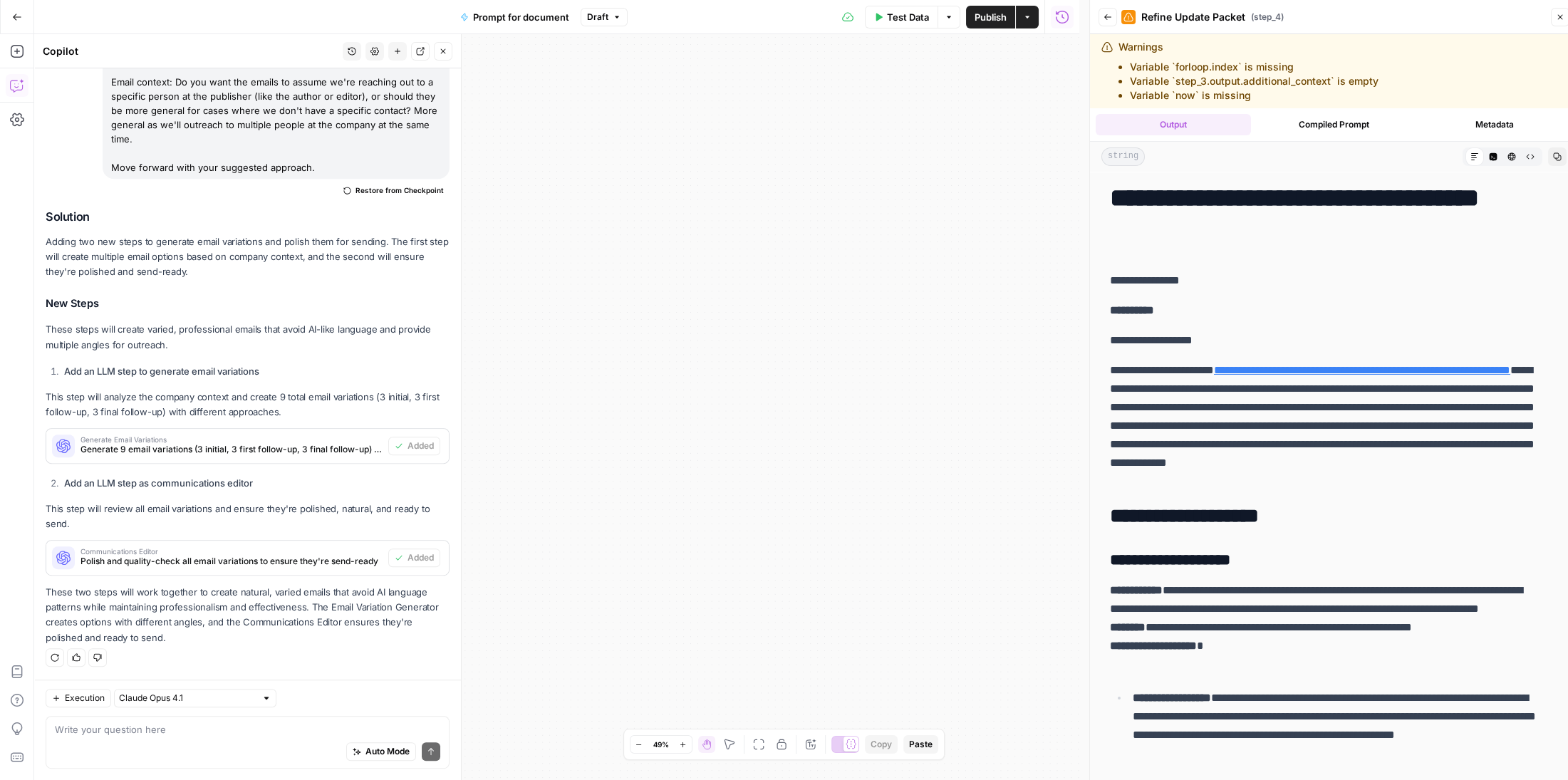
click at [761, 741] on icon "button" at bounding box center [758, 745] width 11 height 11
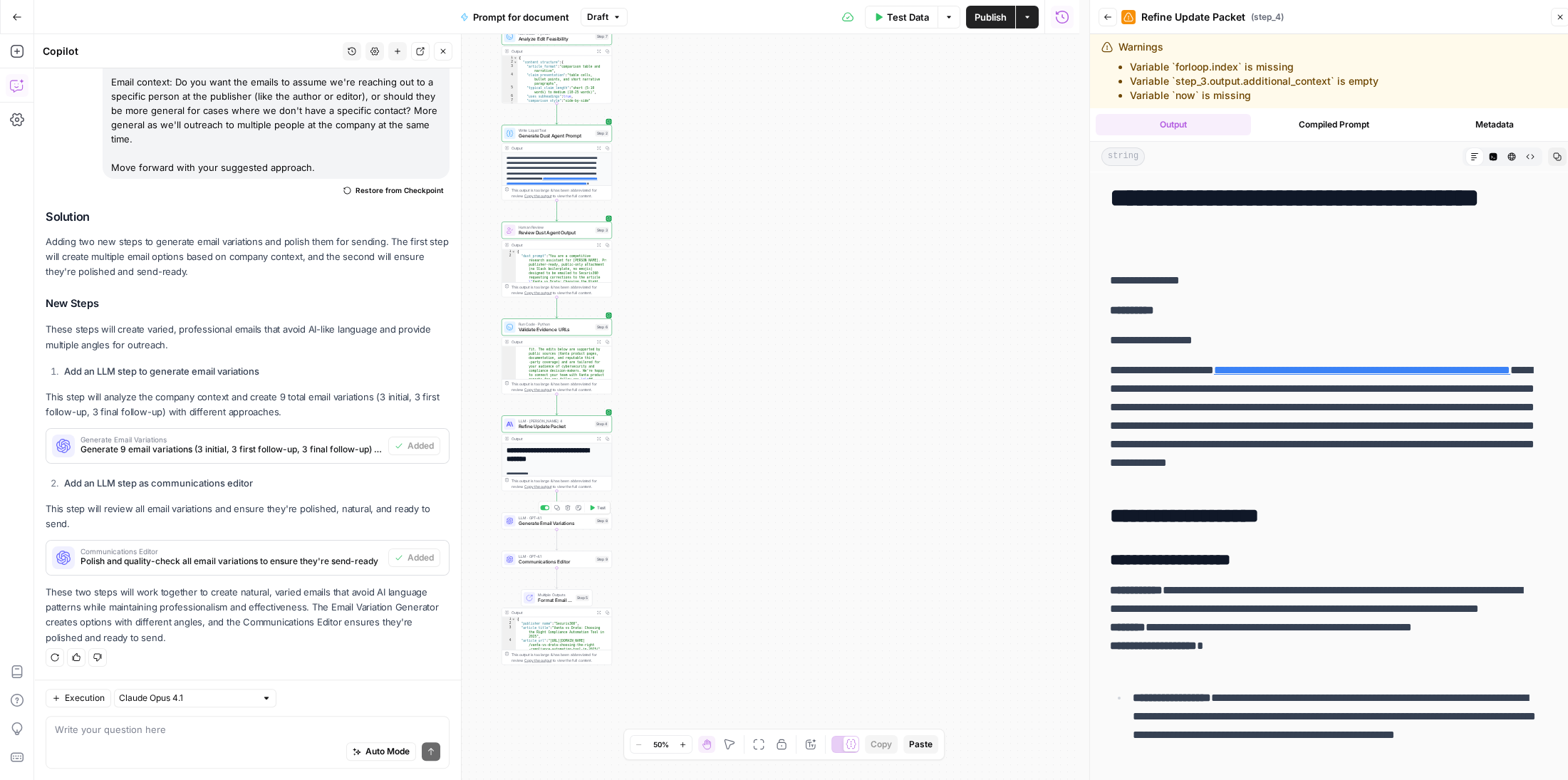
click at [579, 528] on div "LLM · GPT-4.1 Generate Email Variations Step 8 Copy step Delete step Add Note T…" at bounding box center [556, 520] width 110 height 17
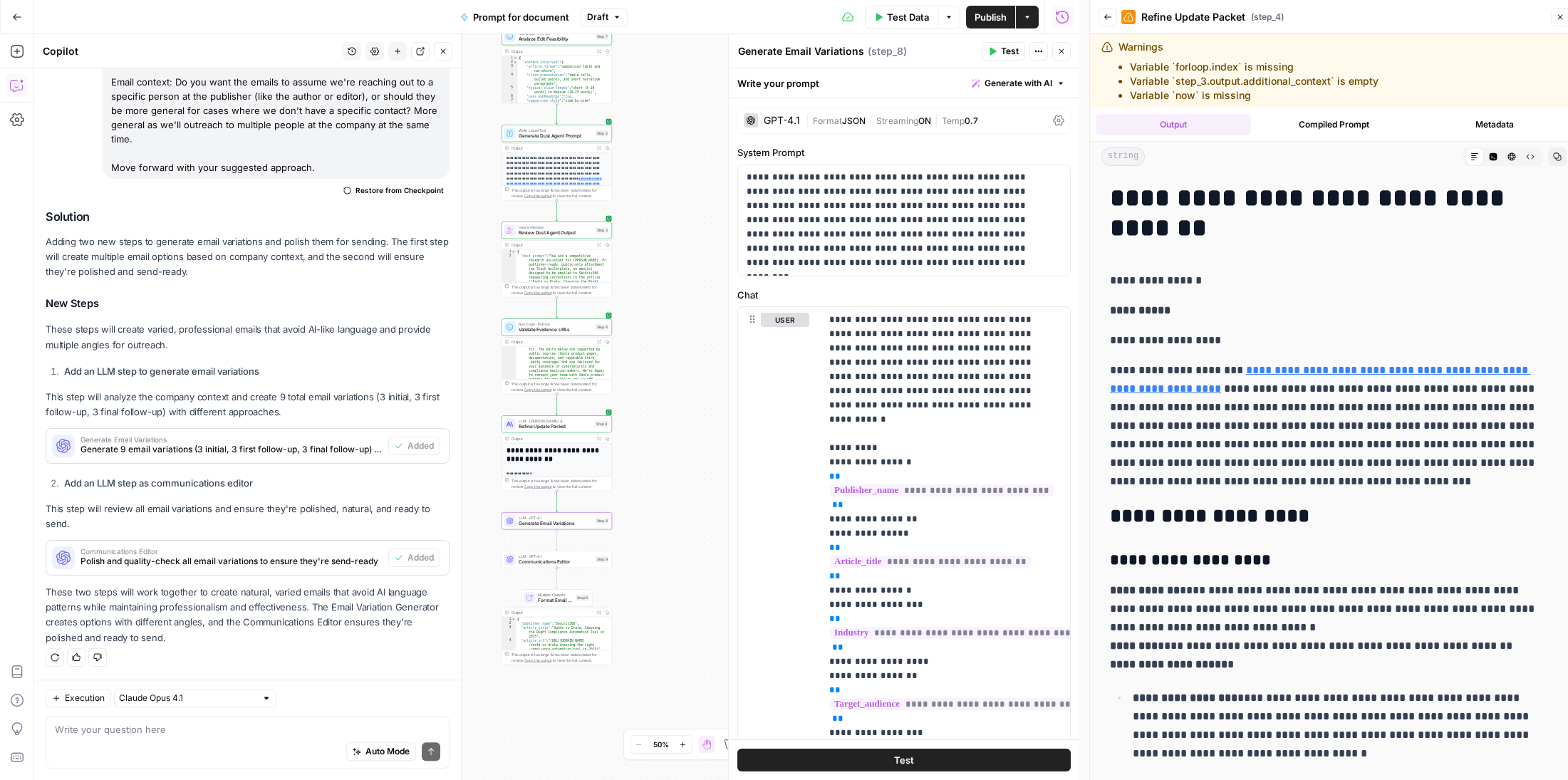
click at [1010, 53] on span "Test" at bounding box center [1010, 51] width 18 height 13
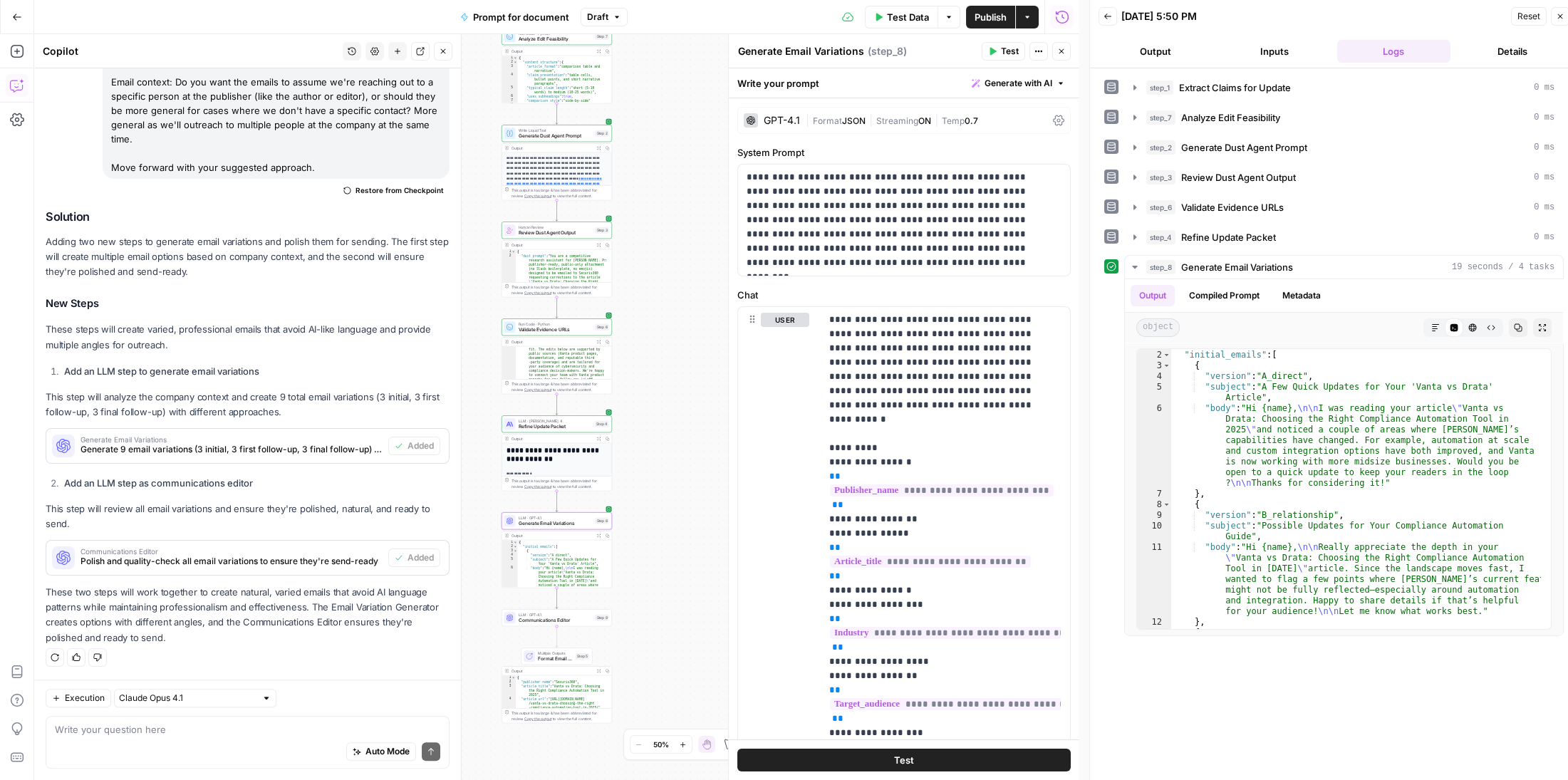
scroll to position [2, 0]
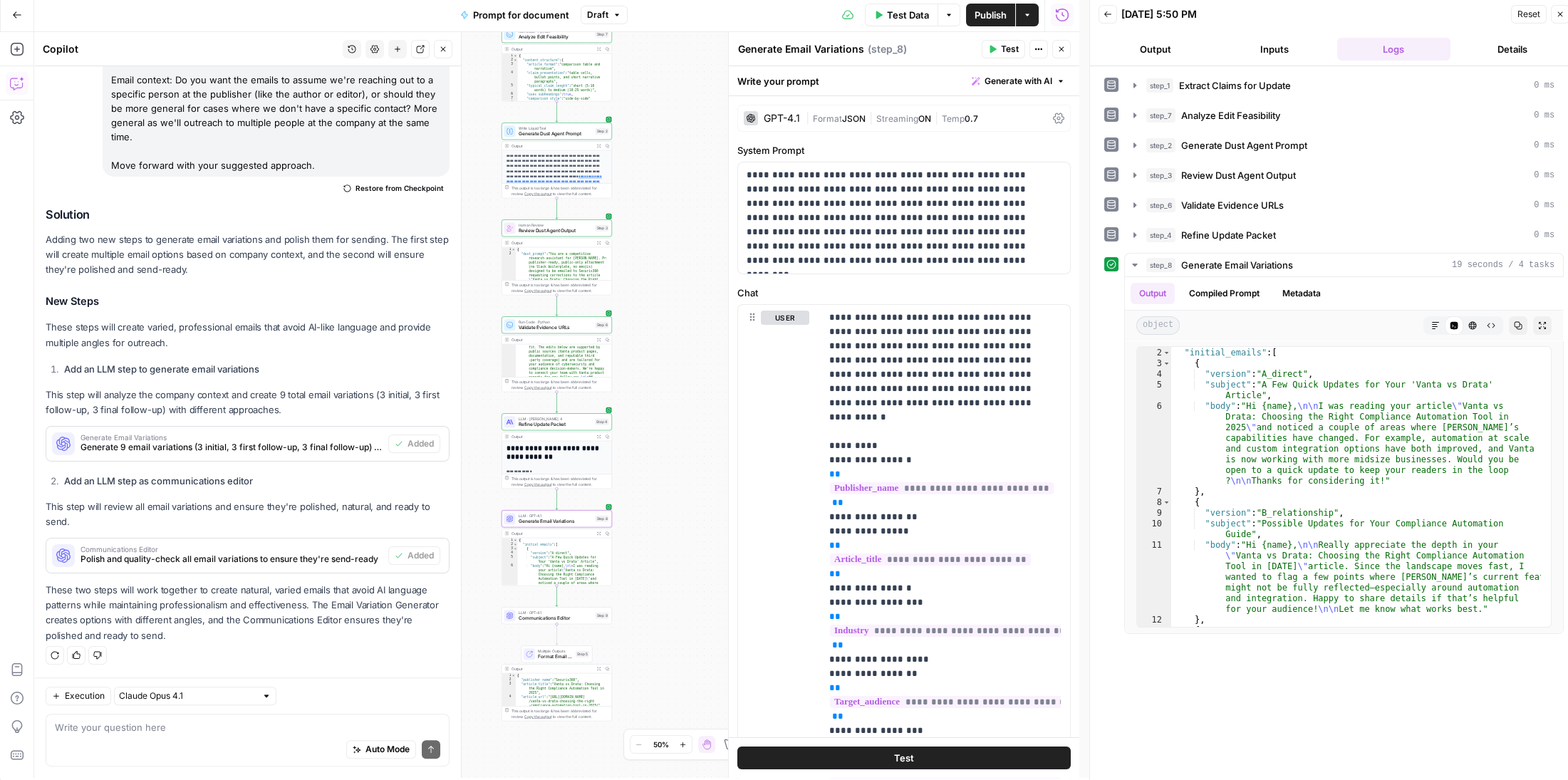
click at [786, 117] on div "GPT-4.1" at bounding box center [781, 117] width 36 height 10
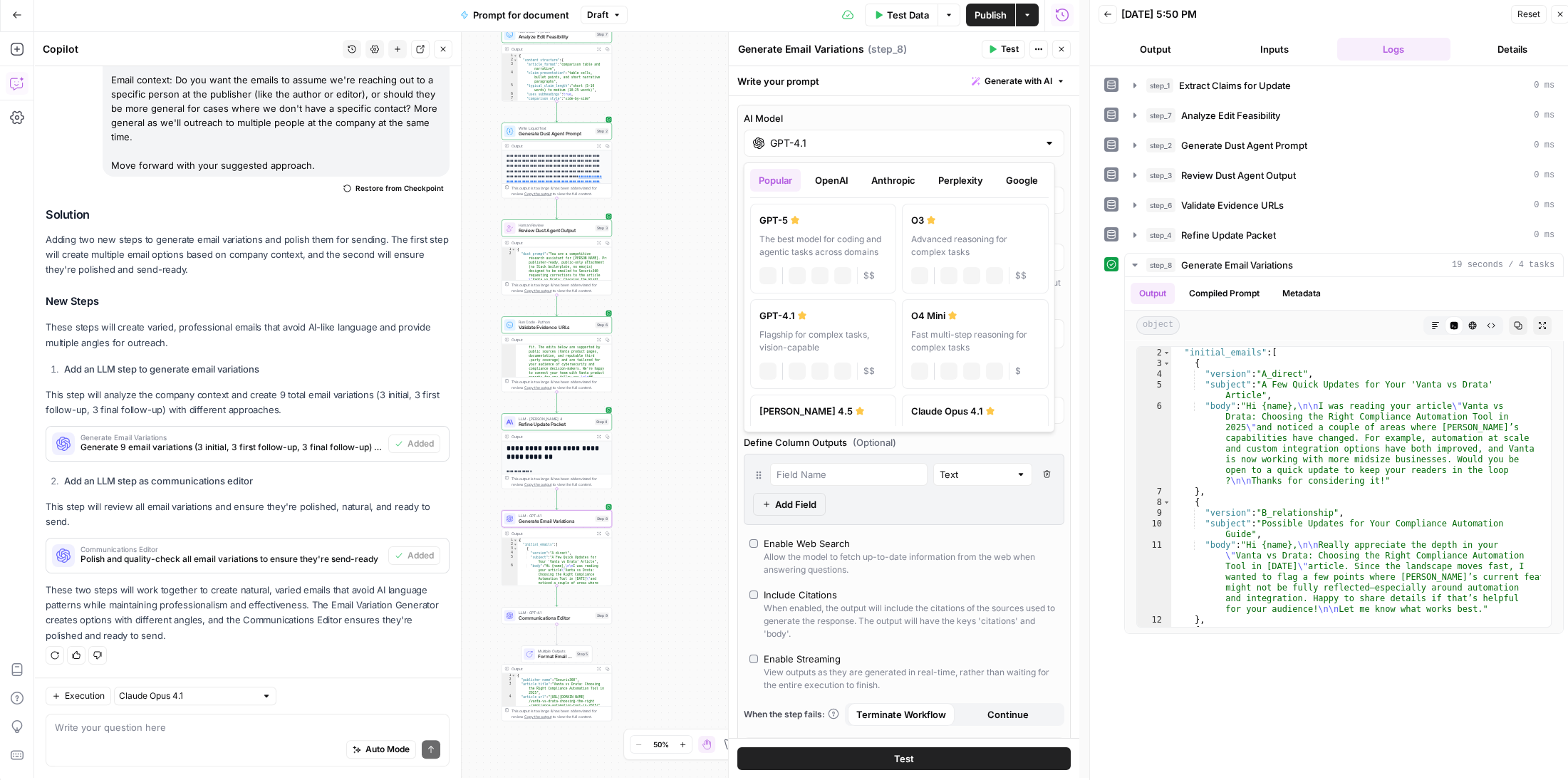
click at [892, 144] on input "GPT-4.1" at bounding box center [903, 143] width 268 height 14
click at [837, 242] on div "The best model for coding and agentic tasks across domains" at bounding box center [823, 246] width 127 height 26
type input "GPT-5"
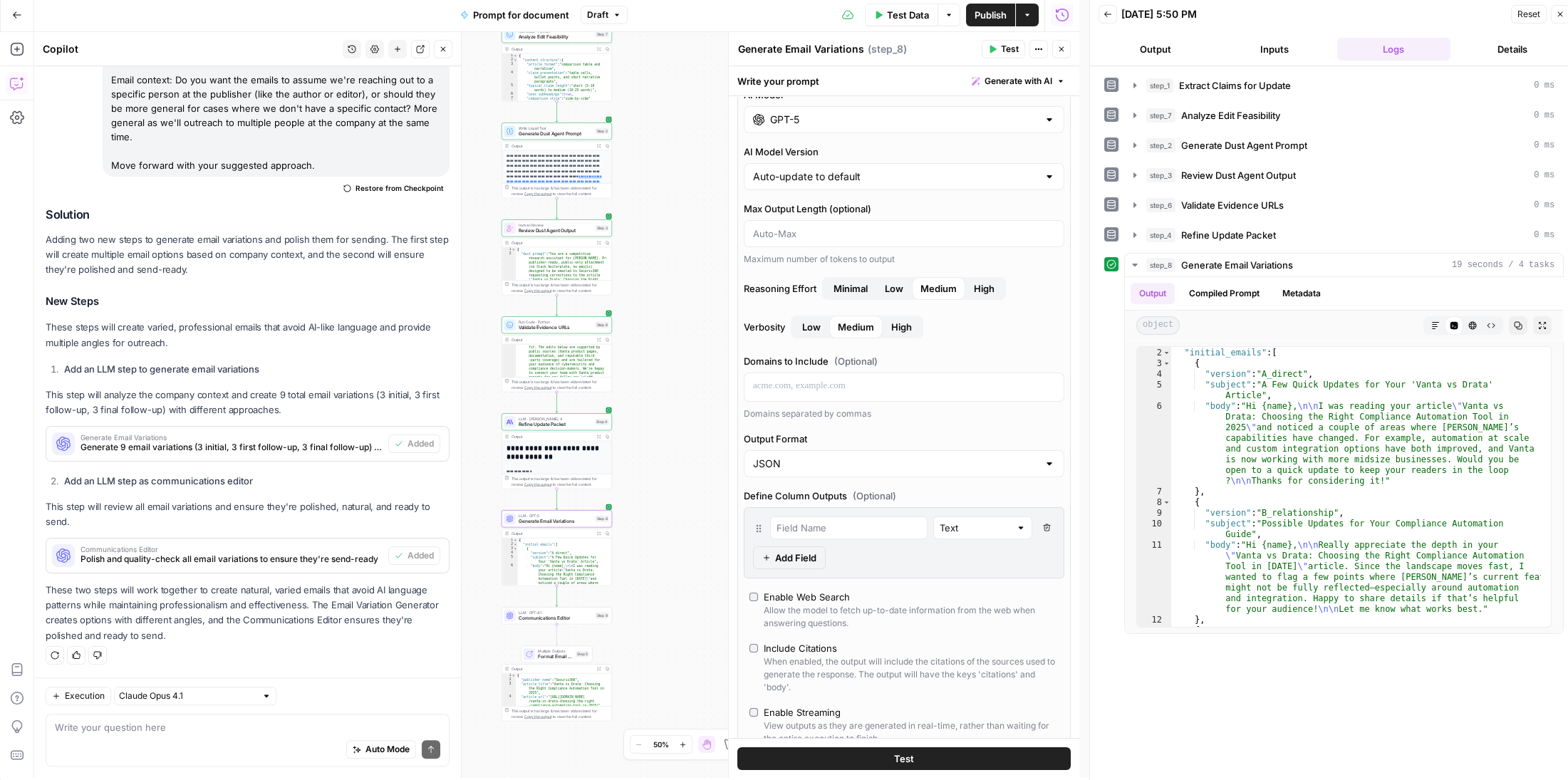
scroll to position [0, 0]
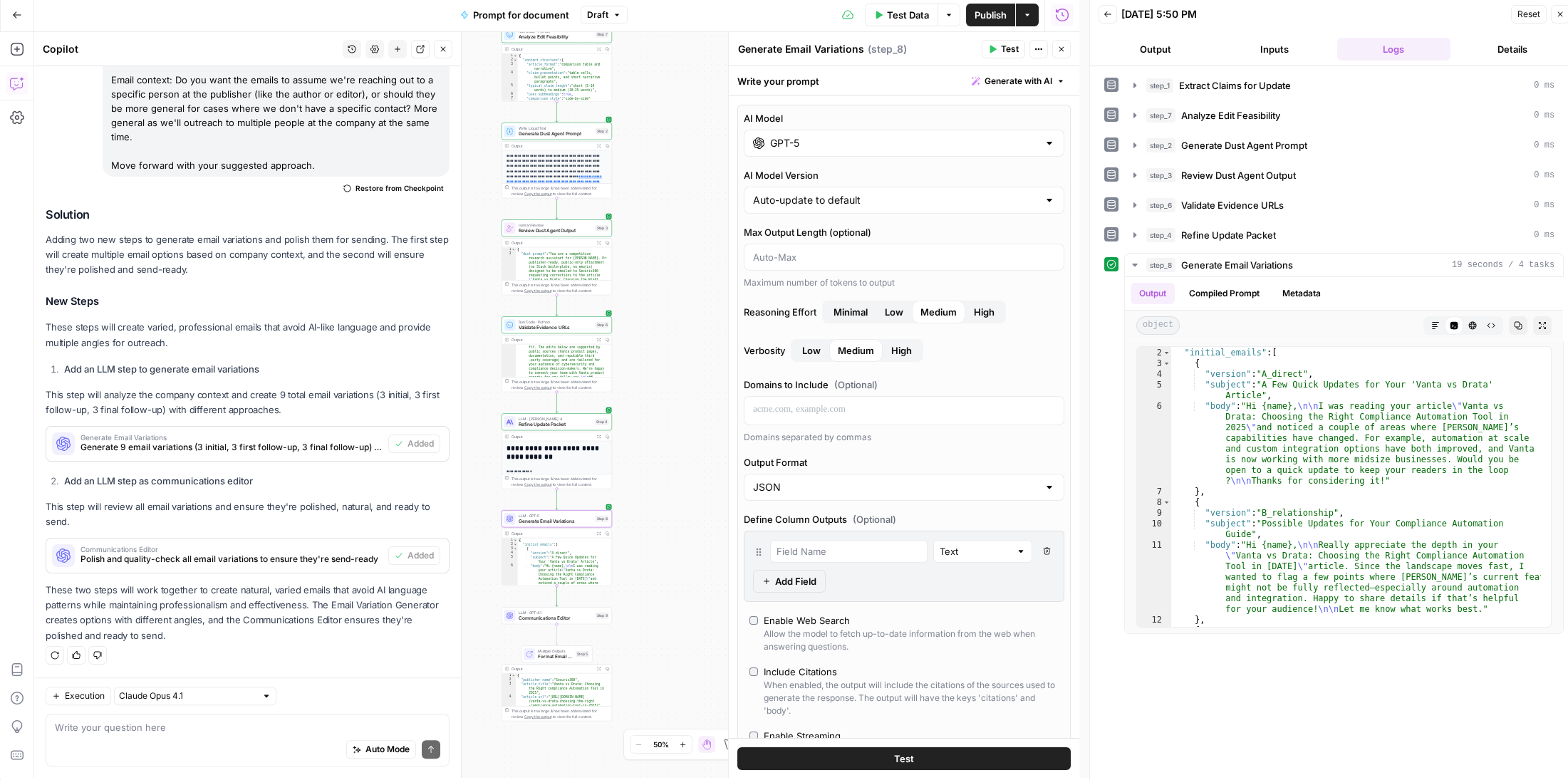
click at [835, 145] on input "GPT-5" at bounding box center [903, 143] width 268 height 14
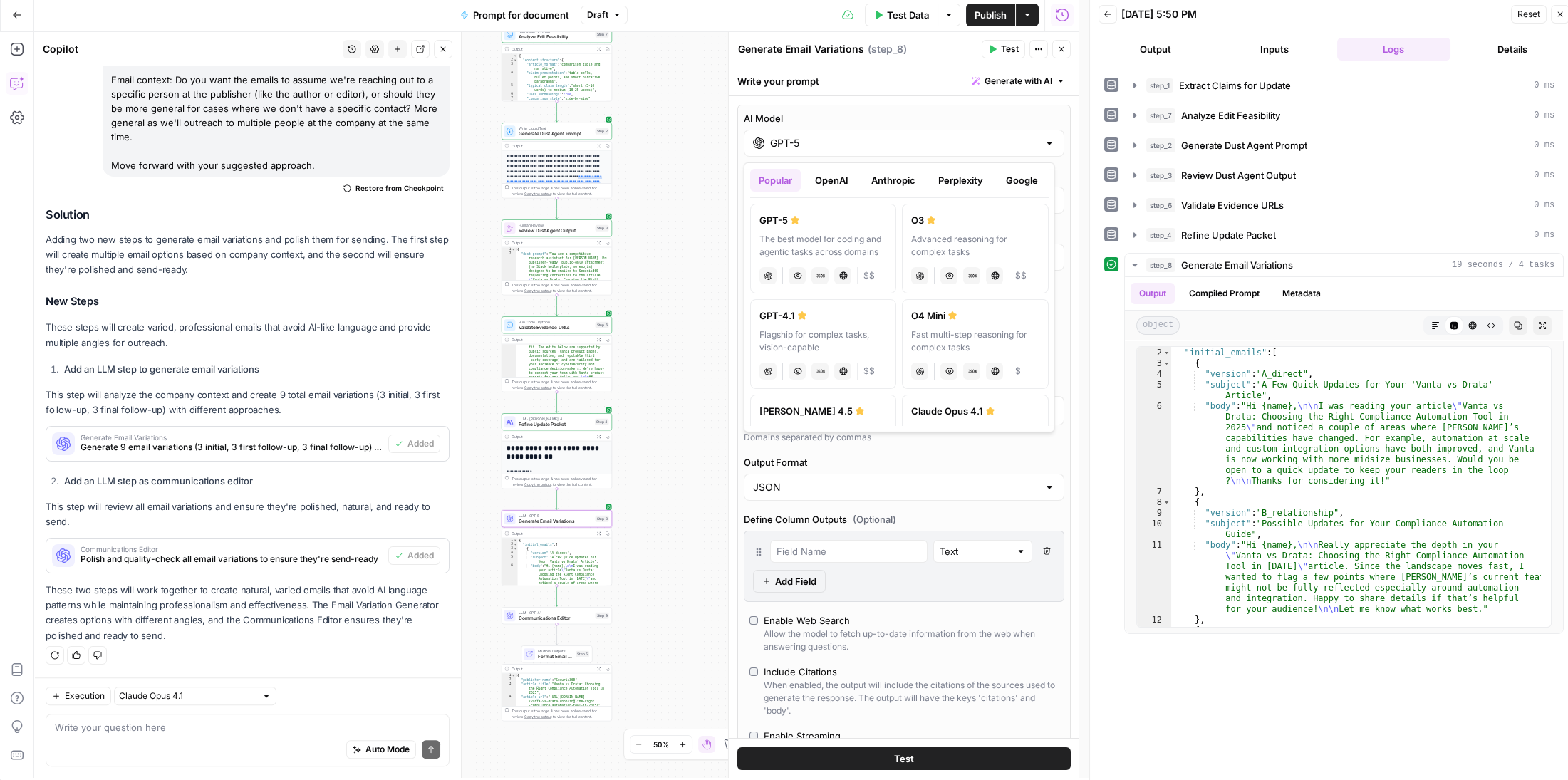
click at [875, 175] on button "Anthropic" at bounding box center [893, 180] width 61 height 23
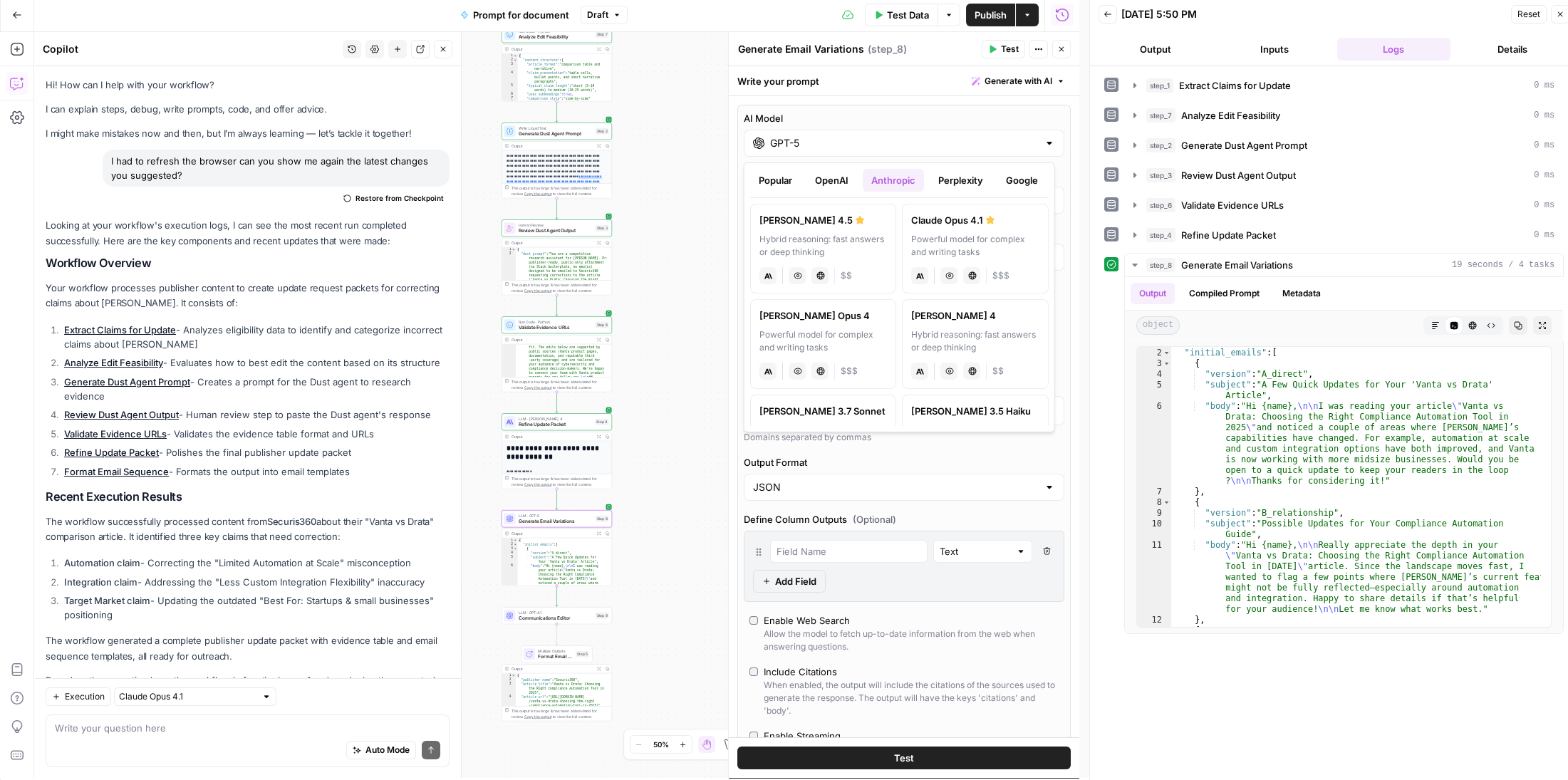
scroll to position [2658, 0]
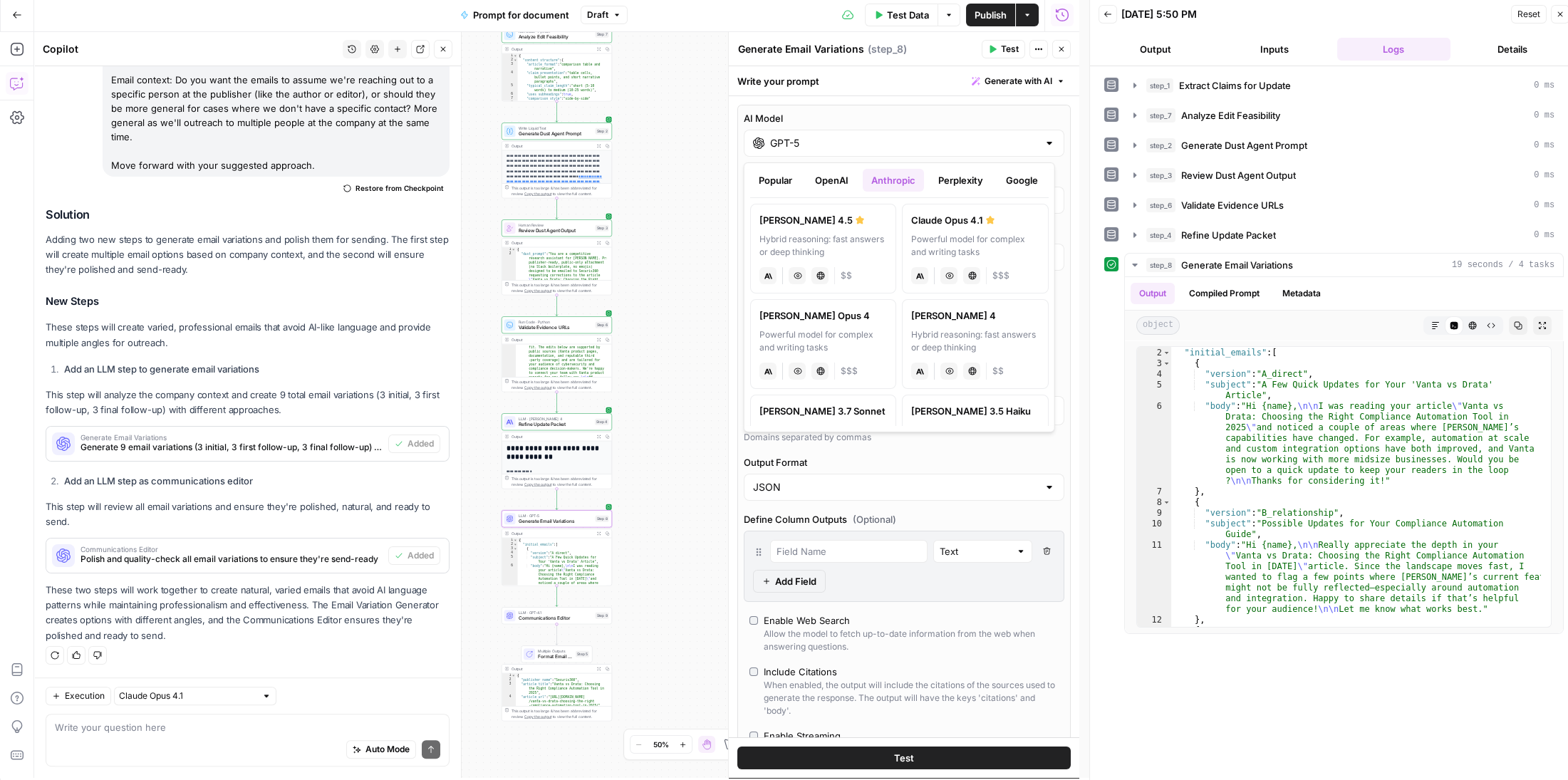
click at [827, 234] on div "Hybrid reasoning: fast answers or deep thinking" at bounding box center [823, 246] width 127 height 26
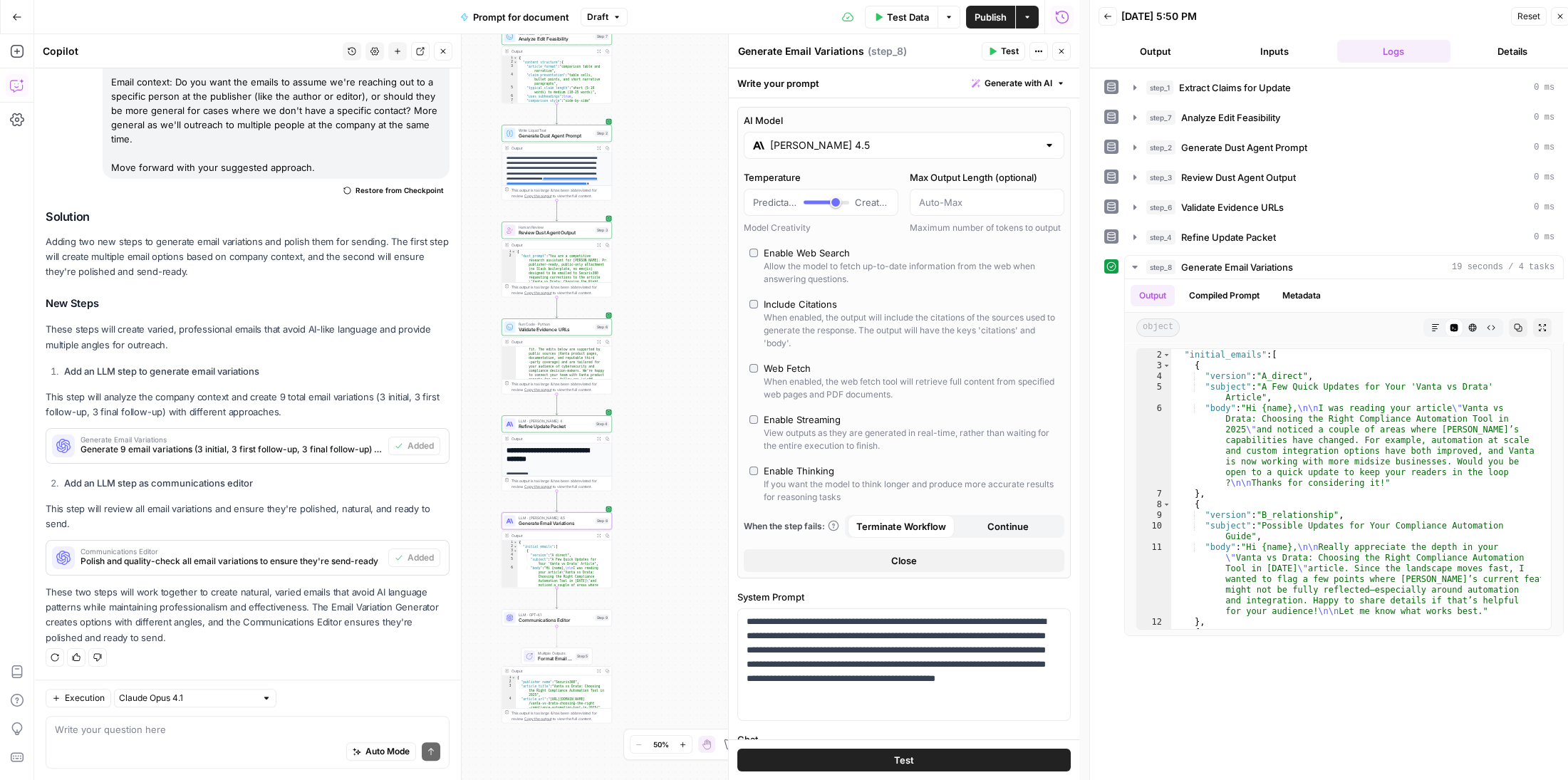
scroll to position [2, 0]
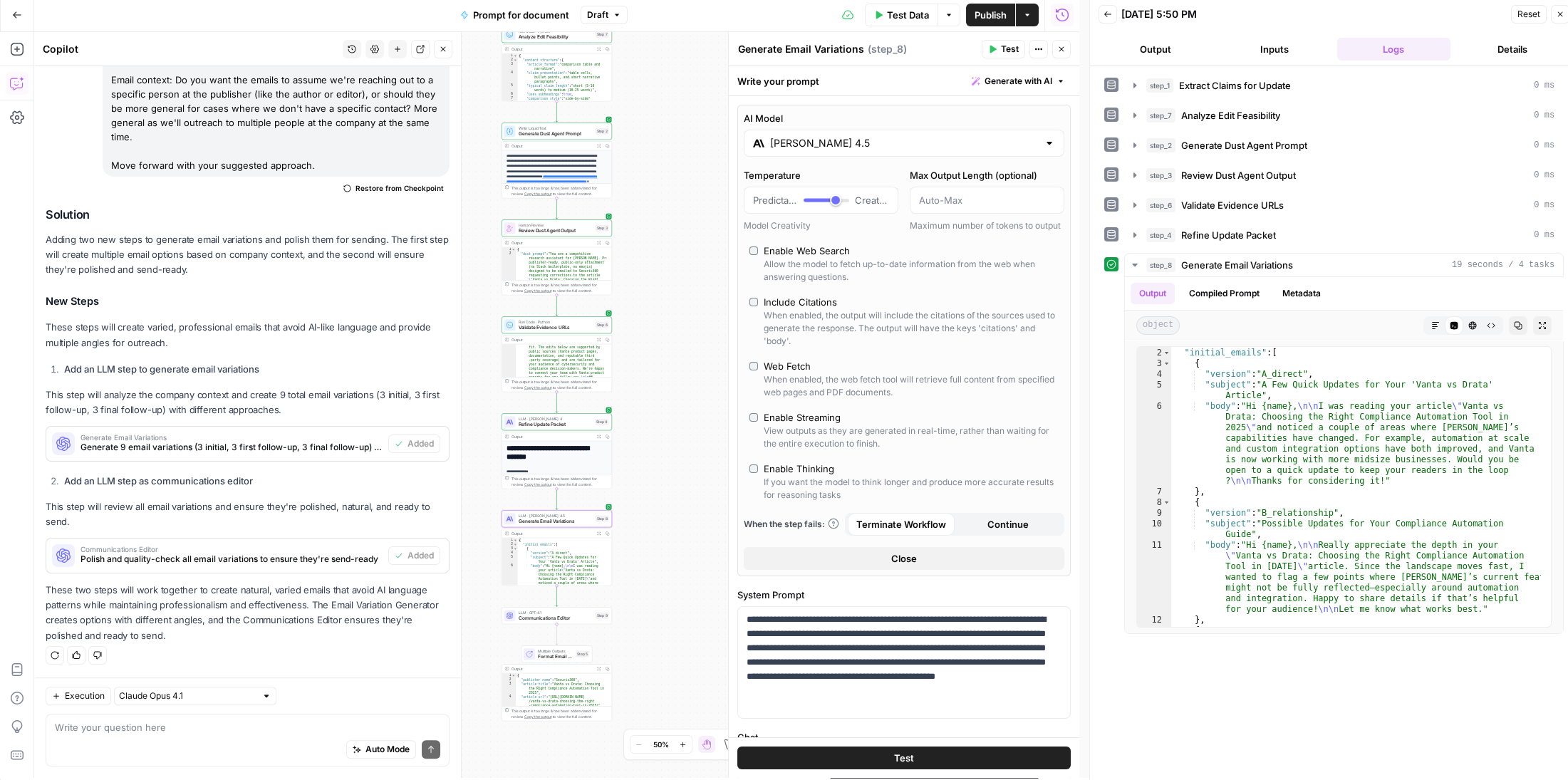
click at [887, 138] on input "Claude Sonnet 4.5" at bounding box center [903, 143] width 268 height 14
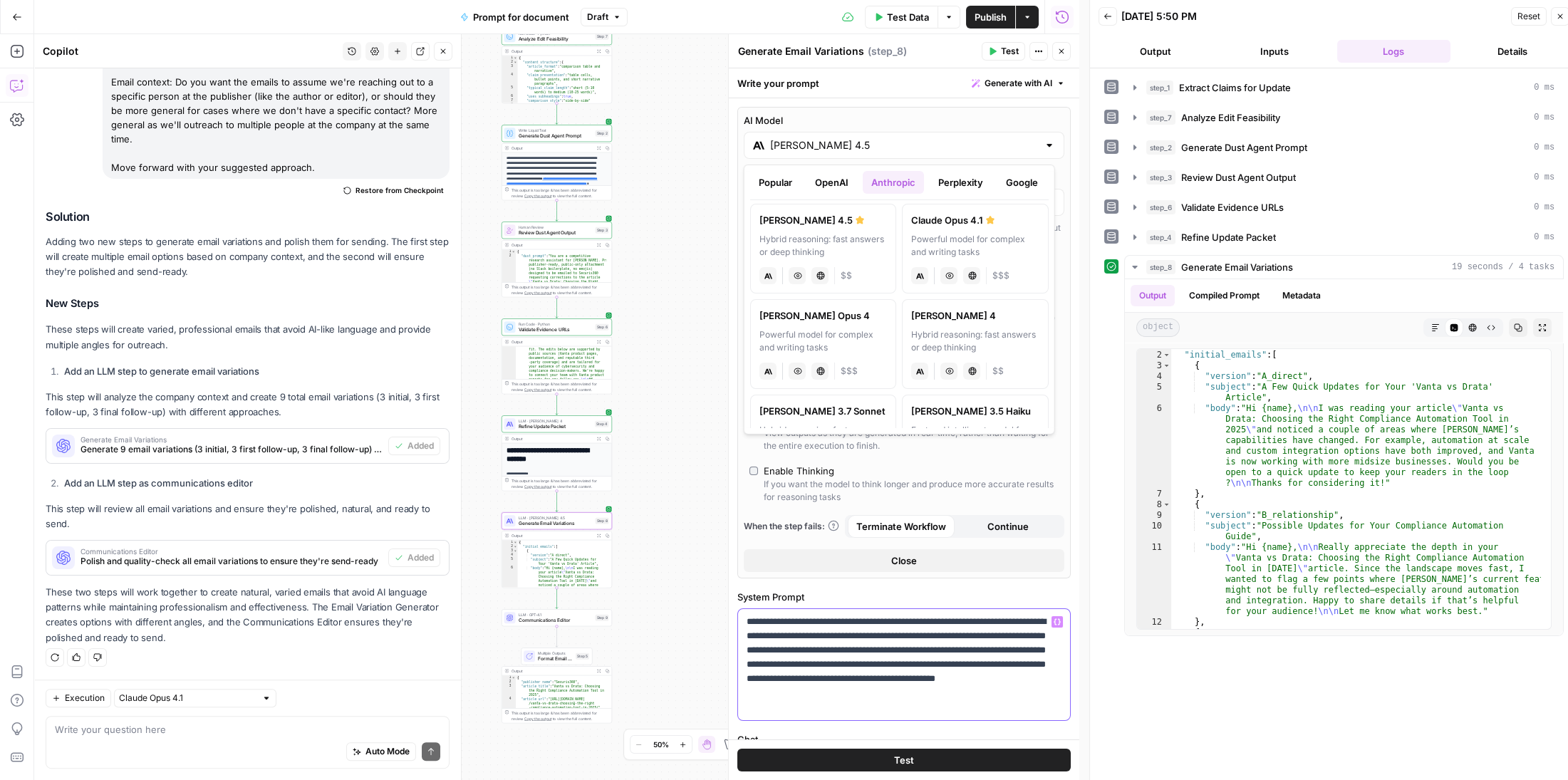
click at [926, 676] on p "**********" at bounding box center [900, 664] width 305 height 100
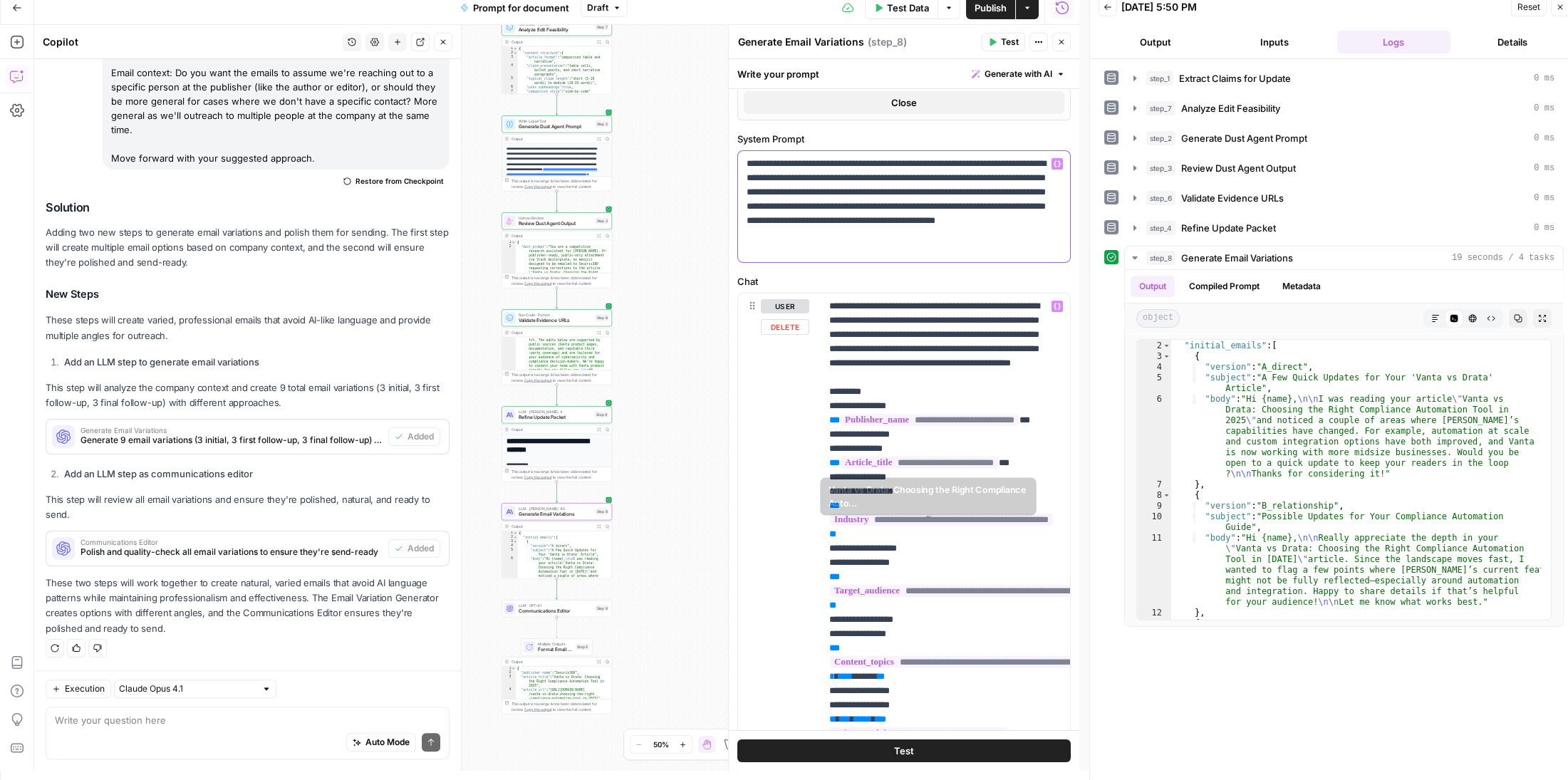
scroll to position [451, 0]
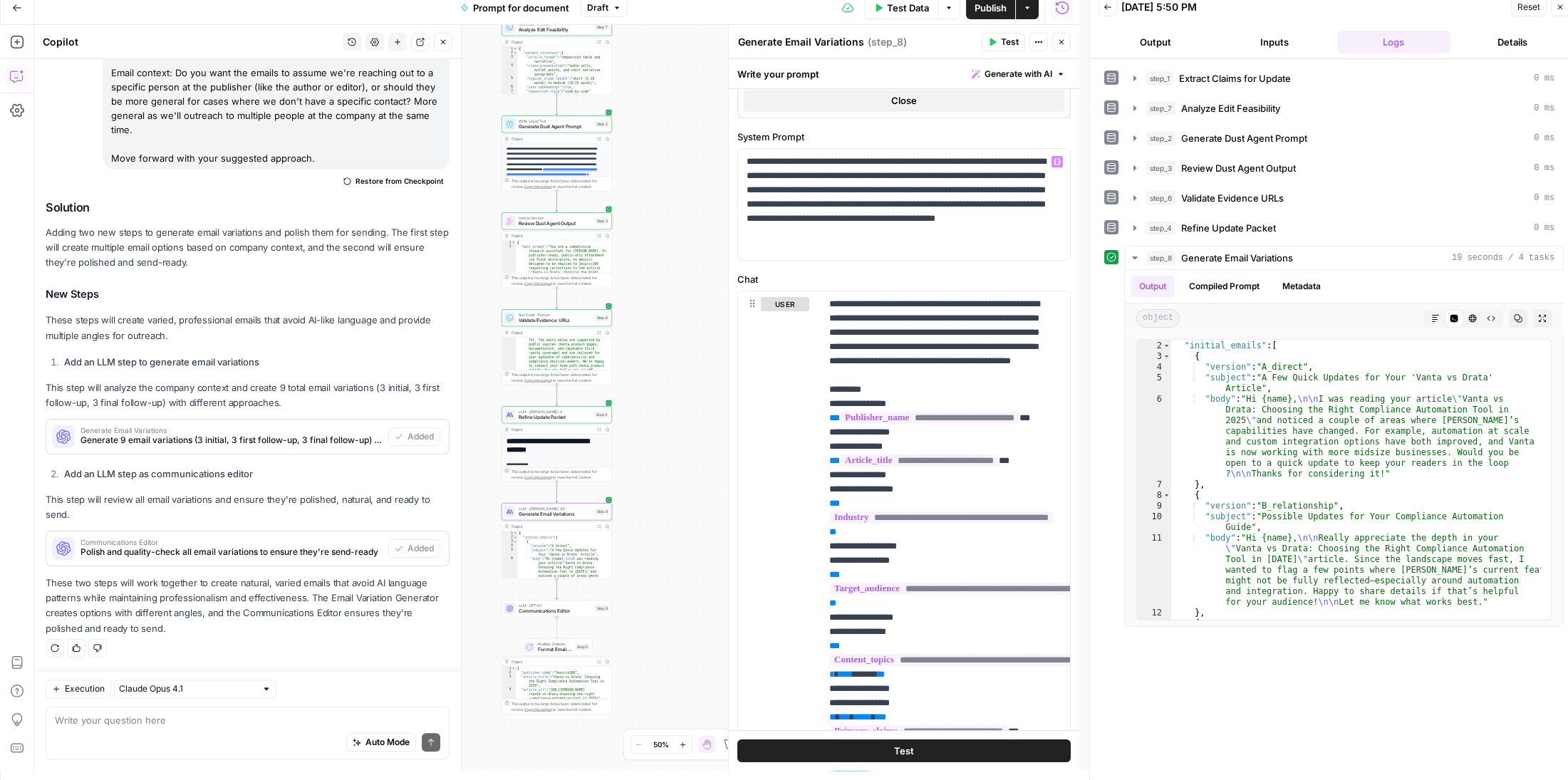
click at [1006, 46] on span "Test" at bounding box center [1010, 42] width 18 height 13
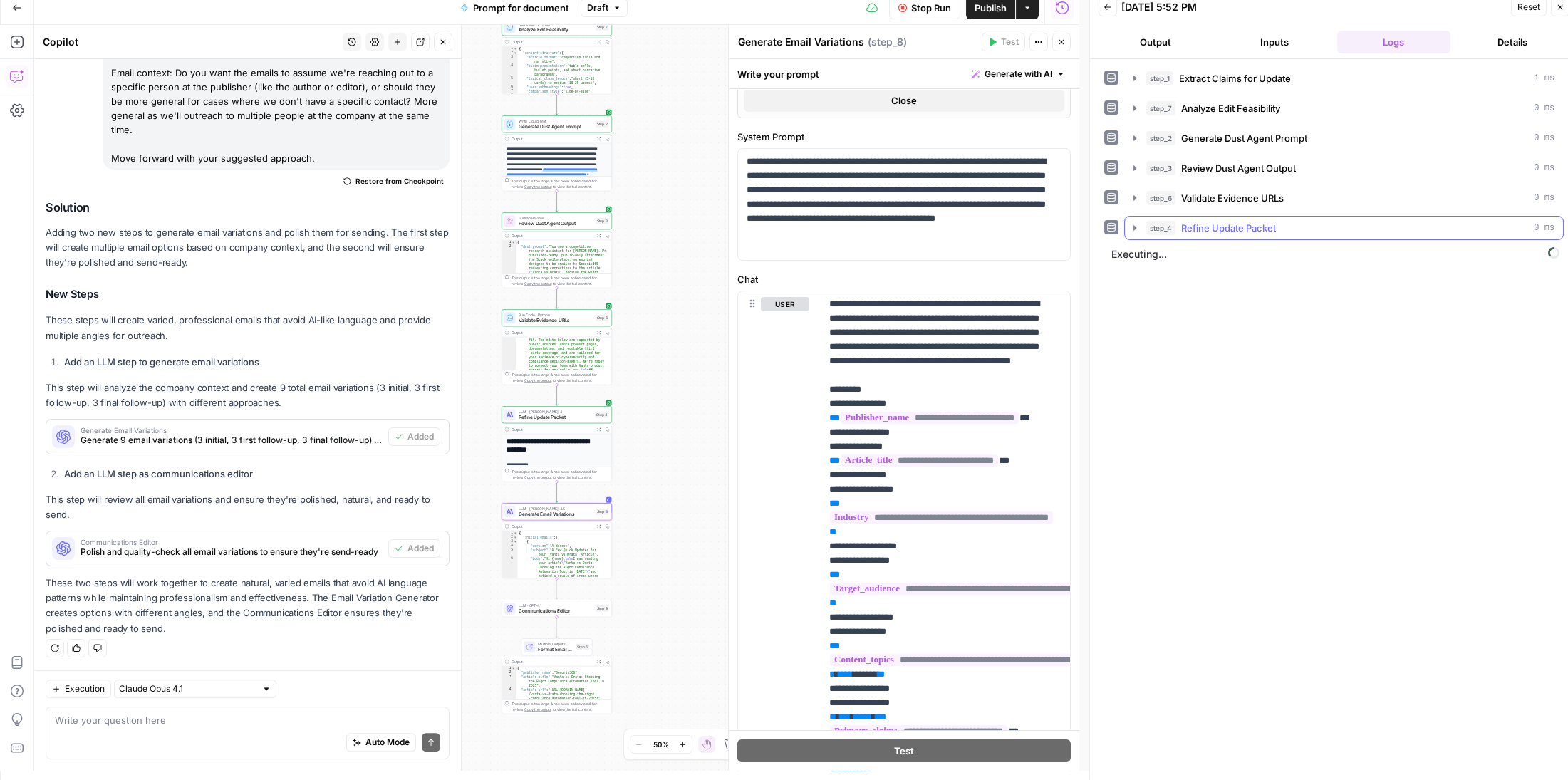
click at [1135, 223] on icon "button" at bounding box center [1135, 228] width 11 height 11
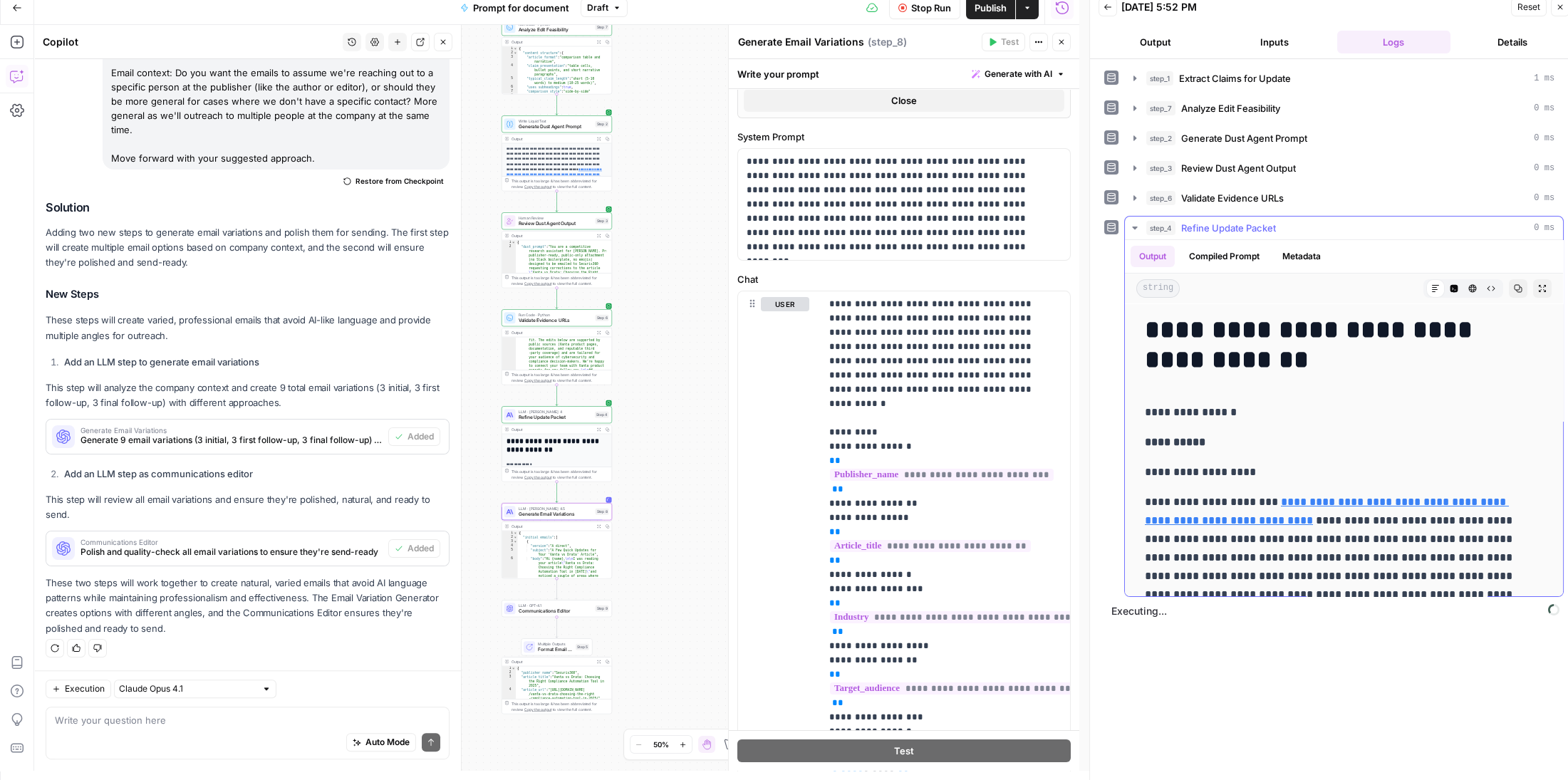
click at [1297, 256] on button "Metadata" at bounding box center [1301, 256] width 56 height 21
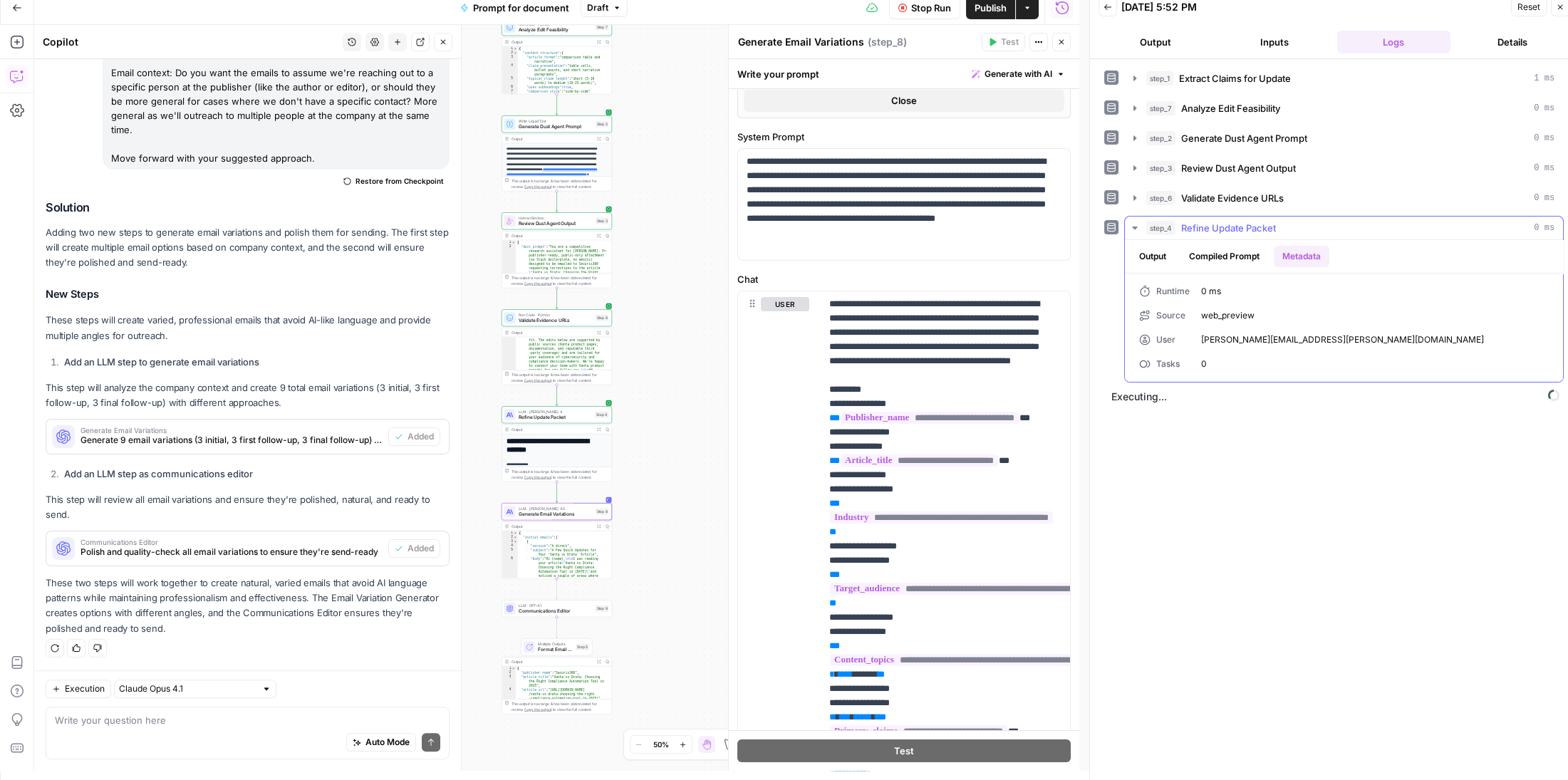
click at [1133, 223] on icon "button" at bounding box center [1135, 228] width 11 height 11
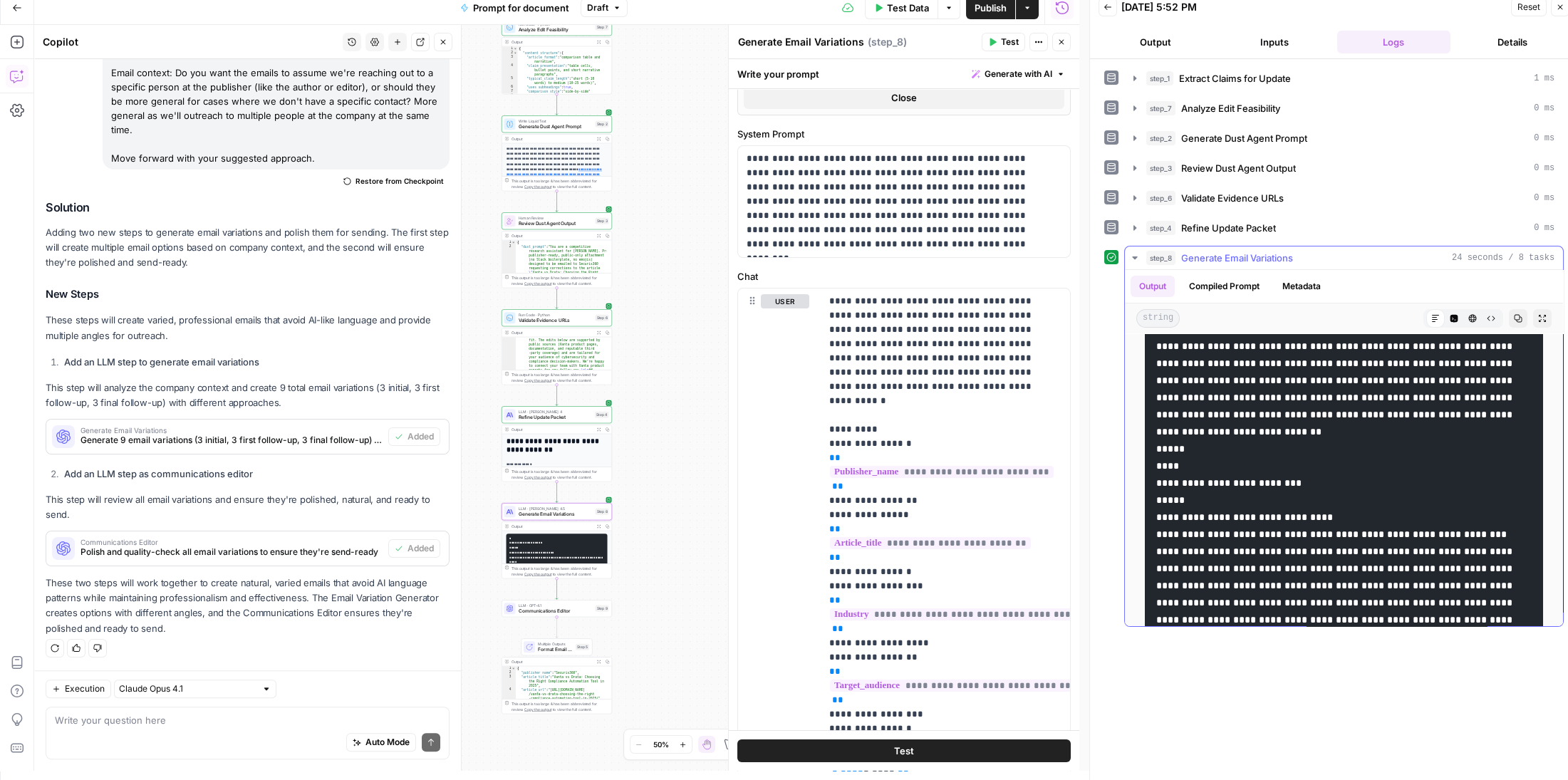
scroll to position [565, 0]
click at [268, 732] on div "Auto Mode Send" at bounding box center [247, 743] width 385 height 31
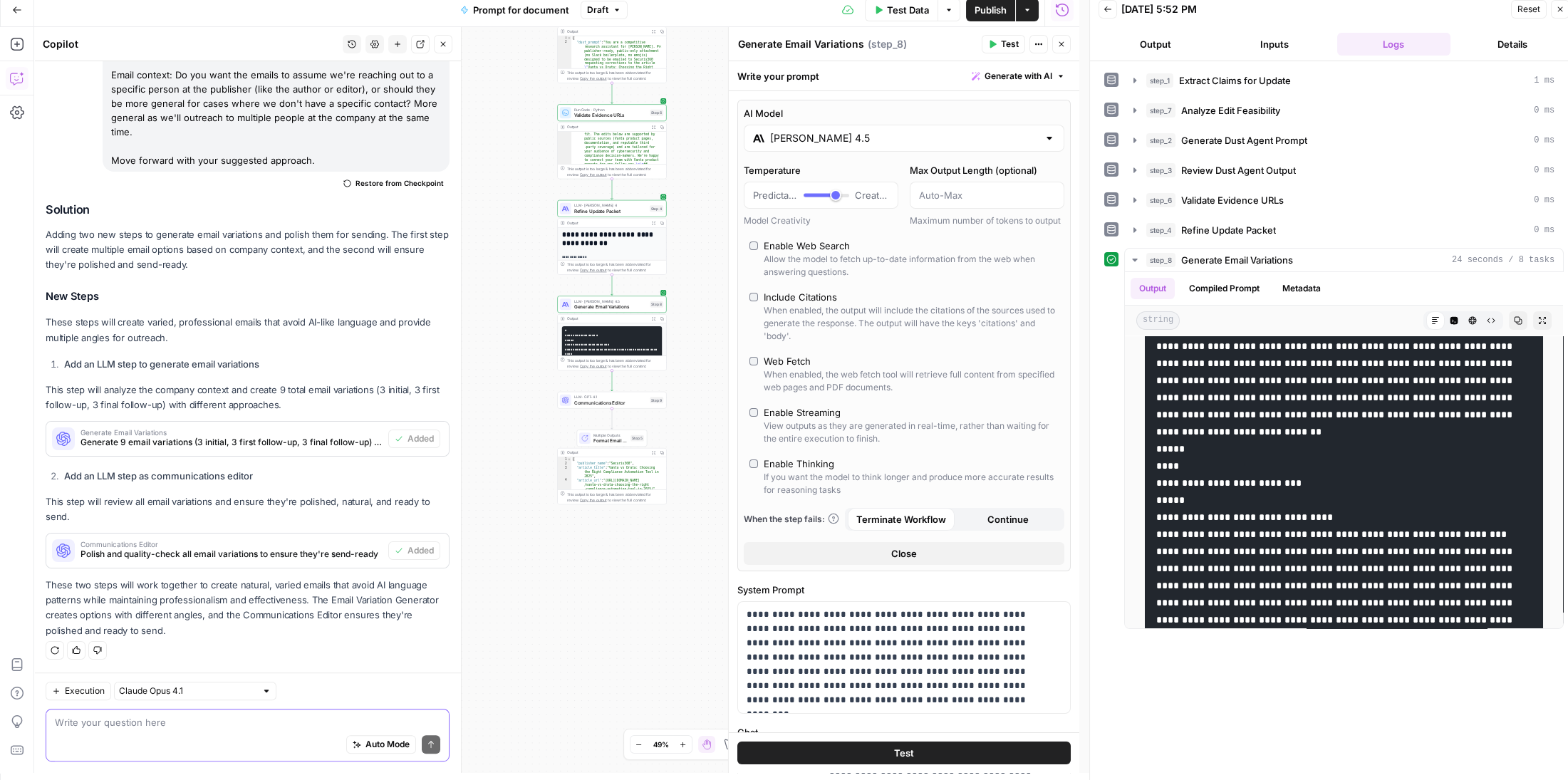
scroll to position [0, 0]
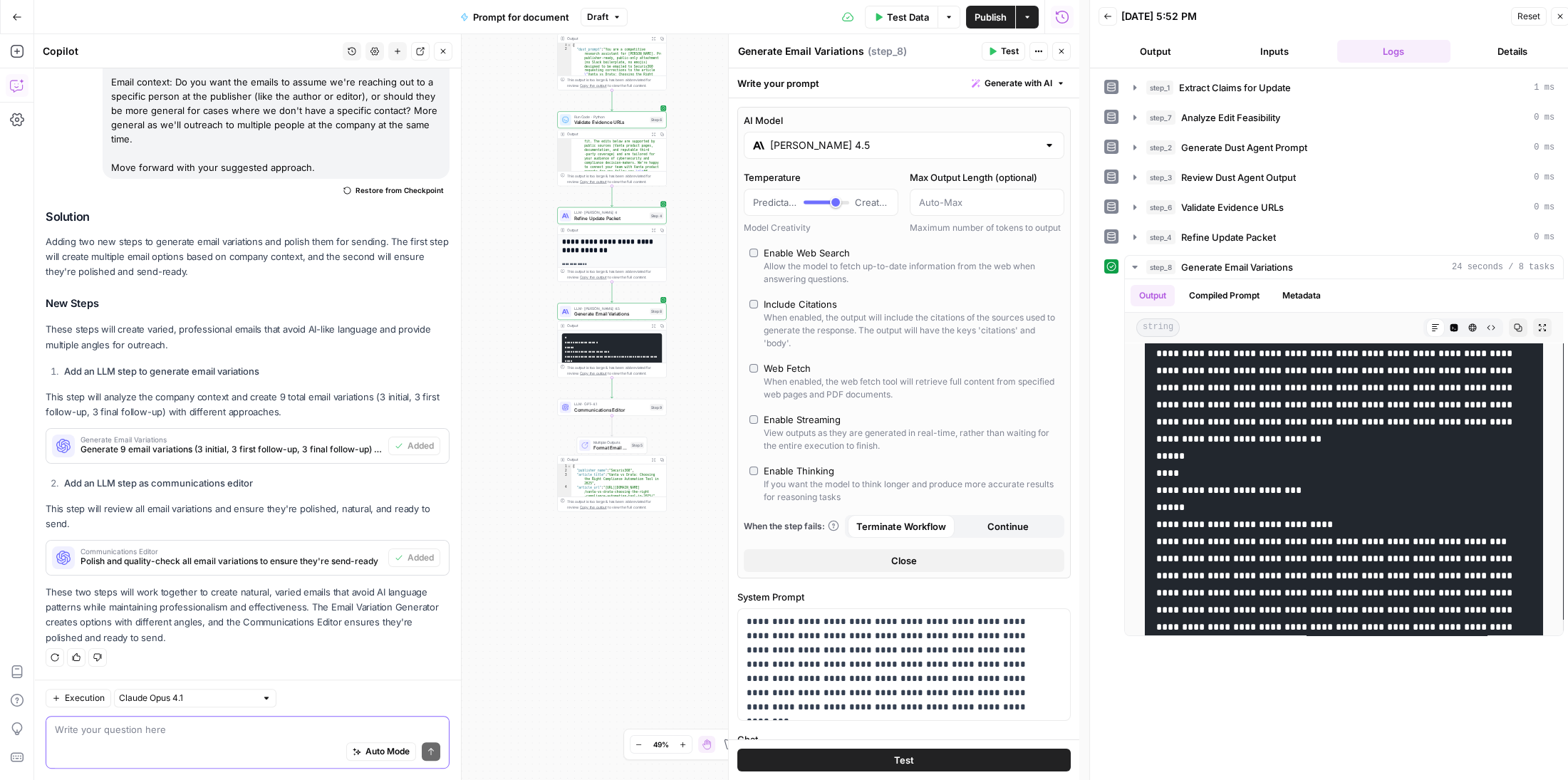
click at [893, 150] on input "Claude Sonnet 4.5" at bounding box center [903, 146] width 268 height 14
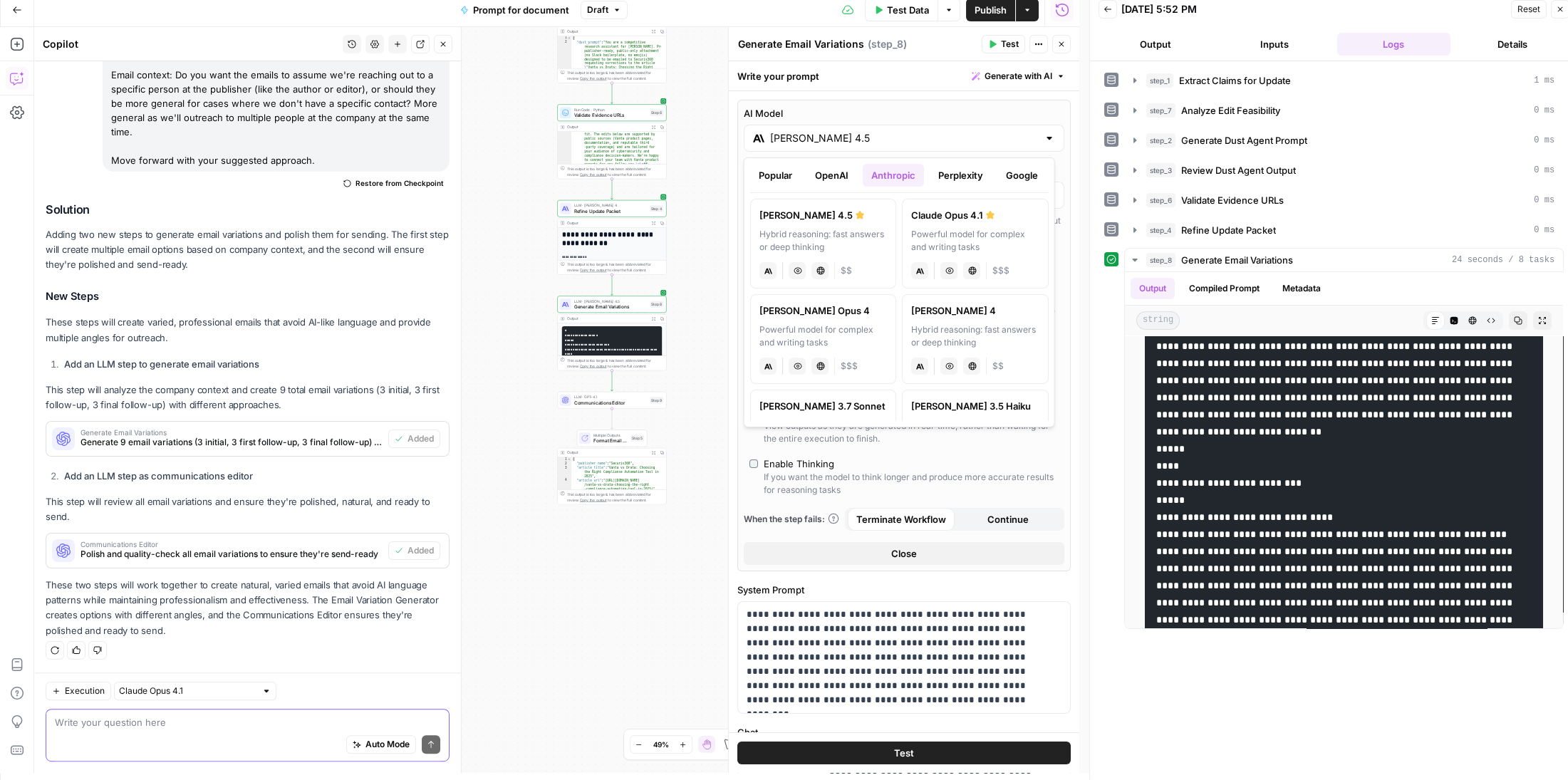
scroll to position [9, 0]
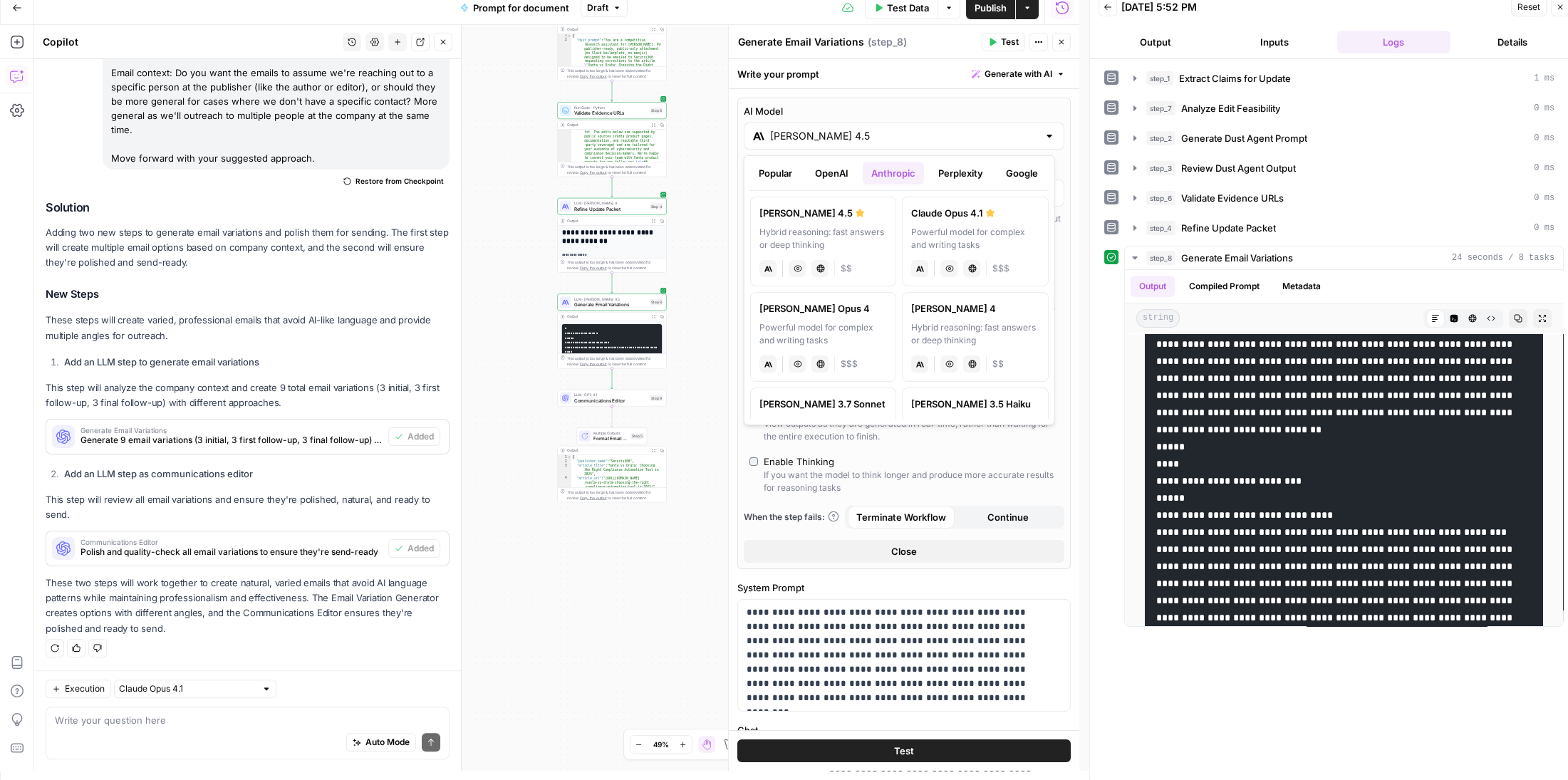
click at [835, 172] on button "OpenAI" at bounding box center [831, 173] width 50 height 23
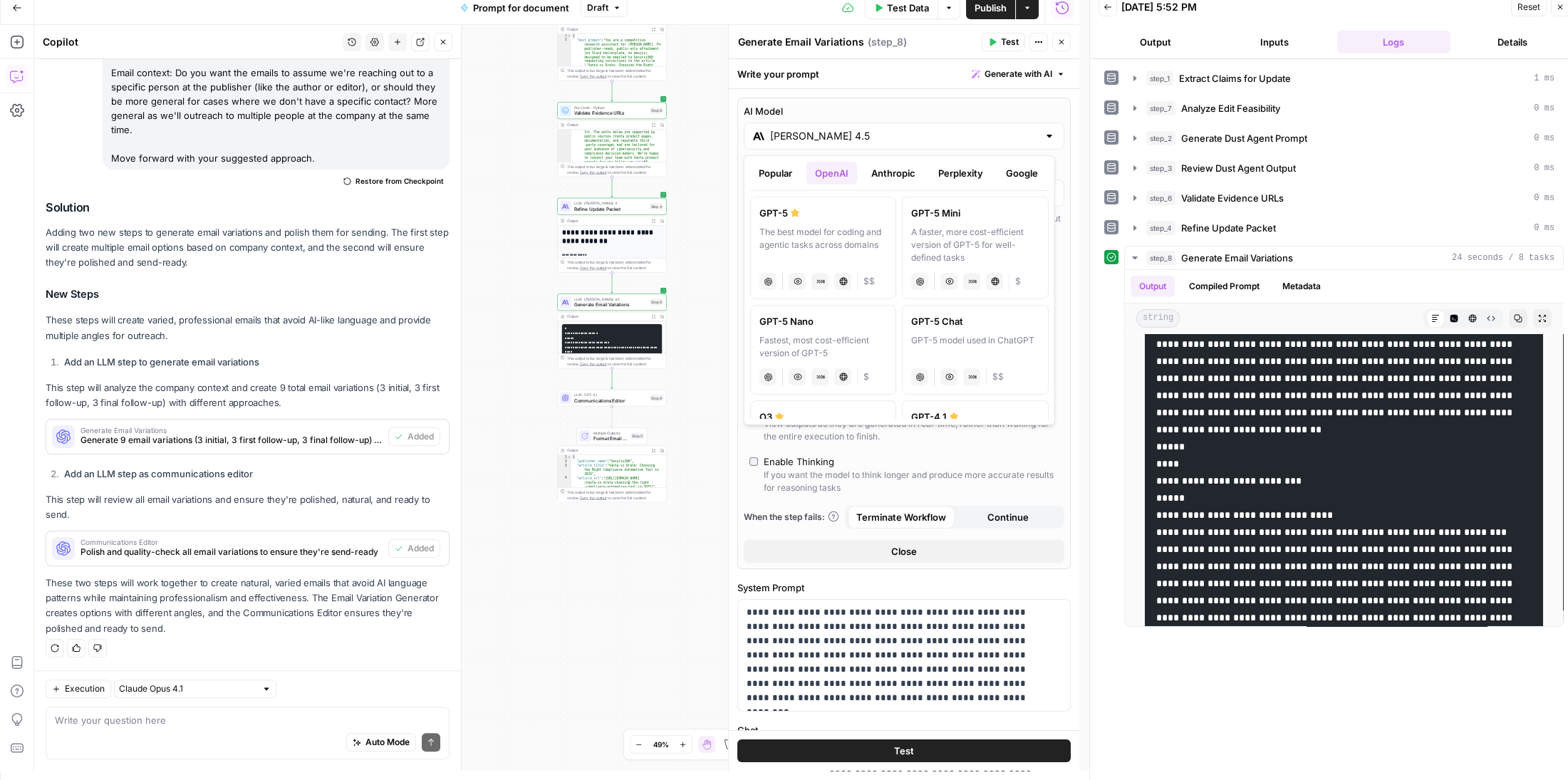
click at [829, 223] on label "GPT-5 The best model for coding and agentic tasks across domains chat Vision Ca…" at bounding box center [823, 248] width 146 height 102
type input "GPT-5"
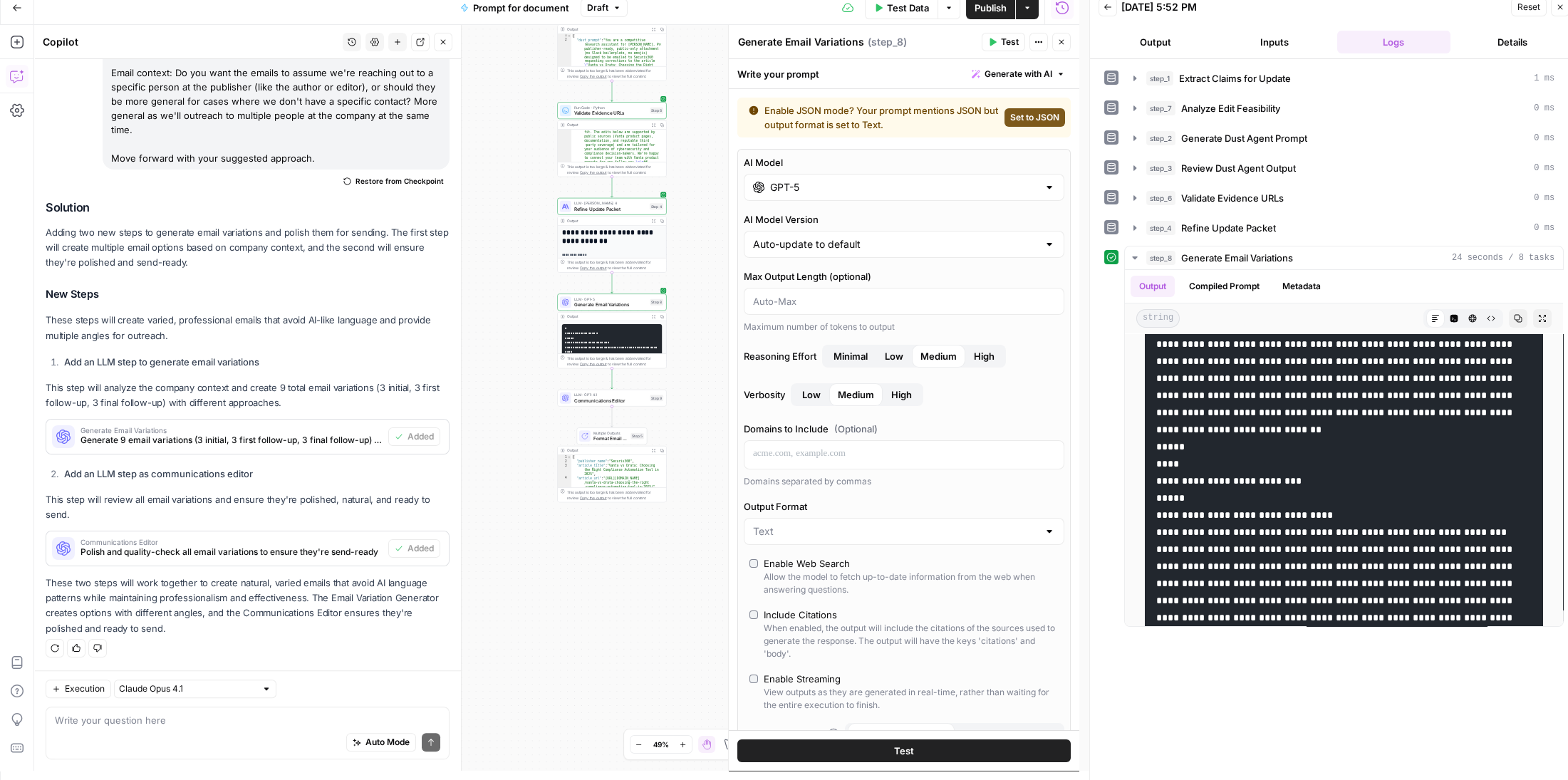
click at [1014, 118] on span "Set to JSON" at bounding box center [1035, 117] width 49 height 13
type input "JSON"
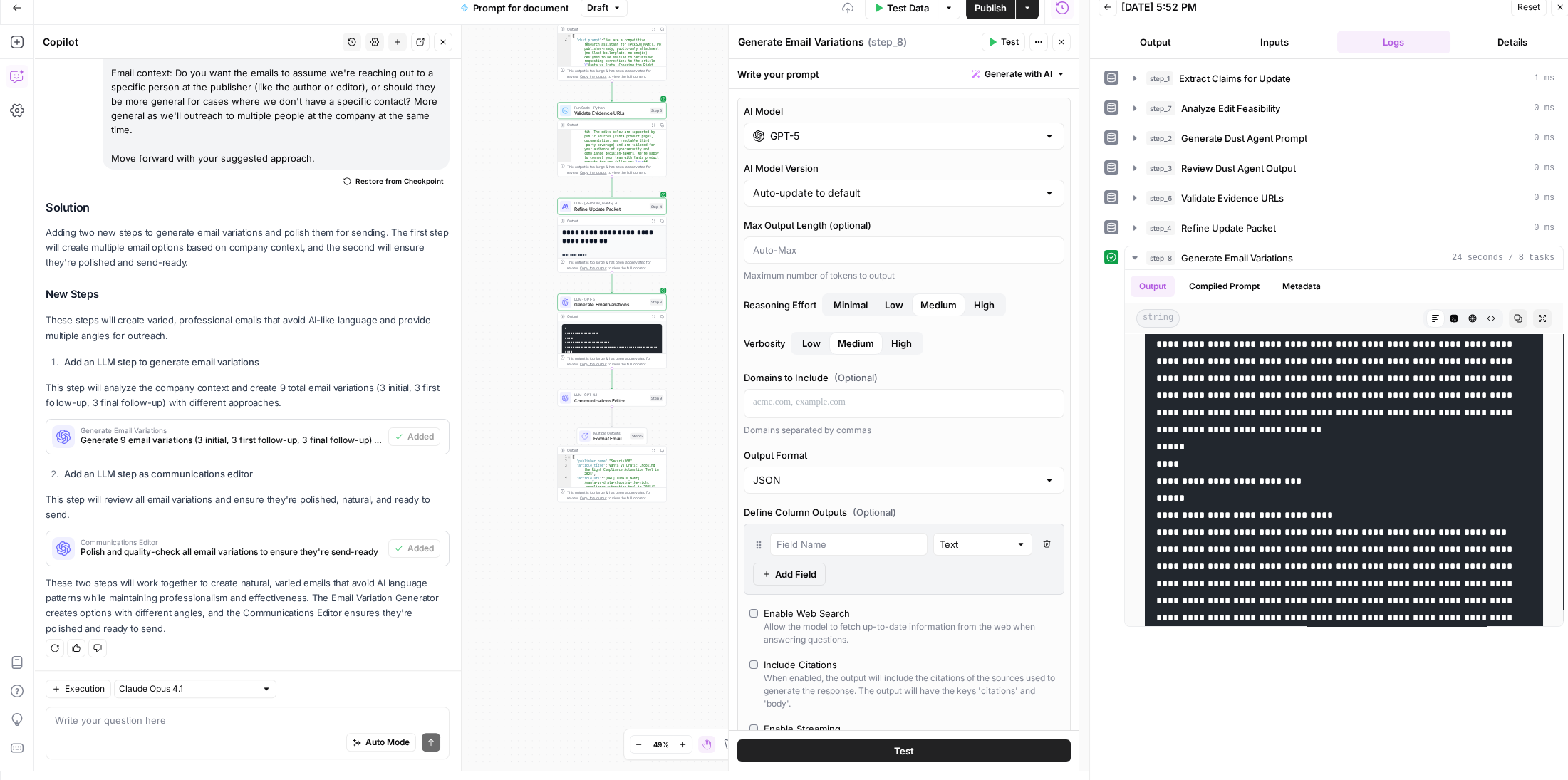
click at [1001, 44] on span "Test" at bounding box center [1010, 42] width 18 height 13
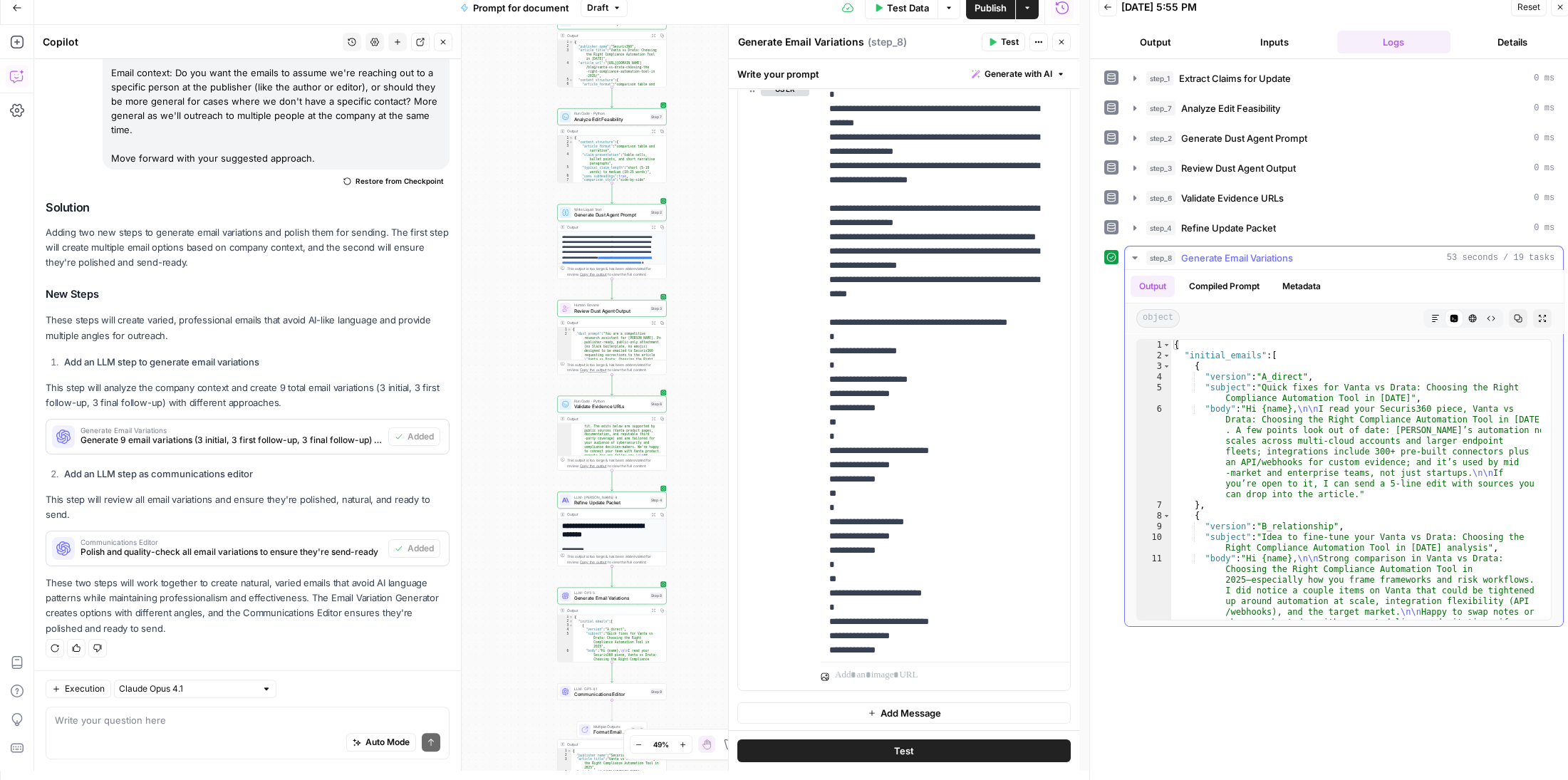
scroll to position [0, 0]
click at [245, 721] on textarea at bounding box center [247, 721] width 385 height 14
click at [240, 729] on div "Auto Mode Send" at bounding box center [247, 743] width 385 height 31
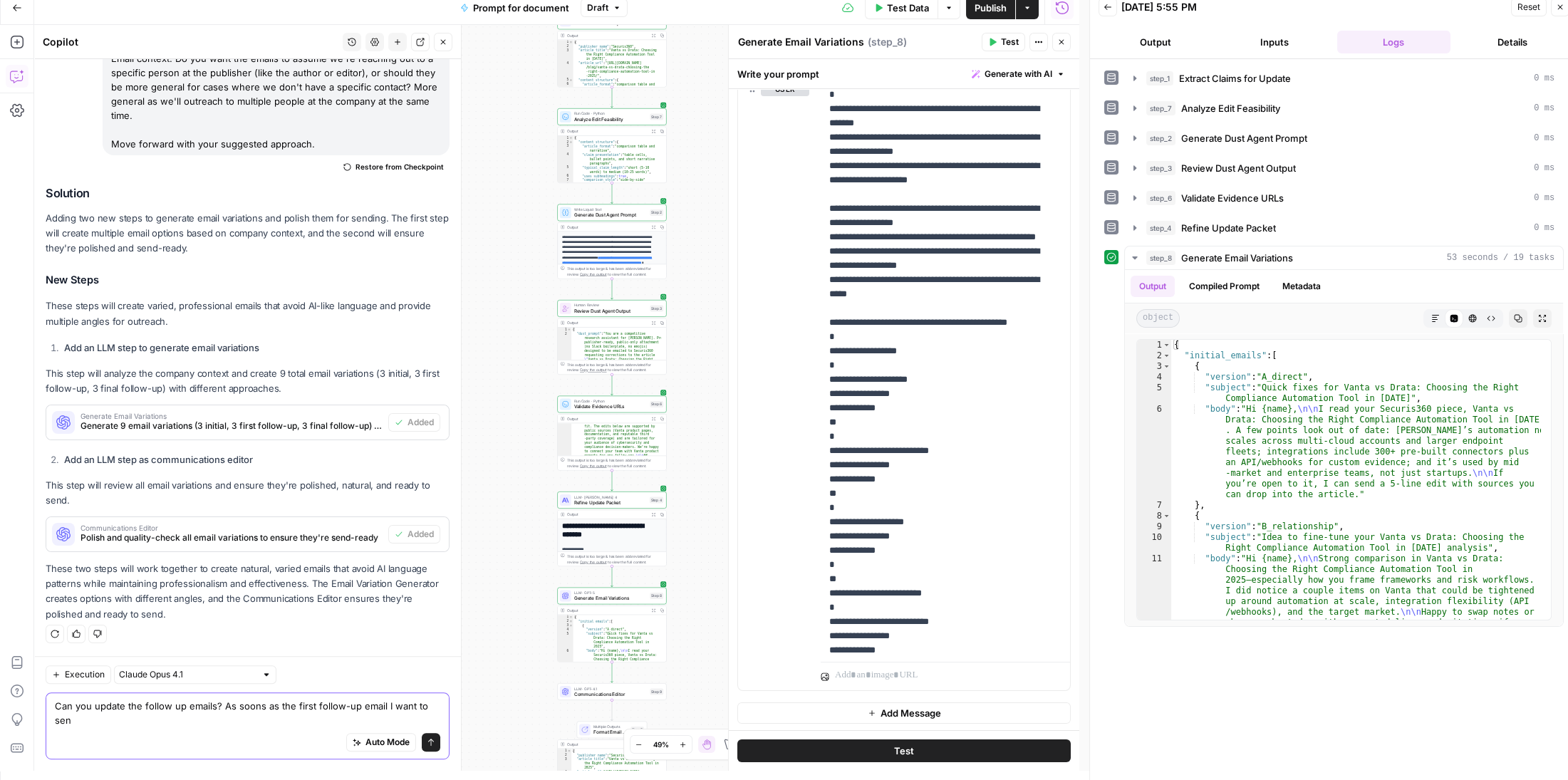
scroll to position [2672, 0]
click at [418, 708] on textarea "Can you update the follow up emails? As soons as the first follow-up email I wa…" at bounding box center [247, 713] width 385 height 28
click at [273, 713] on textarea "Can you update the follow up emails? As soons as the first follow-up email I wa…" at bounding box center [247, 713] width 385 height 28
type textarea "Can you update the follow up emails? As soons as the first follow-up email I wa…"
click at [422, 739] on button "Send" at bounding box center [431, 742] width 19 height 19
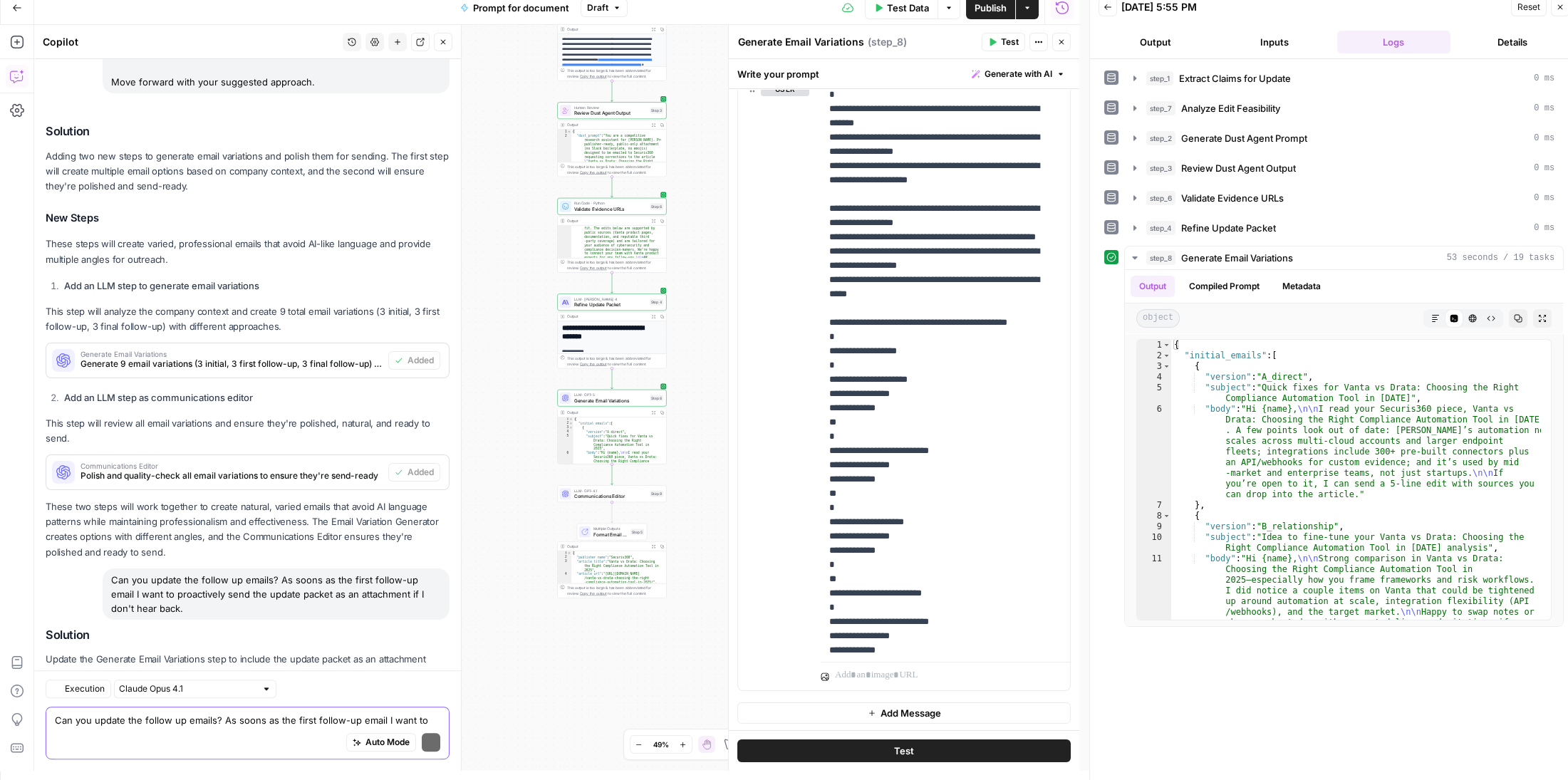
scroll to position [2841, 0]
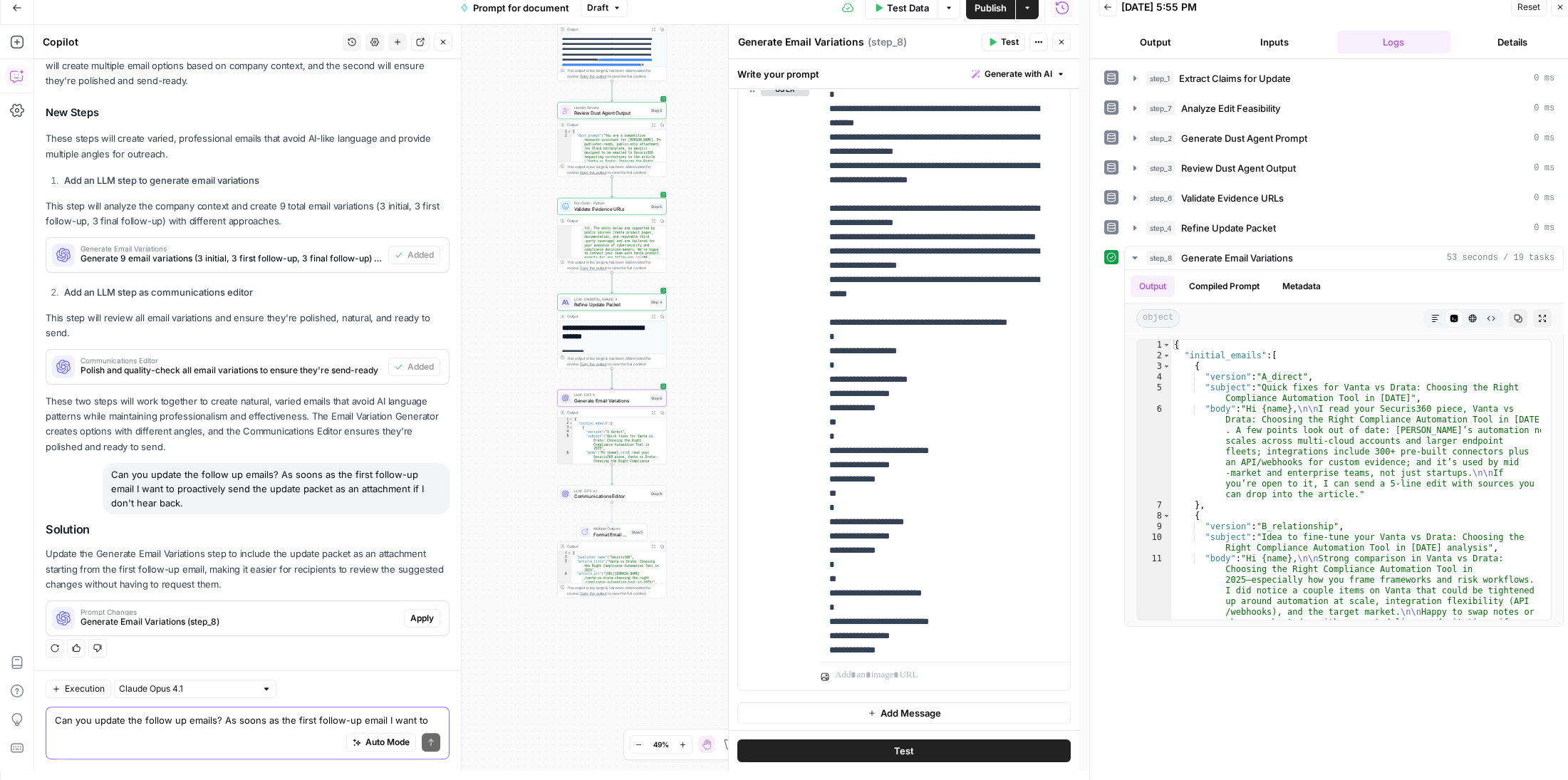
click at [411, 620] on span "Apply" at bounding box center [422, 618] width 24 height 13
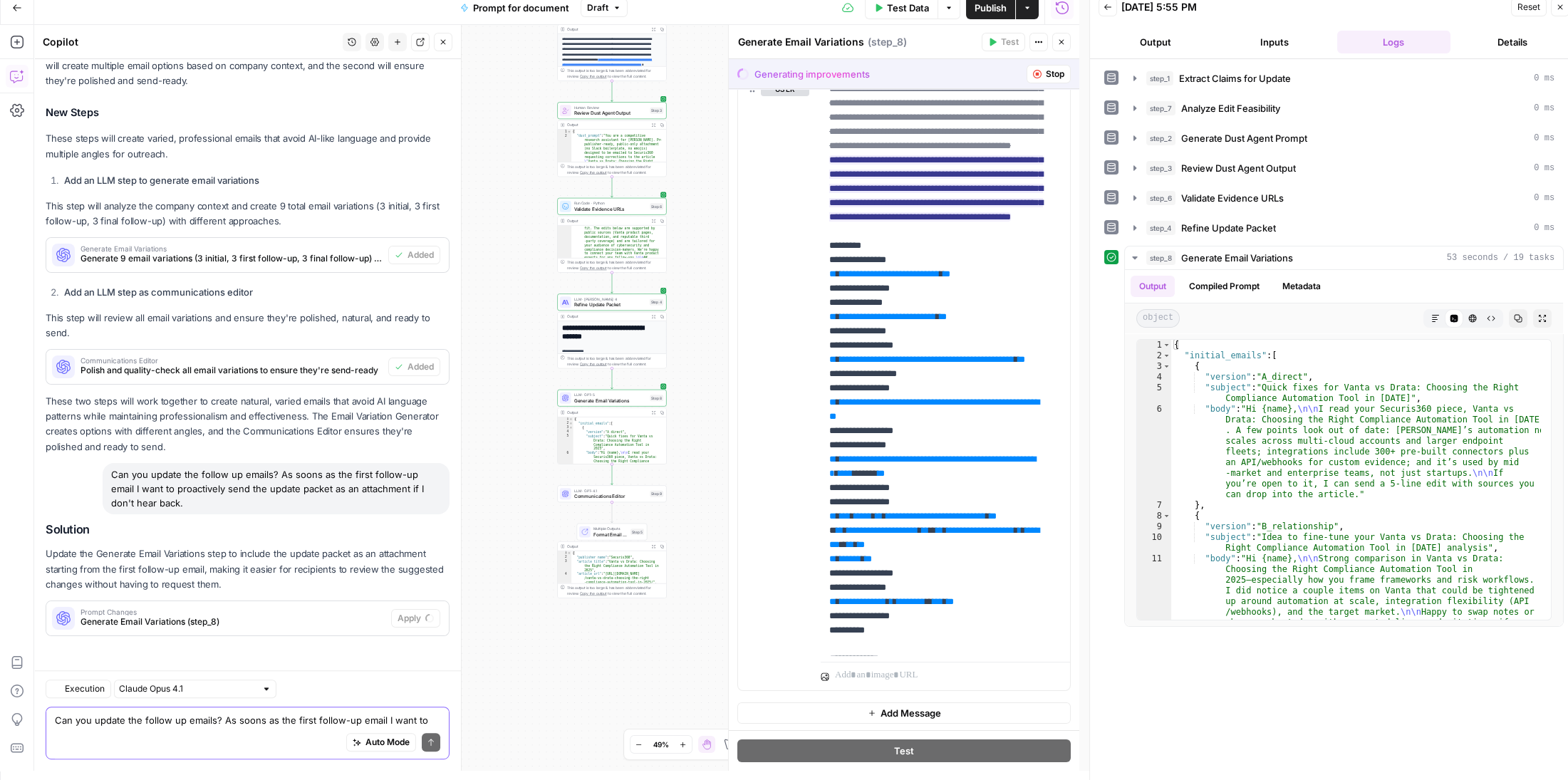
scroll to position [2727, 0]
click at [405, 618] on span "Accept" at bounding box center [419, 618] width 29 height 13
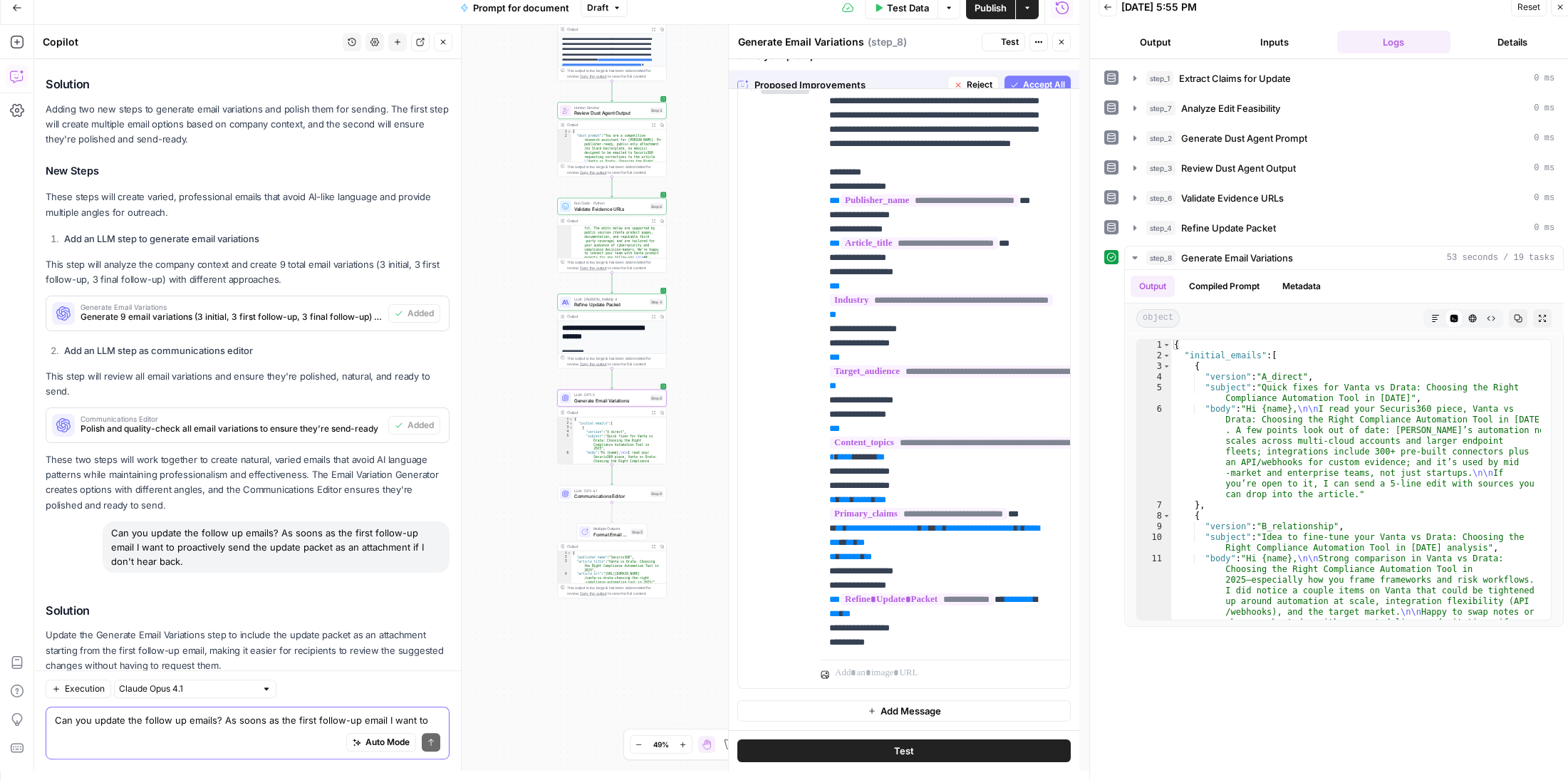
scroll to position [934, 0]
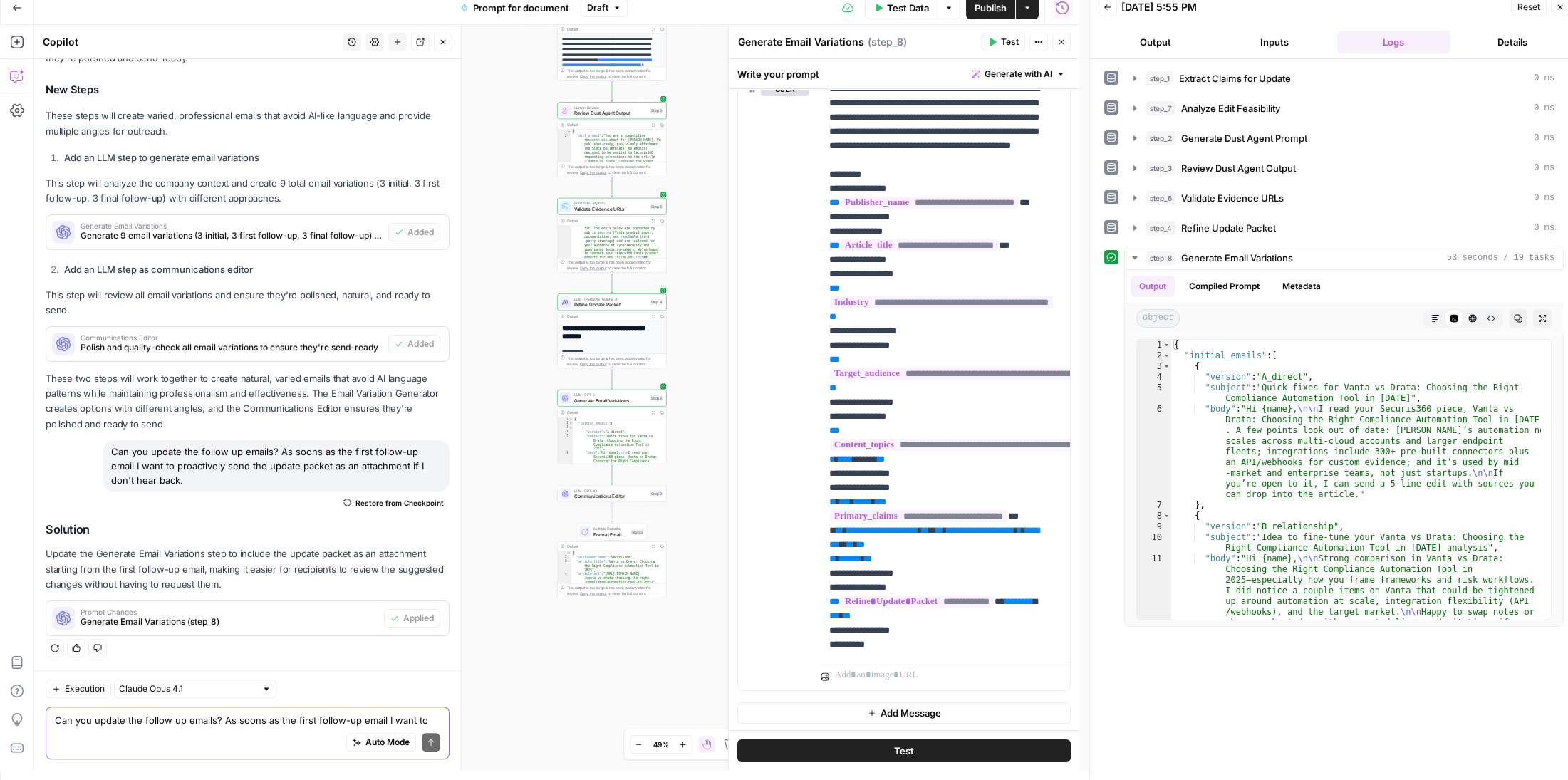
drag, startPoint x: 275, startPoint y: 717, endPoint x: 269, endPoint y: 732, distance: 16.2
click at [275, 718] on textarea "Can you update the follow up emails? As soons as the first follow-up email I wa…" at bounding box center [247, 721] width 385 height 14
click at [269, 732] on div "Auto Mode Send" at bounding box center [247, 743] width 385 height 31
type textarea "C"
type textarea "I also want both the packet and follow up emails to say that we can co"
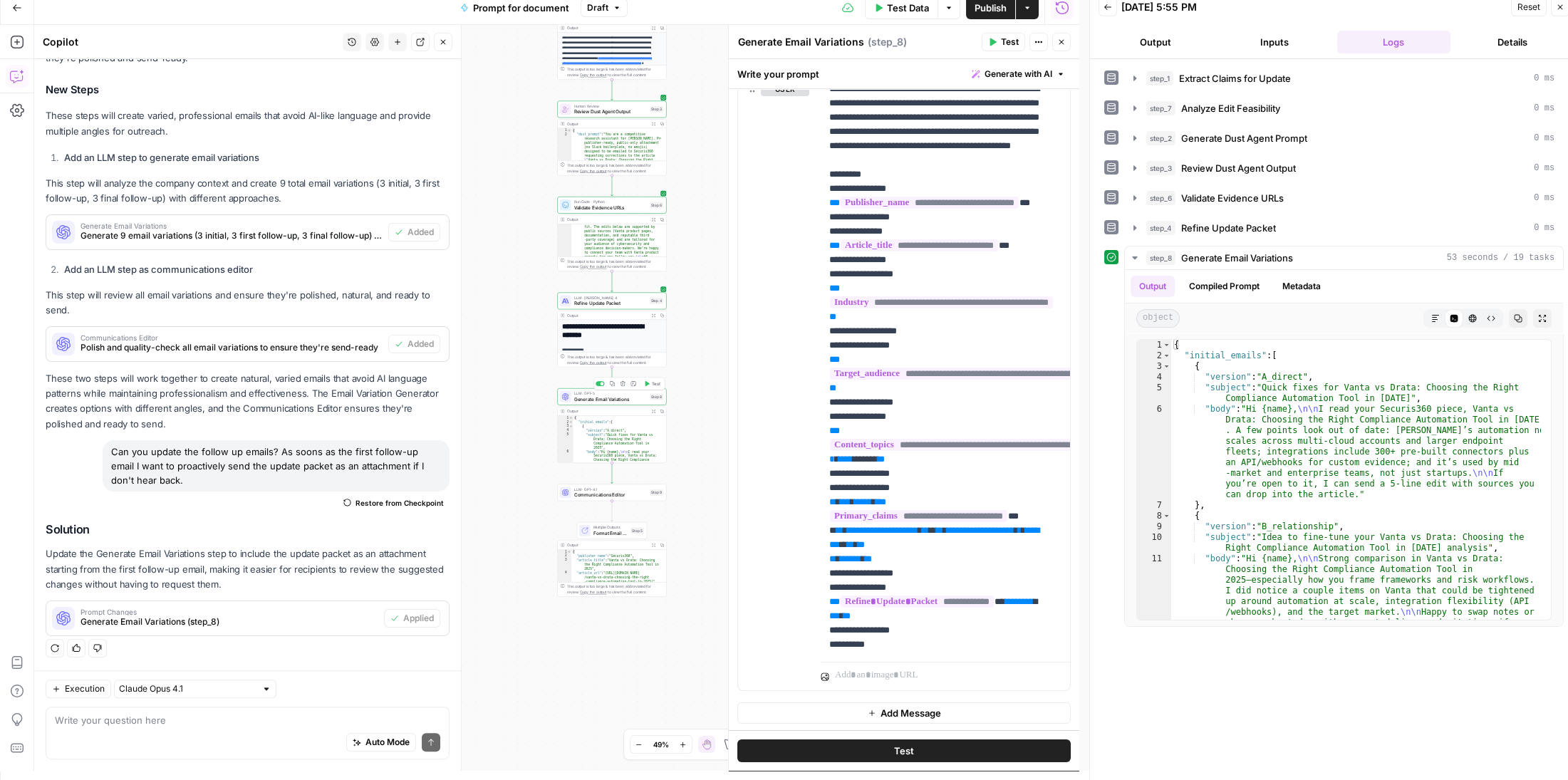
click at [607, 402] on span "Generate Email Variations" at bounding box center [610, 399] width 73 height 7
click at [999, 42] on button "Test" at bounding box center [1003, 42] width 43 height 19
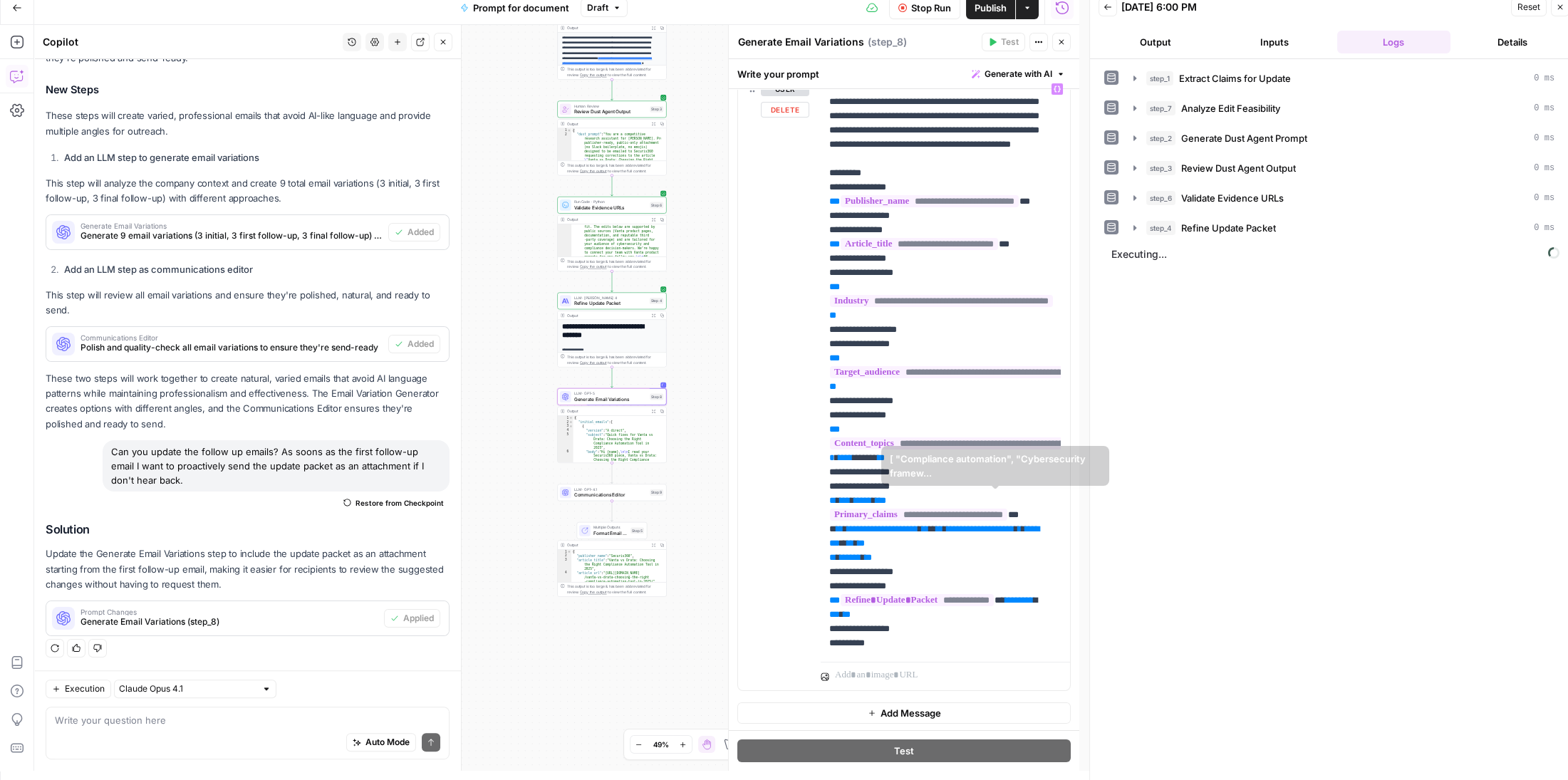
scroll to position [2, 0]
click at [602, 497] on span "Communications Editor" at bounding box center [610, 496] width 73 height 7
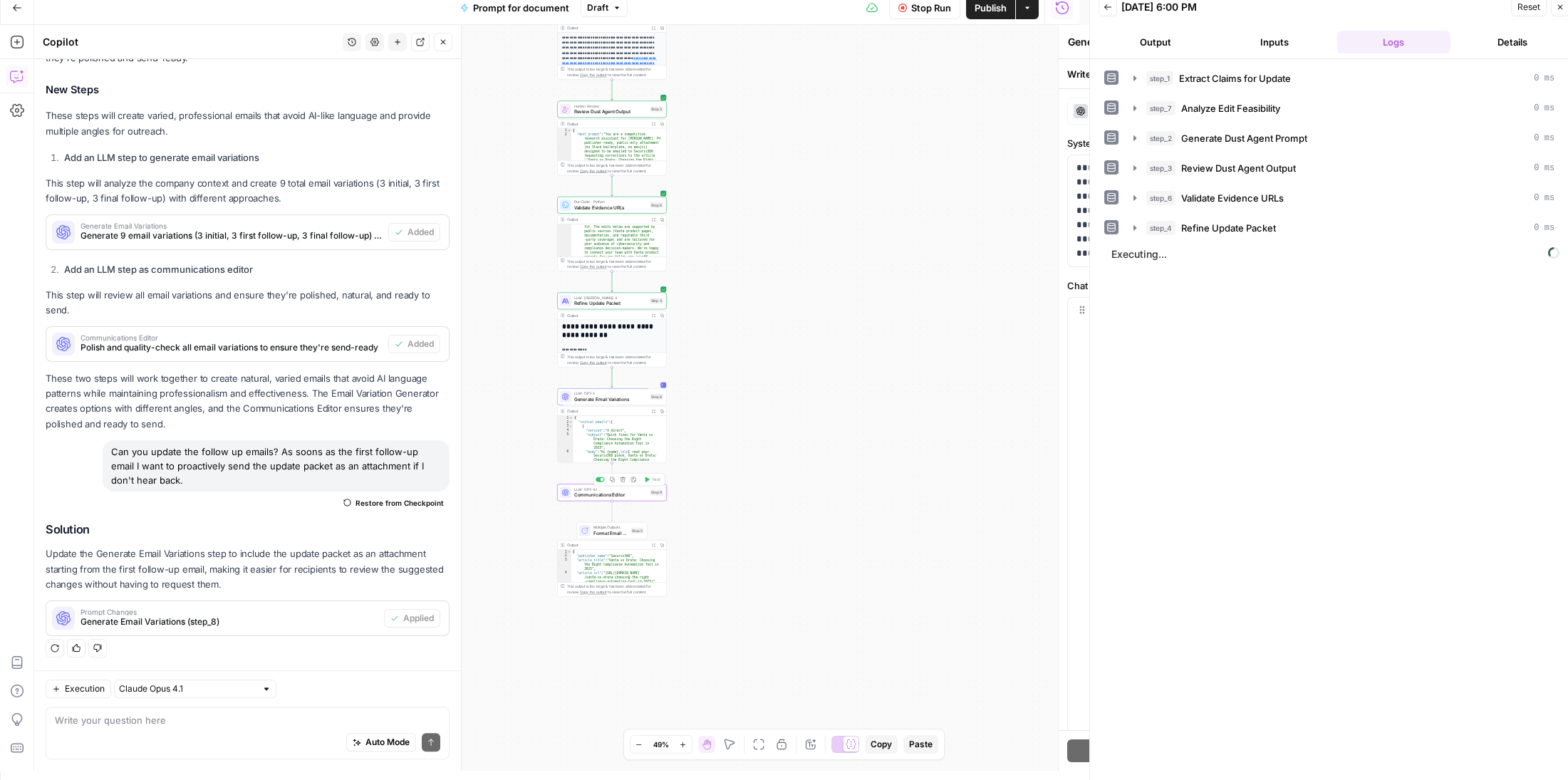
type textarea "Communications Editor"
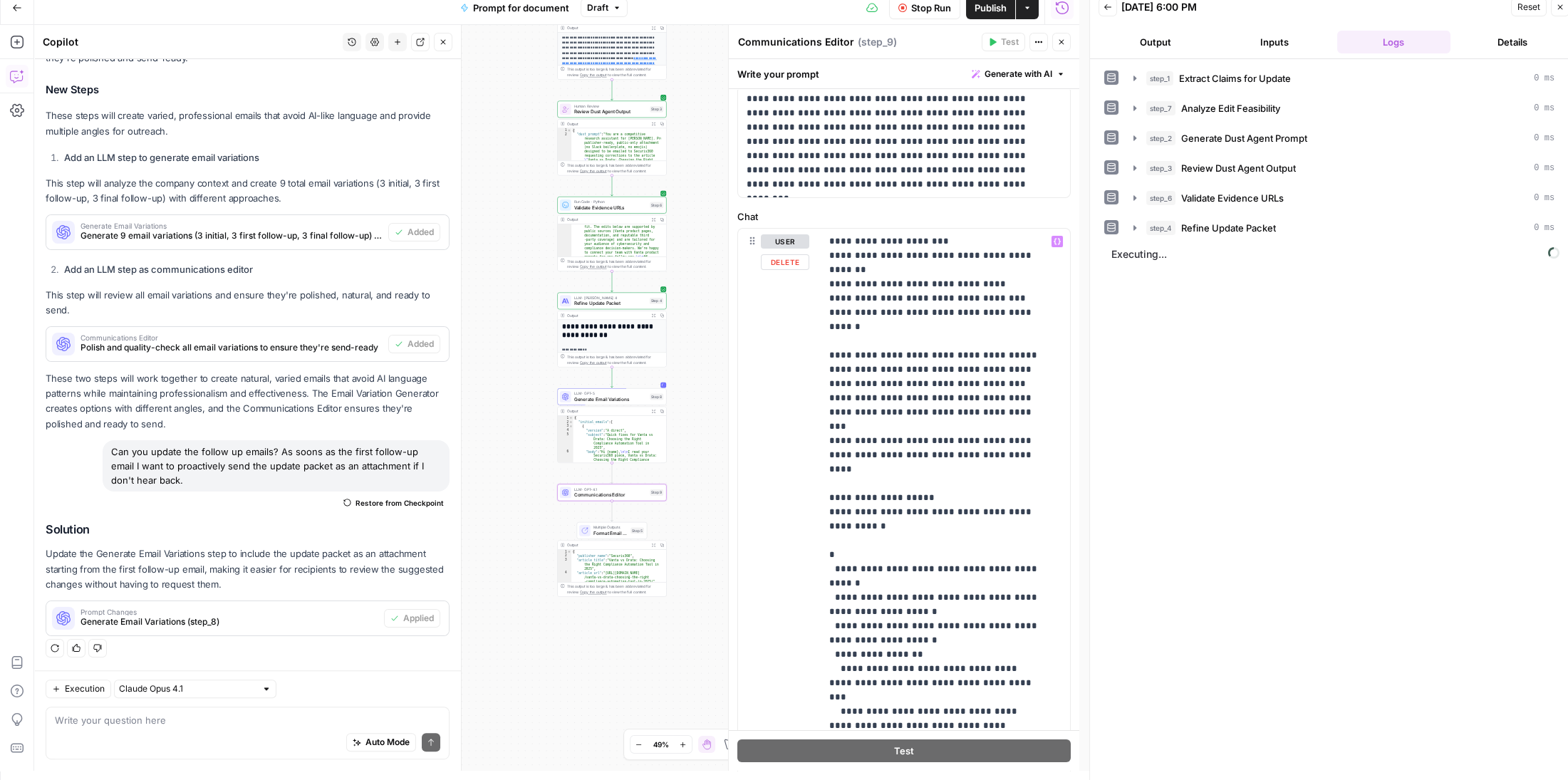
scroll to position [223, 0]
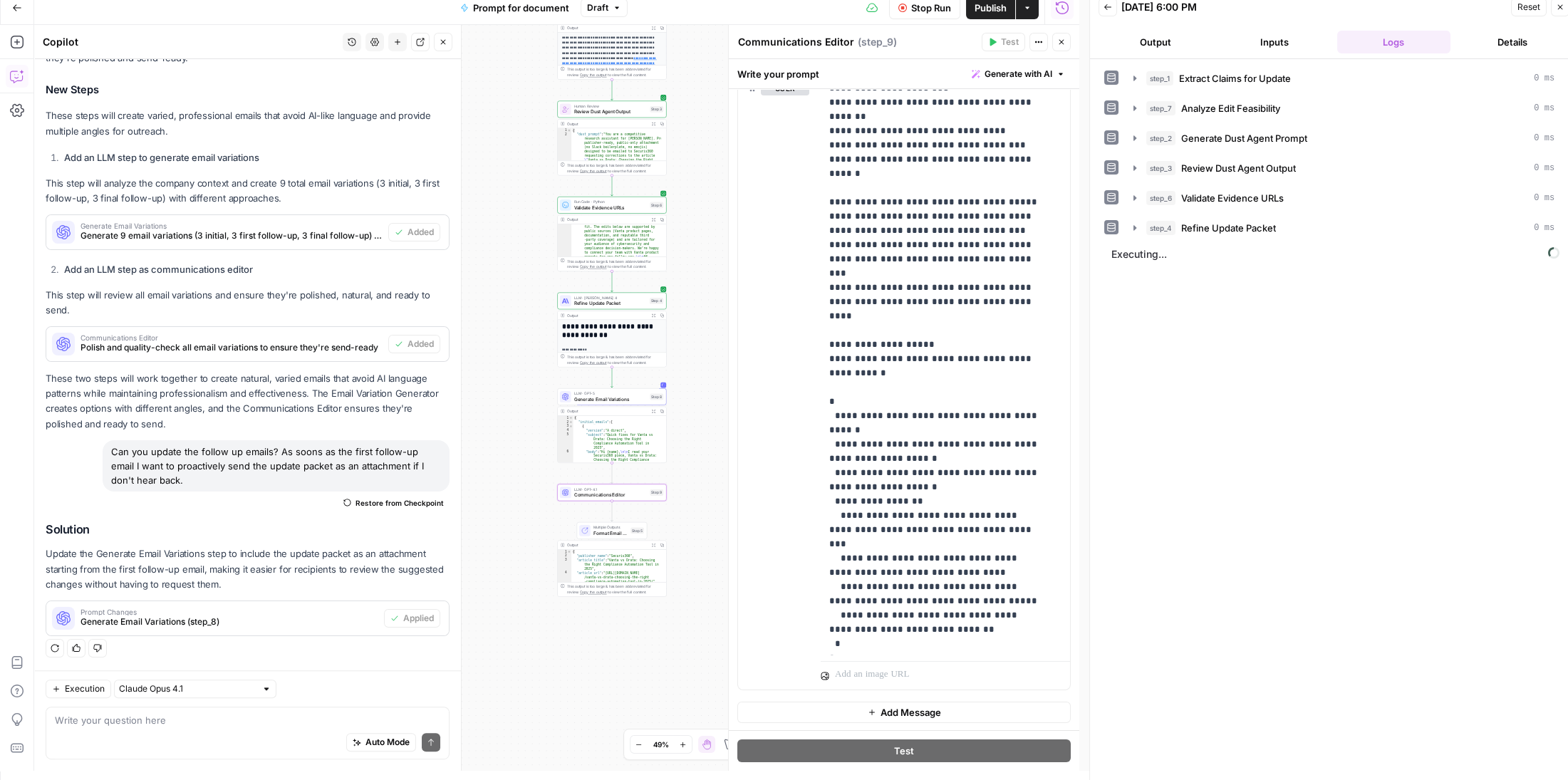
click at [594, 305] on span "Refine Update Packet" at bounding box center [610, 304] width 72 height 7
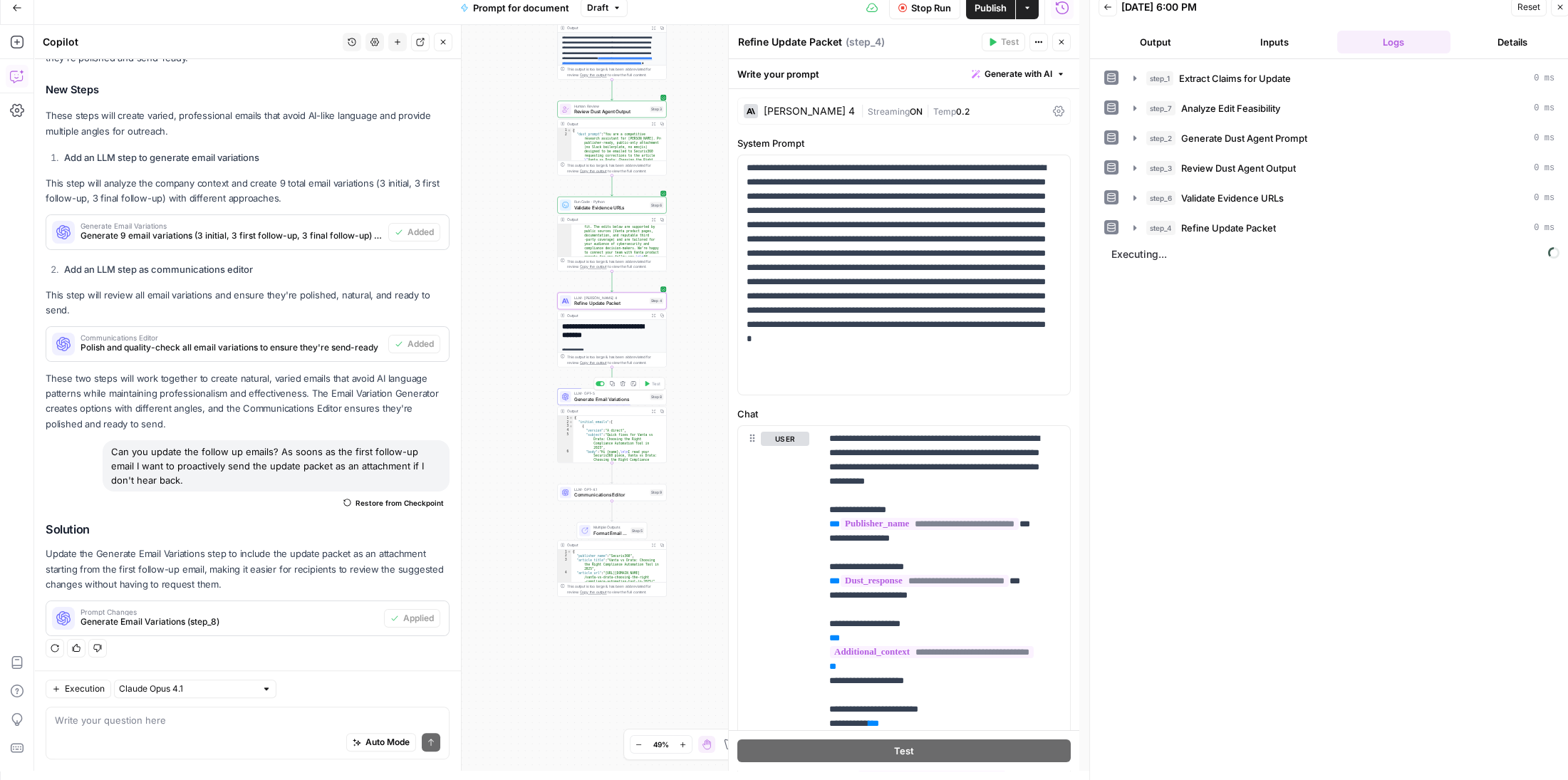
click at [594, 402] on span "Generate Email Variations" at bounding box center [610, 399] width 73 height 7
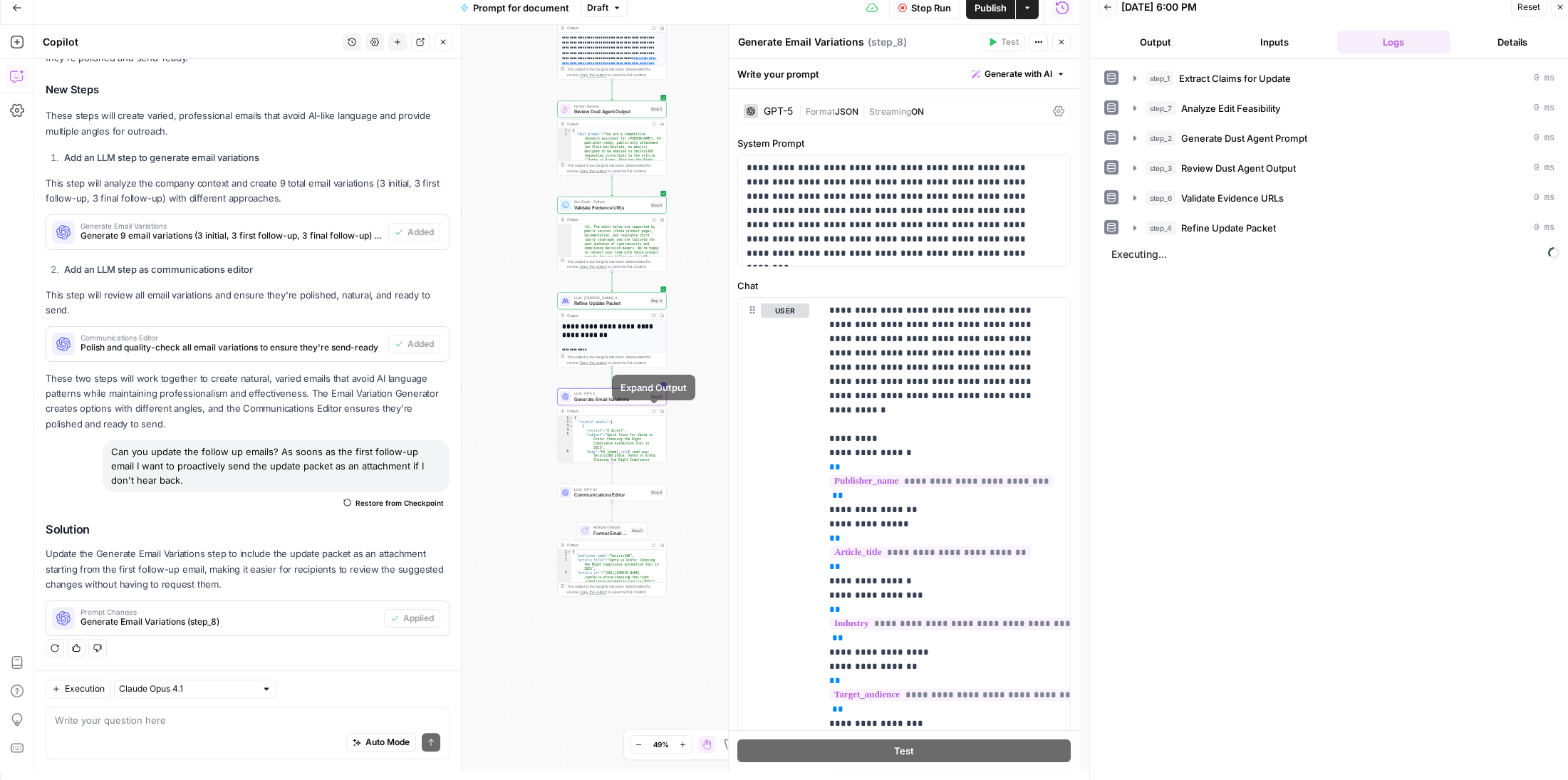
click at [654, 413] on button "Expand Output" at bounding box center [653, 412] width 9 height 9
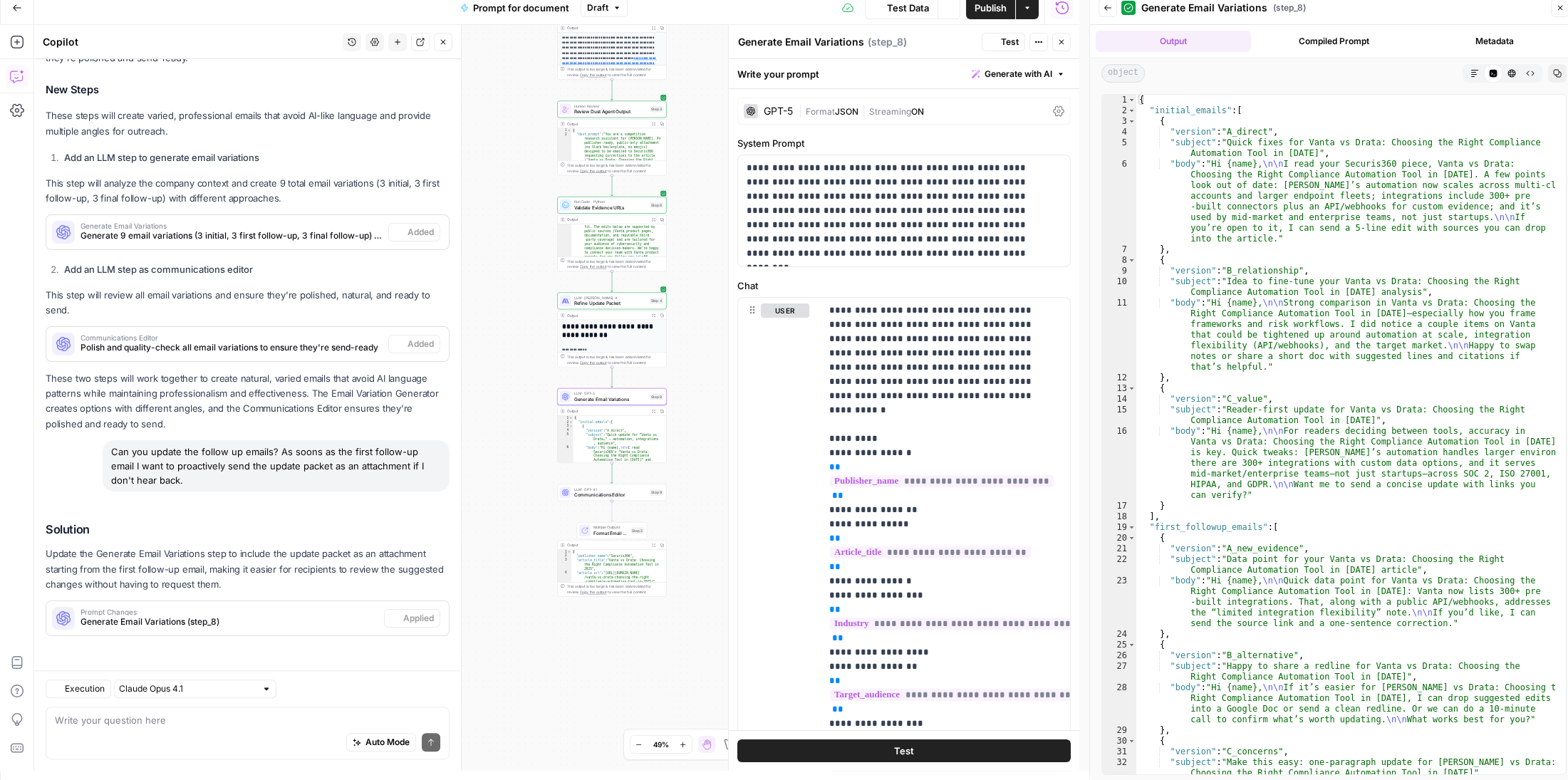
scroll to position [2864, 0]
click at [658, 413] on button "Copy" at bounding box center [662, 412] width 9 height 9
click at [656, 413] on button "Expand Output" at bounding box center [653, 412] width 9 height 9
